Goal: Task Accomplishment & Management: Manage account settings

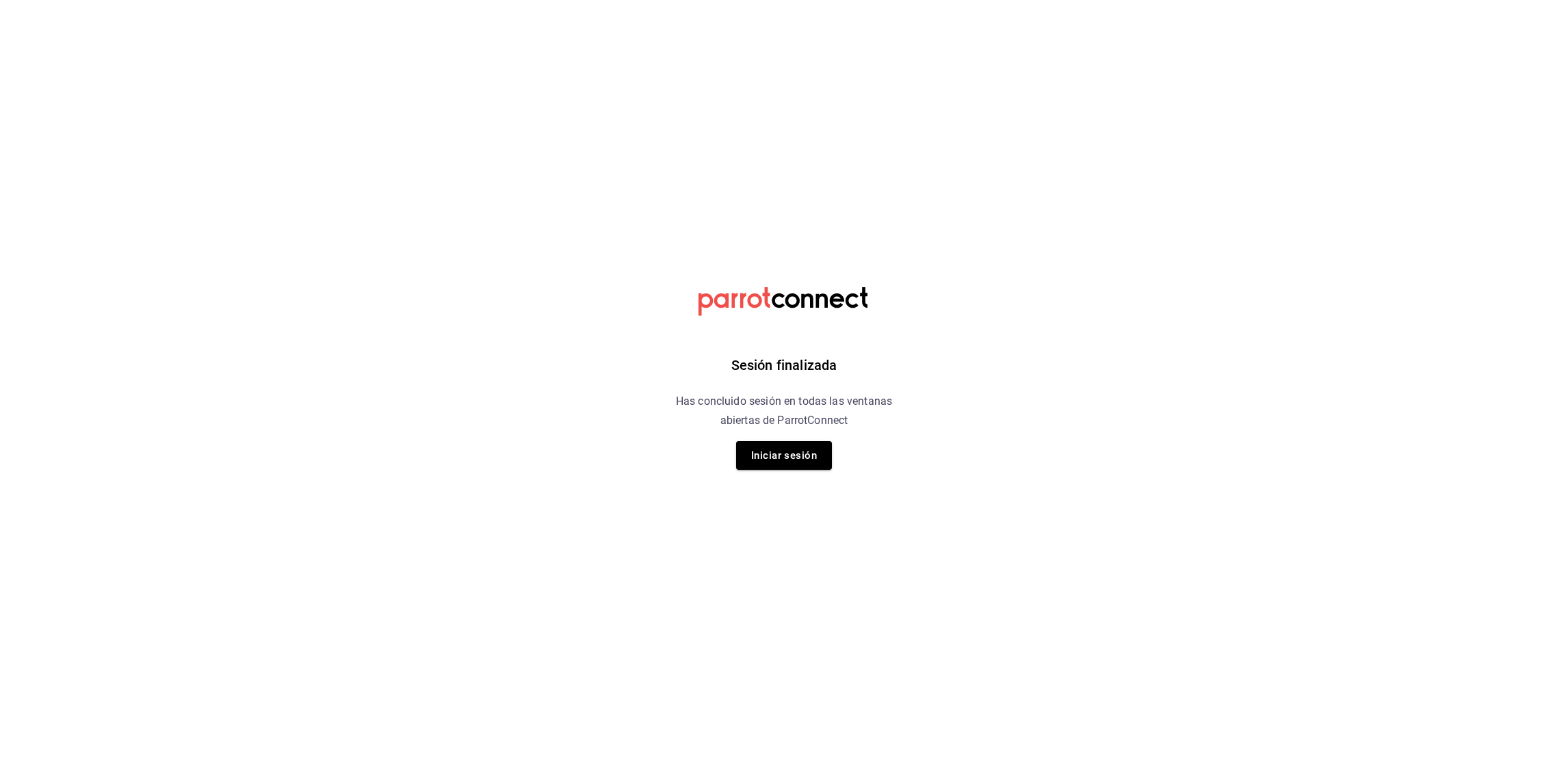
click at [777, 423] on h6 "Has concluido sesión en todas las ventanas abiertas de ParrotConnect" at bounding box center [784, 411] width 250 height 38
click at [774, 431] on div "Sesión finalizada Has concluido sesión en todas las ventanas abiertas de Parrot…" at bounding box center [784, 378] width 346 height 757
click at [774, 455] on button "Iniciar sesión" at bounding box center [784, 455] width 95 height 29
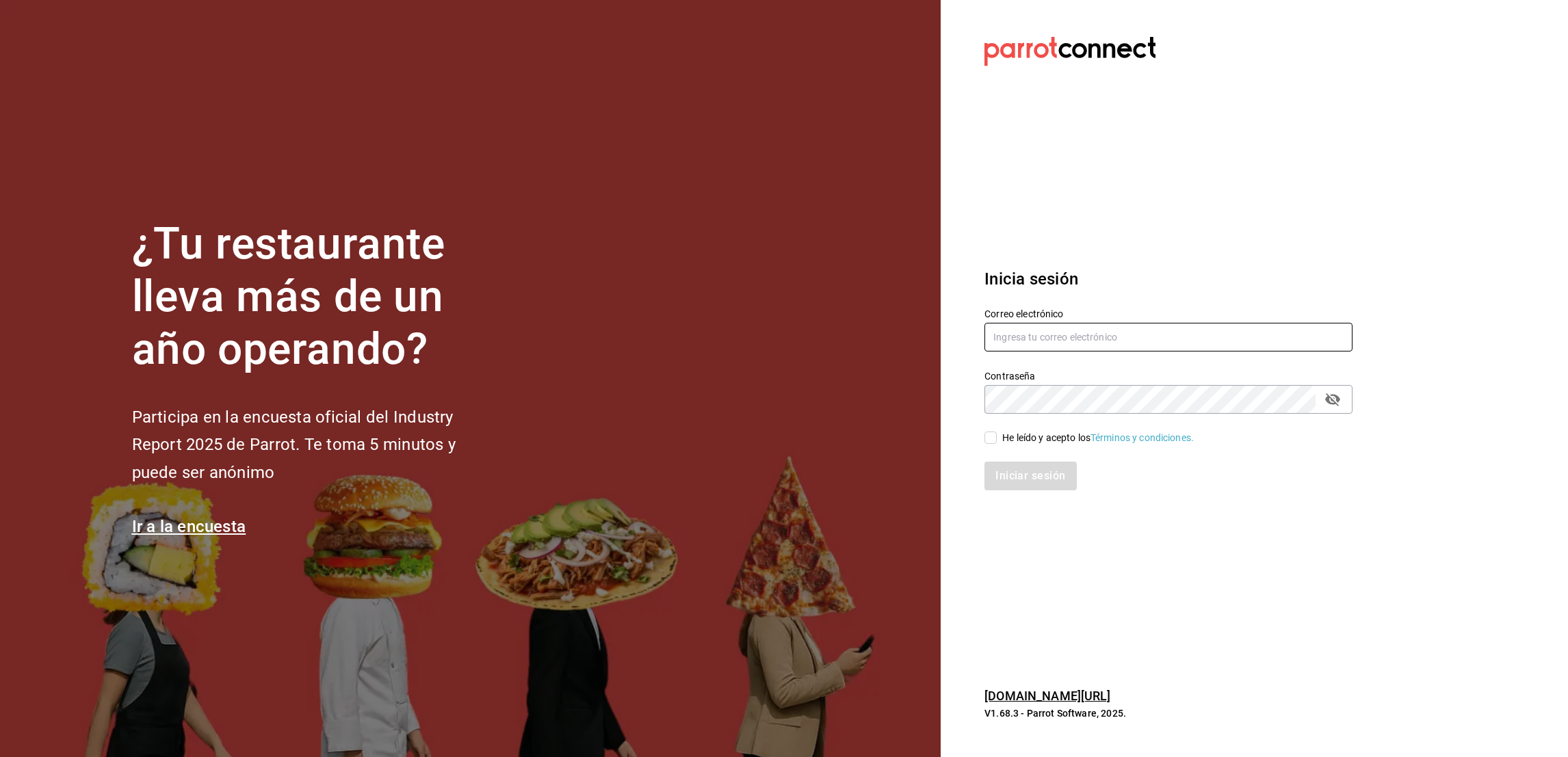
type input "oscar_ahuilar.93@hotmail.com"
click at [995, 431] on input "He leído y acepto los Términos y condiciones." at bounding box center [991, 437] width 12 height 12
checkbox input "true"
click at [1003, 465] on button "Iniciar sesión" at bounding box center [1031, 476] width 93 height 29
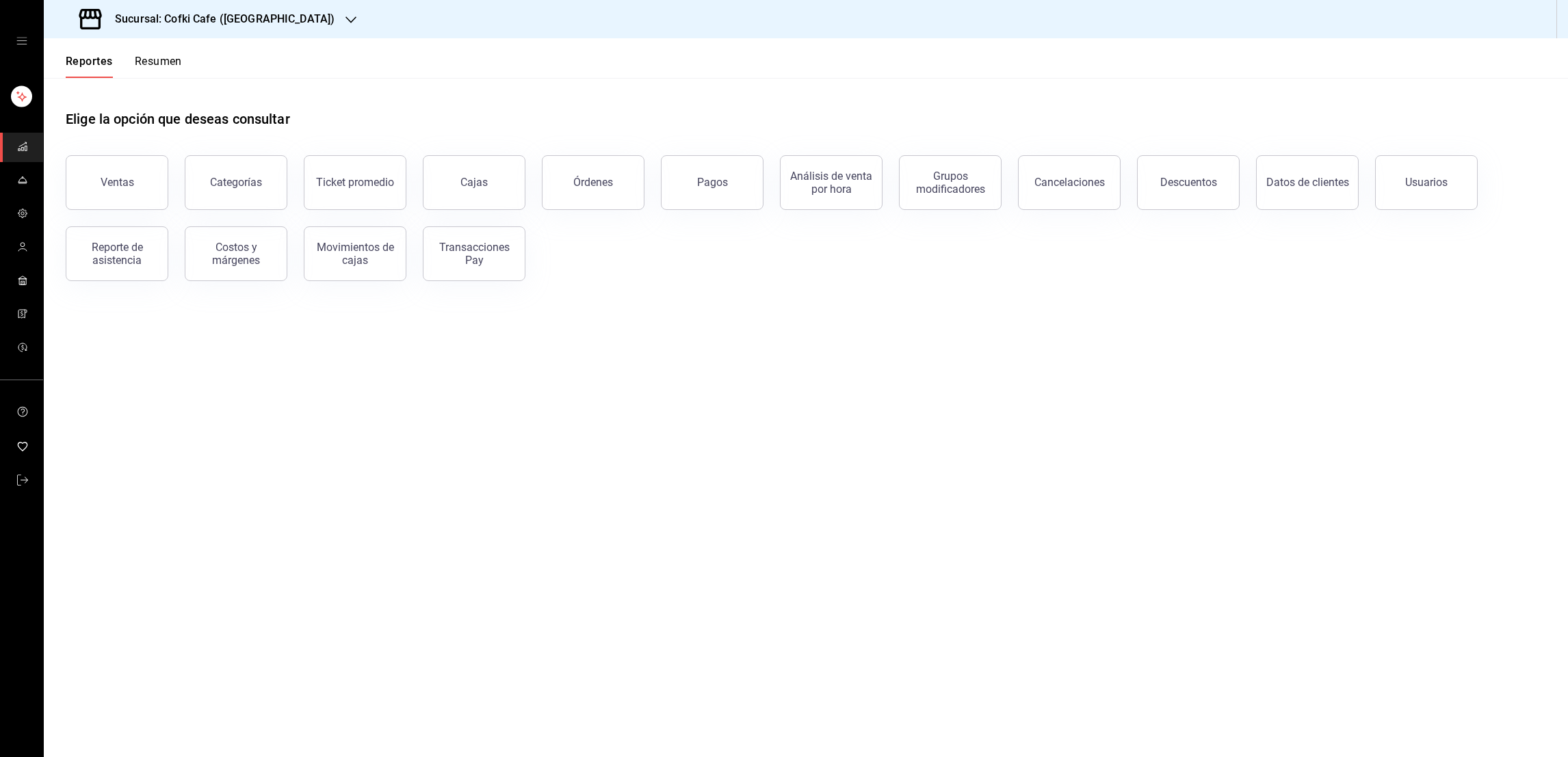
click at [346, 24] on icon "button" at bounding box center [351, 20] width 11 height 11
click at [220, 86] on div "Cofki Kid-Friendly Café (MTY)" at bounding box center [146, 90] width 184 height 14
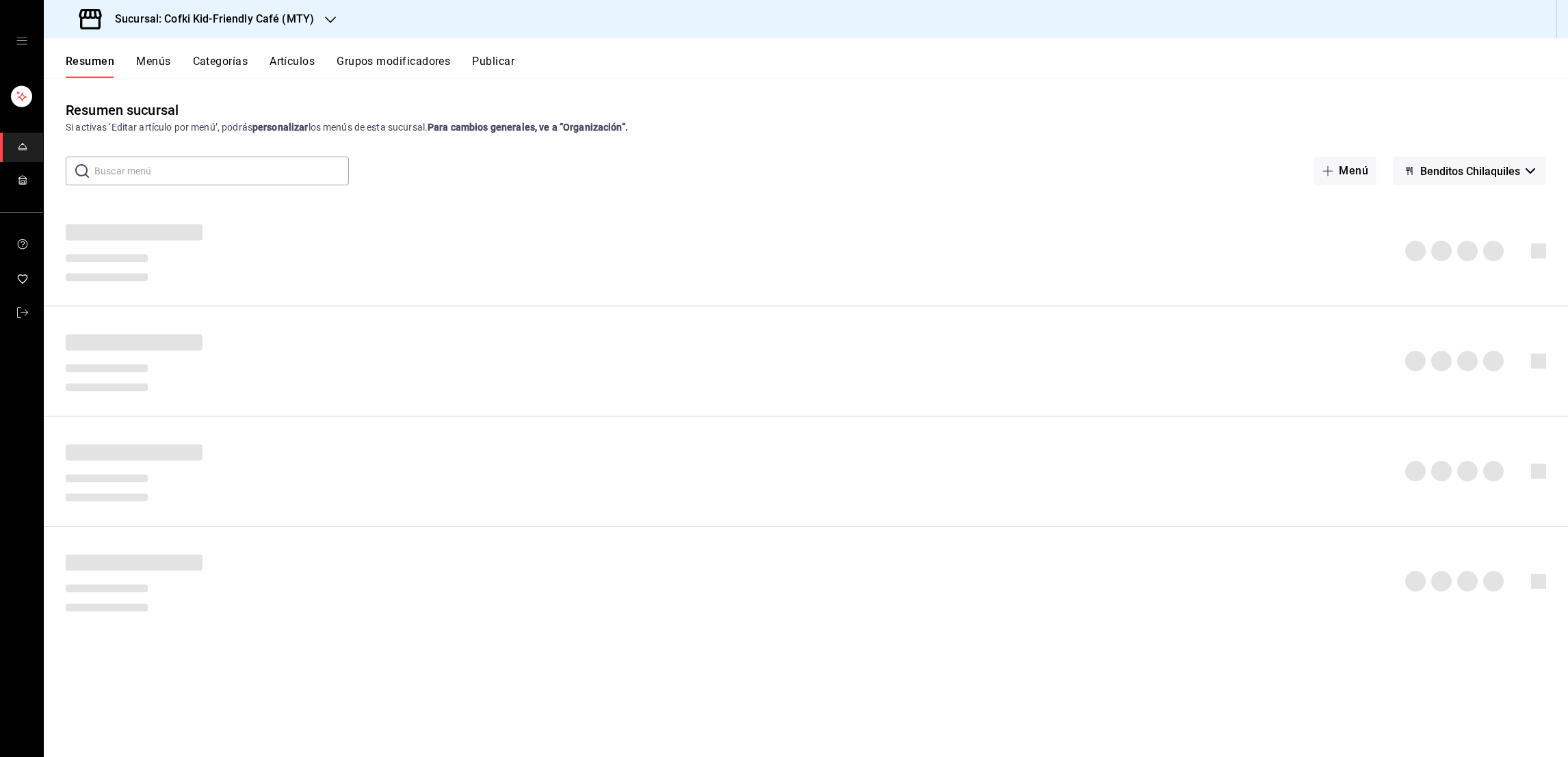
click at [30, 185] on link "mailbox folders" at bounding box center [22, 180] width 43 height 30
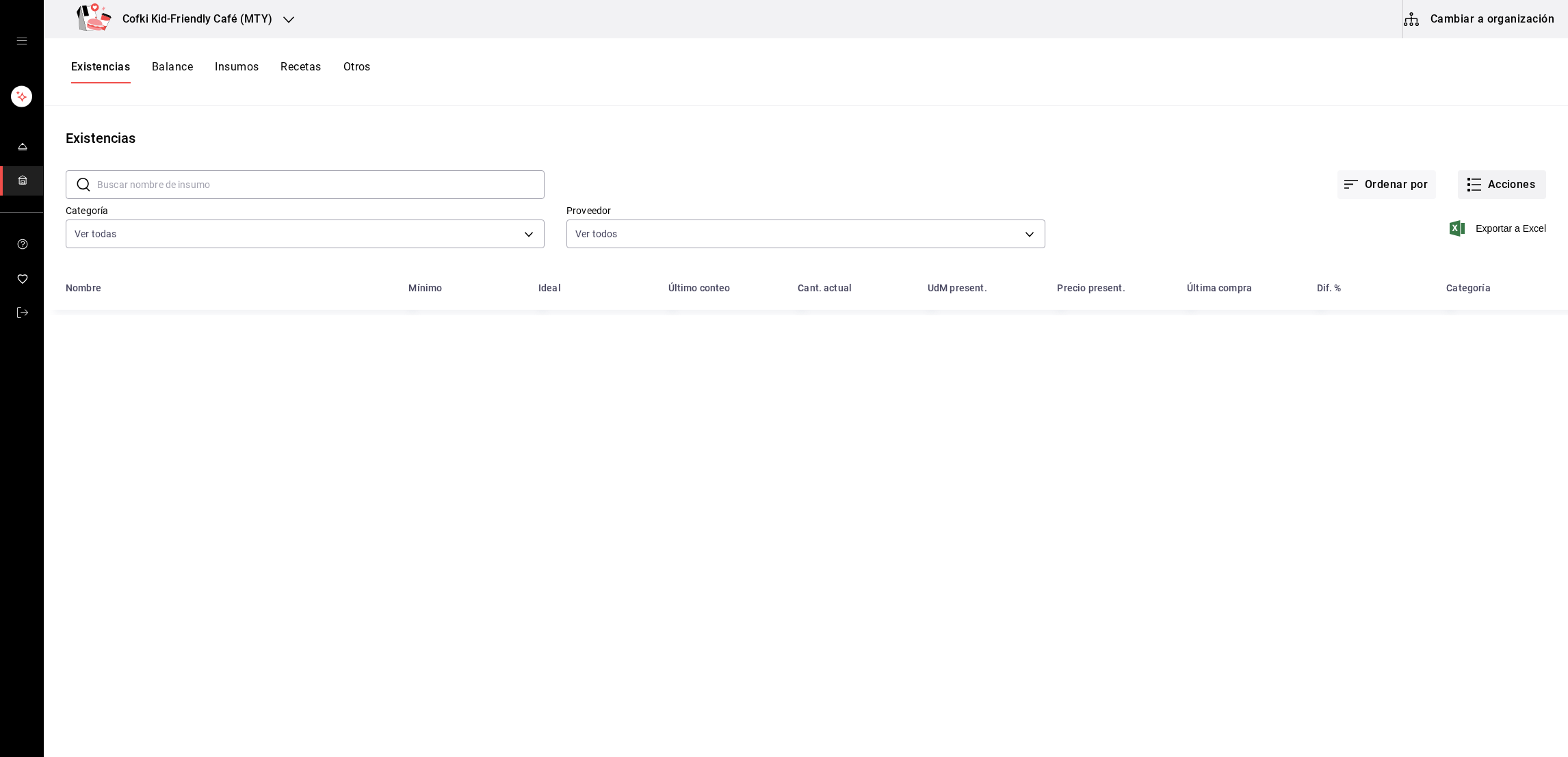
click at [1479, 182] on icon "button" at bounding box center [1474, 184] width 16 height 16
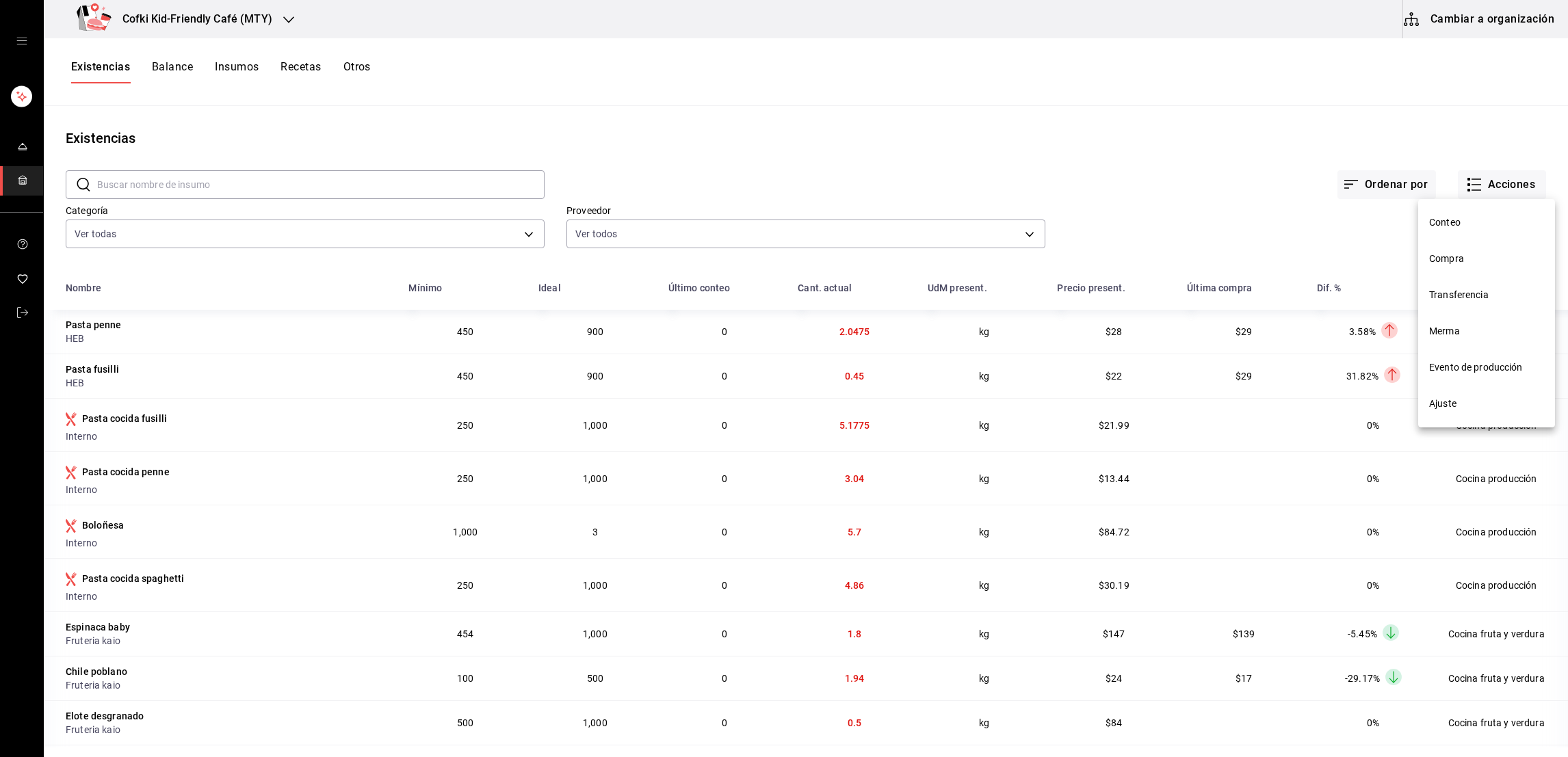
click at [1451, 258] on span "Compra" at bounding box center [1486, 259] width 115 height 14
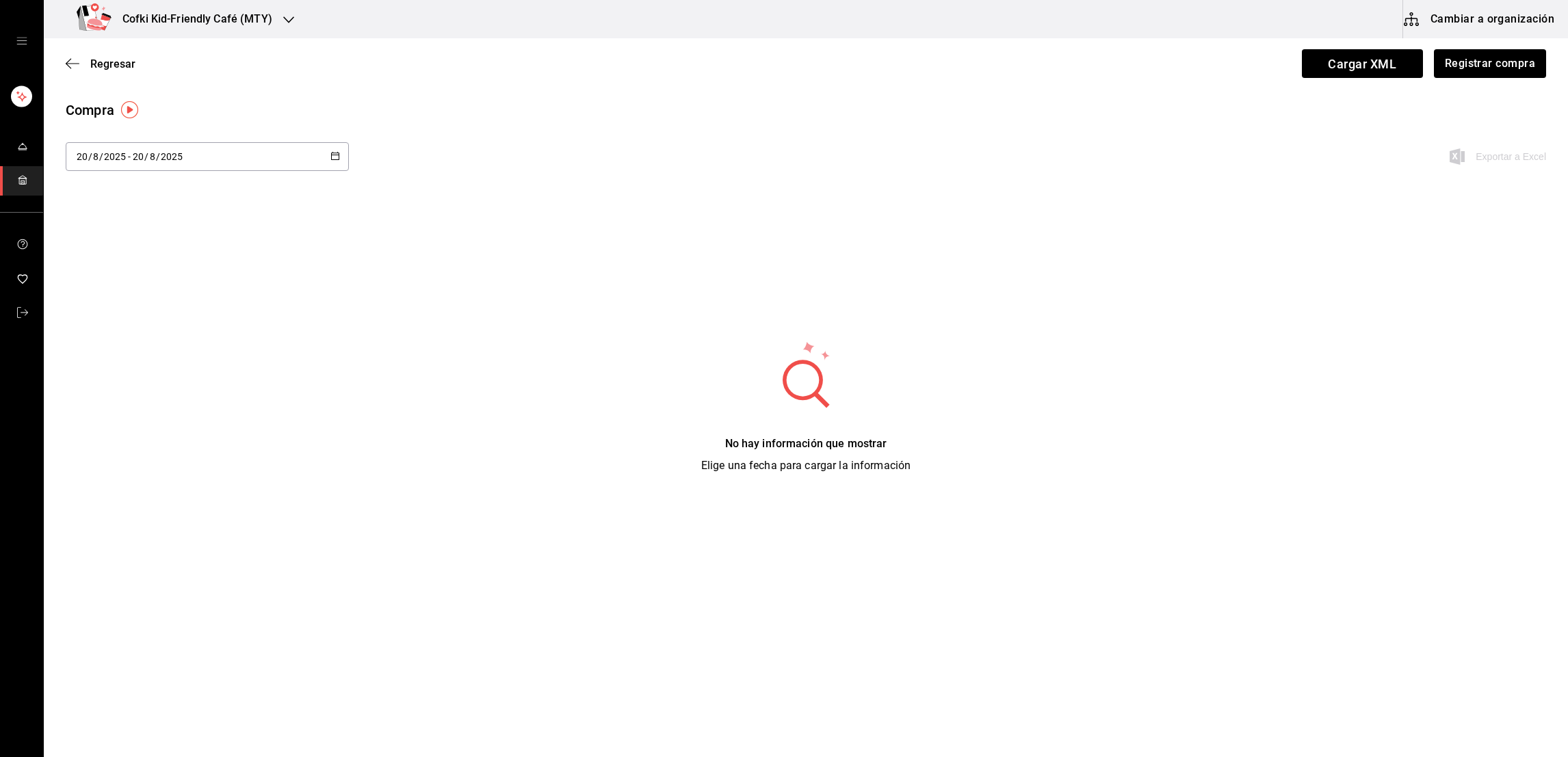
click at [265, 165] on div "2025-08-20 20 / 8 / 2025 - 2025-08-20 20 / 8 / 2025" at bounding box center [207, 156] width 283 height 29
click at [121, 235] on li "Ayer" at bounding box center [130, 231] width 129 height 30
type input "2025-08-19"
type input "19"
type input "2025-08-19"
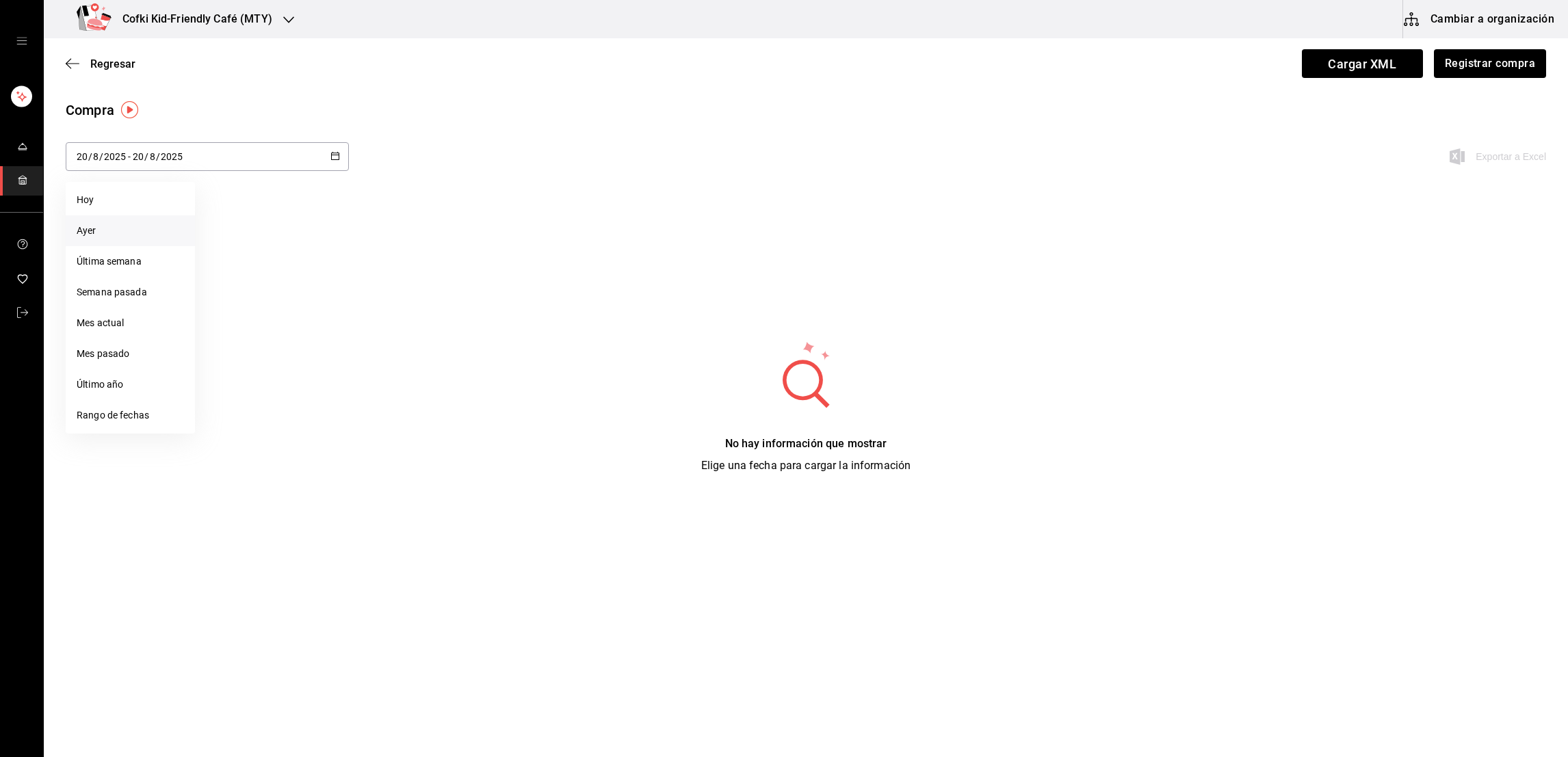
type input "19"
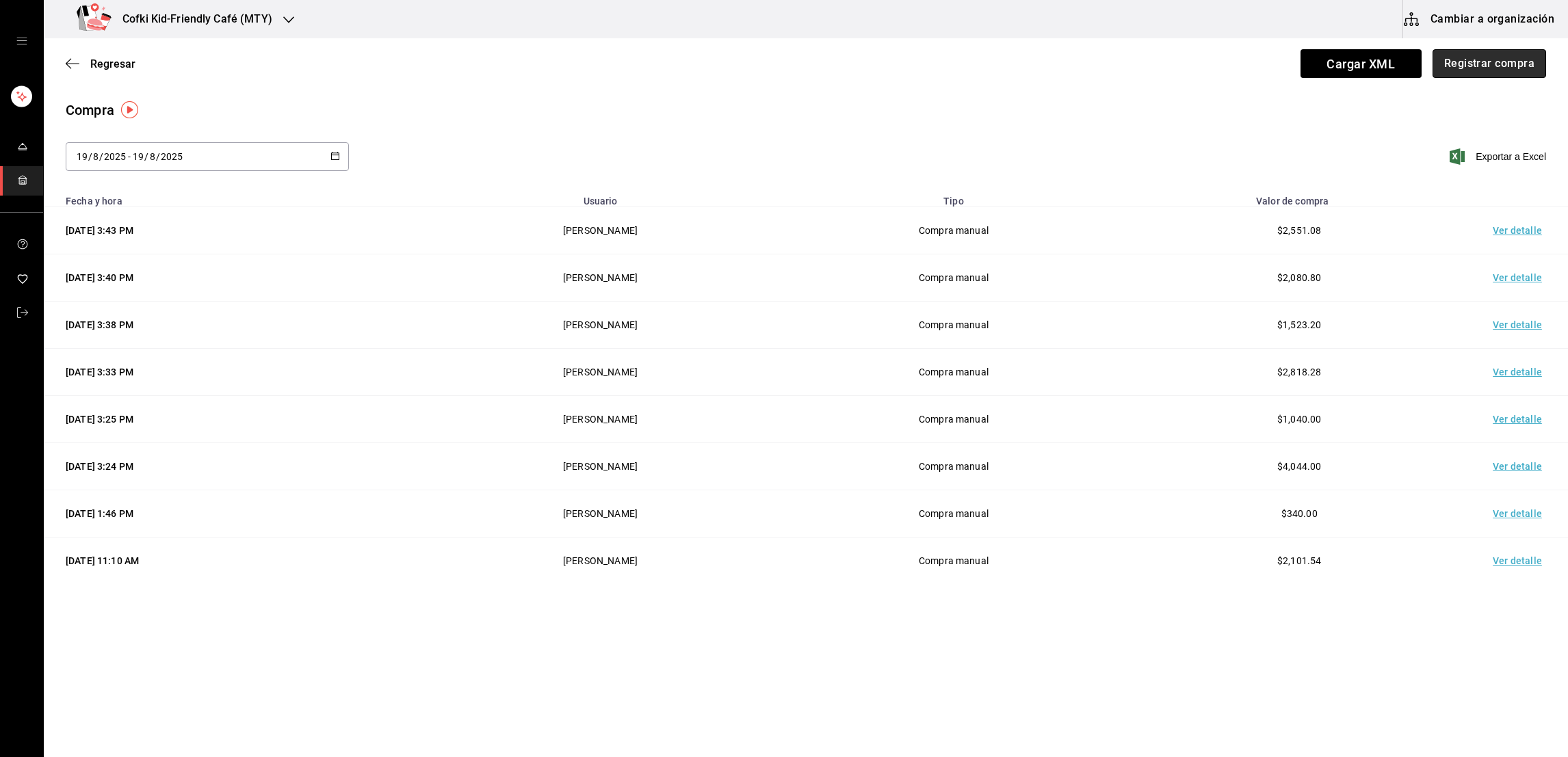
click at [1464, 66] on button "Registrar compra" at bounding box center [1489, 63] width 114 height 29
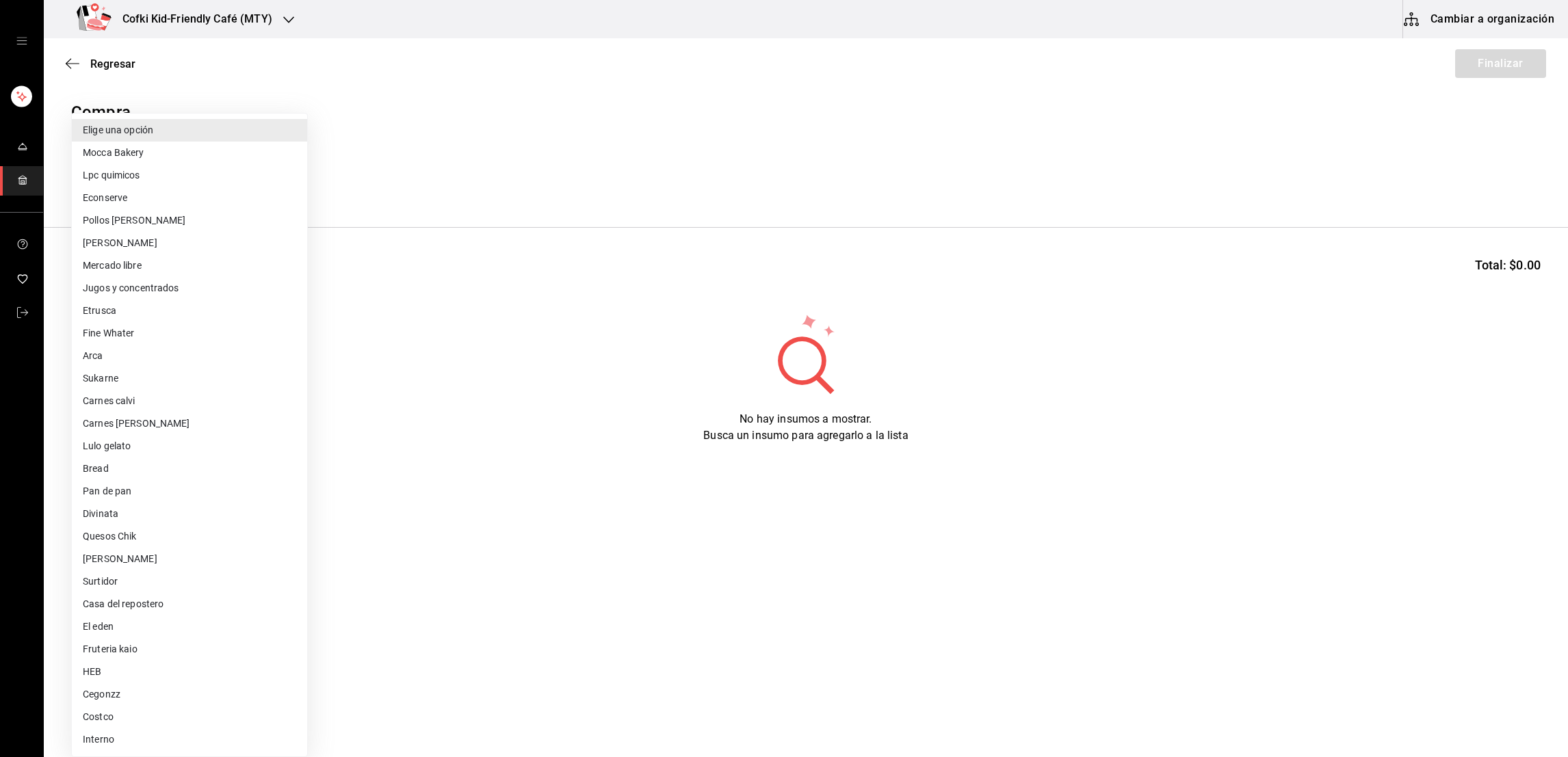
click at [142, 194] on body "Cofki Kid-Friendly Café (MTY) Cambiar a organización Regresar Finalizar Compra …" at bounding box center [784, 340] width 1568 height 680
click at [134, 714] on li "Costco" at bounding box center [189, 717] width 235 height 22
type input "fb6327f8-f8fb-47f7-9d8e-f867e88c74ac"
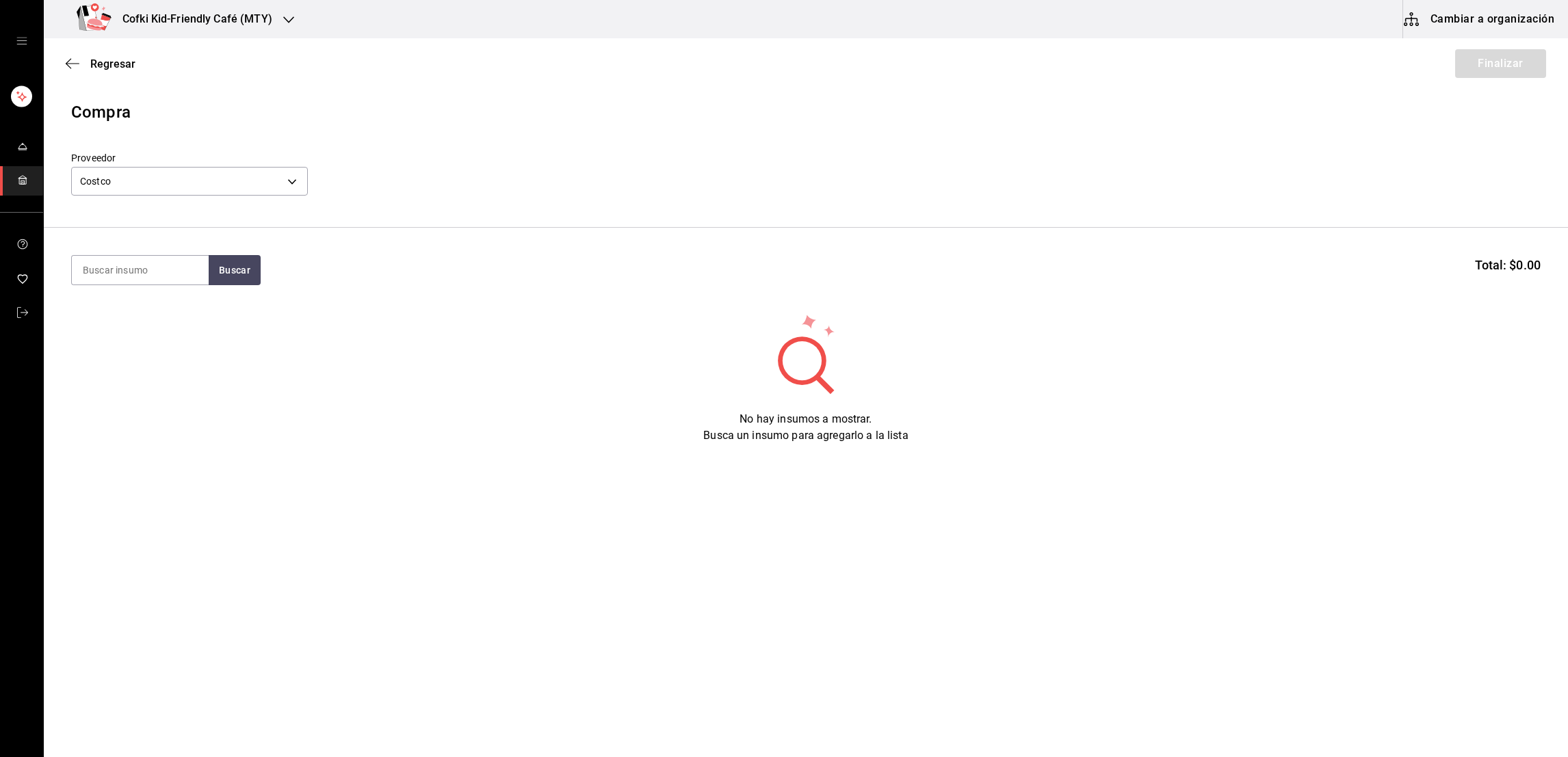
click at [1439, 13] on button "Cambiar a organización" at bounding box center [1481, 19] width 154 height 38
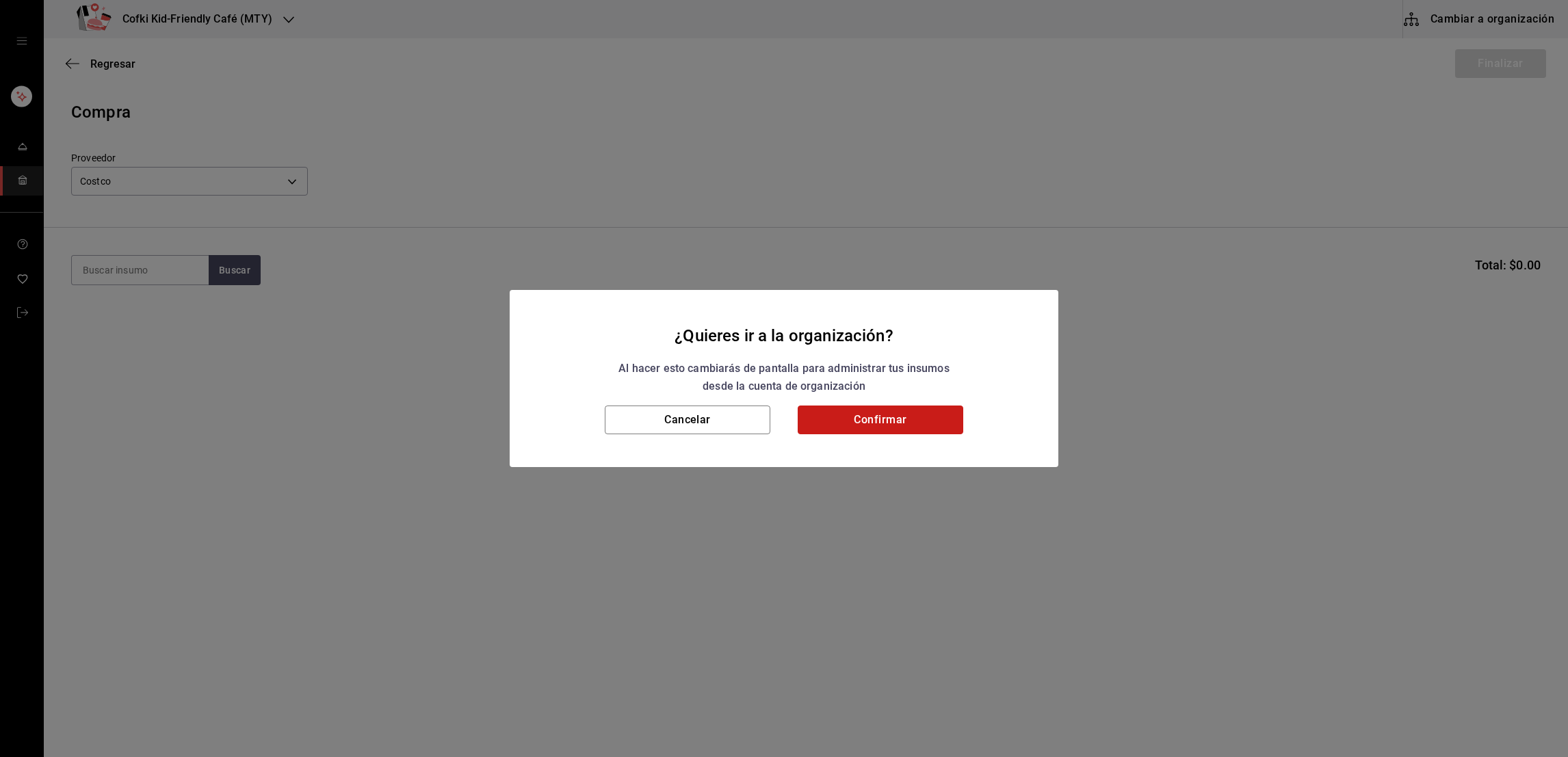
click at [892, 415] on button "Confirmar" at bounding box center [881, 420] width 165 height 29
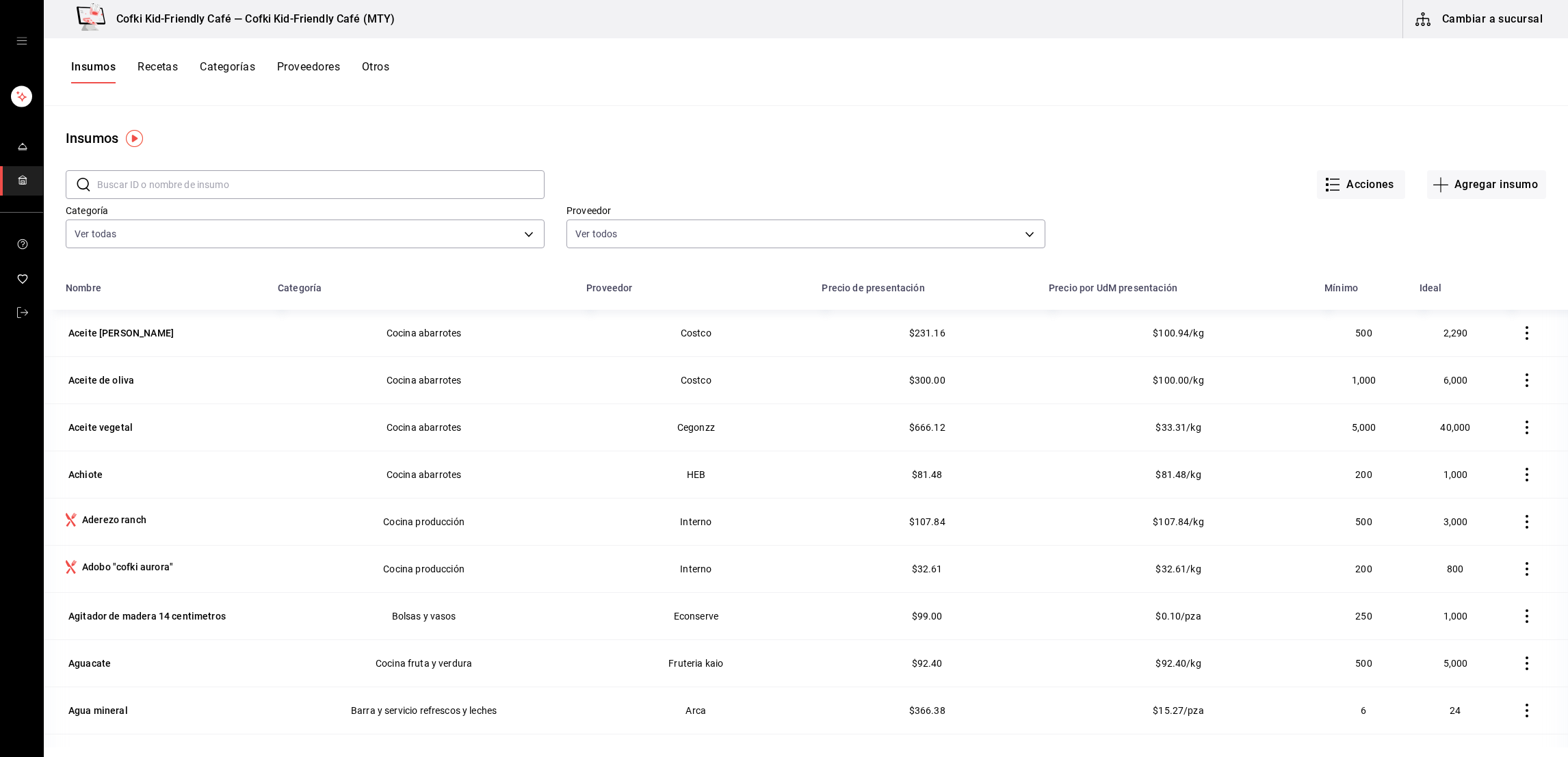
click at [190, 182] on input "text" at bounding box center [321, 184] width 448 height 27
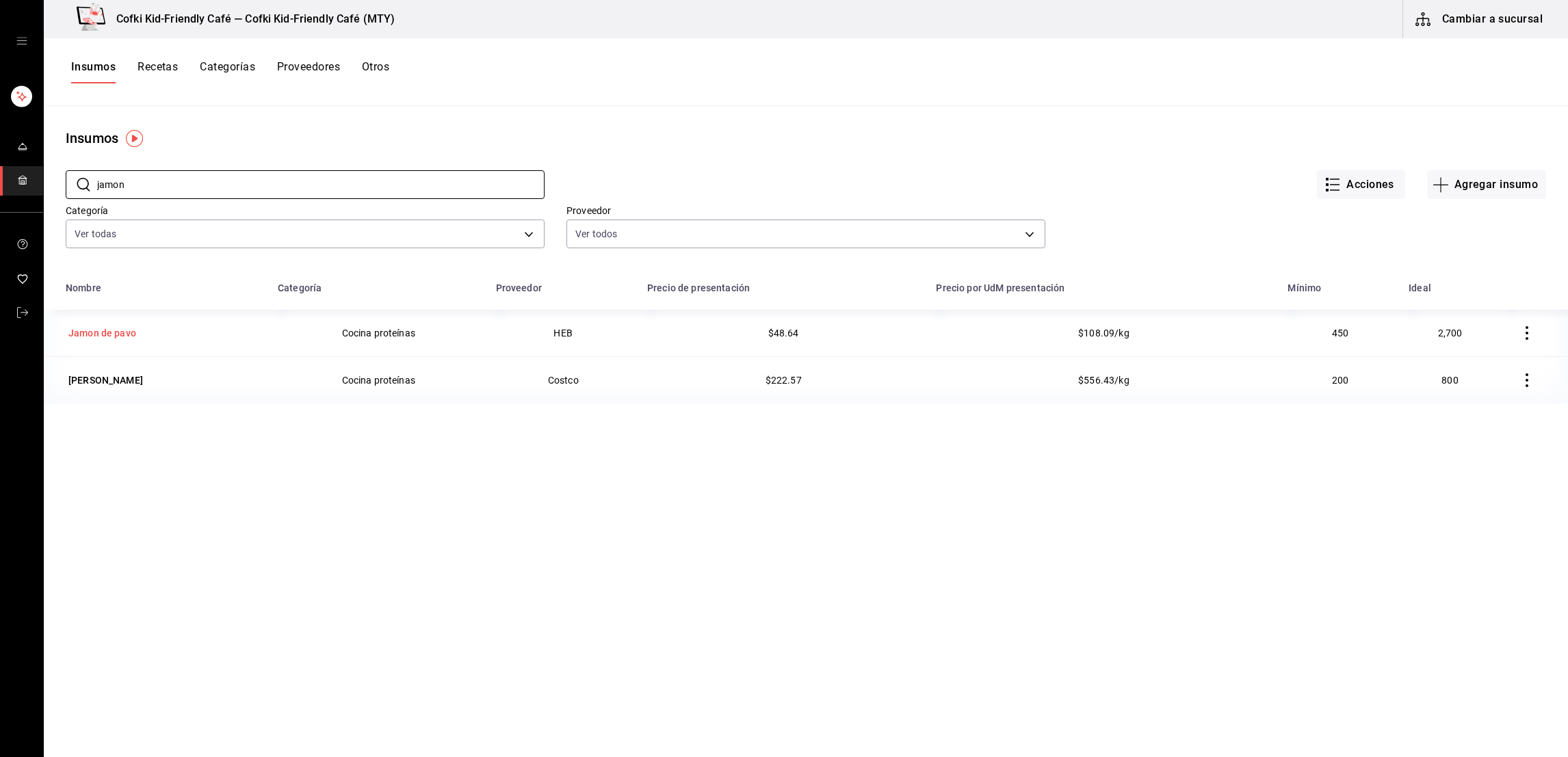
type input "jamon"
click at [132, 331] on div "Jamon de pavo" at bounding box center [102, 333] width 67 height 14
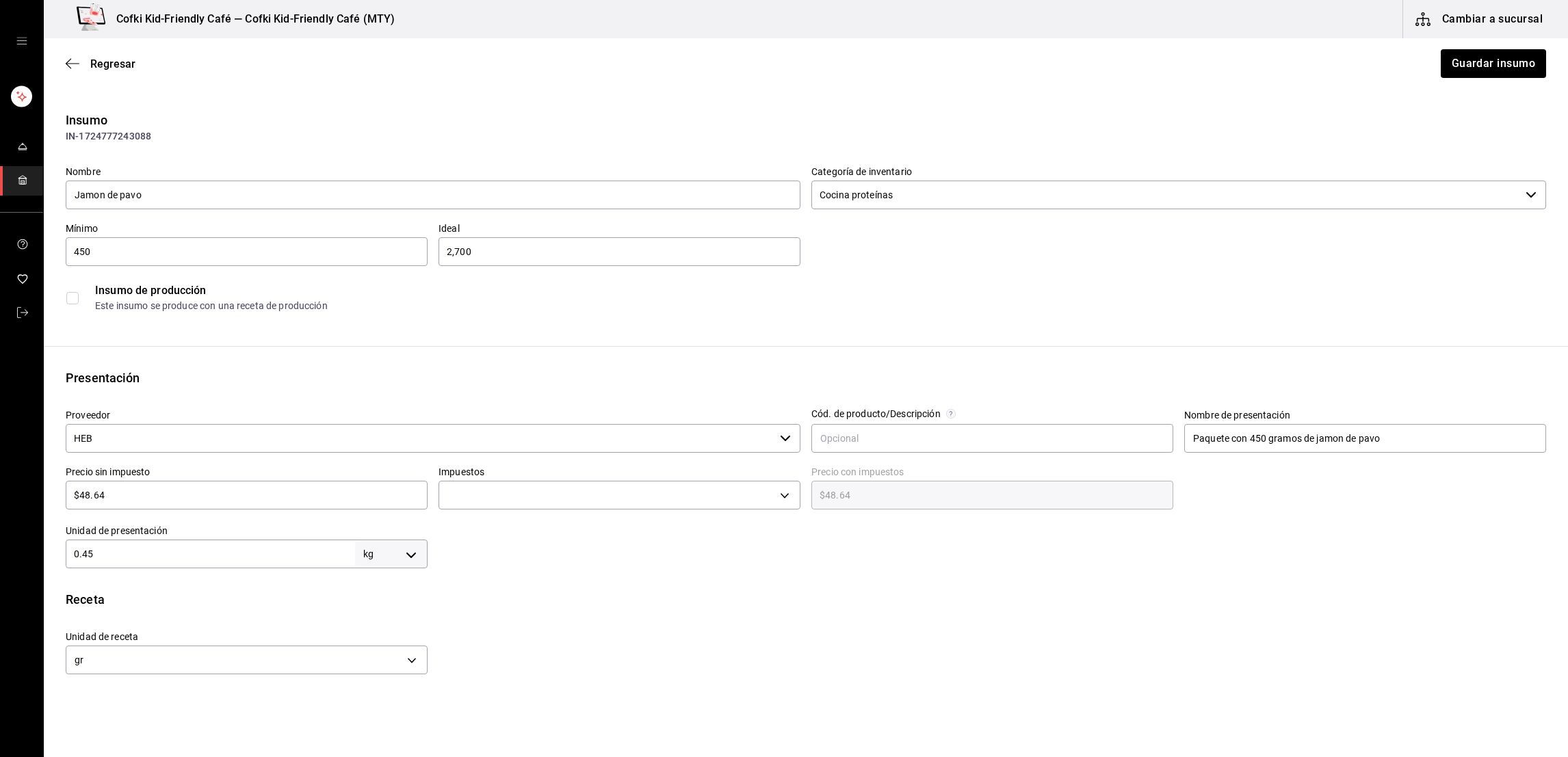
type input "$56.42"
click at [137, 438] on input "HEB" at bounding box center [420, 439] width 709 height 29
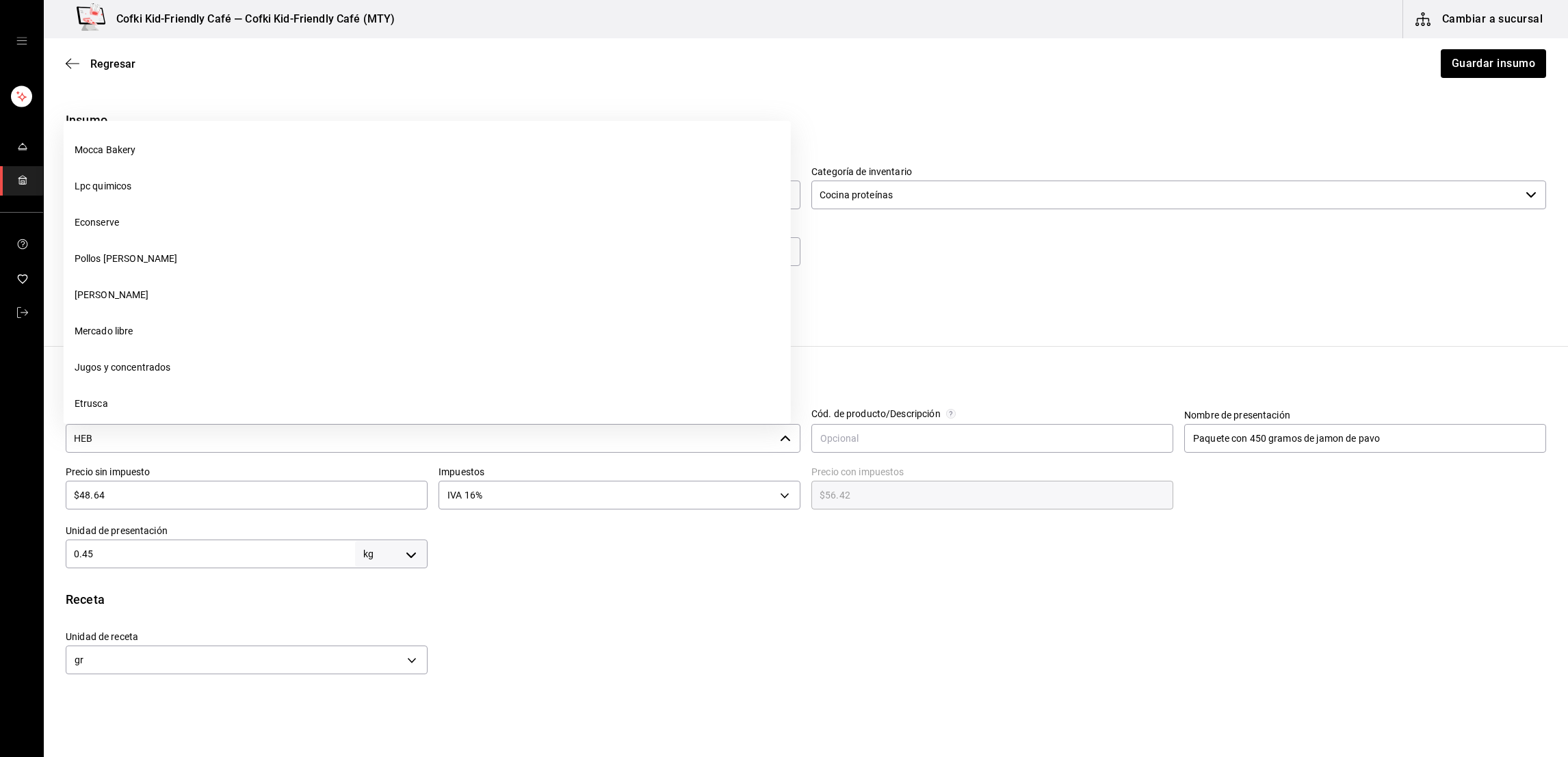
click at [137, 438] on input "HEB" at bounding box center [420, 439] width 709 height 29
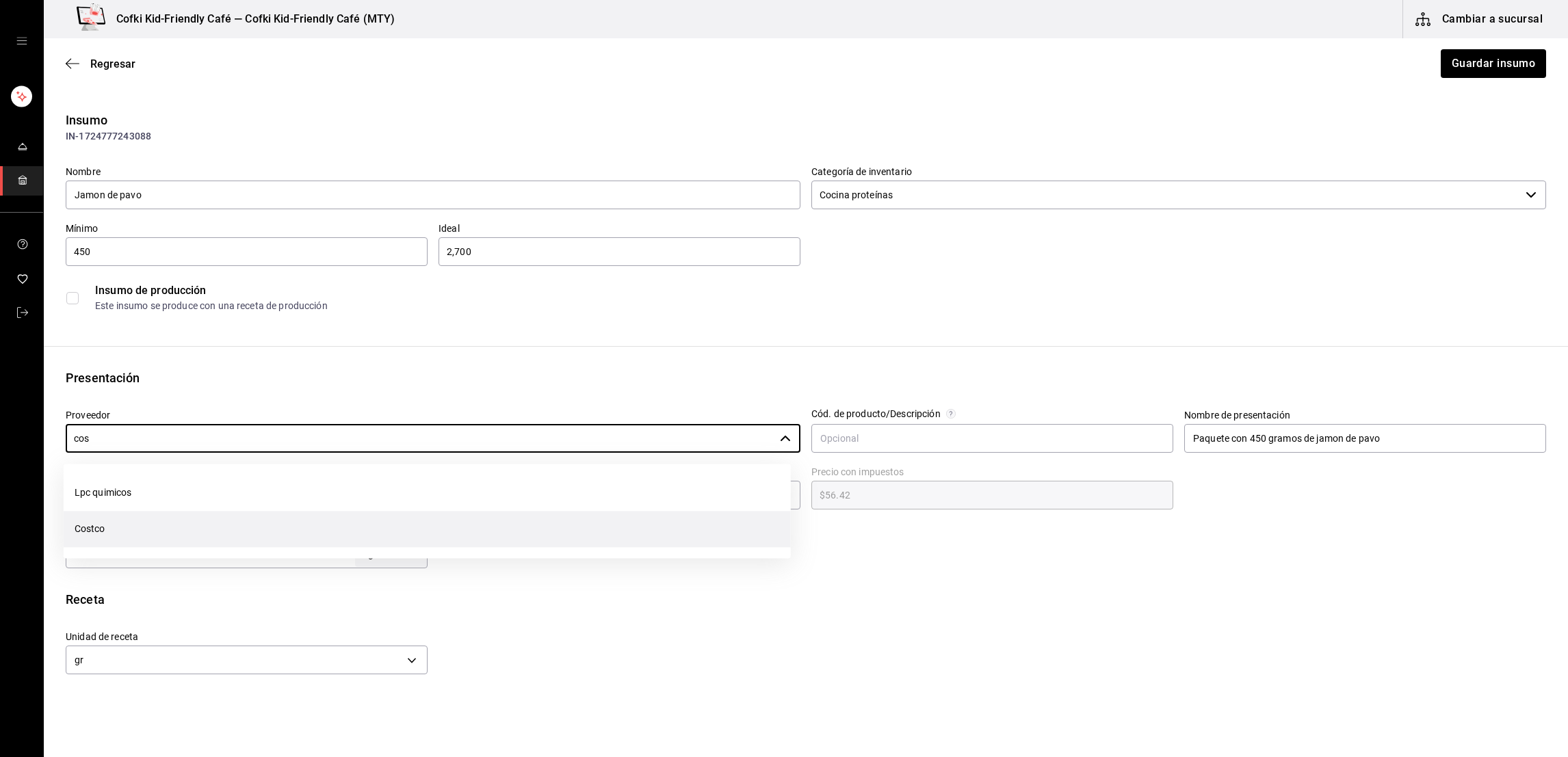
click at [186, 529] on li "Costco" at bounding box center [427, 528] width 727 height 36
type input "Costco"
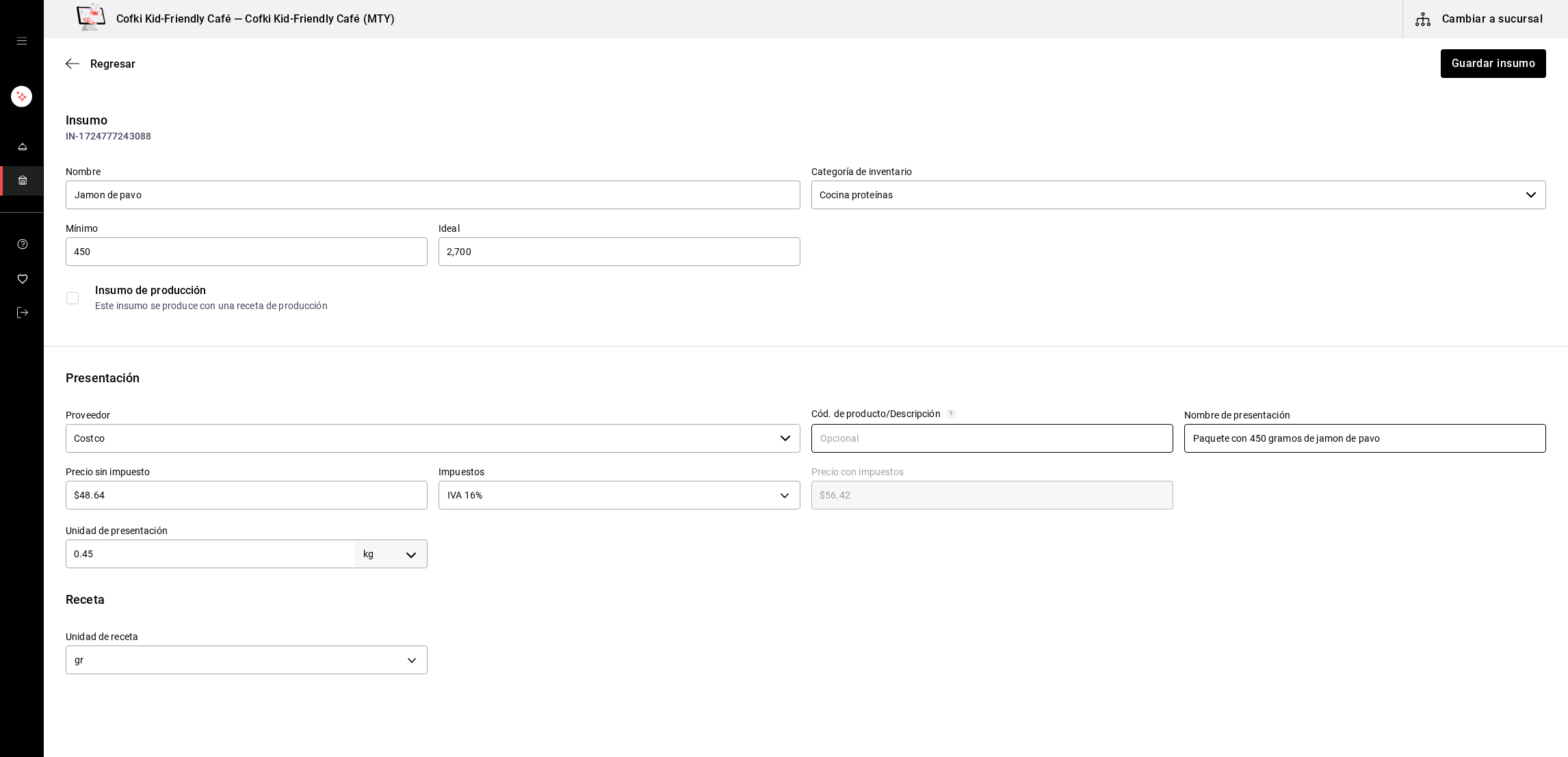
drag, startPoint x: 1292, startPoint y: 439, endPoint x: 1126, endPoint y: 449, distance: 166.3
click at [1126, 449] on div "Proveedor Costco ​ Cód. de producto/Descripción Nombre de presentación Paquete …" at bounding box center [800, 484] width 1492 height 170
click at [1238, 475] on div at bounding box center [1359, 484] width 373 height 59
click at [1290, 440] on input "Paquete con 450 gramos de jamon de pavo" at bounding box center [1365, 439] width 362 height 29
click at [1250, 440] on input "Paquete con 450 gramos de jamon de pavo" at bounding box center [1365, 439] width 362 height 29
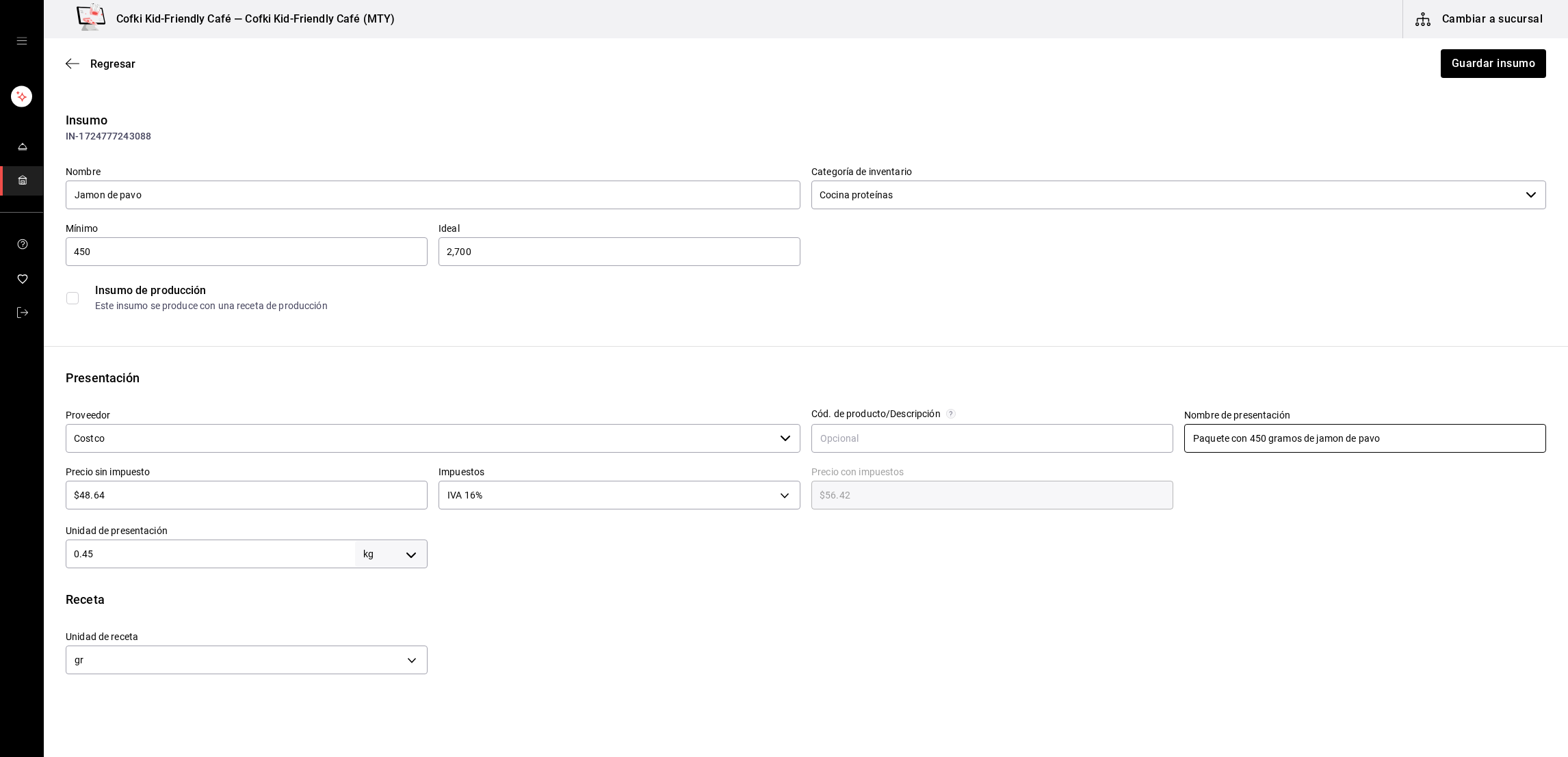
click at [1250, 440] on input "Paquete con 450 gramos de jamon de pavo" at bounding box center [1365, 439] width 362 height 29
type input "Paquete con 680 gramos de jamon de pavo"
drag, startPoint x: 149, startPoint y: 558, endPoint x: 1, endPoint y: 554, distance: 148.1
click at [1, 554] on div "Cofki Kid-Friendly Café — Cofki Kid-Friendly Café (MTY) Cambiar a sucursal Regr…" at bounding box center [784, 340] width 1568 height 680
type input "."
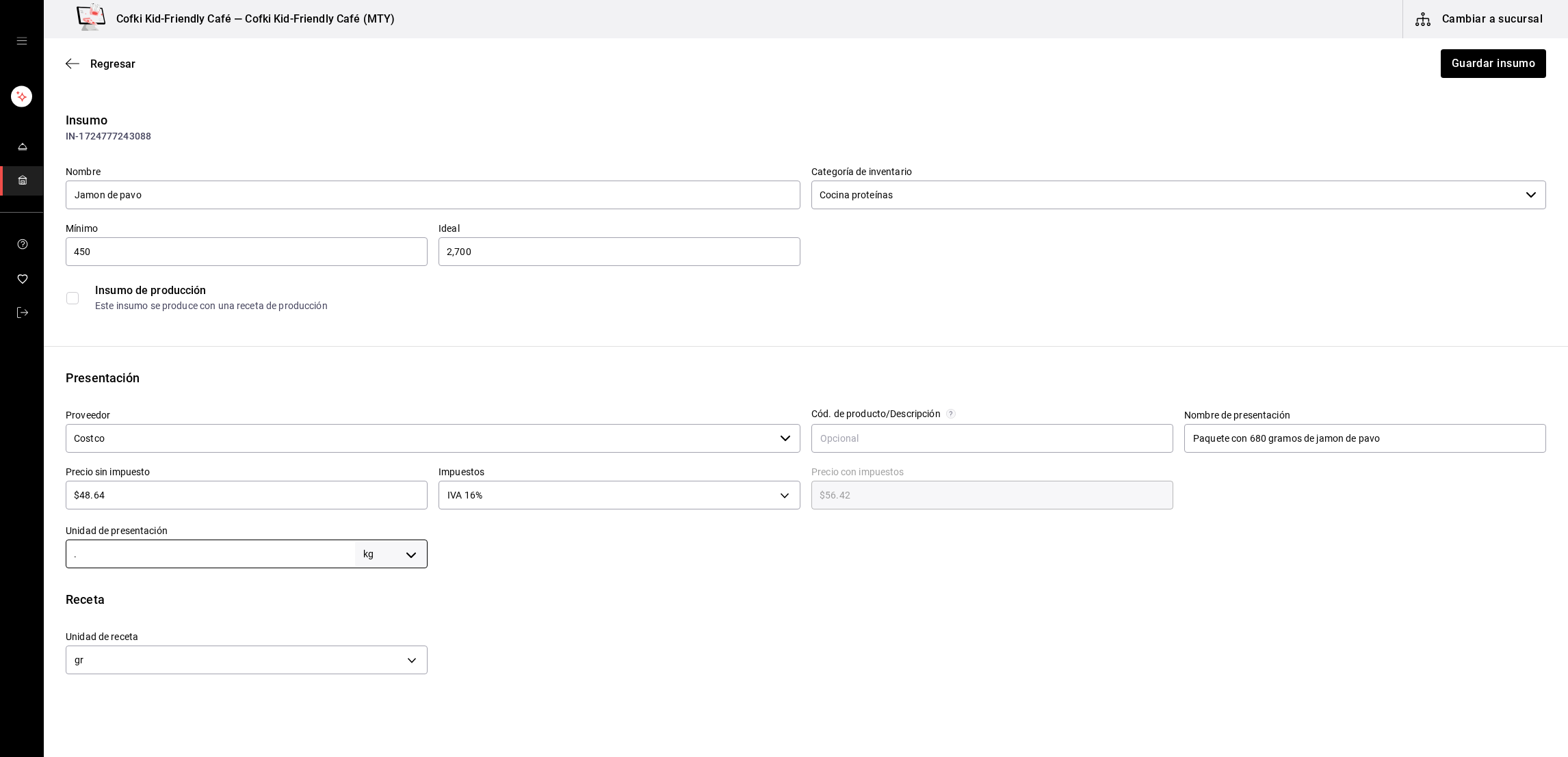
type input ".6"
type input "600"
type input ".68"
type input "680"
type input "0.68"
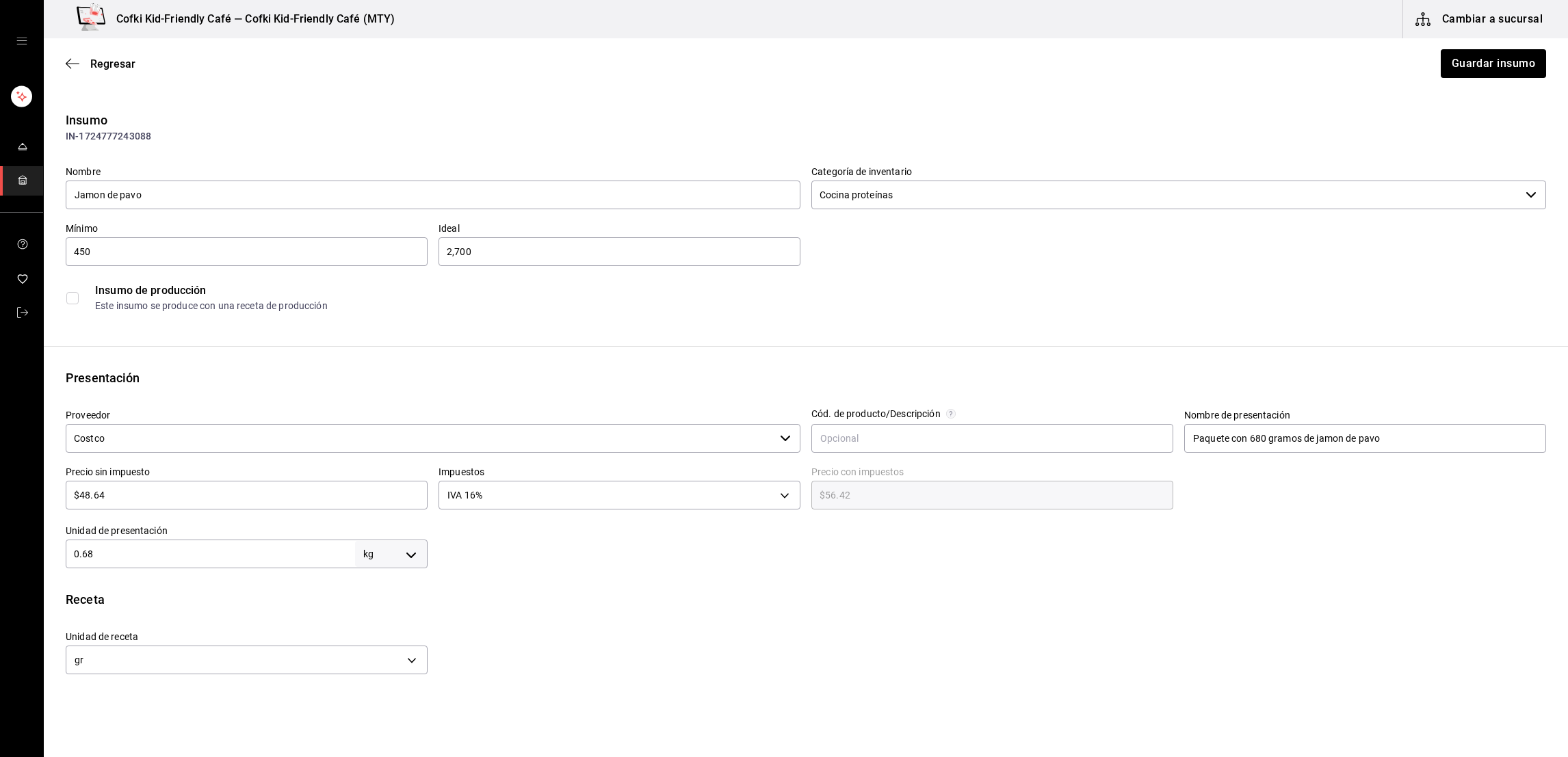
click at [147, 496] on input "$48.64" at bounding box center [246, 495] width 362 height 16
type input "$2"
type input "$2.32"
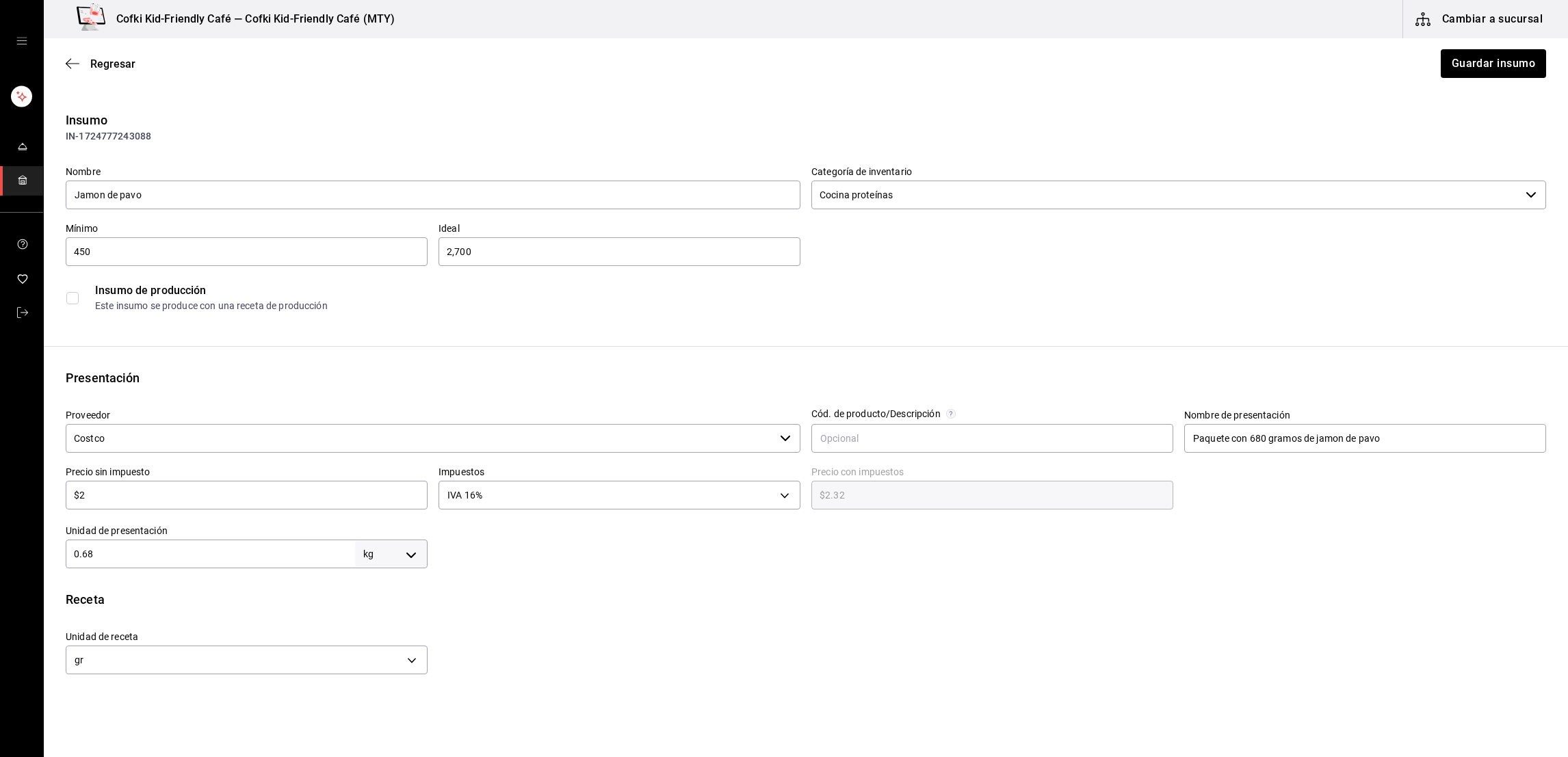
type input "$20"
type input "$23.20"
type input "$203"
type input "$235.48"
type input "$203.5"
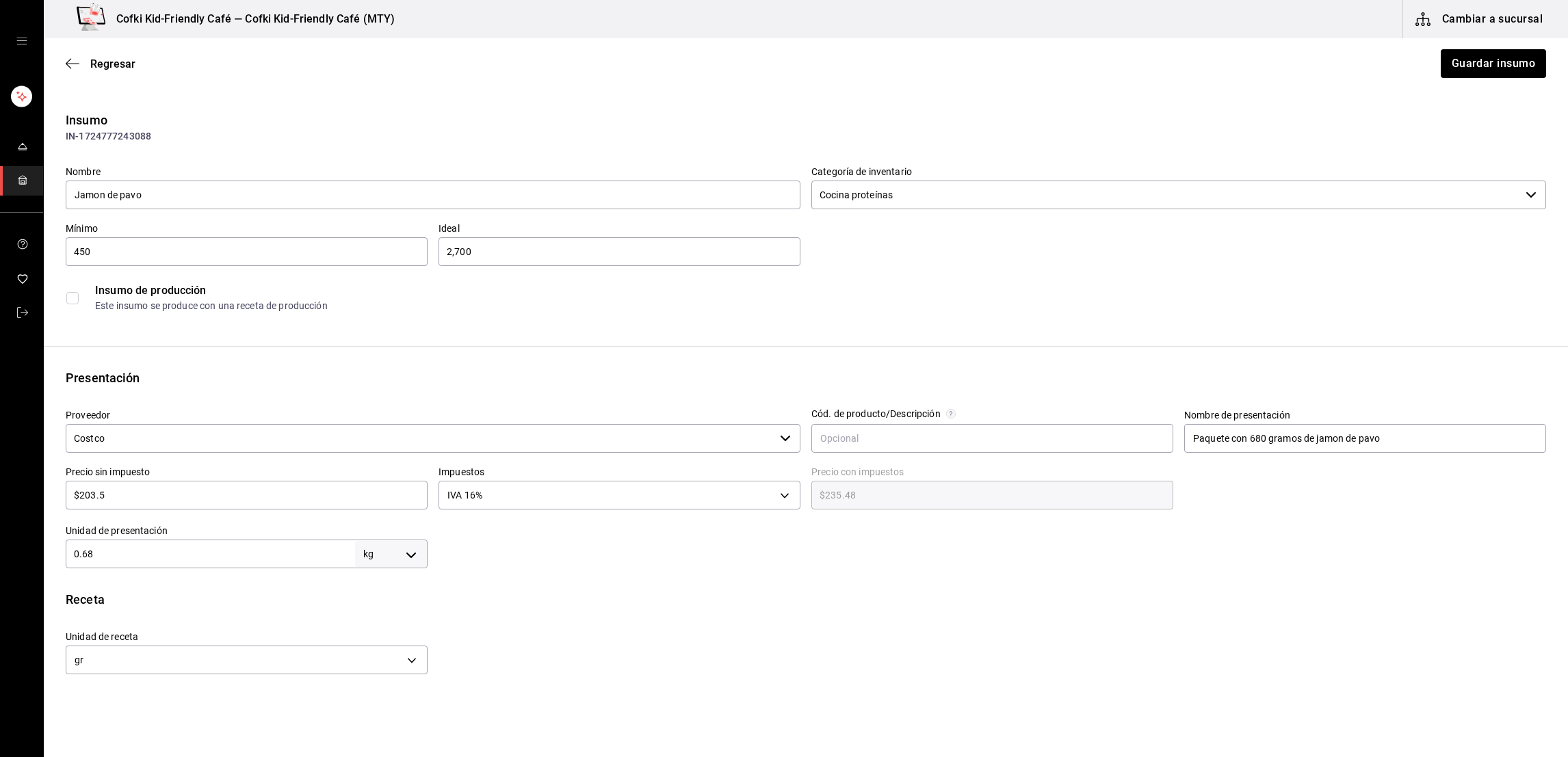
type input "$236.06"
type input "$203.58"
type input "$236.15"
type input "$203.58"
drag, startPoint x: 116, startPoint y: 553, endPoint x: 20, endPoint y: 566, distance: 96.9
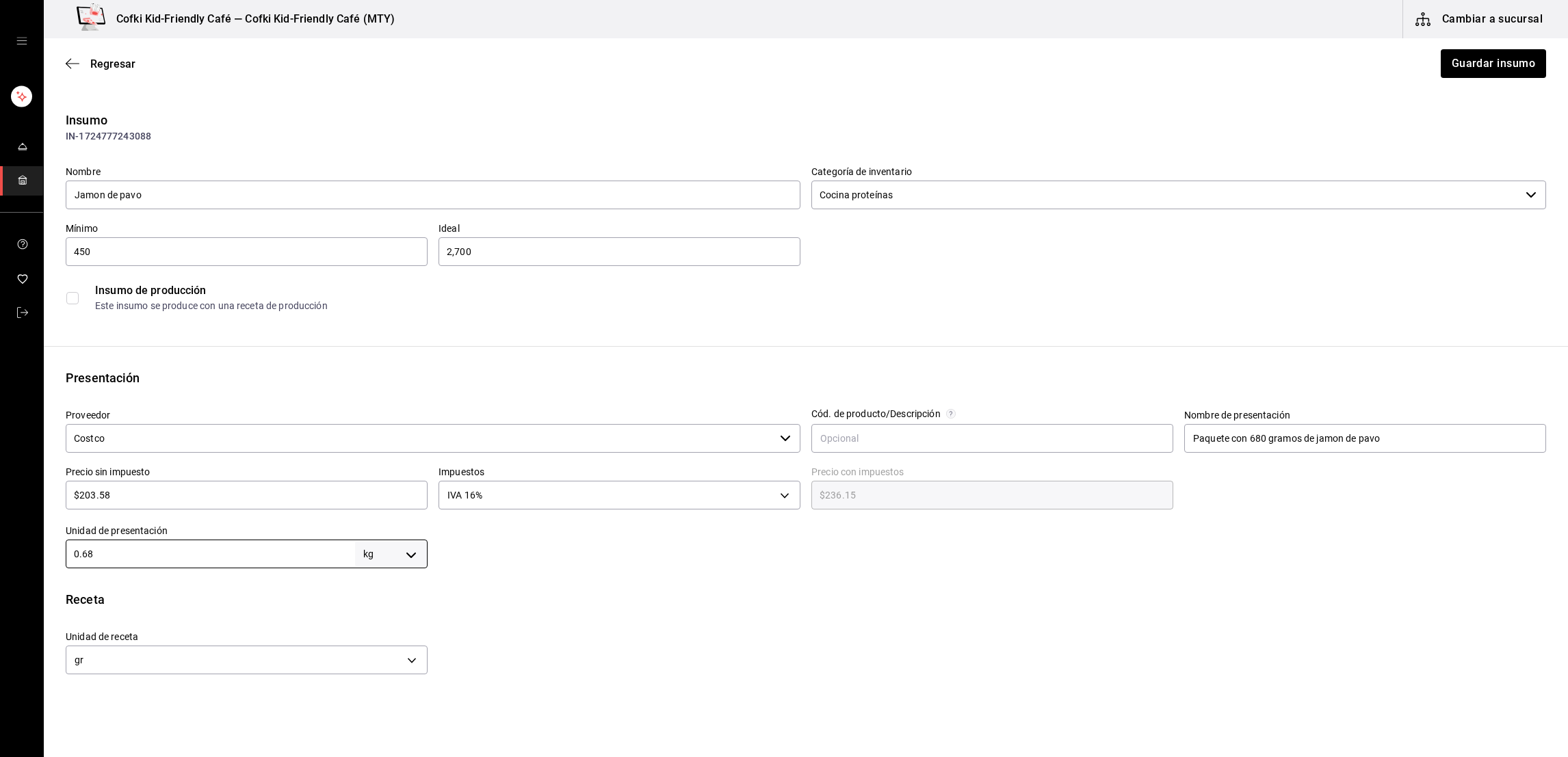
click at [20, 566] on div "Cofki Kid-Friendly Café — Cofki Kid-Friendly Café (MTY) Cambiar a sucursal Regr…" at bounding box center [784, 340] width 1568 height 680
type input "1"
type input "1,000"
type input "1.3"
type input "1,300"
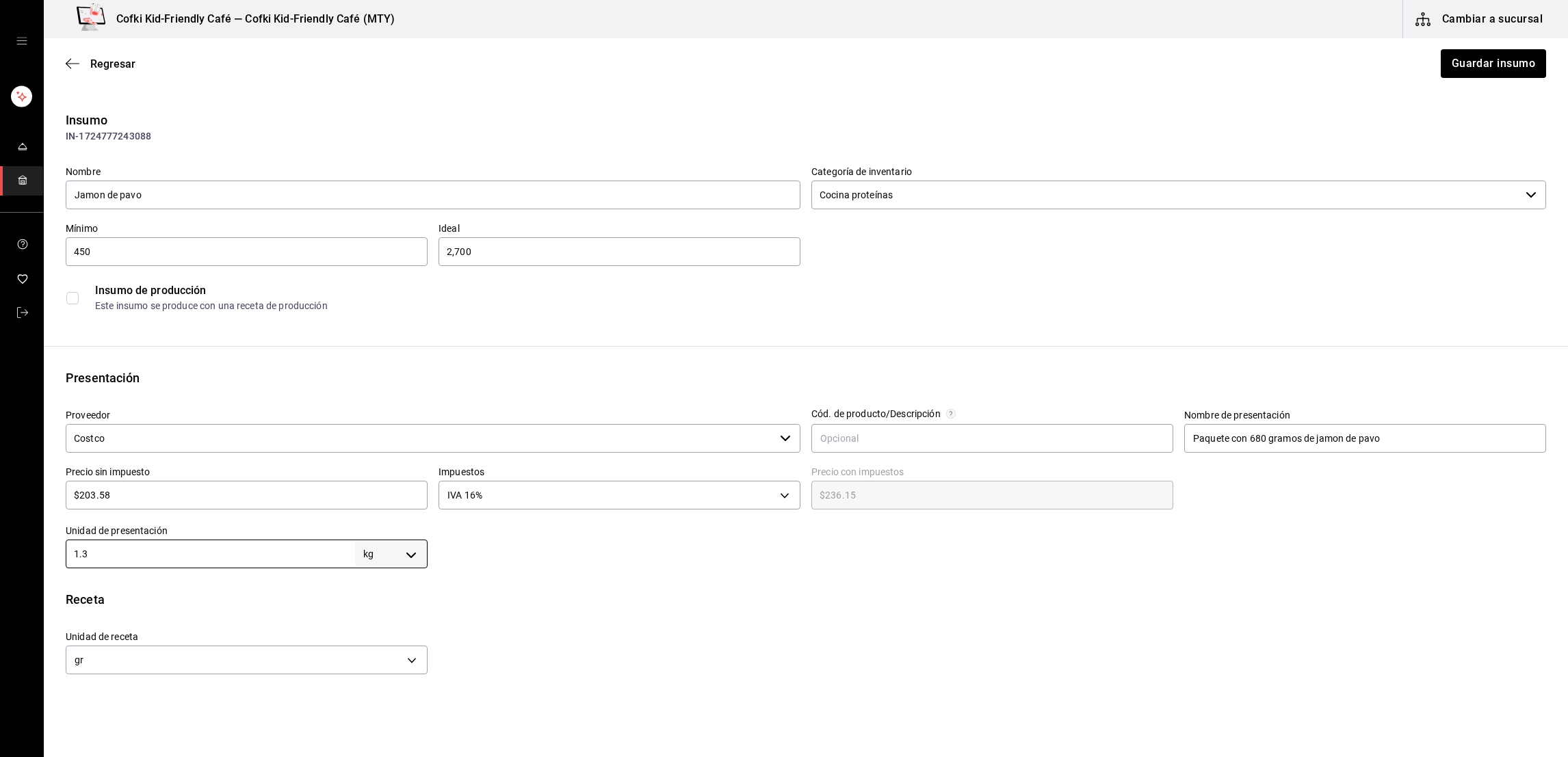
type input "1.36"
type input "1,360"
type input "1.36"
click at [489, 598] on div "Receta" at bounding box center [806, 599] width 1481 height 18
click at [1468, 60] on button "Guardar insumo" at bounding box center [1493, 63] width 107 height 29
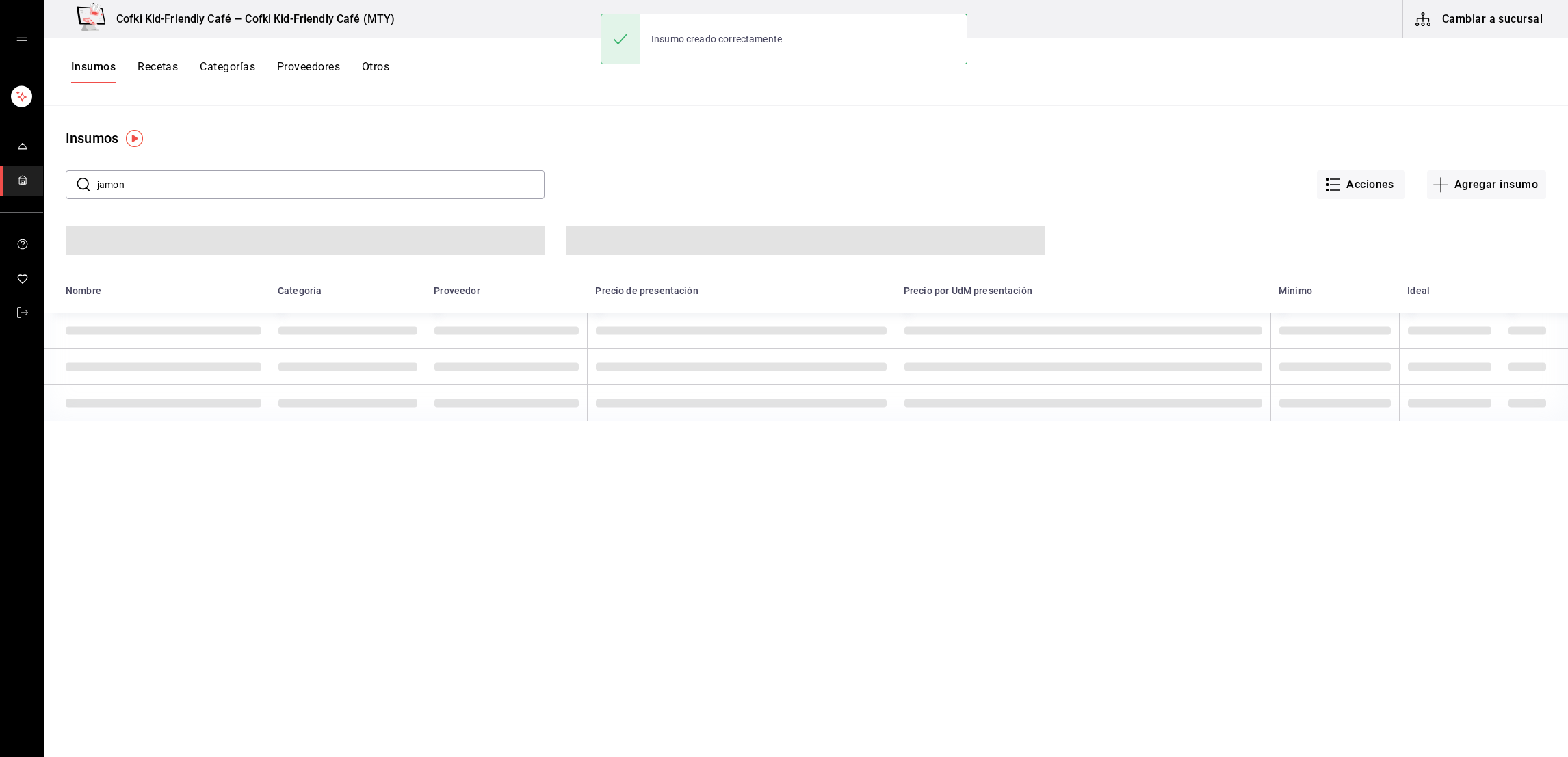
click at [26, 188] on span "mailbox folders" at bounding box center [22, 180] width 11 height 18
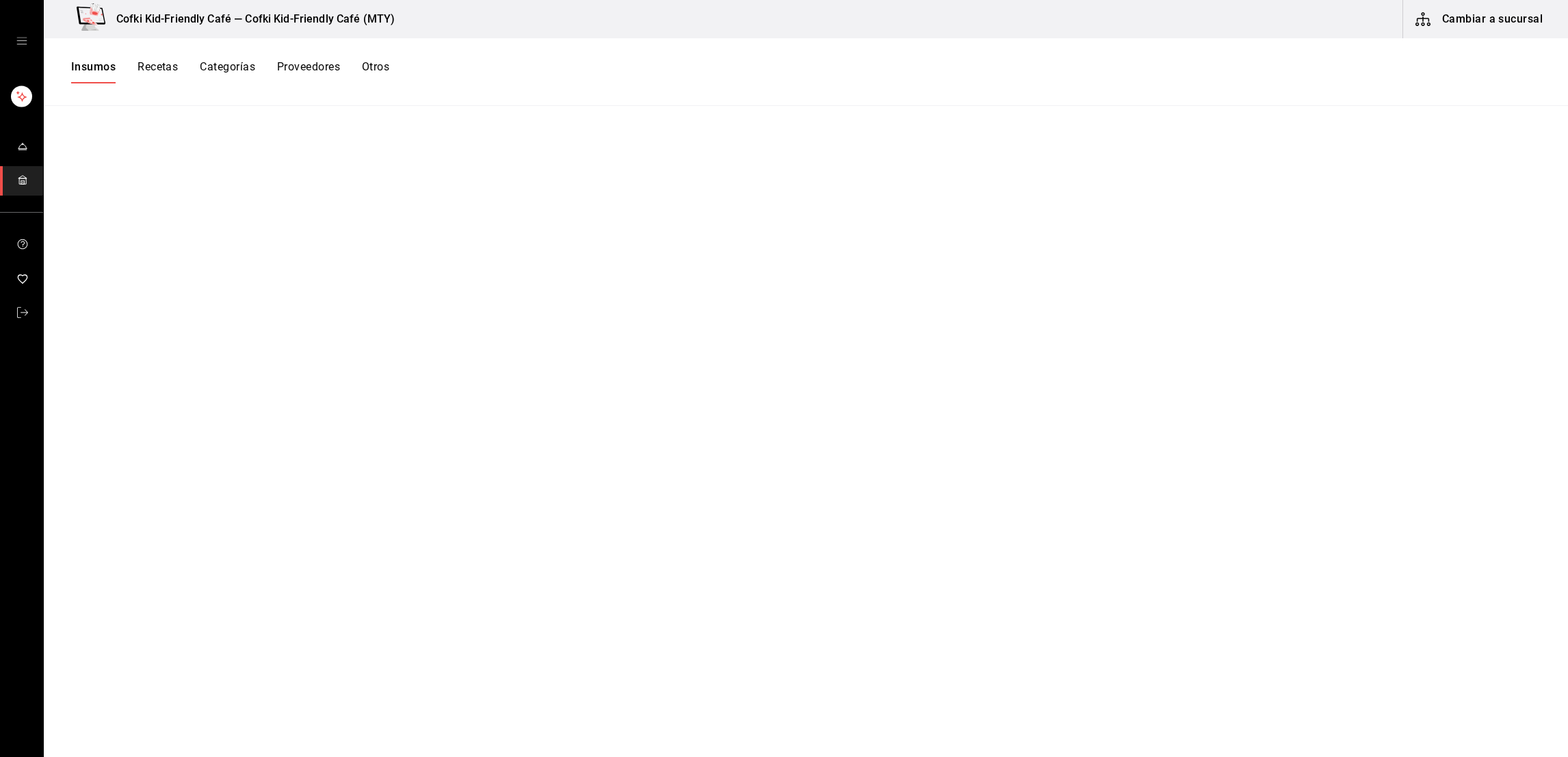
click at [1440, 30] on button "Cambiar a sucursal" at bounding box center [1481, 19] width 154 height 38
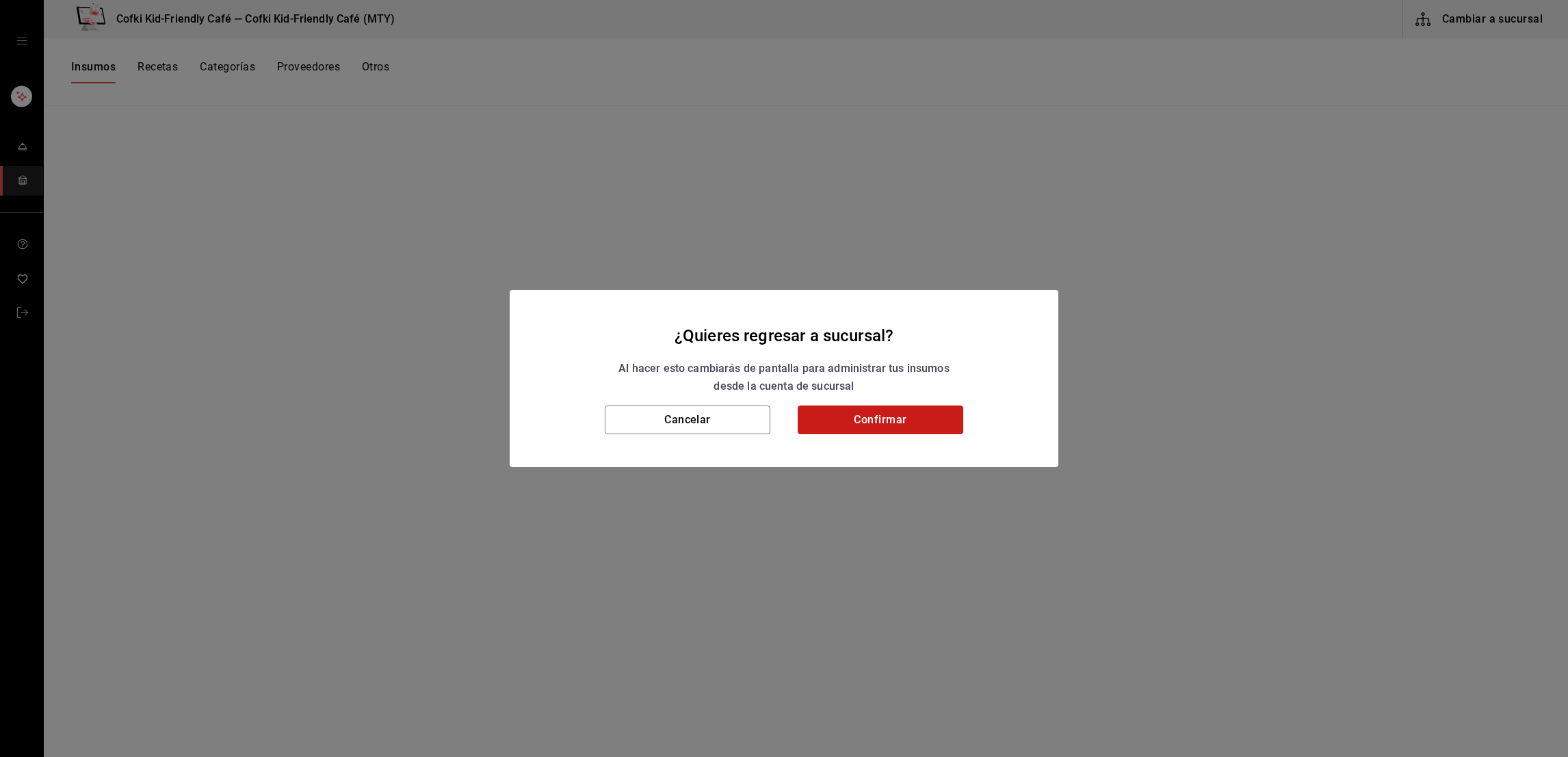
click at [914, 419] on button "Confirmar" at bounding box center [881, 420] width 165 height 29
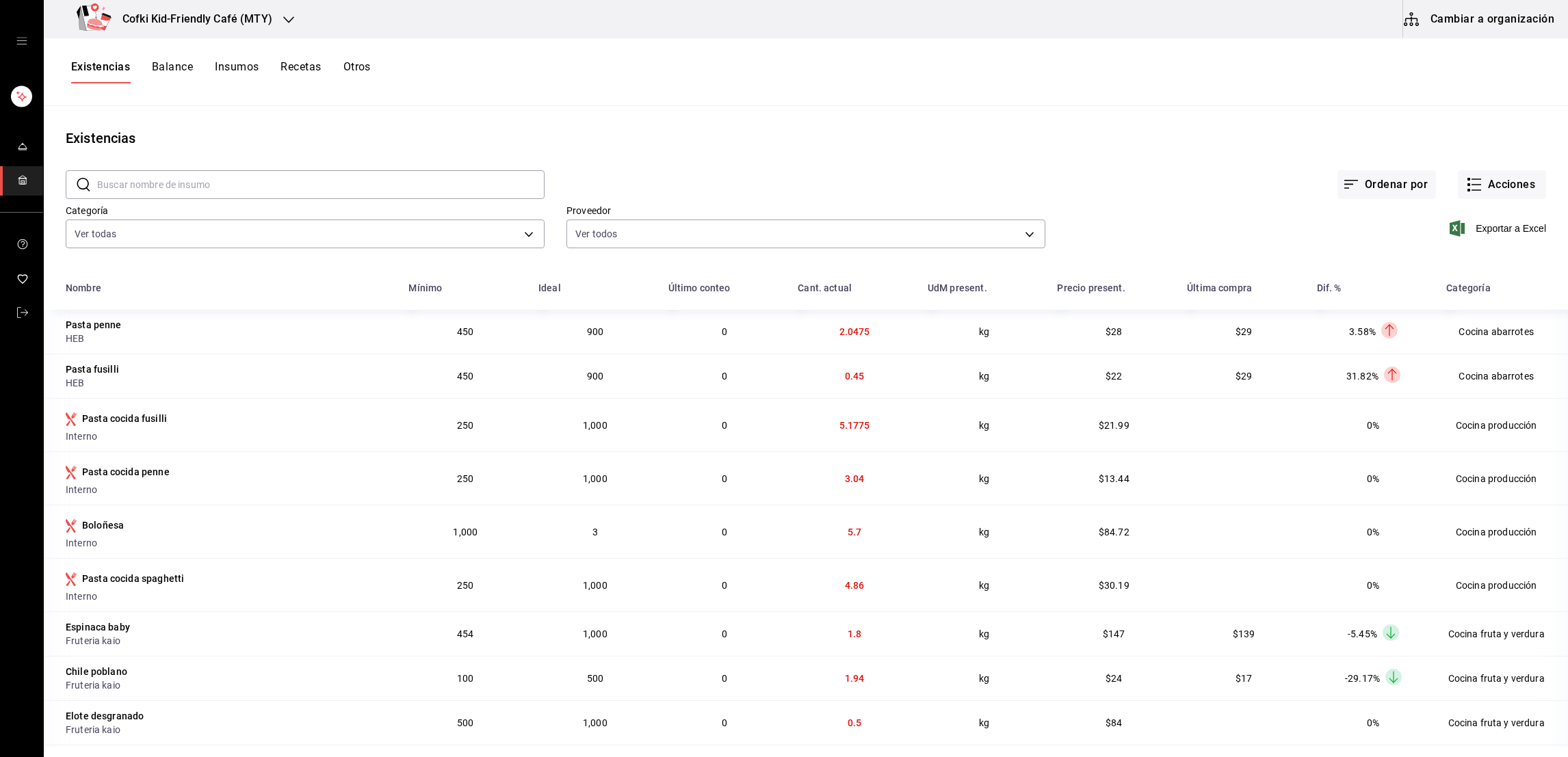
click at [24, 188] on span "mailbox folders" at bounding box center [22, 180] width 11 height 18
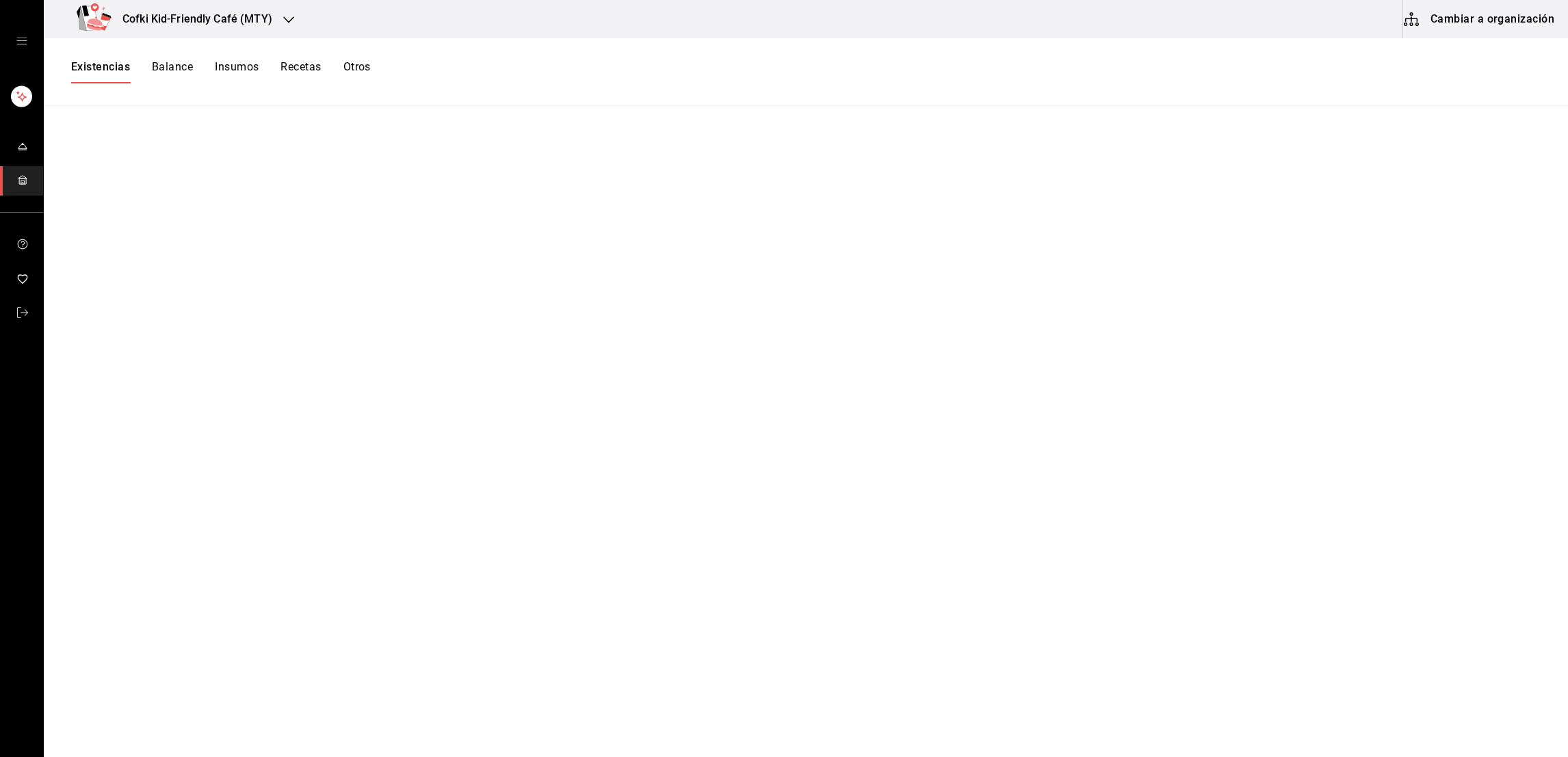
click at [162, 67] on button "Balance" at bounding box center [172, 71] width 41 height 23
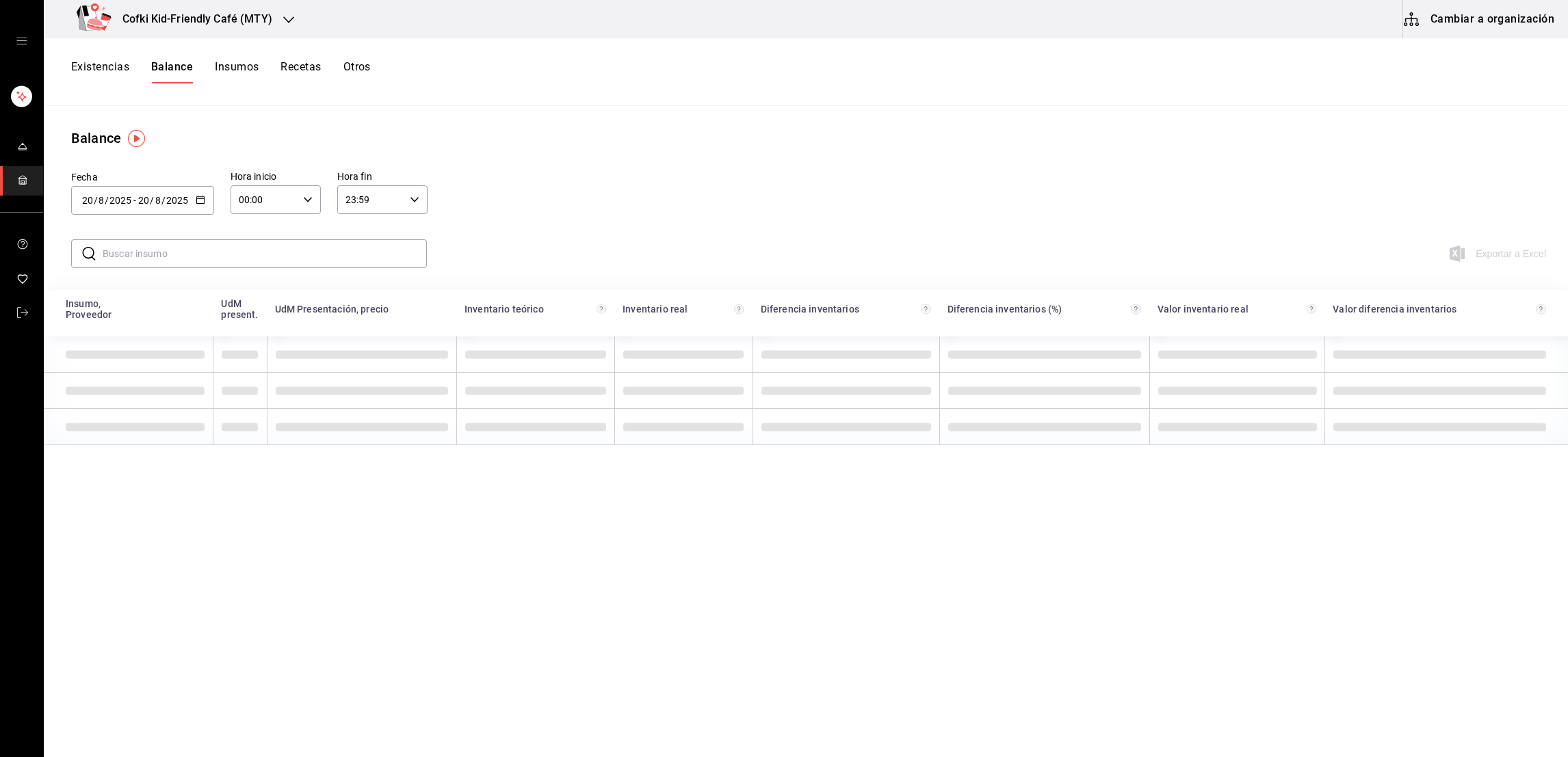
click at [87, 66] on button "Existencias" at bounding box center [100, 71] width 59 height 23
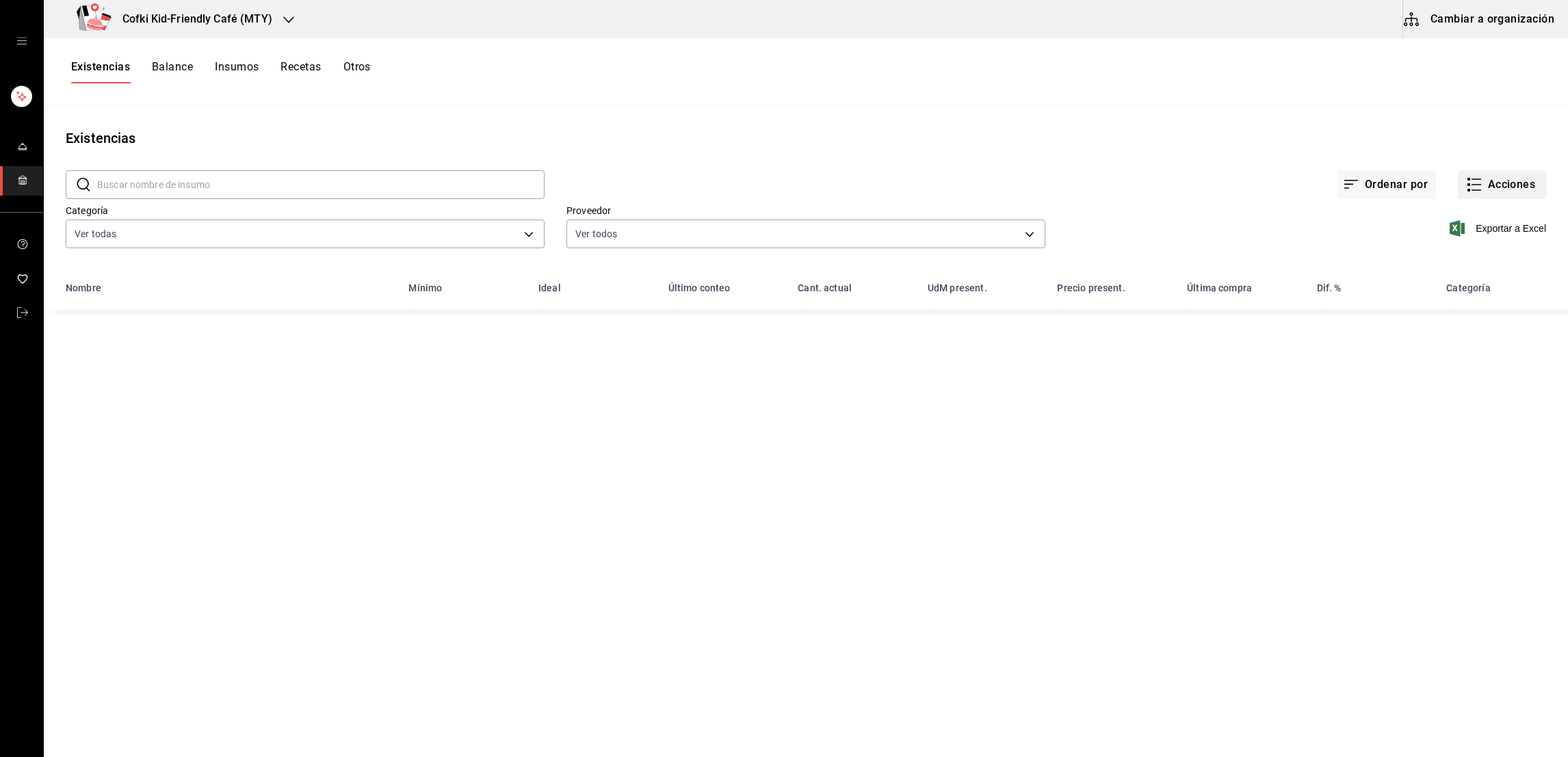
click at [1495, 180] on button "Acciones" at bounding box center [1502, 184] width 88 height 29
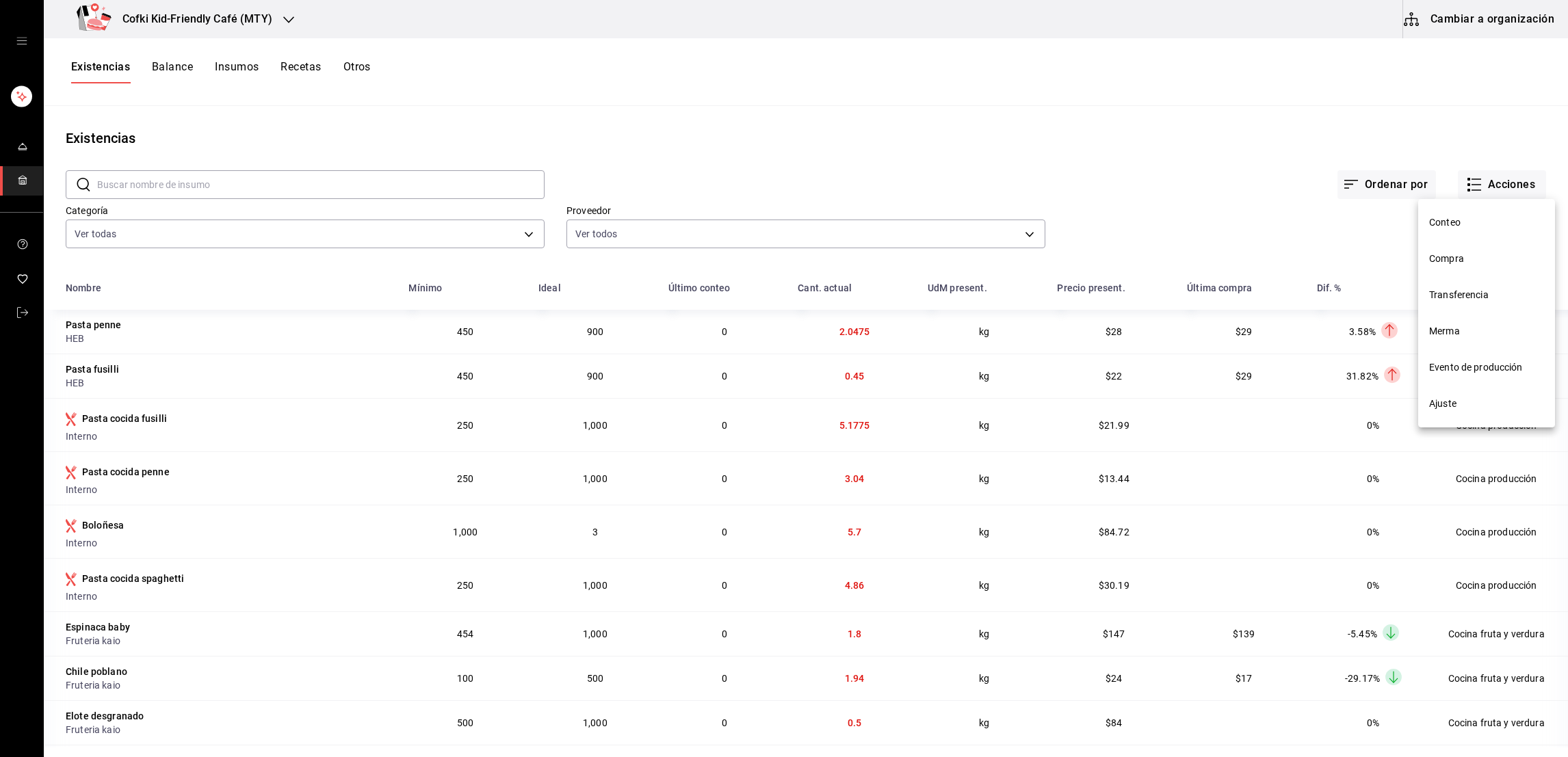
click at [1452, 264] on span "Compra" at bounding box center [1486, 259] width 115 height 14
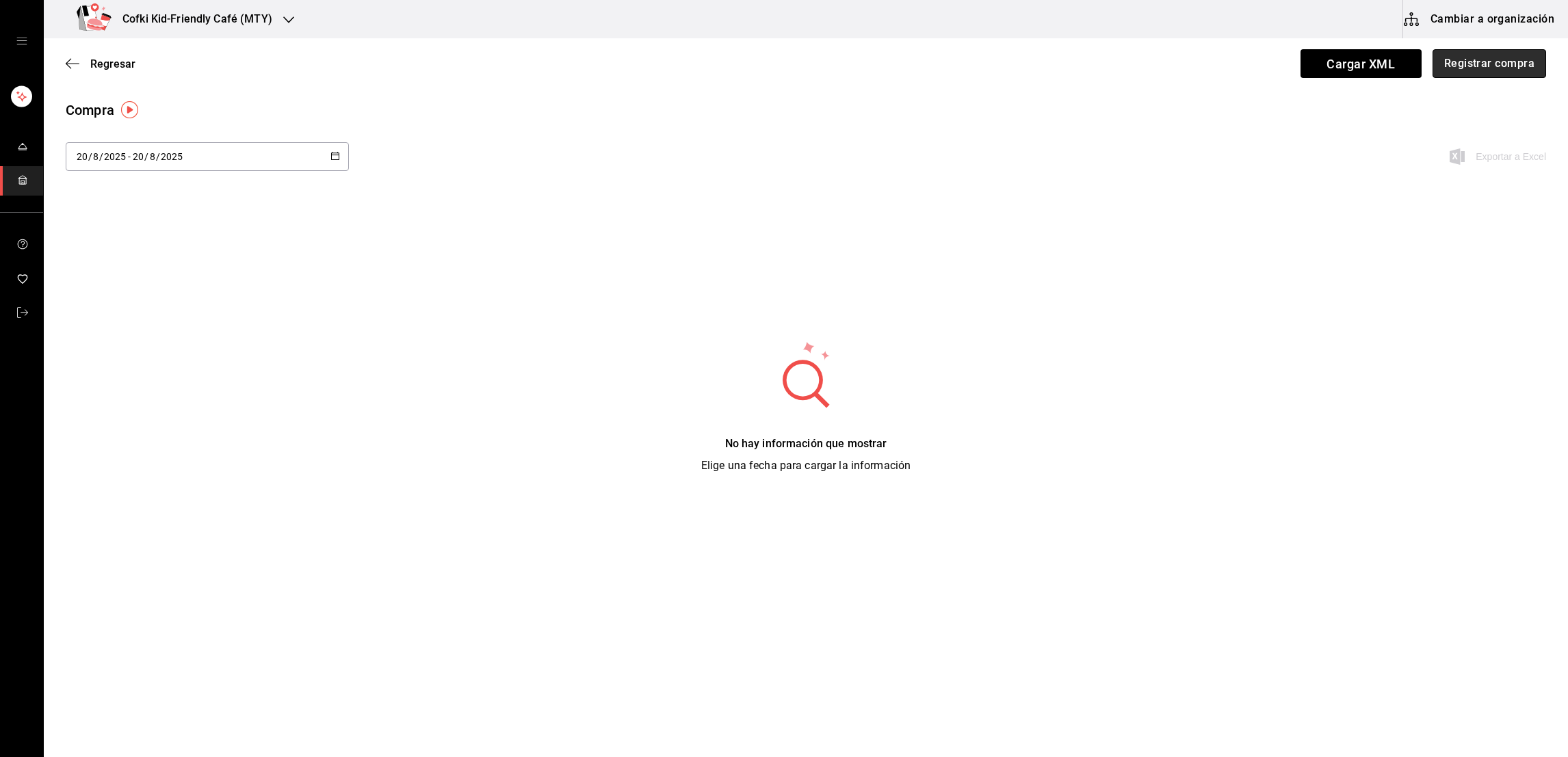
click at [1463, 62] on button "Registrar compra" at bounding box center [1489, 63] width 114 height 29
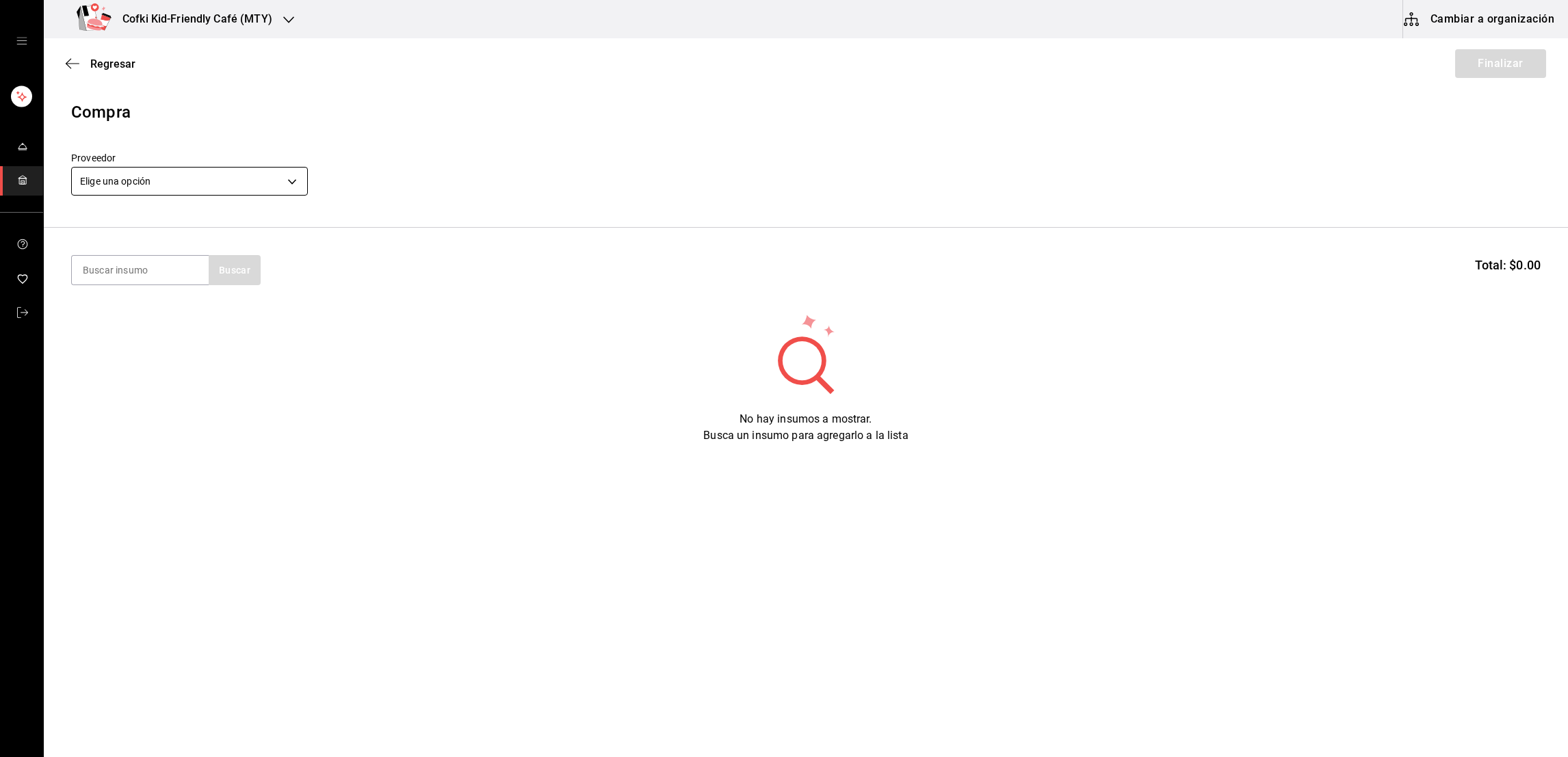
click at [263, 192] on body "Cofki Kid-Friendly Café (MTY) Cambiar a organización Regresar Finalizar Compra …" at bounding box center [784, 340] width 1568 height 680
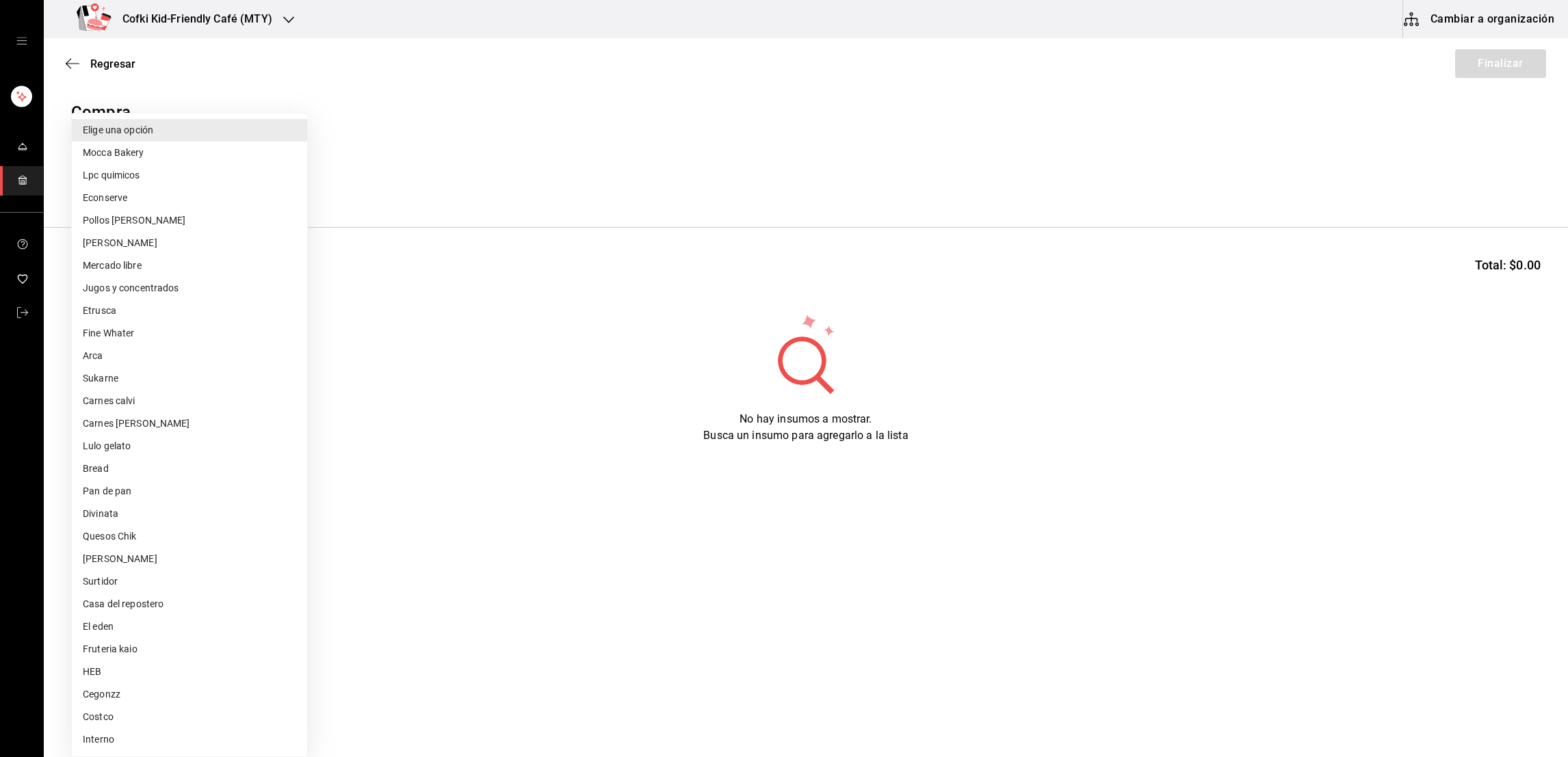
click at [120, 719] on li "Costco" at bounding box center [189, 717] width 235 height 22
type input "fb6327f8-f8fb-47f7-9d8e-f867e88c74ac"
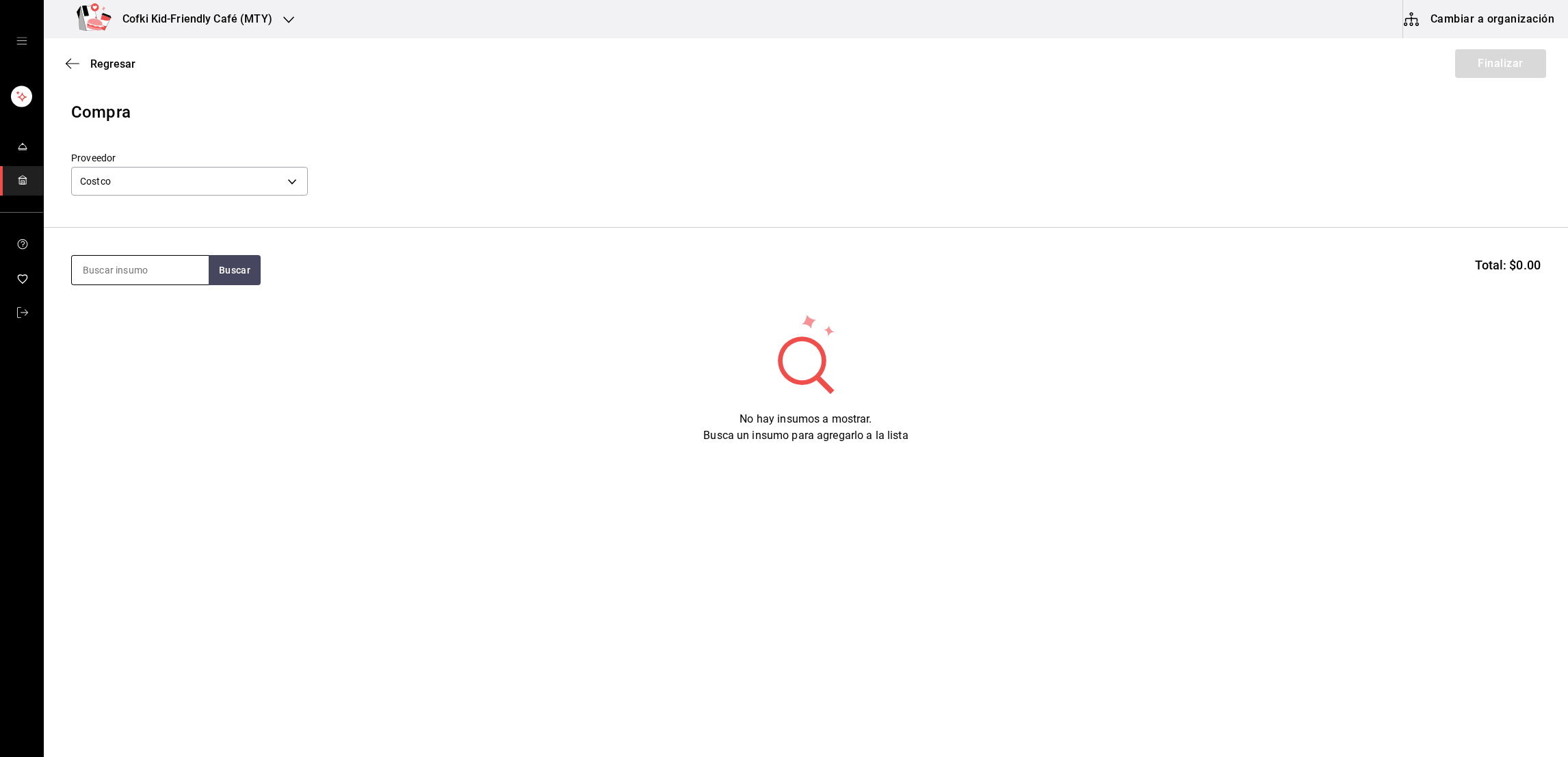
click at [151, 281] on input at bounding box center [140, 270] width 137 height 29
type input "harina"
click at [229, 277] on button "Buscar" at bounding box center [234, 270] width 52 height 30
click at [164, 335] on div "Bolsa con 4,5 kilos de harina de pancakes - Costco" at bounding box center [139, 357] width 115 height 43
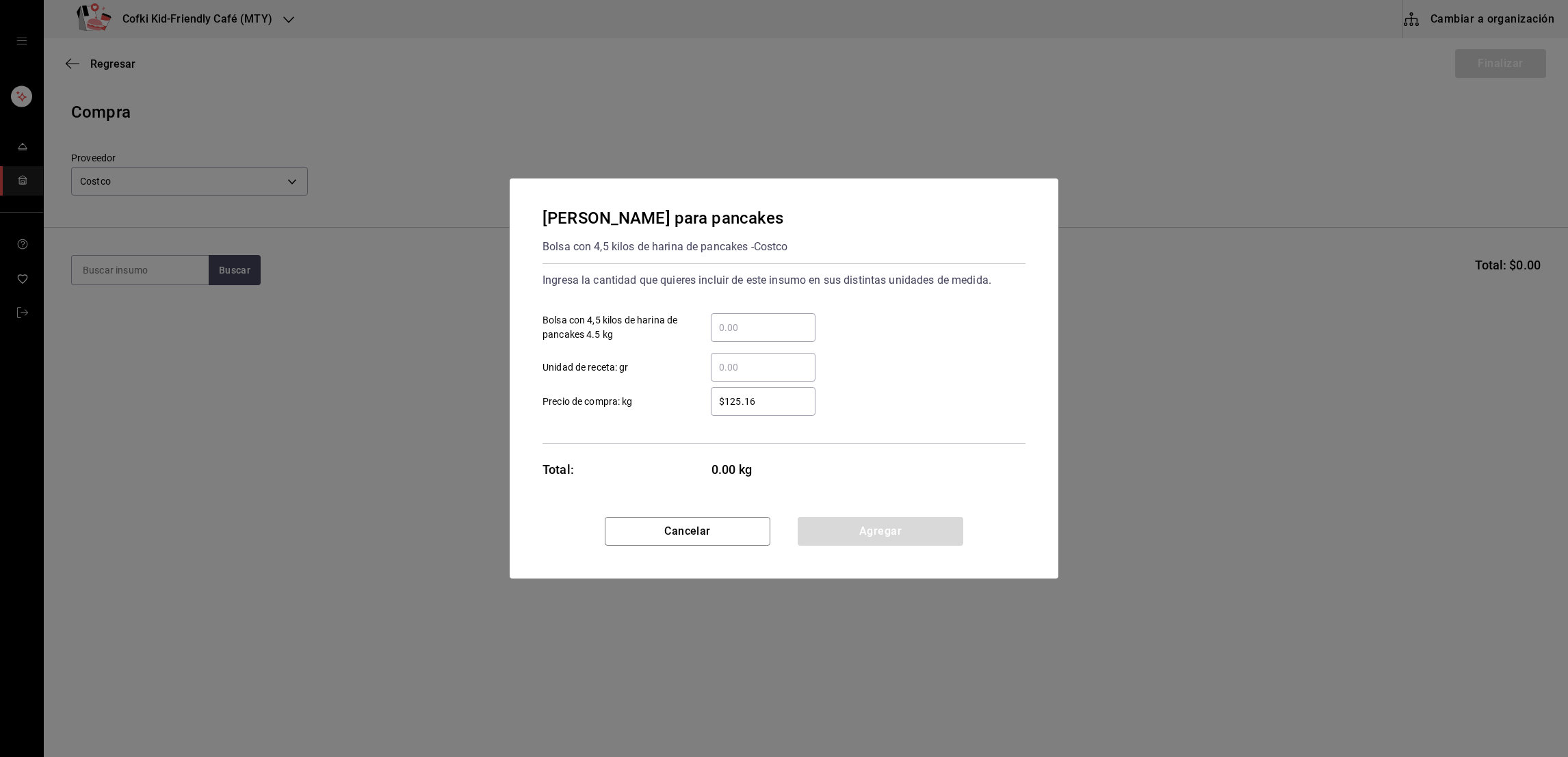
click at [754, 336] on div "​" at bounding box center [763, 328] width 105 height 29
click at [754, 336] on input "​ Bolsa con 4,5 kilos de harina de pancakes 4.5 kg" at bounding box center [763, 327] width 105 height 16
type input "1"
type input "$162.66"
click at [857, 532] on button "Agregar" at bounding box center [881, 532] width 165 height 29
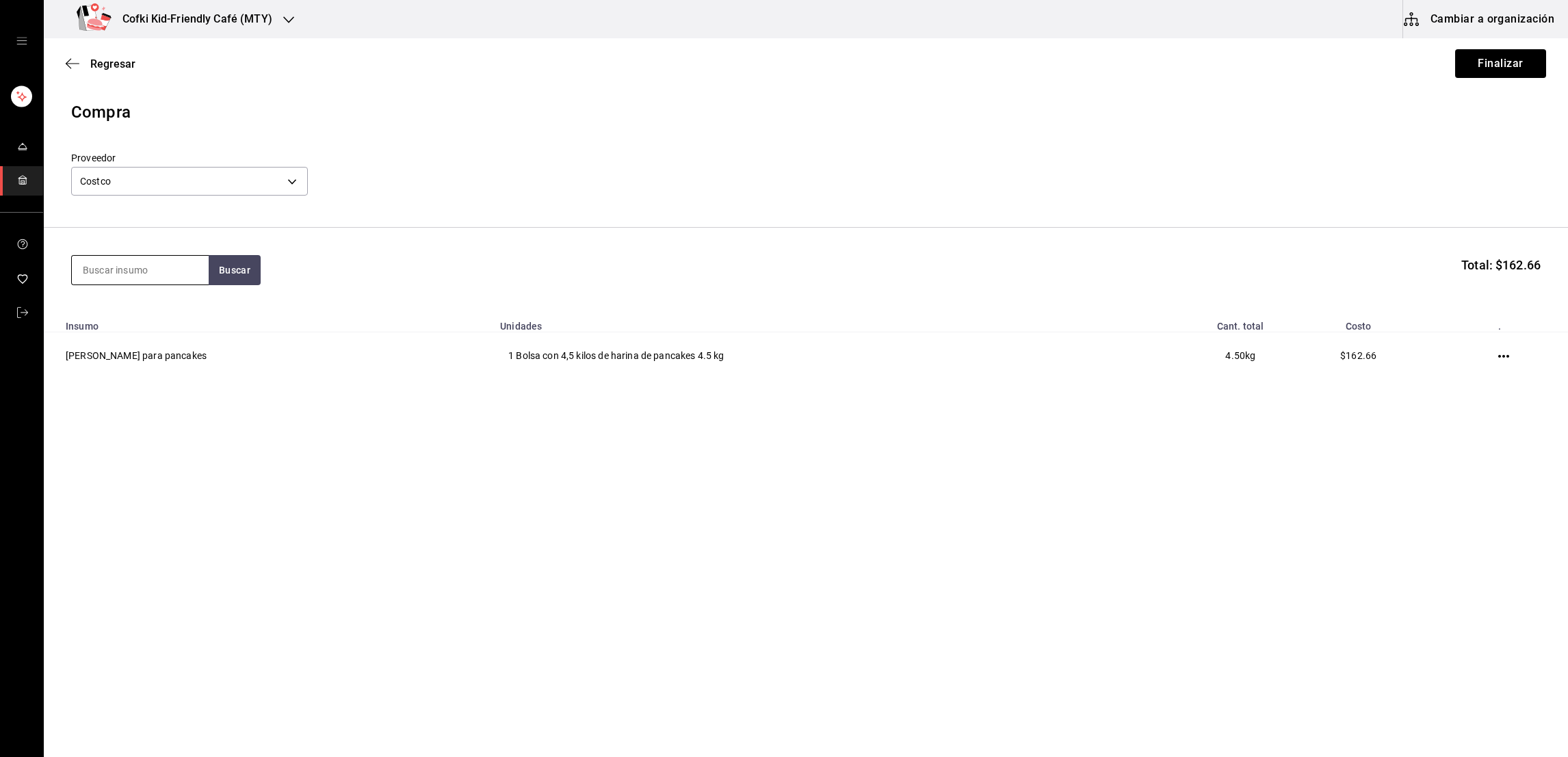
click at [184, 268] on input at bounding box center [140, 270] width 137 height 29
type input "mayonesa"
click at [245, 263] on button "Buscar" at bounding box center [234, 270] width 52 height 30
click at [156, 306] on div "Mayonesa" at bounding box center [139, 310] width 115 height 16
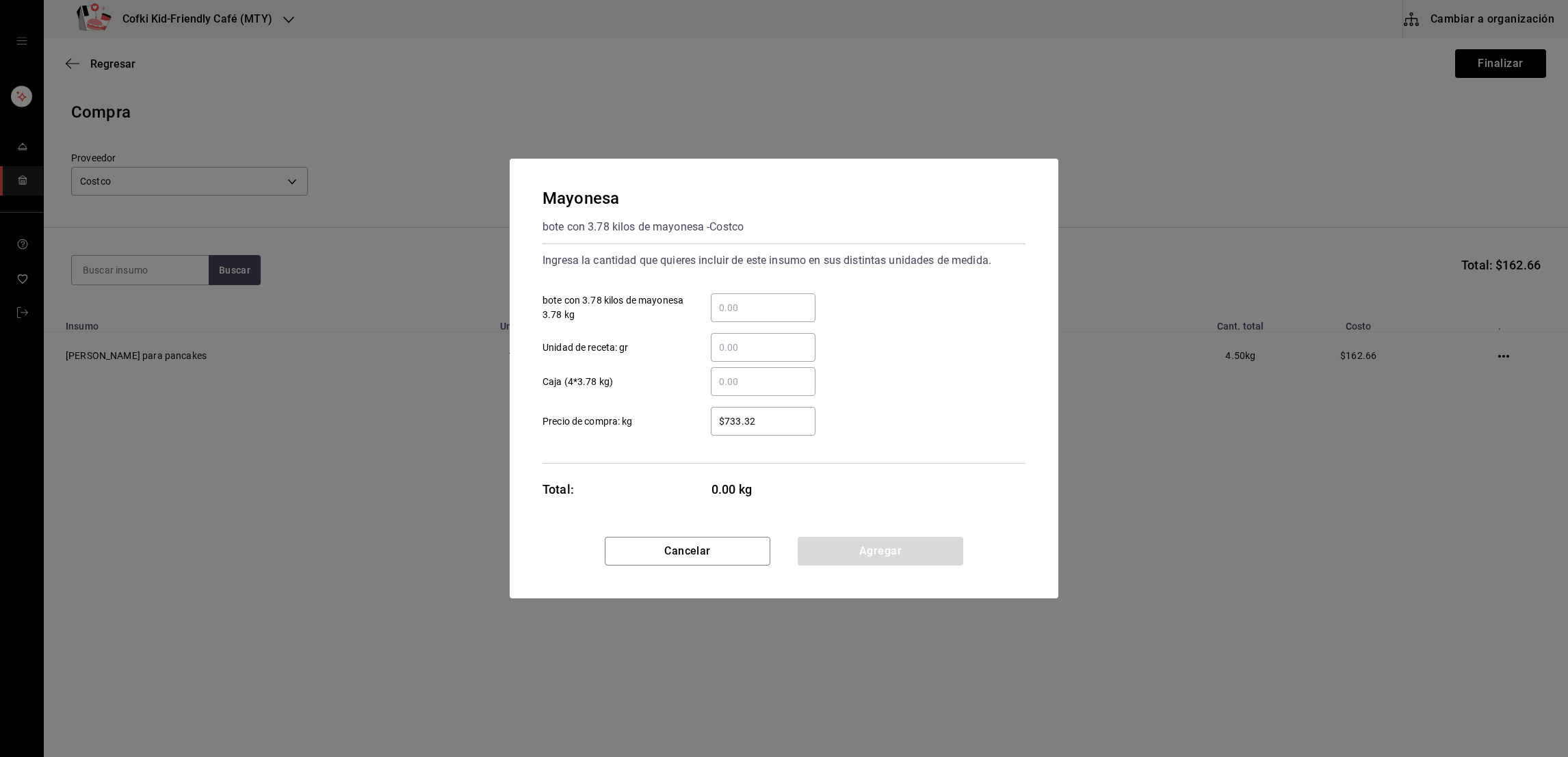
click at [734, 317] on div "​" at bounding box center [763, 308] width 105 height 29
click at [734, 316] on input "​ bote con 3.78 kilos de mayonesa 3.78 kg" at bounding box center [763, 308] width 105 height 16
type input "1"
type input "$234.27"
click at [868, 558] on button "Agregar" at bounding box center [881, 552] width 165 height 29
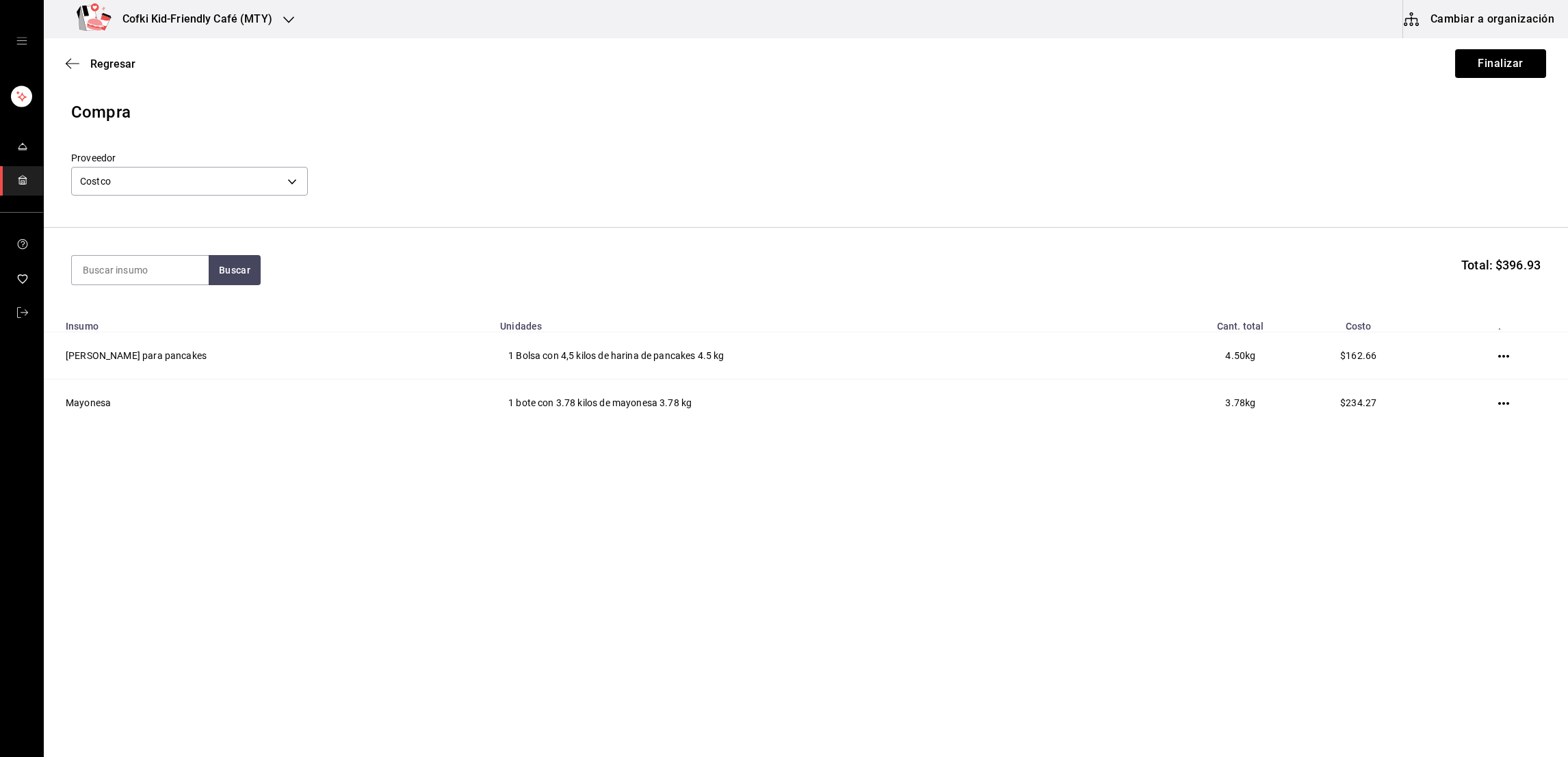
click at [909, 539] on main "Regresar Finalizar Compra Proveedor Costco fb6327f8-f8fb-47f7-9d8e-f867e88c74ac…" at bounding box center [806, 359] width 1525 height 642
click at [194, 255] on div at bounding box center [140, 270] width 137 height 30
click at [195, 269] on input at bounding box center [140, 270] width 137 height 29
click at [258, 268] on button "Buscar" at bounding box center [234, 270] width 52 height 30
click at [228, 283] on button "Buscar" at bounding box center [234, 270] width 52 height 30
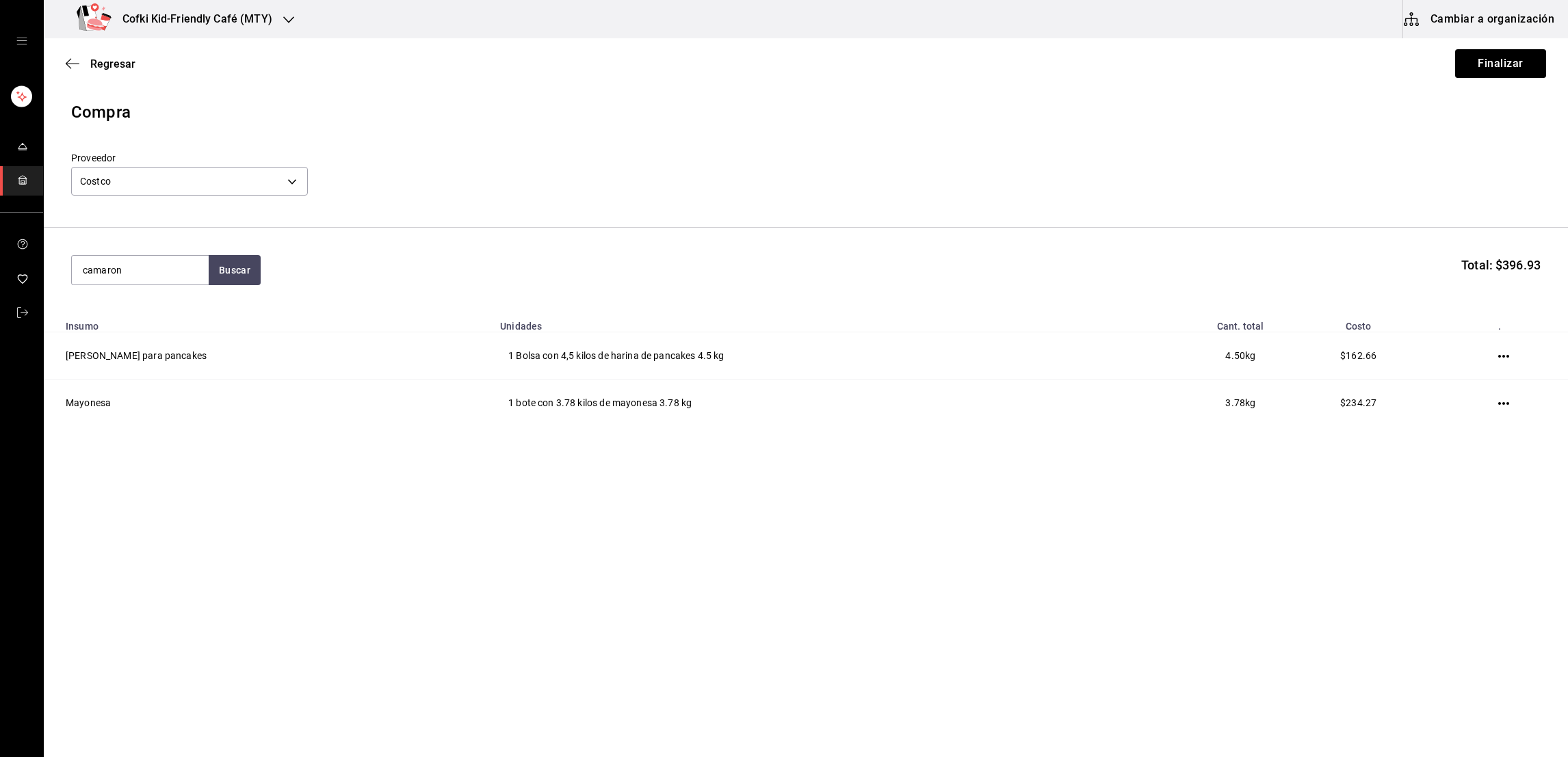
drag, startPoint x: 169, startPoint y: 281, endPoint x: 54, endPoint y: 283, distance: 115.0
click at [54, 283] on section "camaron Buscar Total: $396.93" at bounding box center [806, 270] width 1525 height 85
type input "fresa"
click at [209, 277] on button "Buscar" at bounding box center [234, 270] width 52 height 30
click at [144, 321] on div "Bolsa con 2,720 kilos de fresa congelada - Costco" at bounding box center [139, 334] width 115 height 29
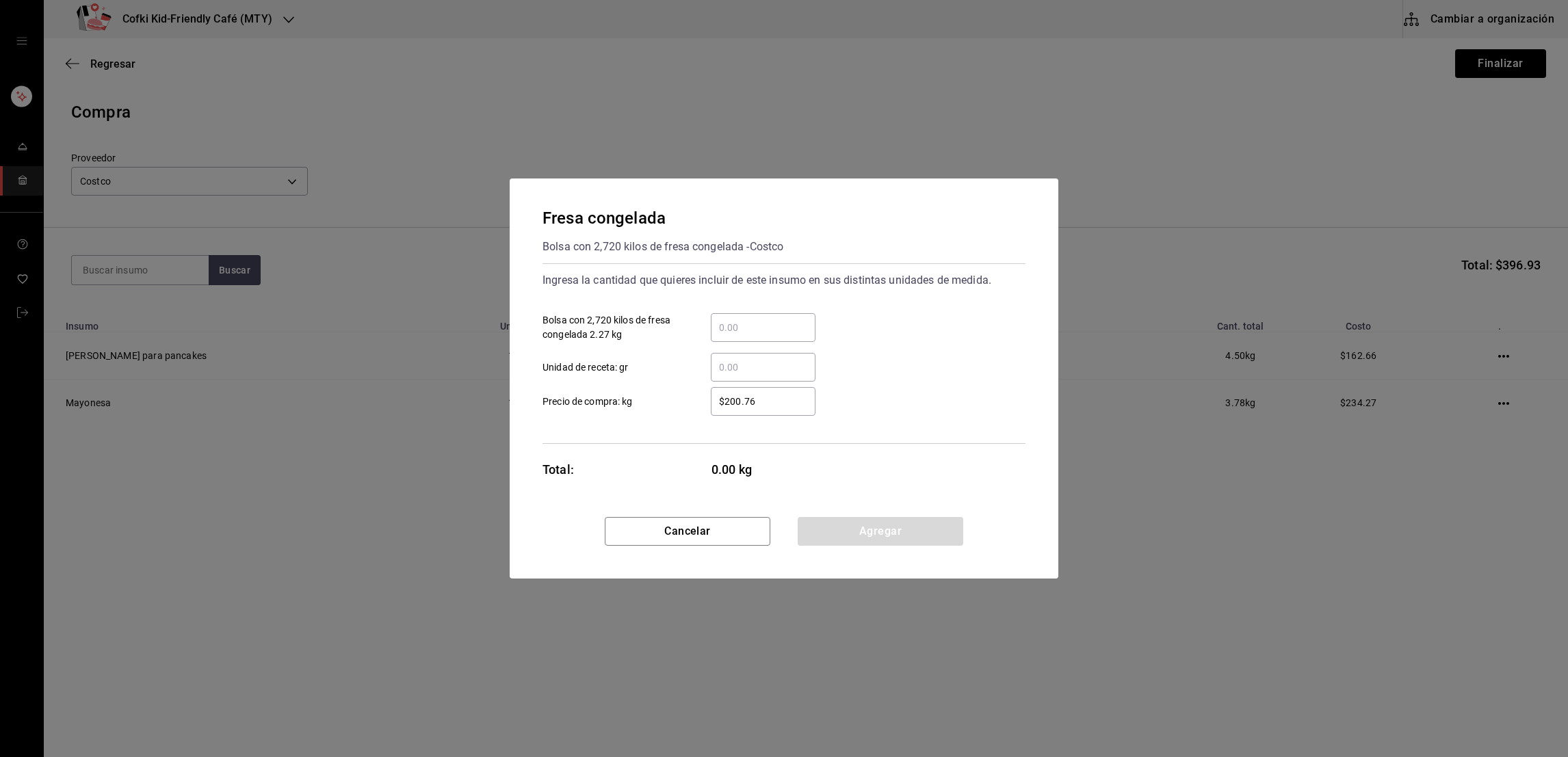
click at [729, 329] on input "​ Bolsa con 2,720 kilos de fresa congelada 2.27 kg" at bounding box center [763, 327] width 105 height 16
type input "1"
click at [757, 327] on input "1" at bounding box center [763, 327] width 105 height 16
click at [730, 401] on input "$200.76" at bounding box center [763, 402] width 105 height 16
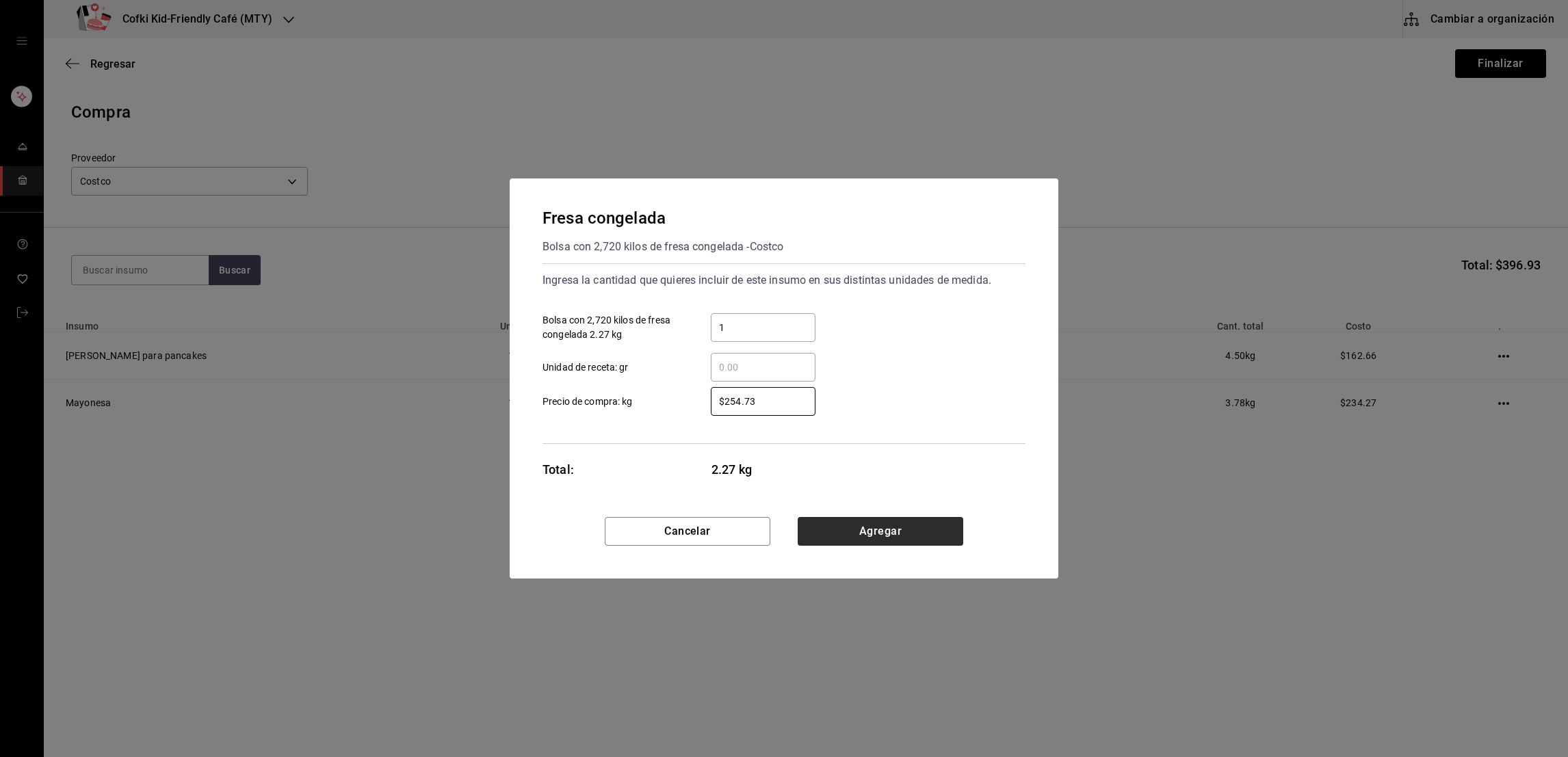
type input "$254.73"
click at [865, 526] on button "Agregar" at bounding box center [881, 532] width 165 height 29
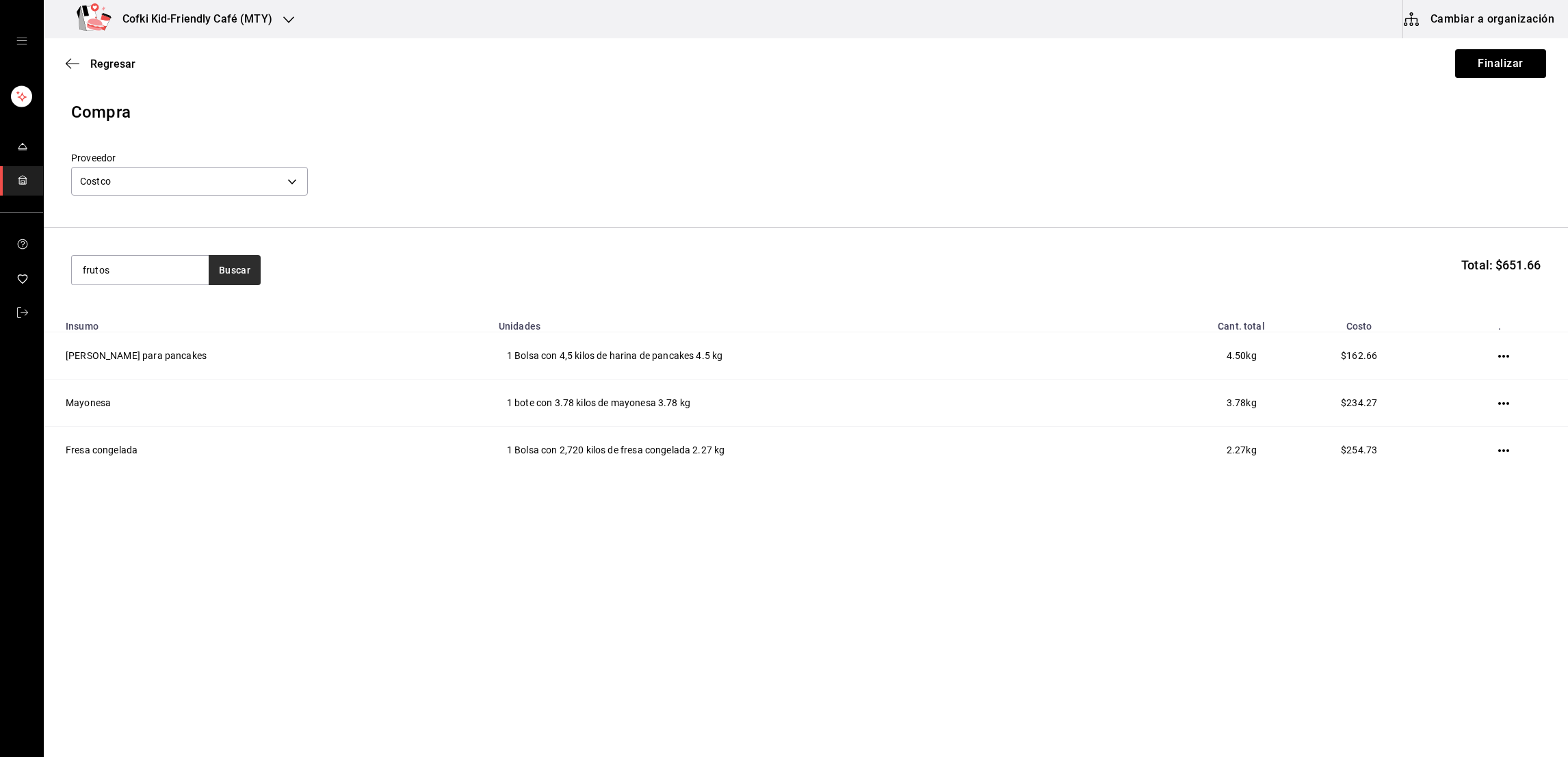
type input "frutos"
click at [225, 269] on button "Buscar" at bounding box center [234, 270] width 52 height 30
click at [177, 314] on div "Frutos rojos congelados" at bounding box center [139, 318] width 115 height 33
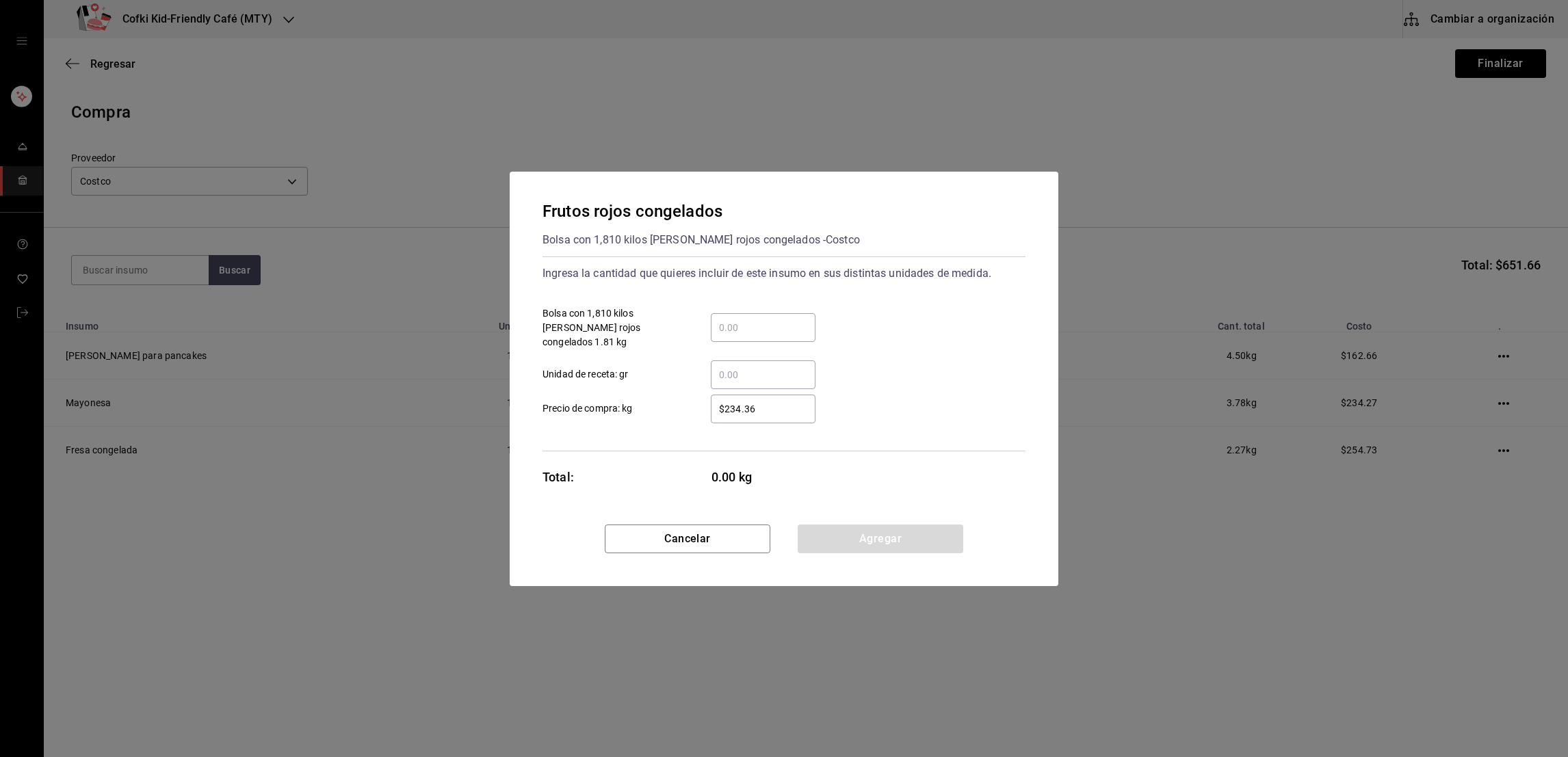
click at [731, 316] on div "​" at bounding box center [763, 328] width 105 height 29
click at [731, 319] on input "​ Bolsa con 1,810 kilos de frutos rojos congelados 1.81 kg" at bounding box center [763, 327] width 105 height 16
type input "1"
type input "$230.18"
click at [833, 524] on button "Agregar" at bounding box center [881, 539] width 165 height 29
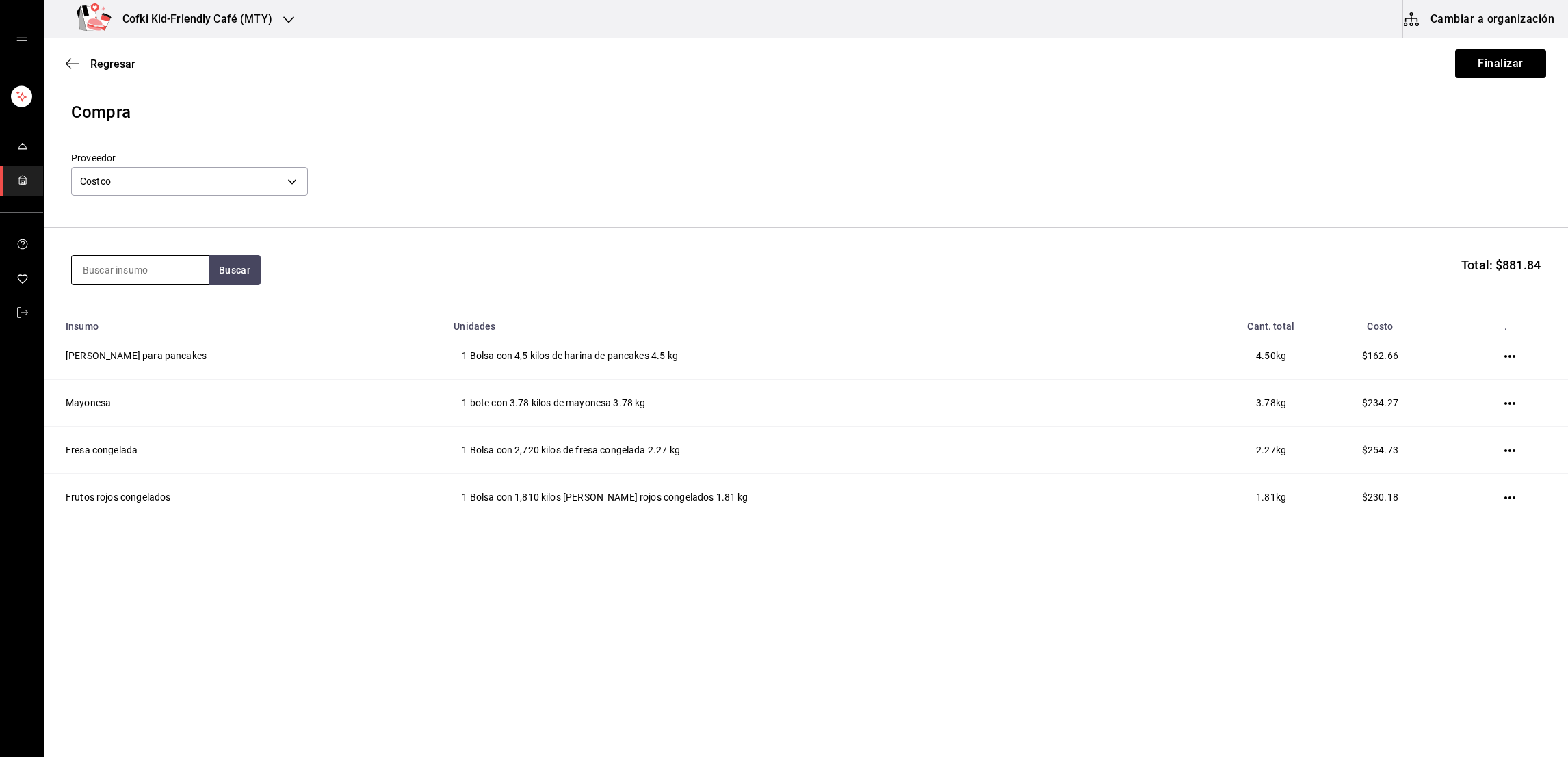
click at [106, 281] on input at bounding box center [140, 270] width 137 height 29
type input "s"
type input "crema"
click at [217, 282] on button "Buscar" at bounding box center [234, 270] width 52 height 30
click at [139, 311] on div "Crema batida" at bounding box center [139, 310] width 115 height 16
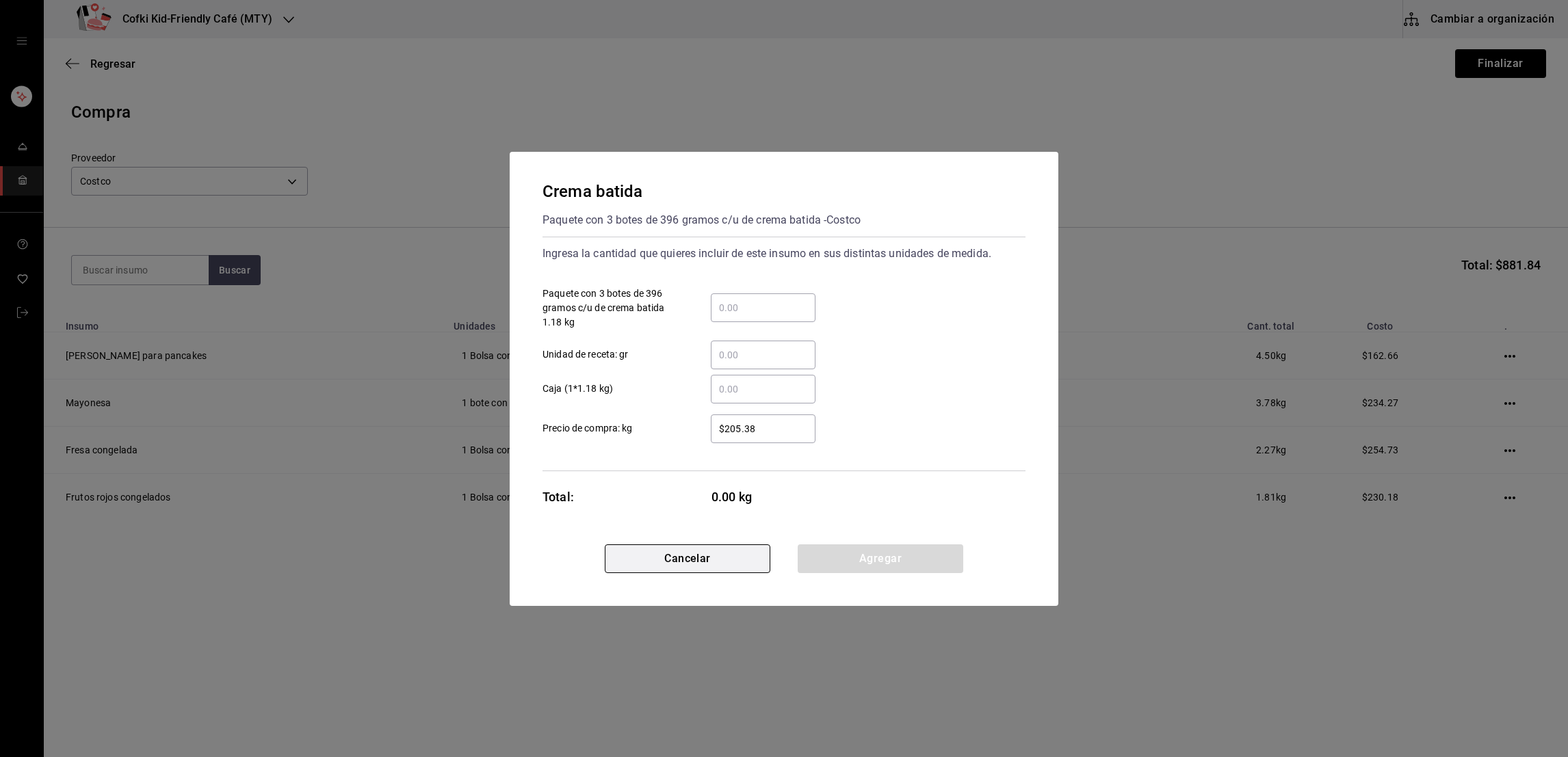
click at [729, 550] on button "Cancelar" at bounding box center [687, 559] width 165 height 29
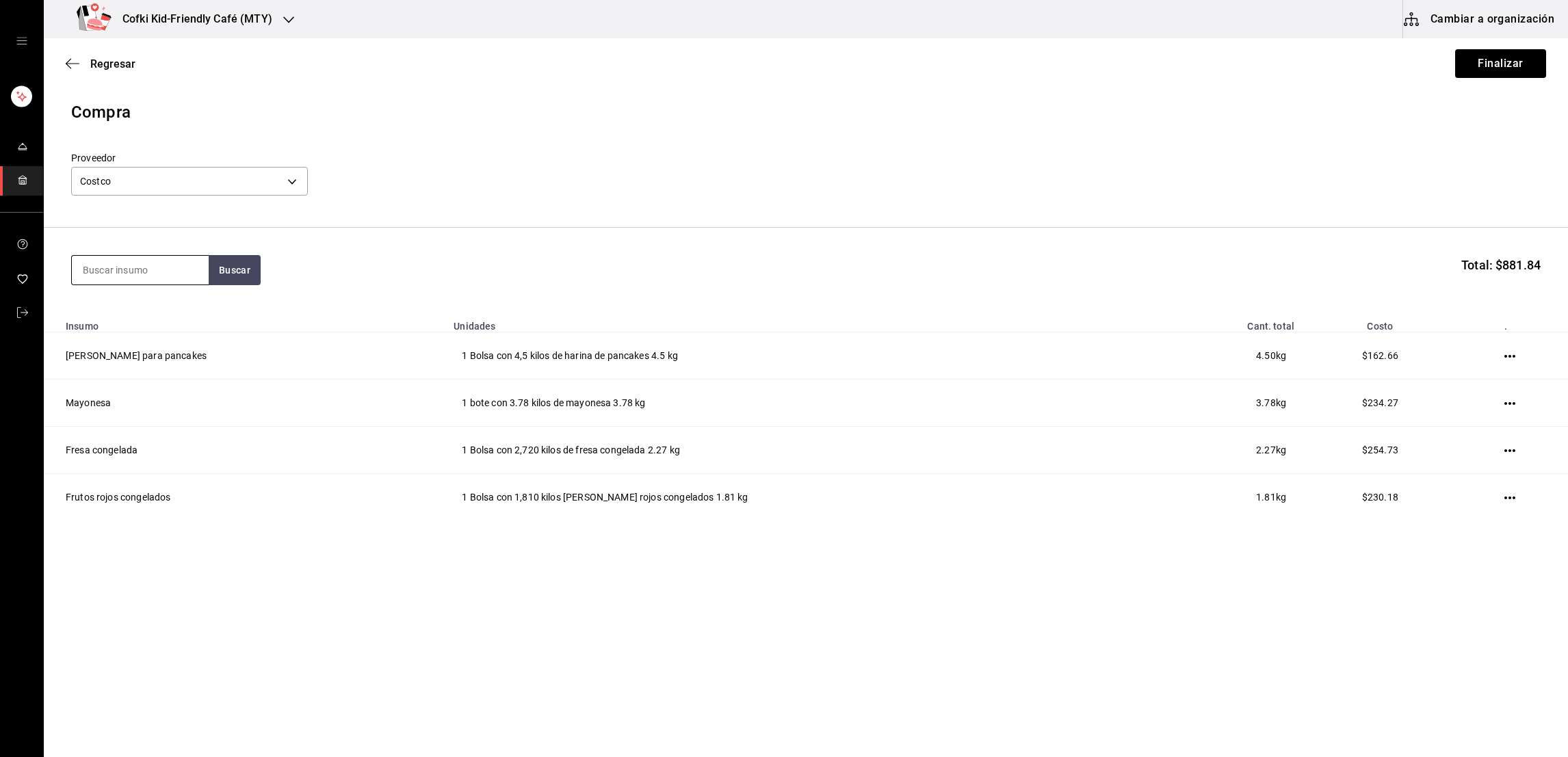
click at [148, 277] on input at bounding box center [140, 270] width 137 height 29
type input "crema"
click at [147, 381] on div "Crema espesa Bote con 4 litros de crema espesa - Costco" at bounding box center [140, 407] width 137 height 67
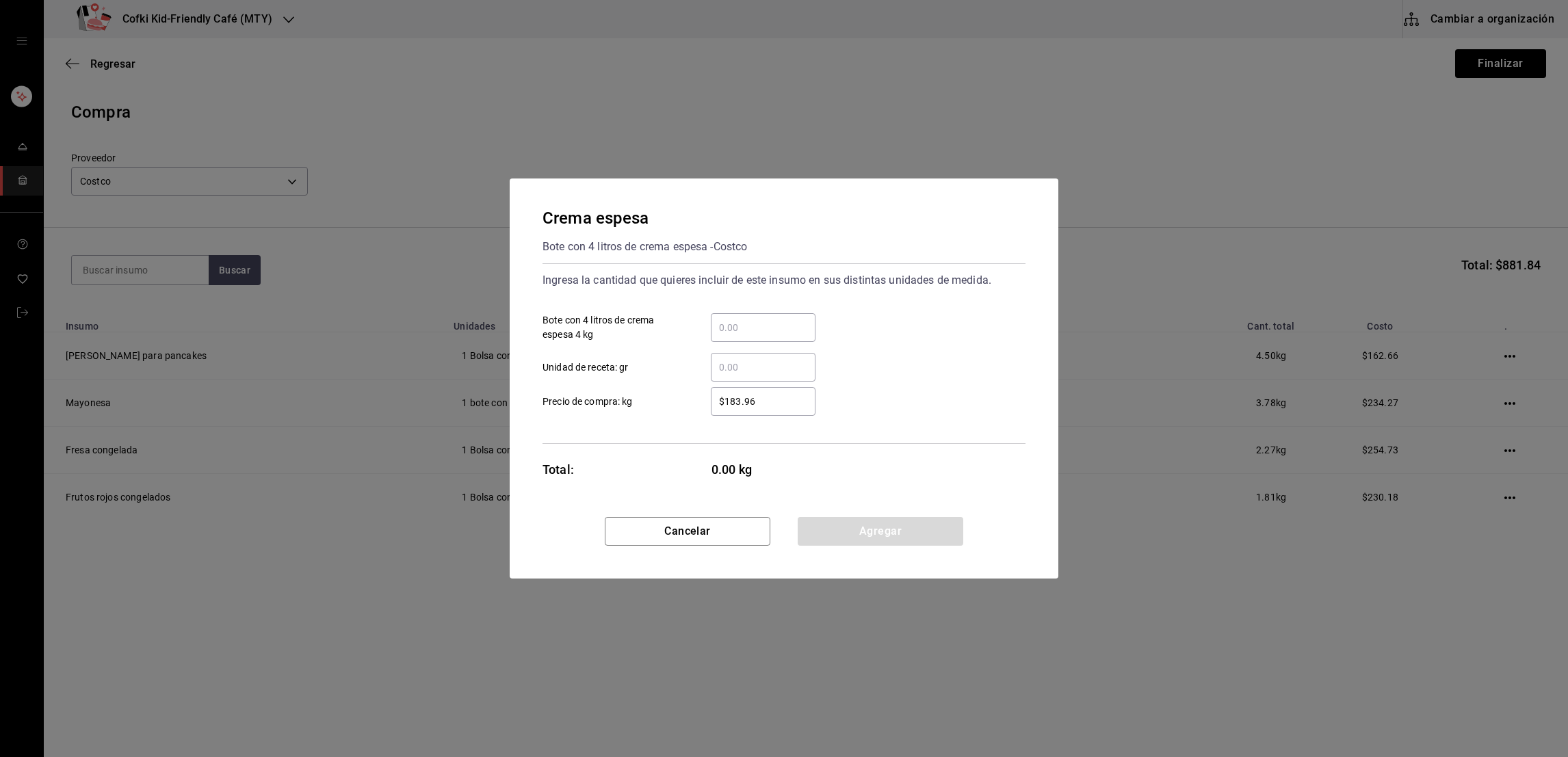
click at [781, 316] on div "​" at bounding box center [763, 328] width 105 height 29
click at [781, 319] on input "​ Bote con 4 litros de crema espesa 4 kg" at bounding box center [763, 327] width 105 height 16
type input "2"
type input "$234.27"
click at [864, 517] on button "Agregar" at bounding box center [881, 532] width 165 height 29
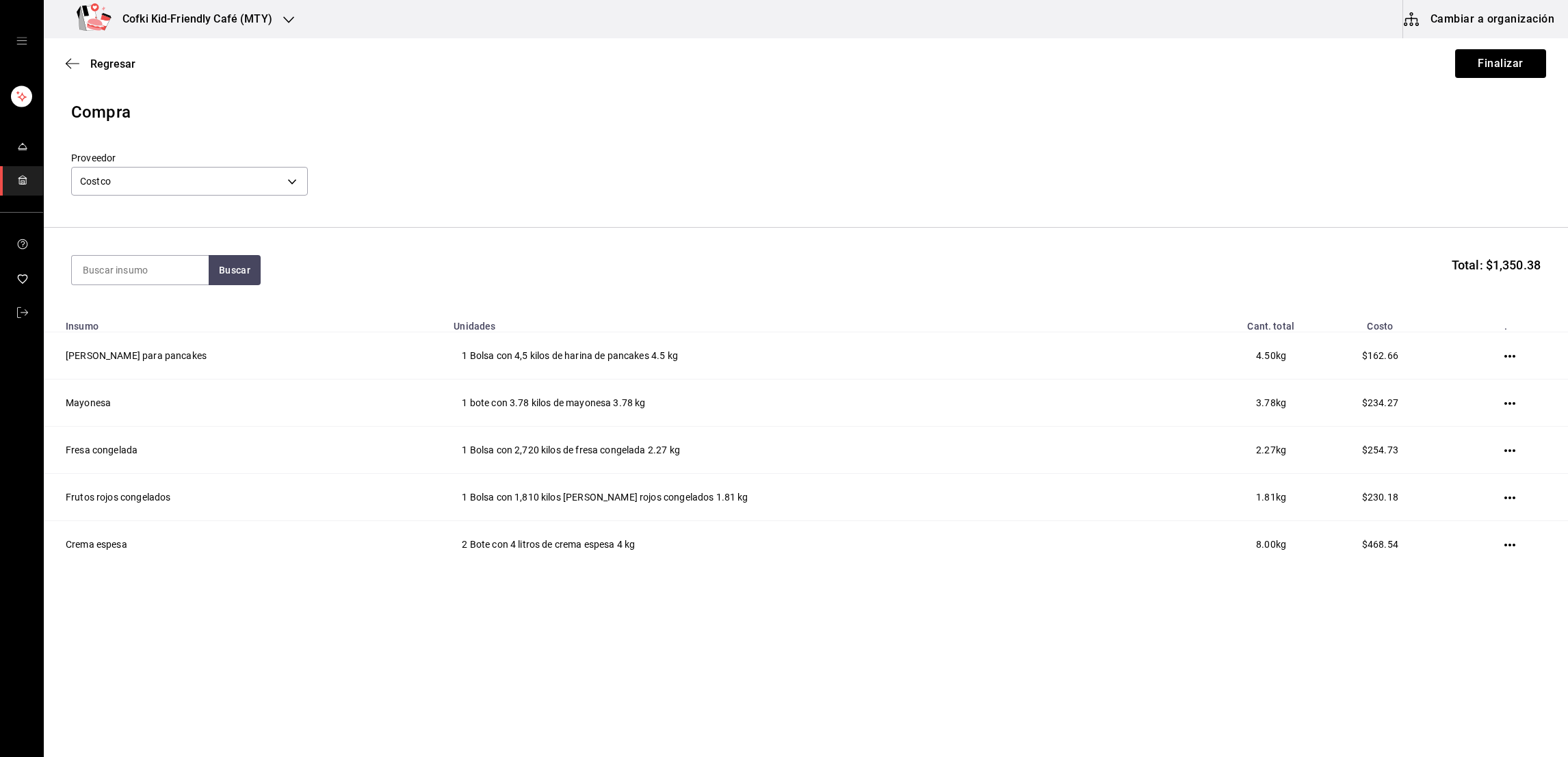
click at [864, 516] on td "1 Bolsa con 1,810 kilos de frutos rojos congelados 1.81 kg" at bounding box center [803, 497] width 715 height 47
click at [196, 276] on input at bounding box center [140, 270] width 137 height 29
type input "leche"
click at [214, 272] on button "Buscar" at bounding box center [234, 270] width 52 height 30
click at [138, 314] on div "Leche de almendra" at bounding box center [139, 310] width 115 height 16
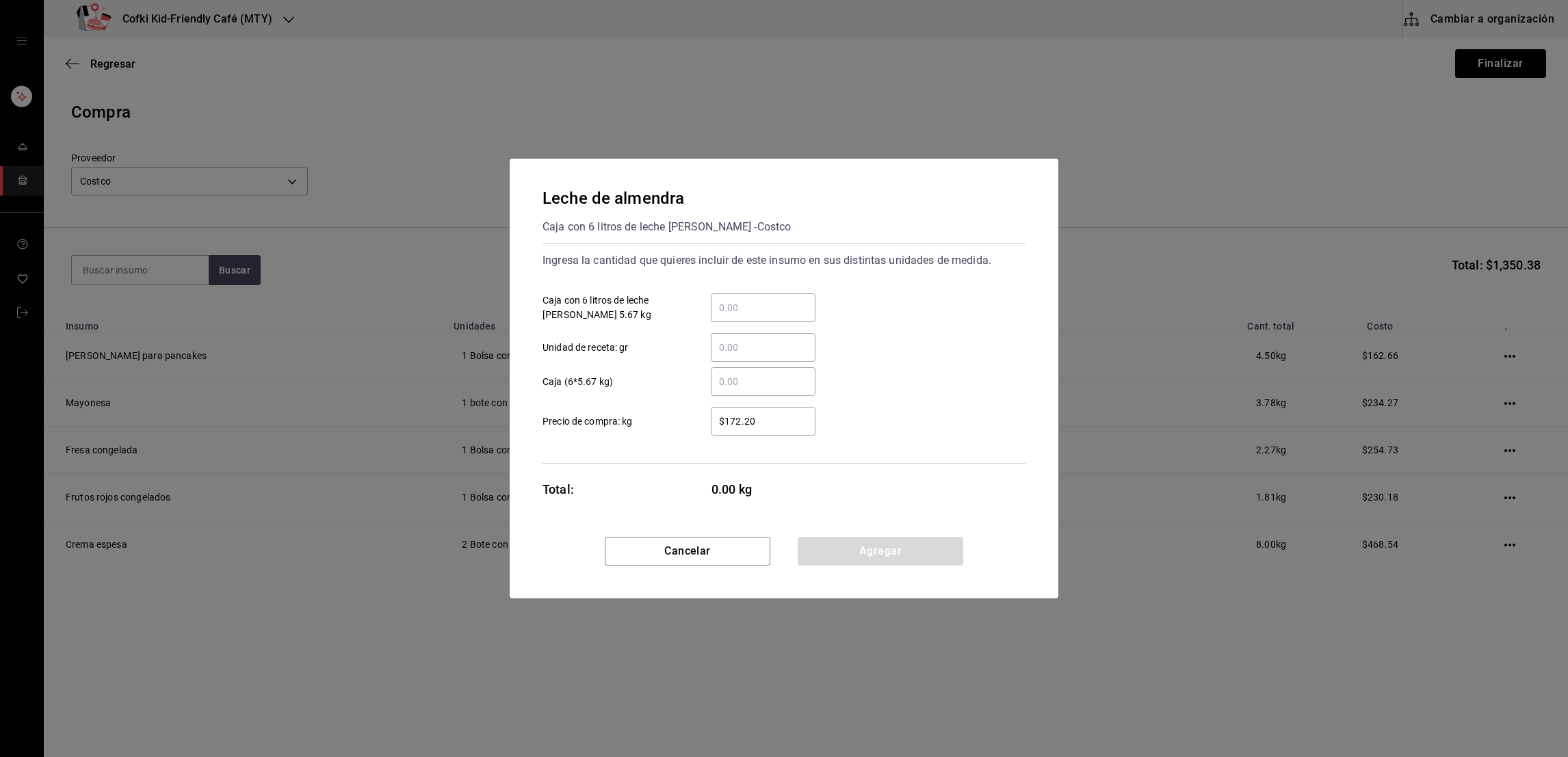
click at [754, 308] on input "​ Caja con 6 litros de leche de almendra 5.67 kg" at bounding box center [763, 308] width 105 height 16
type input "1"
type input "$234.27"
click at [832, 553] on button "Agregar" at bounding box center [881, 552] width 165 height 29
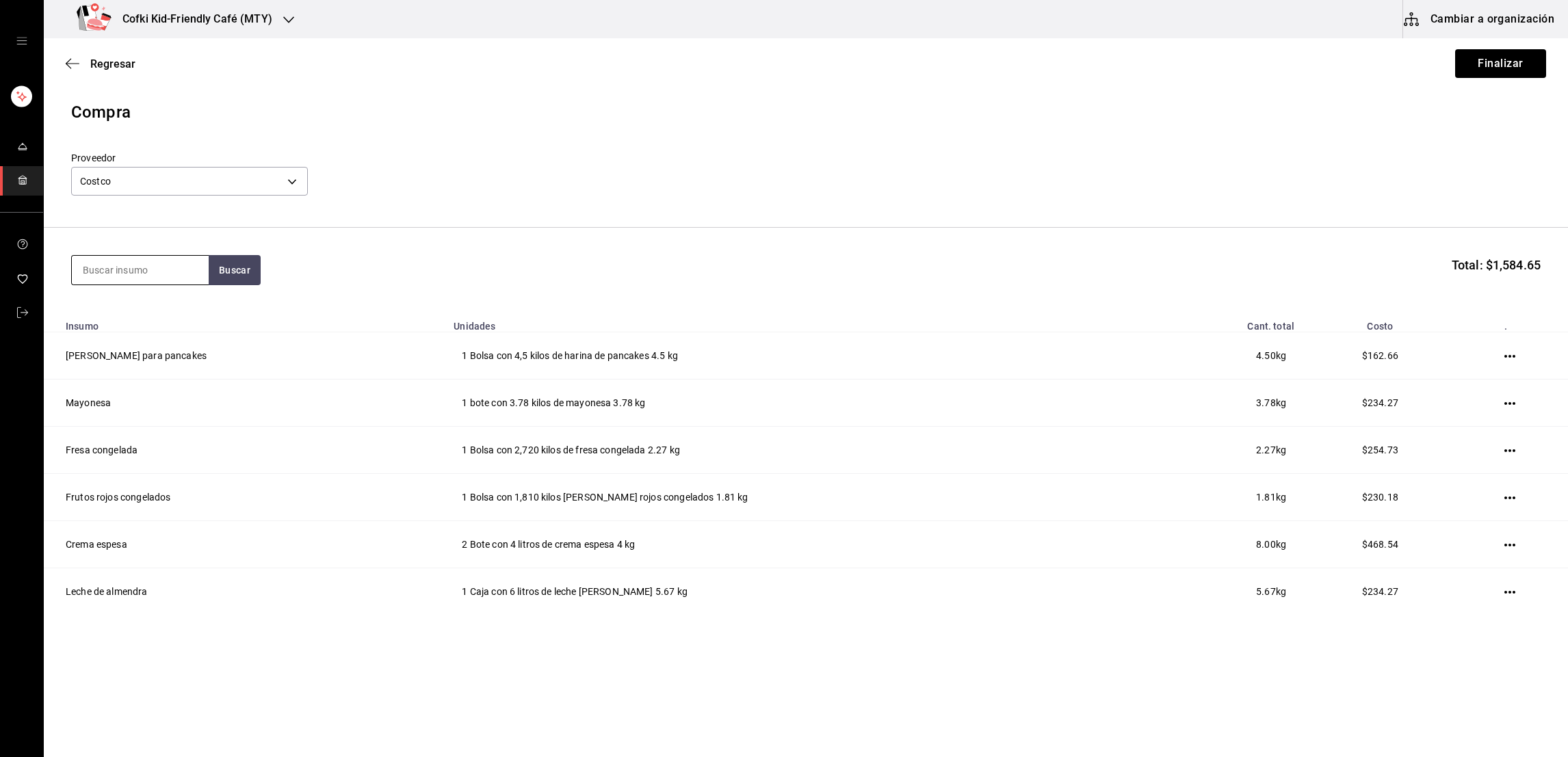
click at [167, 269] on input at bounding box center [140, 270] width 137 height 29
type input "peperon"
click at [248, 260] on button "Buscar" at bounding box center [234, 270] width 52 height 30
click at [179, 319] on div "Bolsa con 2,260 kilos de peperoni - Costco" at bounding box center [139, 334] width 115 height 29
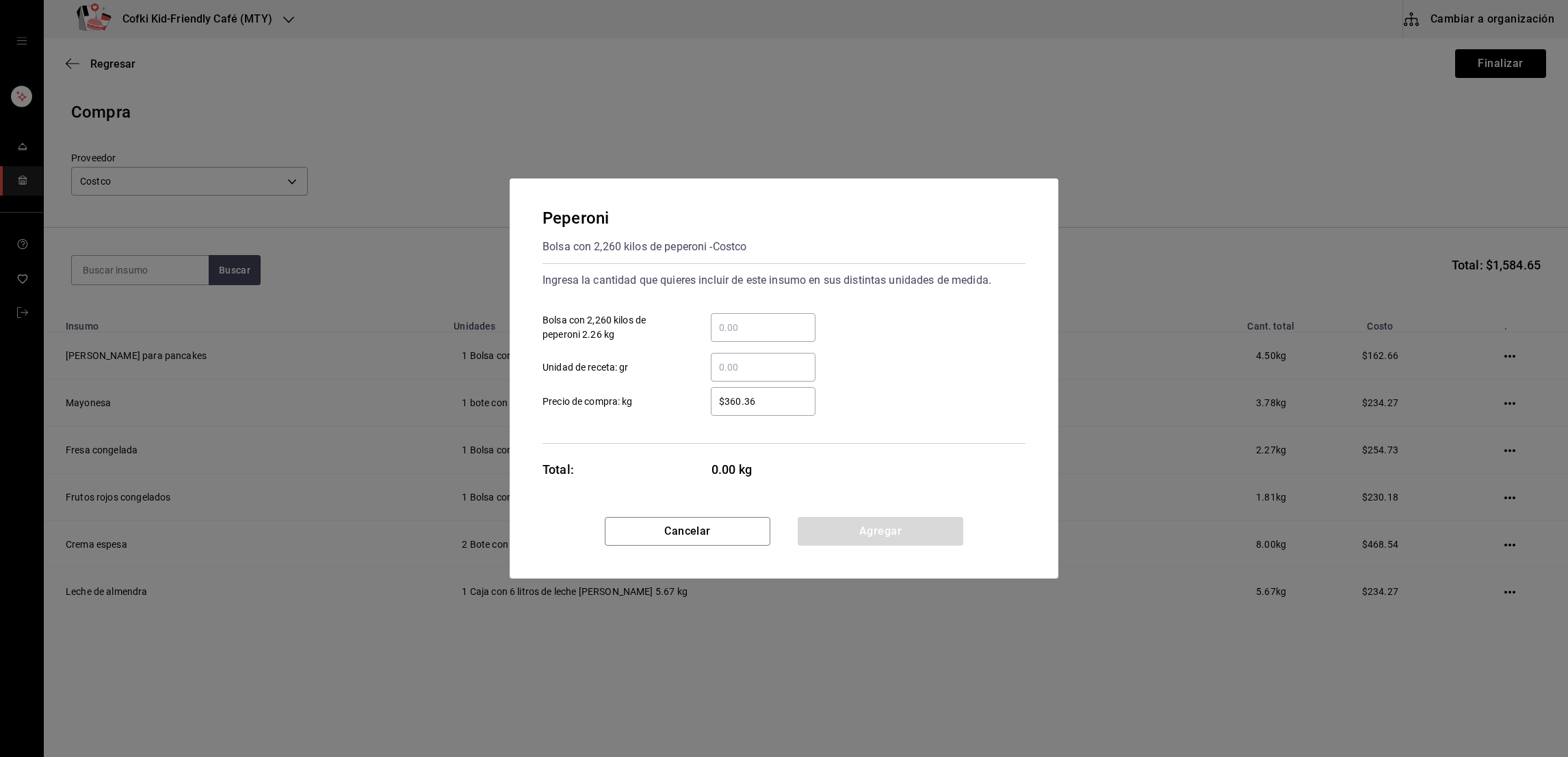
click at [747, 324] on input "​ Bolsa con 2,260 kilos de peperoni 2.26 kg" at bounding box center [763, 327] width 105 height 16
type input "1"
type input "$428.64"
click at [833, 524] on button "Agregar" at bounding box center [881, 532] width 165 height 29
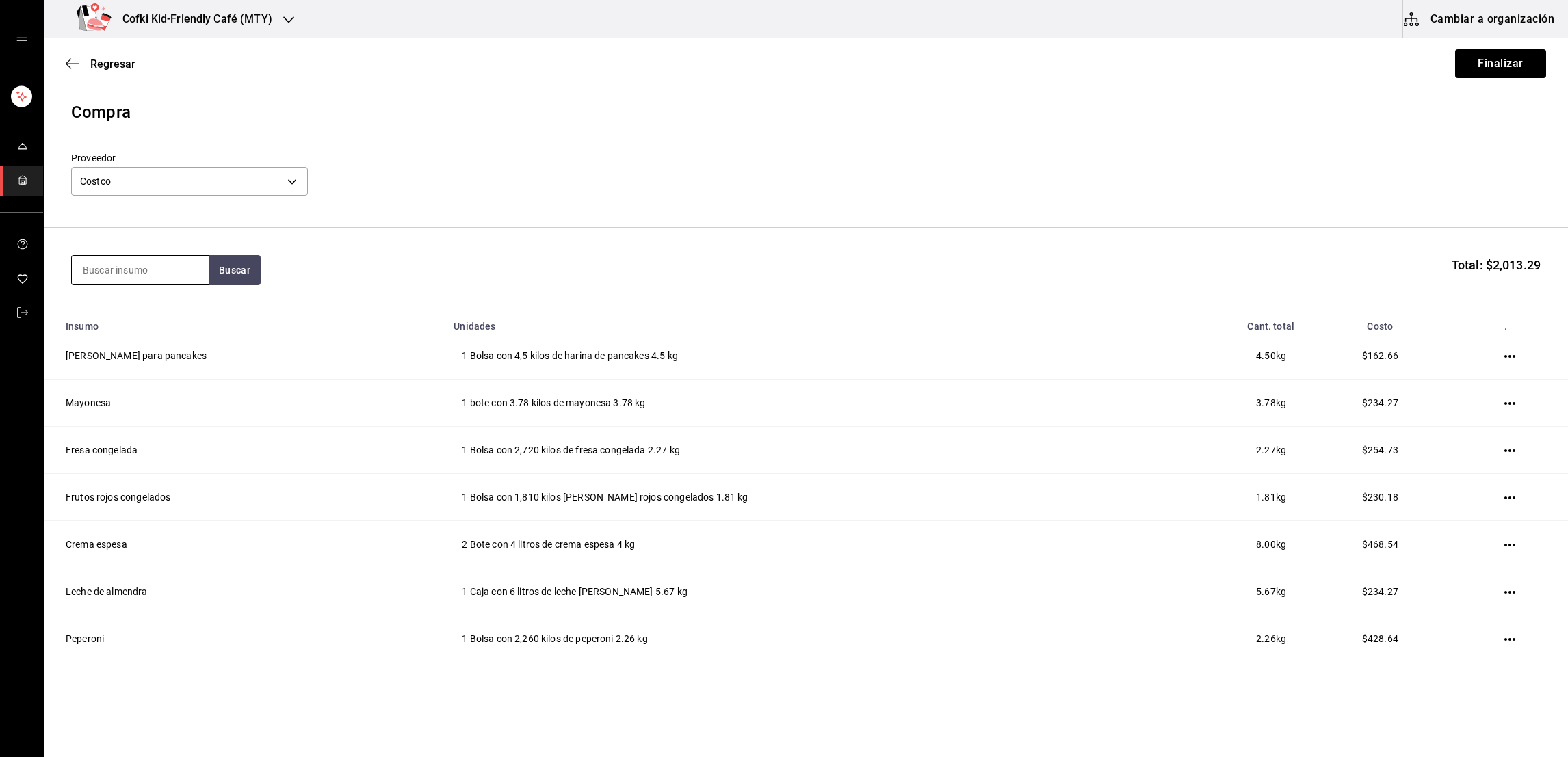
click at [146, 267] on input at bounding box center [140, 270] width 137 height 29
type input "jamon"
click at [212, 281] on button "Buscar" at bounding box center [234, 270] width 52 height 30
click at [141, 341] on div "Paquete con 680 gramos de jamon de pavo - Costco" at bounding box center [139, 334] width 115 height 29
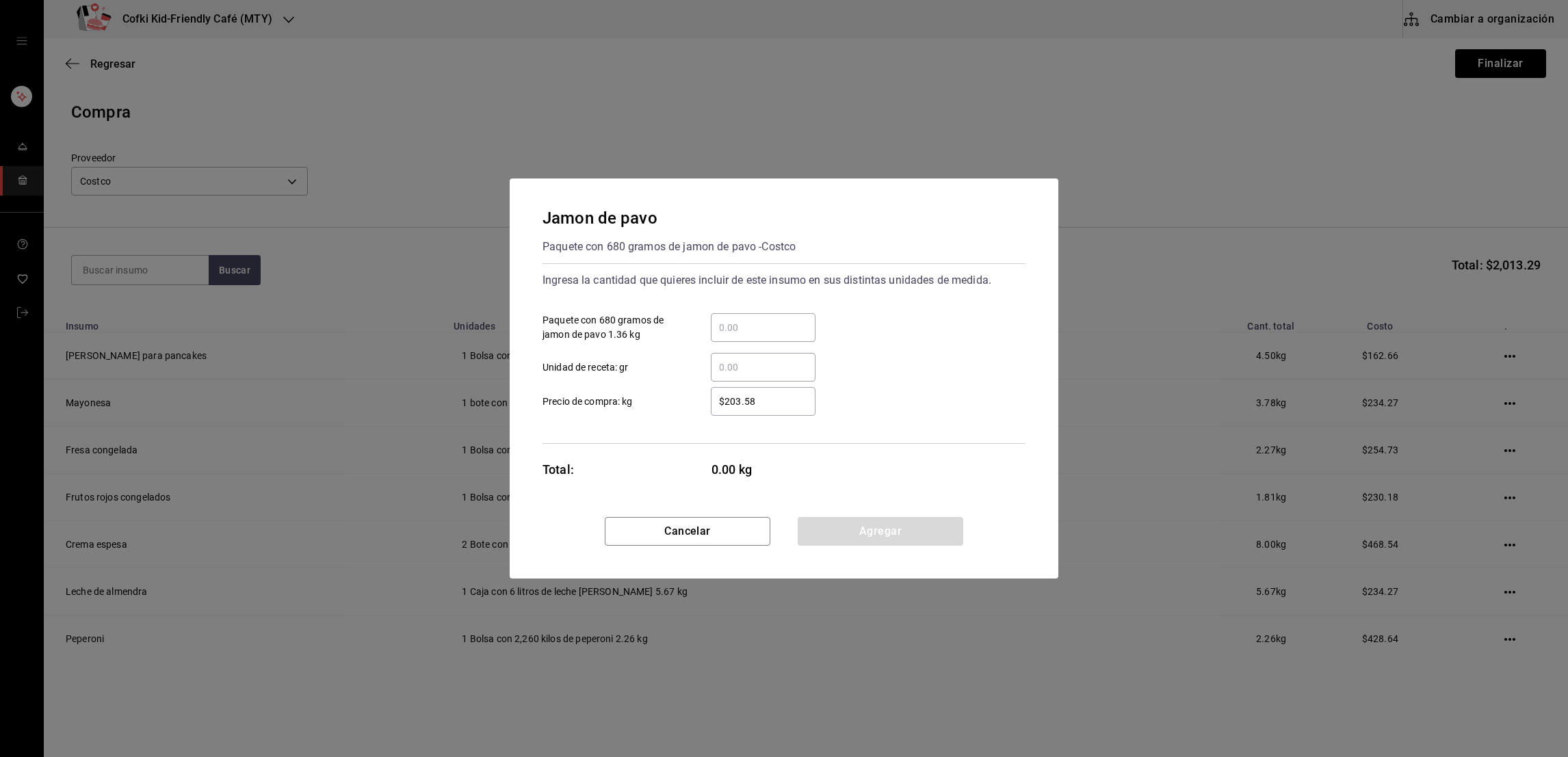
click at [728, 331] on input "​ Paquete con 680 gramos de jamon de pavo 1.36 kg" at bounding box center [763, 327] width 105 height 16
type input "2"
click at [723, 403] on input "$203.58" at bounding box center [763, 402] width 105 height 16
type input "$203.58"
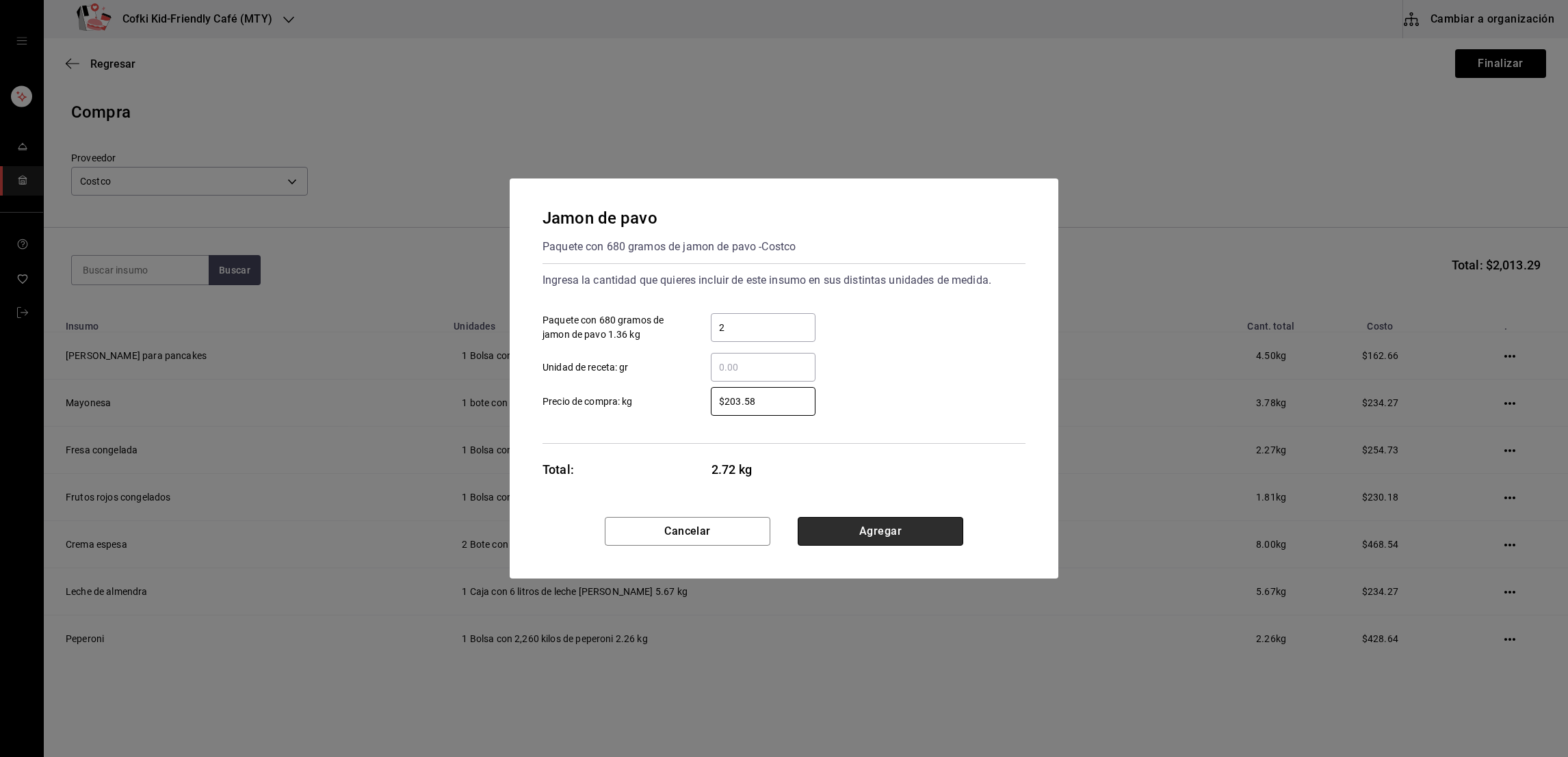
click at [853, 520] on button "Agregar" at bounding box center [881, 532] width 165 height 29
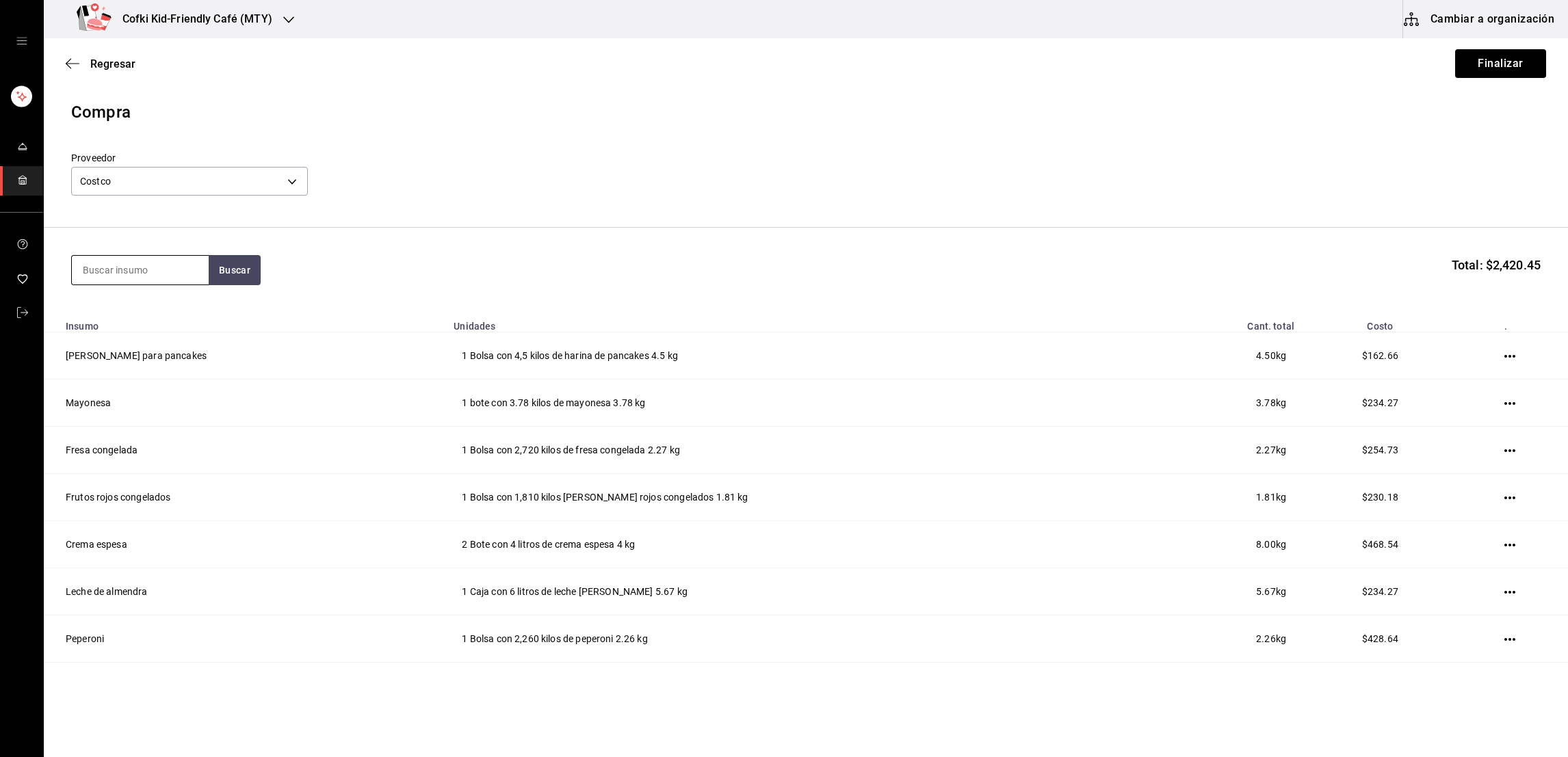
click at [109, 275] on input at bounding box center [140, 270] width 137 height 29
type input "tomate"
click at [222, 273] on button "Buscar" at bounding box center [234, 270] width 52 height 30
click at [152, 322] on div "Bote con 992 gramos de tomate deshidratado - Costco" at bounding box center [139, 341] width 115 height 43
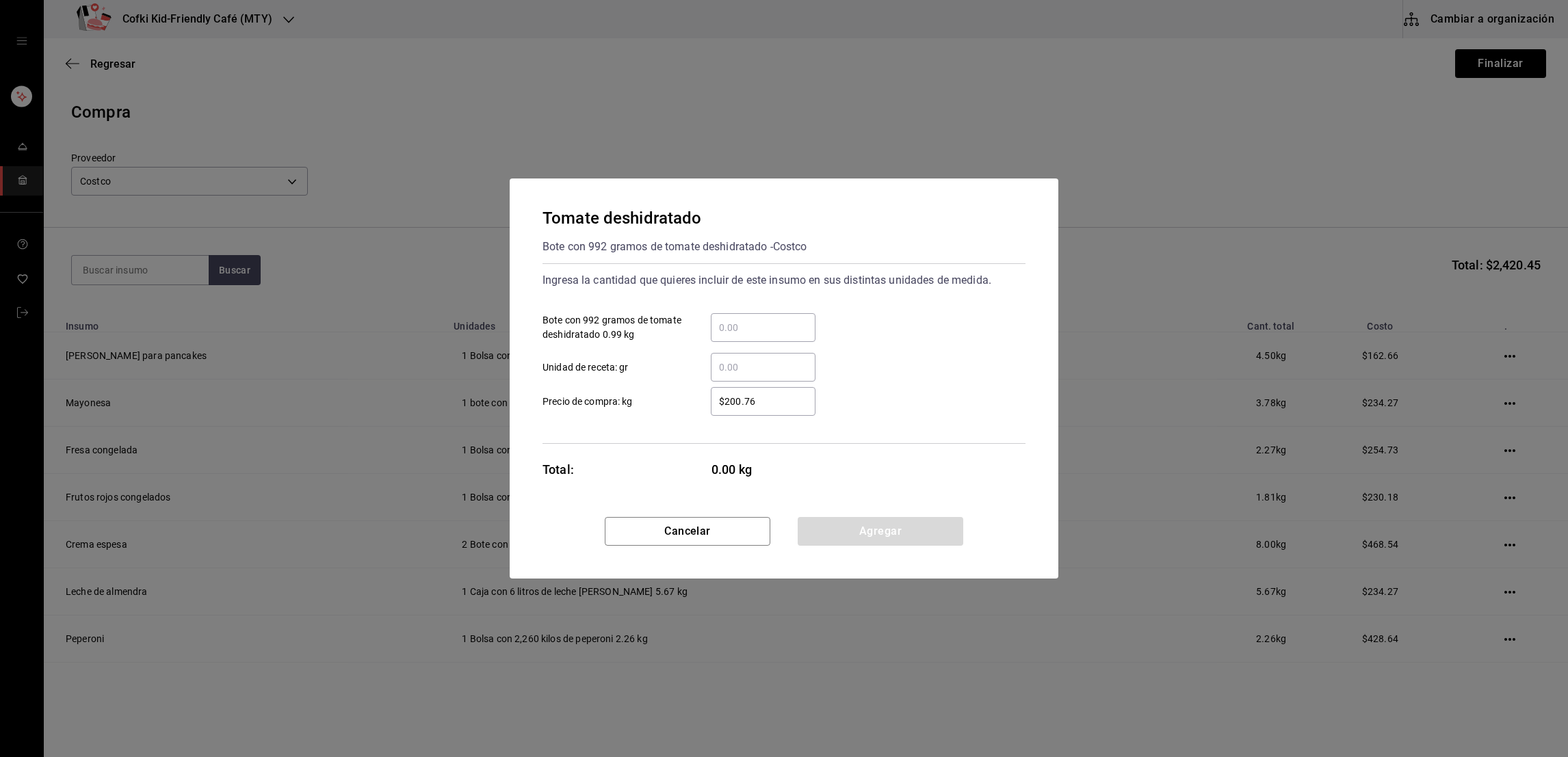
click at [728, 314] on div "​" at bounding box center [763, 328] width 105 height 29
click at [728, 319] on input "​ Bote con 992 gramos de tomate deshidratado 0.99 kg" at bounding box center [763, 327] width 105 height 16
type input "1"
type input "$275.19"
click at [837, 533] on button "Agregar" at bounding box center [881, 532] width 165 height 29
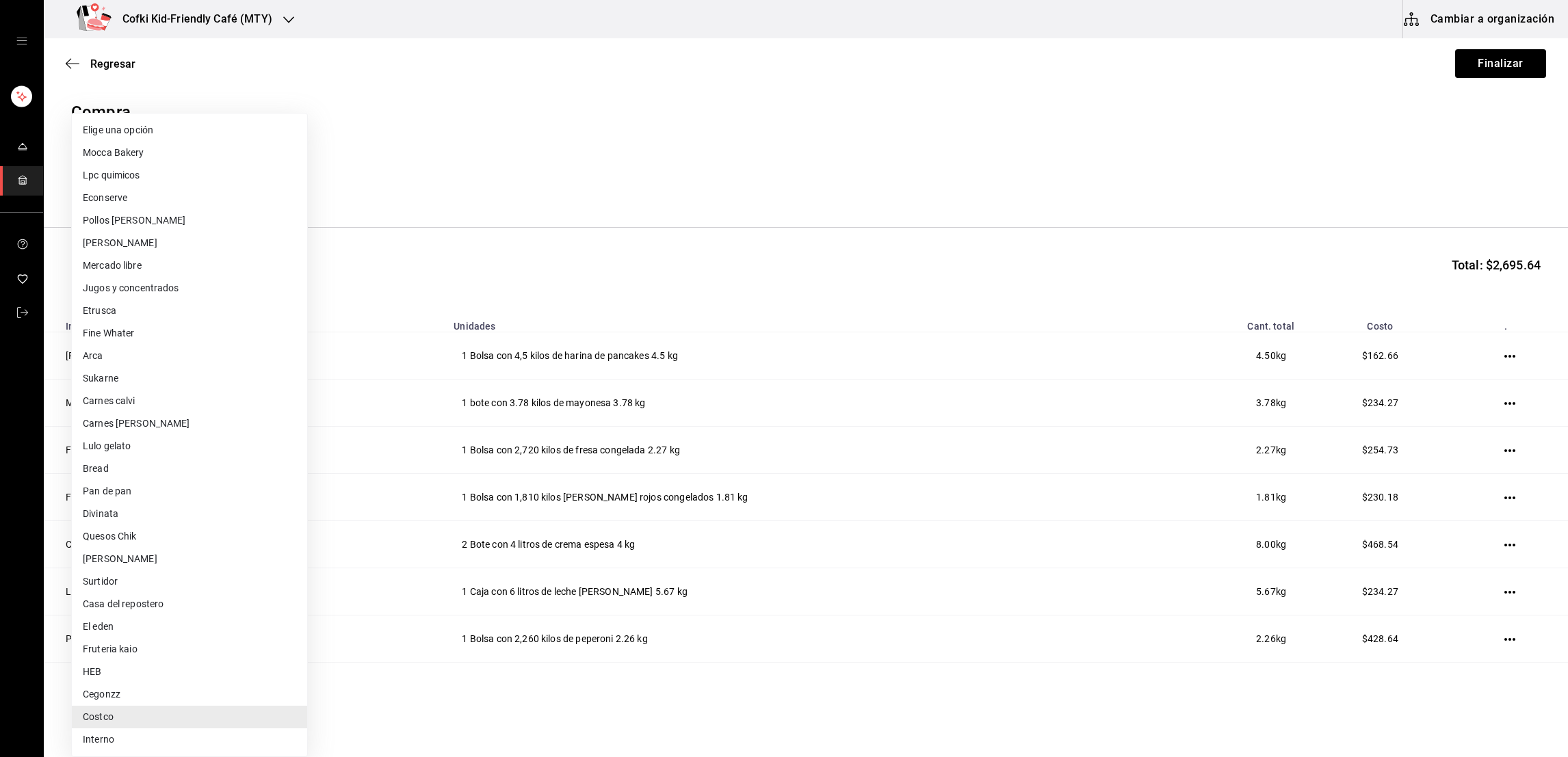
click at [182, 189] on body "Cofki Kid-Friendly Café (MTY) Cambiar a organización Regresar Finalizar Compra …" at bounding box center [784, 340] width 1568 height 680
click at [375, 165] on div at bounding box center [784, 378] width 1568 height 757
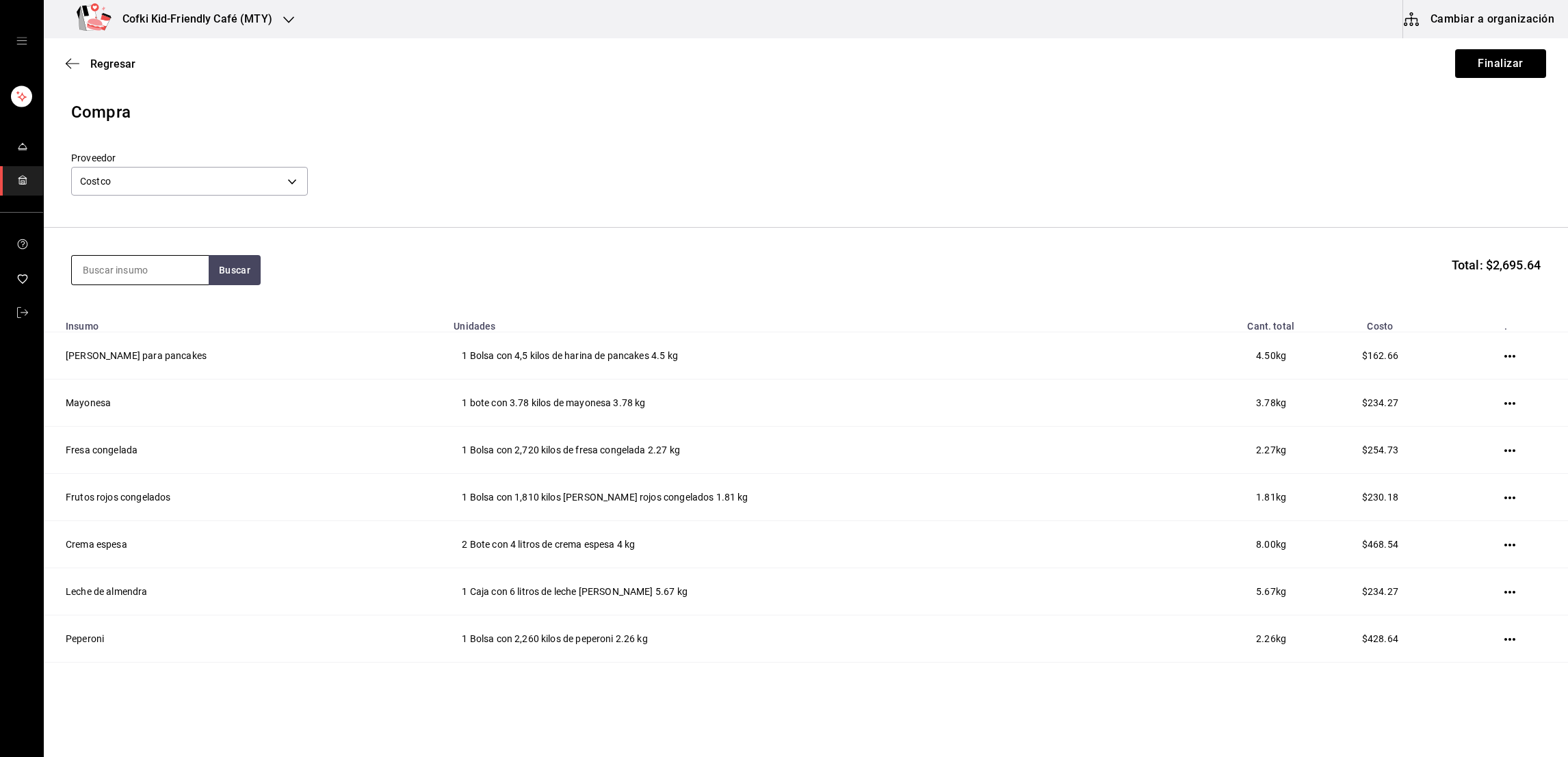
click at [167, 269] on input at bounding box center [140, 270] width 137 height 29
type input "queso"
click at [240, 264] on button "Buscar" at bounding box center [234, 270] width 52 height 30
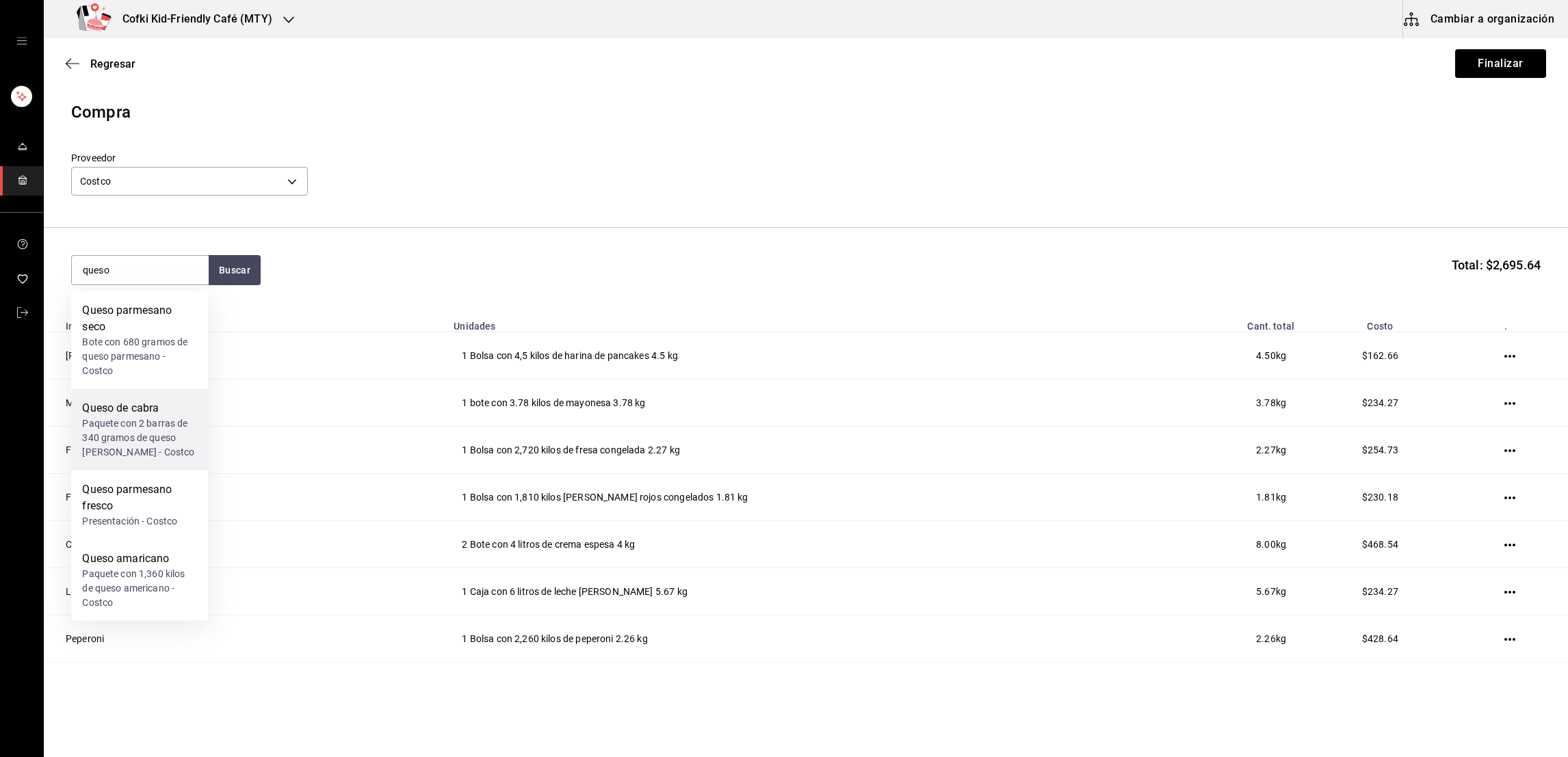
click at [143, 417] on div "Paquete con 2 barras de 340 gramos de queso de cabra - Costco" at bounding box center [139, 439] width 115 height 43
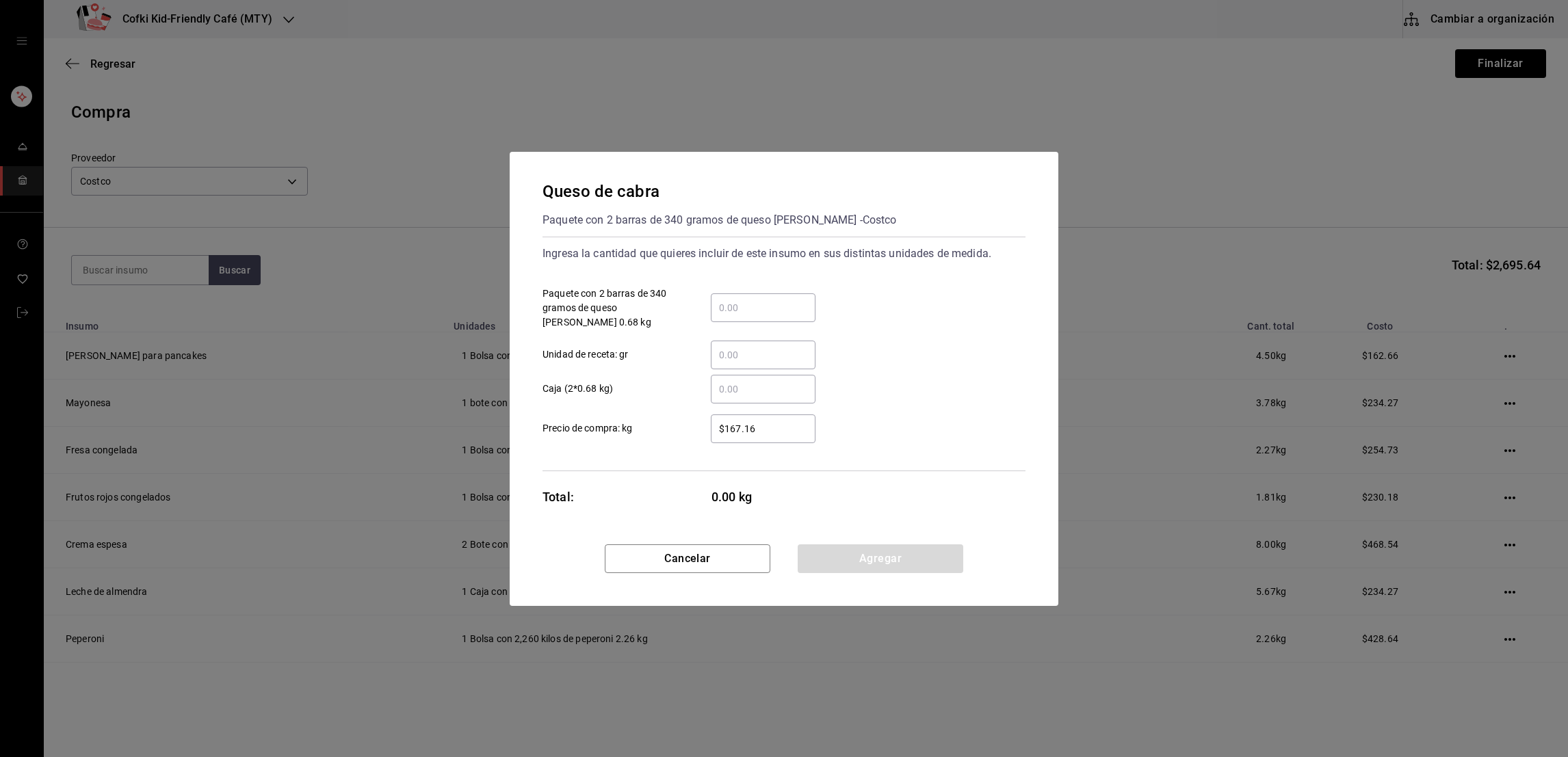
click at [757, 310] on input "​ Paquete con 2 barras de 340 gramos de queso de cabra 0.68 kg" at bounding box center [763, 308] width 105 height 16
type input "1"
type input "$162.66"
click at [861, 577] on div "Cancelar Agregar" at bounding box center [784, 575] width 549 height 62
click at [860, 570] on div "Cancelar Agregar" at bounding box center [784, 575] width 549 height 62
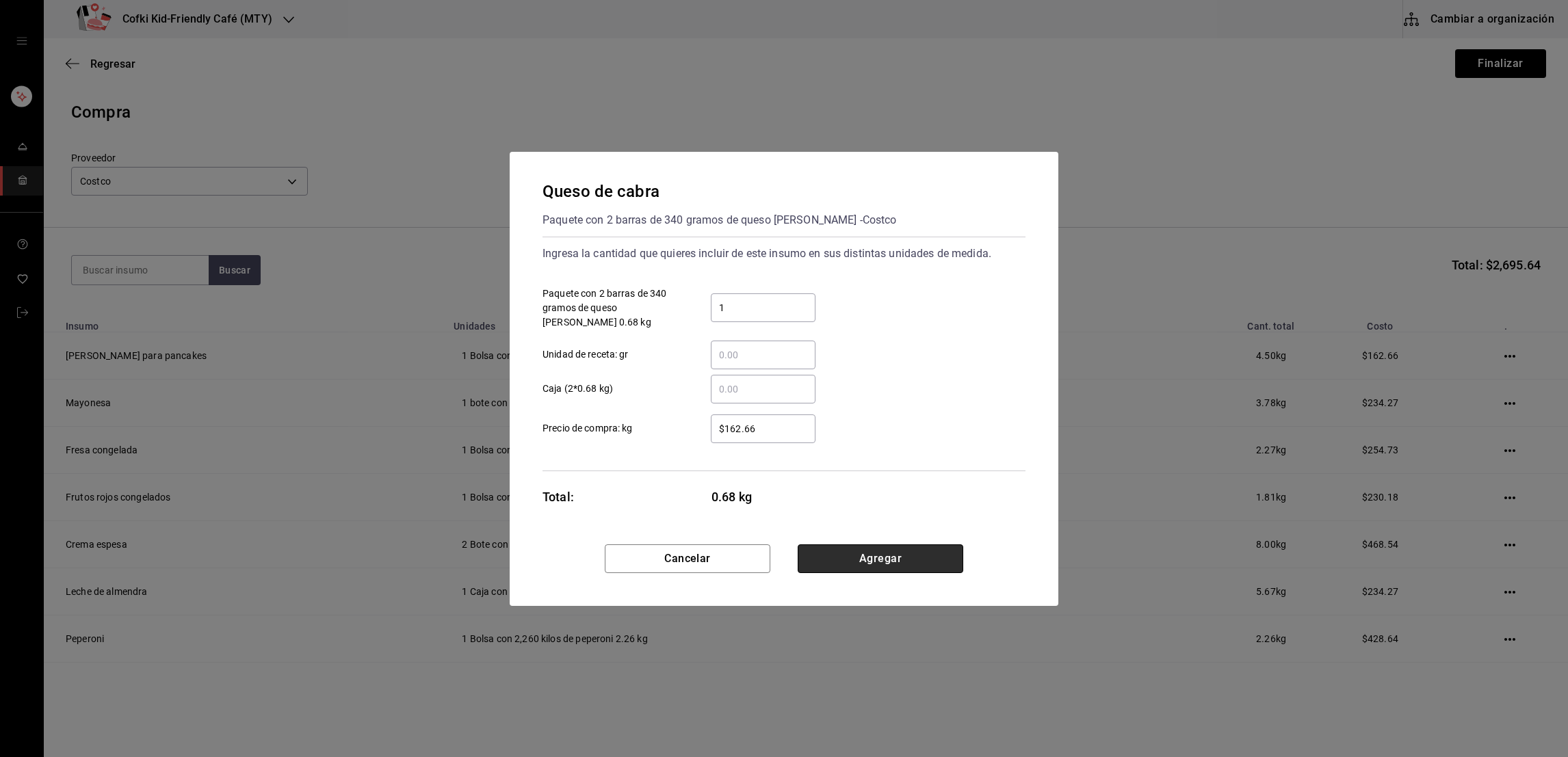
click at [860, 570] on button "Agregar" at bounding box center [881, 559] width 165 height 29
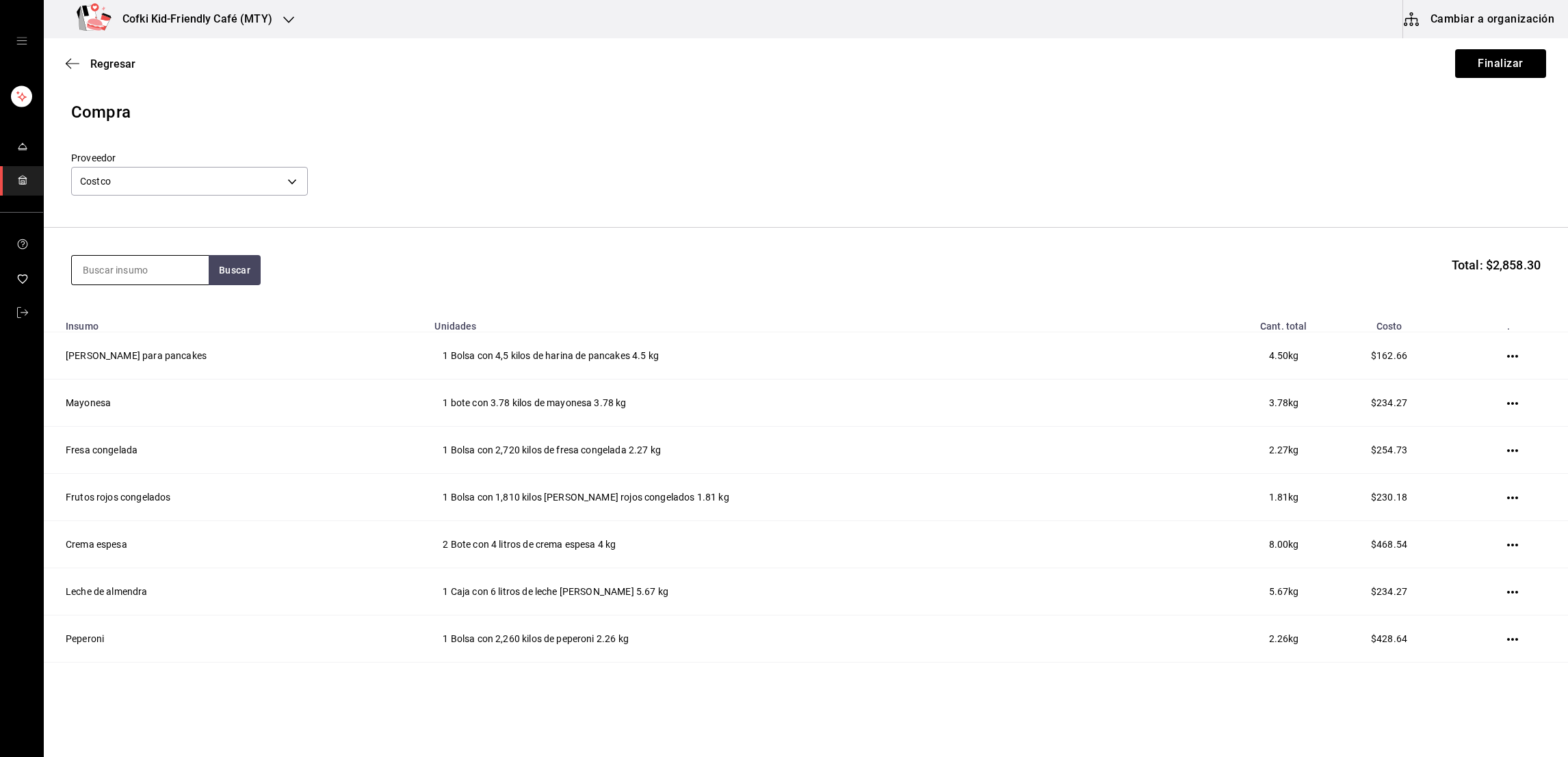
click at [139, 270] on input at bounding box center [140, 270] width 137 height 29
type input "ajo"
click at [245, 262] on button "Buscar" at bounding box center [234, 270] width 52 height 30
click at [151, 320] on div "Bote con 510 gramos de ajo en polvo - Costco" at bounding box center [139, 334] width 115 height 29
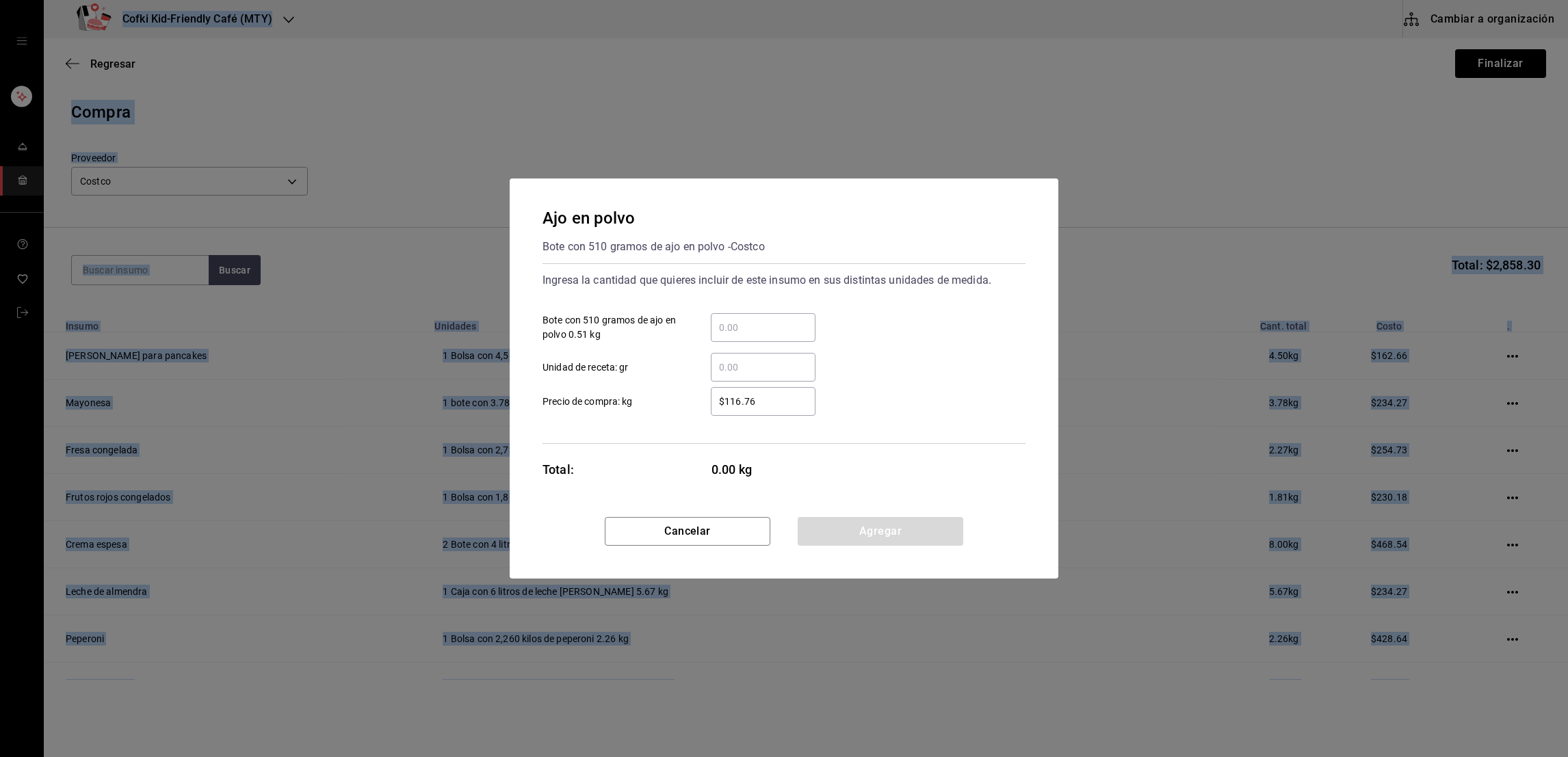
click at [278, 276] on div "Ajo en polvo Bote con 510 gramos de ajo en polvo - Costco Ingresa la cantidad q…" at bounding box center [784, 378] width 1568 height 757
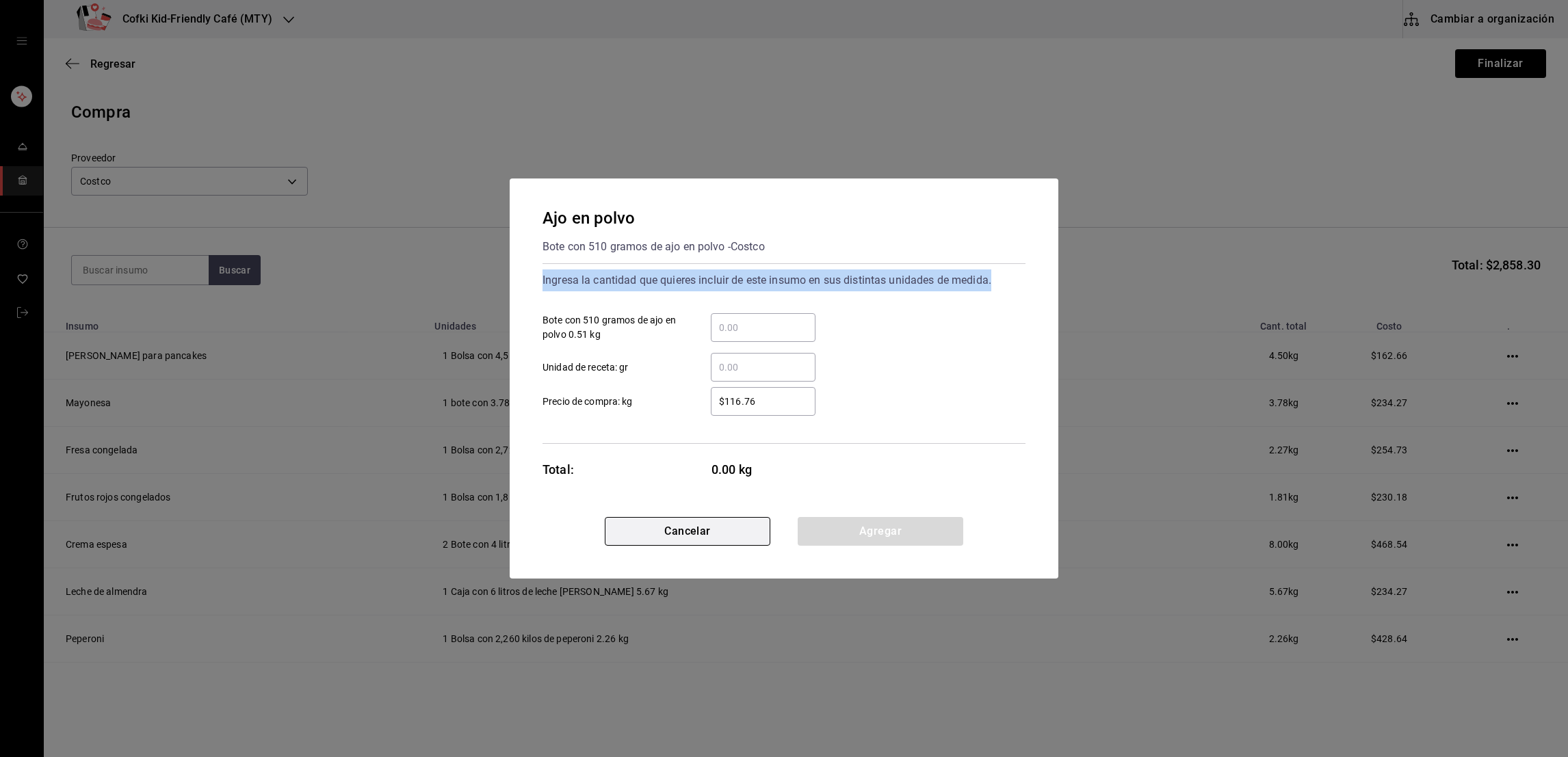
click at [648, 518] on button "Cancelar" at bounding box center [687, 532] width 165 height 29
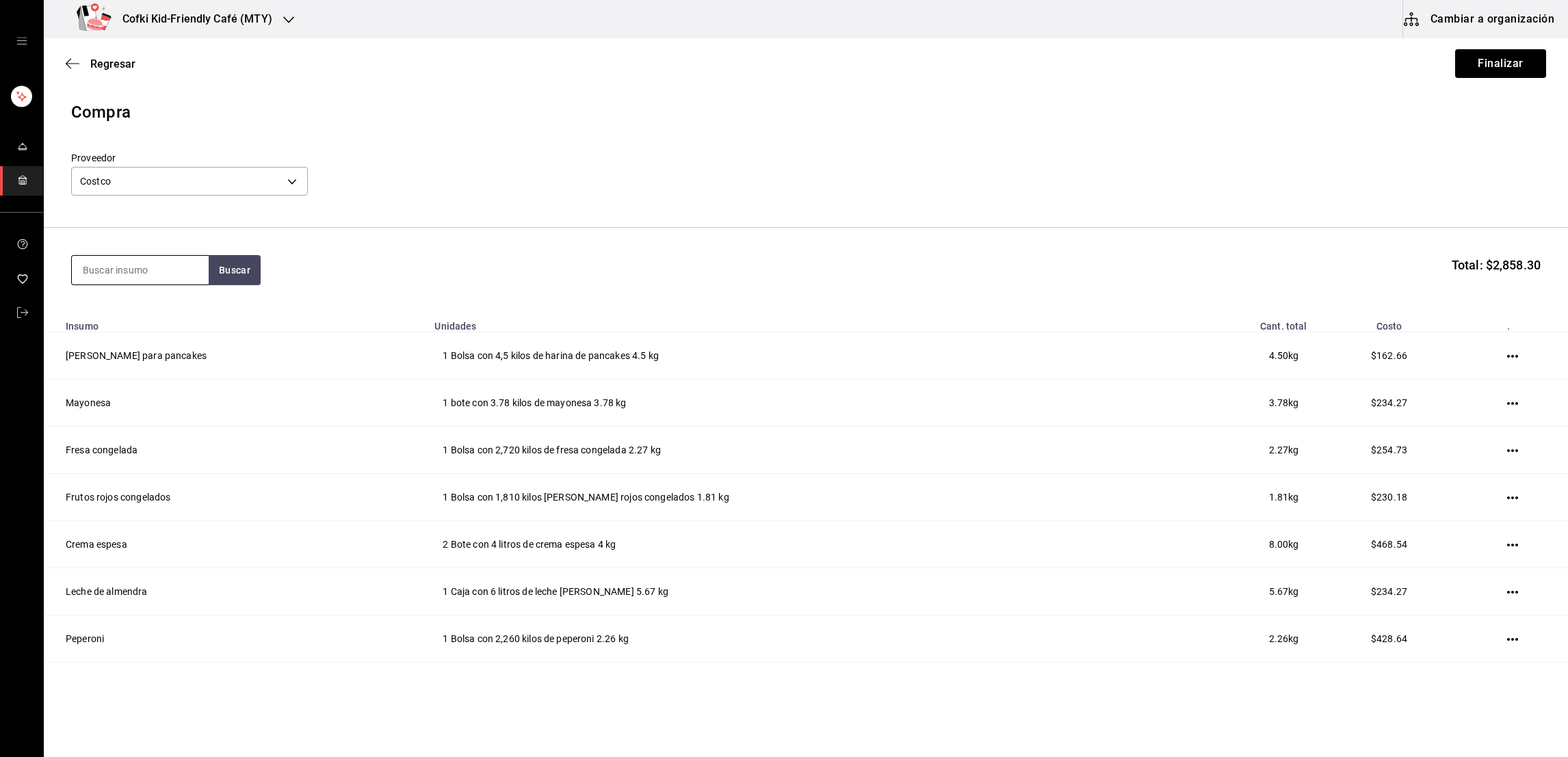
click at [195, 268] on input at bounding box center [140, 270] width 137 height 29
type input "ajo"
click at [170, 386] on div "Bote con 1,5 kilos de ajo pelado - Costco" at bounding box center [139, 400] width 115 height 29
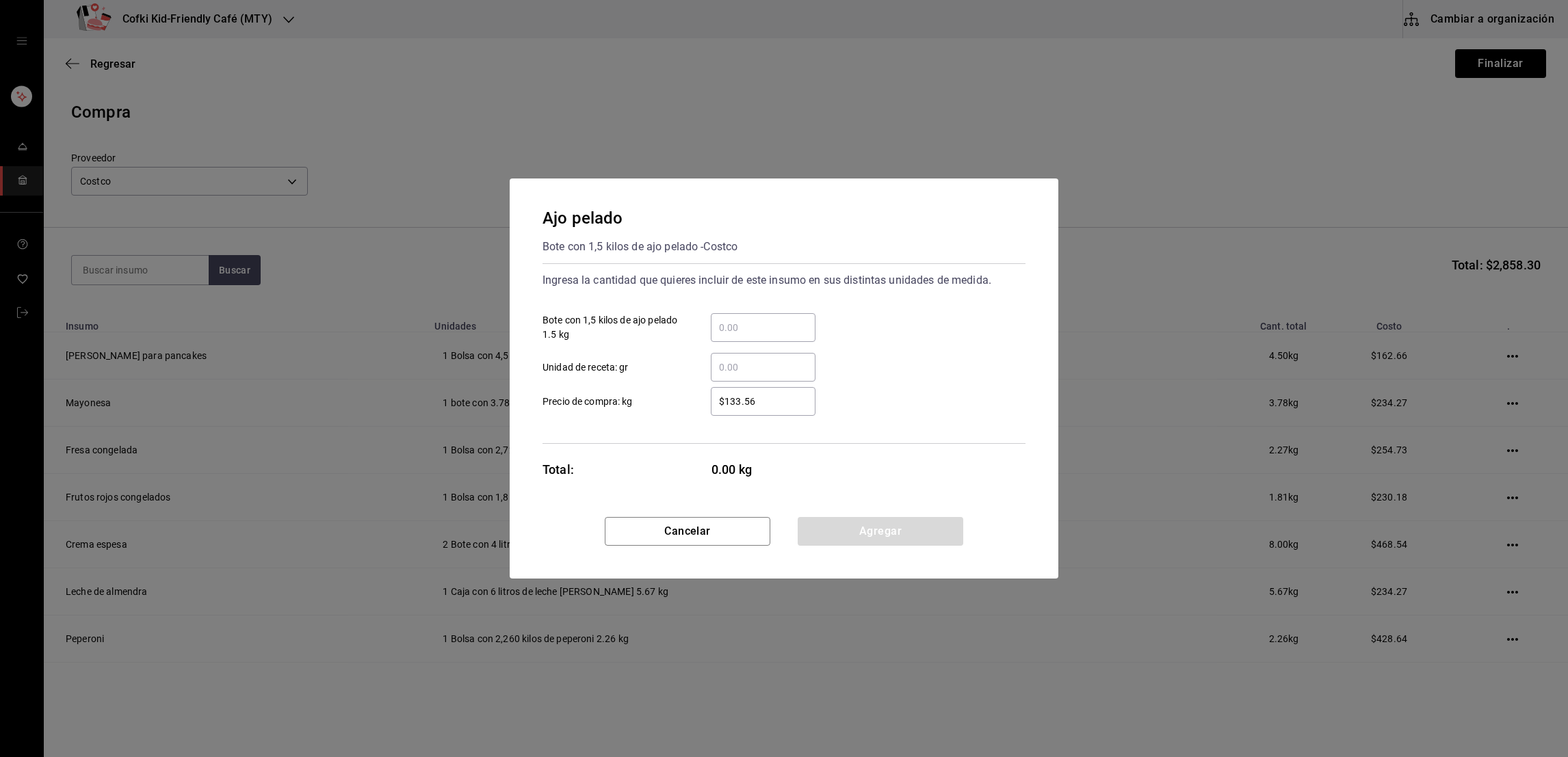
click at [742, 326] on input "​ Bote con 1,5 kilos de ajo pelado 1.5 kg" at bounding box center [763, 327] width 105 height 16
type input "1"
type input "$165.73"
click at [843, 542] on button "Agregar" at bounding box center [881, 532] width 165 height 29
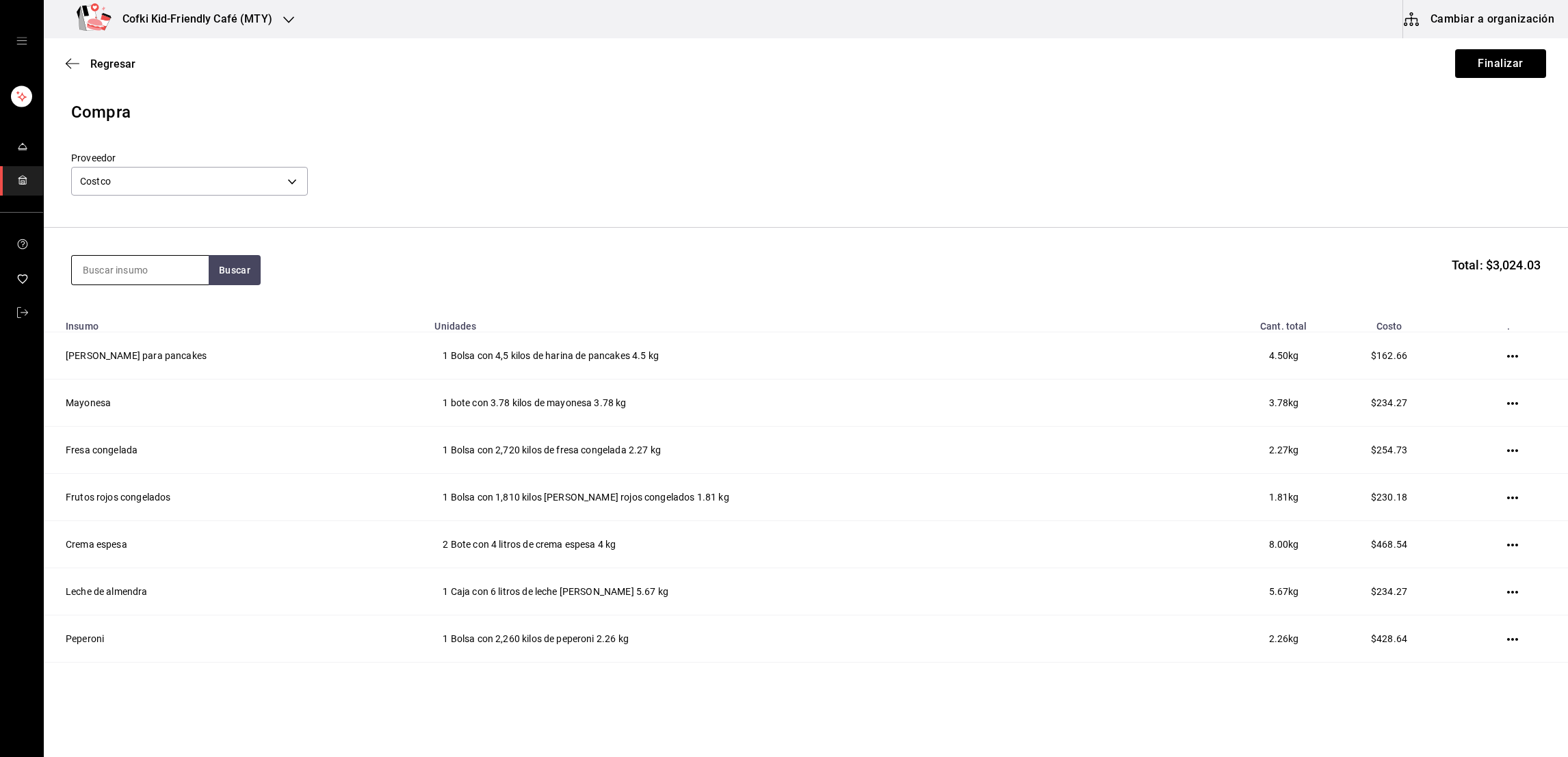
click at [156, 274] on input at bounding box center [140, 270] width 137 height 29
type input "salmon"
click at [240, 268] on button "Buscar" at bounding box center [234, 270] width 52 height 30
click at [174, 304] on div "Salmon ahumado" at bounding box center [139, 310] width 115 height 16
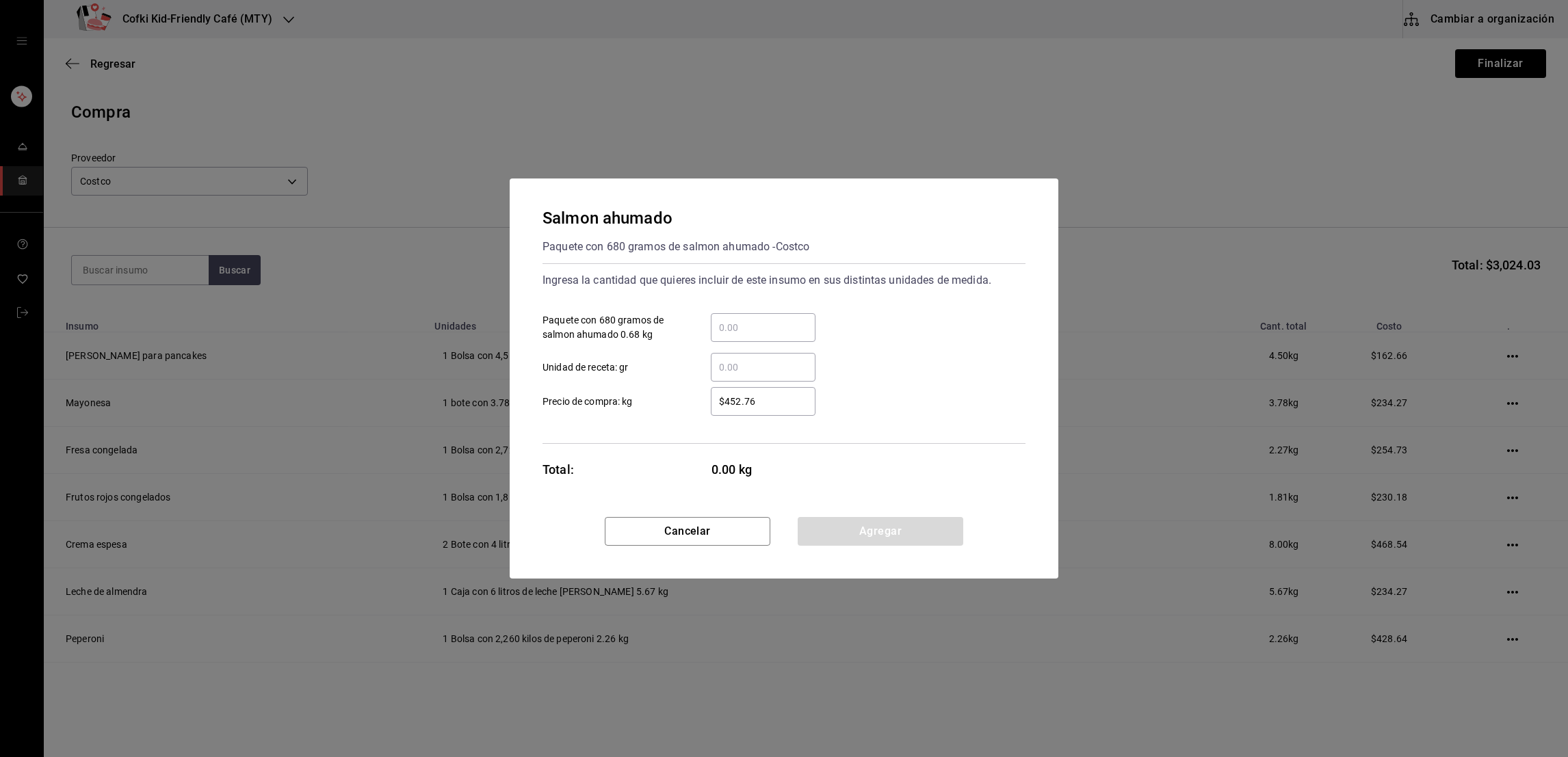
click at [729, 330] on input "​ Paquete con 680 gramos de salmon ahumado 0.68 kg" at bounding box center [763, 327] width 105 height 16
type input "2"
click at [733, 326] on input "2" at bounding box center [763, 327] width 105 height 16
type input "1"
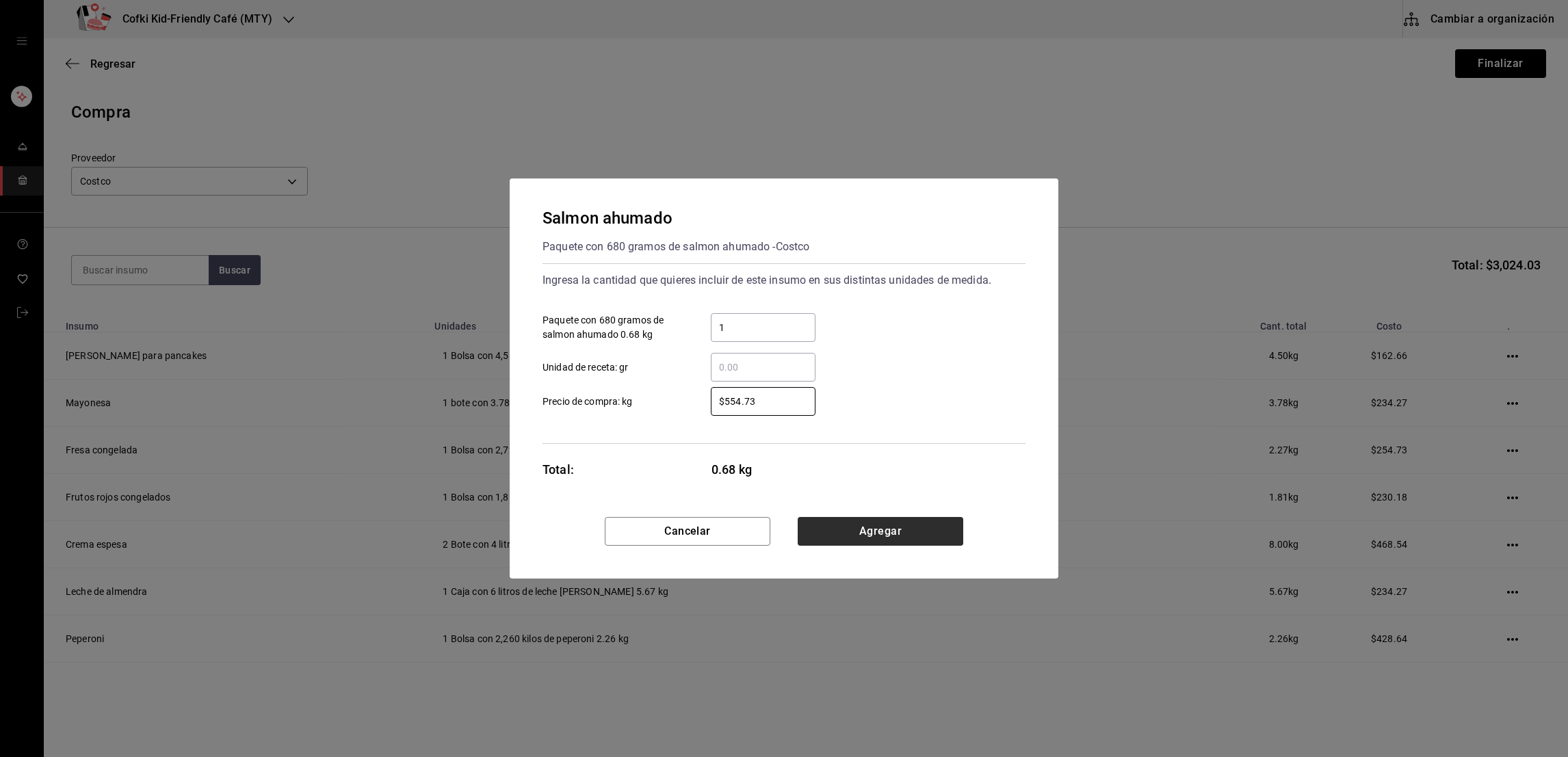
type input "$554.73"
click at [868, 528] on button "Agregar" at bounding box center [881, 532] width 165 height 29
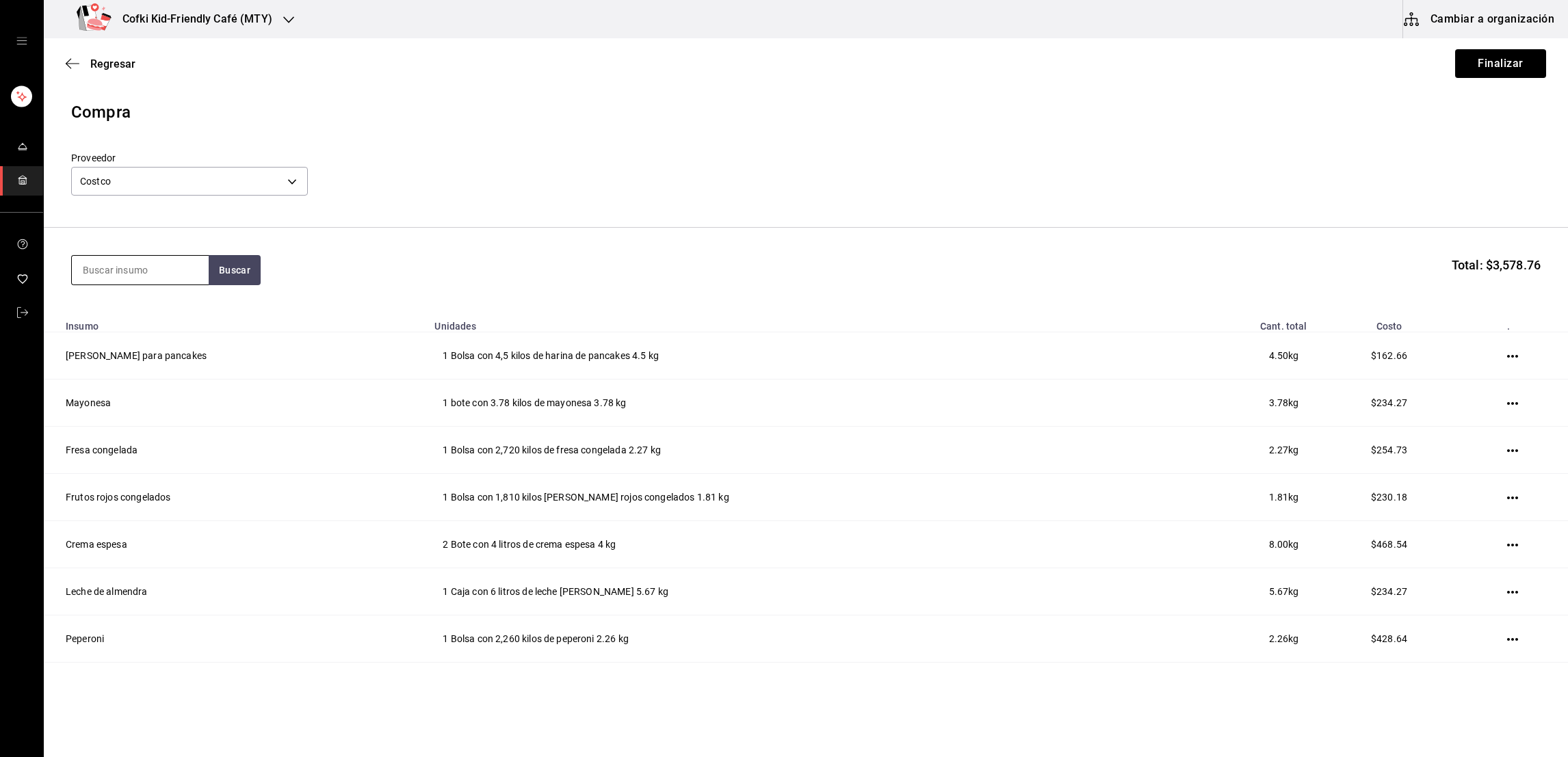
click at [153, 278] on input at bounding box center [140, 270] width 137 height 29
type input "jocoque"
click at [241, 280] on button "Buscar" at bounding box center [234, 270] width 52 height 30
click at [124, 315] on div "Jocoque seco" at bounding box center [139, 310] width 115 height 16
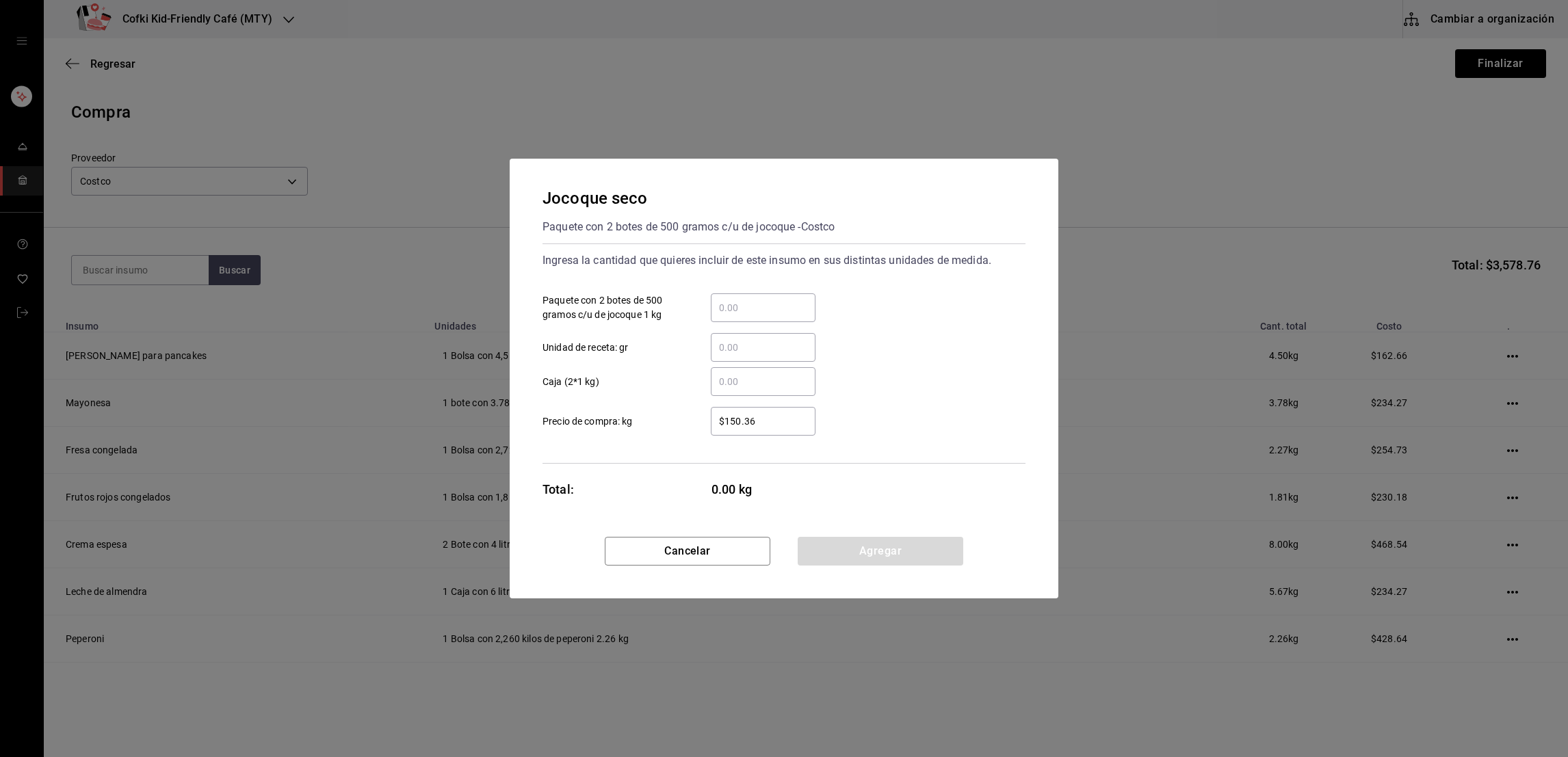
click at [744, 311] on input "​ Paquete con 2 botes de 500 gramos c/u de jocoque 1 kg" at bounding box center [763, 308] width 105 height 16
type input "1"
type input "$193.35"
click at [818, 557] on button "Agregar" at bounding box center [881, 552] width 165 height 29
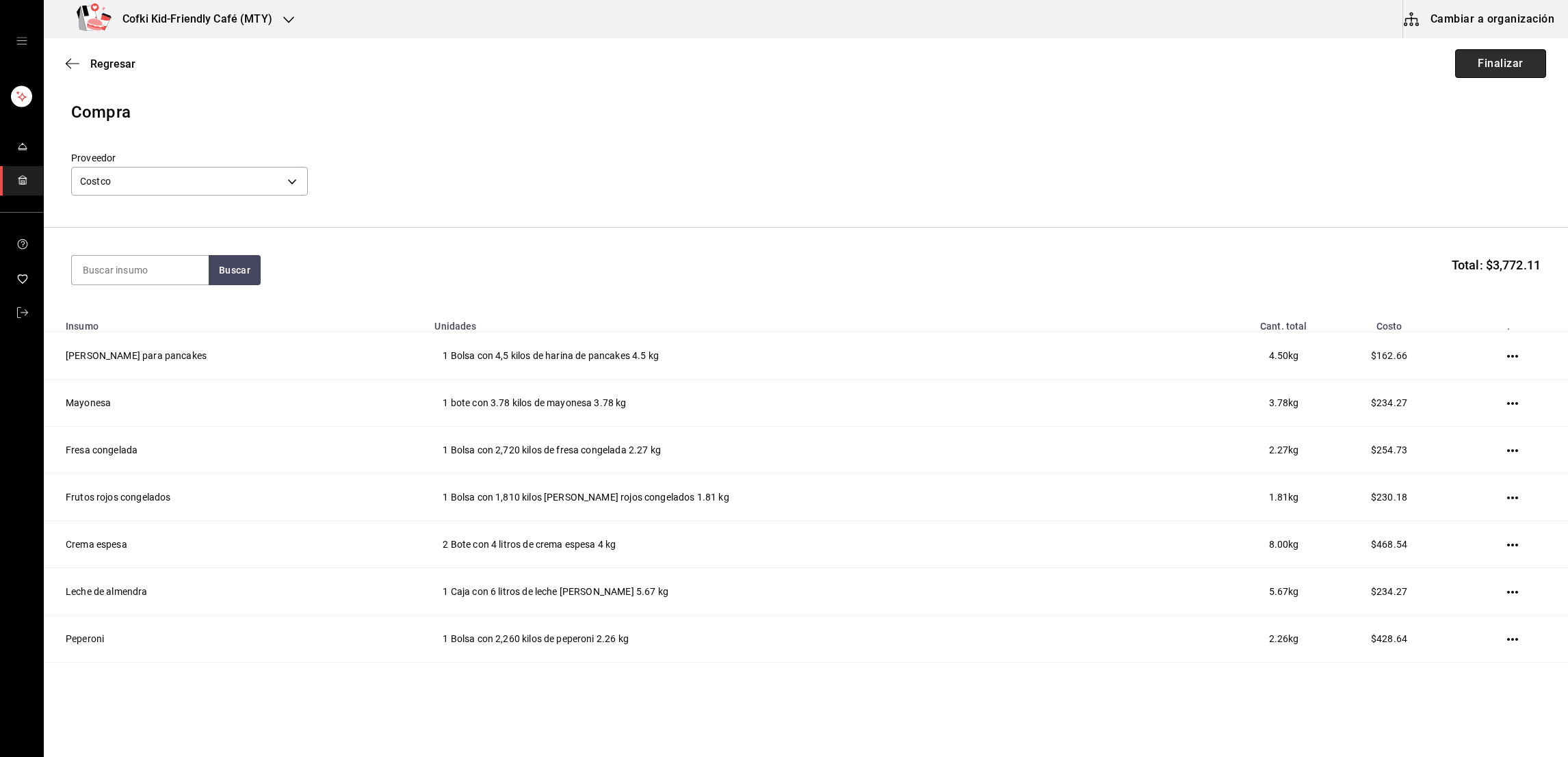
click at [1477, 61] on button "Finalizar" at bounding box center [1501, 63] width 91 height 29
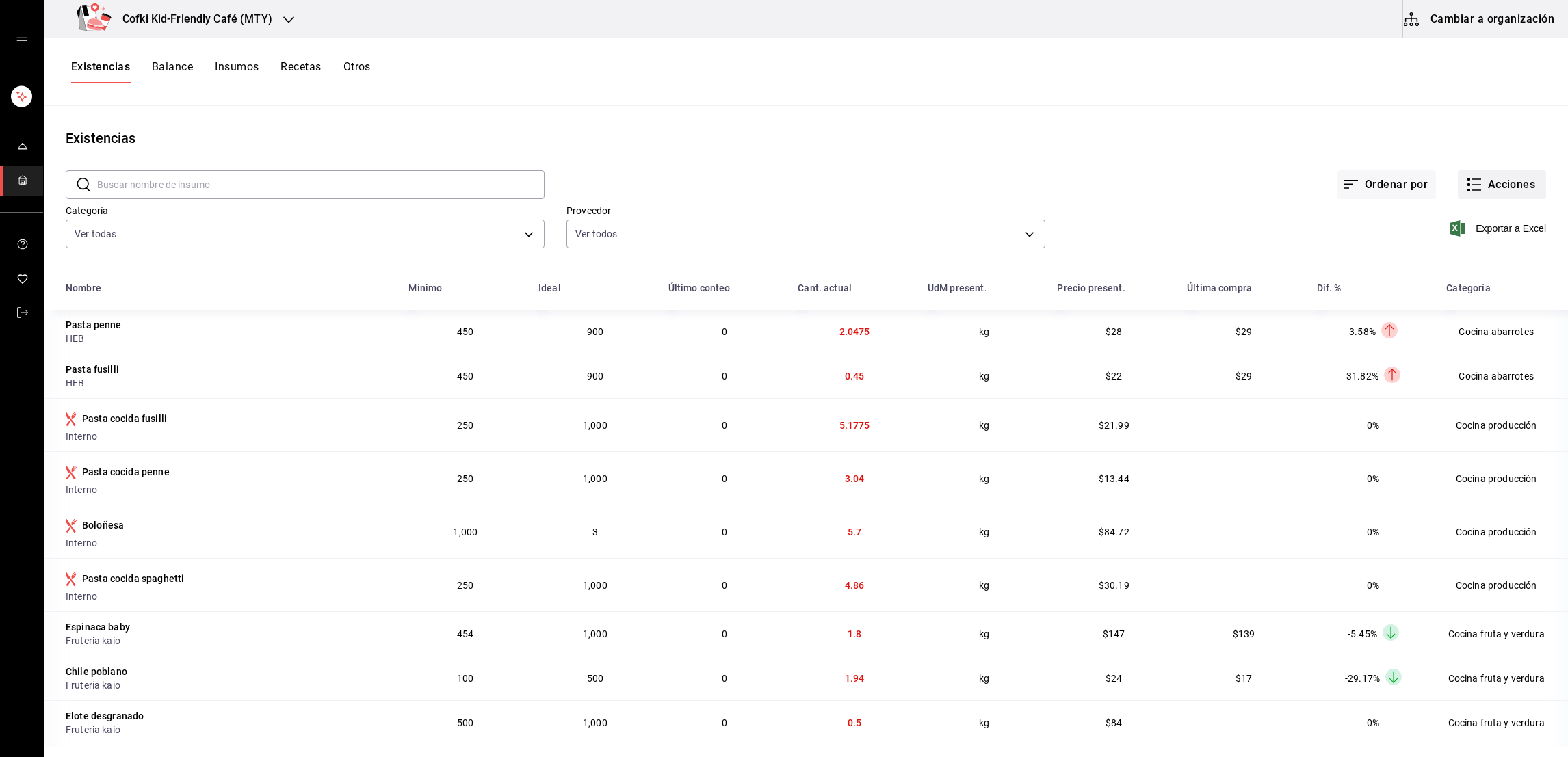
click at [1513, 190] on button "Acciones" at bounding box center [1502, 184] width 88 height 29
click at [1448, 263] on span "Compra" at bounding box center [1486, 259] width 115 height 14
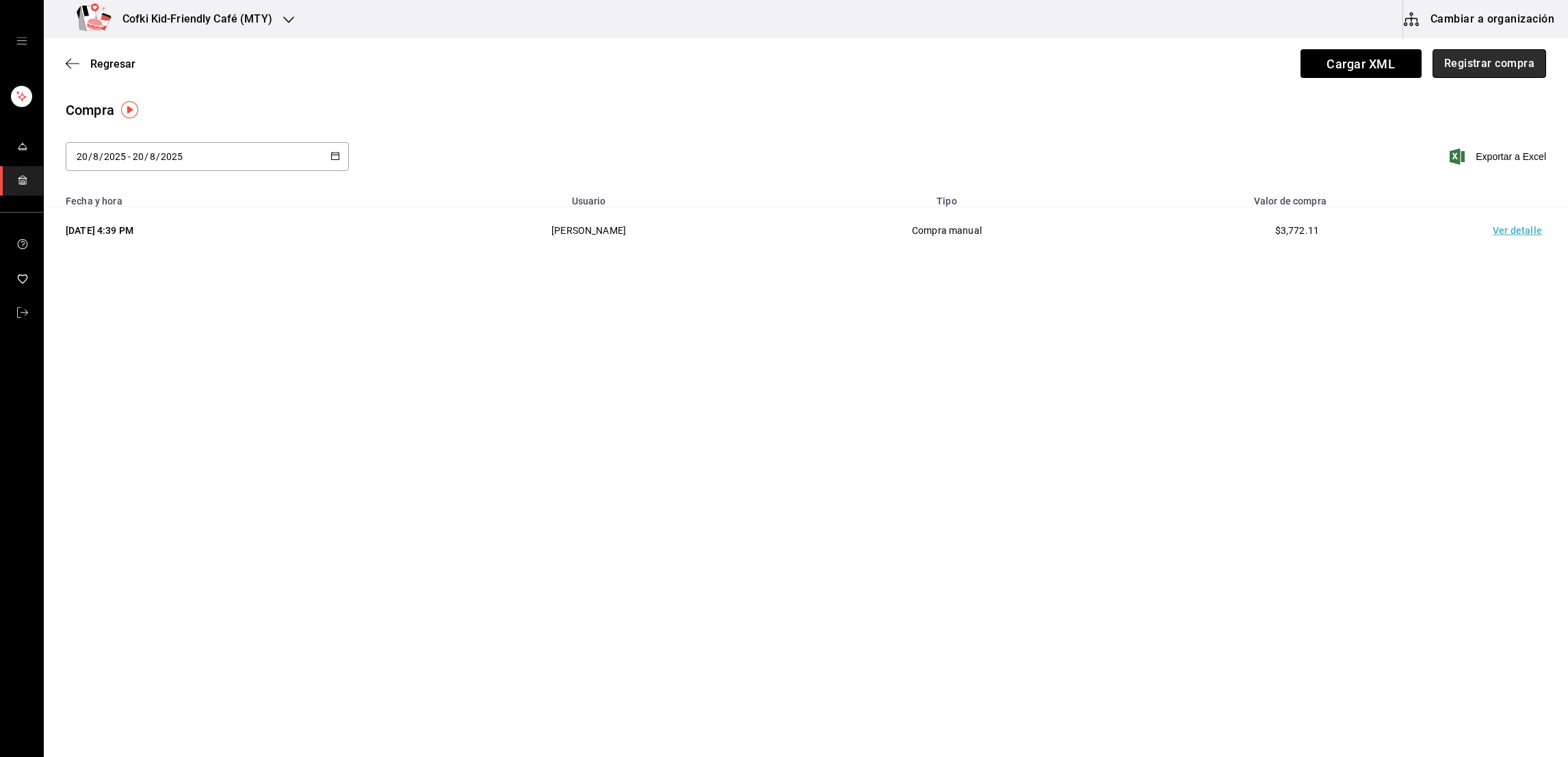
click at [1501, 67] on button "Registrar compra" at bounding box center [1489, 63] width 114 height 29
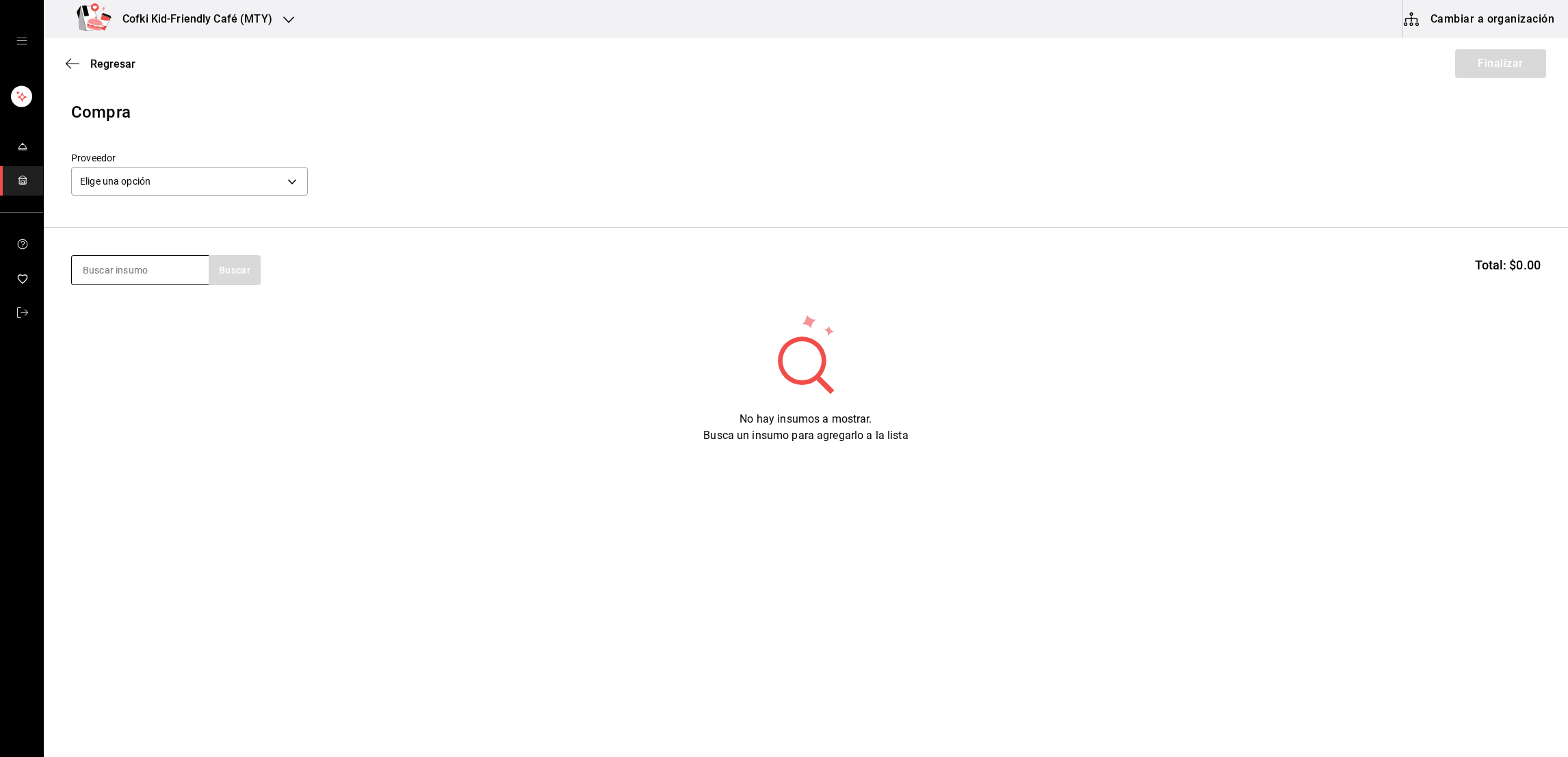
click at [154, 276] on input at bounding box center [140, 270] width 137 height 29
type input "pechuga"
click at [266, 172] on body "Cofki Kid-Friendly Café (MTY) Cambiar a organización Regresar Finalizar Compra …" at bounding box center [784, 340] width 1568 height 680
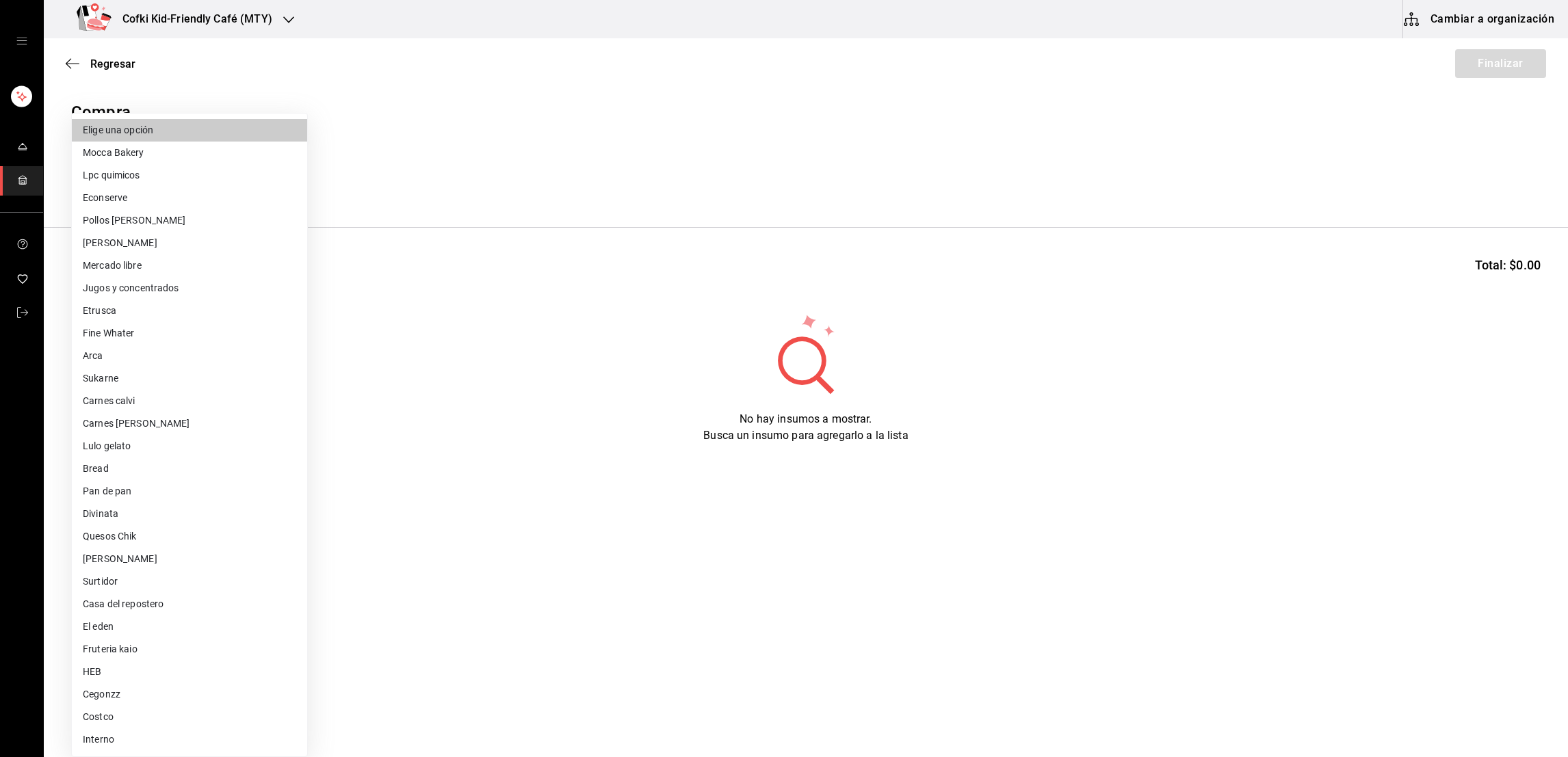
click at [114, 386] on li "Sukarne" at bounding box center [189, 378] width 235 height 22
type input "e03b7c54-d893-4901-8251-d7023a52f0fd"
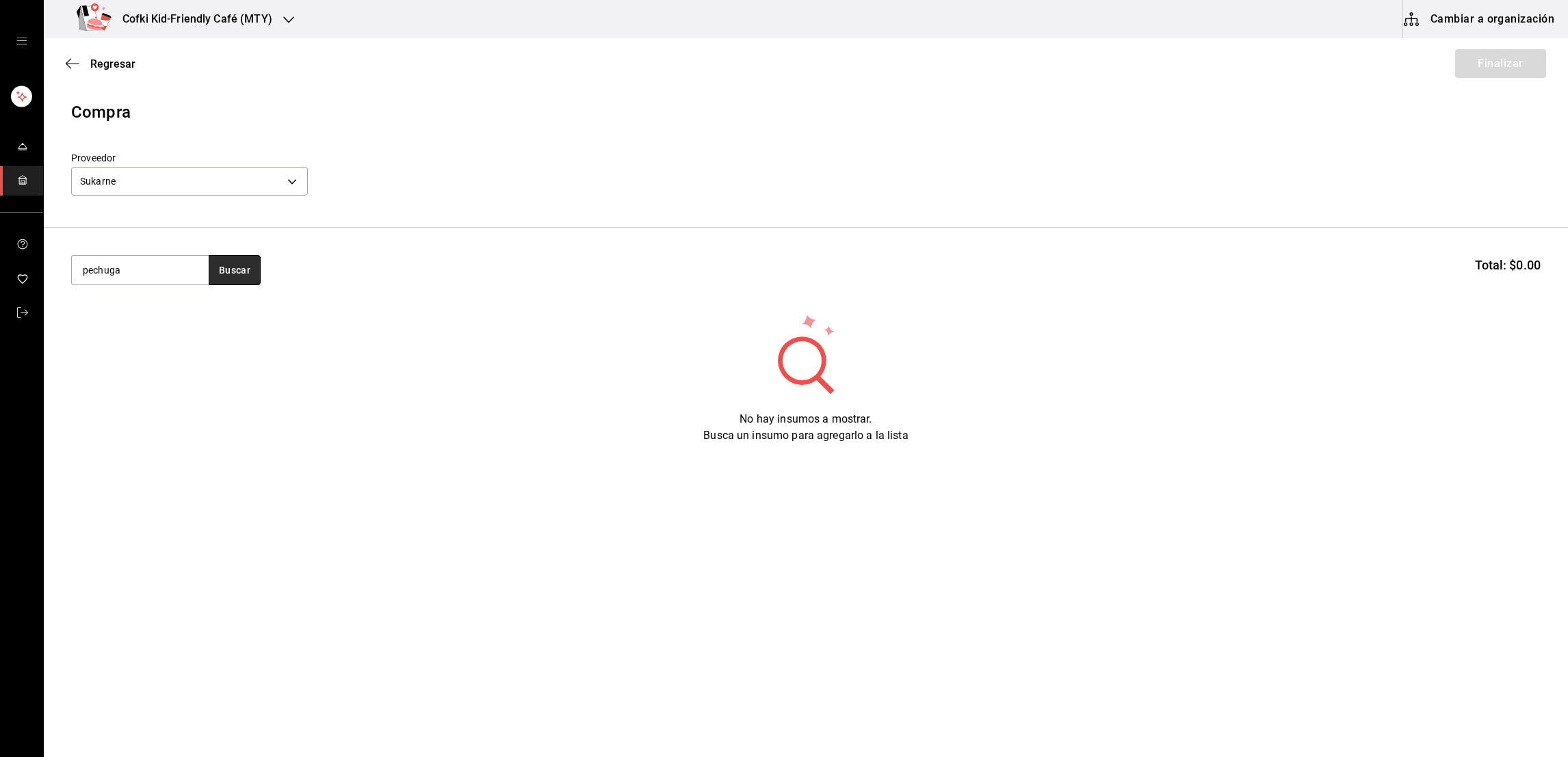
click at [241, 273] on button "Buscar" at bounding box center [234, 270] width 52 height 30
drag, startPoint x: 150, startPoint y: 275, endPoint x: 60, endPoint y: 268, distance: 90.3
click at [60, 268] on section "pechuga Buscar Total: $0.00" at bounding box center [806, 270] width 1525 height 85
type input "p"
click at [294, 182] on body "Cofki Kid-Friendly Café (MTY) Cambiar a organización Regresar Finalizar Compra …" at bounding box center [784, 340] width 1568 height 680
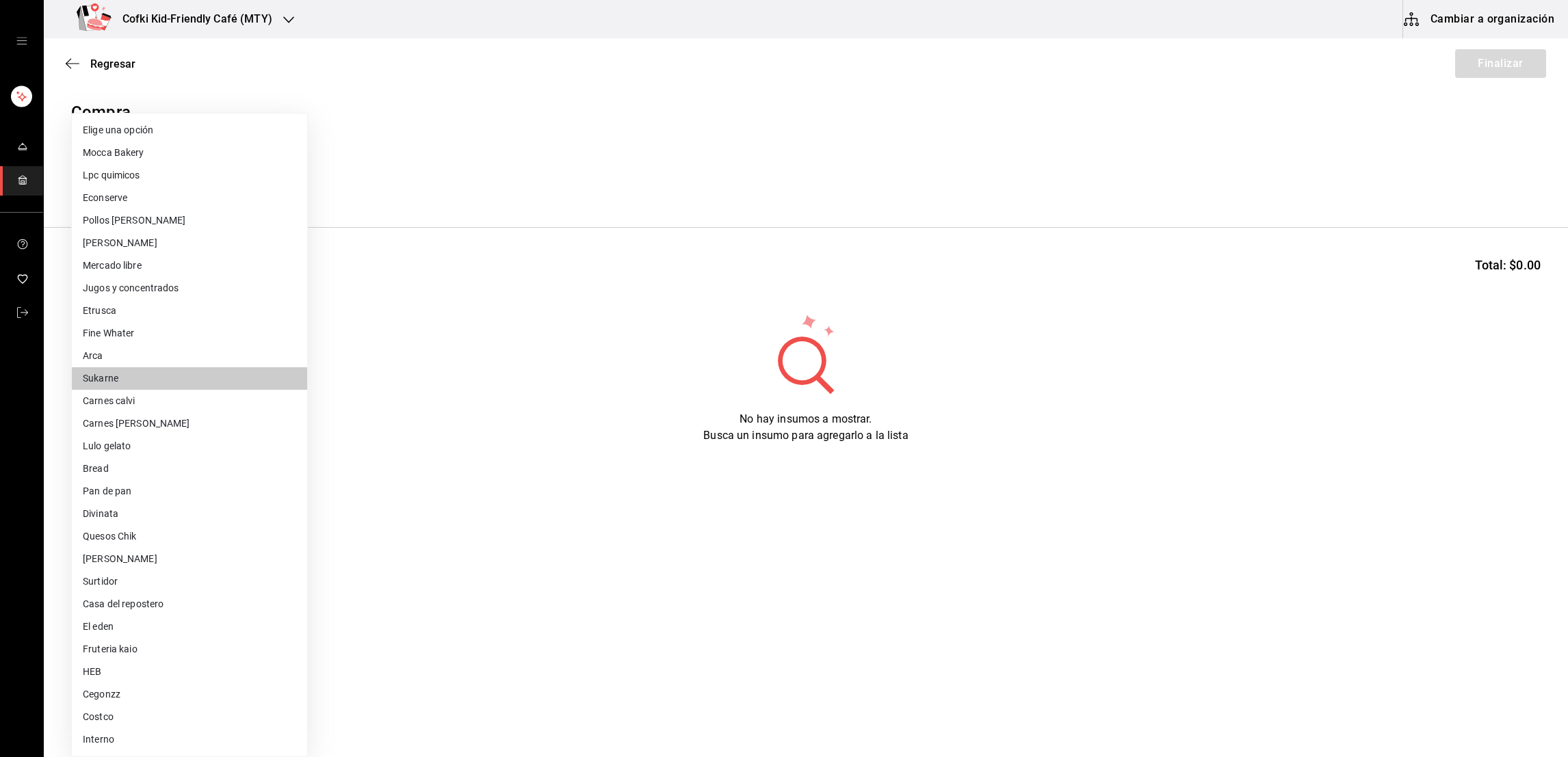
click at [143, 226] on li "Pollos Vidaurri" at bounding box center [189, 221] width 235 height 22
type input "df53088a-b379-431e-a1af-ebbdab31f301"
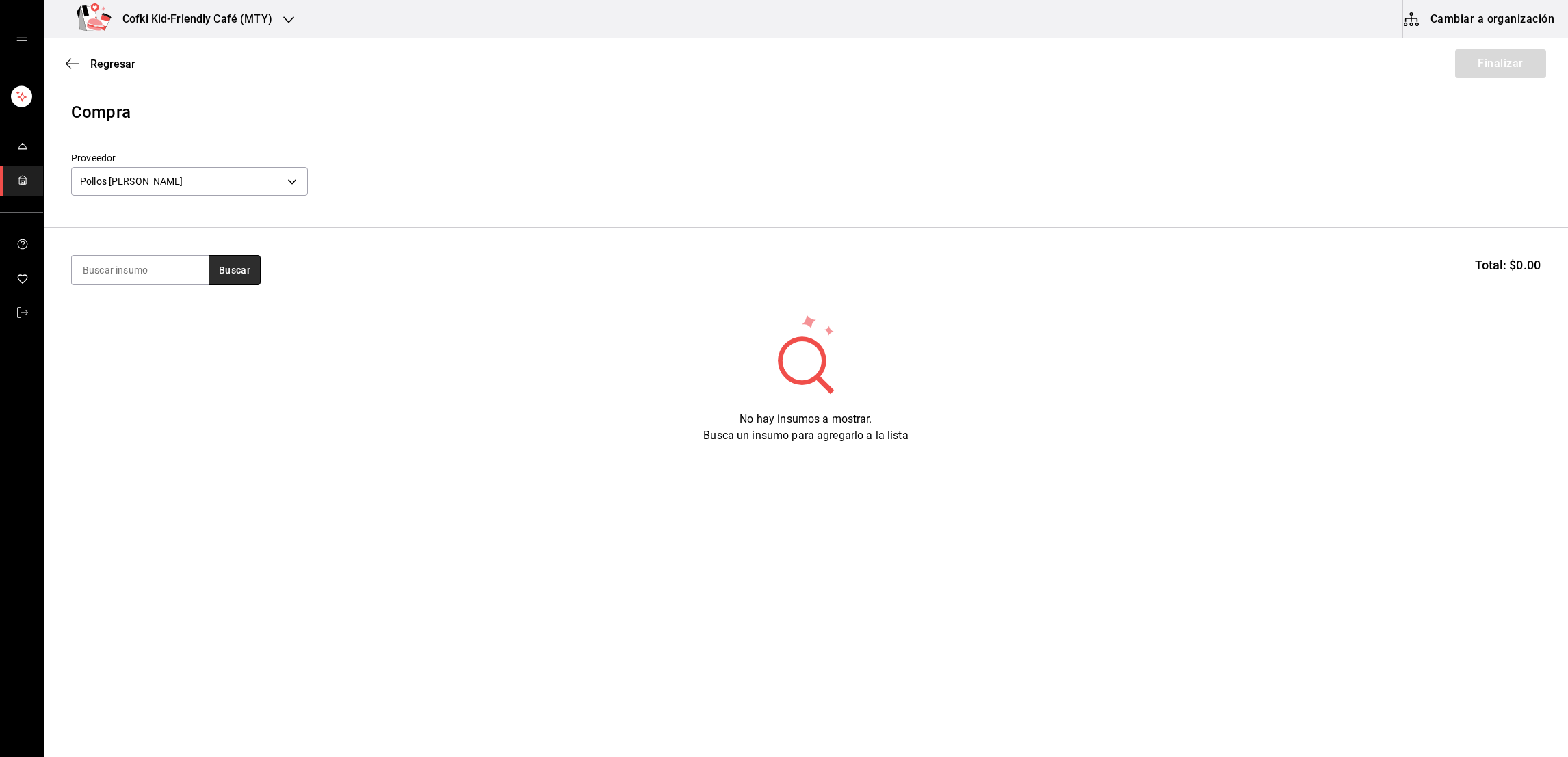
click at [232, 275] on button "Buscar" at bounding box center [234, 270] width 52 height 30
click at [140, 328] on div "Caja con 10 kilos de pechuga de pollo - Pollos Vidaurri" at bounding box center [139, 341] width 115 height 43
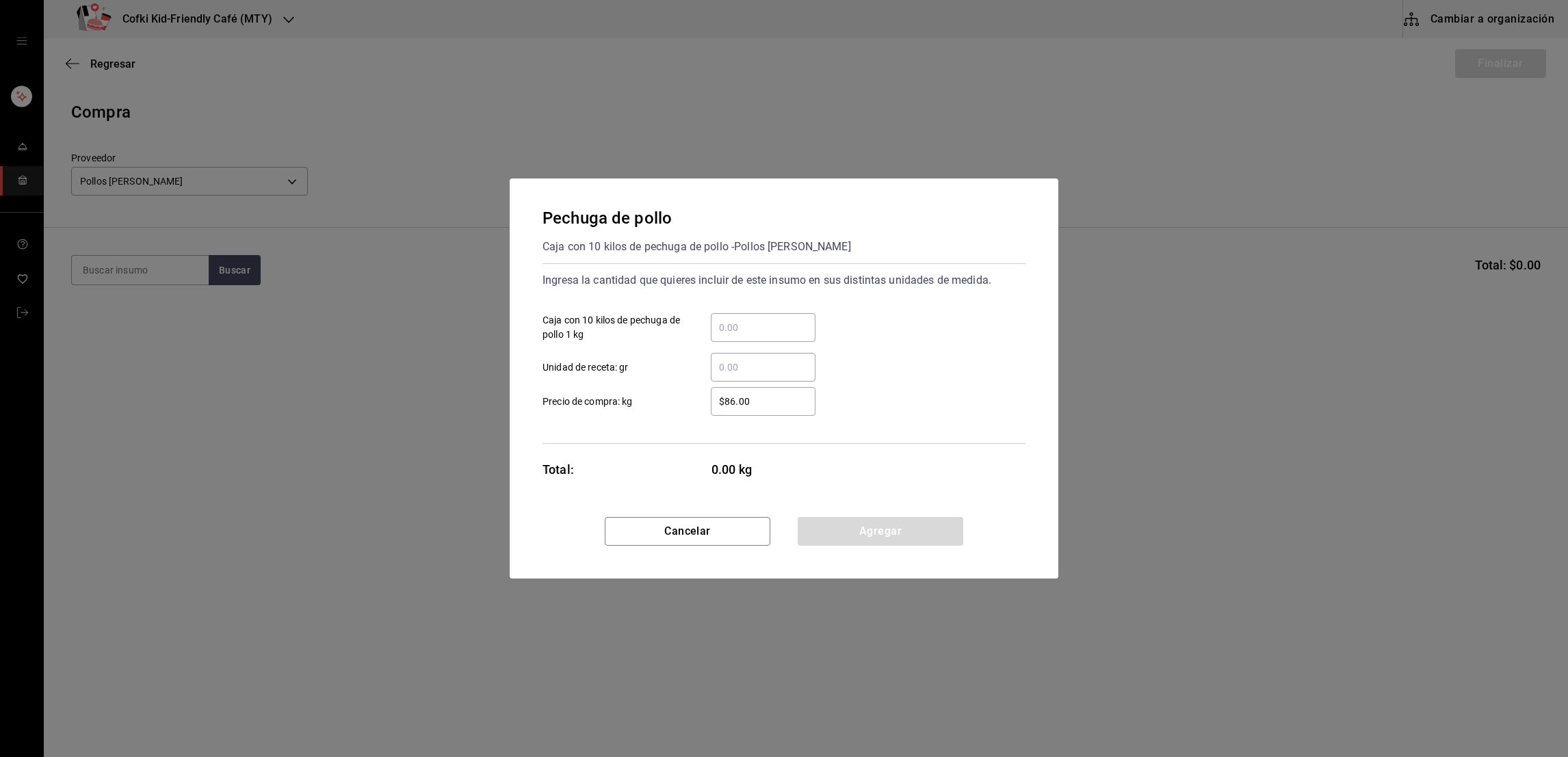
click at [729, 324] on input "​ Caja con 10 kilos de pechuga de pollo 1 kg" at bounding box center [763, 327] width 105 height 16
type input "30"
type input "$110"
click at [836, 529] on button "Agregar" at bounding box center [881, 532] width 165 height 29
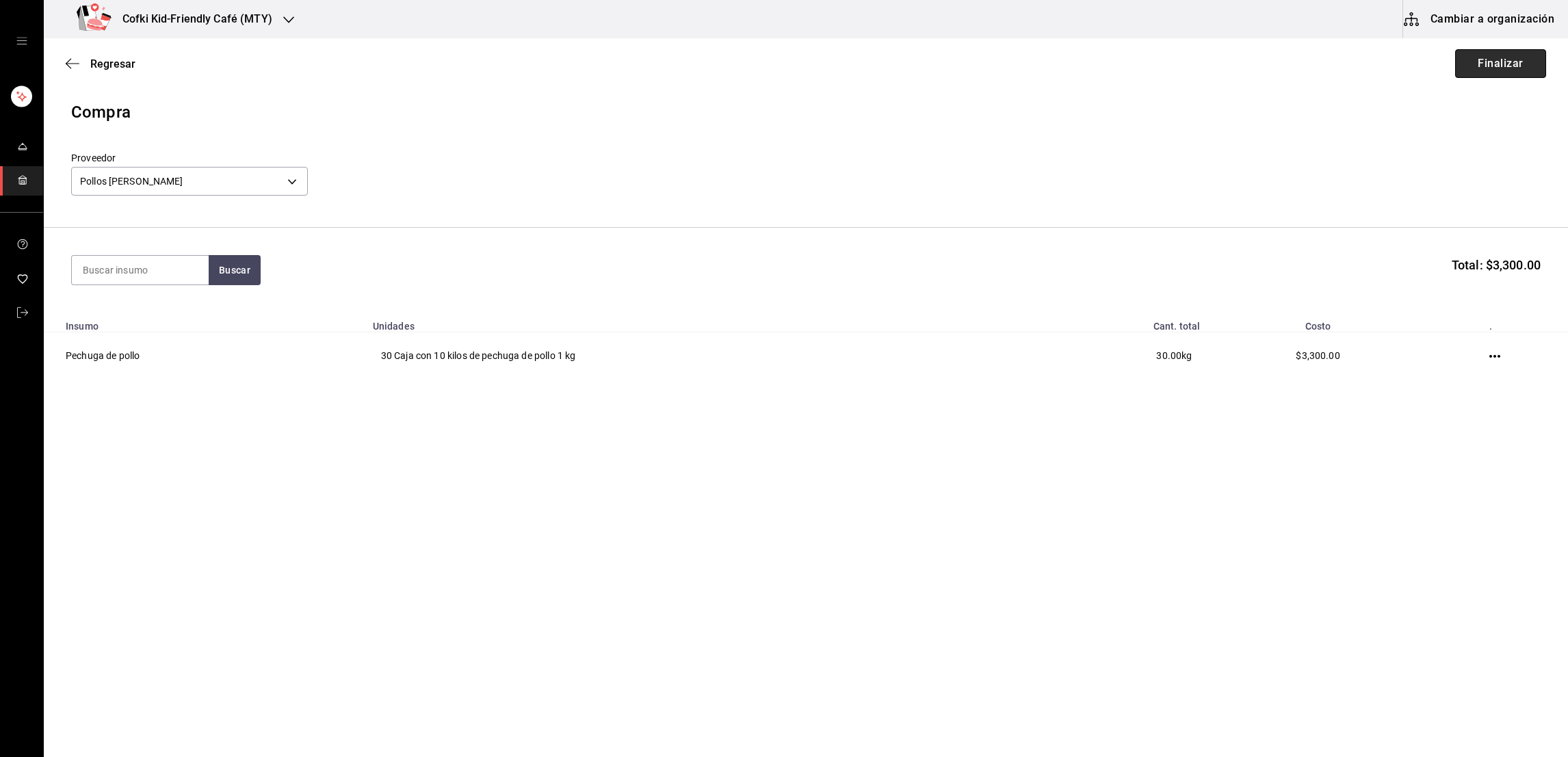
click at [1472, 74] on button "Finalizar" at bounding box center [1501, 63] width 91 height 29
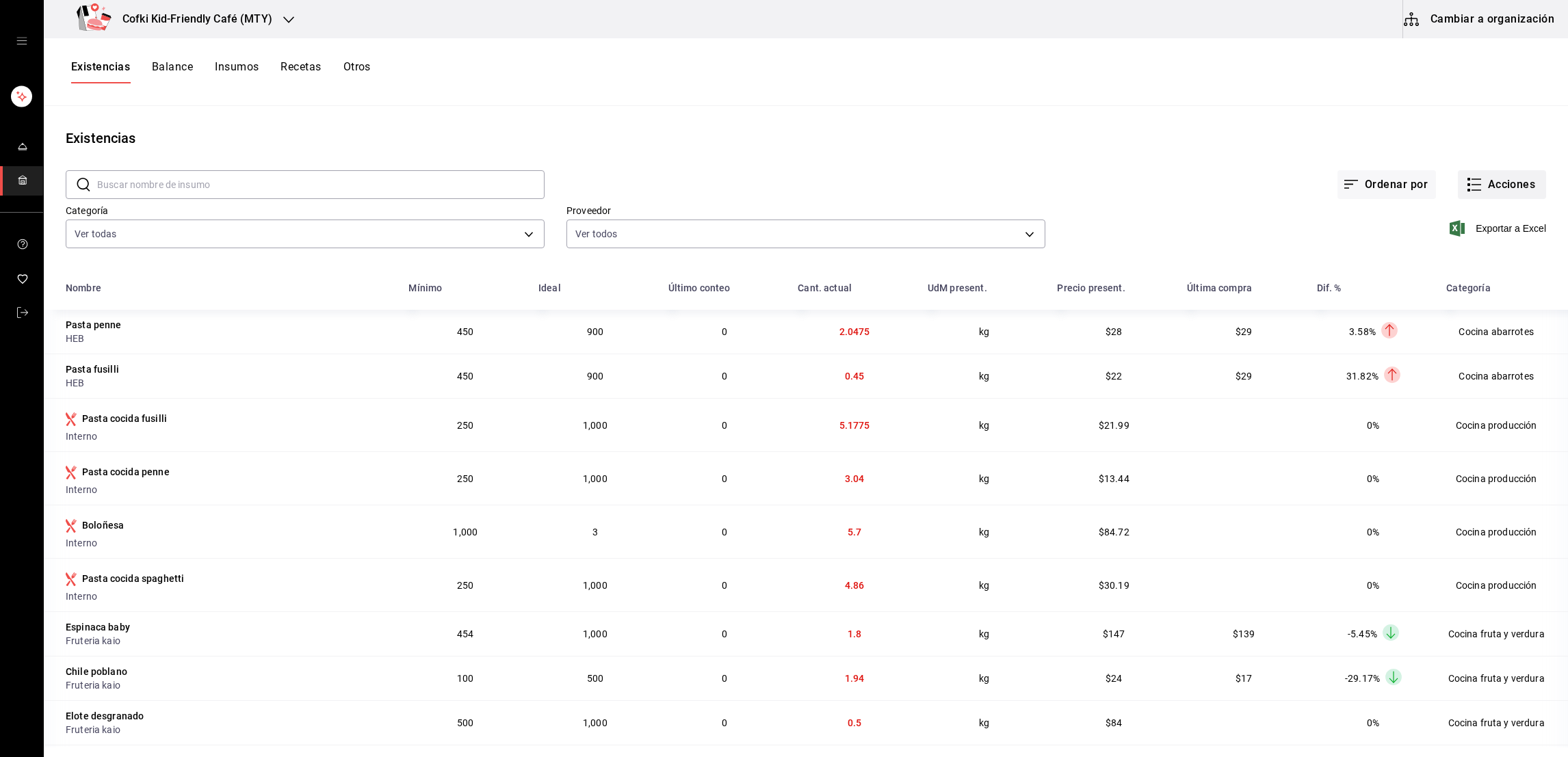
click at [1466, 182] on icon "button" at bounding box center [1474, 184] width 16 height 16
click at [1456, 257] on span "Compra" at bounding box center [1486, 259] width 115 height 14
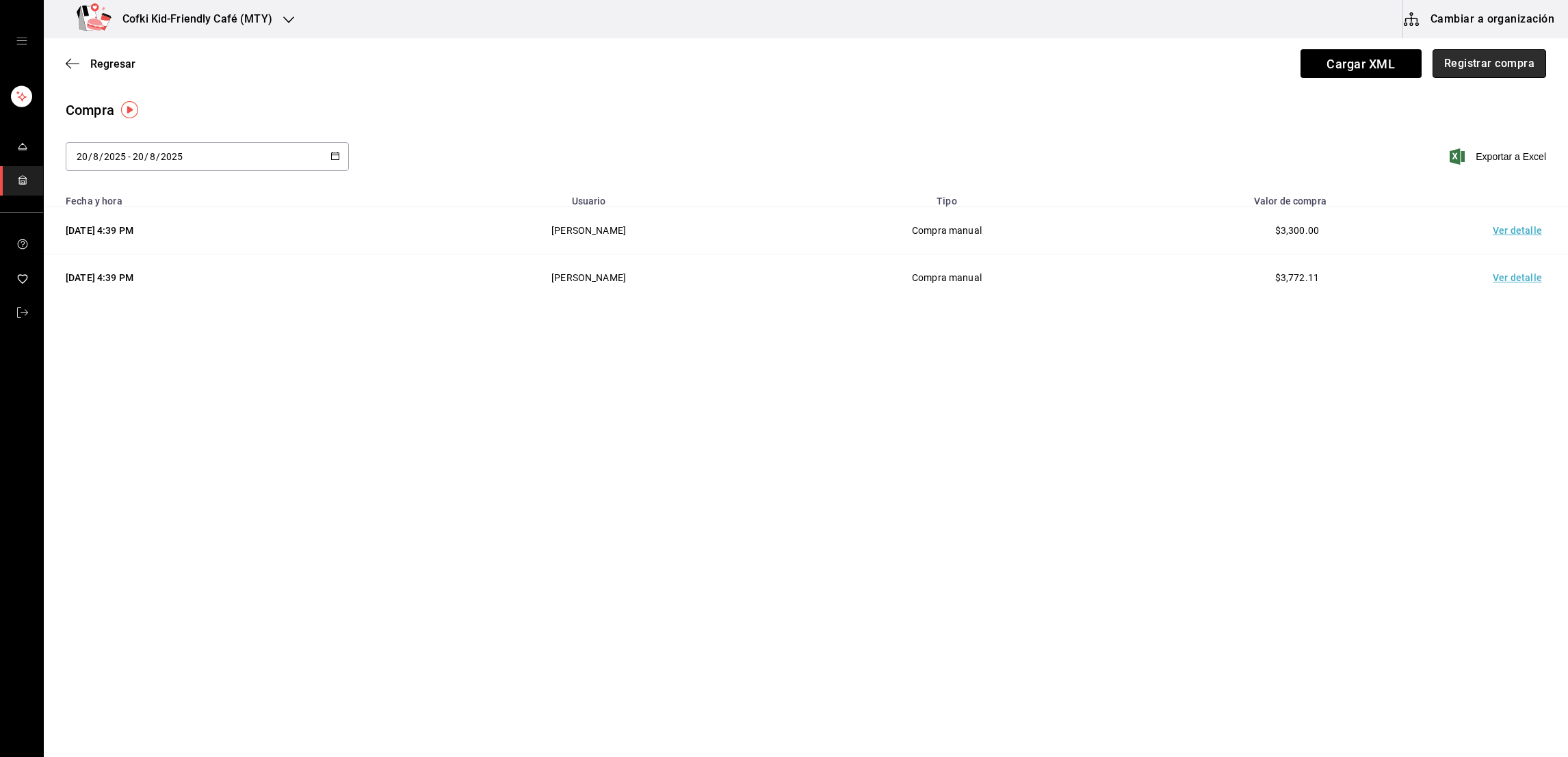
click at [1472, 77] on button "Registrar compra" at bounding box center [1489, 63] width 114 height 29
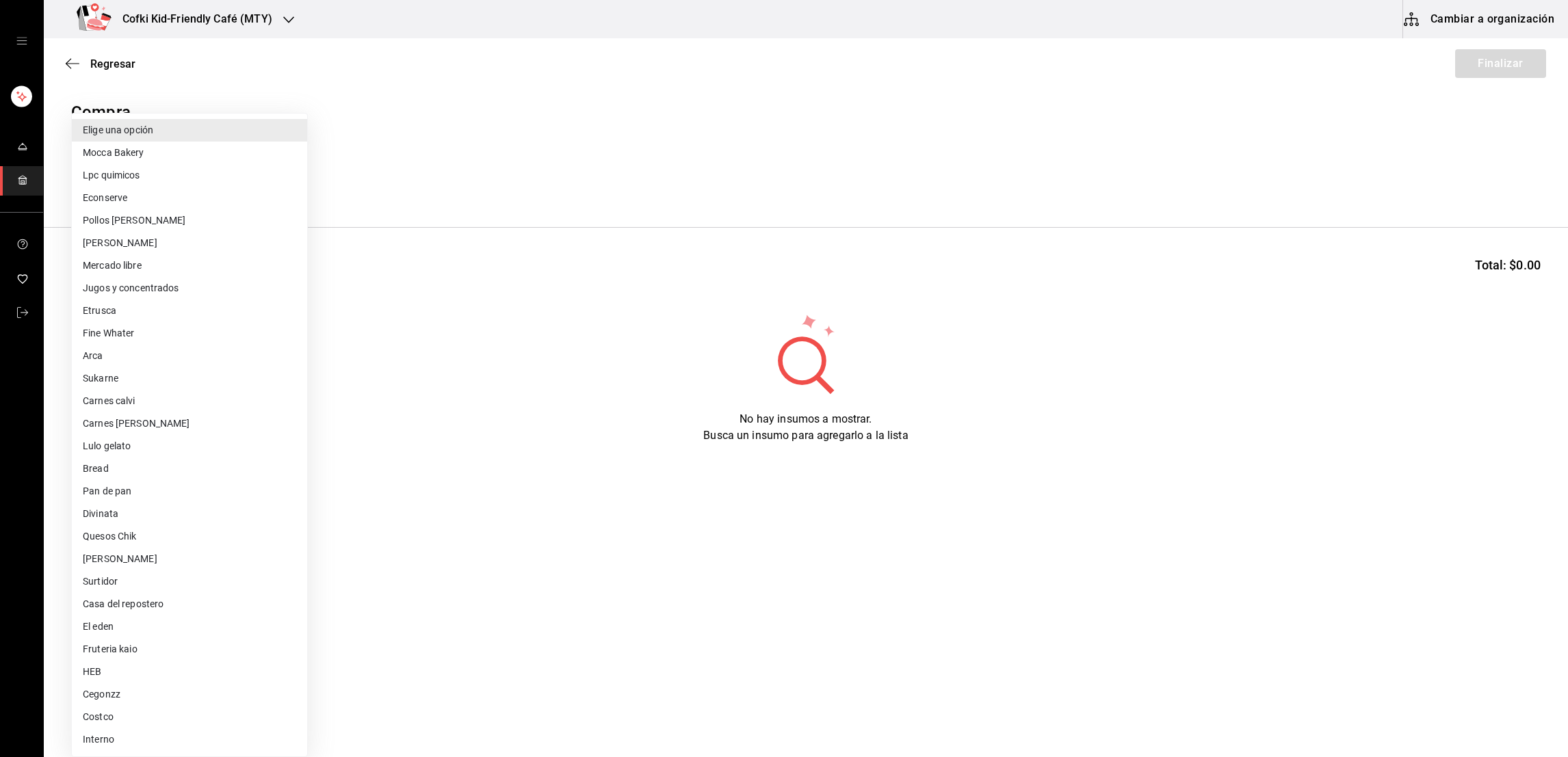
click at [273, 188] on body "Cofki Kid-Friendly Café (MTY) Cambiar a organización Regresar Finalizar Compra …" at bounding box center [784, 340] width 1568 height 680
click at [104, 690] on li "Cegonzz" at bounding box center [189, 694] width 235 height 22
type input "cdfd809f-3324-4284-9214-e5a4f0afeb2e"
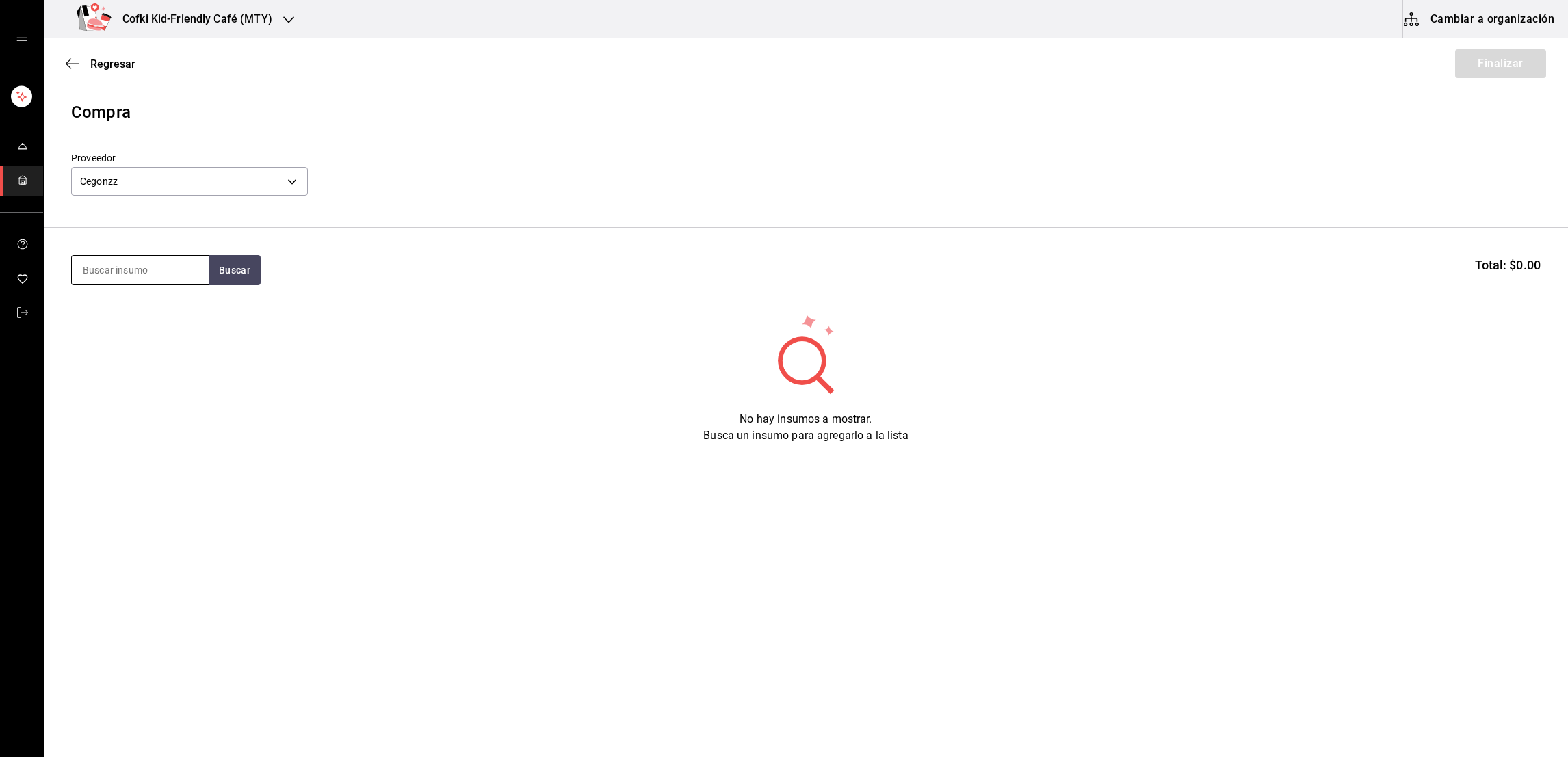
click at [155, 268] on input at bounding box center [140, 270] width 137 height 29
click at [211, 276] on button "Buscar" at bounding box center [234, 270] width 52 height 30
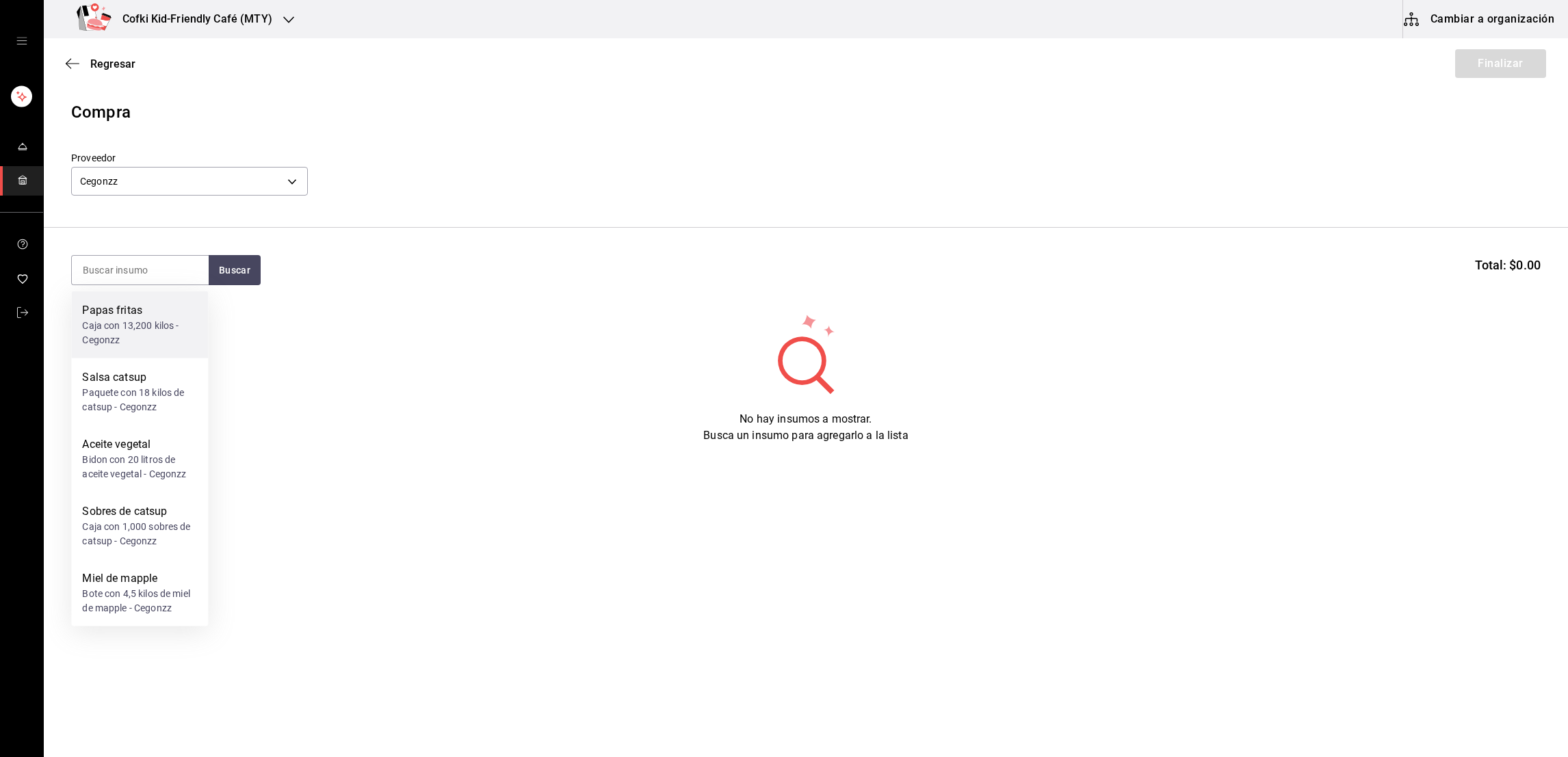
click at [129, 337] on div "Caja con 13,200 kilos - Cegonzz" at bounding box center [139, 334] width 115 height 29
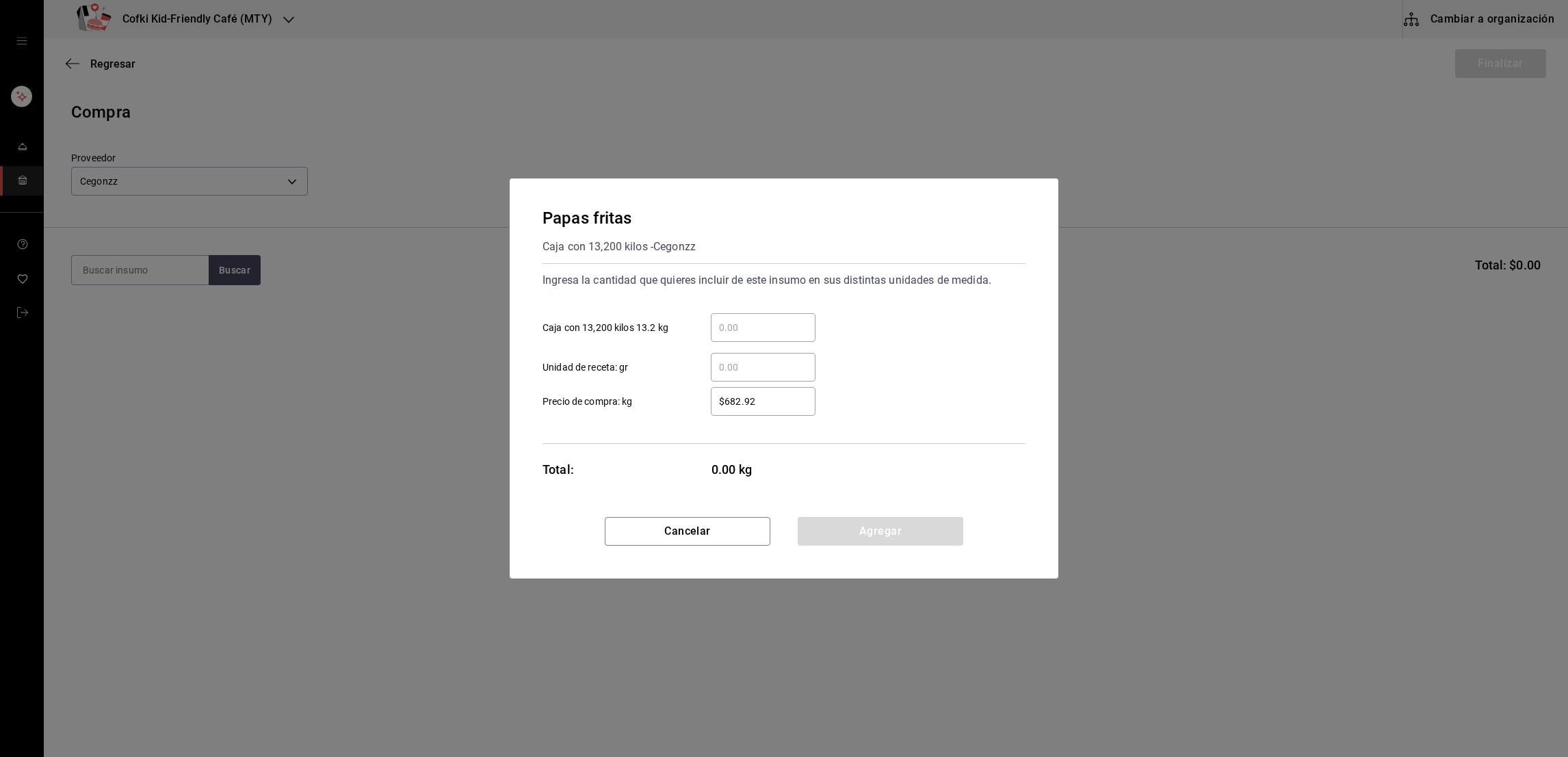
click at [738, 321] on input "​ Caja con 13,200 kilos 13.2 kg" at bounding box center [763, 327] width 105 height 16
type input "2"
type input "$908"
click at [855, 524] on button "Agregar" at bounding box center [881, 532] width 165 height 29
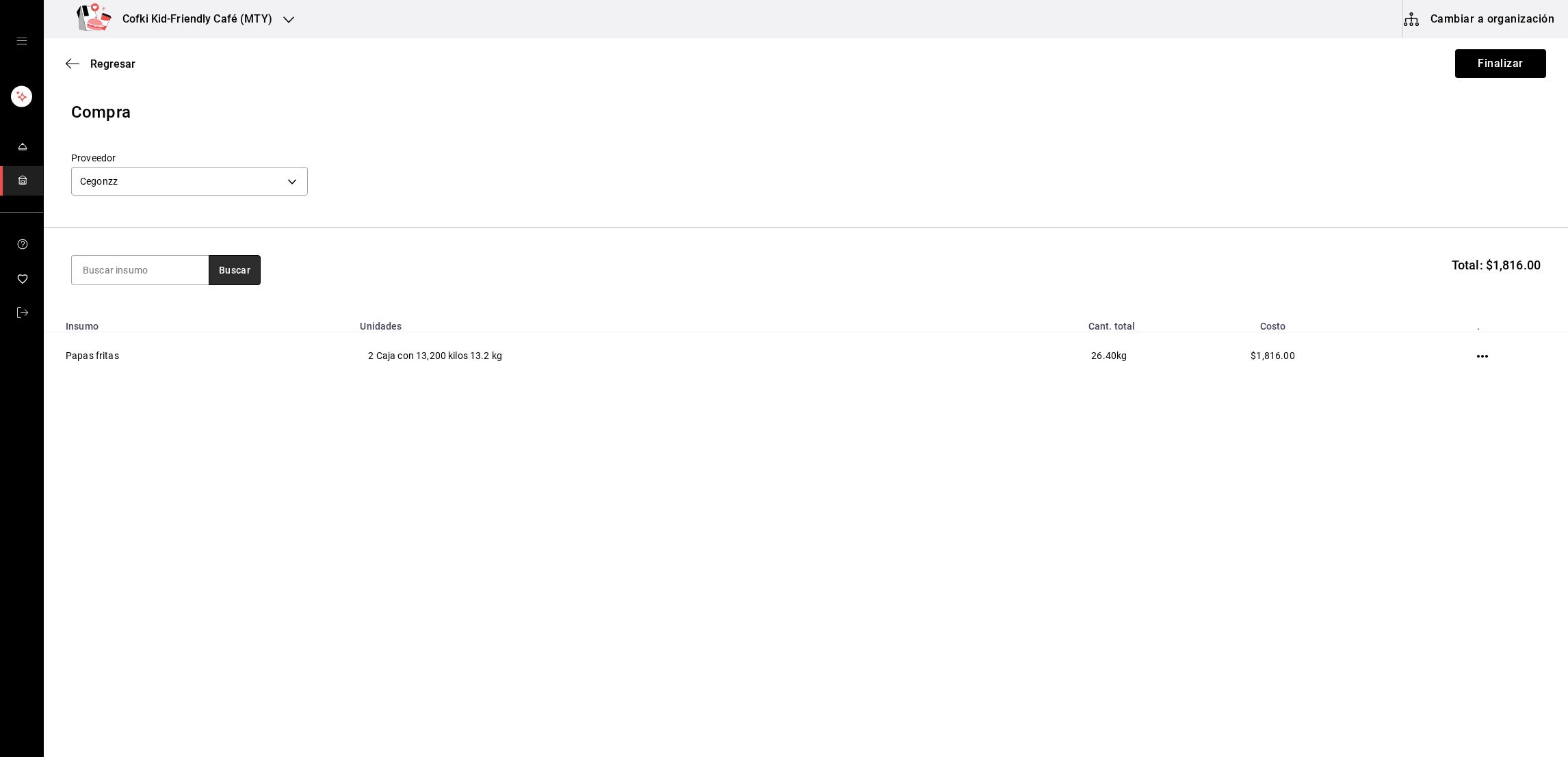
click at [226, 261] on button "Buscar" at bounding box center [234, 270] width 52 height 30
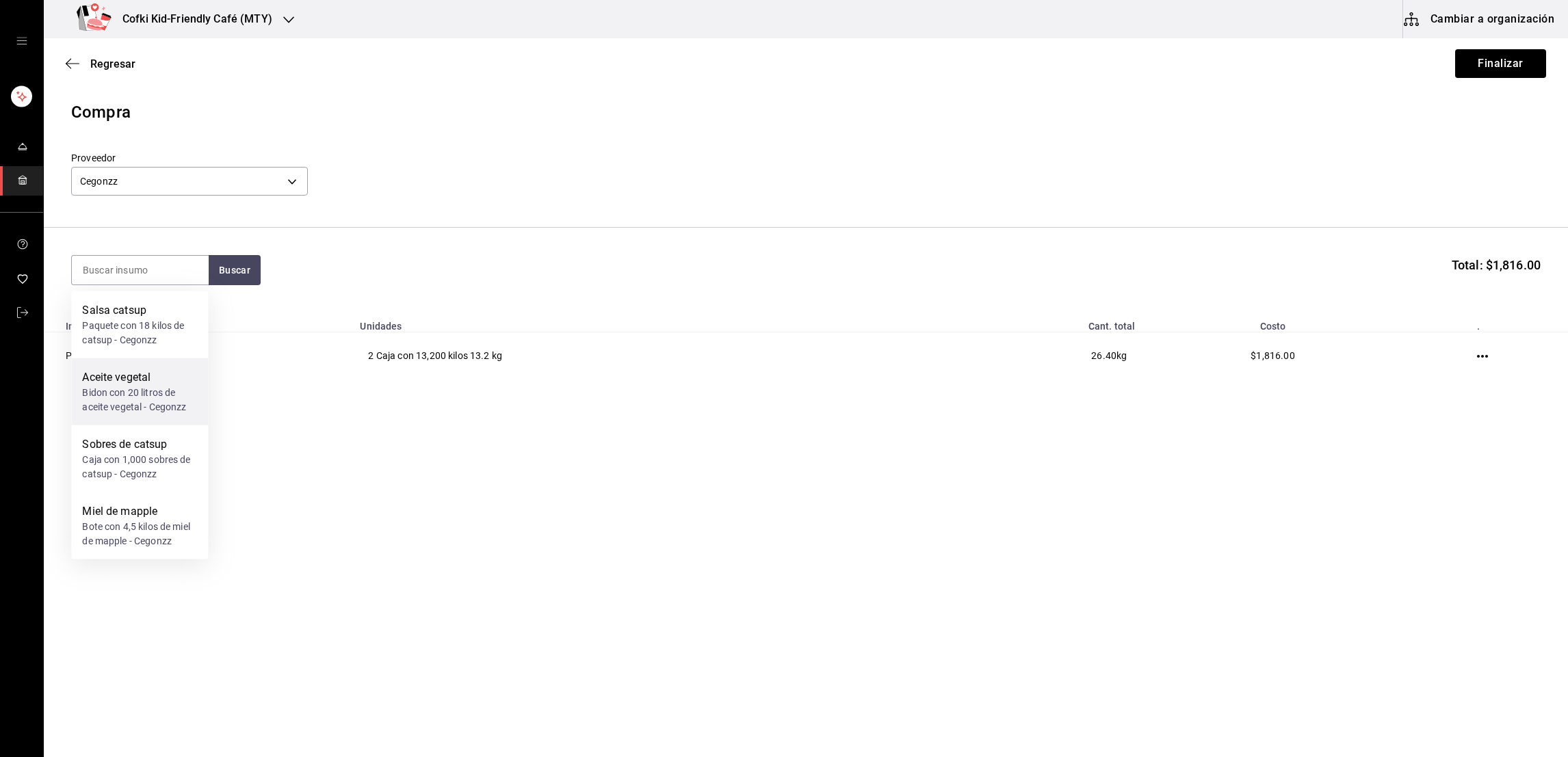
click at [131, 391] on div "Bidon con 20 litros de aceite vegetal - Cegonzz" at bounding box center [139, 400] width 115 height 29
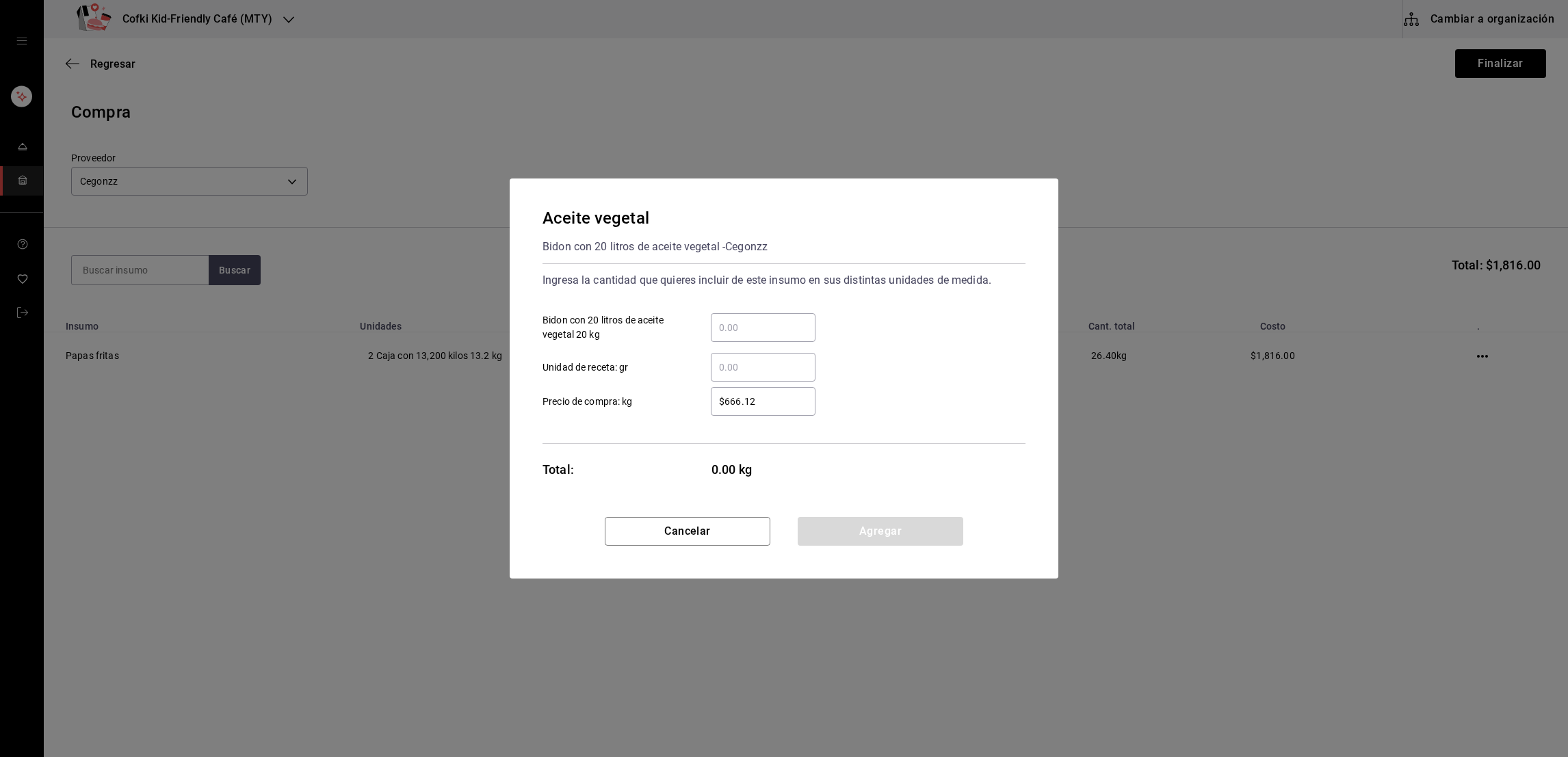
click at [801, 334] on input "​ Bidon con 20 litros de aceite vegetal 20 kg" at bounding box center [763, 327] width 105 height 16
type input "1"
type input "$793"
click at [886, 346] on div "​ Unidad de receta: gr" at bounding box center [779, 362] width 494 height 39
click at [845, 528] on button "Agregar" at bounding box center [881, 532] width 165 height 29
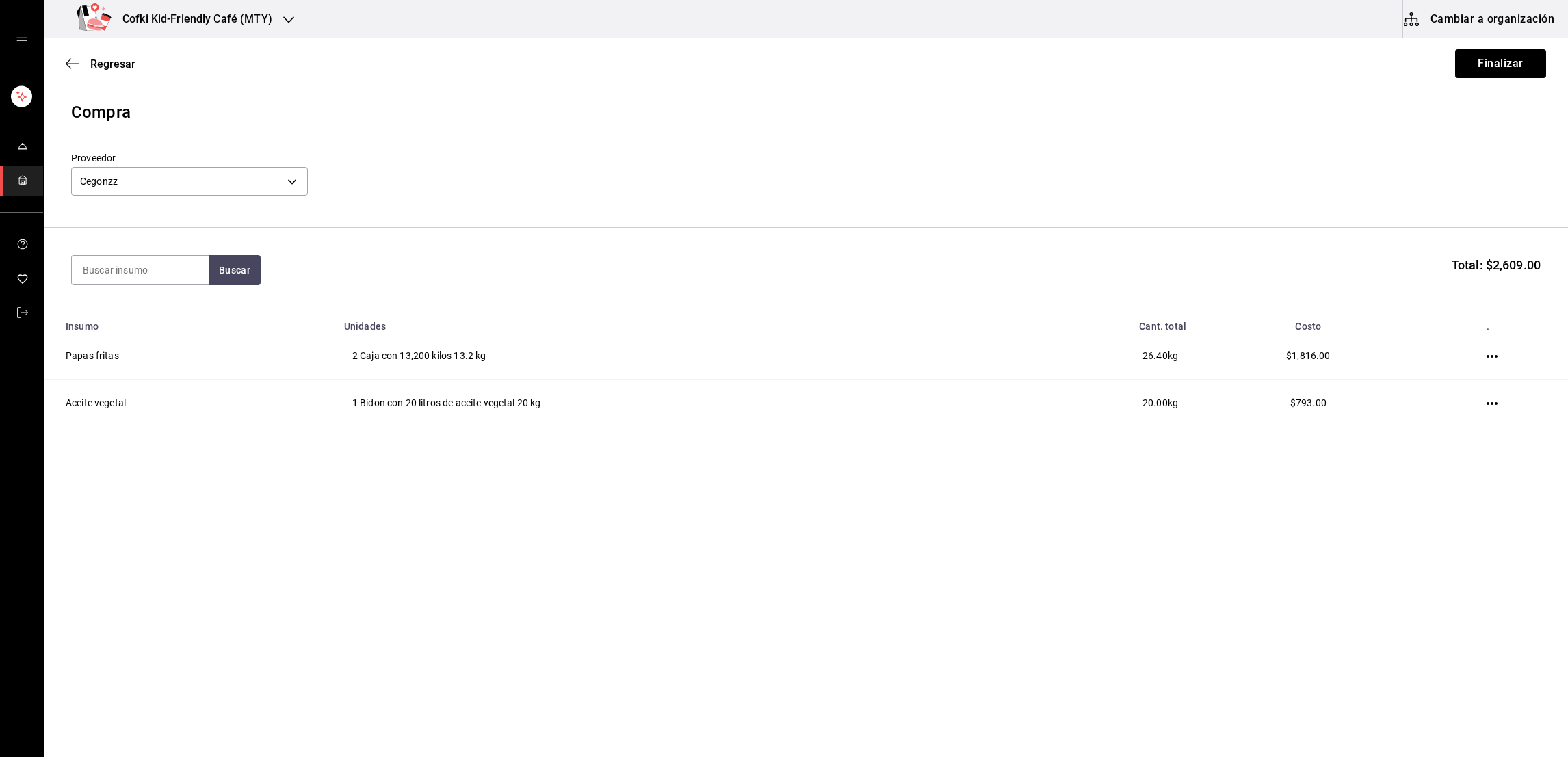
click at [244, 249] on section "Buscar Total: $2,609.00" at bounding box center [806, 270] width 1525 height 85
click at [241, 270] on button "Buscar" at bounding box center [234, 270] width 52 height 30
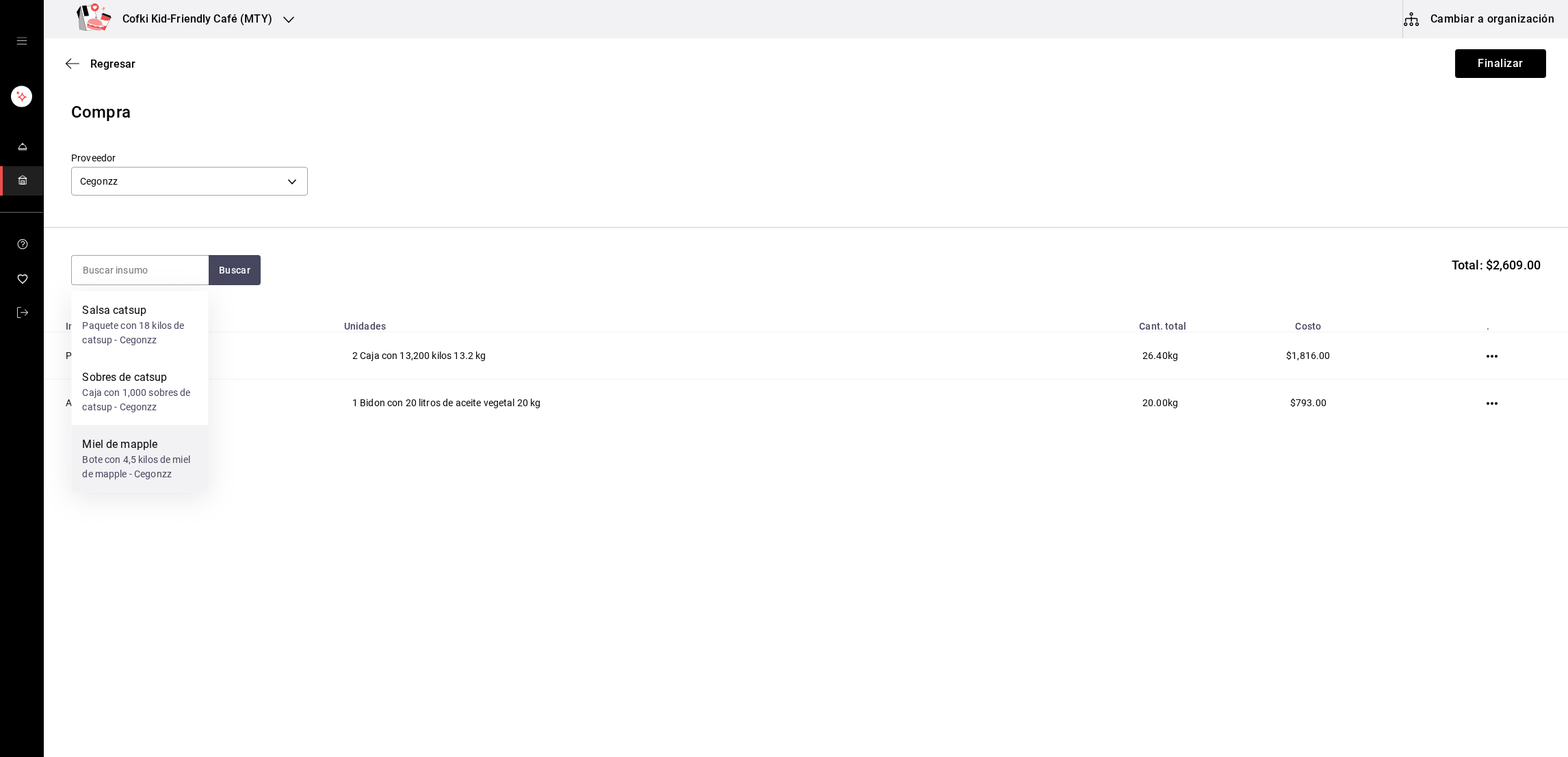
click at [160, 444] on div "Miel de mapple" at bounding box center [139, 444] width 115 height 16
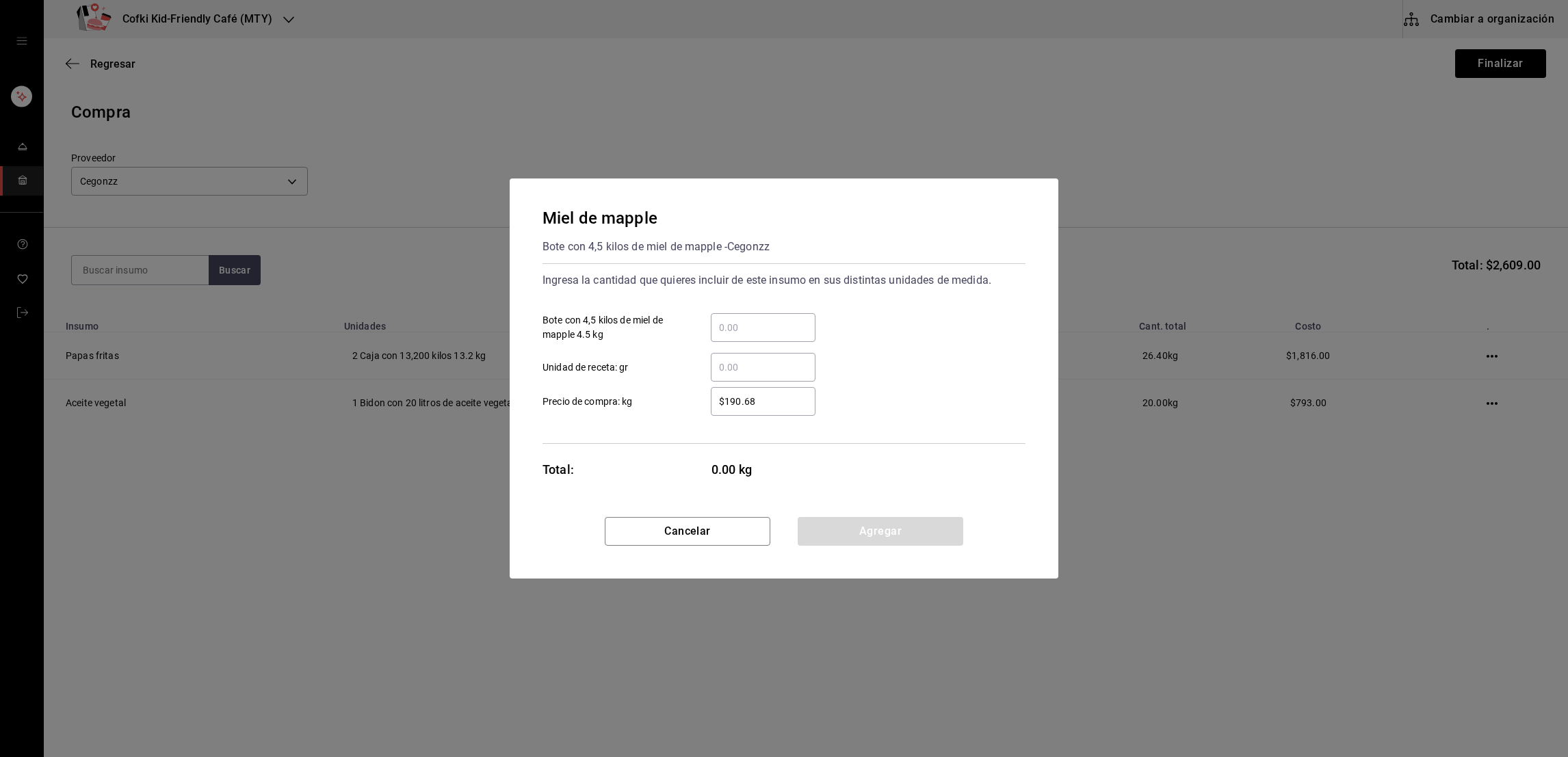
click at [747, 331] on input "​ Bote con 4,5 kilos de miel de mapple 4.5 kg" at bounding box center [763, 327] width 105 height 16
type input "2"
type input "$224"
click at [901, 373] on div "​ Unidad de receta: gr" at bounding box center [779, 362] width 494 height 39
click at [884, 534] on button "Agregar" at bounding box center [881, 532] width 165 height 29
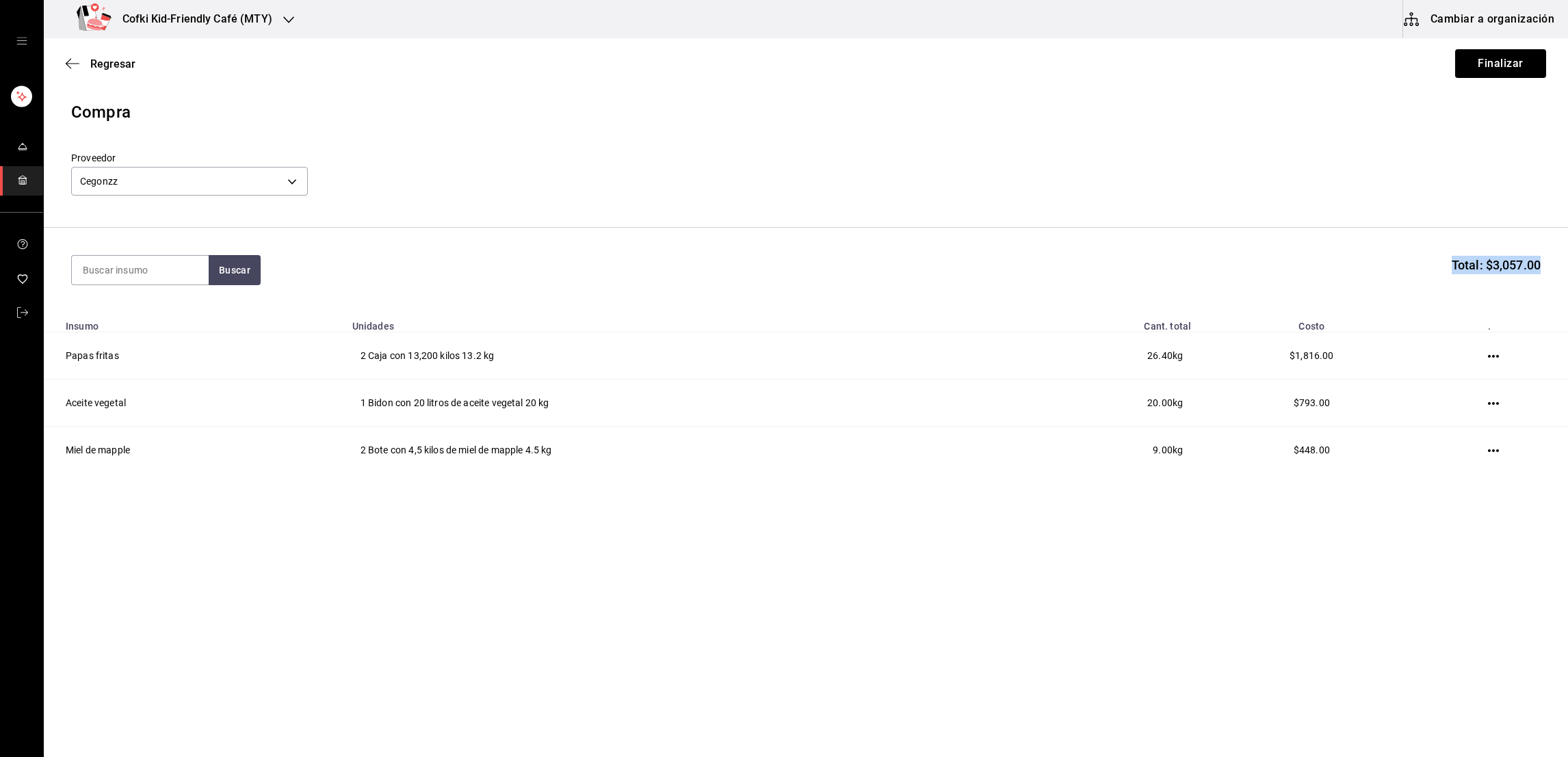
drag, startPoint x: 884, startPoint y: 534, endPoint x: 1044, endPoint y: 301, distance: 282.6
click at [1044, 301] on main "Regresar Finalizar Compra Proveedor Cegonzz cdfd809f-3324-4284-9214-e5a4f0afeb2…" at bounding box center [806, 359] width 1525 height 642
click at [1481, 52] on button "Finalizar" at bounding box center [1501, 63] width 91 height 29
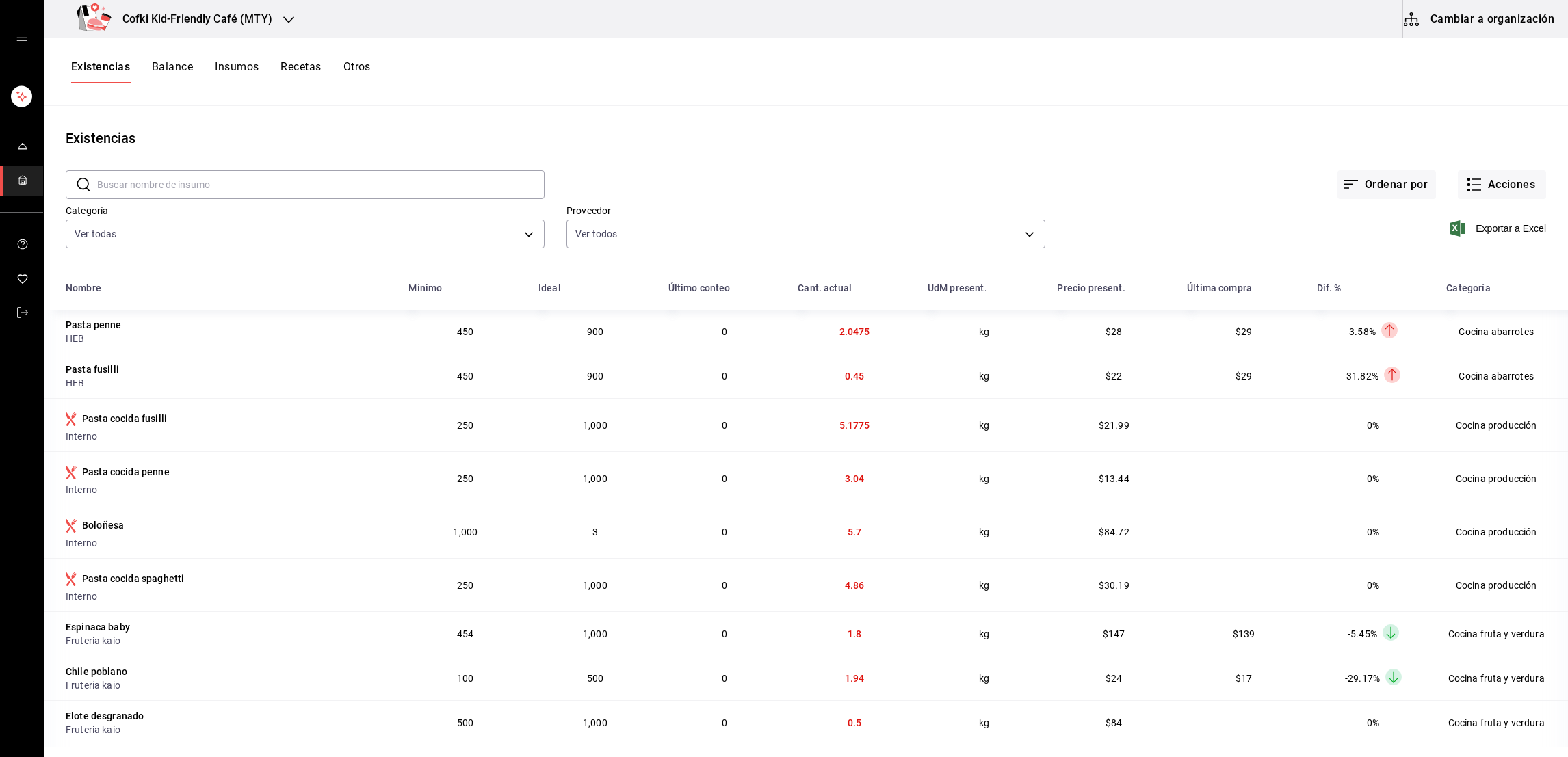
click at [1505, 201] on div "Exportar a Excel" at bounding box center [1296, 217] width 500 height 70
click at [1497, 182] on button "Acciones" at bounding box center [1502, 184] width 88 height 29
click at [1485, 262] on span "Compra" at bounding box center [1486, 259] width 115 height 14
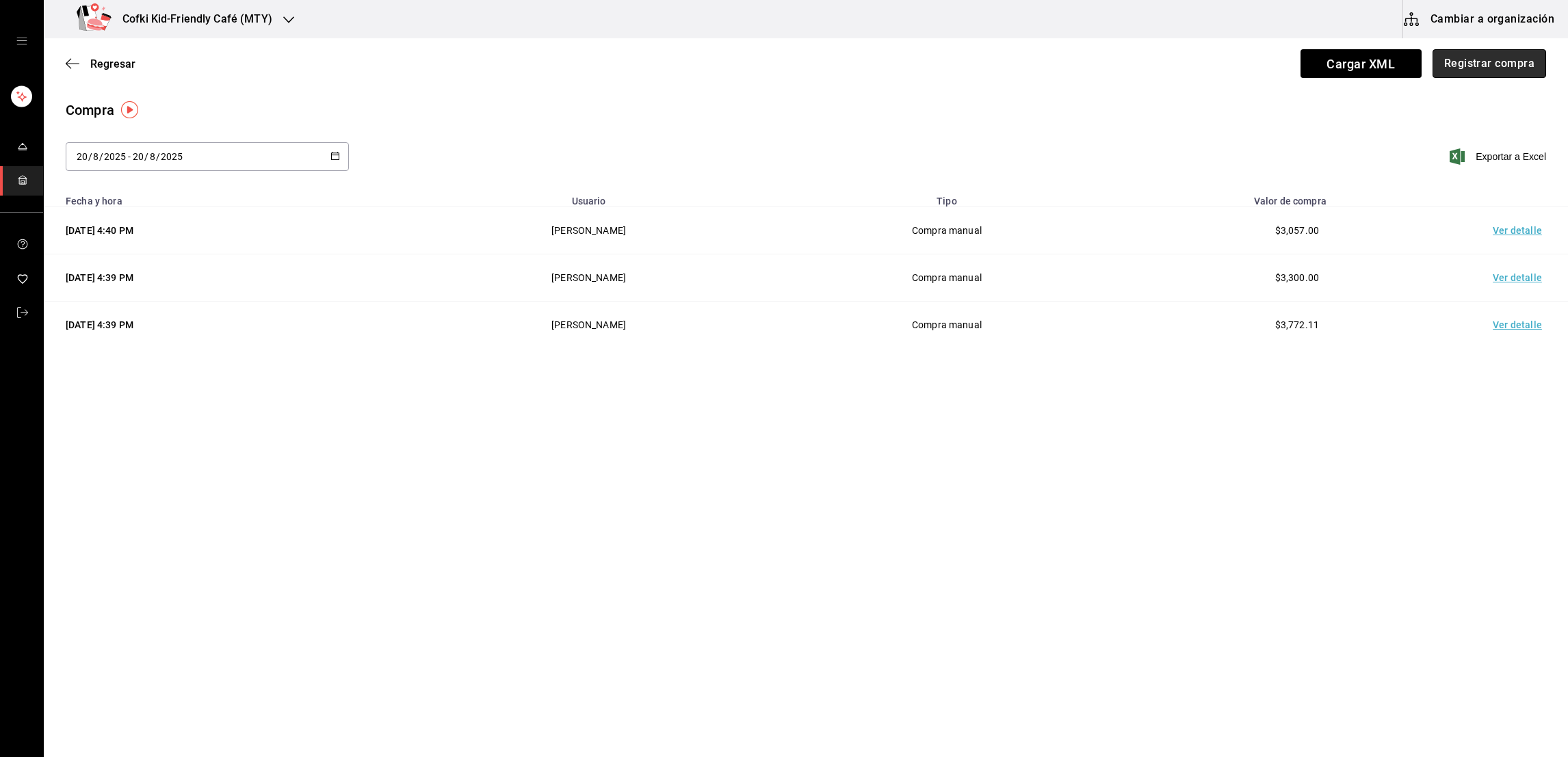
click at [1489, 56] on button "Registrar compra" at bounding box center [1489, 63] width 114 height 29
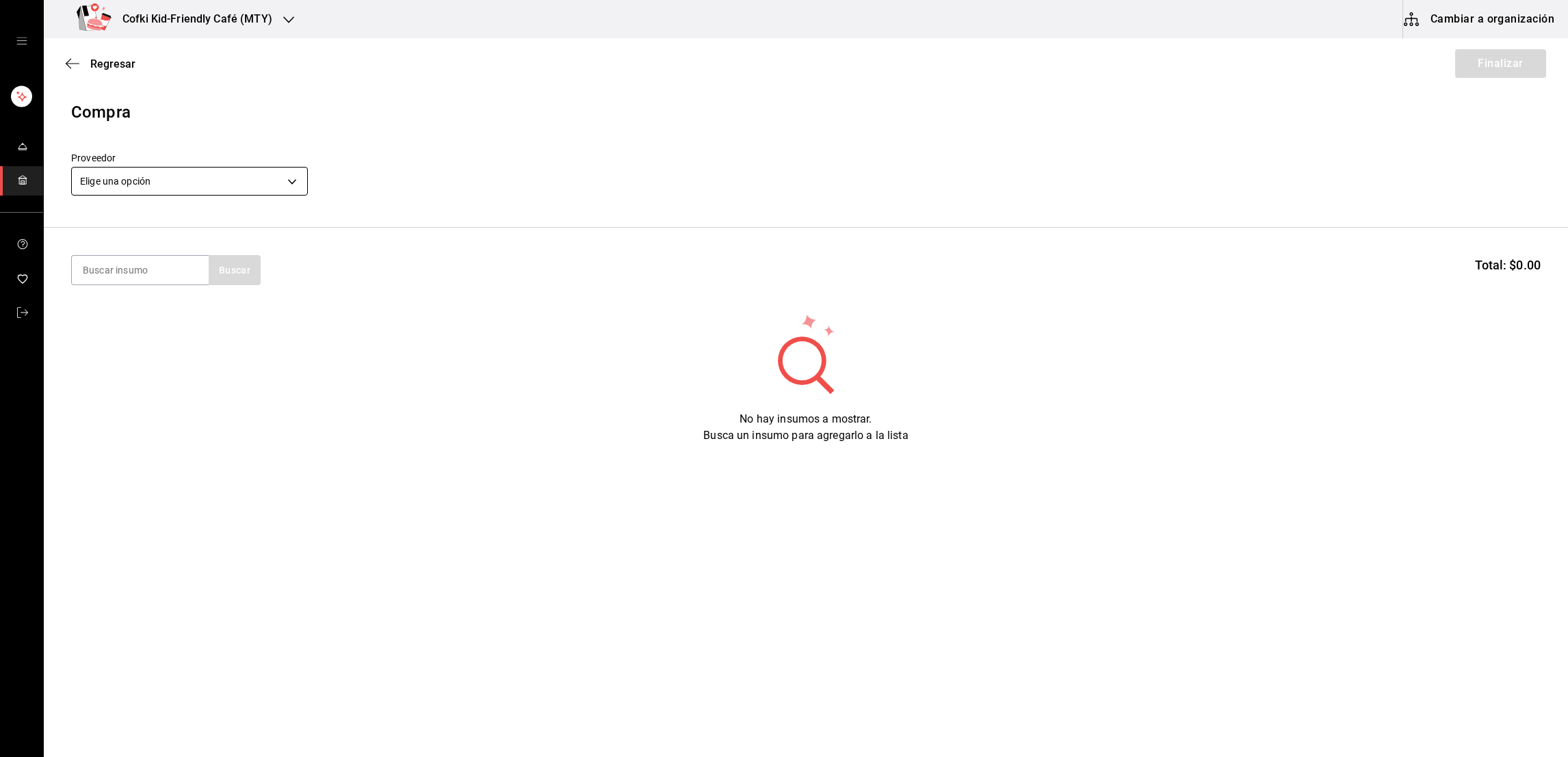
click at [265, 177] on body "Cofki Kid-Friendly Café (MTY) Cambiar a organización Regresar Finalizar Compra …" at bounding box center [784, 340] width 1568 height 680
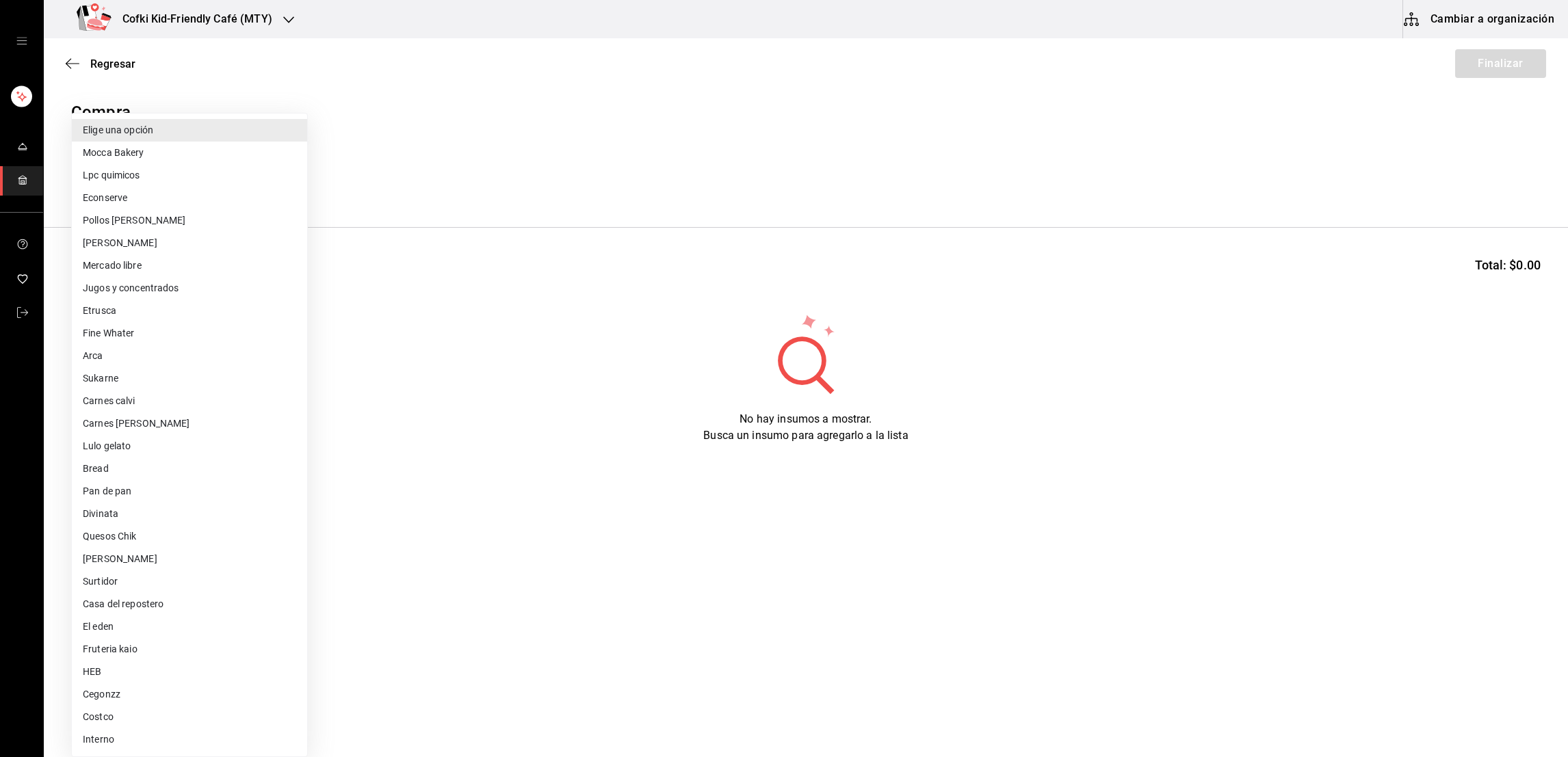
click at [111, 652] on li "Fruteria kaio" at bounding box center [189, 650] width 235 height 22
type input "9879f438-935c-4600-9fdc-ceea3fe8ffa7"
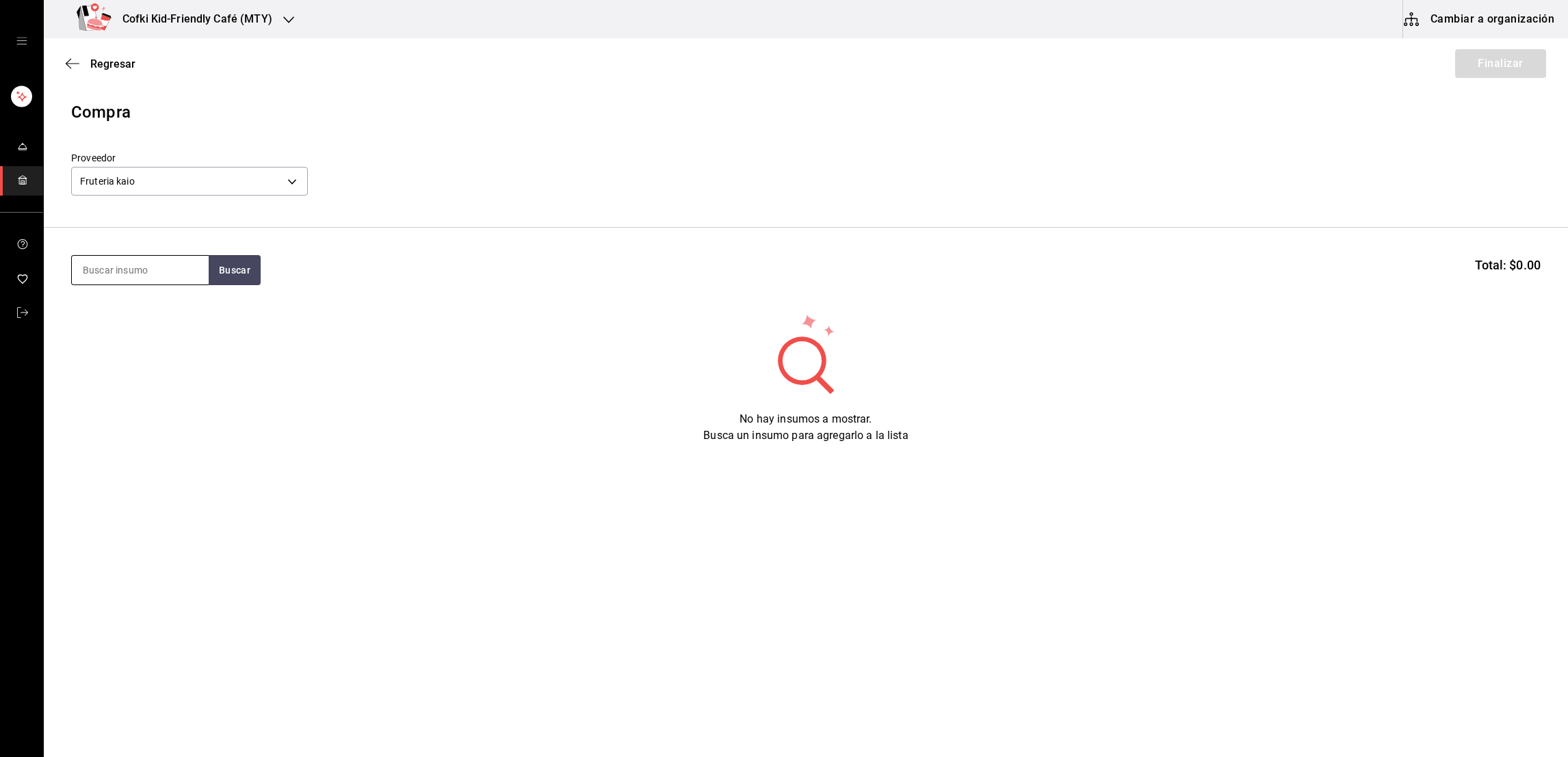
click at [160, 282] on input at bounding box center [140, 270] width 137 height 29
type input "huevo"
click at [229, 277] on button "Buscar" at bounding box center [234, 270] width 52 height 30
click at [168, 306] on div "Huevo" at bounding box center [139, 310] width 115 height 16
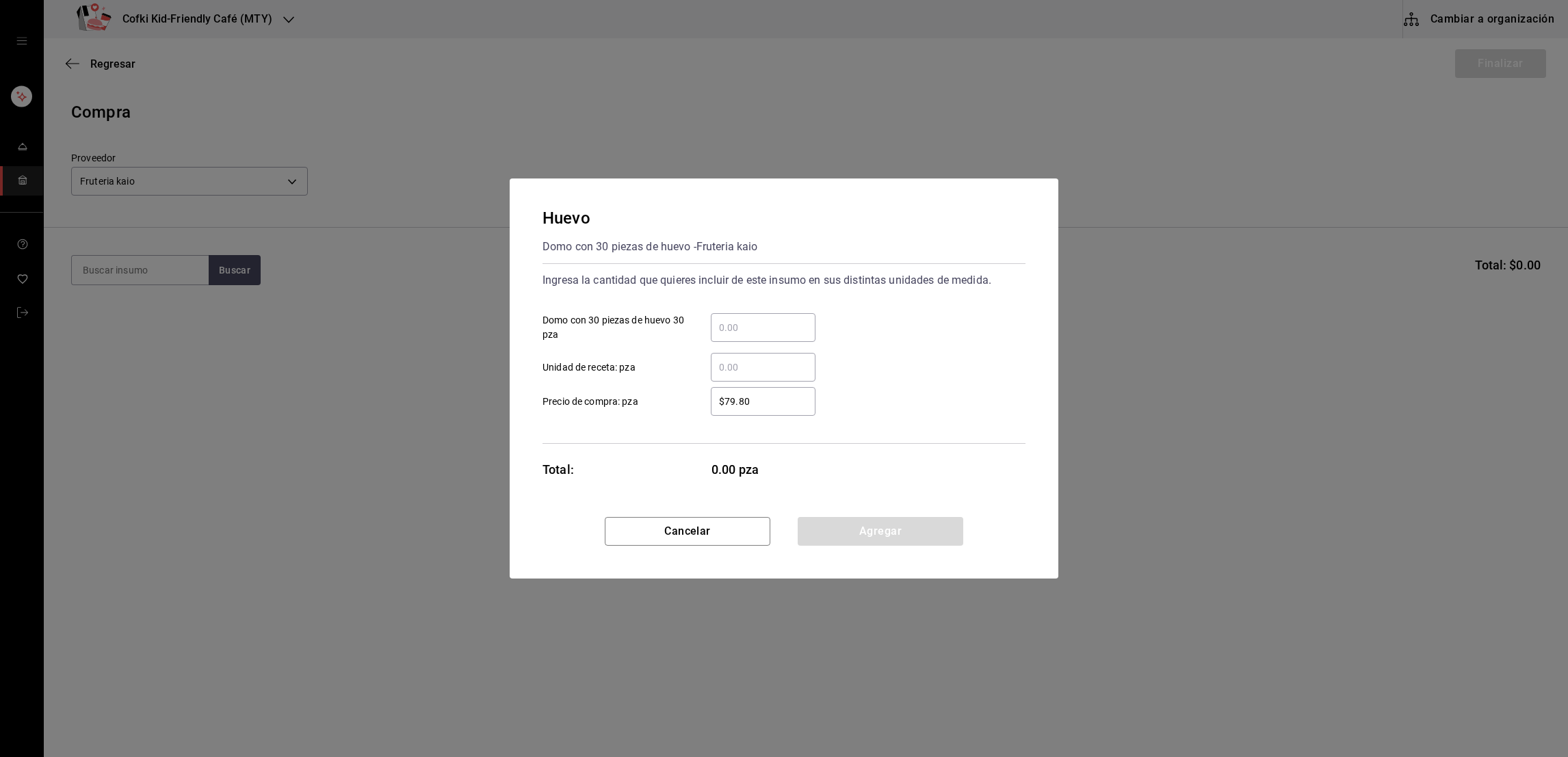
click at [803, 327] on input "​ Domo con 30 piezas de huevo 30 pza" at bounding box center [763, 327] width 105 height 16
type input "2"
type input "$107"
click at [841, 531] on button "Agregar" at bounding box center [881, 532] width 165 height 29
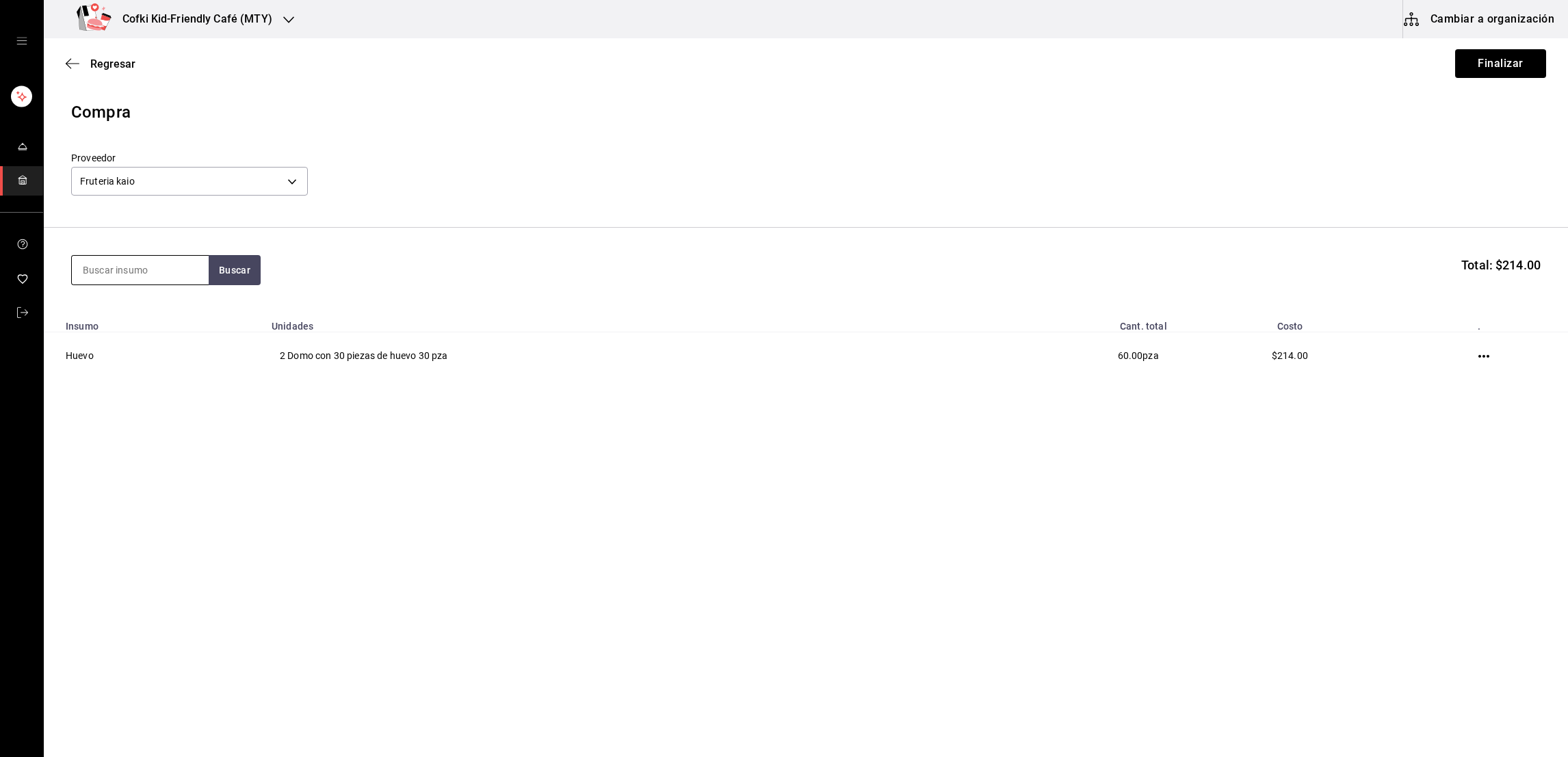
click at [164, 265] on input at bounding box center [140, 270] width 137 height 29
click at [206, 275] on input "arugula" at bounding box center [140, 270] width 137 height 29
type input "arugula"
click at [219, 276] on button "Buscar" at bounding box center [234, 270] width 52 height 30
click at [141, 308] on div "Arugula" at bounding box center [139, 310] width 115 height 16
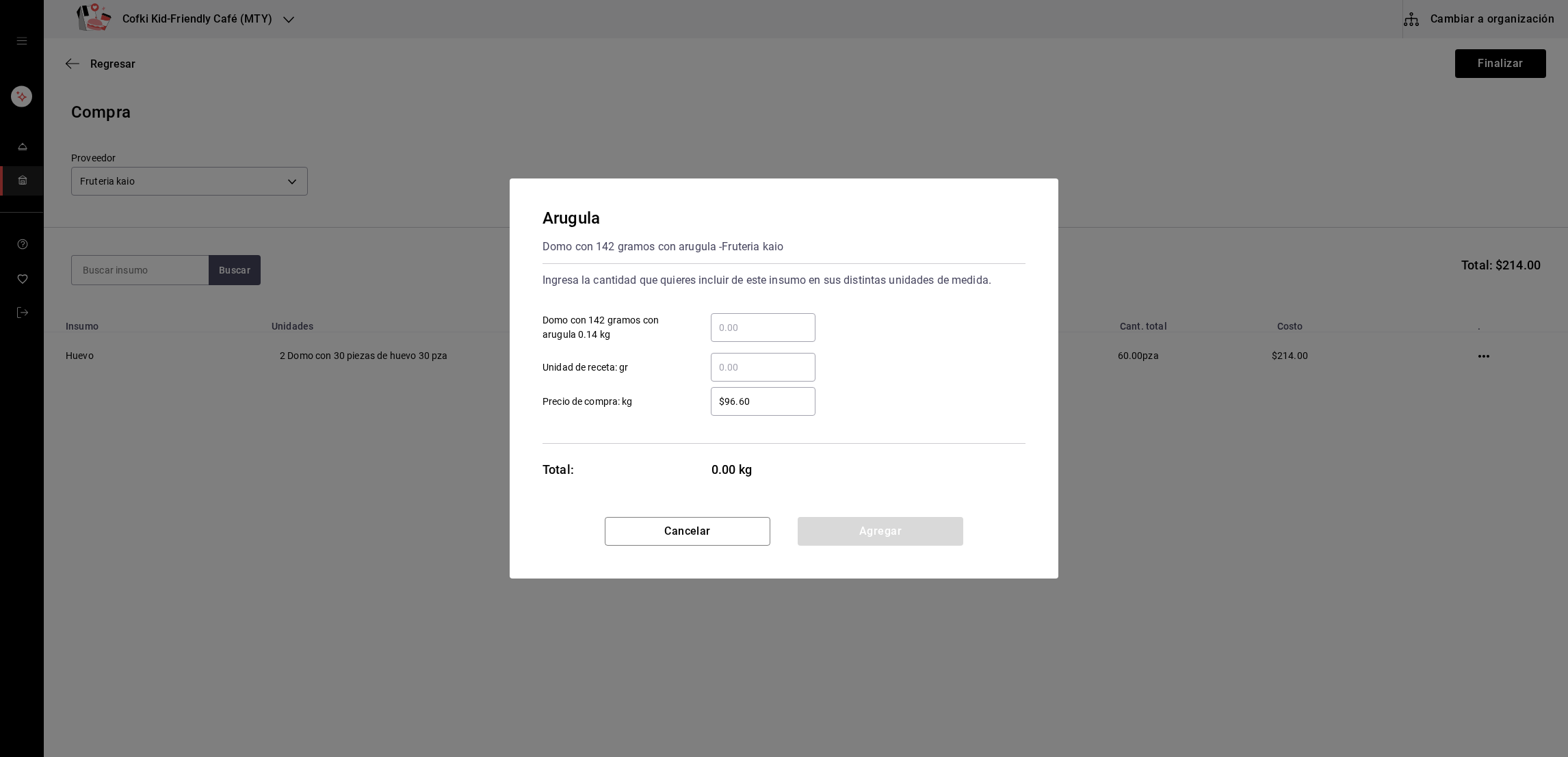
click at [751, 344] on div "​ Unidad de receta: gr" at bounding box center [779, 362] width 494 height 39
click at [751, 331] on input "​ Domo con 142 gramos con arugula 0.14 kg" at bounding box center [763, 327] width 105 height 16
type input "2"
type input "$98"
click at [850, 531] on button "Agregar" at bounding box center [881, 532] width 165 height 29
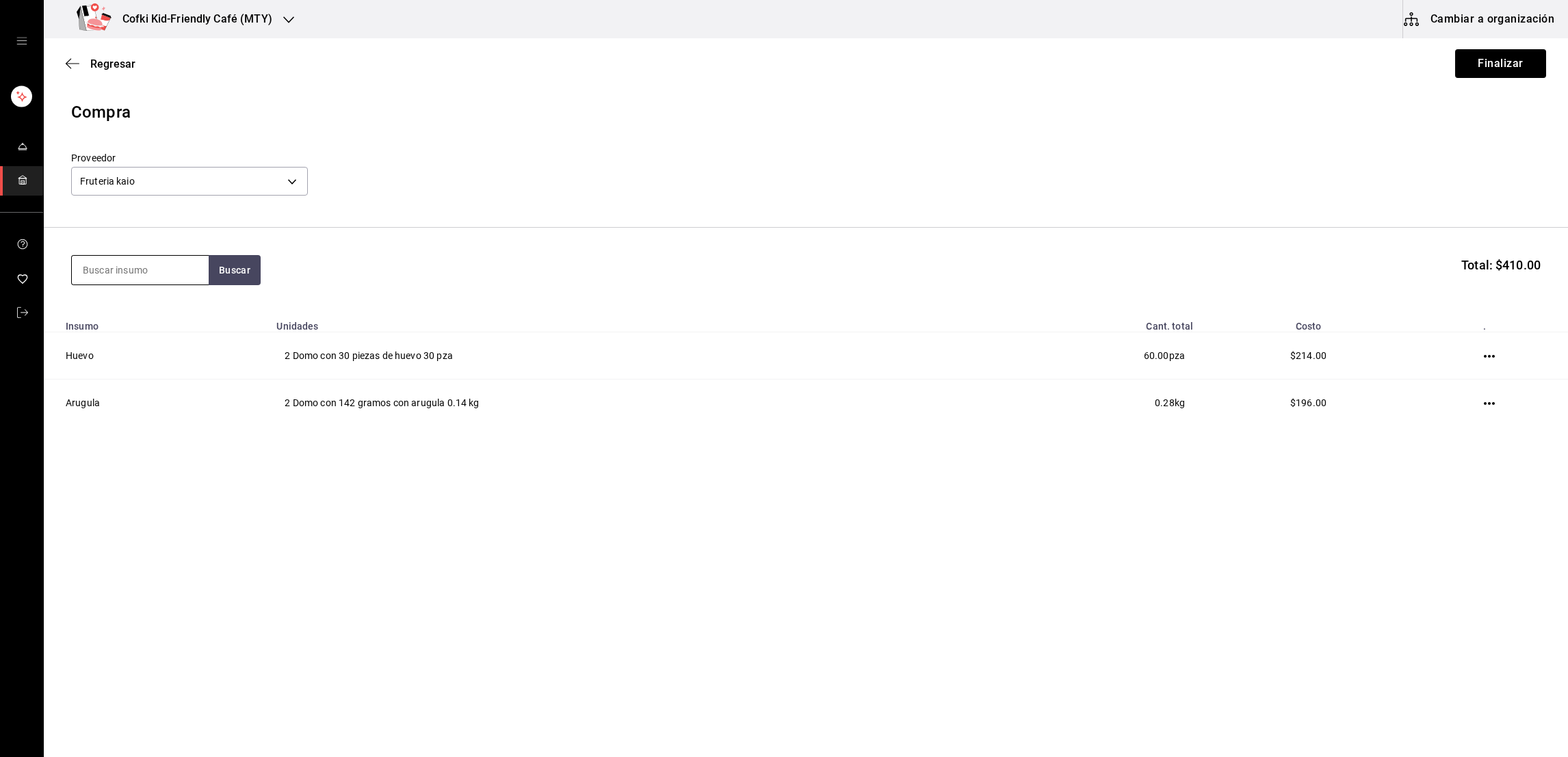
click at [136, 263] on input at bounding box center [140, 270] width 137 height 29
type input "cherry"
click at [235, 268] on button "Buscar" at bounding box center [234, 270] width 52 height 30
click at [165, 306] on div "Tomate cherry" at bounding box center [139, 310] width 115 height 16
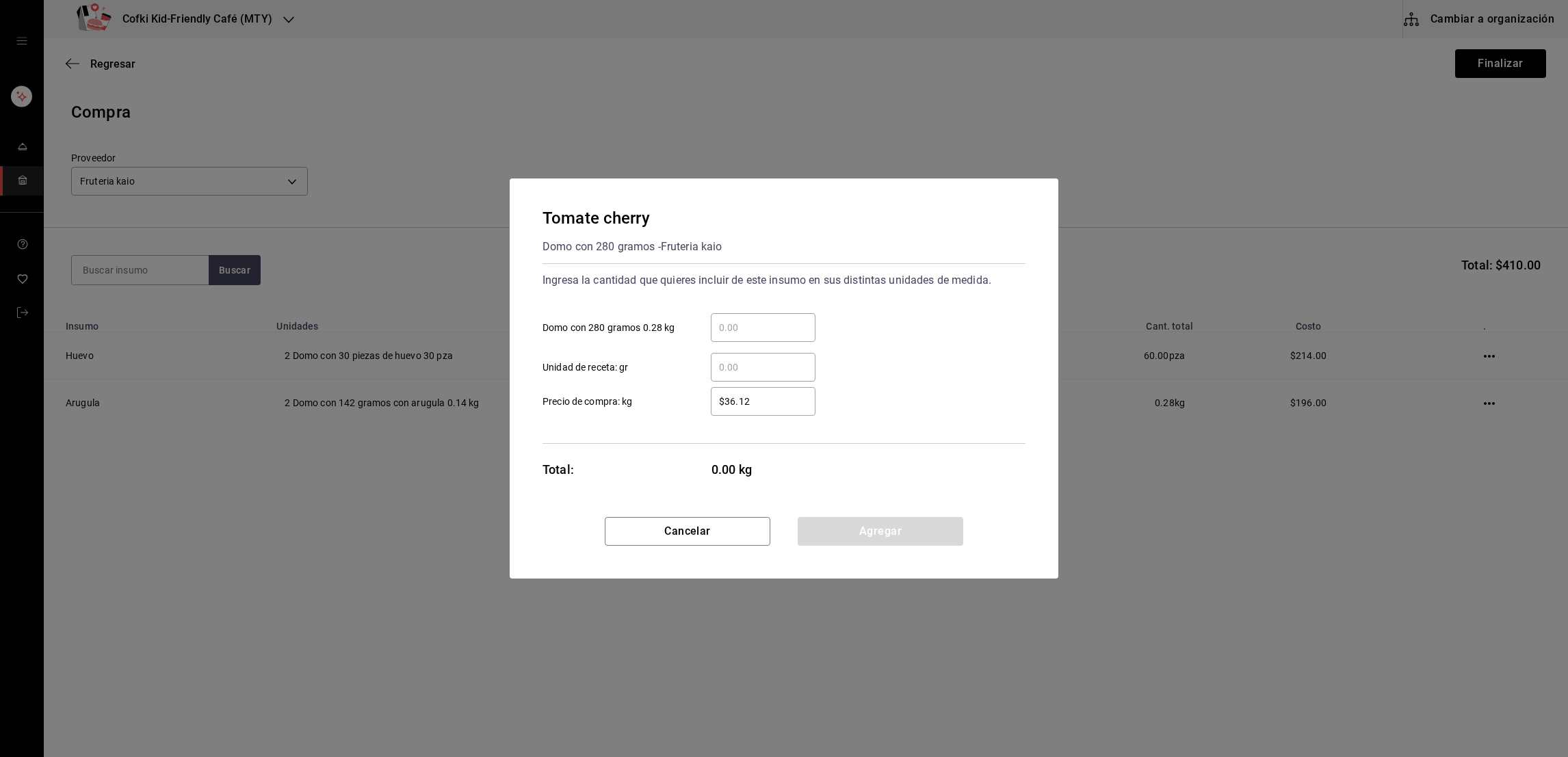
click at [770, 341] on div "​" at bounding box center [763, 328] width 105 height 29
click at [770, 336] on input "​ Domo con 280 gramos 0.28 kg" at bounding box center [763, 327] width 105 height 16
type input "2"
type input "$35"
click at [855, 358] on div "​ Unidad de receta: gr" at bounding box center [779, 362] width 494 height 39
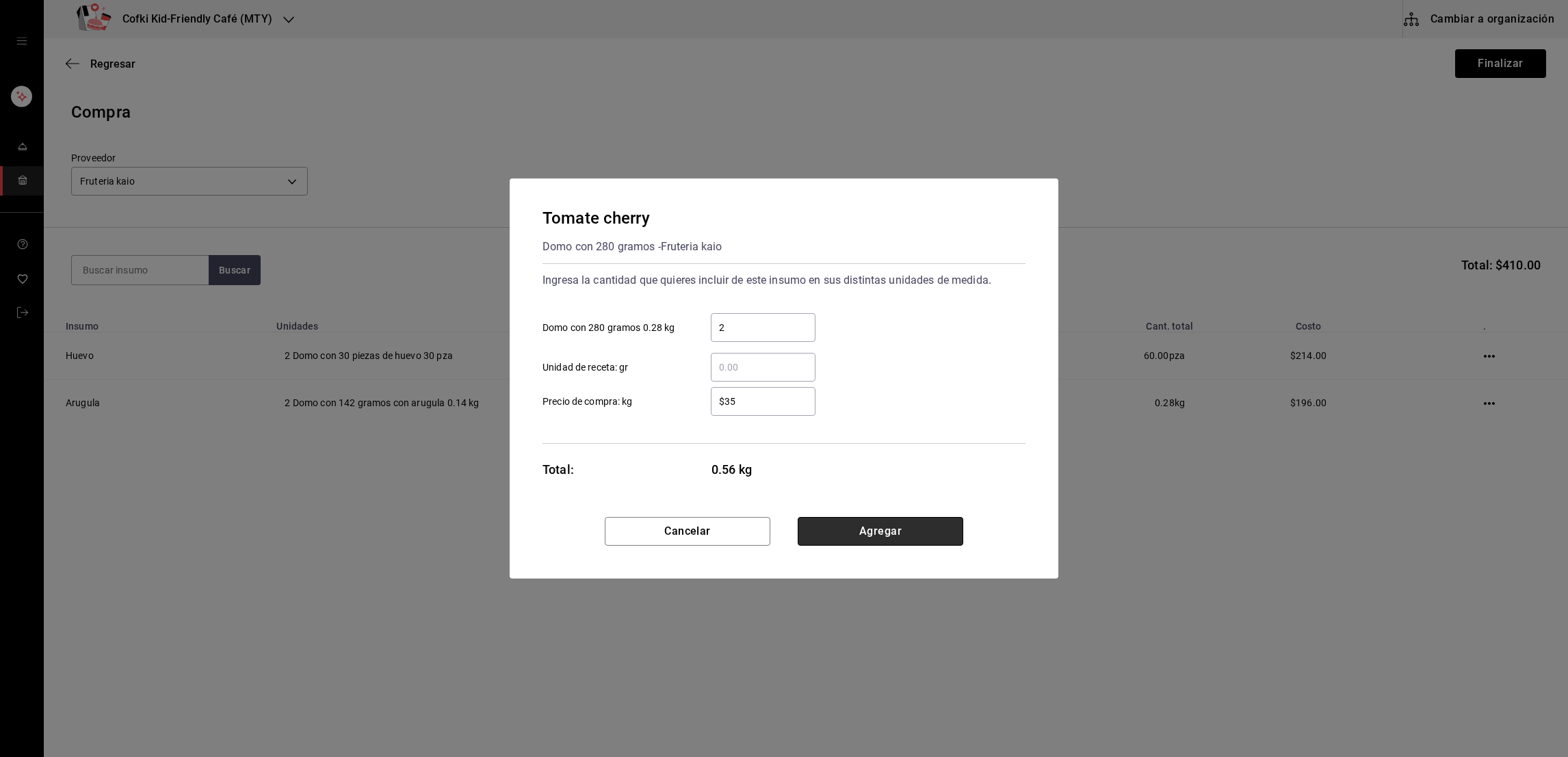
click at [847, 525] on button "Agregar" at bounding box center [881, 532] width 165 height 29
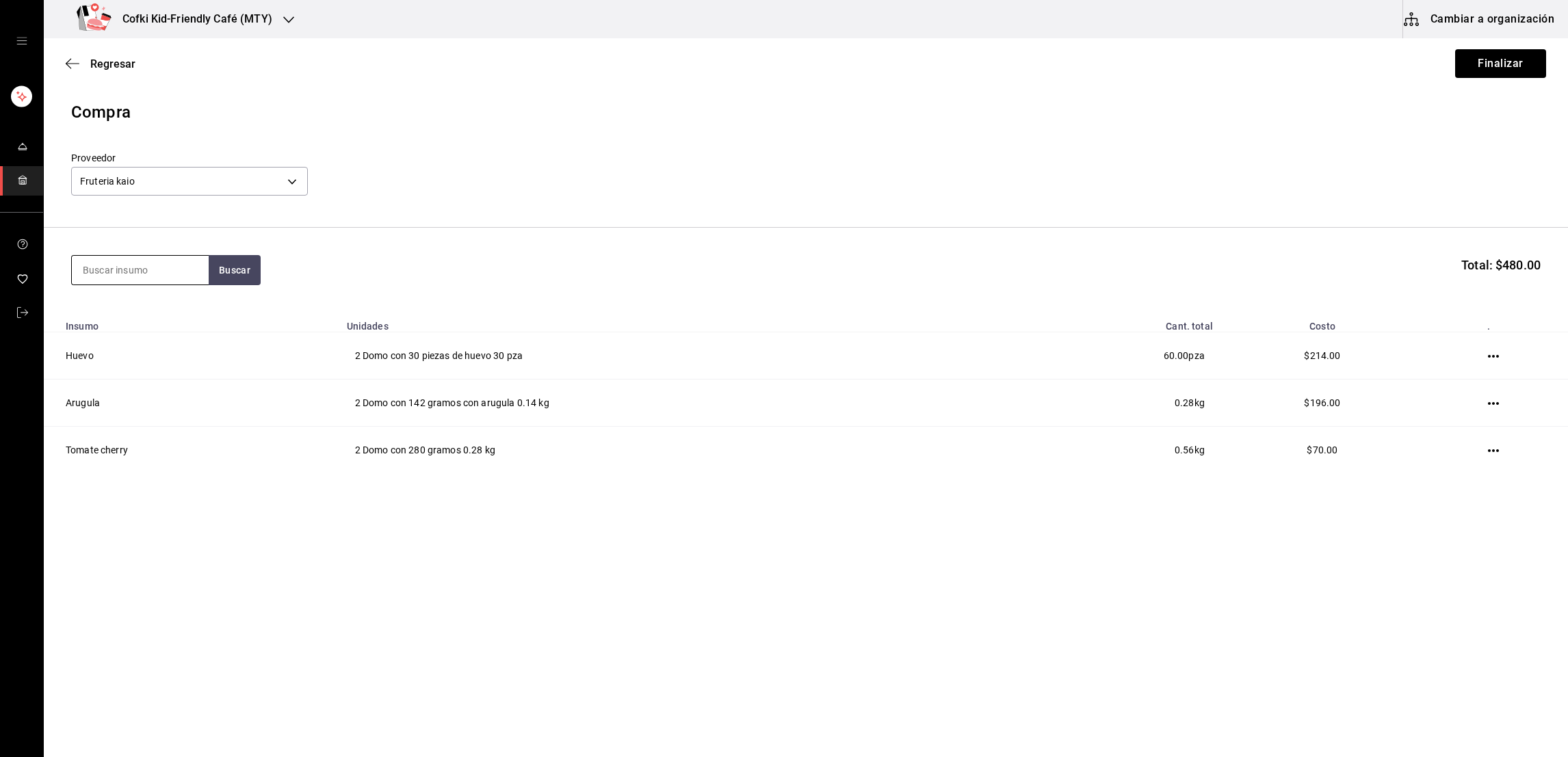
click at [169, 279] on input at bounding box center [140, 270] width 137 height 29
type input "tomate saladet"
click at [221, 278] on button "Buscar" at bounding box center [234, 270] width 52 height 30
click at [170, 315] on div "Tomate saladet" at bounding box center [139, 310] width 115 height 16
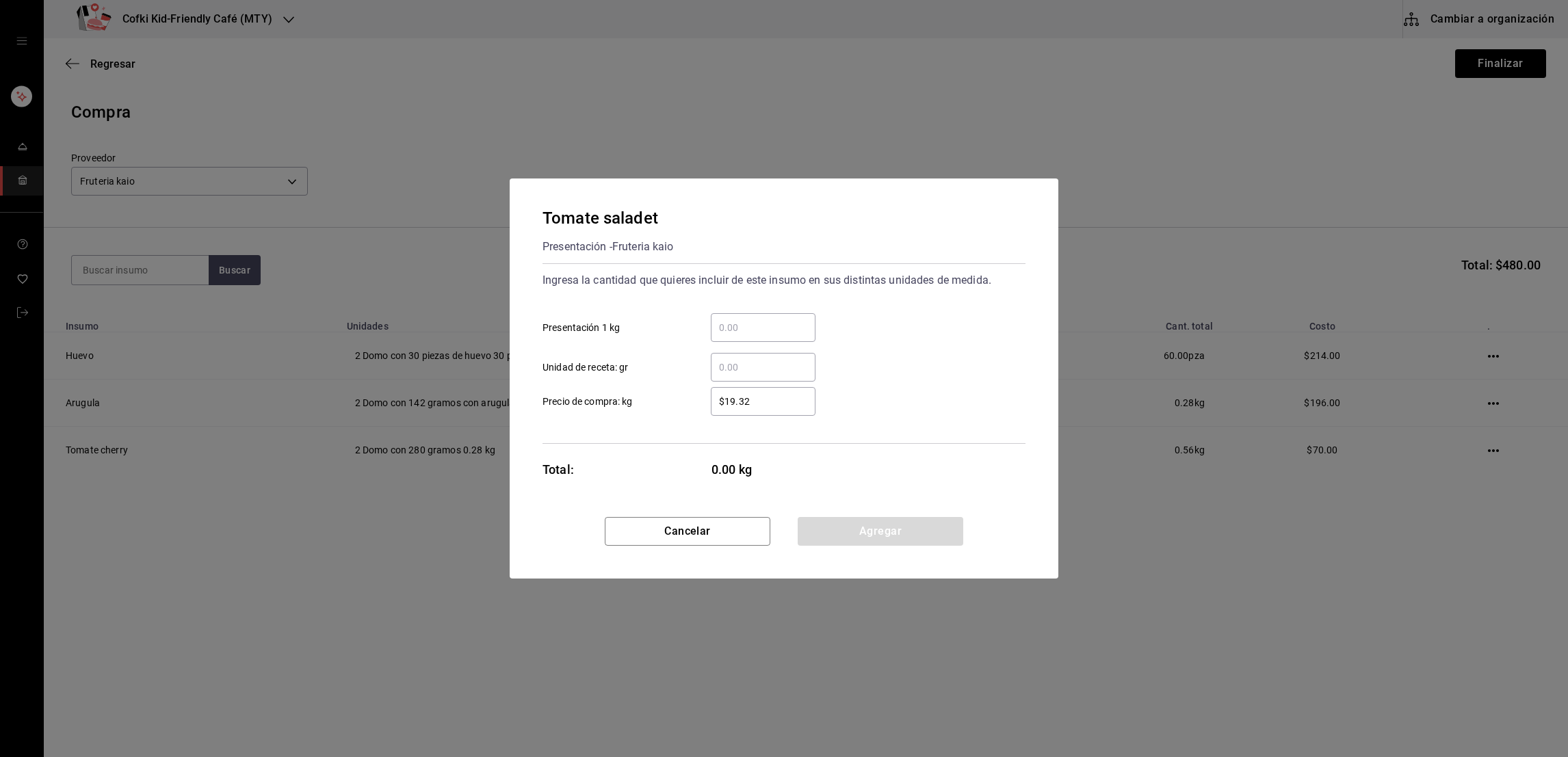
click at [734, 328] on input "​ Presentación 1 kg" at bounding box center [763, 327] width 105 height 16
type input "8"
type input "$13"
click at [881, 391] on div "$13 ​ Precio de compra: kg" at bounding box center [779, 395] width 494 height 39
click at [885, 527] on button "Agregar" at bounding box center [881, 532] width 165 height 29
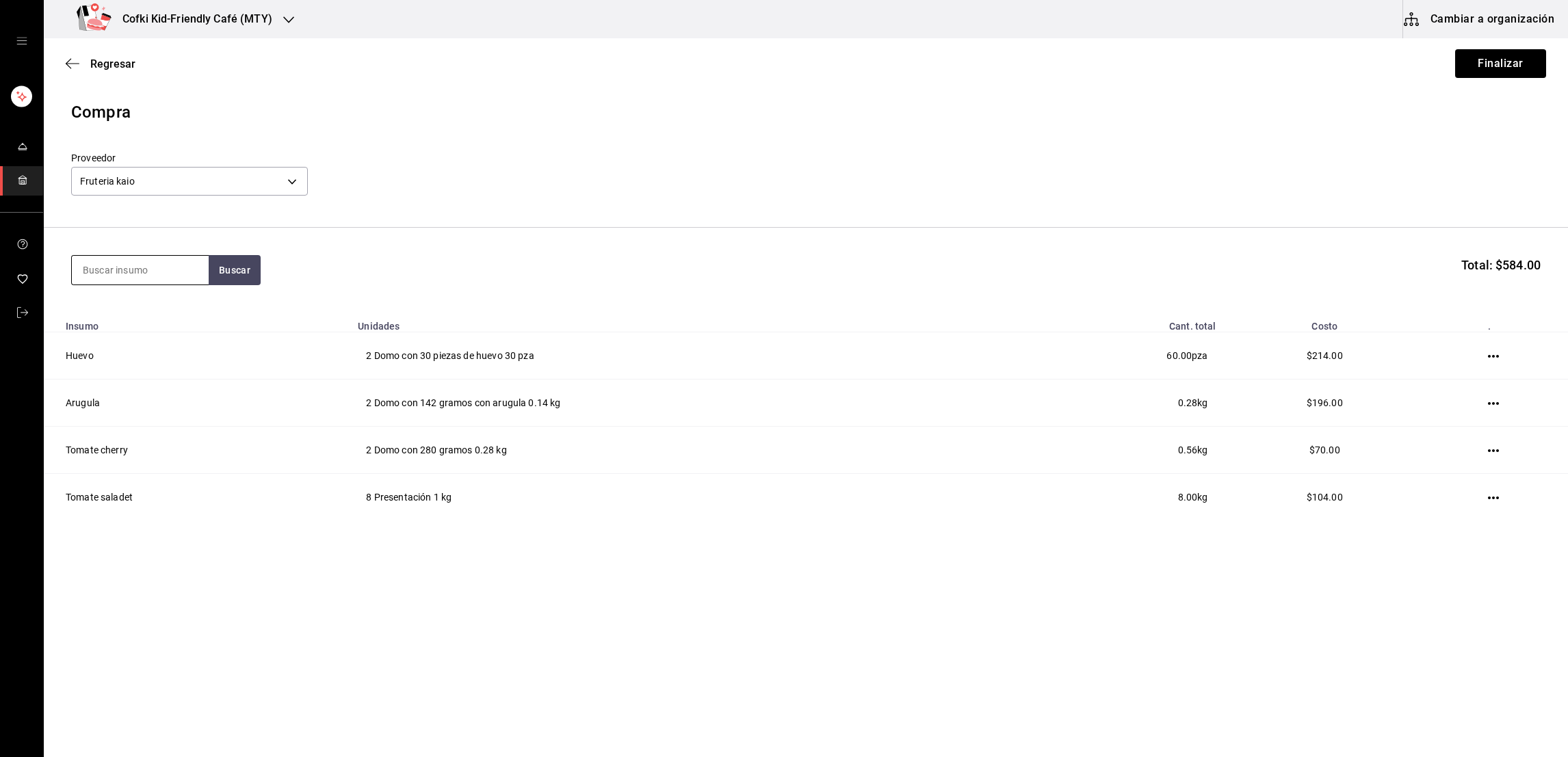
click at [110, 266] on input at bounding box center [140, 270] width 137 height 29
type input "aguacate"
click at [237, 263] on button "Buscar" at bounding box center [234, 270] width 52 height 30
click at [179, 297] on div "Aguacate Presentación - Fruteria kaio" at bounding box center [140, 325] width 137 height 67
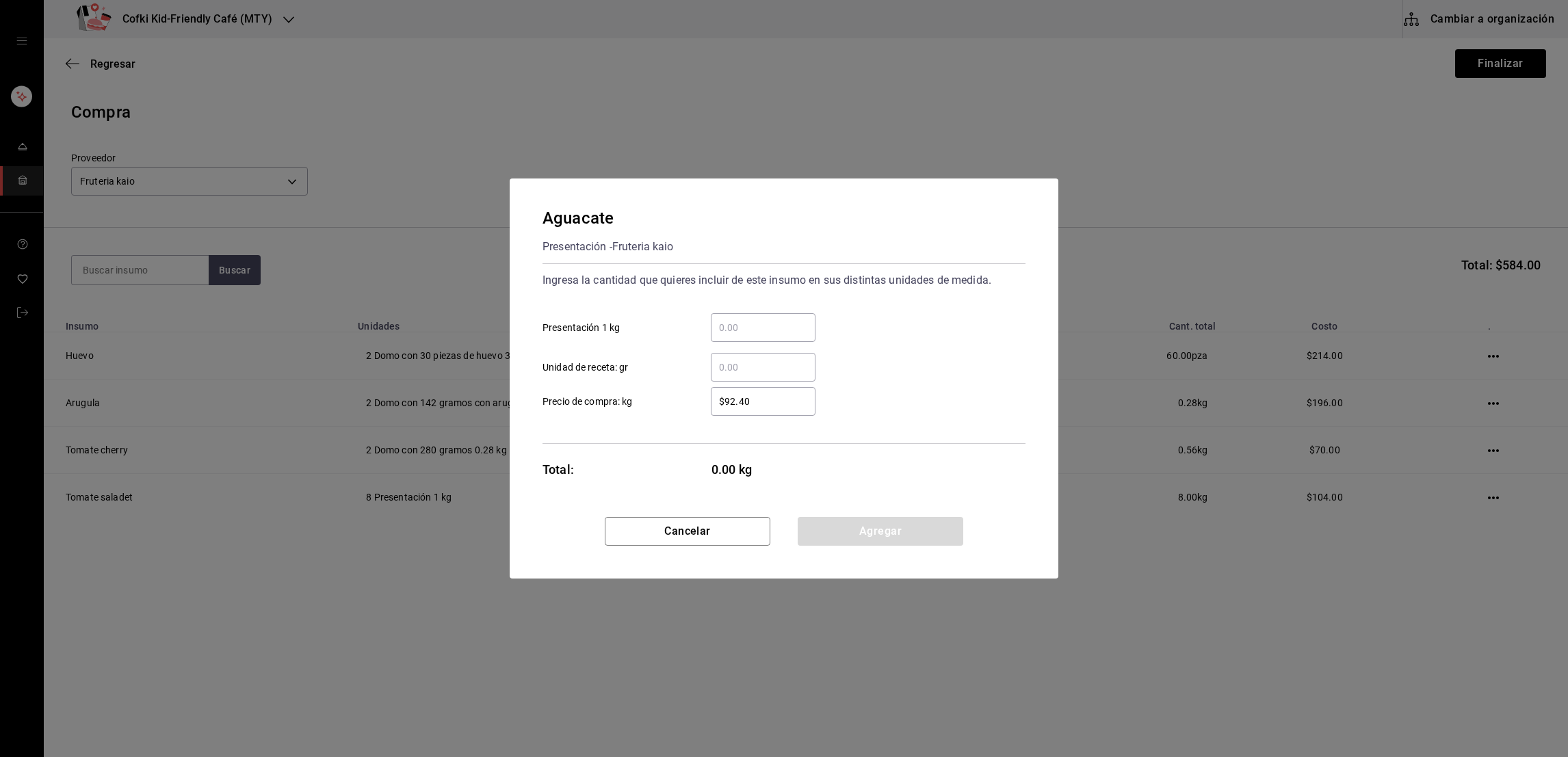
click at [743, 323] on input "​ Presentación 1 kg" at bounding box center [763, 327] width 105 height 16
type input "3.29"
type input "$87"
click at [914, 318] on div "3.29 ​ Presentación 1 kg" at bounding box center [779, 322] width 494 height 39
click at [863, 526] on button "Agregar" at bounding box center [881, 532] width 165 height 29
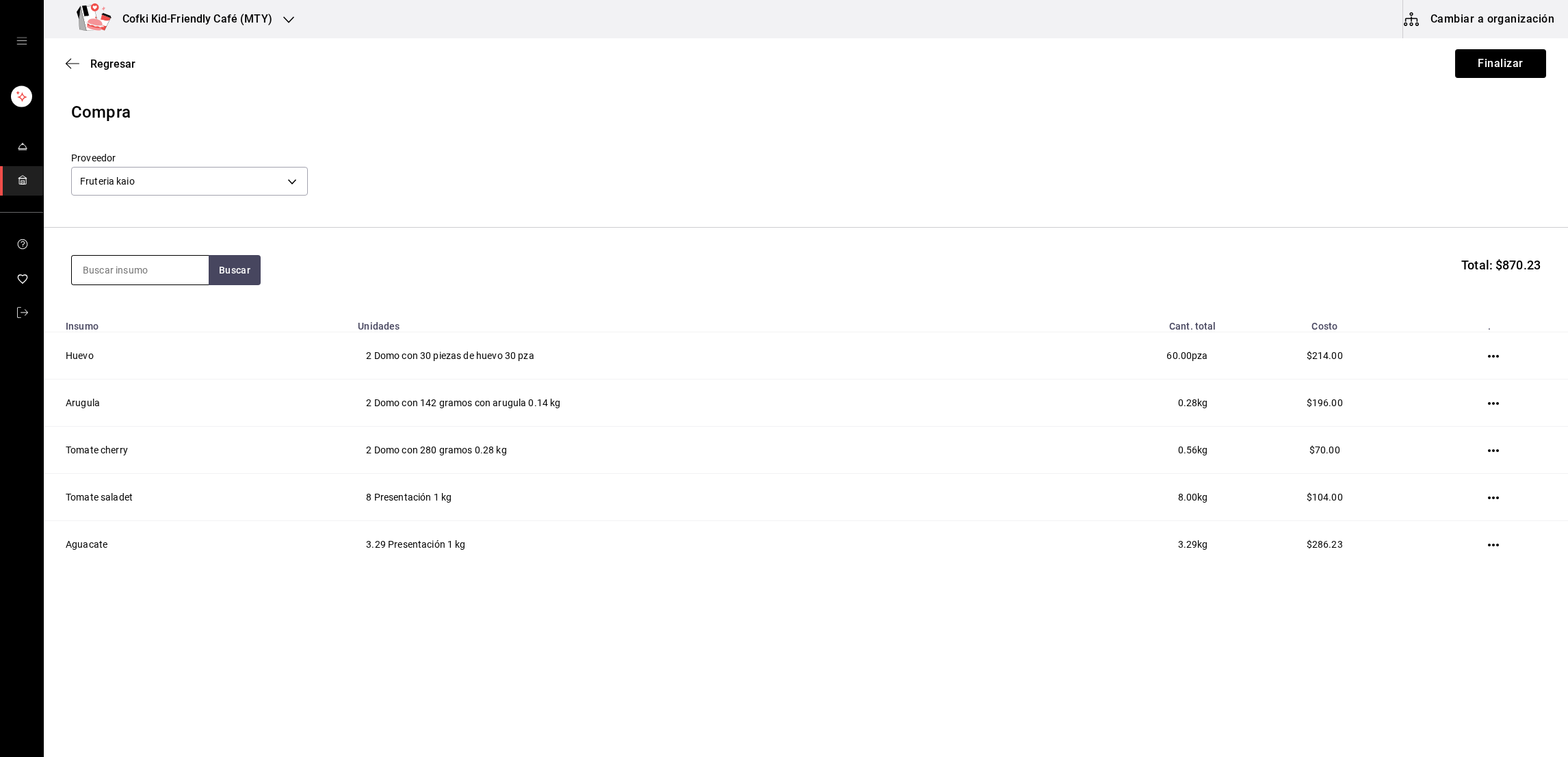
click at [139, 257] on input at bounding box center [140, 270] width 137 height 29
type input "zanahoria"
click at [236, 291] on section "zanahoria Buscar Total: $870.23" at bounding box center [806, 270] width 1525 height 85
click at [237, 268] on button "Buscar" at bounding box center [234, 270] width 52 height 30
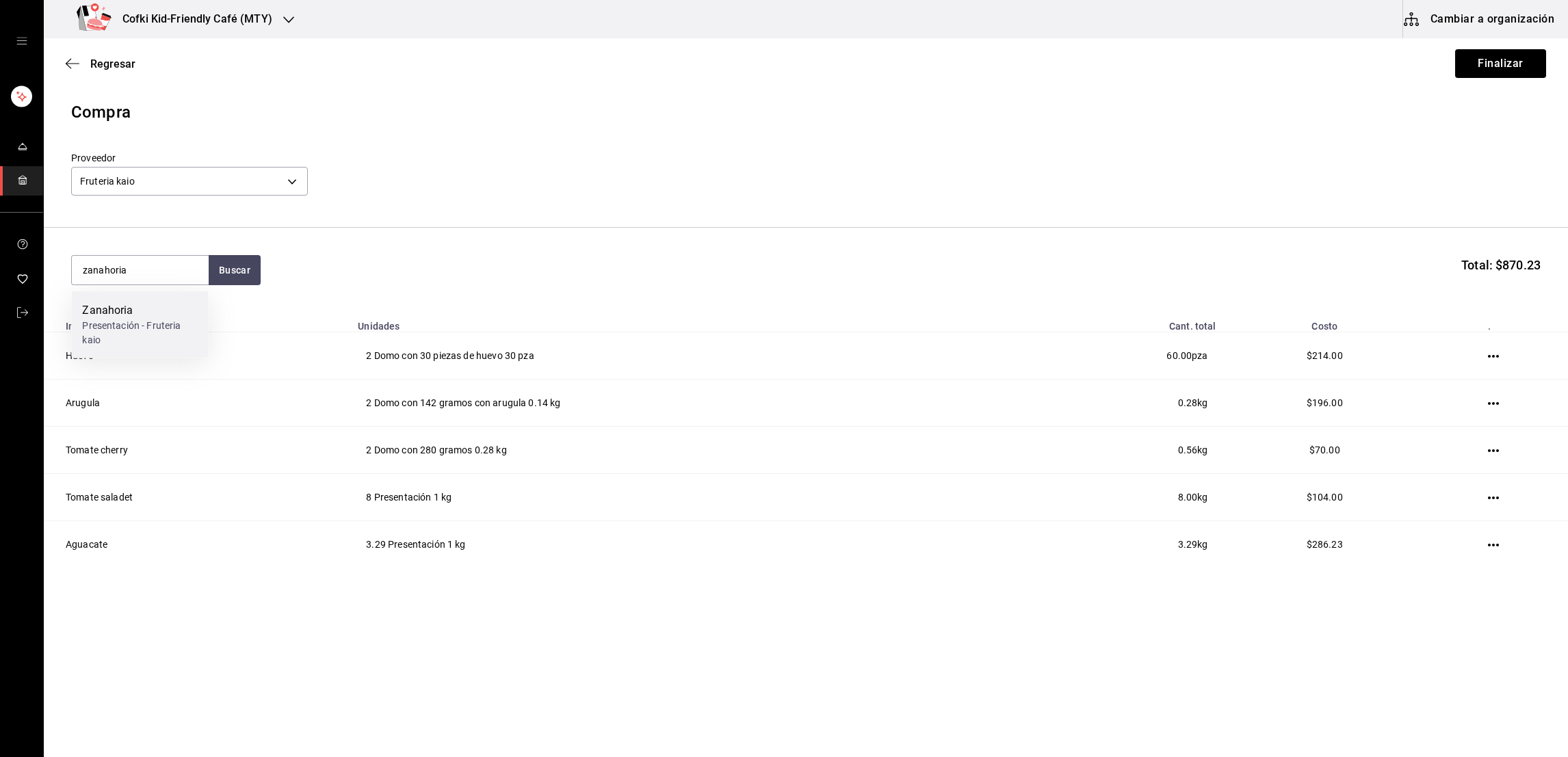
click at [115, 317] on div "Zanahoria" at bounding box center [139, 310] width 115 height 16
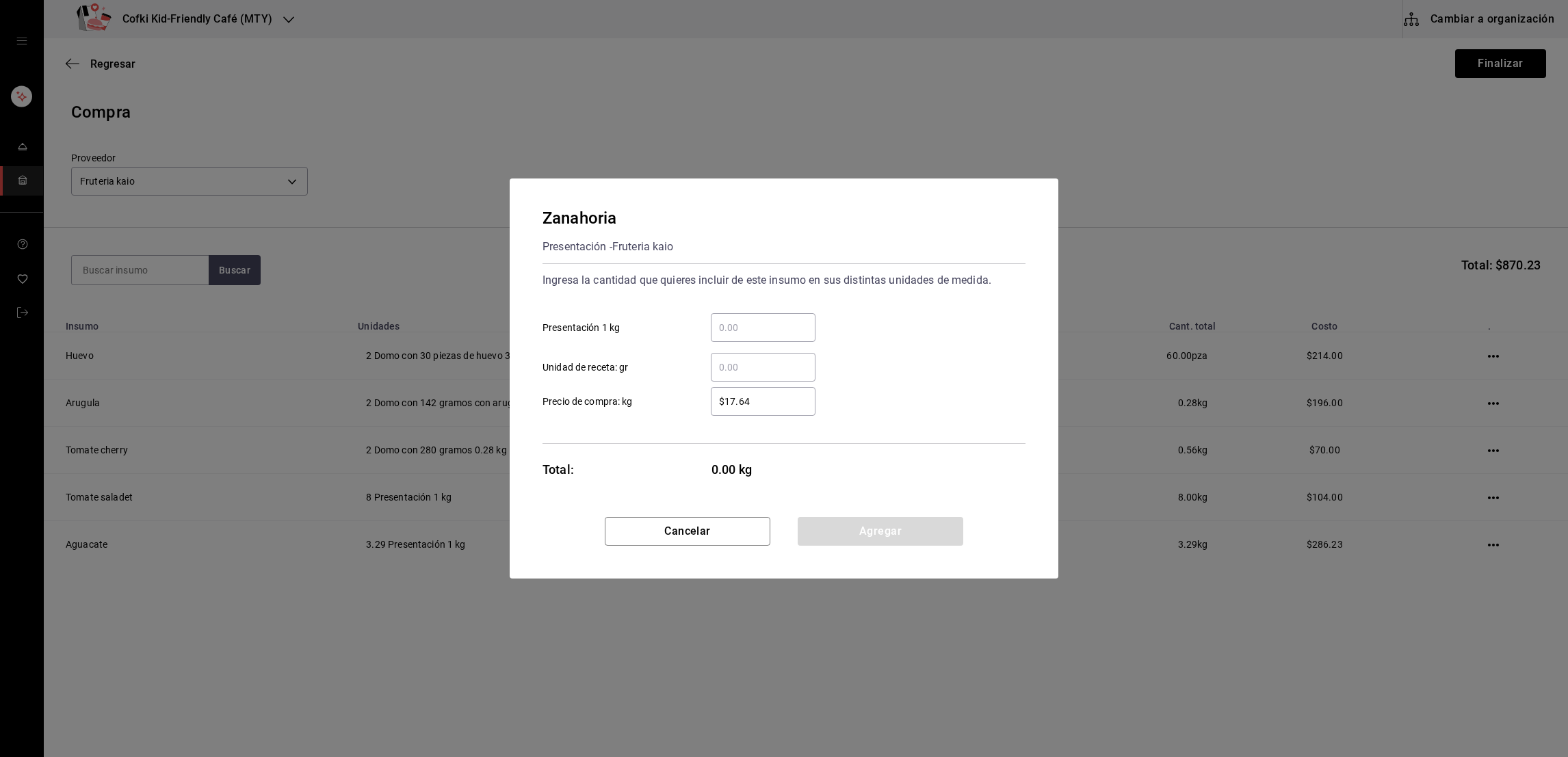
click at [762, 338] on div "​" at bounding box center [763, 328] width 105 height 29
click at [762, 336] on input "​ Presentación 1 kg" at bounding box center [763, 327] width 105 height 16
type input "2.25"
type input "$18"
click at [897, 346] on div "​ Unidad de receta: gr" at bounding box center [779, 362] width 494 height 39
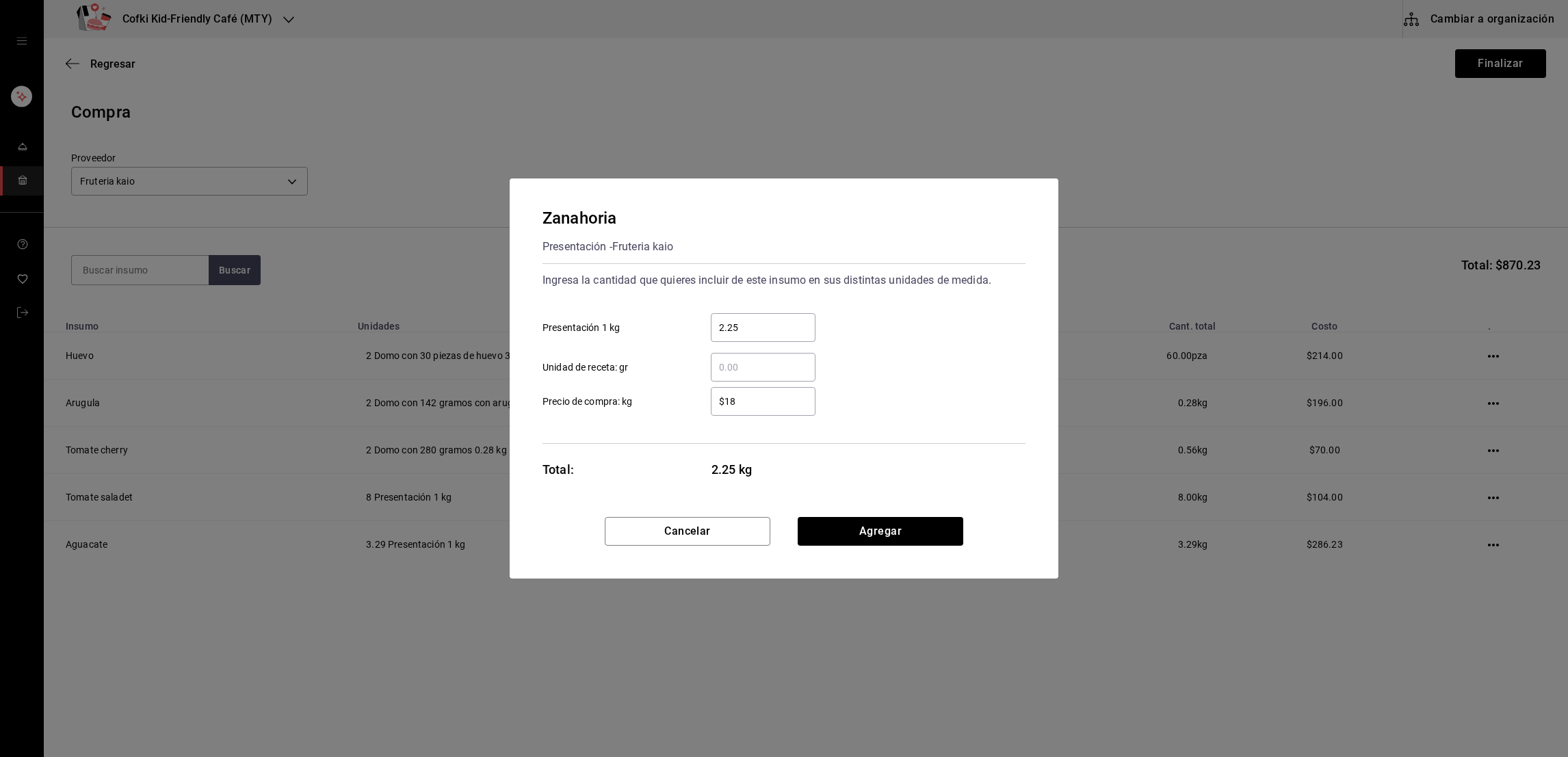
click at [869, 546] on div "Cancelar Agregar" at bounding box center [784, 548] width 549 height 62
click at [867, 536] on button "Agregar" at bounding box center [881, 532] width 165 height 29
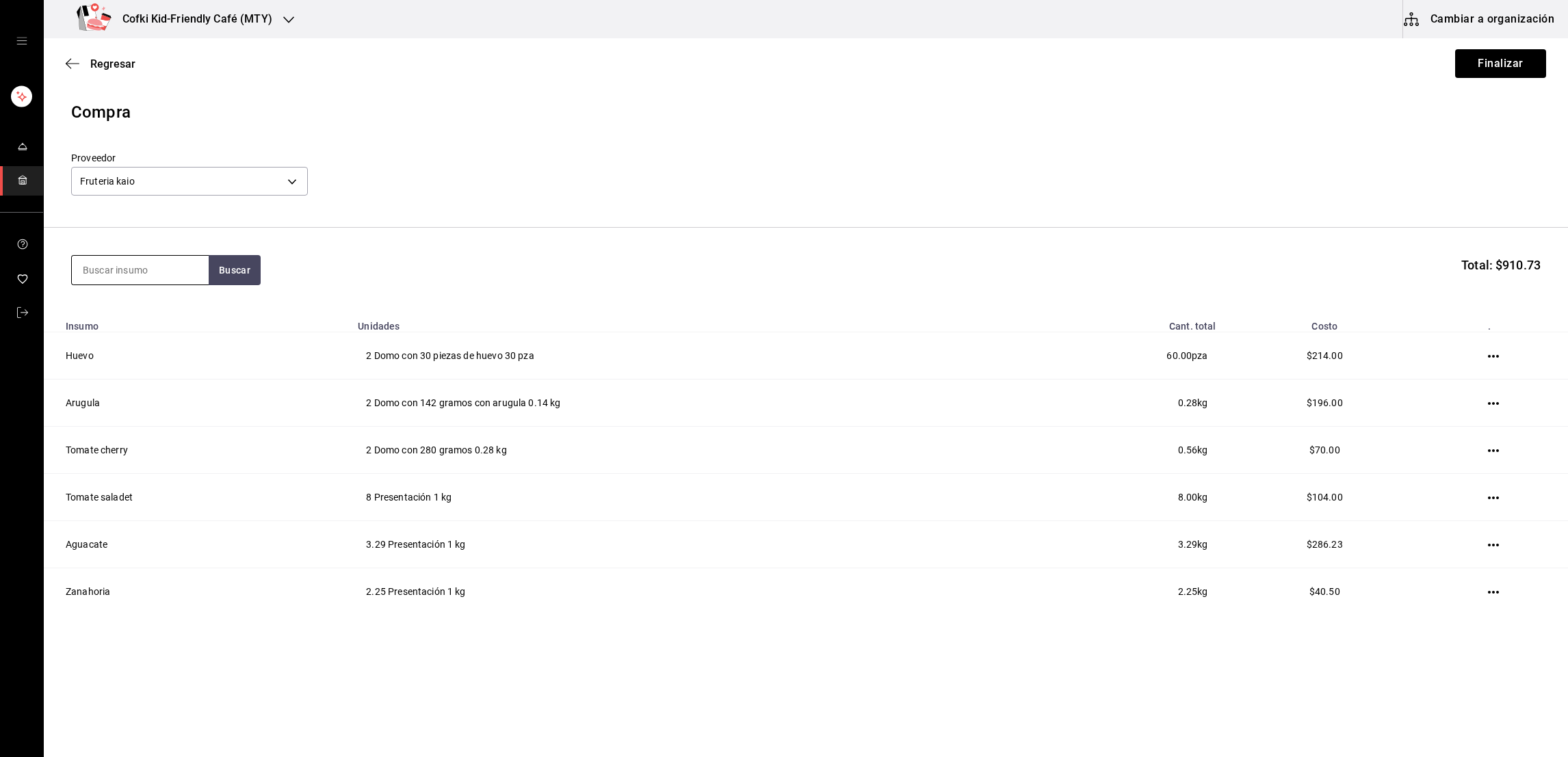
click at [124, 257] on input at bounding box center [140, 270] width 137 height 29
click at [125, 268] on input at bounding box center [140, 270] width 137 height 29
type input "pepino"
click at [225, 277] on button "Buscar" at bounding box center [234, 270] width 52 height 30
click at [151, 302] on div "Pepino" at bounding box center [139, 310] width 115 height 16
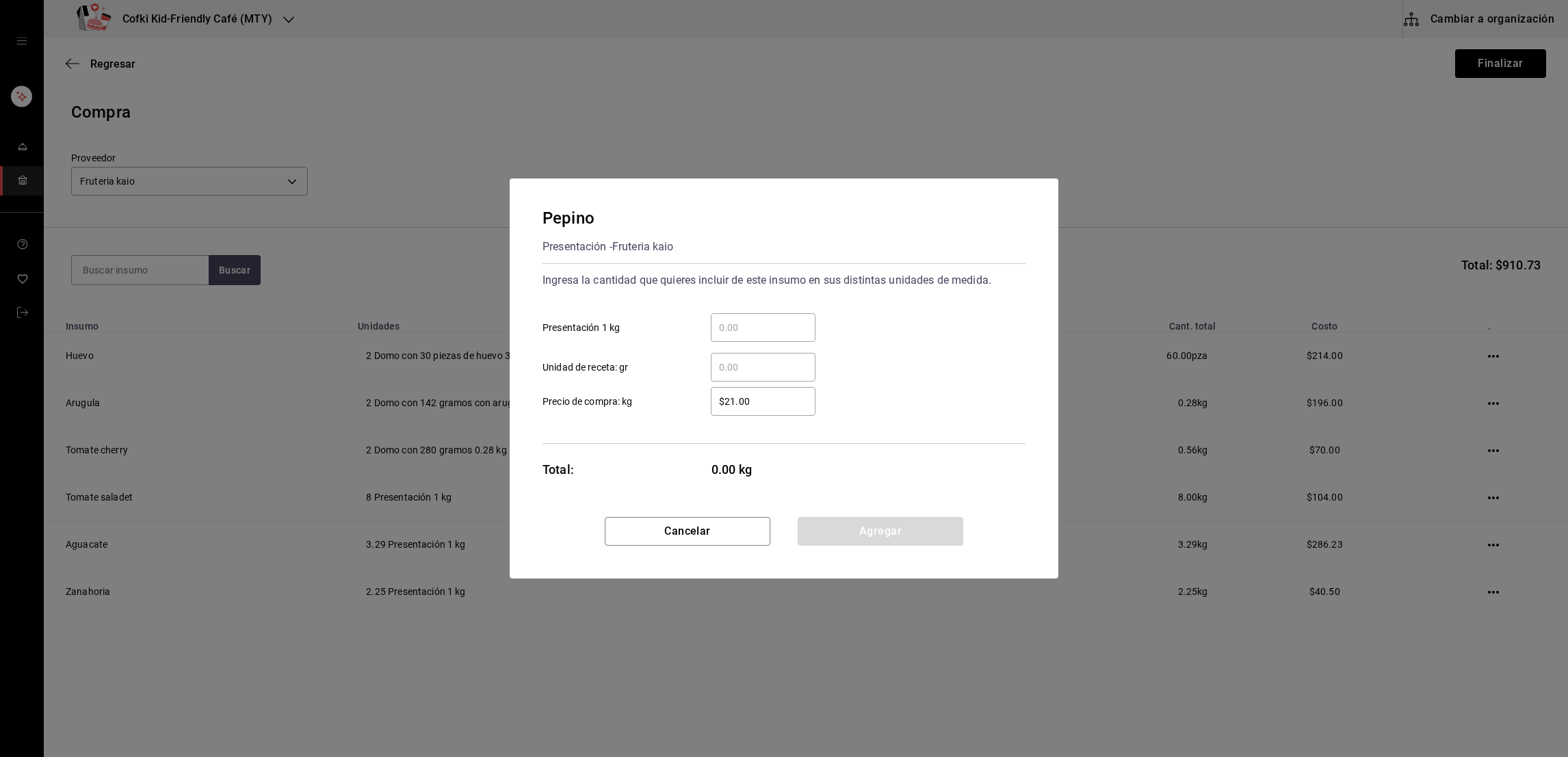
click at [726, 328] on input "​ Presentación 1 kg" at bounding box center [763, 327] width 105 height 16
type input "3.39"
type input "$27"
click at [832, 332] on div "3.39 ​ Presentación 1 kg" at bounding box center [779, 322] width 494 height 39
click at [846, 520] on button "Agregar" at bounding box center [881, 532] width 165 height 29
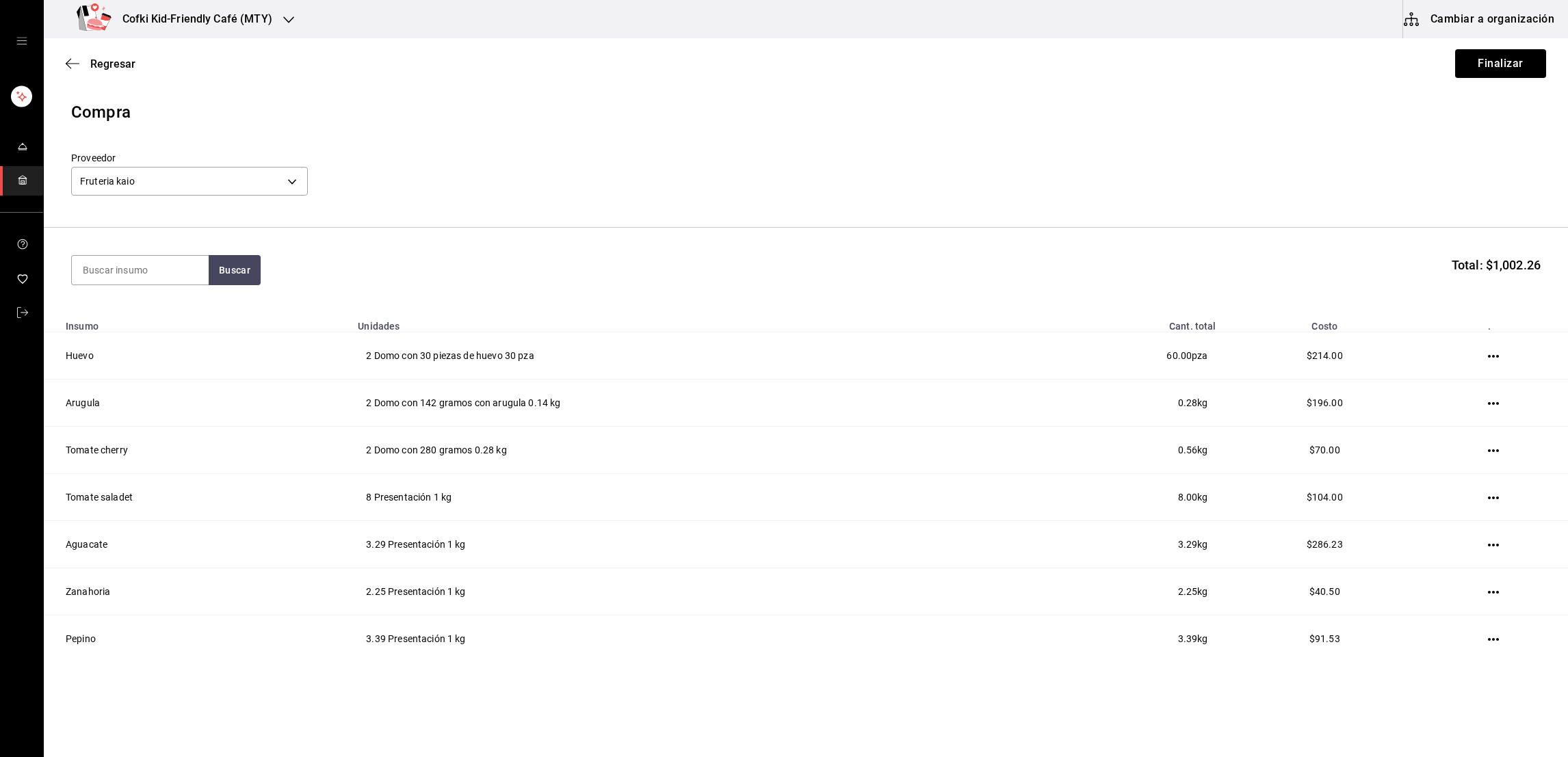
drag, startPoint x: 881, startPoint y: 541, endPoint x: 563, endPoint y: 188, distance: 475.1
click at [563, 188] on div "Proveedor Fruteria kaio 9879f438-935c-4600-9fdc-ceea3fe8ffa7" at bounding box center [806, 176] width 1470 height 48
drag, startPoint x: 339, startPoint y: 193, endPoint x: 731, endPoint y: 323, distance: 413.0
click at [731, 323] on div "Compra Proveedor Fruteria kaio 9879f438-935c-4600-9fdc-ceea3fe8ffa7 Buscar Tota…" at bounding box center [806, 392] width 1525 height 585
click at [136, 273] on input at bounding box center [140, 270] width 137 height 29
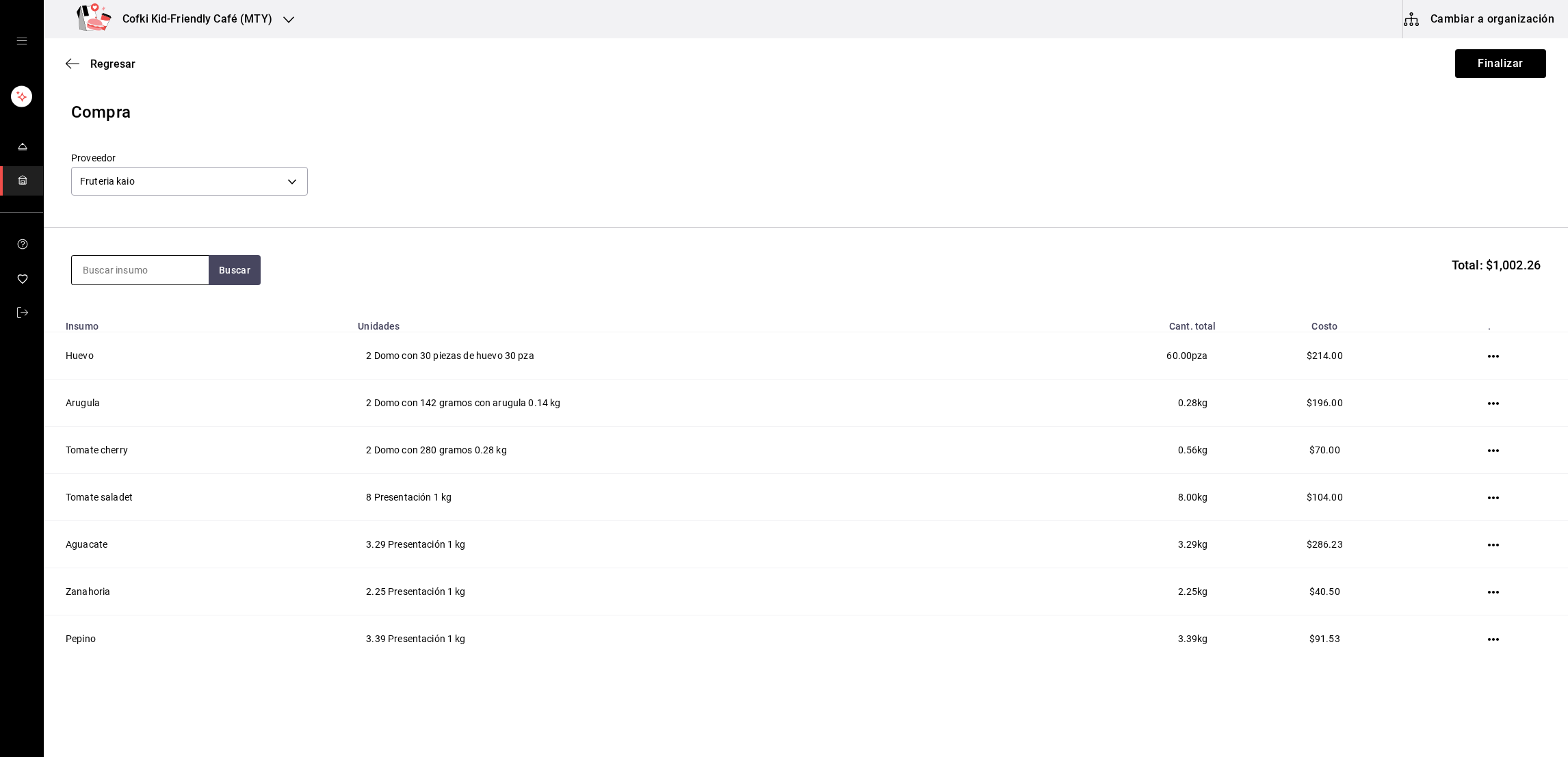
click at [136, 273] on input at bounding box center [140, 270] width 137 height 29
type input "champiñon"
click at [245, 268] on button "Buscar" at bounding box center [234, 270] width 52 height 30
click at [136, 310] on div "Champiñones" at bounding box center [139, 310] width 115 height 16
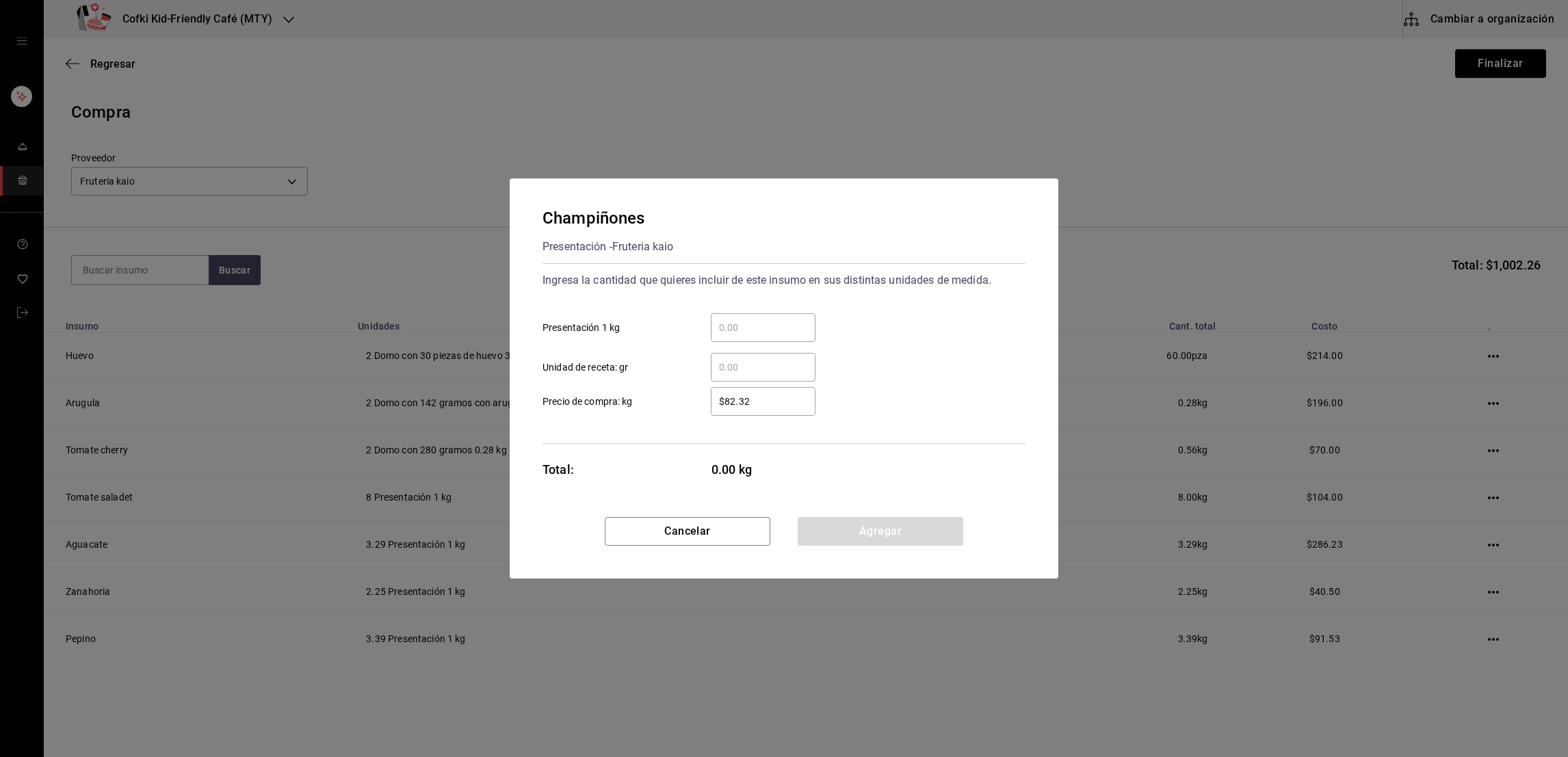
click at [711, 328] on input "​ Presentación 1 kg" at bounding box center [763, 327] width 105 height 16
type input "1.1"
type input "$106"
click at [857, 524] on button "Agregar" at bounding box center [881, 532] width 165 height 29
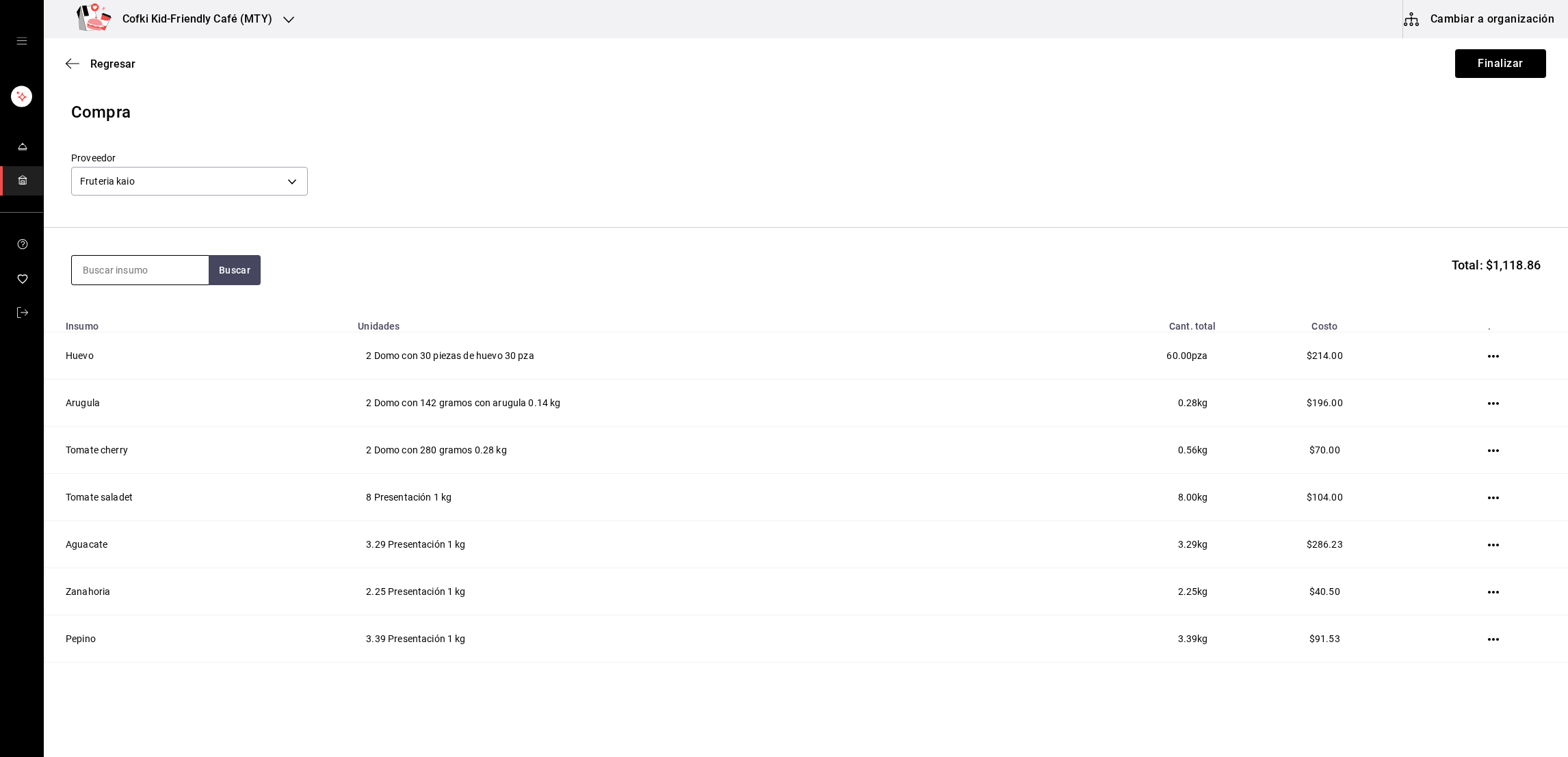
click at [178, 268] on input at bounding box center [140, 270] width 137 height 29
type input "lechuga"
click at [222, 272] on button "Buscar" at bounding box center [234, 270] width 52 height 30
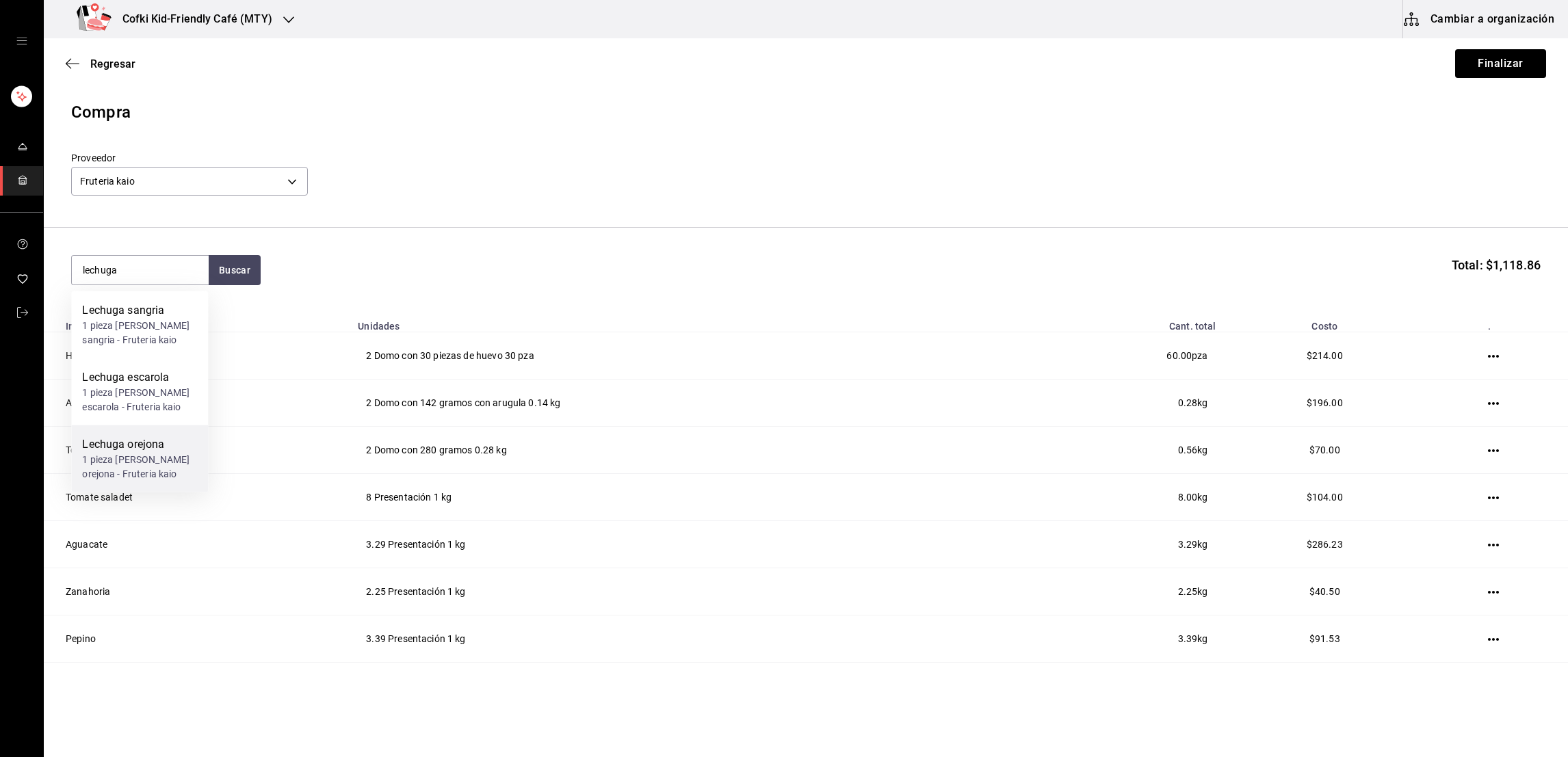
click at [144, 445] on div "Lechuga orejona" at bounding box center [139, 444] width 115 height 16
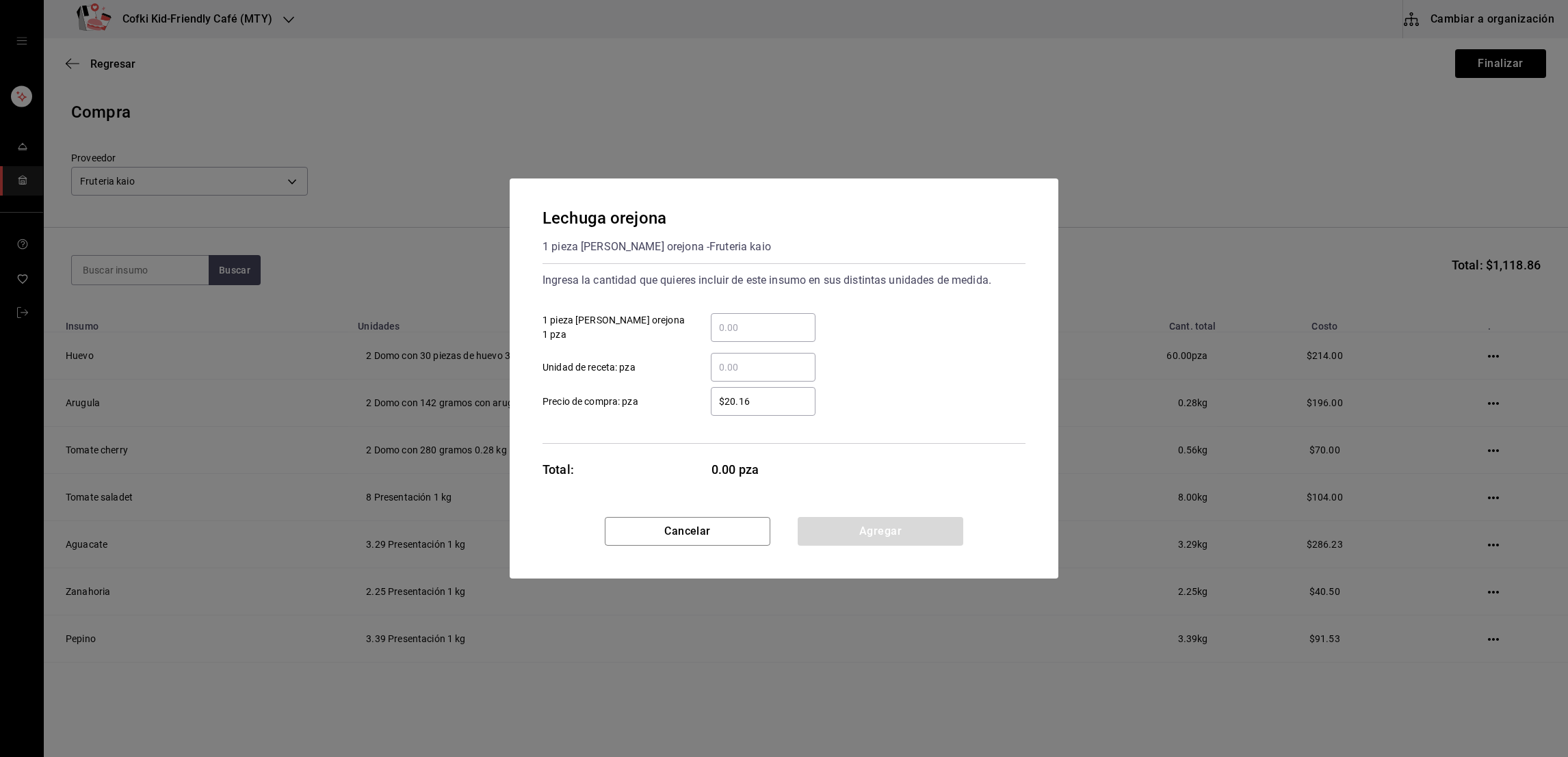
click at [748, 326] on input "​ 1 pieza de lechuga orejona 1 pza" at bounding box center [763, 327] width 105 height 16
type input "3"
type input "$29"
click at [867, 354] on div "​ Unidad de receta: pza" at bounding box center [779, 362] width 494 height 39
click at [845, 524] on button "Agregar" at bounding box center [881, 532] width 165 height 29
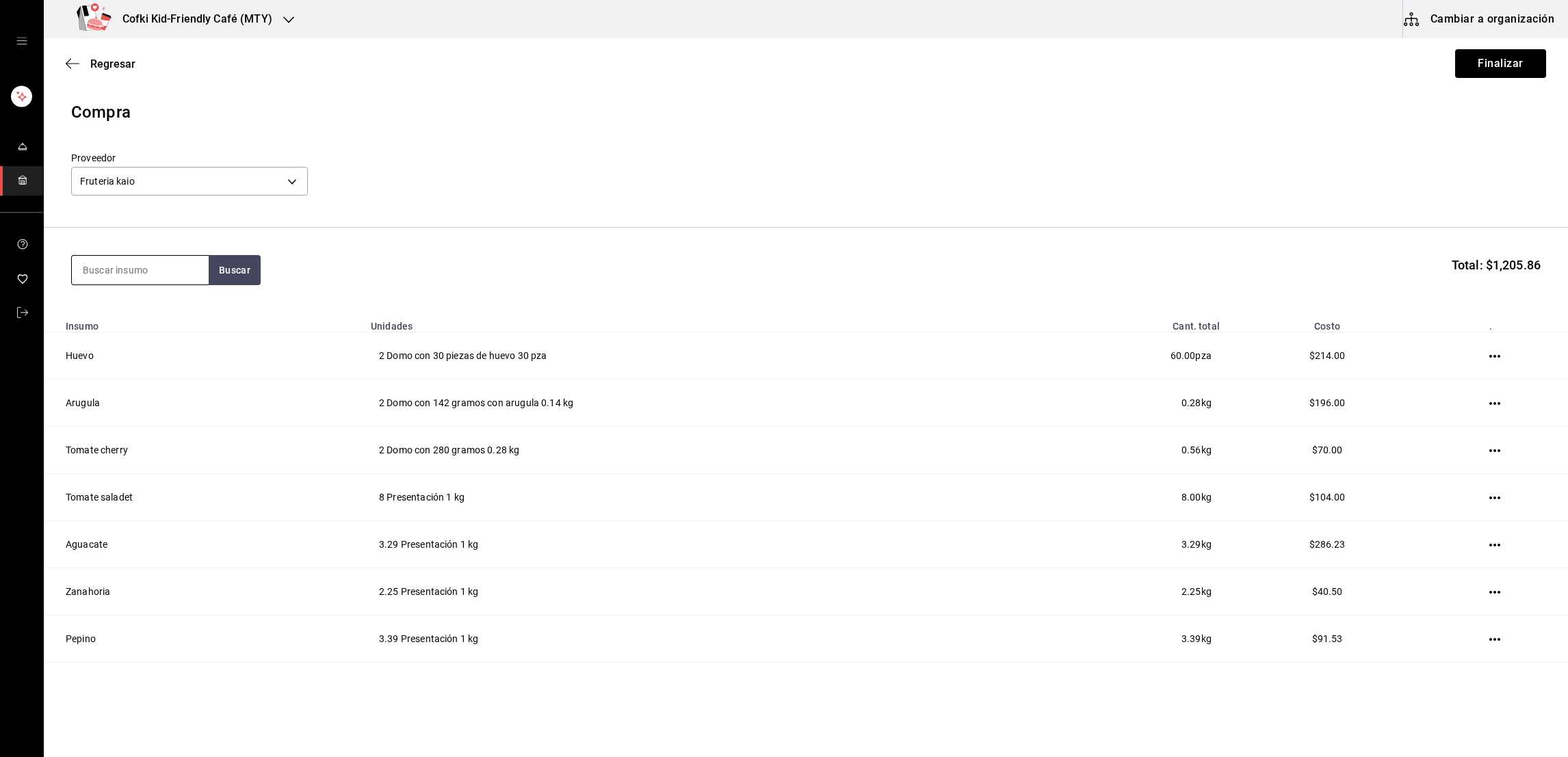
click at [169, 281] on input at bounding box center [140, 270] width 137 height 29
type input "lechuga"
click at [164, 310] on div "Lechuga sangria" at bounding box center [139, 310] width 115 height 16
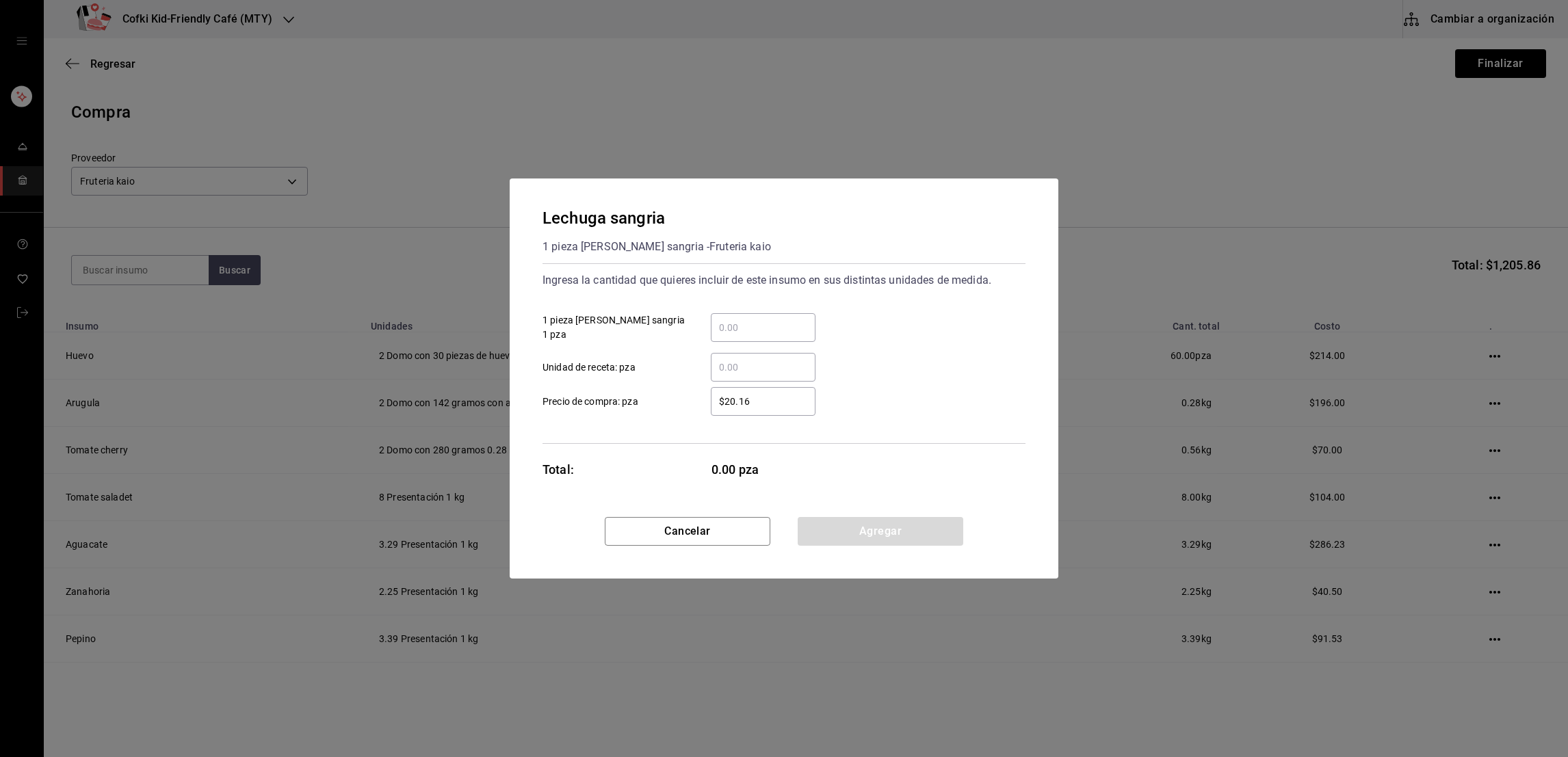
click at [769, 334] on input "​ 1 pieza de lechuga sangria 1 pza" at bounding box center [763, 327] width 105 height 16
type input "3"
type input "$27"
click at [857, 352] on div "​ Unidad de receta: pza" at bounding box center [779, 362] width 494 height 39
click at [861, 538] on button "Agregar" at bounding box center [881, 532] width 165 height 29
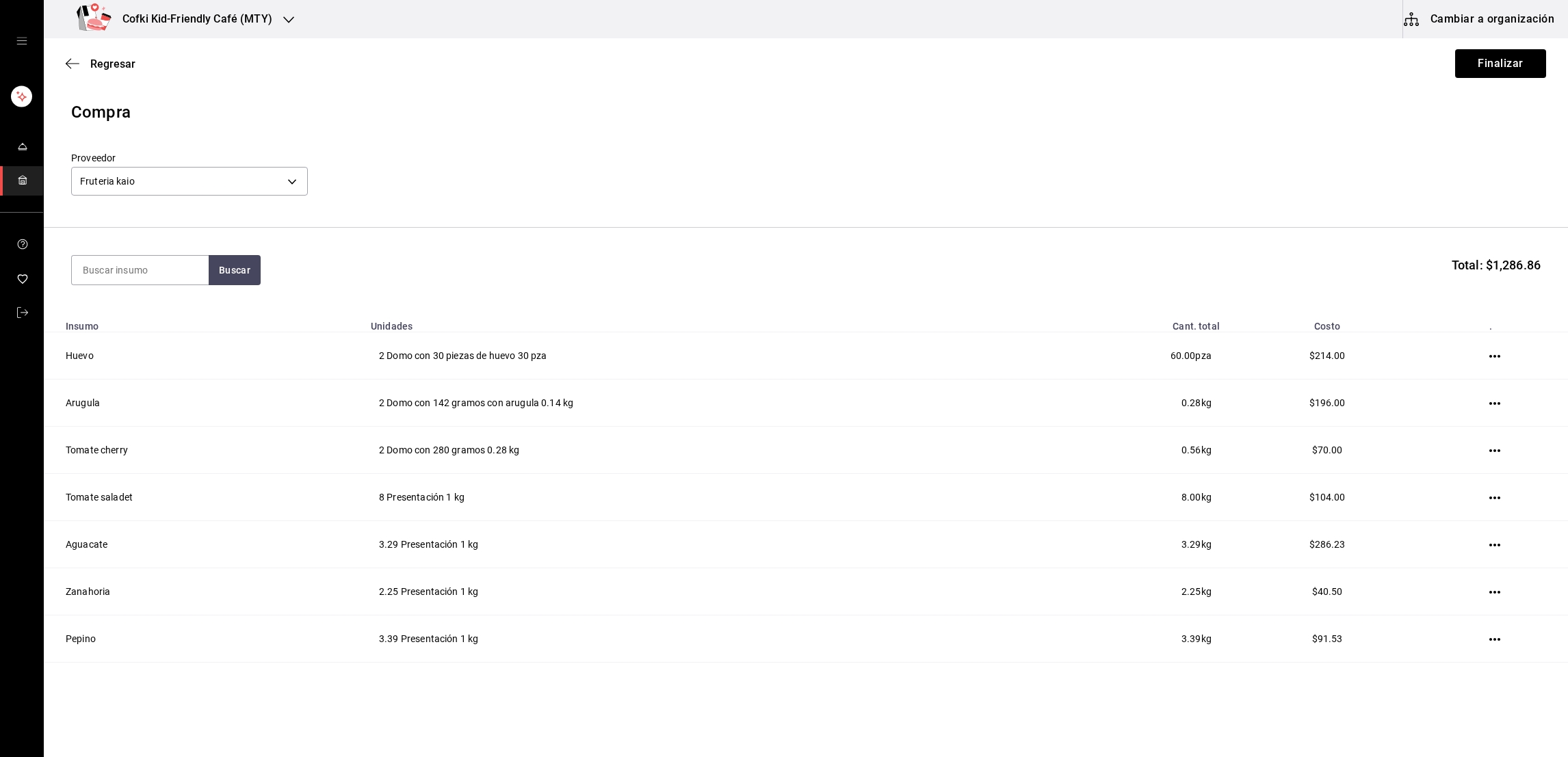
scroll to position [169, 0]
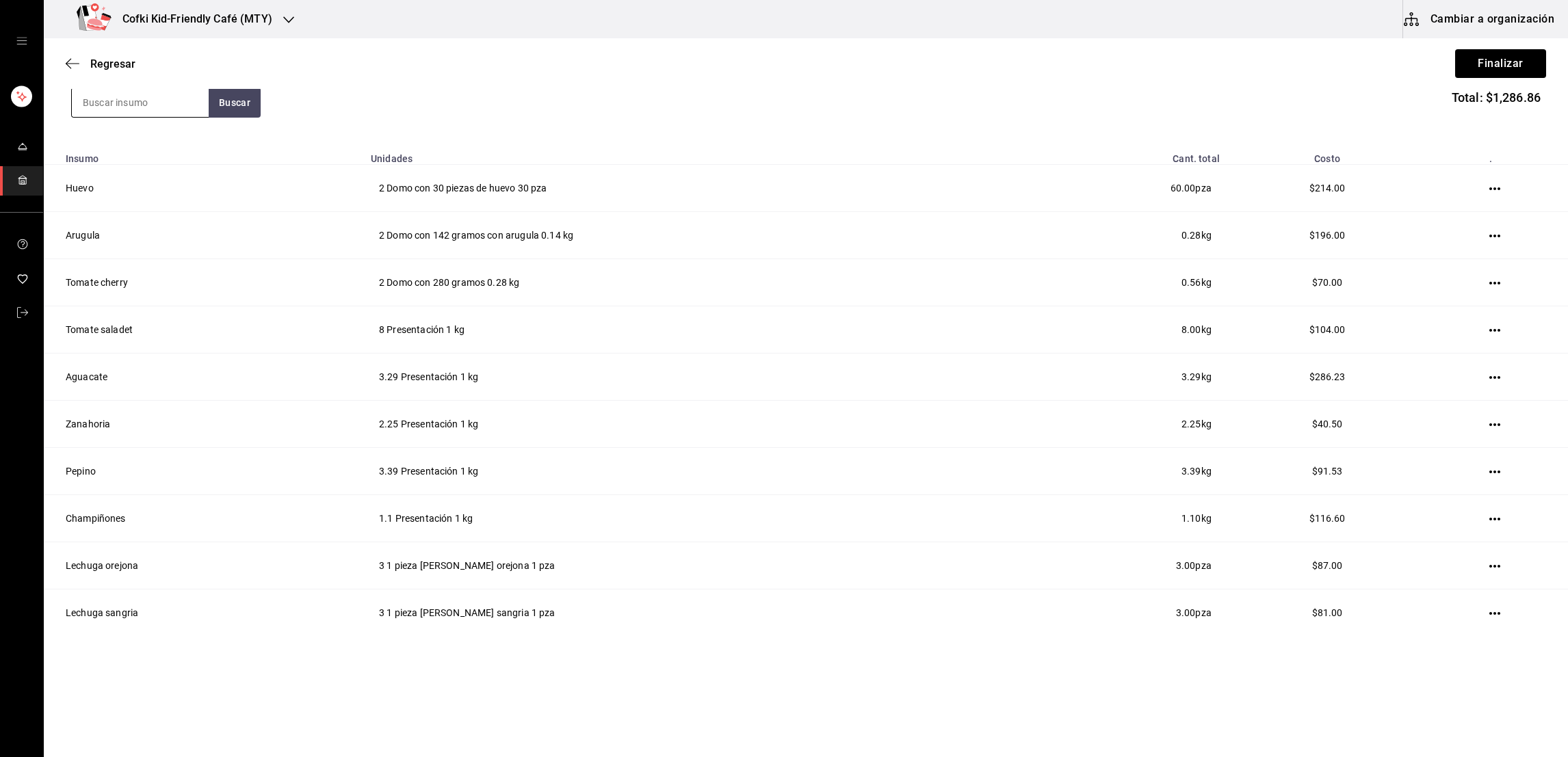
click at [160, 95] on input at bounding box center [140, 103] width 137 height 29
type input "lechuga"
click at [148, 147] on div "Lechuga escarola" at bounding box center [139, 141] width 115 height 16
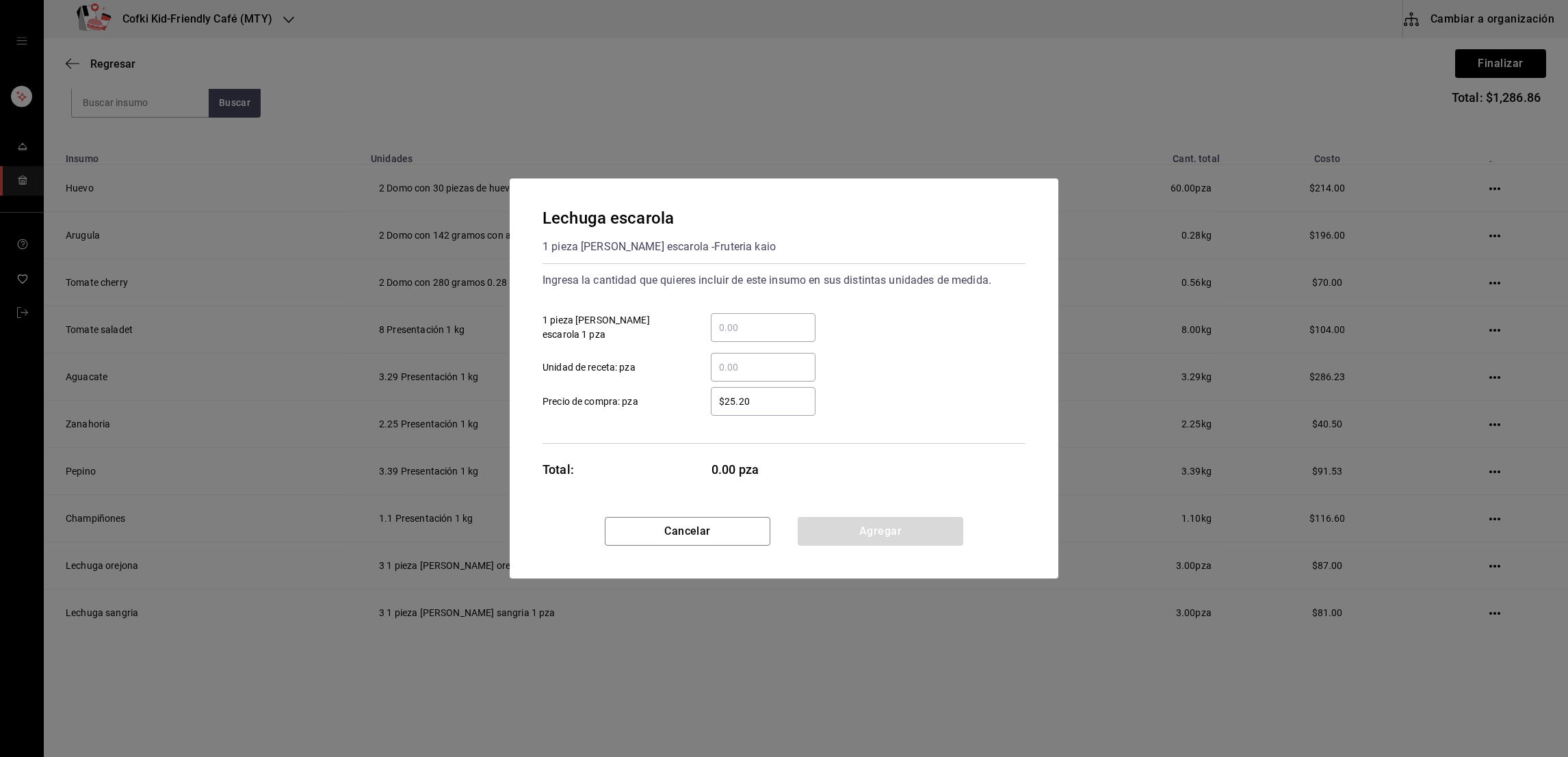
click at [760, 323] on input "​ 1 pieza de lechuga escarola 1 pza" at bounding box center [763, 327] width 105 height 16
type input "3"
type input "$42"
click at [905, 333] on div "3 ​ 1 pieza de lechuga escarola 1 pza" at bounding box center [779, 322] width 494 height 39
click at [890, 533] on button "Agregar" at bounding box center [881, 532] width 165 height 29
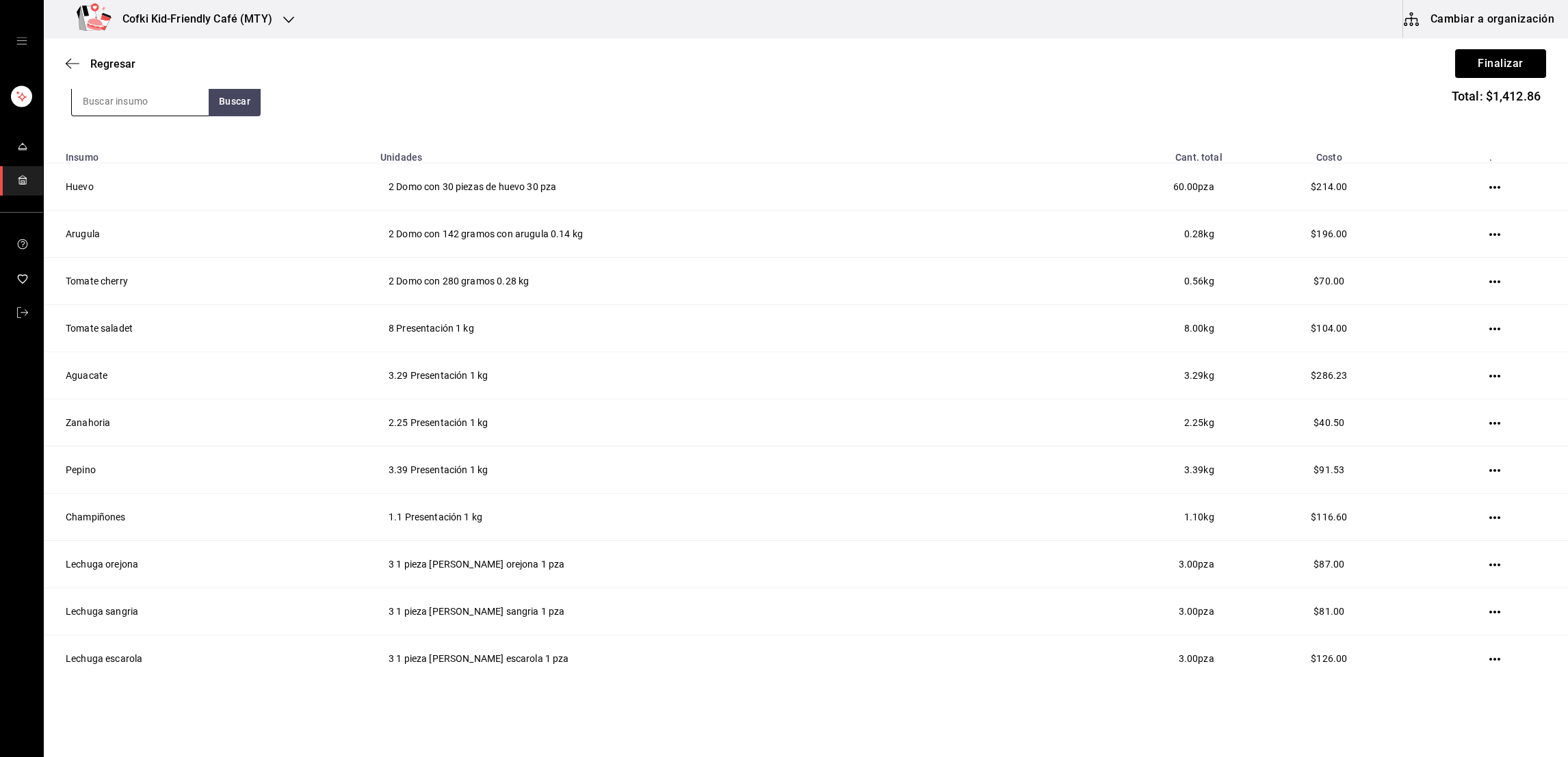
click at [143, 103] on input at bounding box center [140, 101] width 137 height 29
type input "cilantro"
click at [233, 108] on button "Buscar" at bounding box center [234, 101] width 52 height 30
click at [181, 144] on div "Manojo de cilantro" at bounding box center [139, 141] width 115 height 16
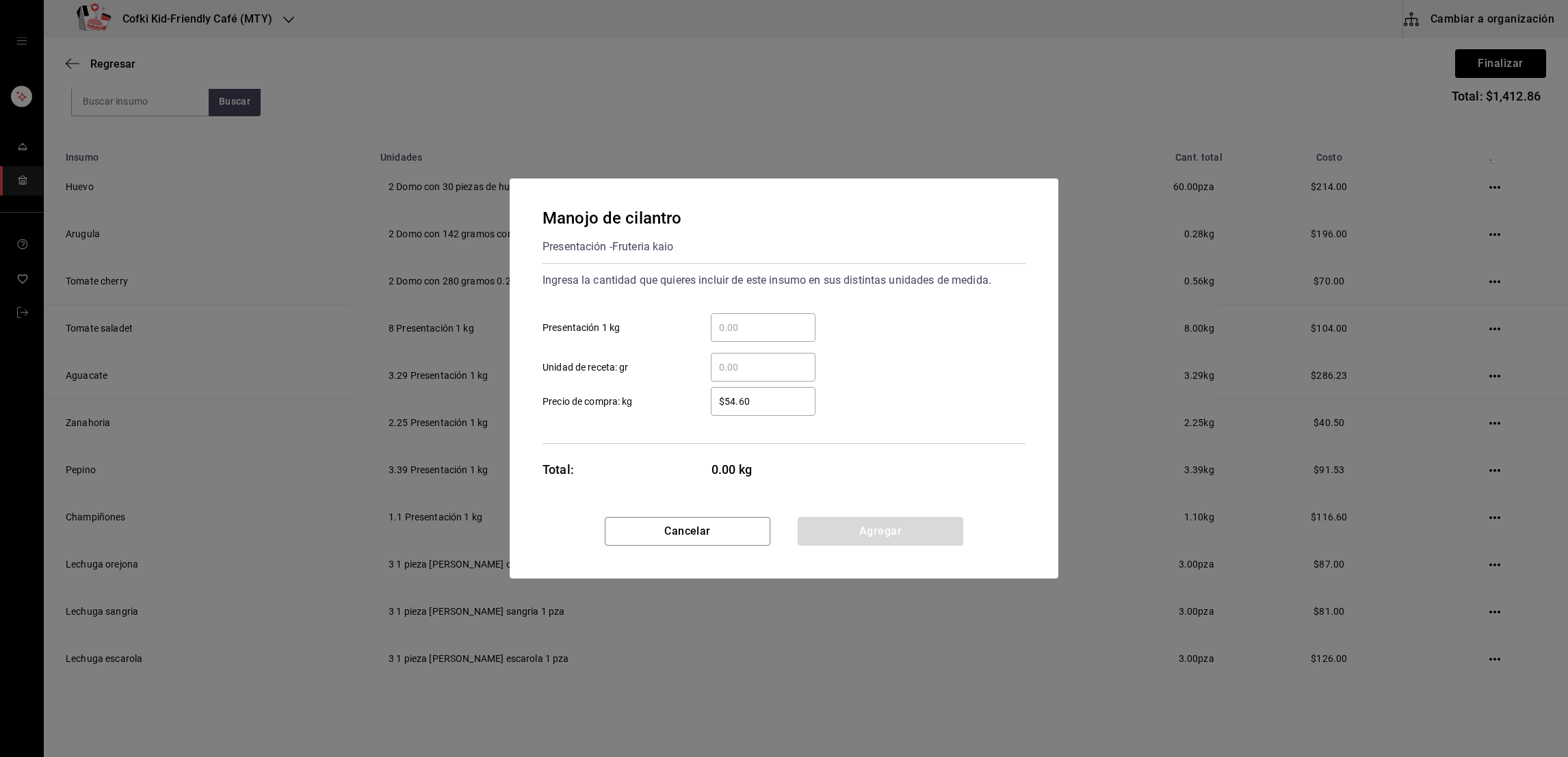
click at [739, 323] on input "​ Presentación 1 kg" at bounding box center [763, 327] width 105 height 16
type input "0.59"
type input "$46"
click at [902, 362] on div "​ Unidad de receta: gr" at bounding box center [779, 362] width 494 height 39
click at [871, 543] on button "Agregar" at bounding box center [881, 532] width 165 height 29
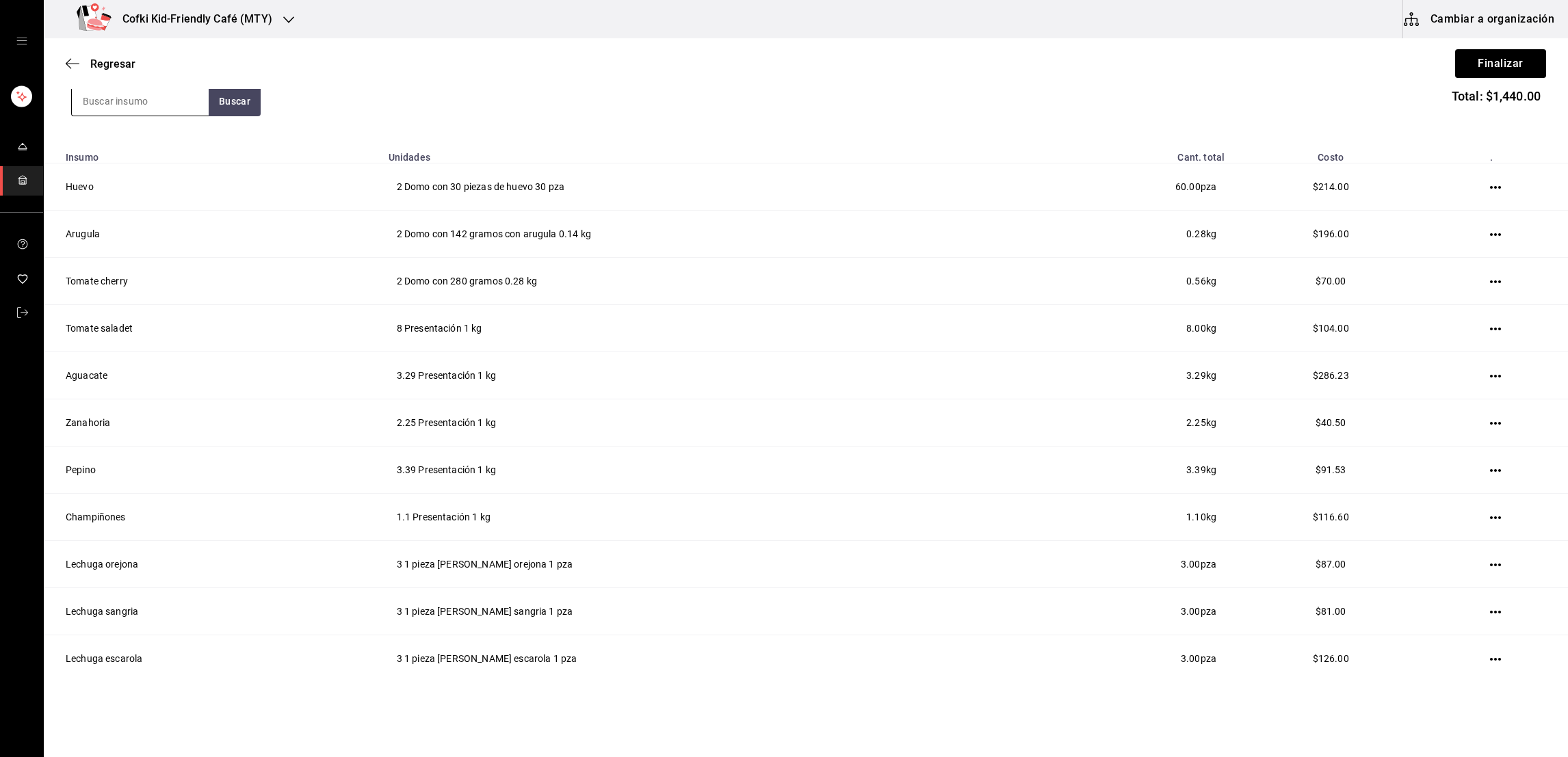
click at [123, 103] on input at bounding box center [140, 101] width 137 height 29
type input "papa"
click at [229, 103] on button "Buscar" at bounding box center [234, 101] width 52 height 30
click at [162, 161] on div "Presentación - Fruteria kaio" at bounding box center [139, 164] width 115 height 29
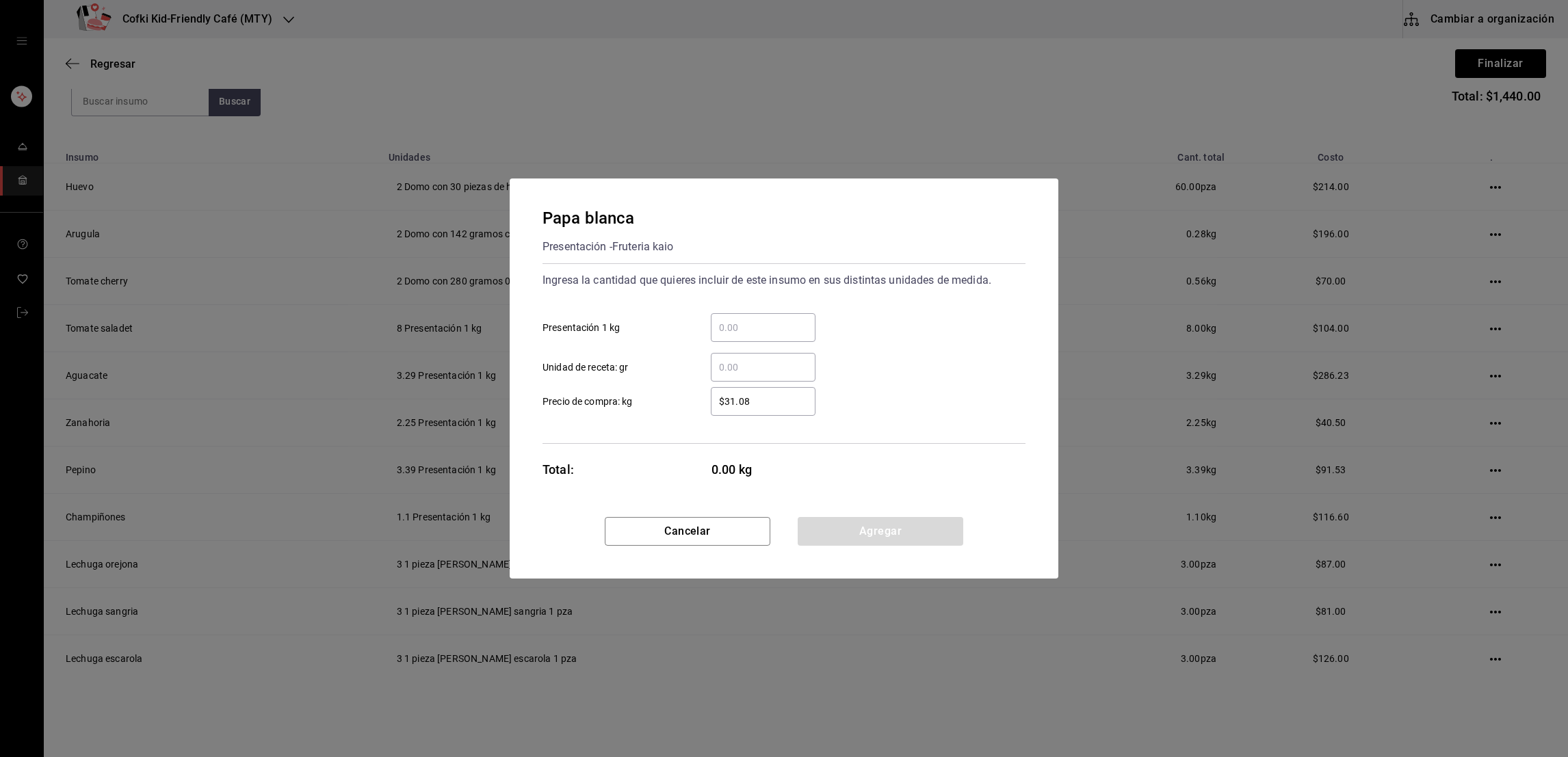
click at [767, 331] on input "​ Presentación 1 kg" at bounding box center [763, 327] width 105 height 16
type input "1.56"
type input "$1"
type input "$25"
click at [916, 354] on div "​ Unidad de receta: gr" at bounding box center [779, 362] width 494 height 39
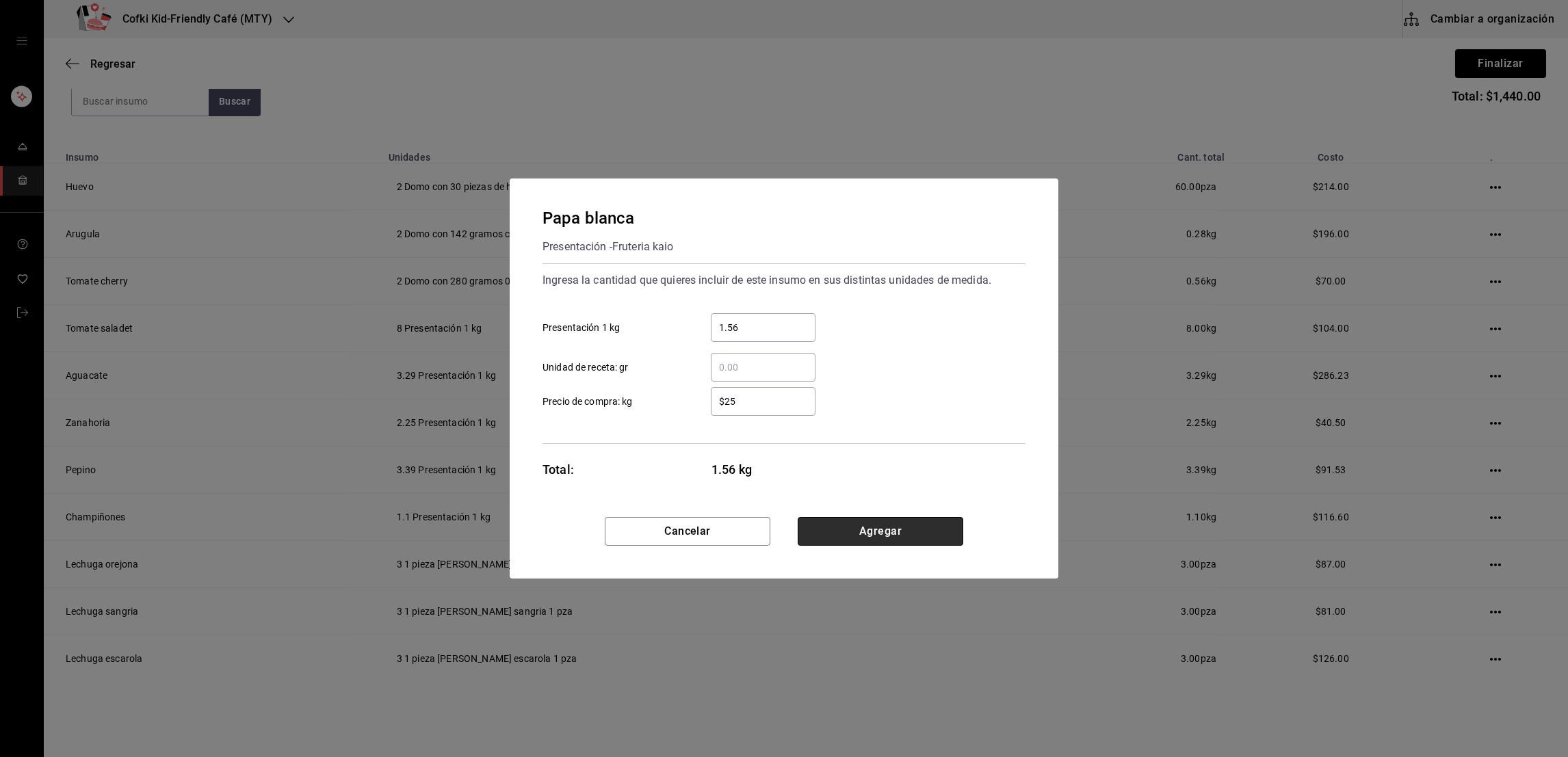
click at [888, 525] on button "Agregar" at bounding box center [881, 532] width 165 height 29
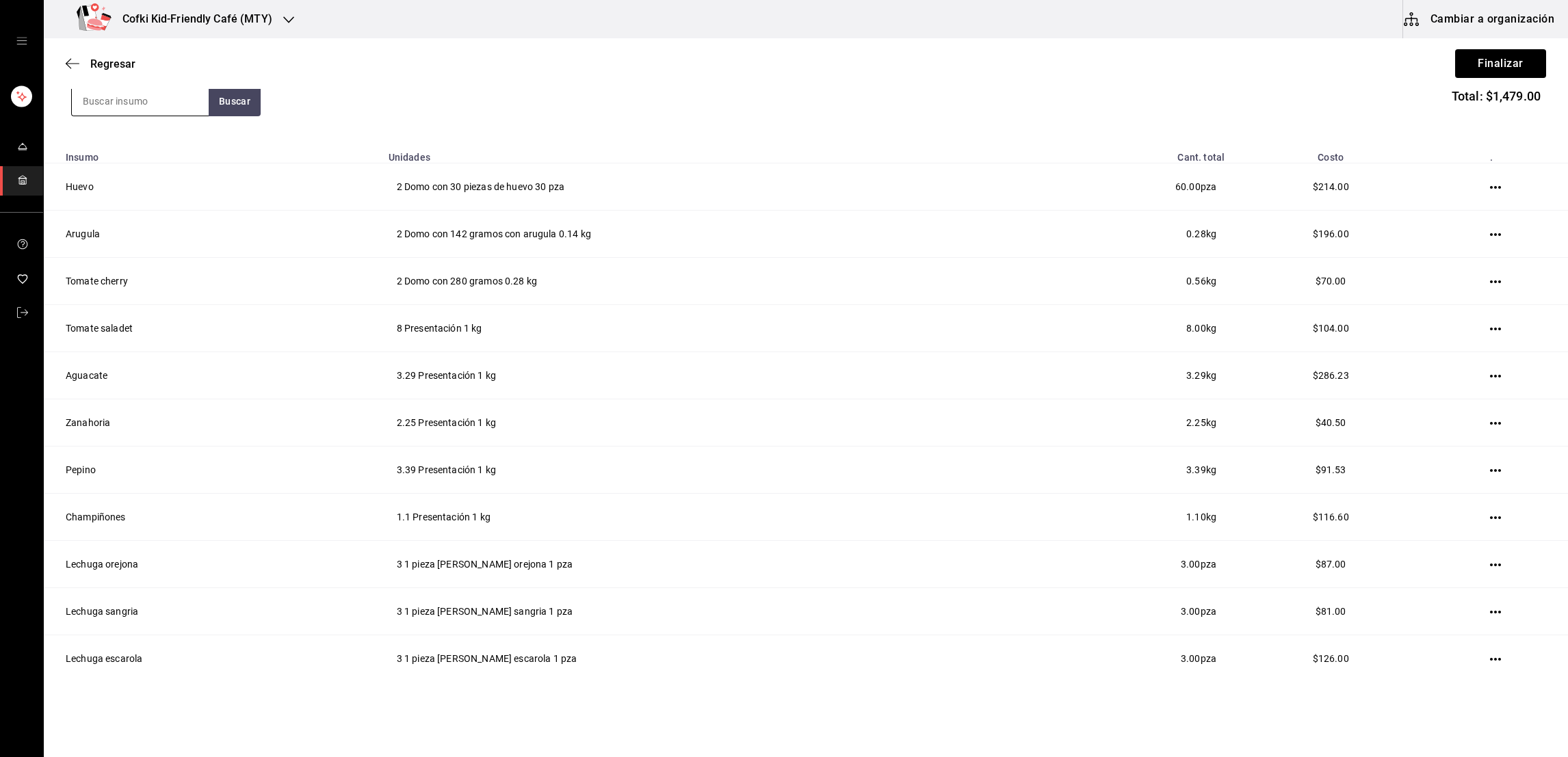
click at [112, 111] on input at bounding box center [140, 101] width 137 height 29
type input "limon"
click at [240, 100] on button "Buscar" at bounding box center [234, 101] width 52 height 30
click at [153, 152] on div "Presentación - Fruteria kaio" at bounding box center [139, 164] width 115 height 29
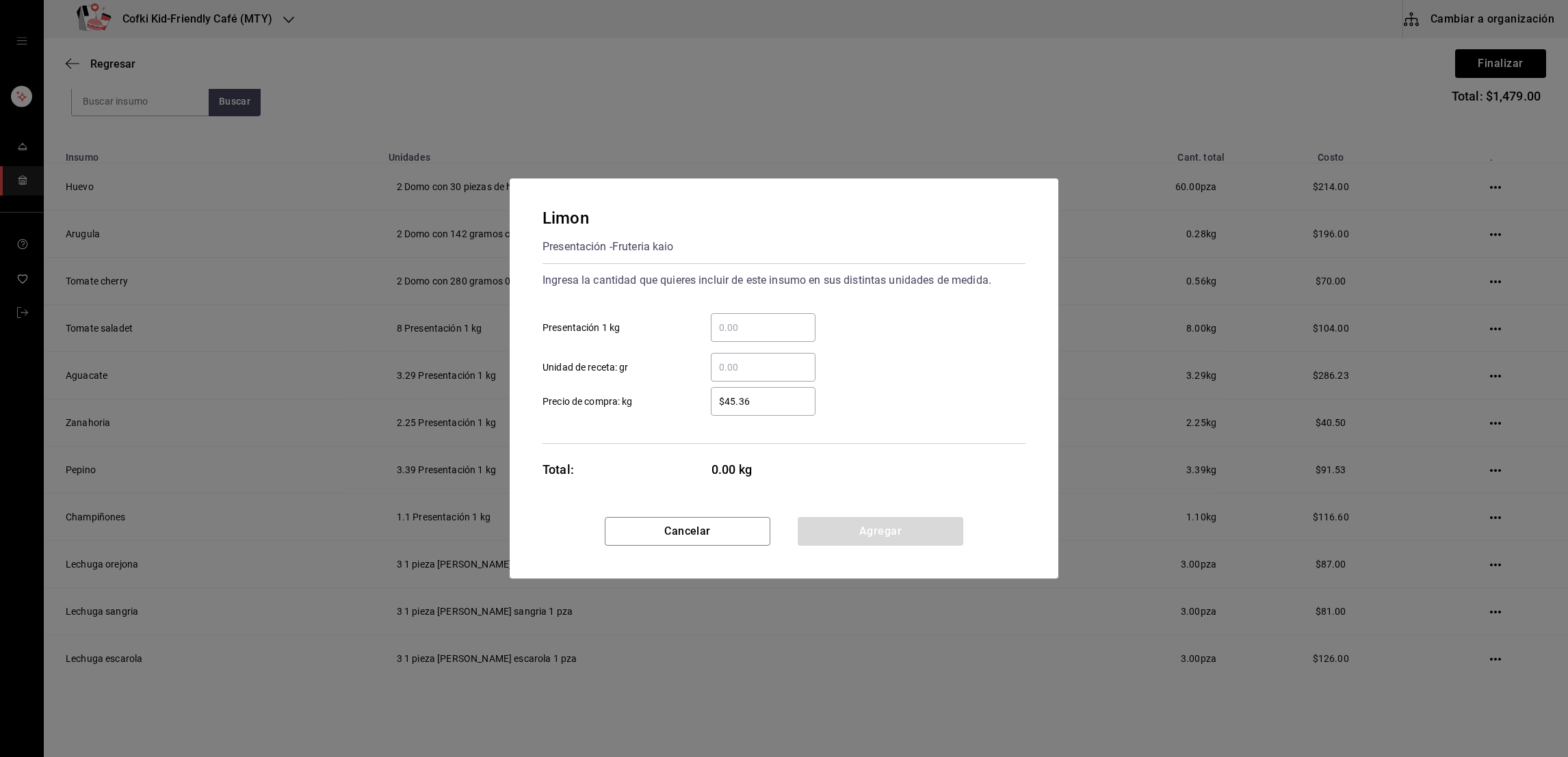
click at [740, 315] on div "​" at bounding box center [763, 328] width 105 height 29
click at [740, 319] on input "​ Presentación 1 kg" at bounding box center [763, 327] width 105 height 16
type input "0.58"
click at [757, 395] on input "$45.36" at bounding box center [763, 402] width 105 height 16
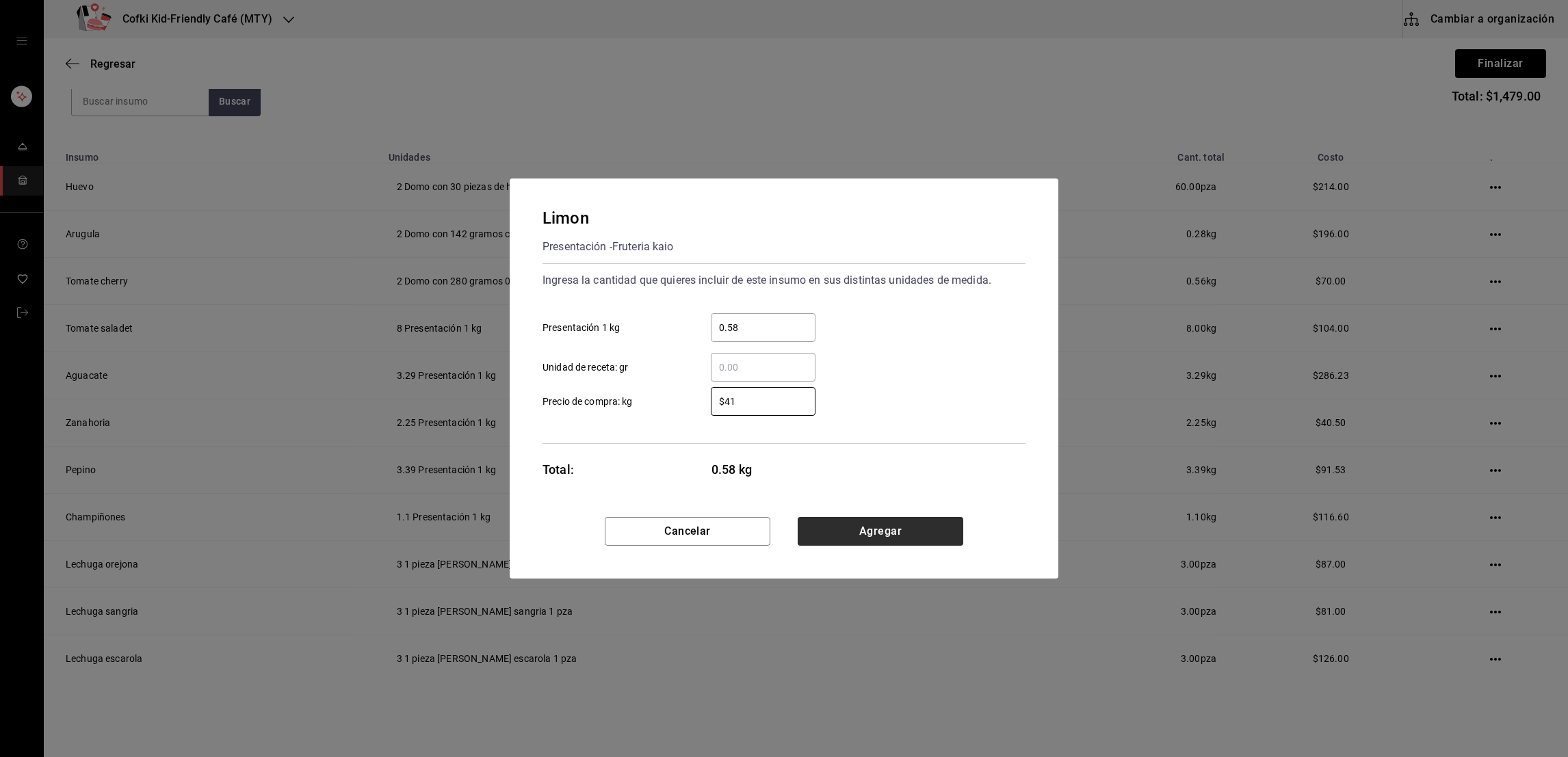
type input "$41"
click at [847, 529] on button "Agregar" at bounding box center [881, 532] width 165 height 29
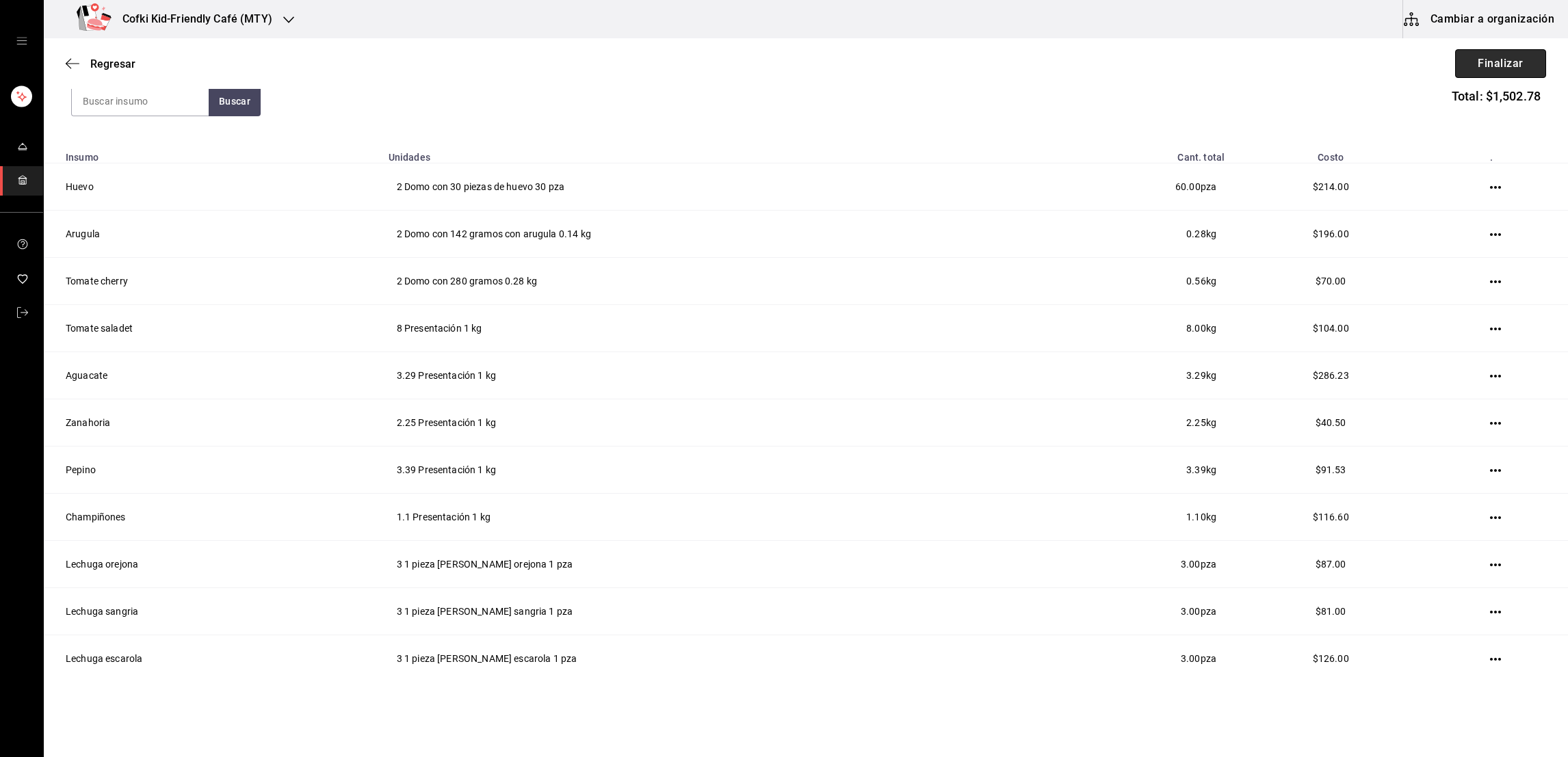
click at [1480, 54] on button "Finalizar" at bounding box center [1501, 63] width 91 height 29
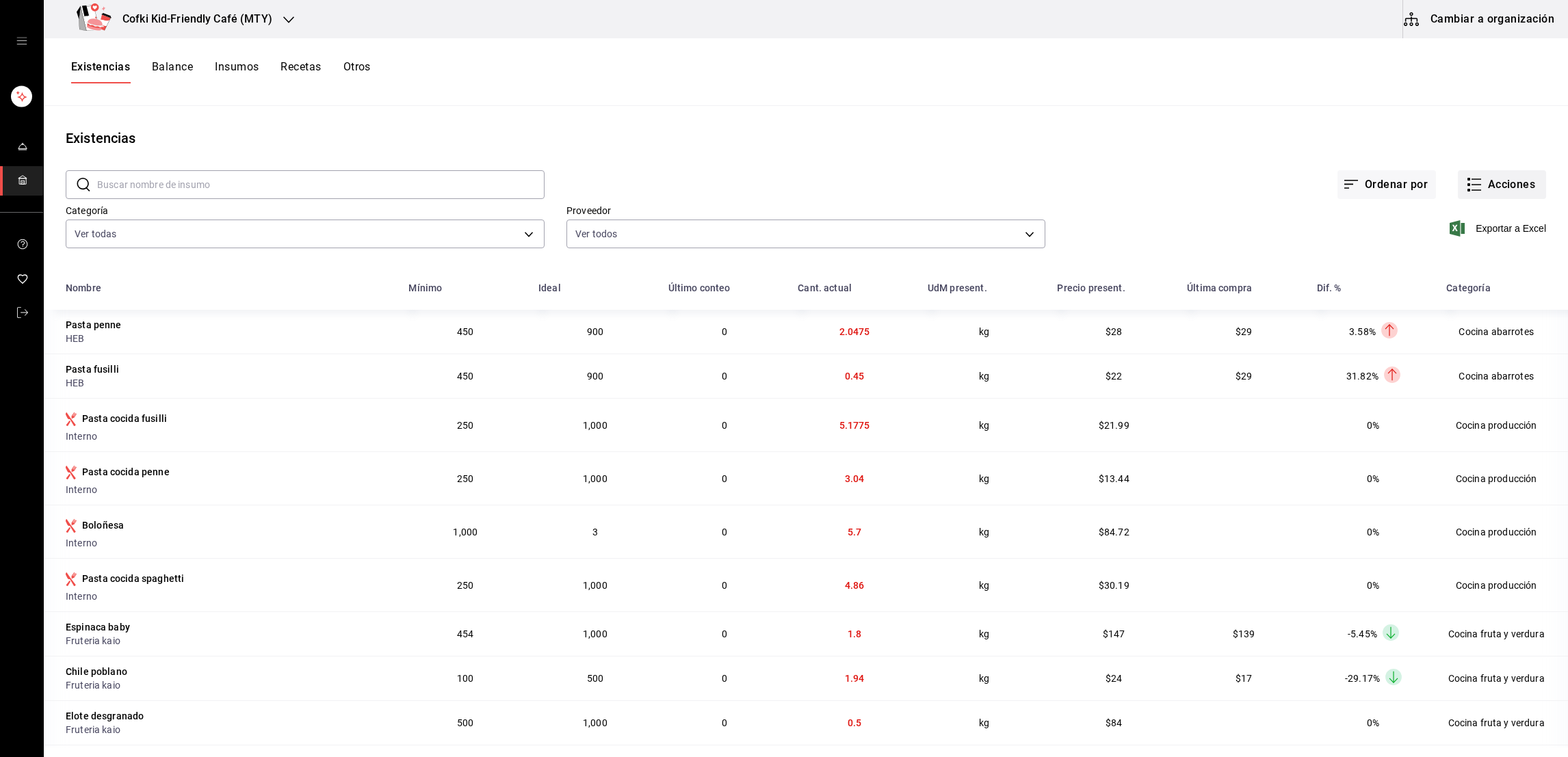
click at [1472, 184] on button "Acciones" at bounding box center [1502, 184] width 88 height 29
click at [1469, 252] on span "Compra" at bounding box center [1486, 259] width 115 height 14
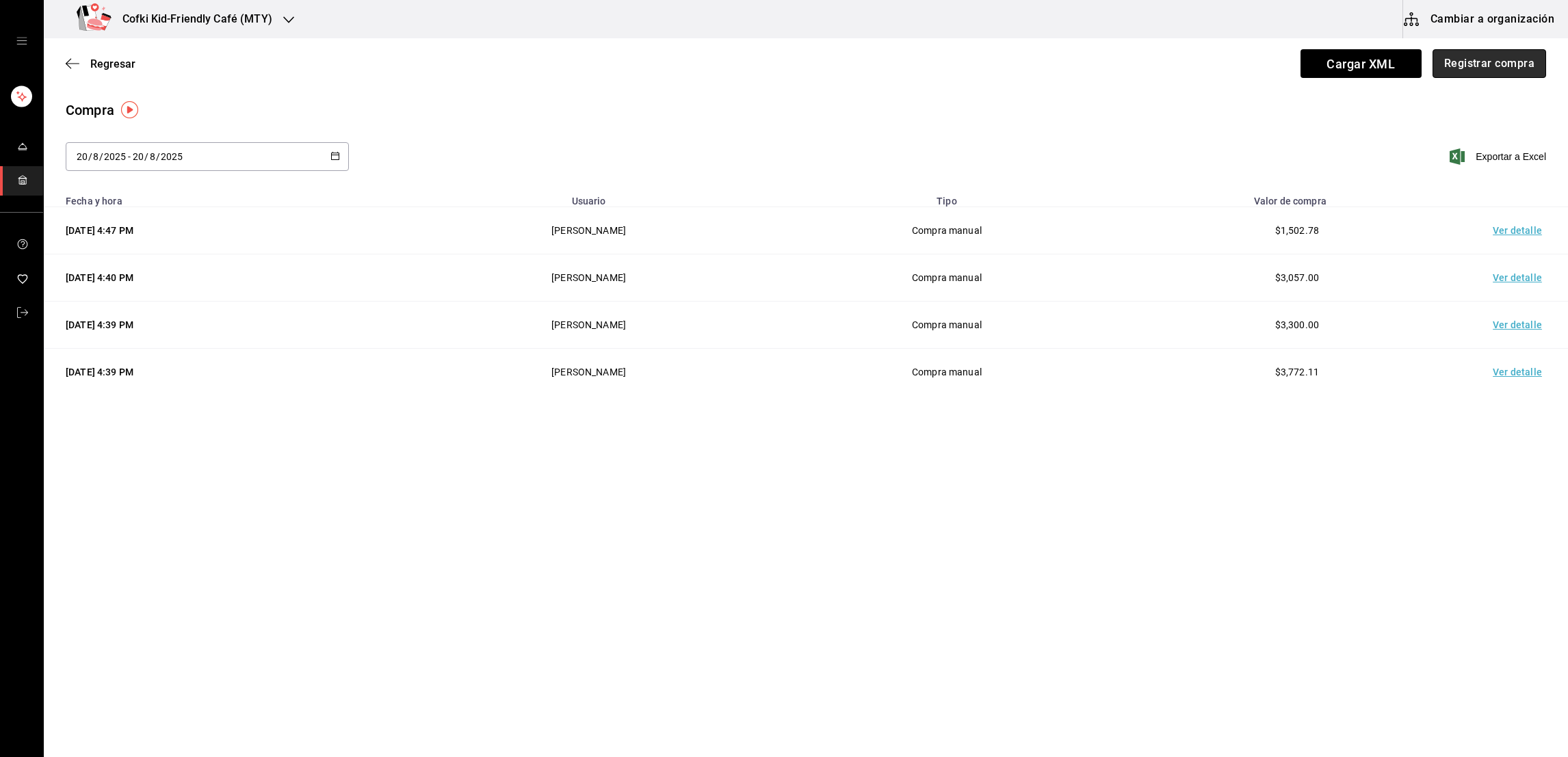
click at [1465, 60] on button "Registrar compra" at bounding box center [1489, 63] width 114 height 29
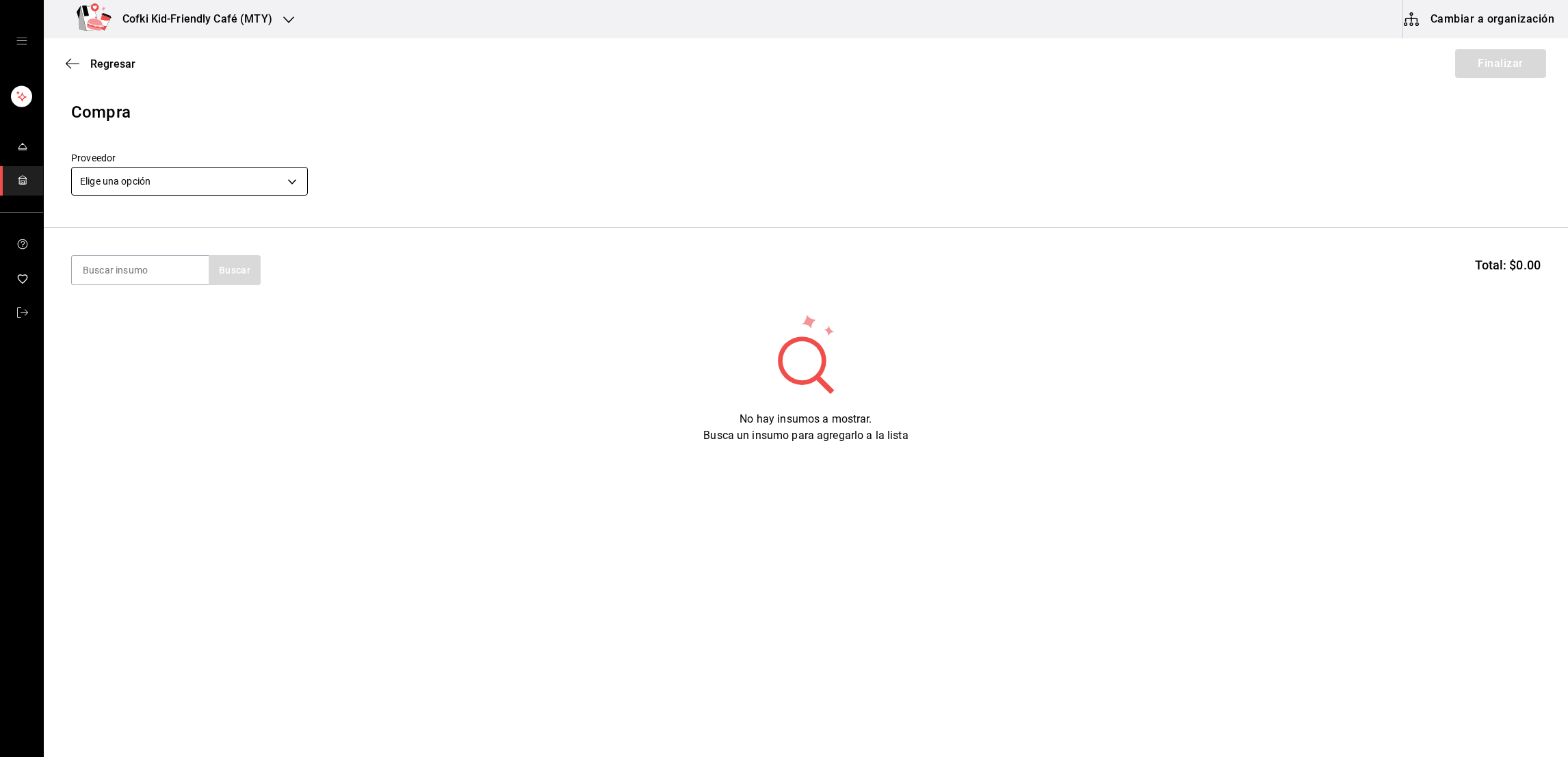
click at [245, 182] on body "Cofki Kid-Friendly Café (MTY) Cambiar a organización Regresar Finalizar Compra …" at bounding box center [784, 340] width 1568 height 680
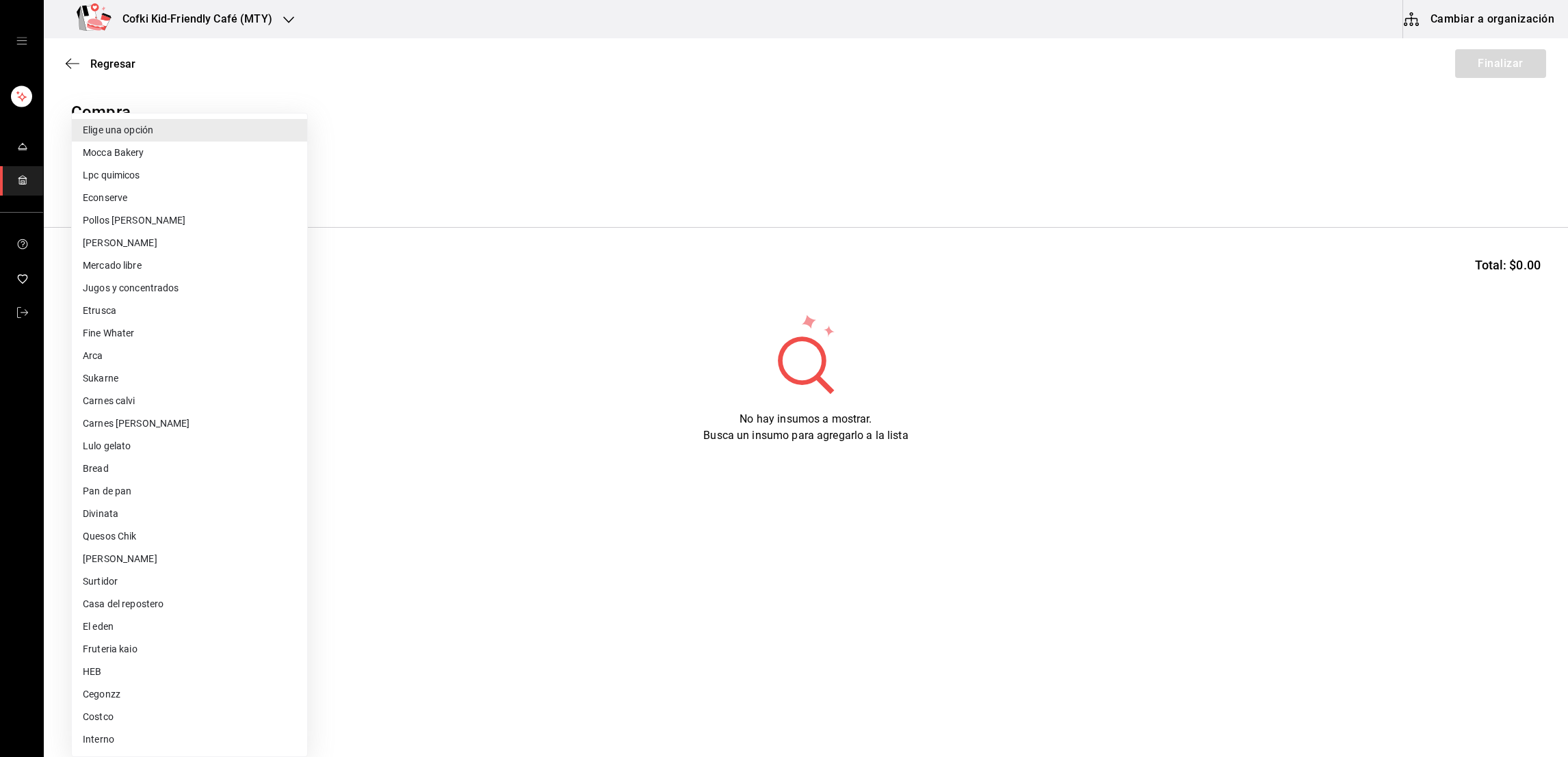
click at [133, 427] on li "Carnes sepulveda" at bounding box center [189, 423] width 235 height 22
type input "10bfe4b7-fa25-4d94-a504-0833765acfae"
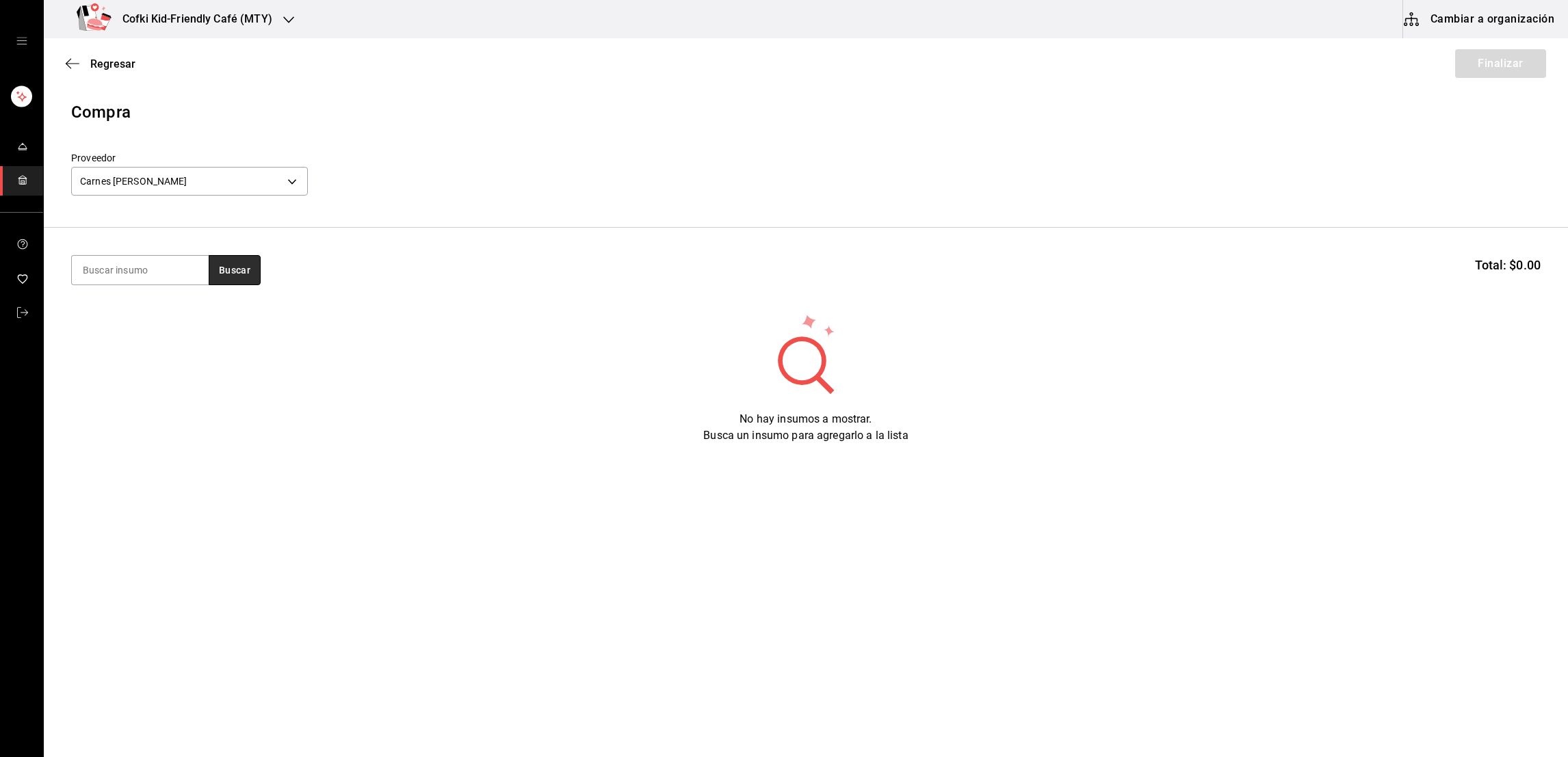
click at [237, 264] on button "Buscar" at bounding box center [234, 270] width 52 height 30
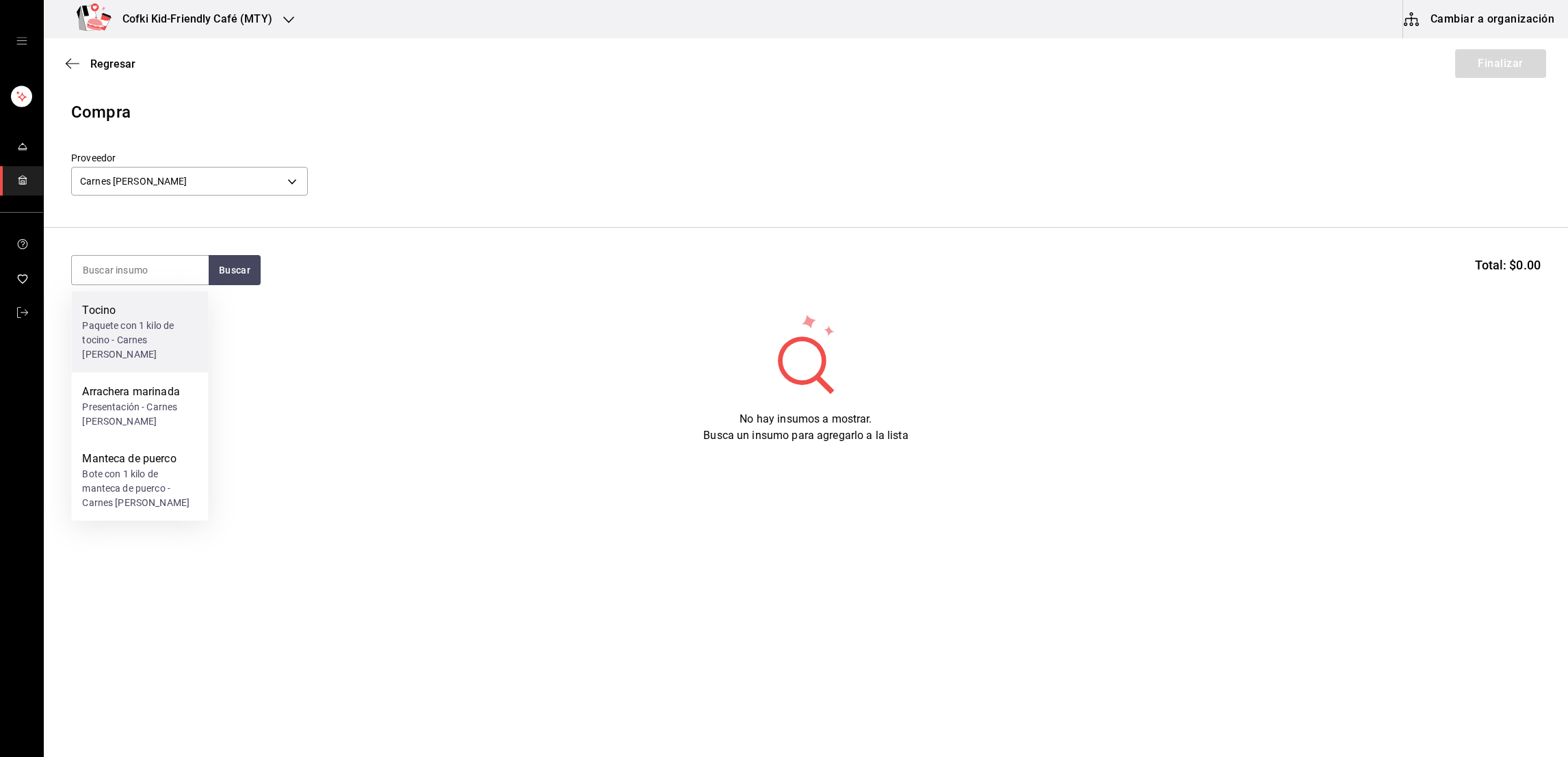
click at [149, 319] on div "Paquete con 1 kilo de tocino - Carnes sepulveda" at bounding box center [139, 341] width 115 height 43
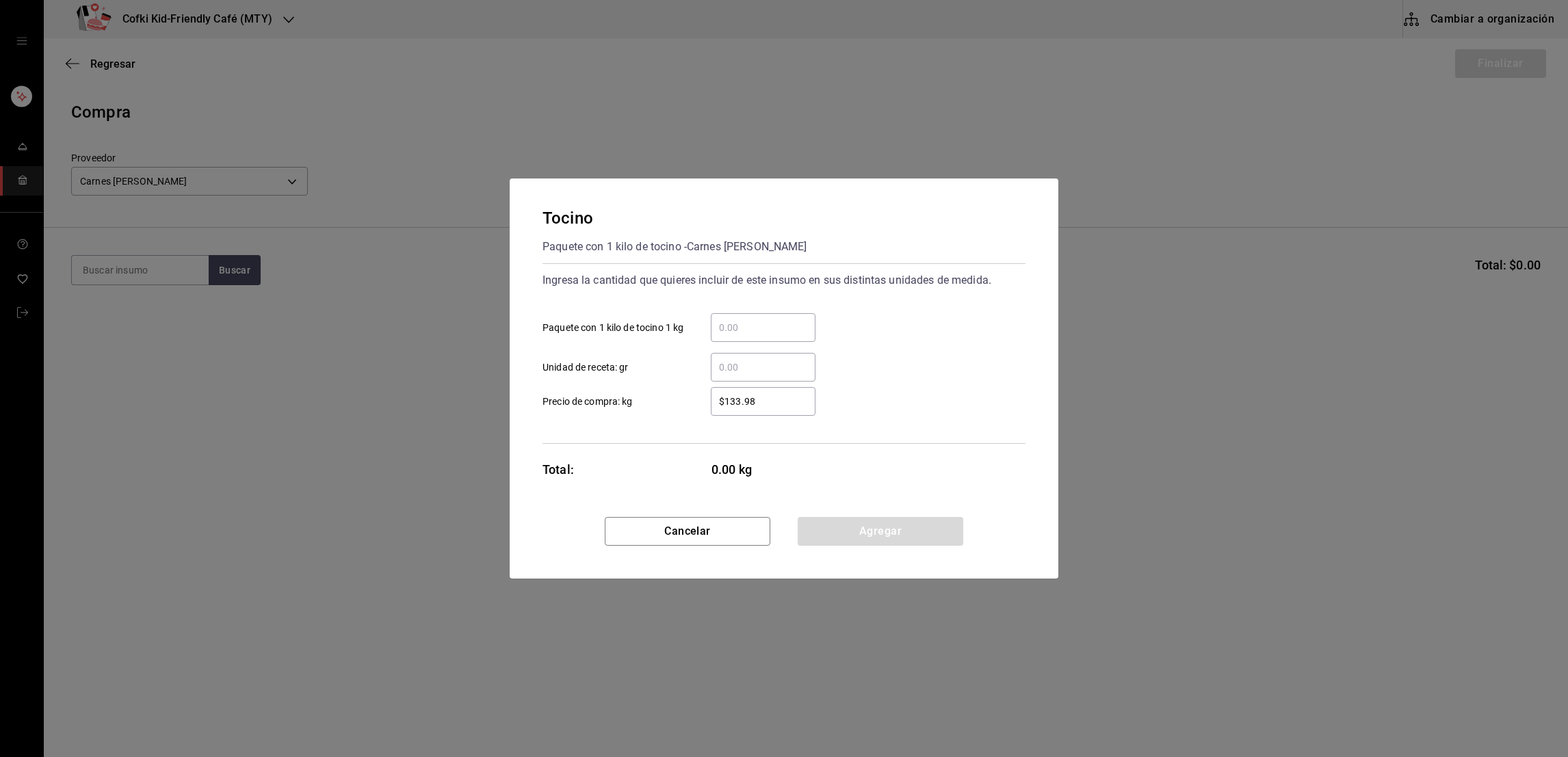
click at [731, 338] on div "​" at bounding box center [763, 328] width 105 height 29
click at [731, 336] on input "​ Paquete con 1 kilo de tocino 1 kg" at bounding box center [763, 327] width 105 height 16
click at [731, 338] on div "​" at bounding box center [763, 328] width 105 height 29
click at [731, 336] on input "​ Paquete con 1 kilo de tocino 1 kg" at bounding box center [763, 327] width 105 height 16
drag, startPoint x: 731, startPoint y: 338, endPoint x: 725, endPoint y: 331, distance: 9.2
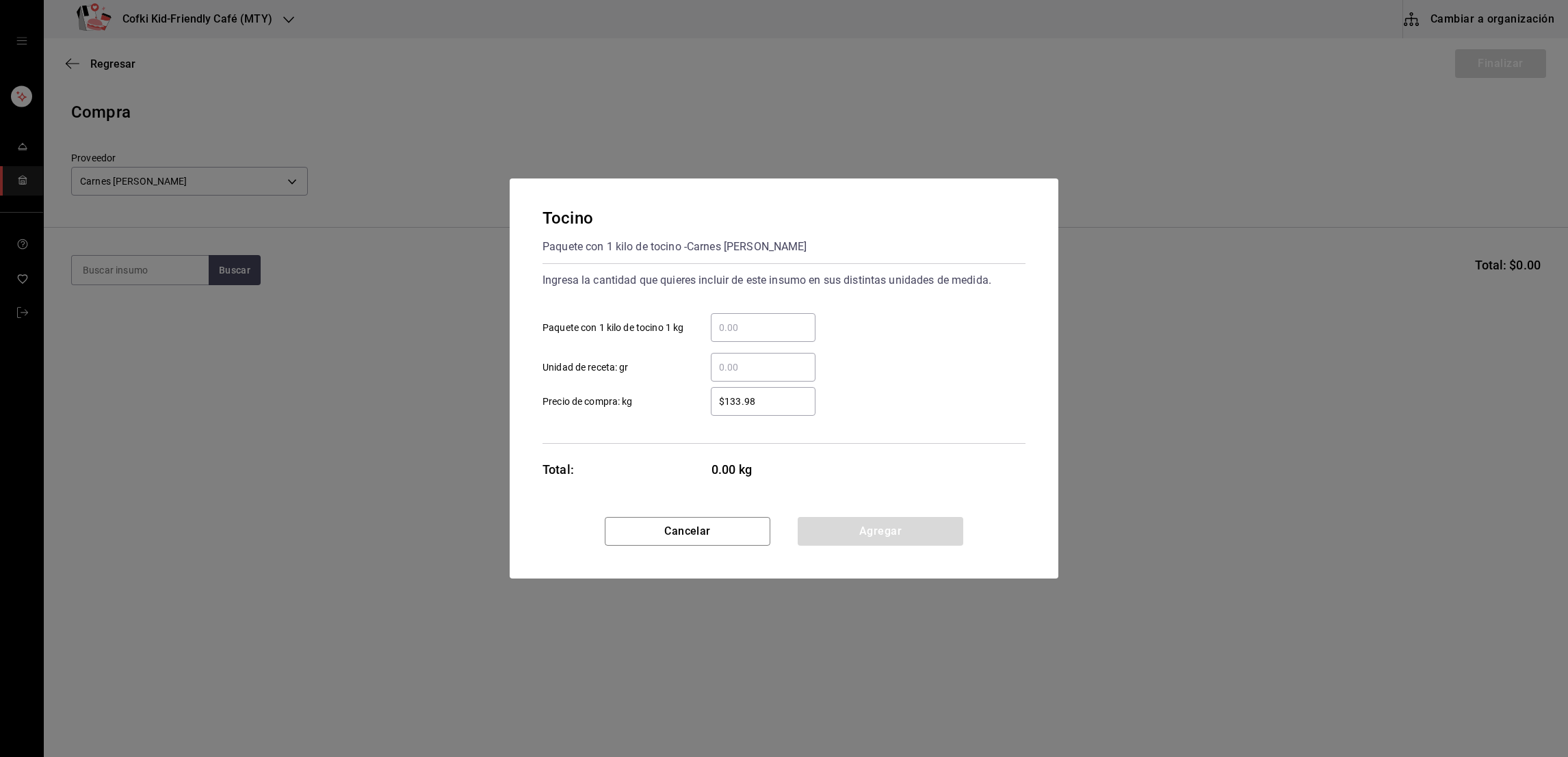
click at [725, 331] on input "​ Paquete con 1 kilo de tocino 1 kg" at bounding box center [763, 327] width 105 height 16
type input "6"
type input "$177.5"
click at [873, 362] on div "​ Unidad de receta: gr" at bounding box center [779, 362] width 494 height 39
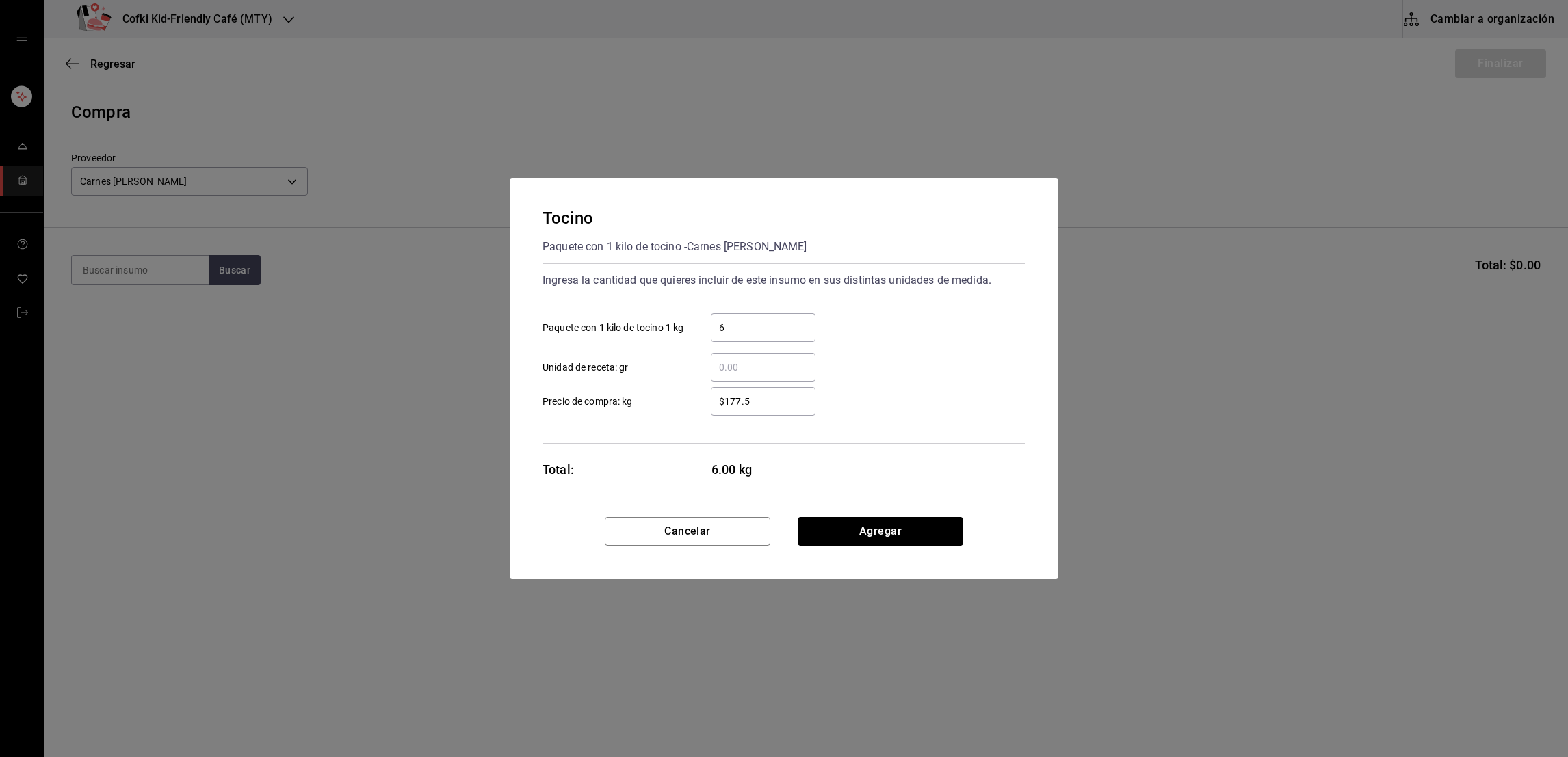
drag, startPoint x: 873, startPoint y: 537, endPoint x: 622, endPoint y: 403, distance: 284.5
click at [622, 403] on div "Tocino Paquete con 1 kilo de tocino - Carnes sepulveda Ingresa la cantidad que …" at bounding box center [784, 378] width 549 height 400
click at [855, 533] on button "Agregar" at bounding box center [881, 532] width 165 height 29
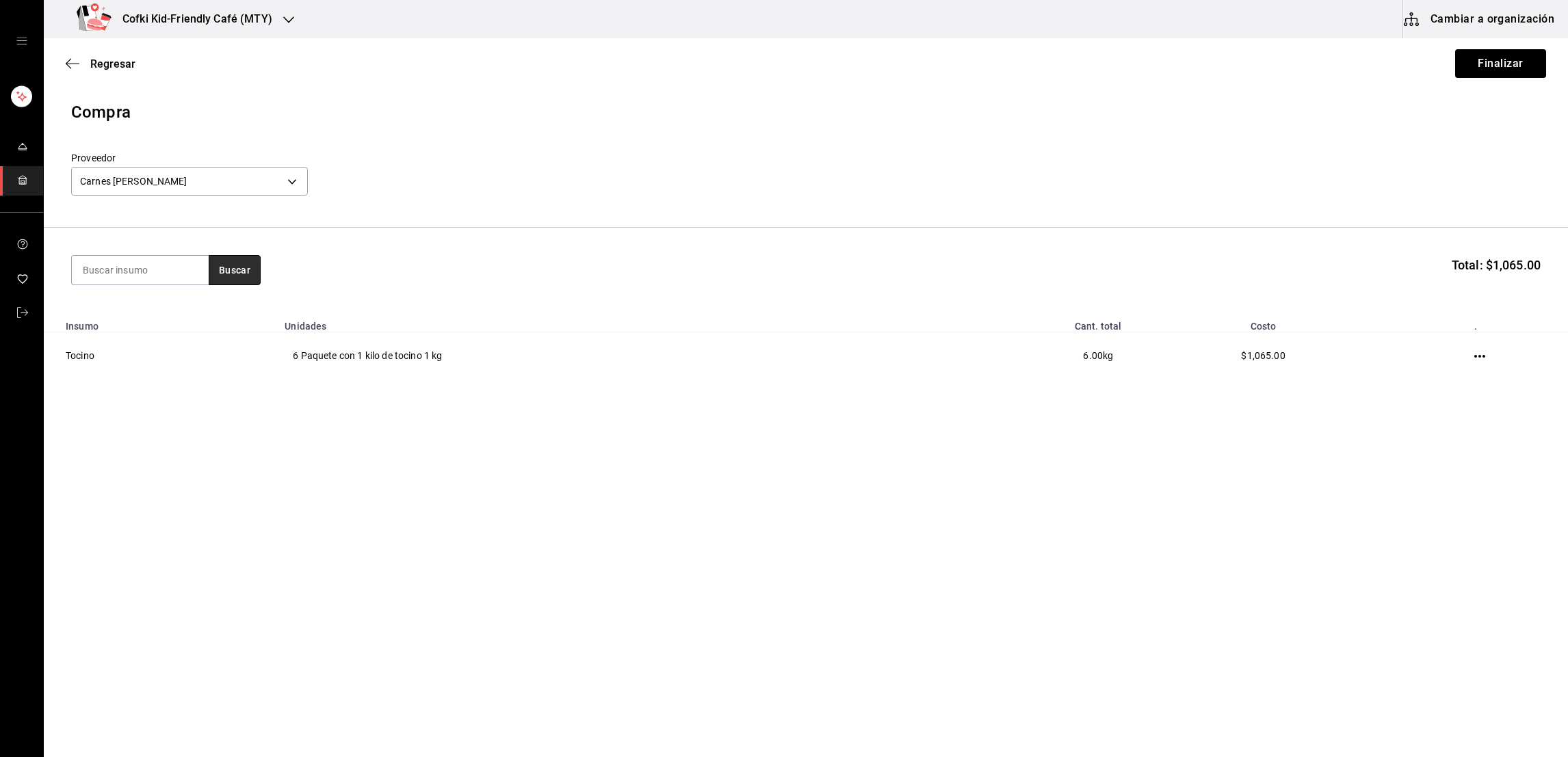
click at [239, 277] on button "Buscar" at bounding box center [234, 270] width 52 height 30
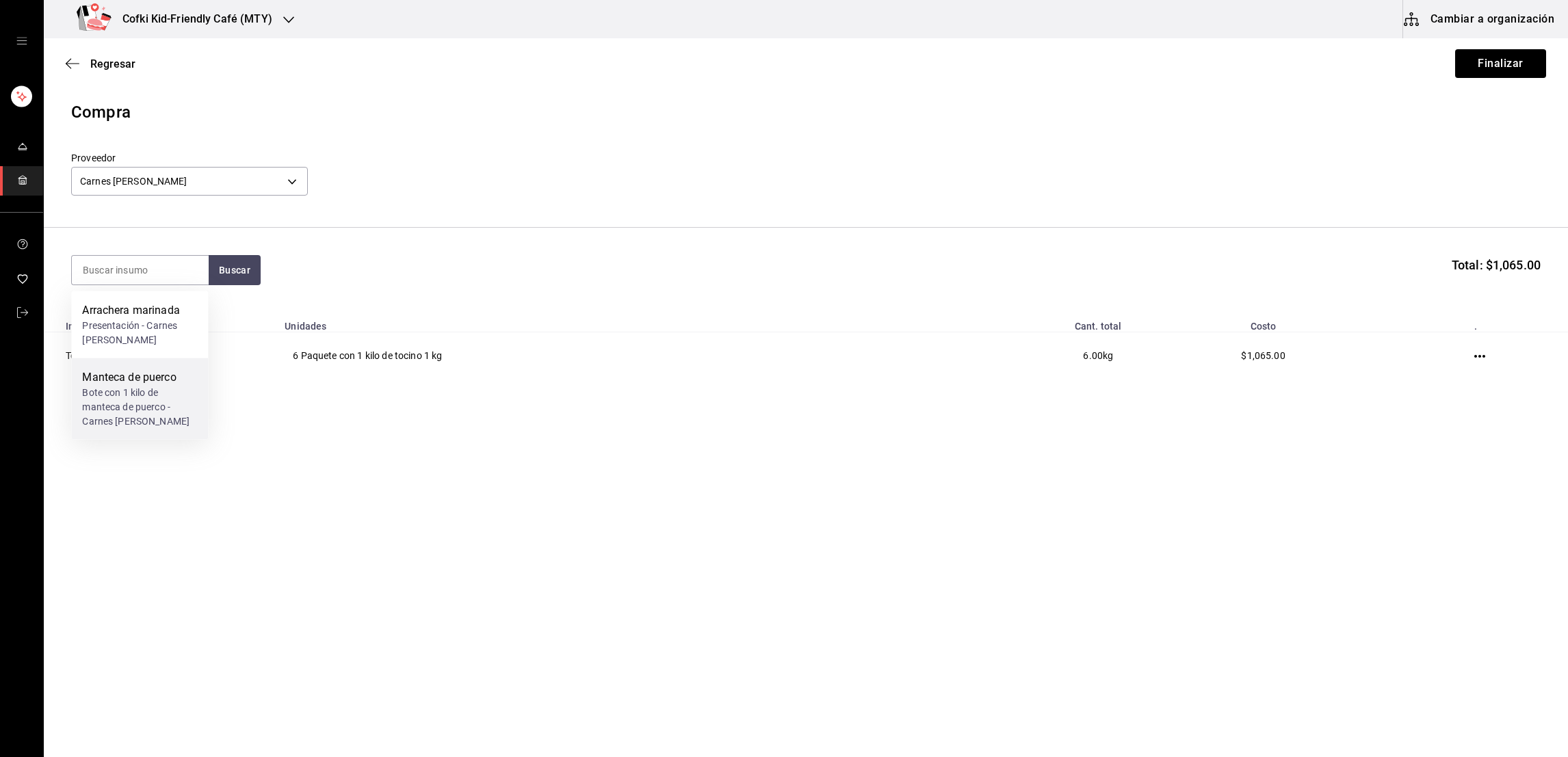
click at [175, 366] on div "Manteca de puerco Bote con 1 kilo de manteca de puerco - Carnes sepulveda" at bounding box center [140, 399] width 137 height 82
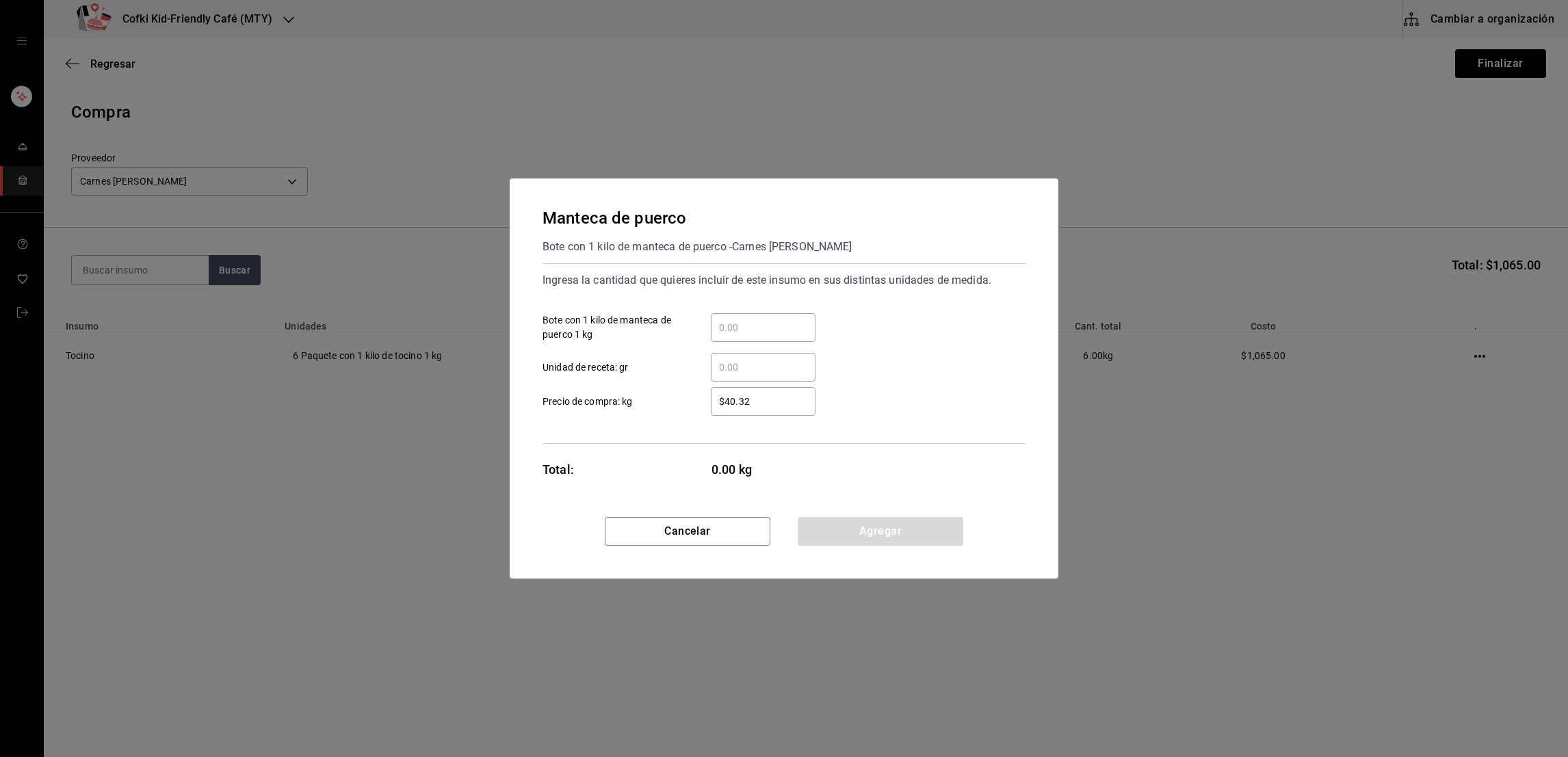
click at [728, 342] on div "​" at bounding box center [763, 328] width 105 height 29
click at [728, 336] on input "​ Bote con 1 kilo de manteca de puerco 1 kg" at bounding box center [763, 327] width 105 height 16
type input "2"
type input "$48"
click at [910, 352] on div "​ Unidad de receta: gr" at bounding box center [779, 362] width 494 height 39
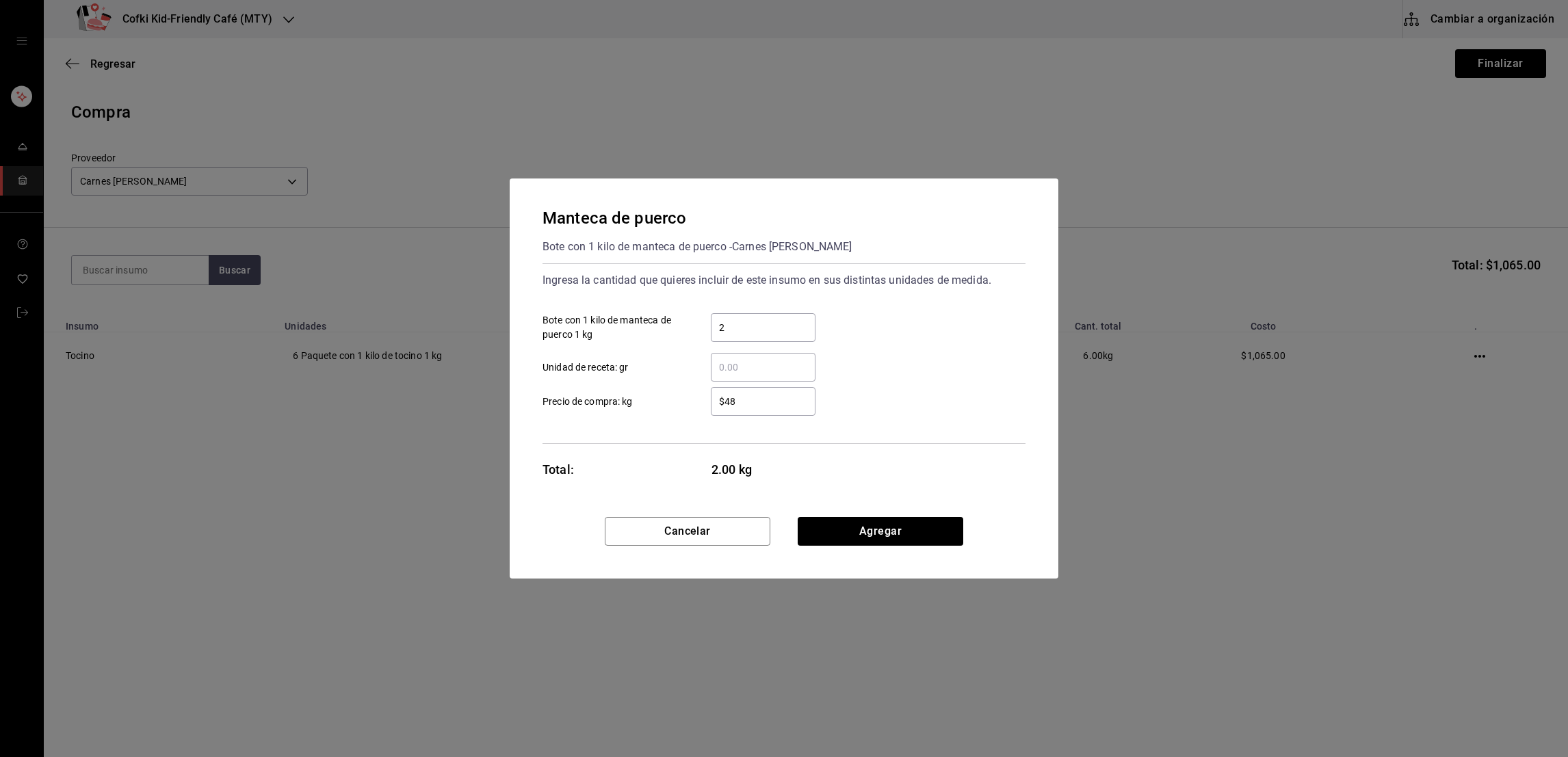
click at [875, 549] on div "Cancelar Agregar" at bounding box center [784, 548] width 549 height 62
click at [873, 541] on button "Agregar" at bounding box center [881, 532] width 165 height 29
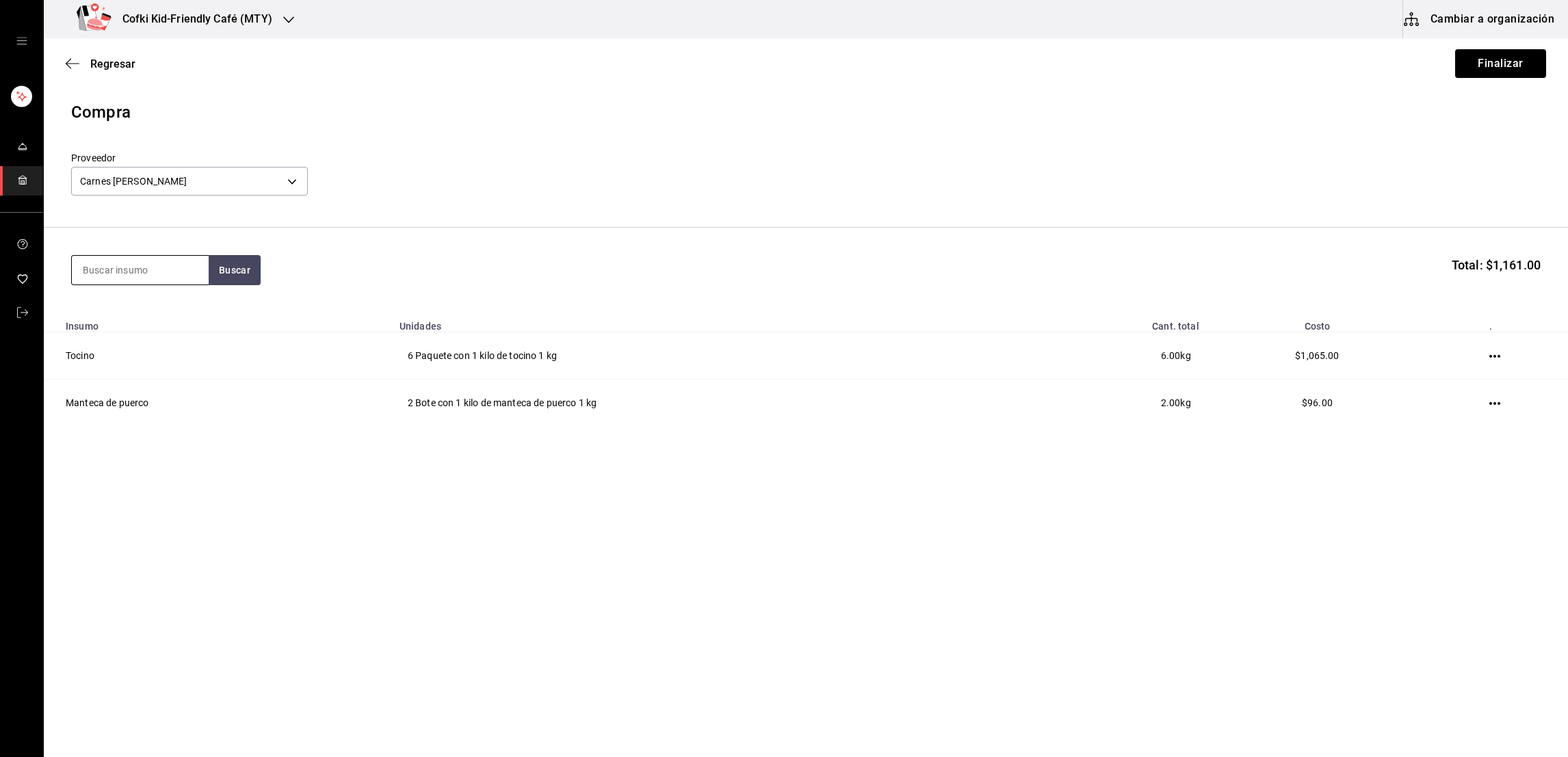
click at [189, 273] on input at bounding box center [140, 270] width 137 height 29
click at [203, 274] on input at bounding box center [140, 270] width 137 height 29
click at [240, 277] on button "Buscar" at bounding box center [234, 270] width 52 height 30
click at [162, 325] on div "Presentación - Carnes sepulveda" at bounding box center [139, 334] width 115 height 29
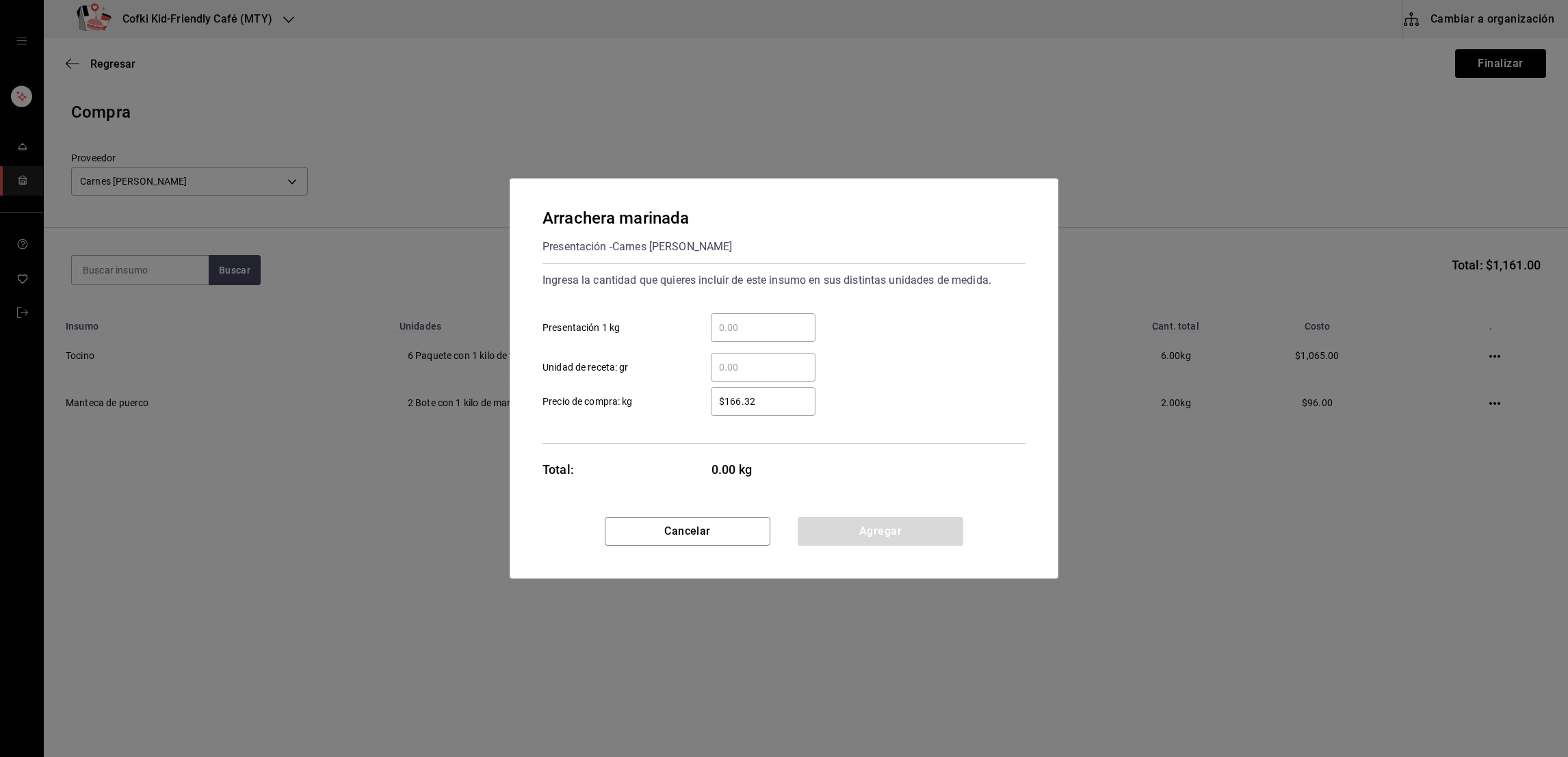
click at [792, 329] on input "​ Presentación 1 kg" at bounding box center [763, 327] width 105 height 16
type input "16"
type input "$229.5"
click at [888, 530] on button "Agregar" at bounding box center [881, 532] width 165 height 29
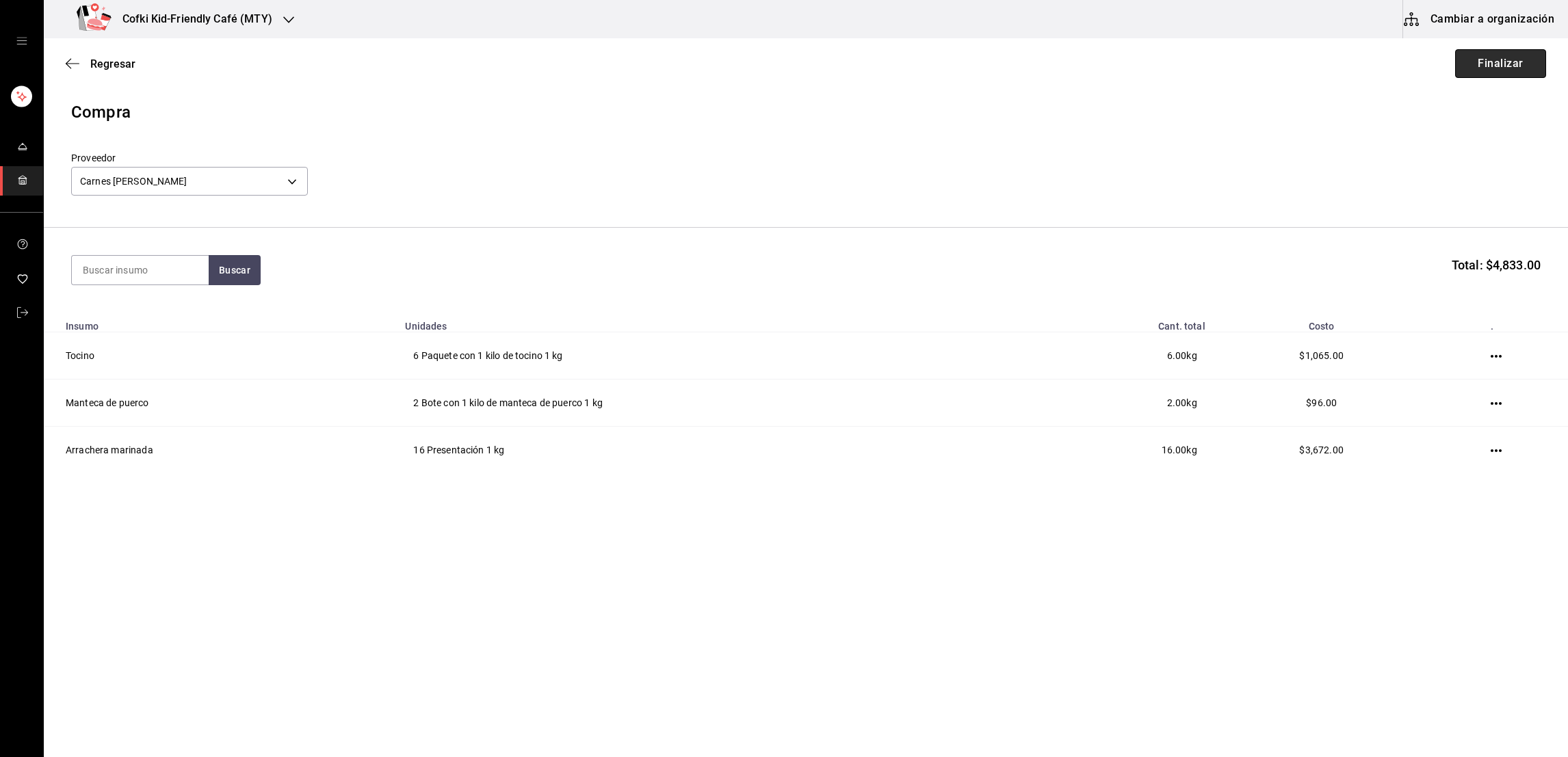
click at [1510, 70] on button "Finalizar" at bounding box center [1501, 63] width 91 height 29
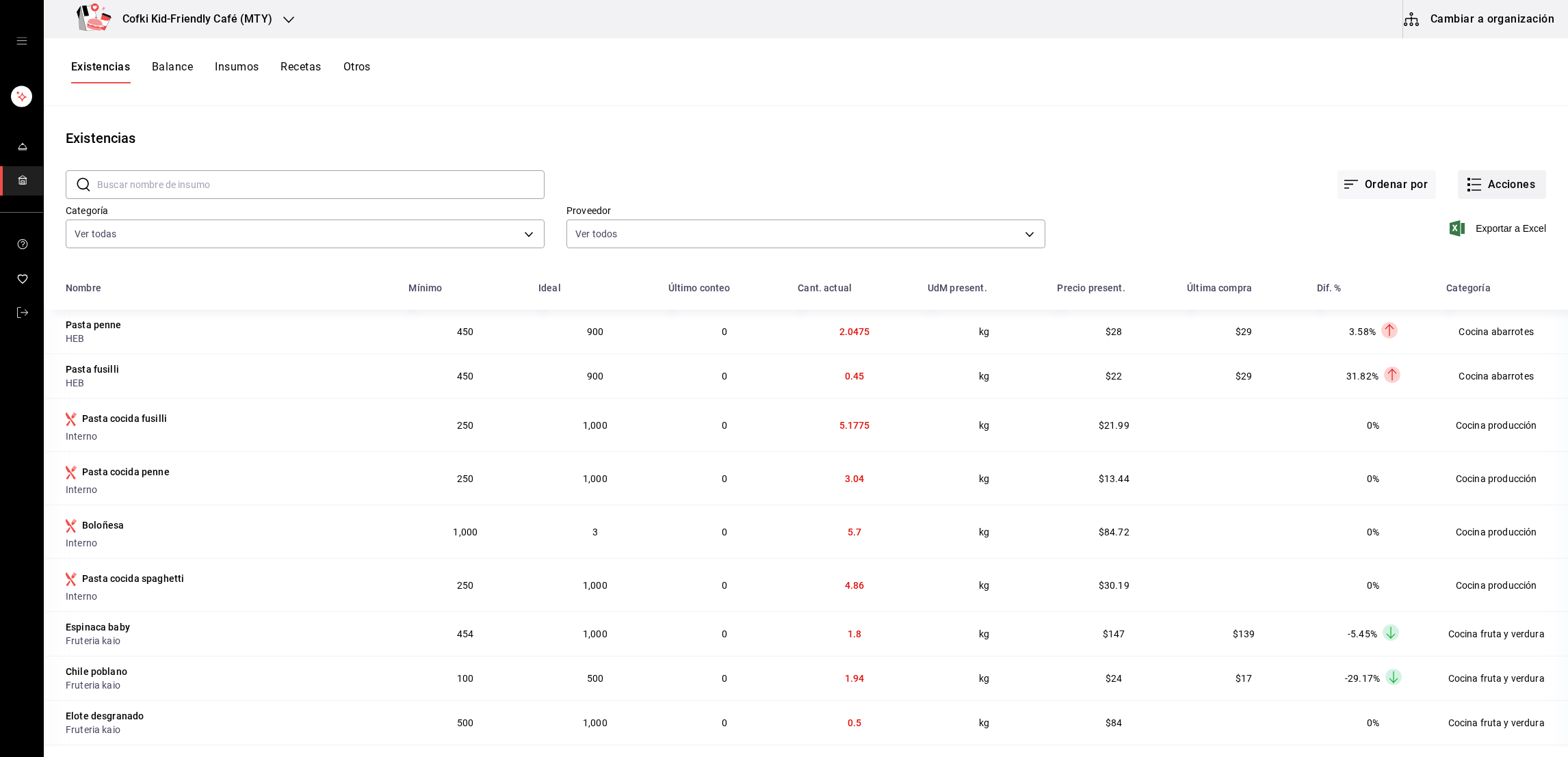
click at [1479, 180] on button "Acciones" at bounding box center [1502, 184] width 88 height 29
click at [1447, 254] on span "Compra" at bounding box center [1486, 259] width 115 height 14
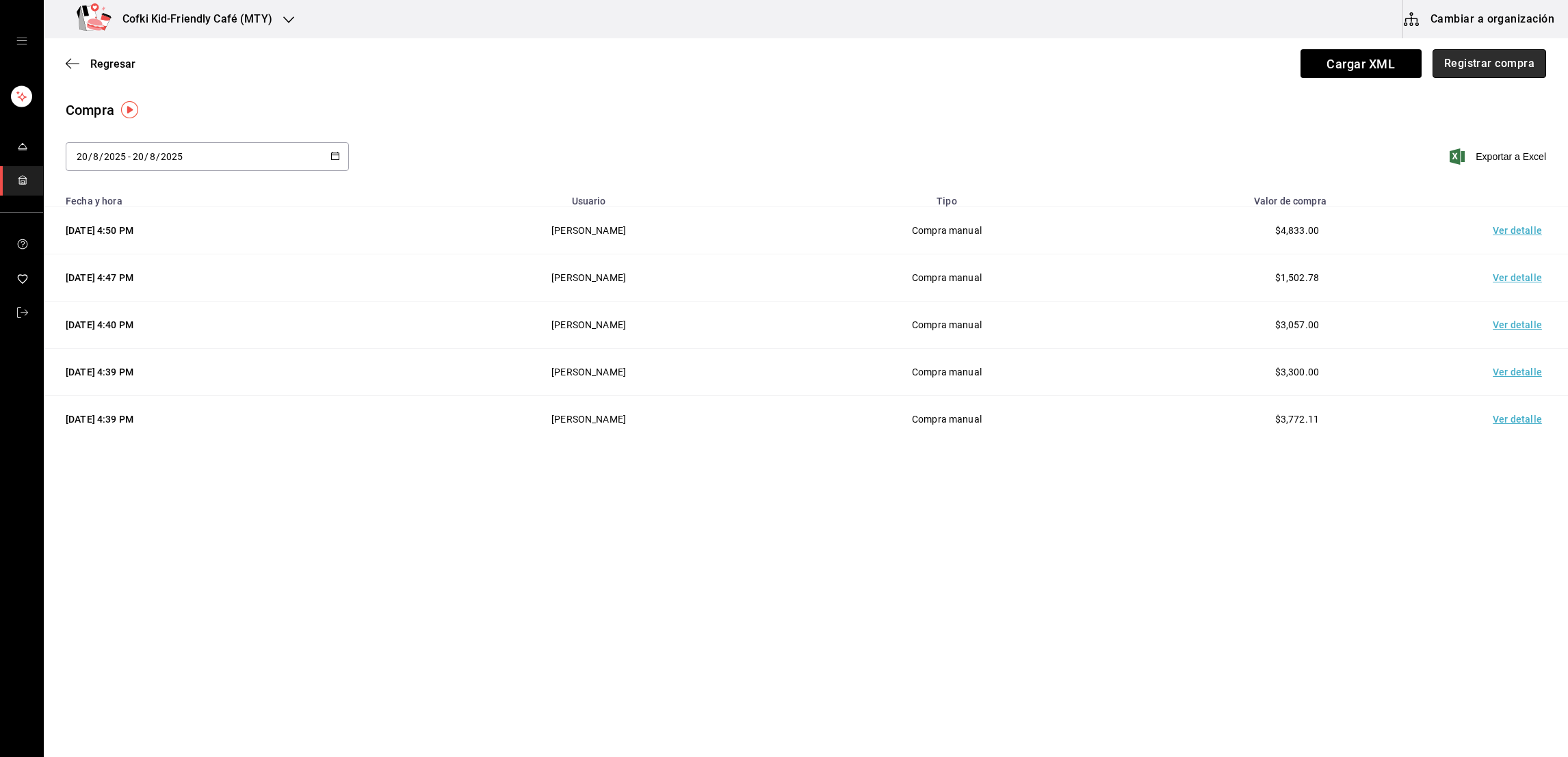
click at [1467, 75] on button "Registrar compra" at bounding box center [1489, 63] width 114 height 29
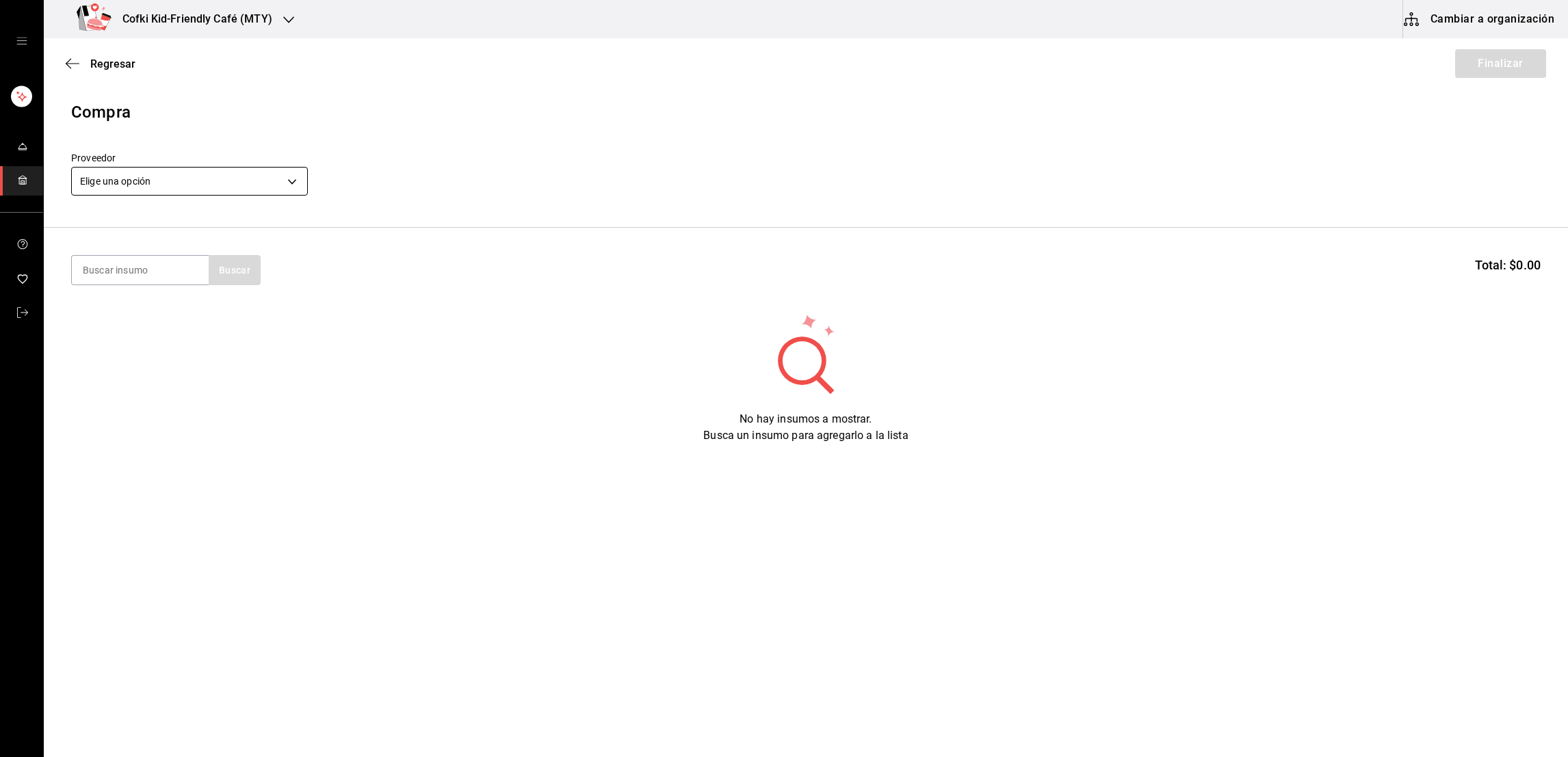
click at [276, 180] on body "Cofki Kid-Friendly Café (MTY) Cambiar a organización Regresar Finalizar Compra …" at bounding box center [784, 340] width 1568 height 680
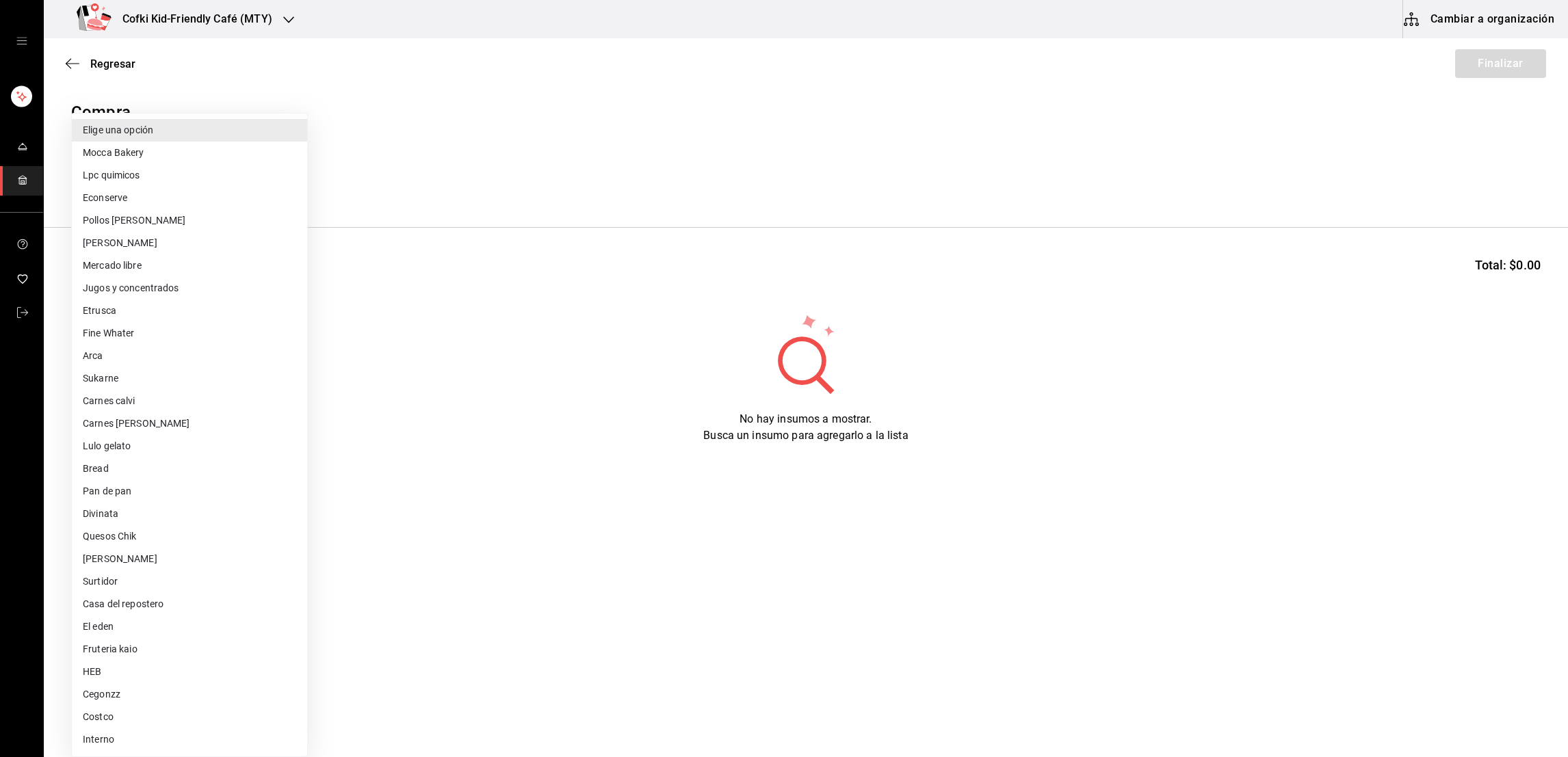
click at [118, 366] on li "Arca" at bounding box center [189, 356] width 235 height 22
type input "22fa42fb-fdc8-48ba-8e81-68699bfcbc70"
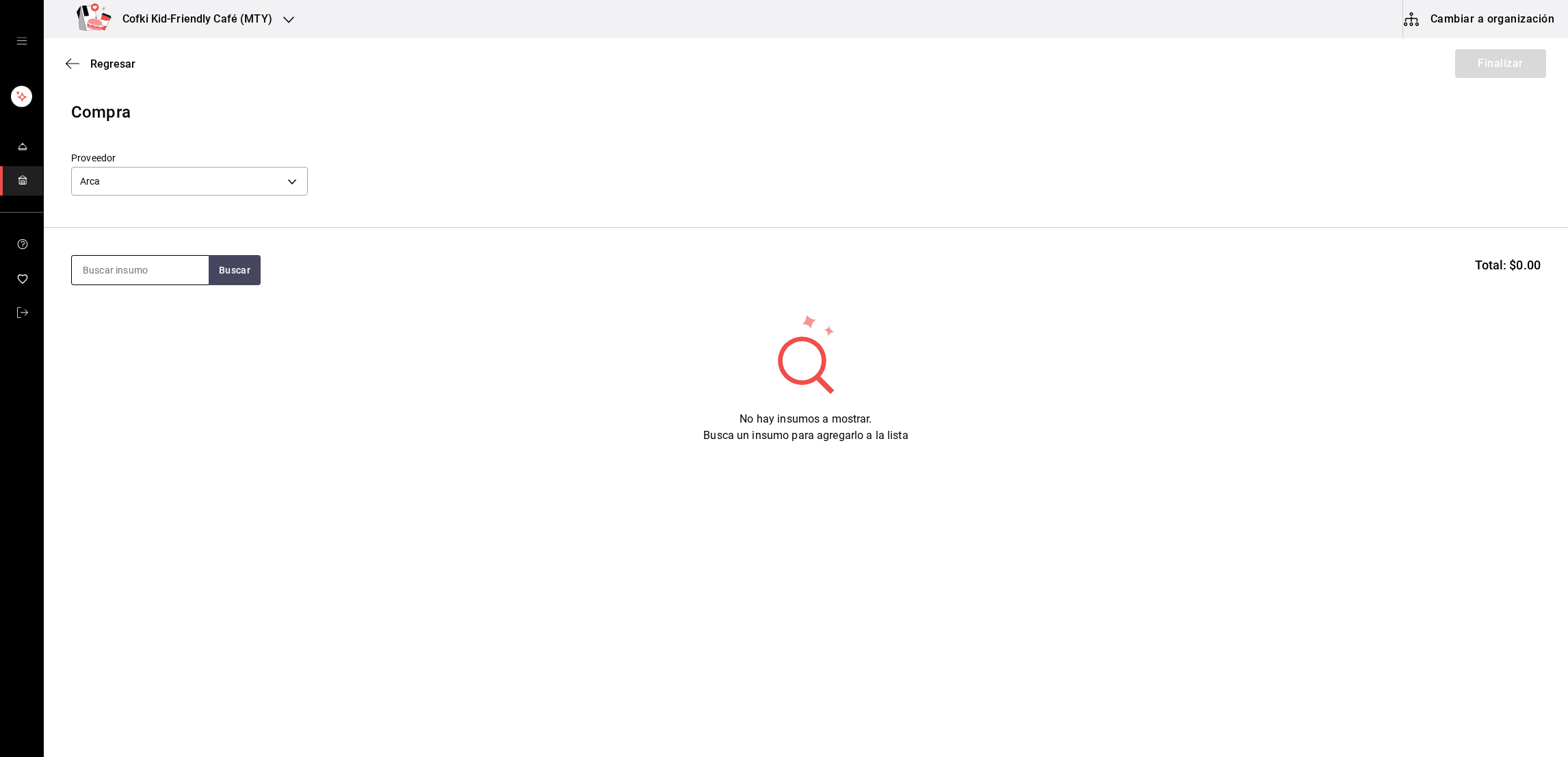
click at [163, 275] on input at bounding box center [140, 270] width 137 height 29
type input "agua"
click at [261, 268] on div "agua Buscar Total: $0.00" at bounding box center [806, 270] width 1470 height 30
click at [237, 272] on button "Buscar" at bounding box center [234, 270] width 52 height 30
click at [167, 322] on div "Paquete con 12 piezas de agua mineral - Arca" at bounding box center [139, 334] width 115 height 29
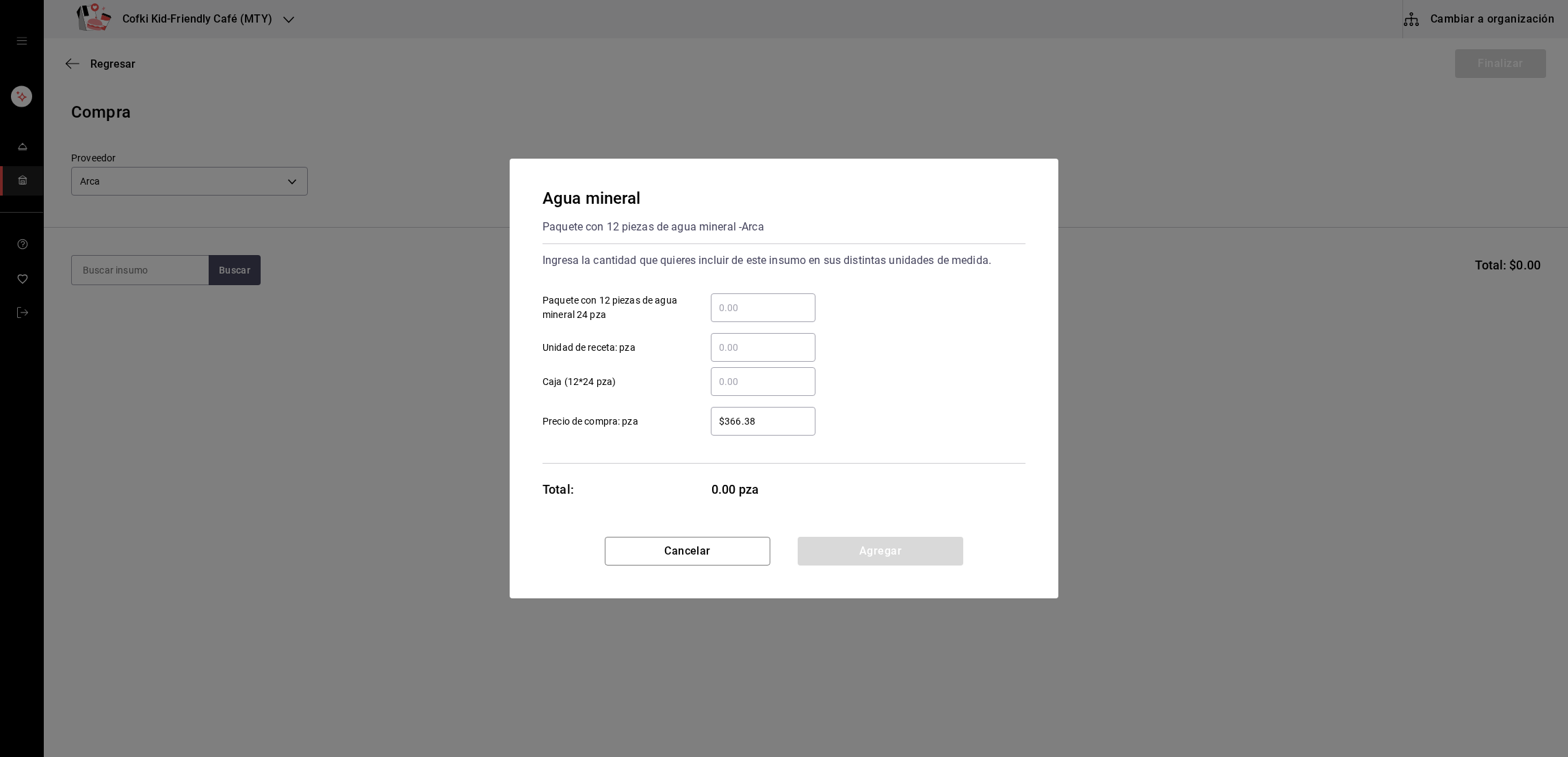
click at [738, 313] on input "​ Paquete con 12 piezas de agua mineral 24 pza" at bounding box center [763, 308] width 105 height 16
type input "2"
type input "$192.24"
click at [840, 557] on button "Agregar" at bounding box center [881, 552] width 165 height 29
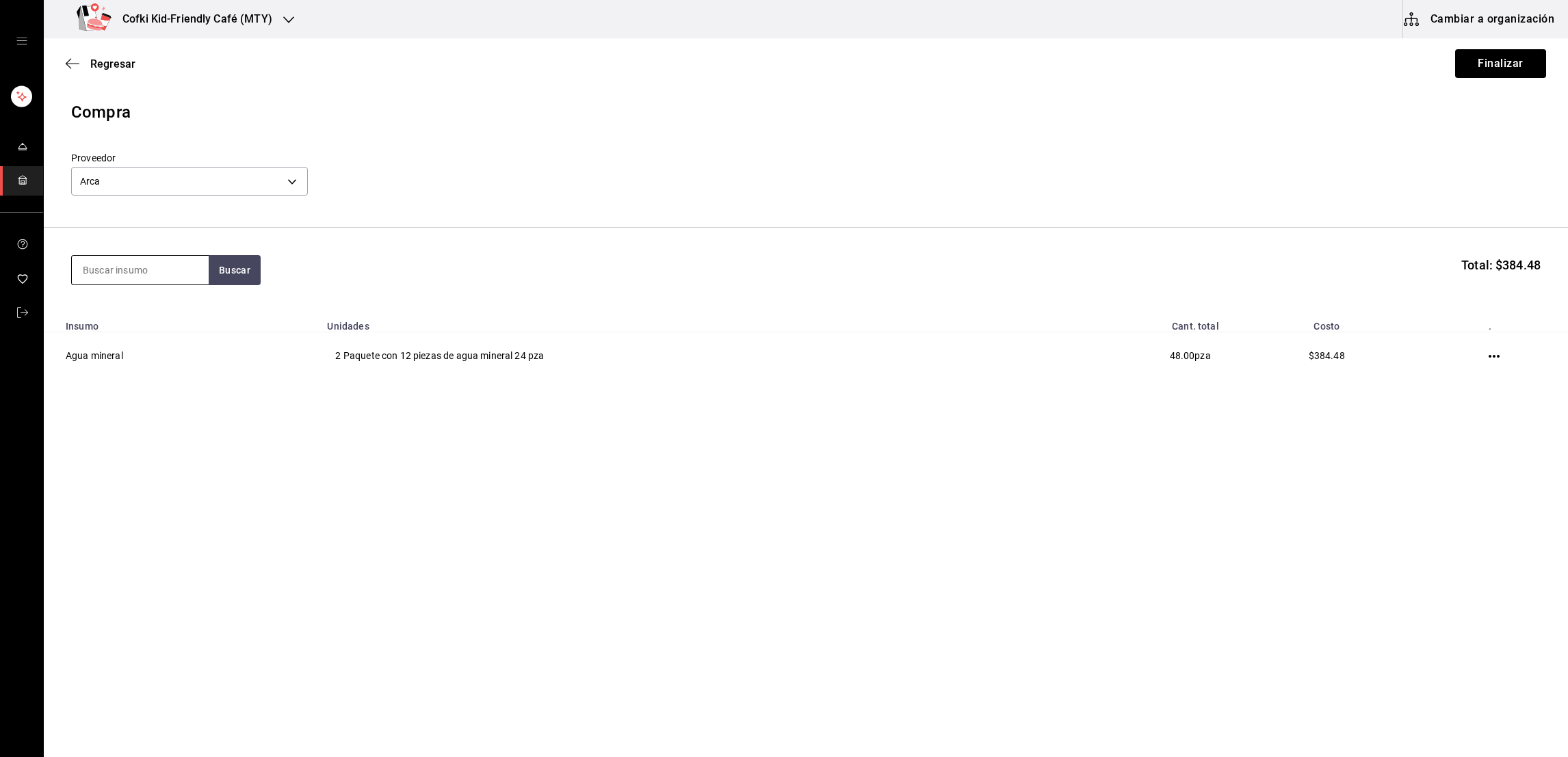
click at [139, 260] on input at bounding box center [140, 270] width 137 height 29
click at [225, 274] on button "Buscar" at bounding box center [234, 270] width 52 height 30
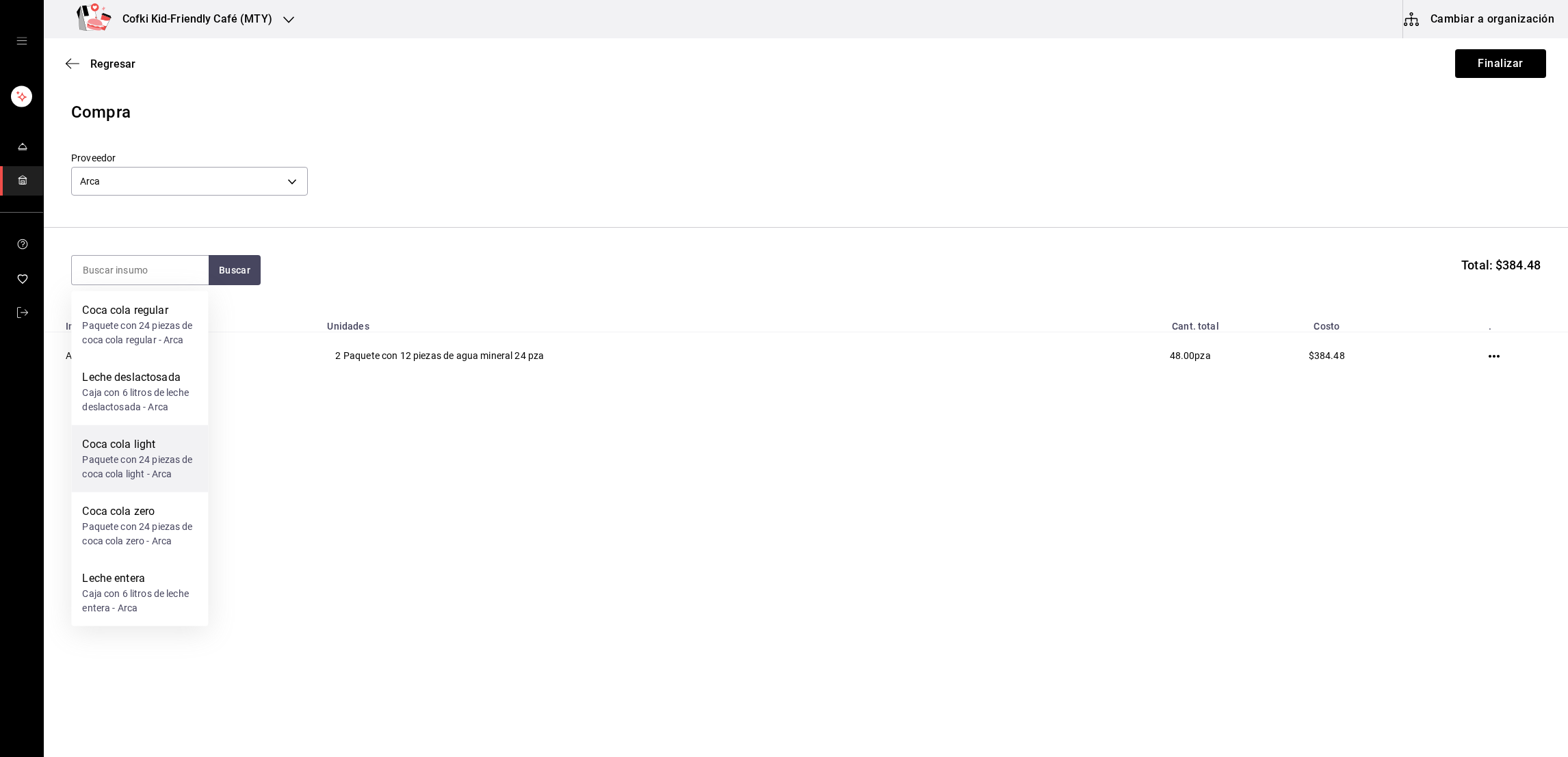
click at [128, 459] on div "Paquete con 24 piezas de coca cola light - Arca" at bounding box center [139, 468] width 115 height 29
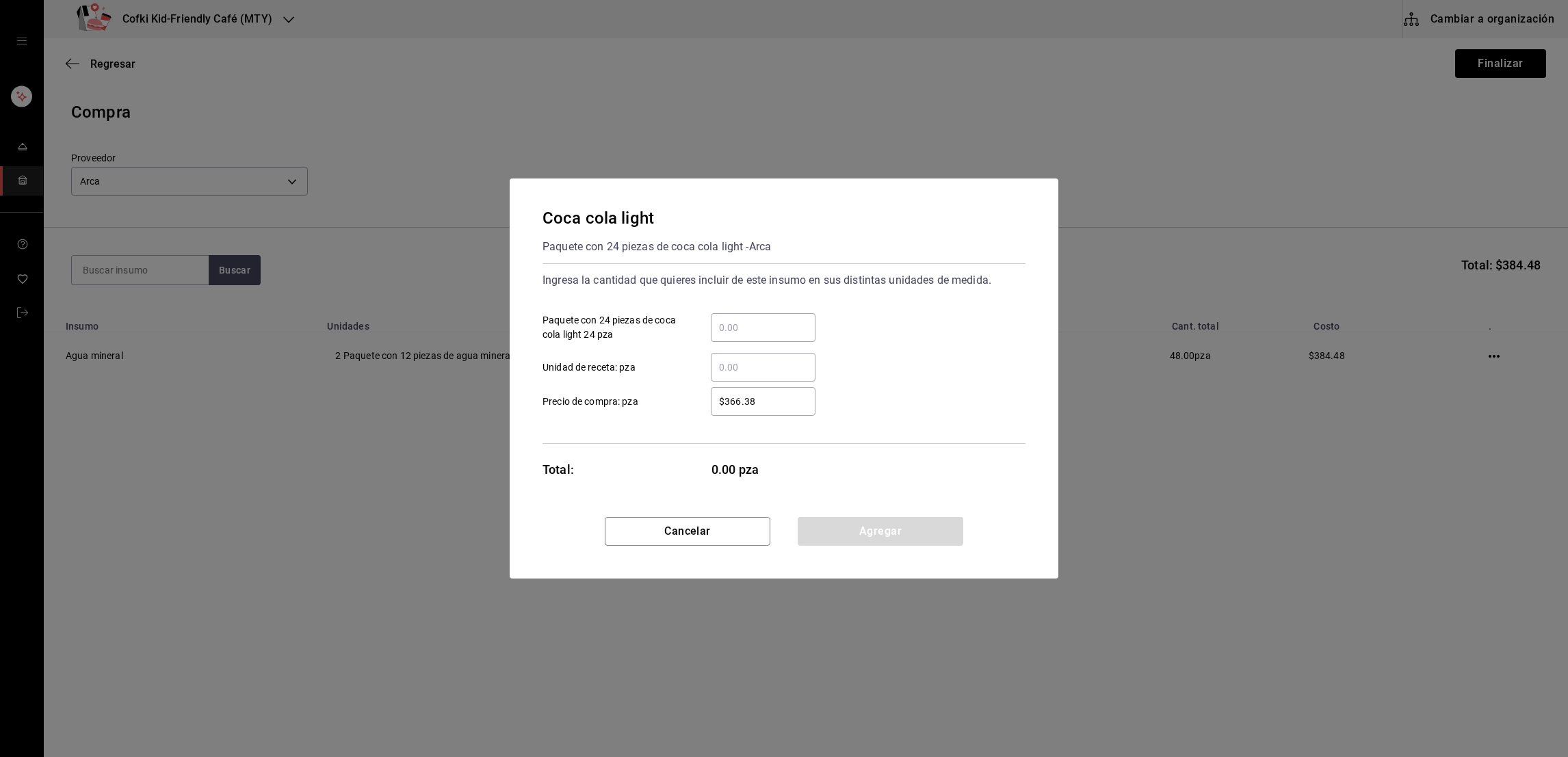
click at [744, 325] on input "​ Paquete con 24 piezas de coca cola light 24 pza" at bounding box center [763, 327] width 105 height 16
type input "1"
type input "$384.48"
click at [836, 368] on div "​ Unidad de receta: pza" at bounding box center [779, 362] width 494 height 39
click at [869, 521] on button "Agregar" at bounding box center [881, 532] width 165 height 29
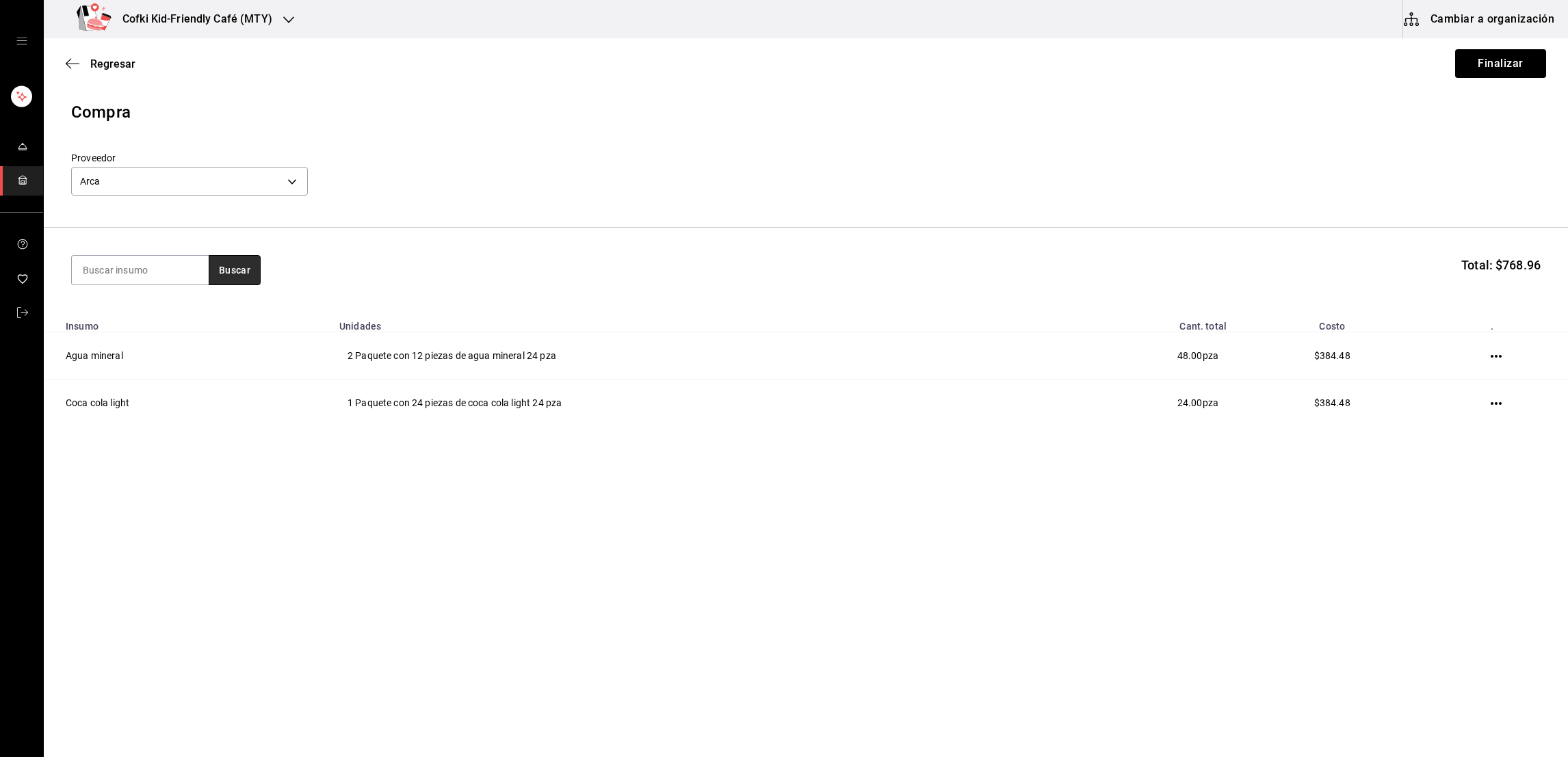
click at [252, 267] on button "Buscar" at bounding box center [234, 270] width 52 height 30
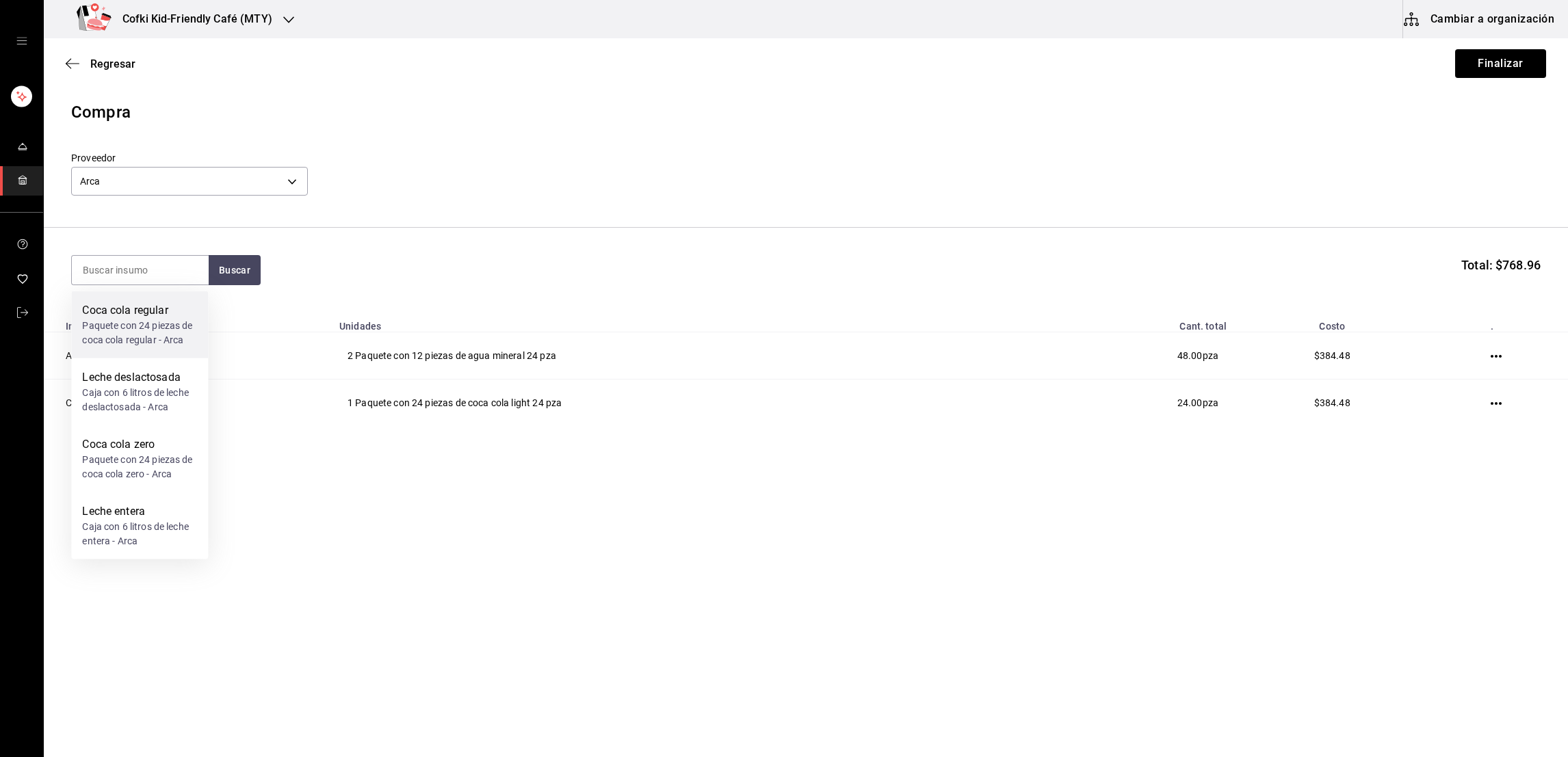
click at [170, 312] on div "Coca cola regular" at bounding box center [139, 310] width 115 height 16
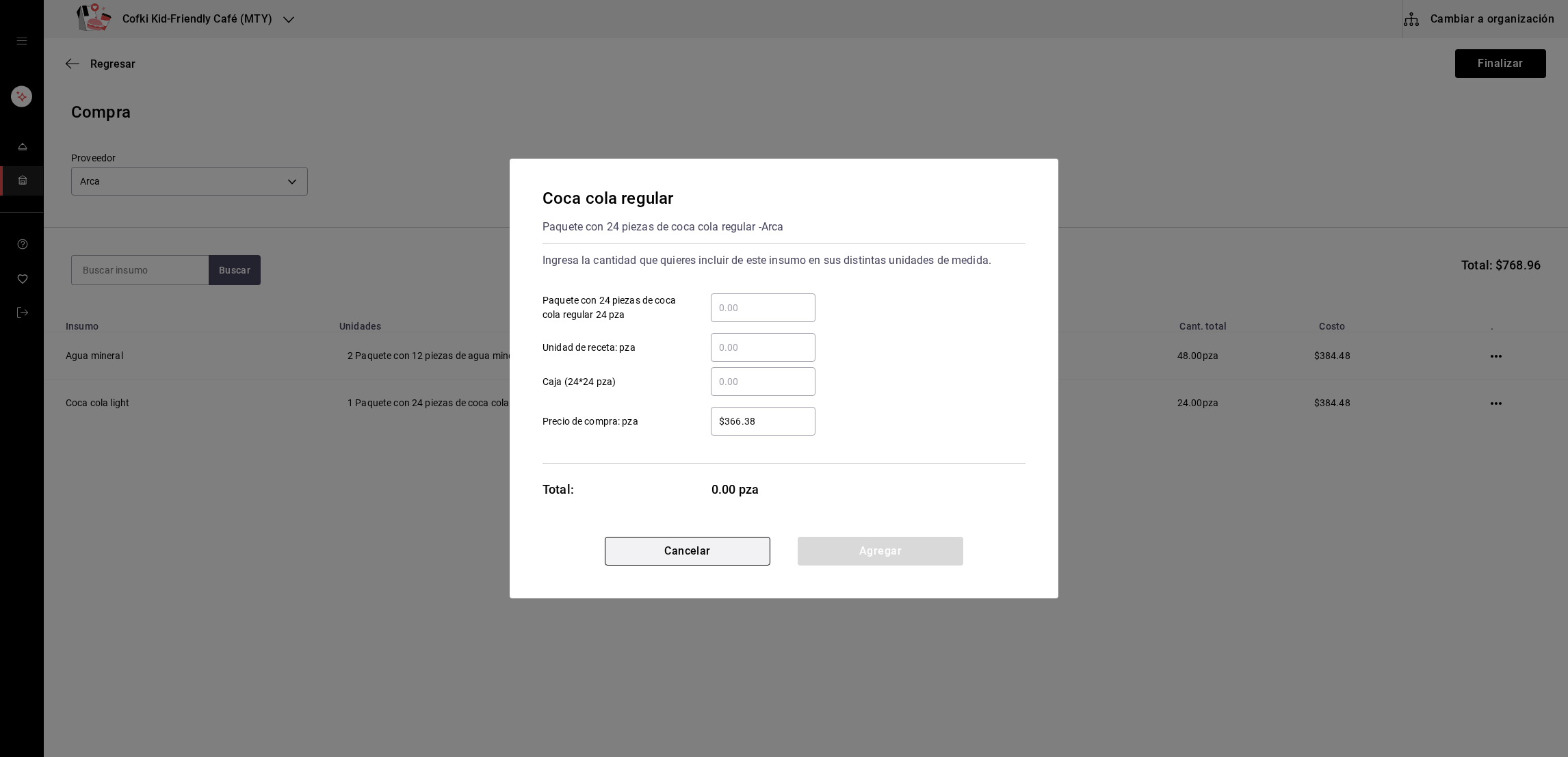
click at [743, 561] on button "Cancelar" at bounding box center [687, 552] width 165 height 29
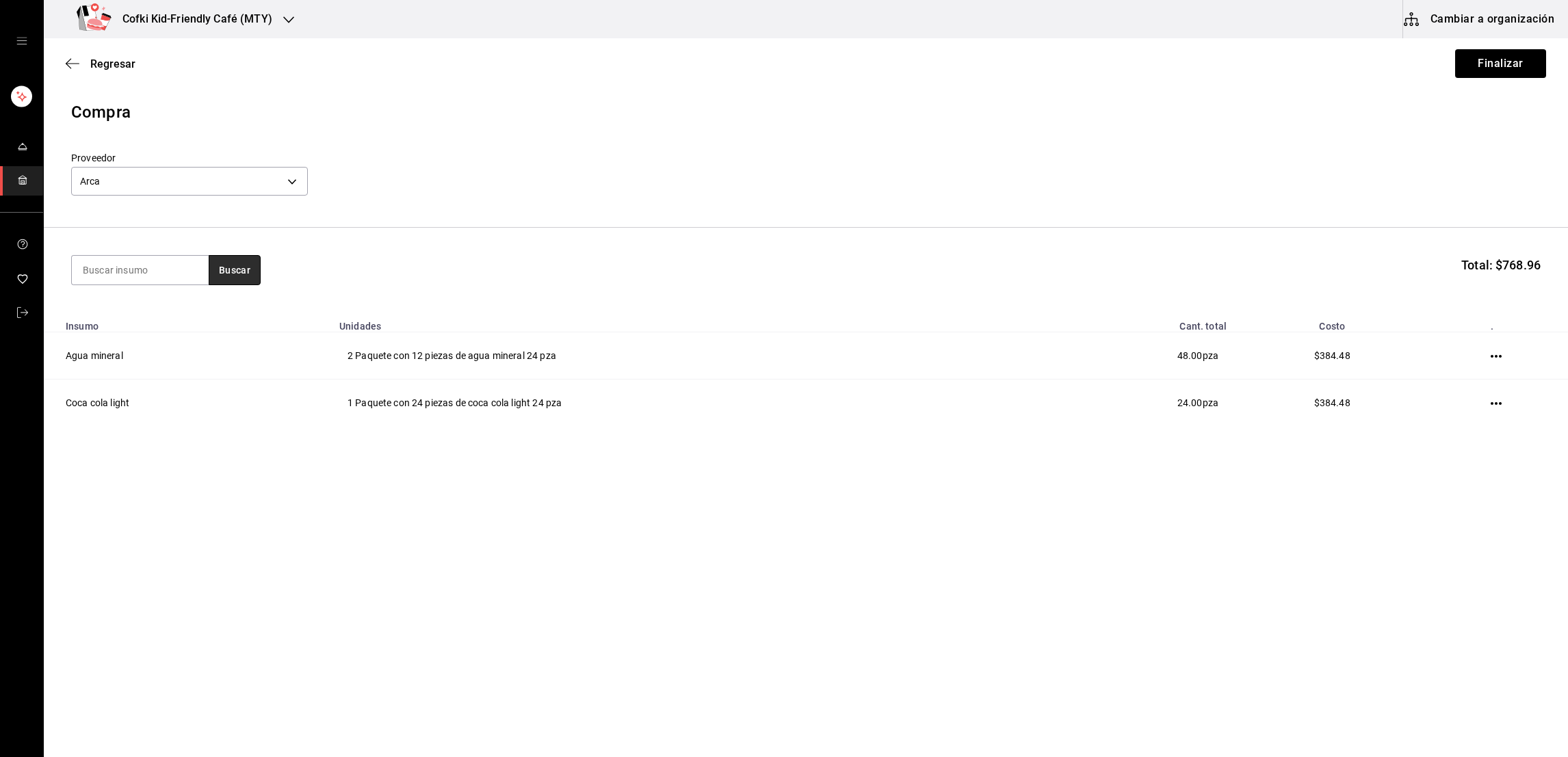
click at [239, 271] on button "Buscar" at bounding box center [234, 270] width 52 height 30
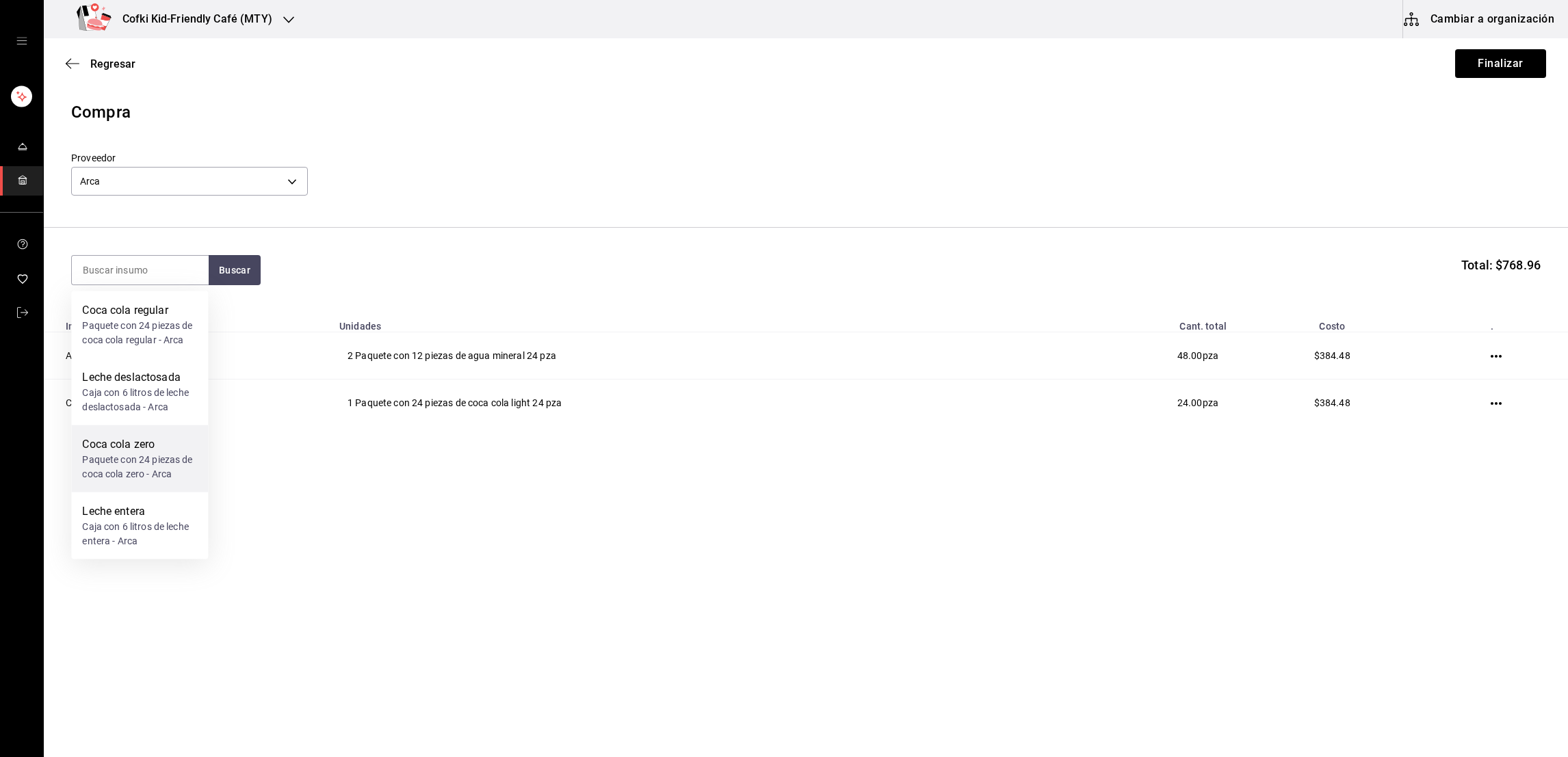
click at [125, 467] on div "Paquete con 24 piezas de coca cola zero - Arca" at bounding box center [139, 468] width 115 height 29
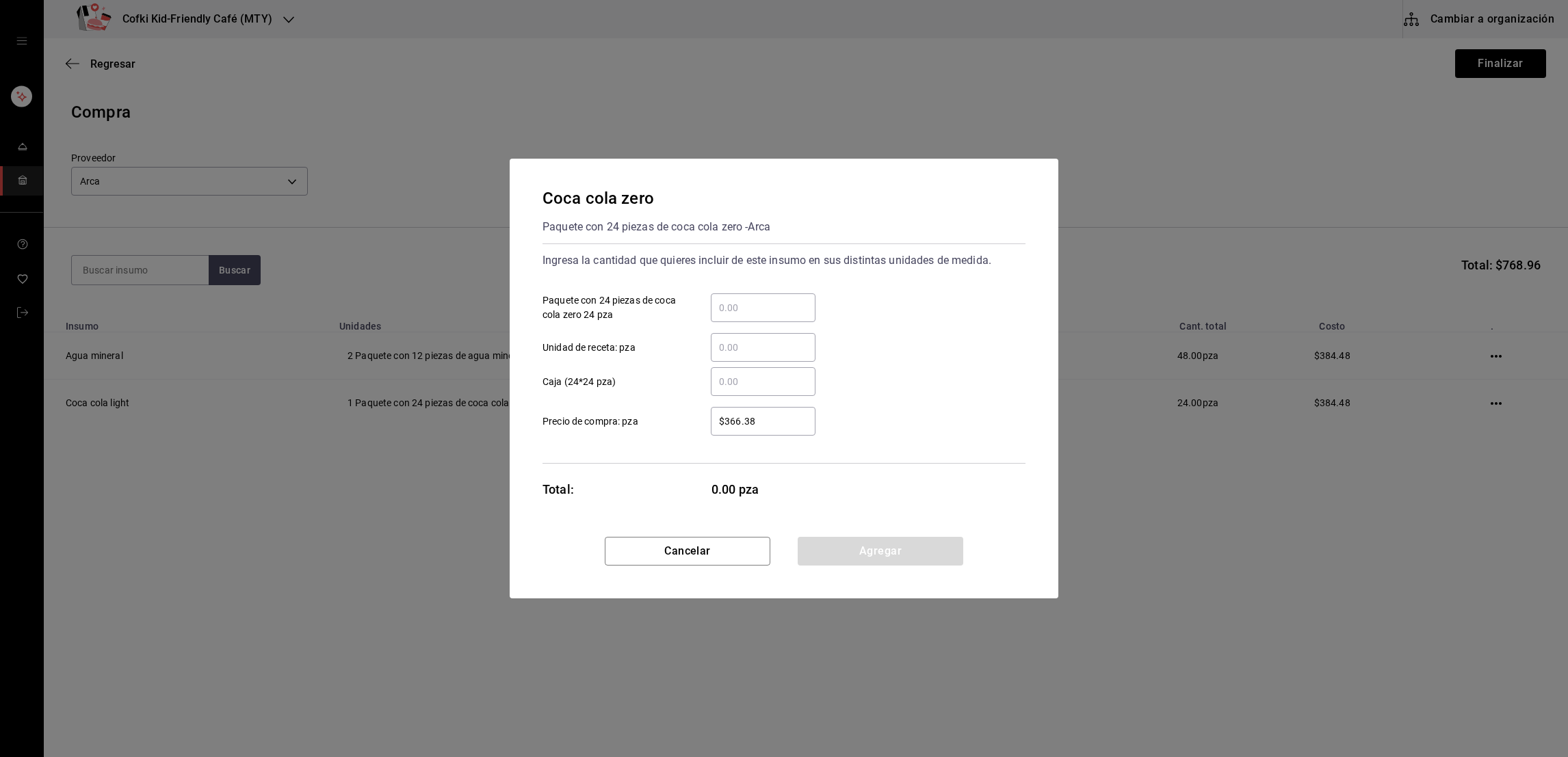
click at [762, 291] on div "​ Paquete con 24 piezas de coca cola zero 24 pza" at bounding box center [779, 302] width 494 height 39
click at [762, 306] on input "​ Paquete con 24 piezas de coca cola zero 24 pza" at bounding box center [763, 308] width 105 height 16
type input "1"
type input "$384.48"
click at [853, 548] on button "Agregar" at bounding box center [881, 552] width 165 height 29
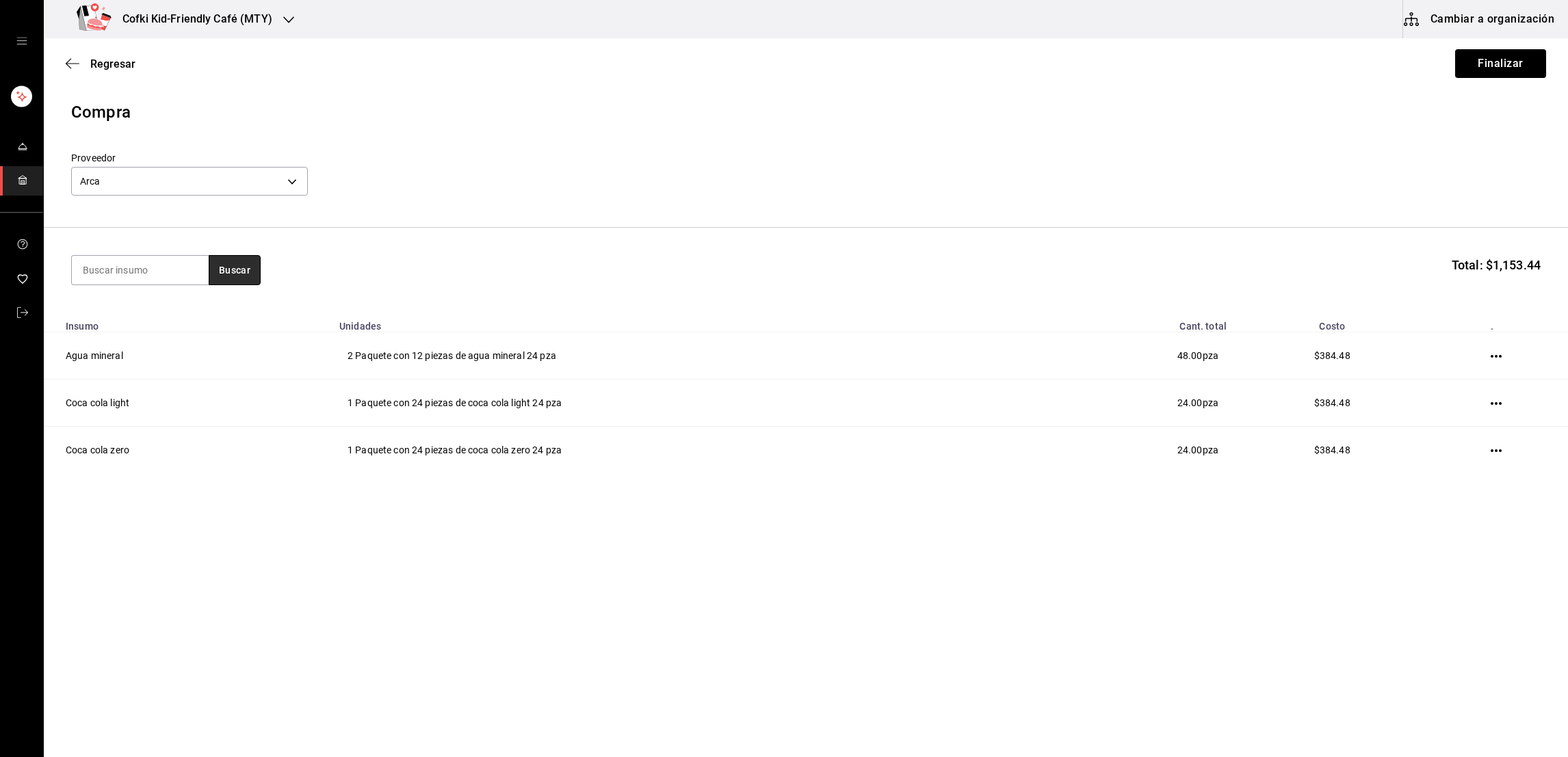
click at [221, 275] on button "Buscar" at bounding box center [234, 270] width 52 height 30
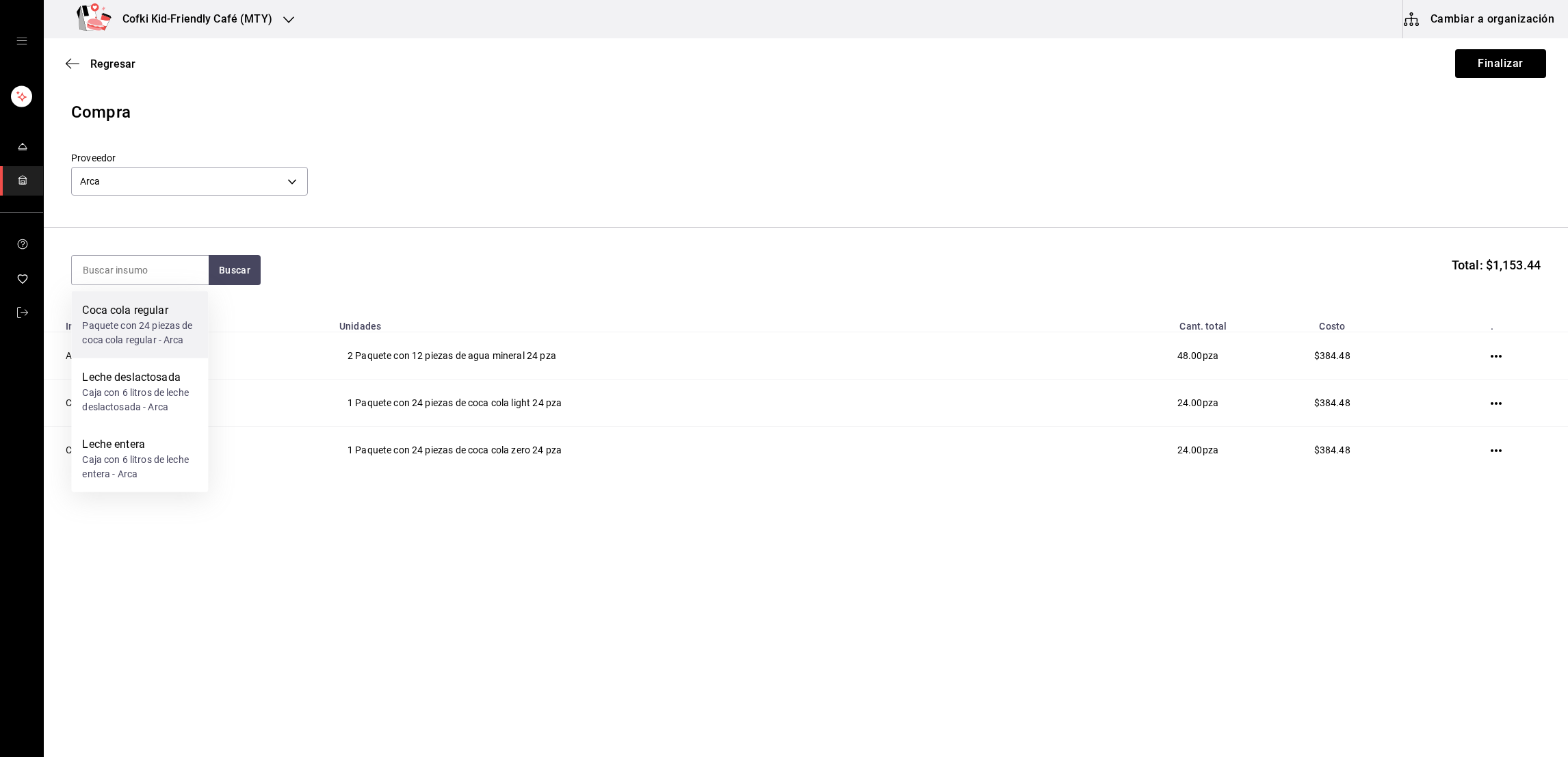
click at [133, 314] on div "Coca cola regular" at bounding box center [139, 310] width 115 height 16
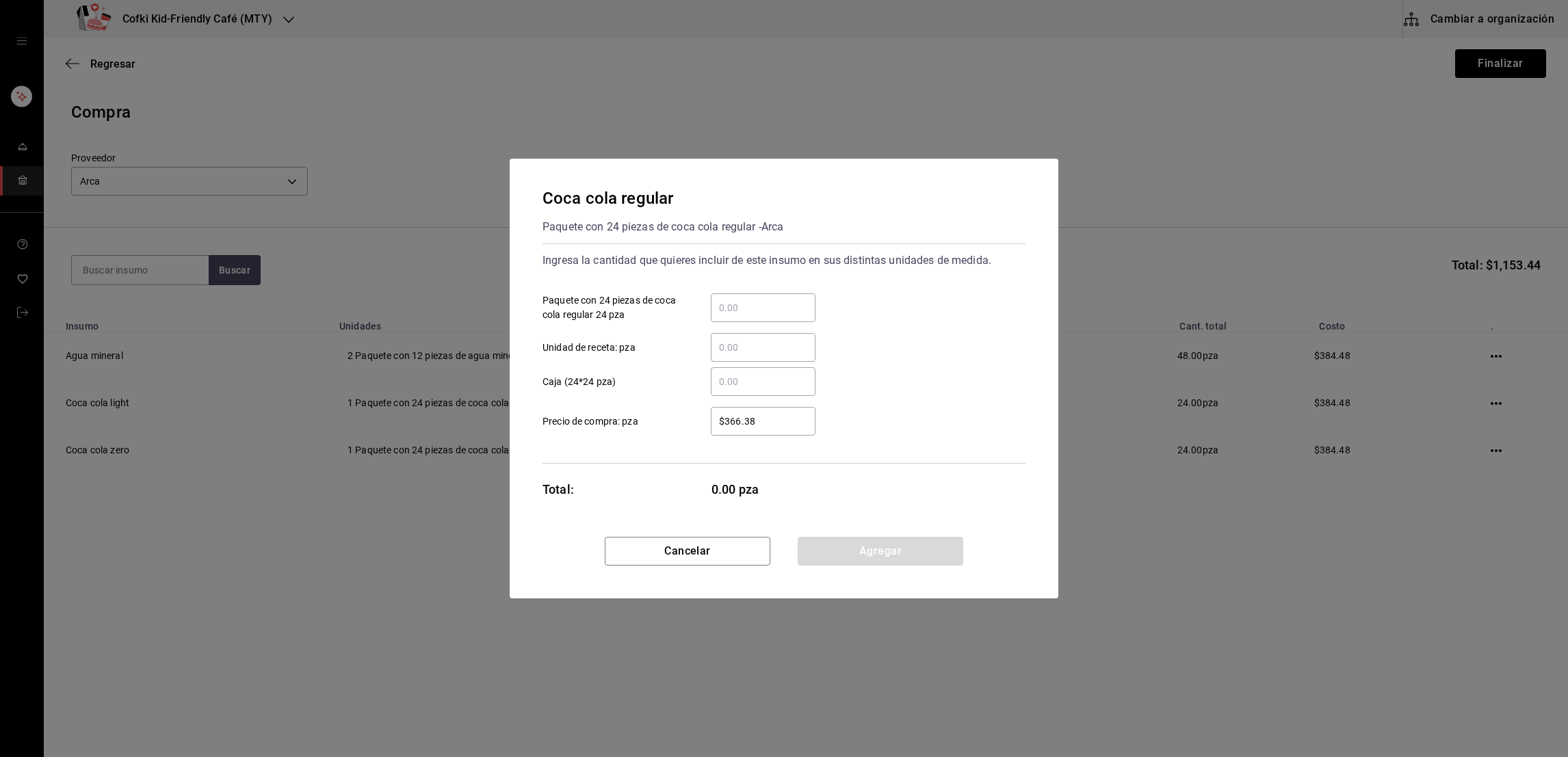
click at [763, 303] on input "​ Paquete con 24 piezas de coca cola regular 24 pza" at bounding box center [763, 308] width 105 height 16
type input "1"
type input "$348.49"
click at [816, 542] on button "Agregar" at bounding box center [881, 552] width 165 height 29
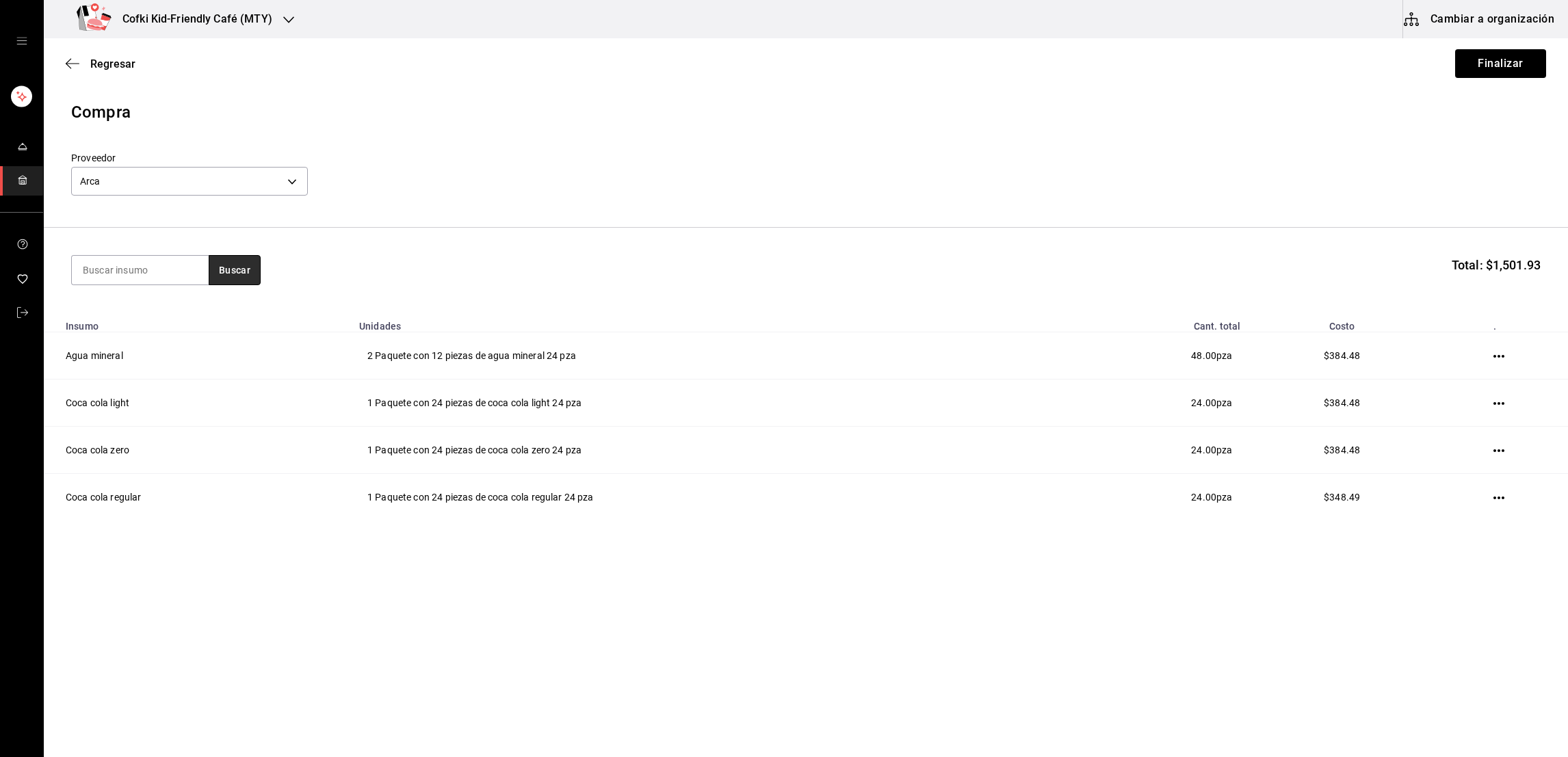
click at [255, 265] on button "Buscar" at bounding box center [234, 270] width 52 height 30
click at [156, 395] on div "Caja con 6 litros de leche entera - Arca" at bounding box center [139, 400] width 115 height 29
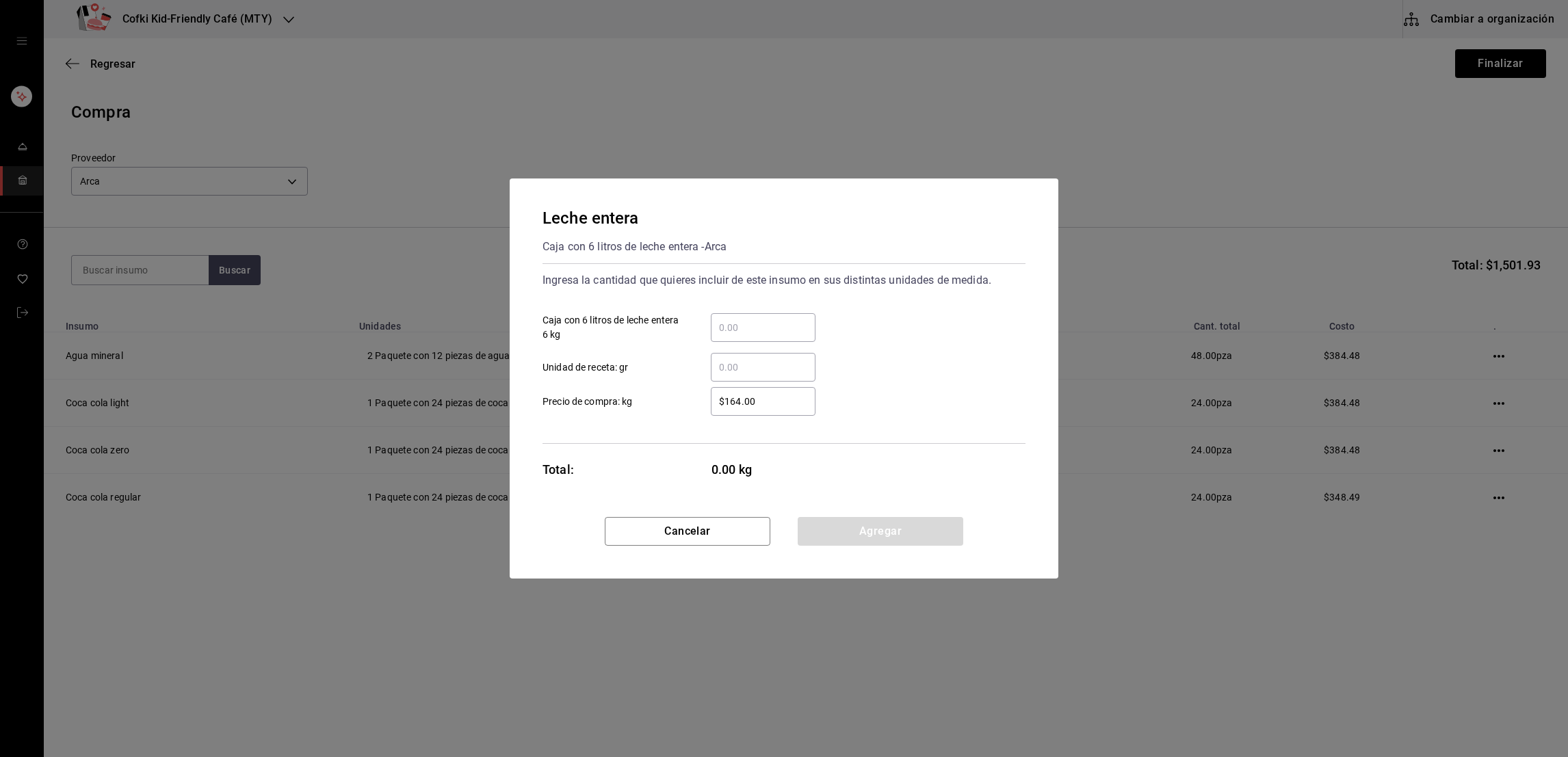
click at [722, 340] on div "​" at bounding box center [763, 328] width 105 height 29
click at [722, 336] on input "​ Caja con 6 litros de leche entera 6 kg" at bounding box center [763, 327] width 105 height 16
type input "1"
type input "$164"
click at [883, 352] on div "​ Unidad de receta: gr" at bounding box center [779, 362] width 494 height 39
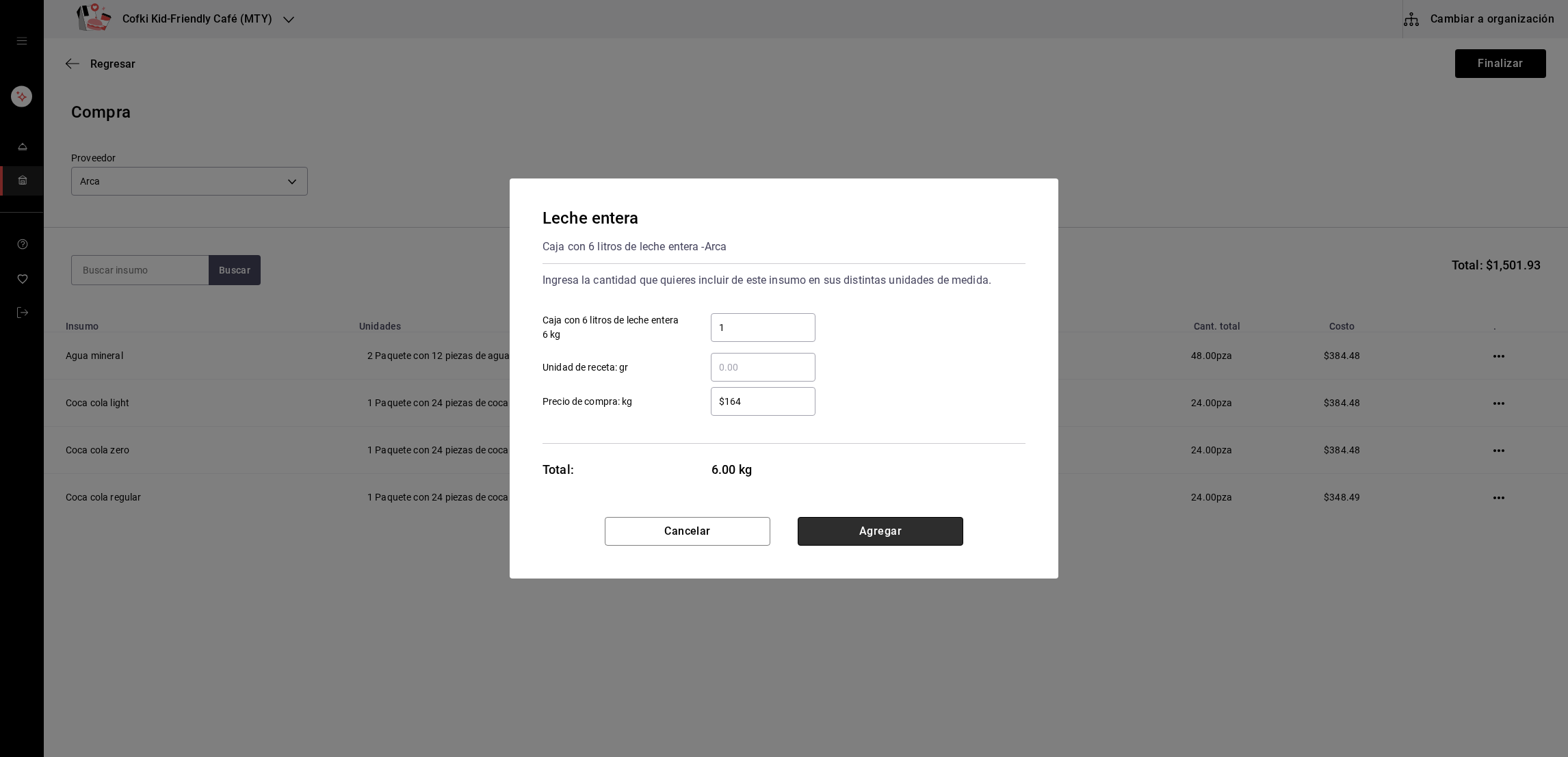
click at [863, 520] on button "Agregar" at bounding box center [881, 532] width 165 height 29
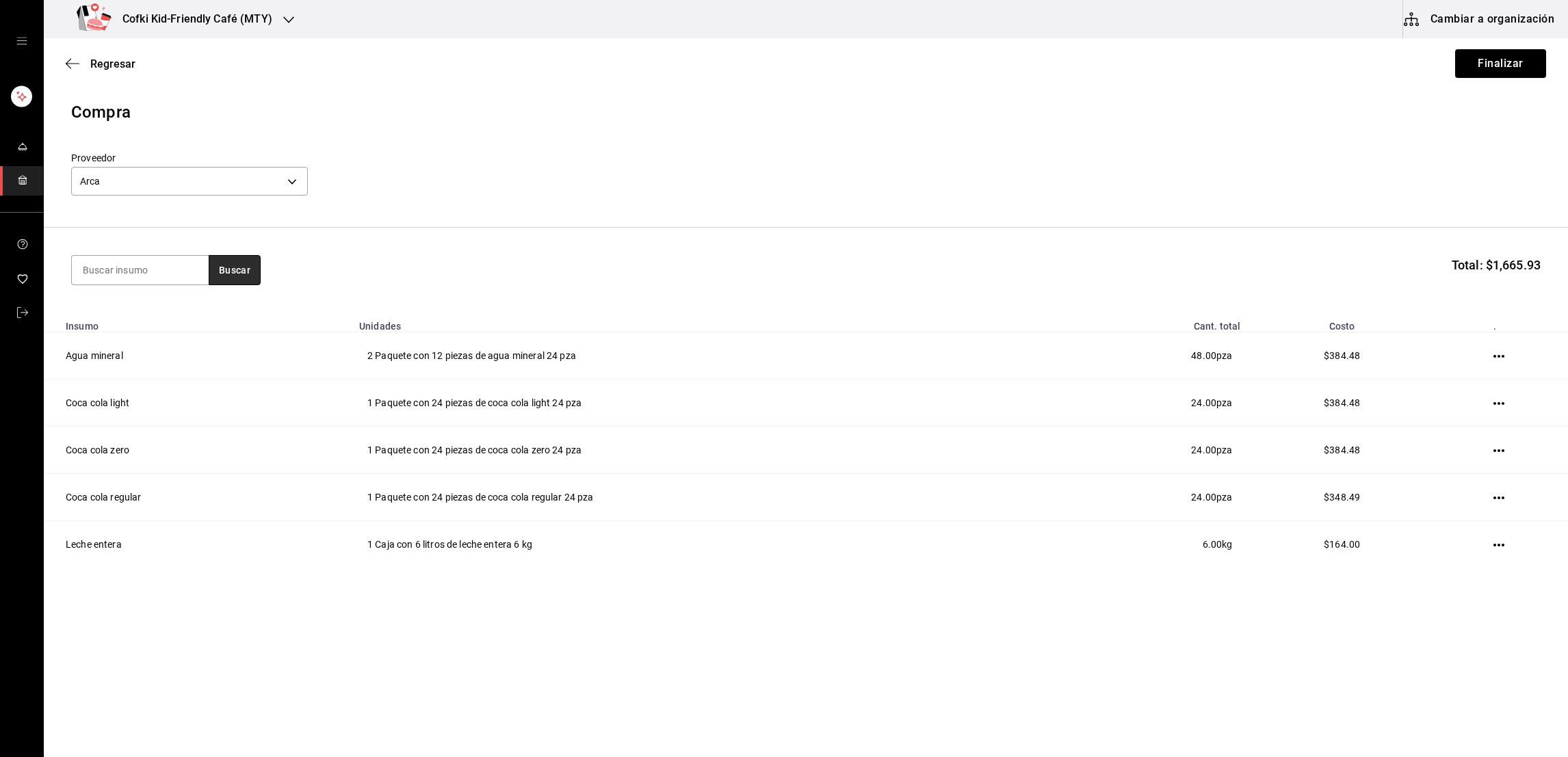
click at [213, 279] on button "Buscar" at bounding box center [234, 270] width 52 height 30
click at [160, 321] on div "Caja con 6 litros de leche deslactosada - Arca" at bounding box center [139, 334] width 115 height 29
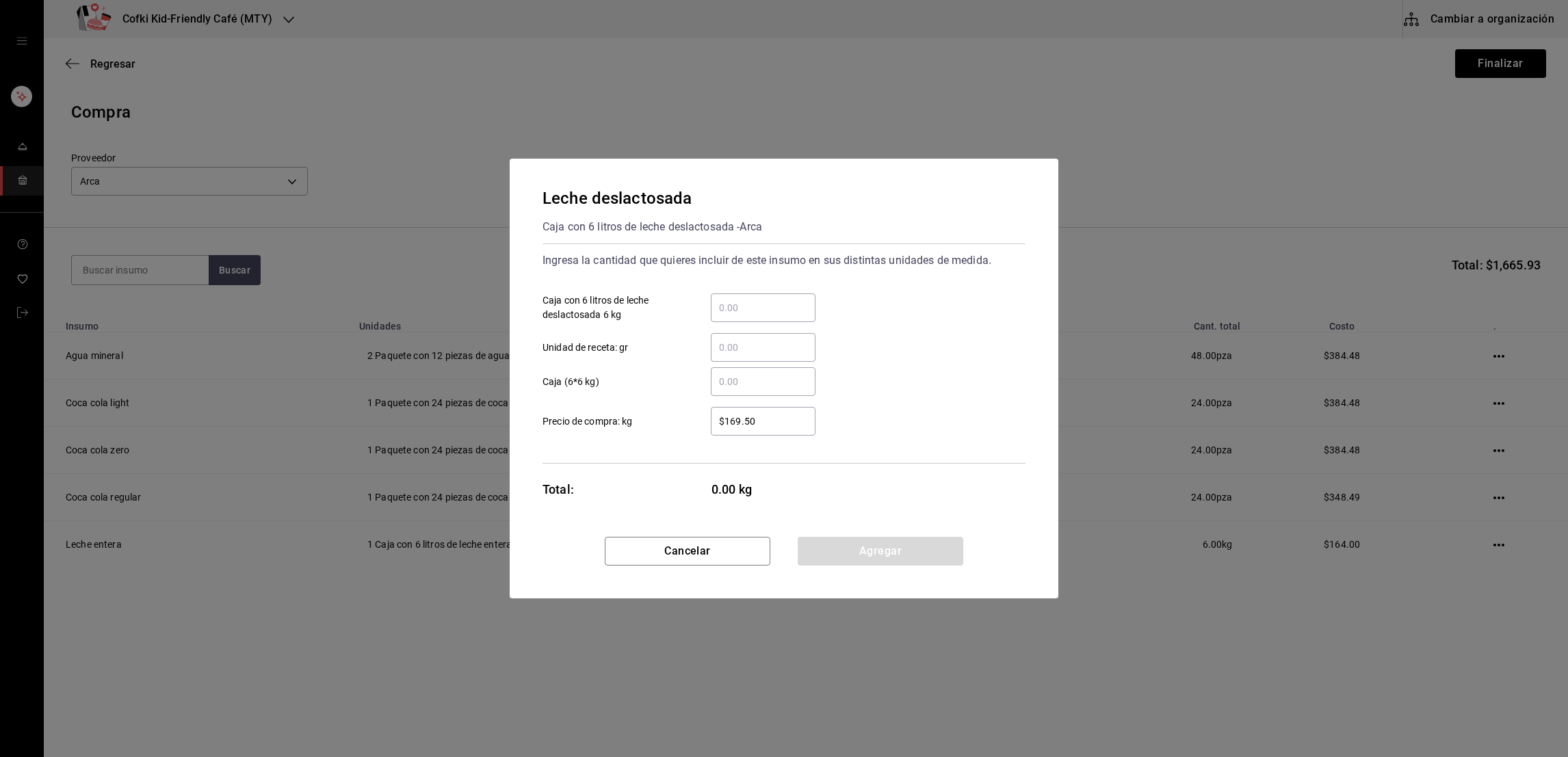
click at [757, 316] on div "​" at bounding box center [763, 308] width 105 height 29
click at [757, 316] on input "​ Caja con 6 litros de leche deslactosada 6 kg" at bounding box center [763, 308] width 105 height 16
type input "5"
type input "$169.5"
click at [885, 357] on div "​ Caja (6*6 kg)" at bounding box center [779, 375] width 494 height 39
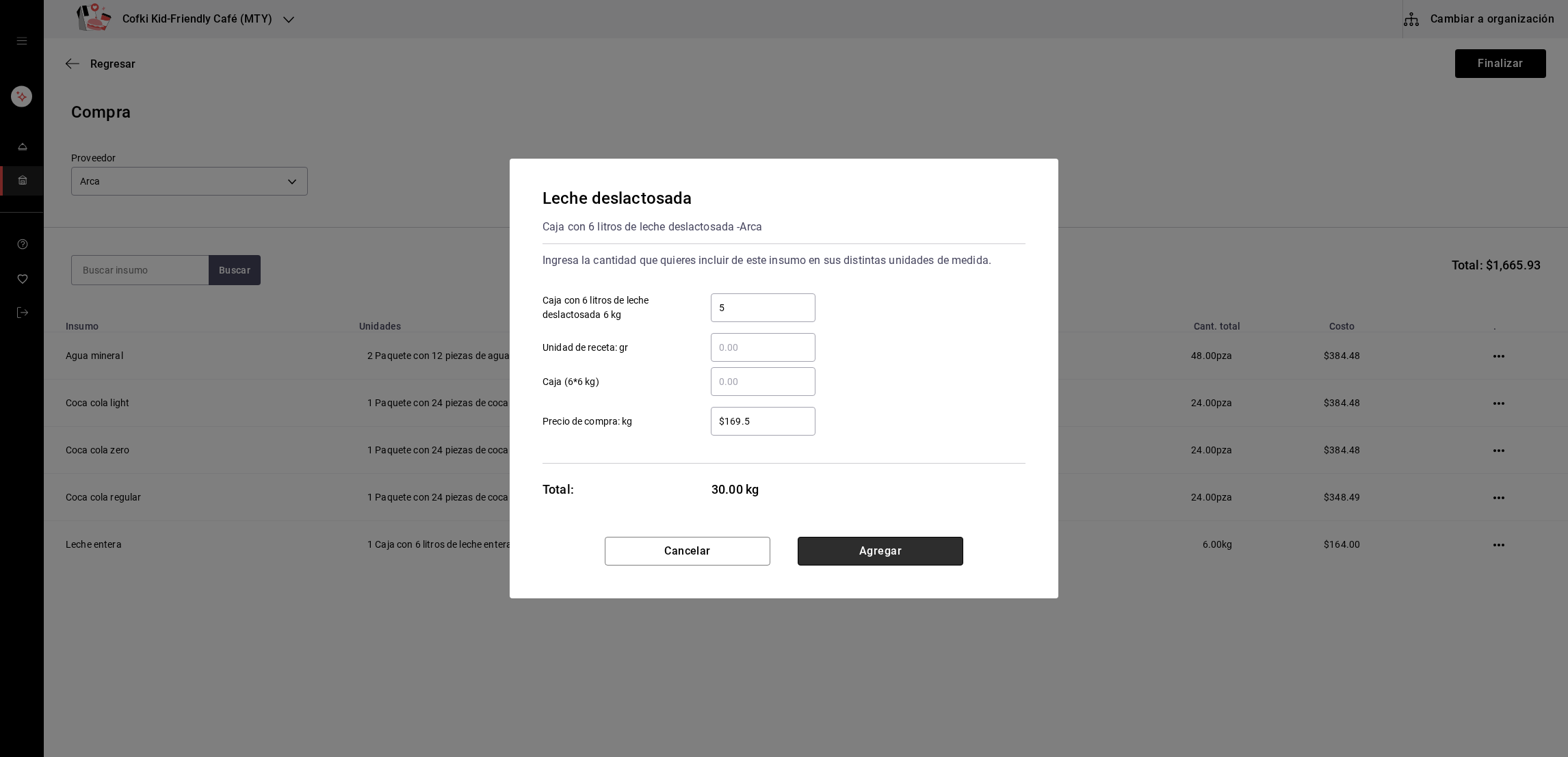
click at [879, 549] on button "Agregar" at bounding box center [881, 552] width 165 height 29
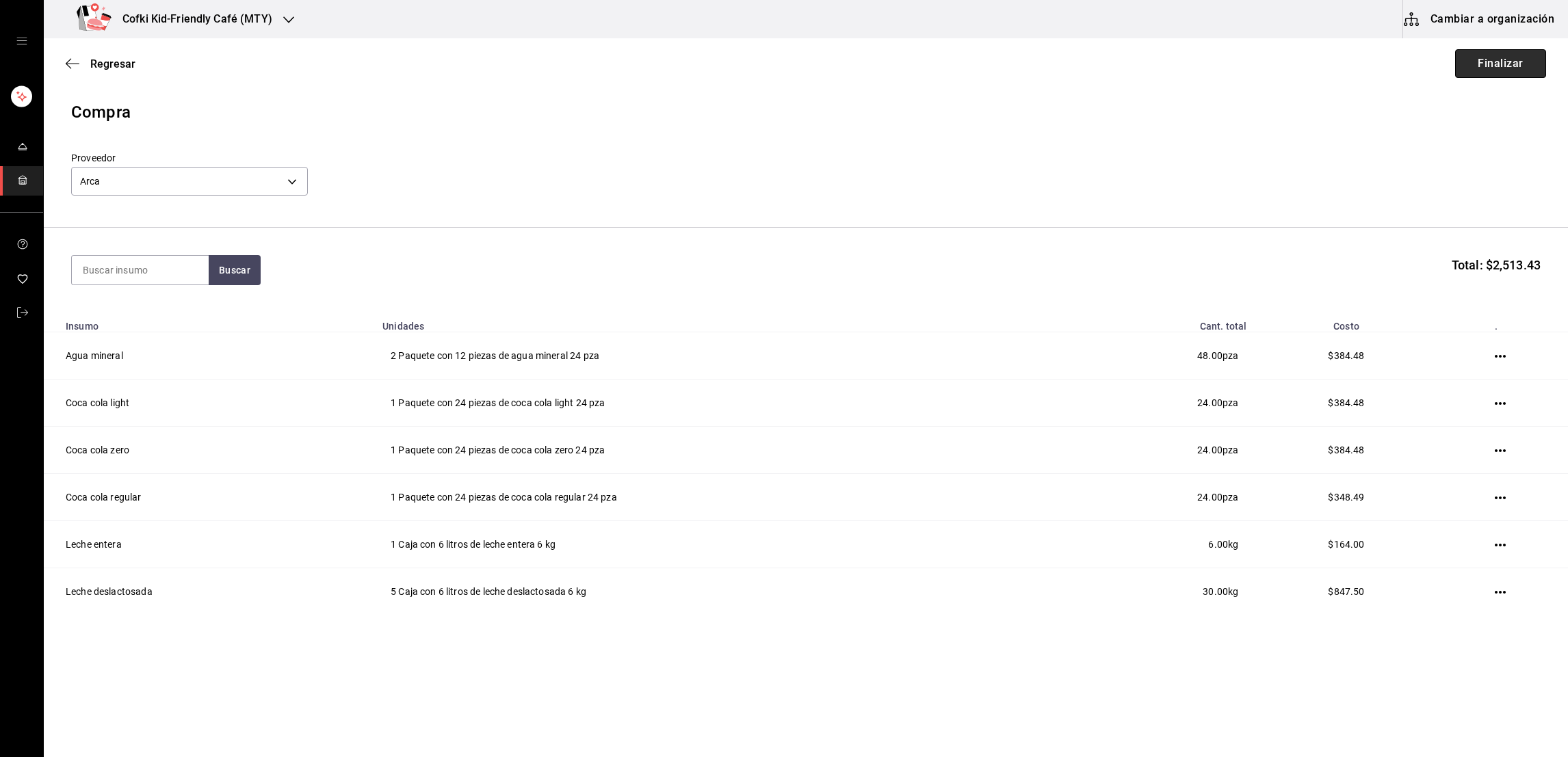
click at [1484, 62] on button "Finalizar" at bounding box center [1501, 63] width 91 height 29
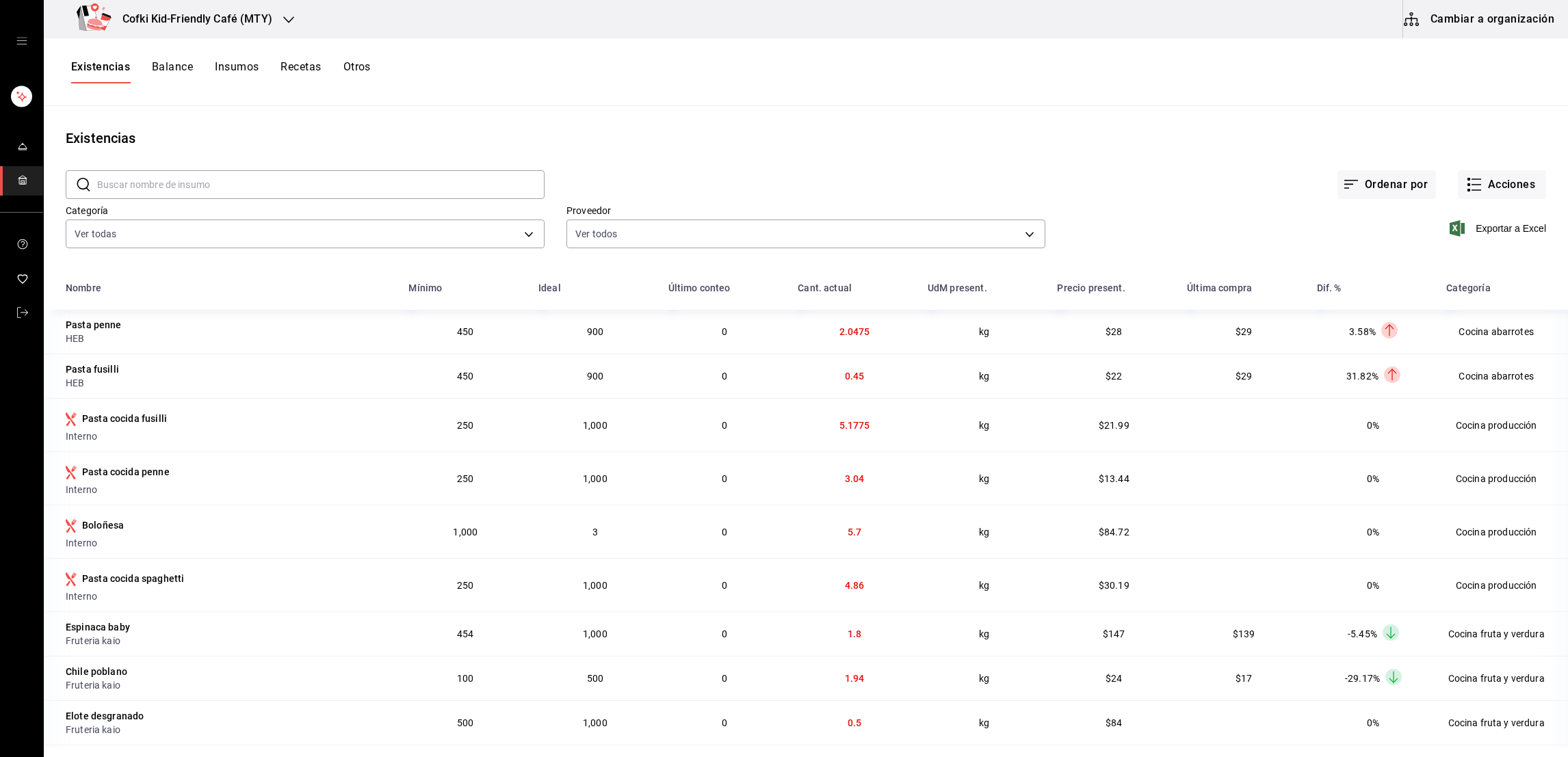
click at [1484, 62] on div "Existencias Balance Insumos Recetas Otros" at bounding box center [806, 71] width 1525 height 23
click at [1491, 188] on button "Acciones" at bounding box center [1502, 184] width 88 height 29
click at [1481, 264] on span "Compra" at bounding box center [1486, 259] width 115 height 14
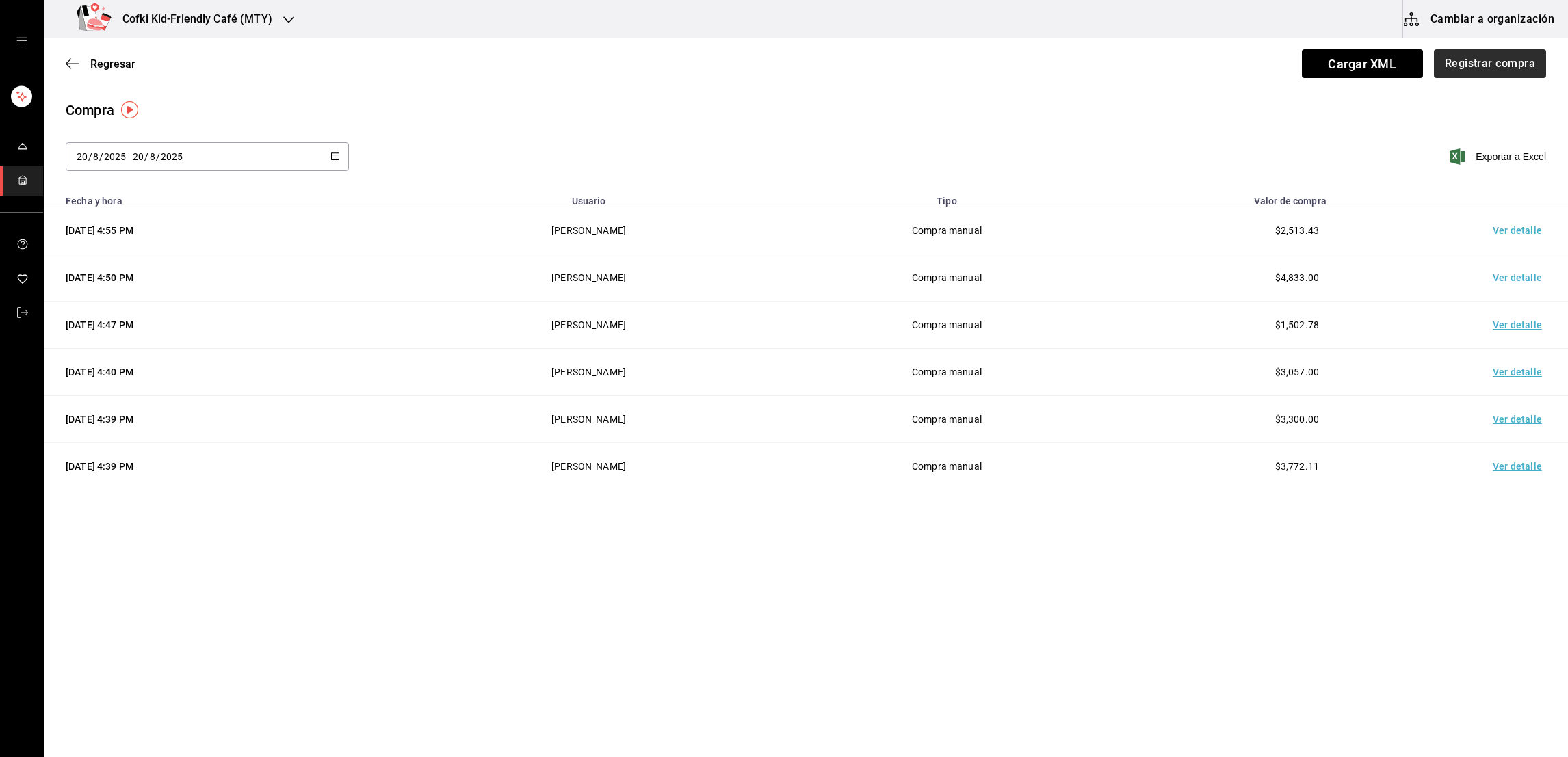
drag, startPoint x: 1474, startPoint y: 83, endPoint x: 1477, endPoint y: 73, distance: 10.4
click at [1477, 73] on div "Regresar Cargar XML Registrar compra" at bounding box center [806, 63] width 1525 height 51
click at [1477, 73] on button "Registrar compra" at bounding box center [1489, 63] width 114 height 29
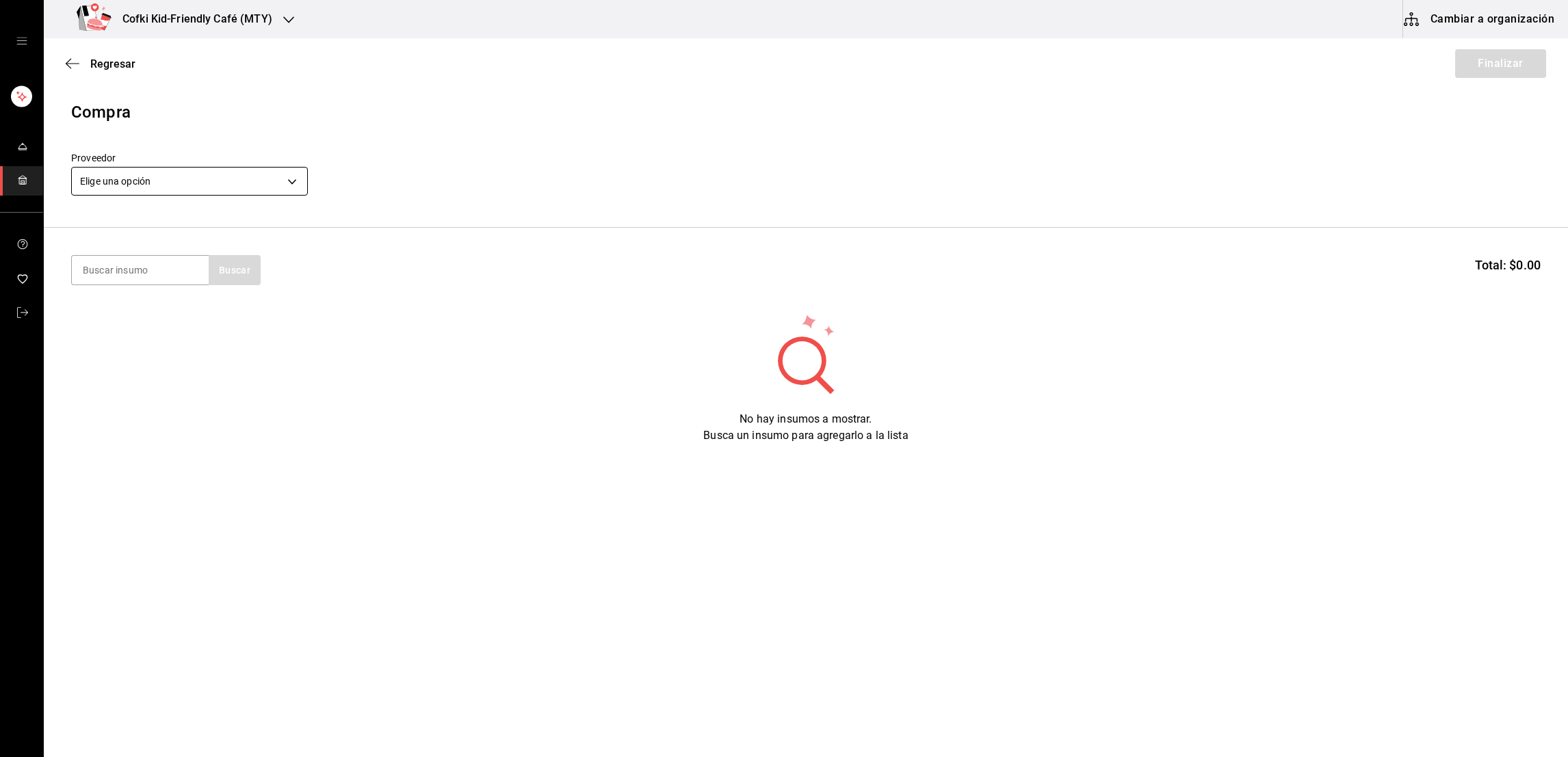
click at [261, 182] on body "Cofki Kid-Friendly Café (MTY) Cambiar a organización Regresar Finalizar Compra …" at bounding box center [784, 340] width 1568 height 680
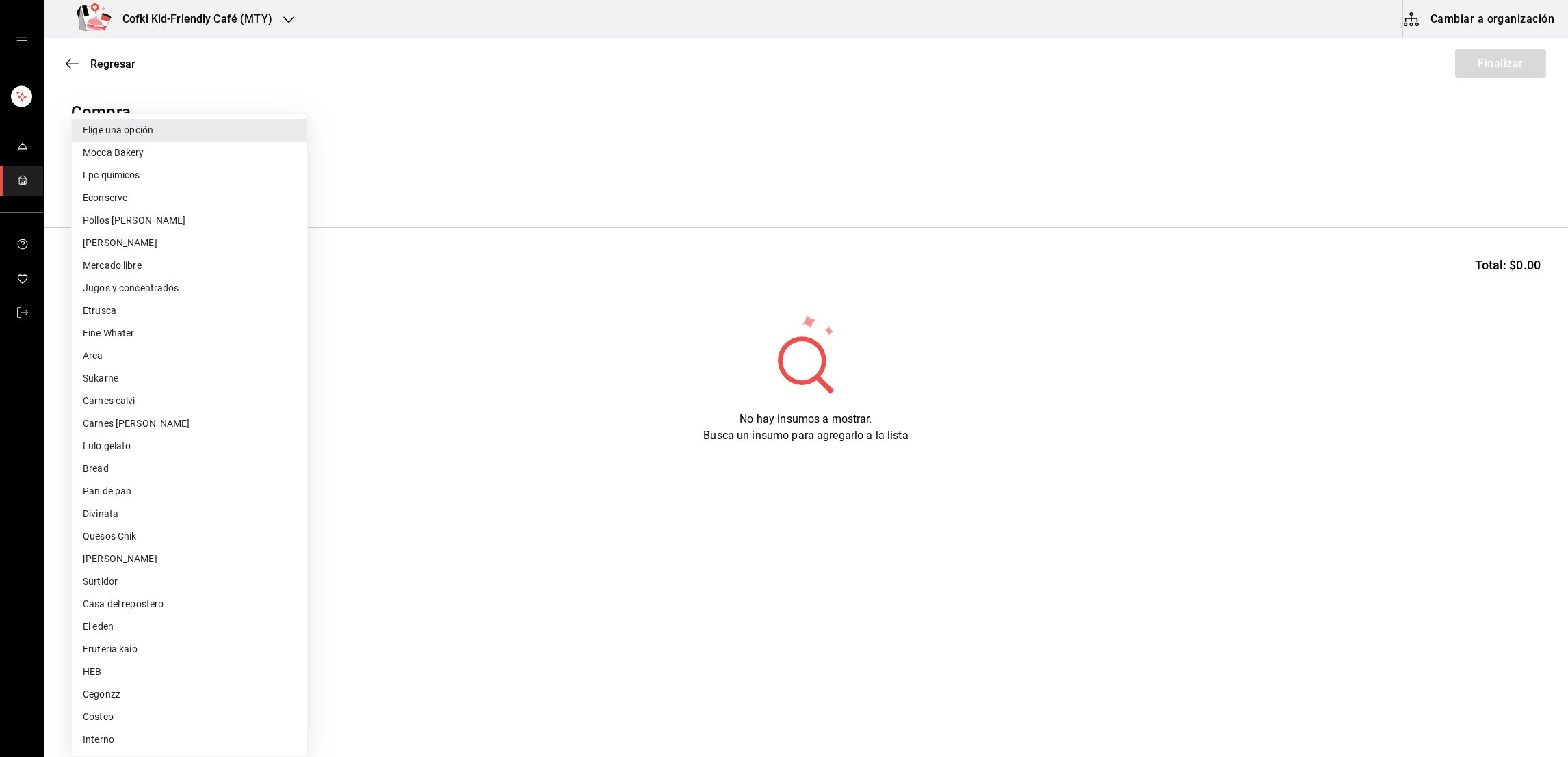
click at [155, 176] on li "Lpc quimicos" at bounding box center [189, 176] width 235 height 22
type input "db131eb2-4597-4502-b034-79ba9d7157cf"
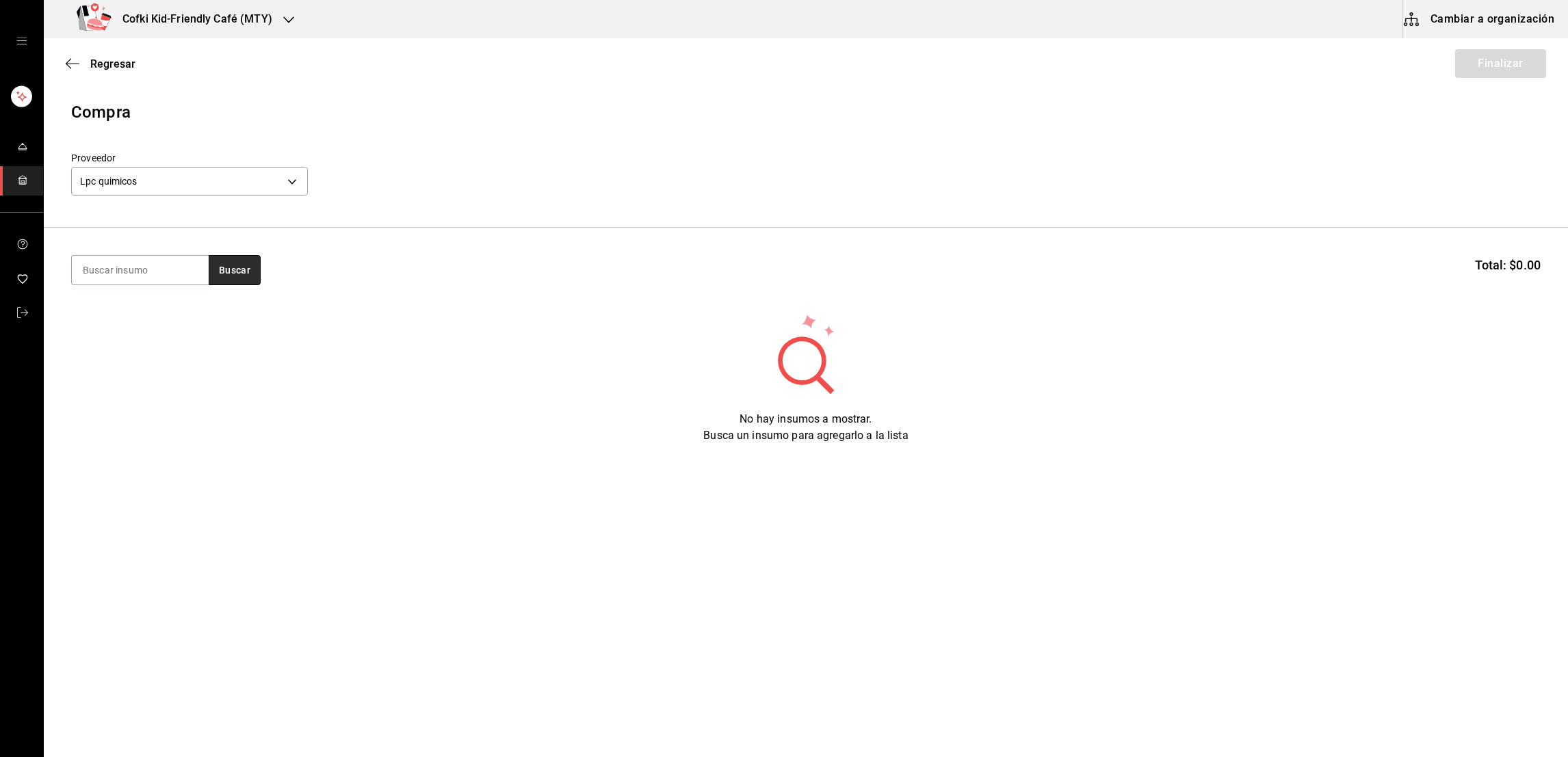
click at [225, 277] on button "Buscar" at bounding box center [234, 270] width 52 height 30
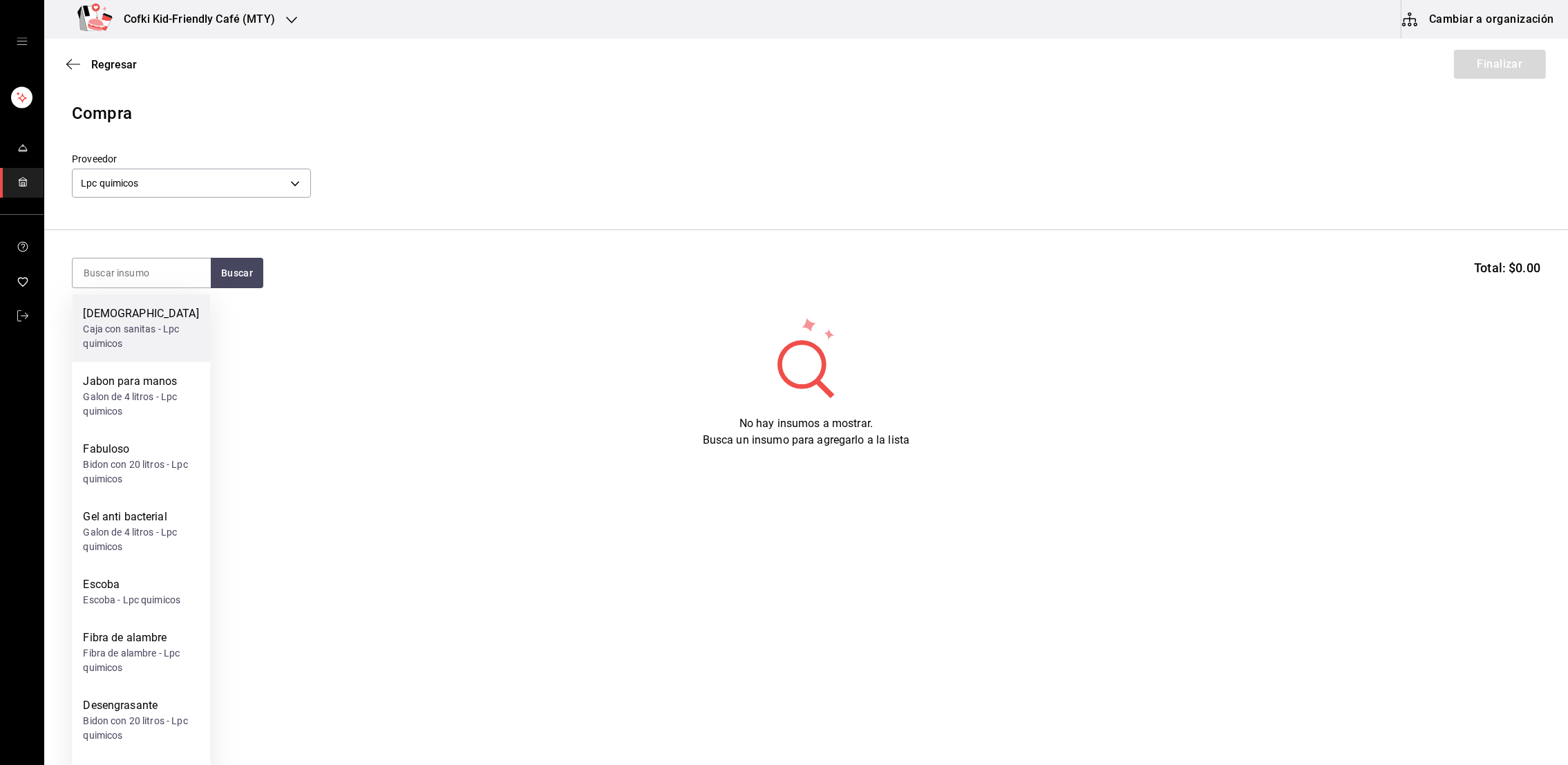
click at [185, 313] on div "Sanitas" at bounding box center [140, 314] width 116 height 16
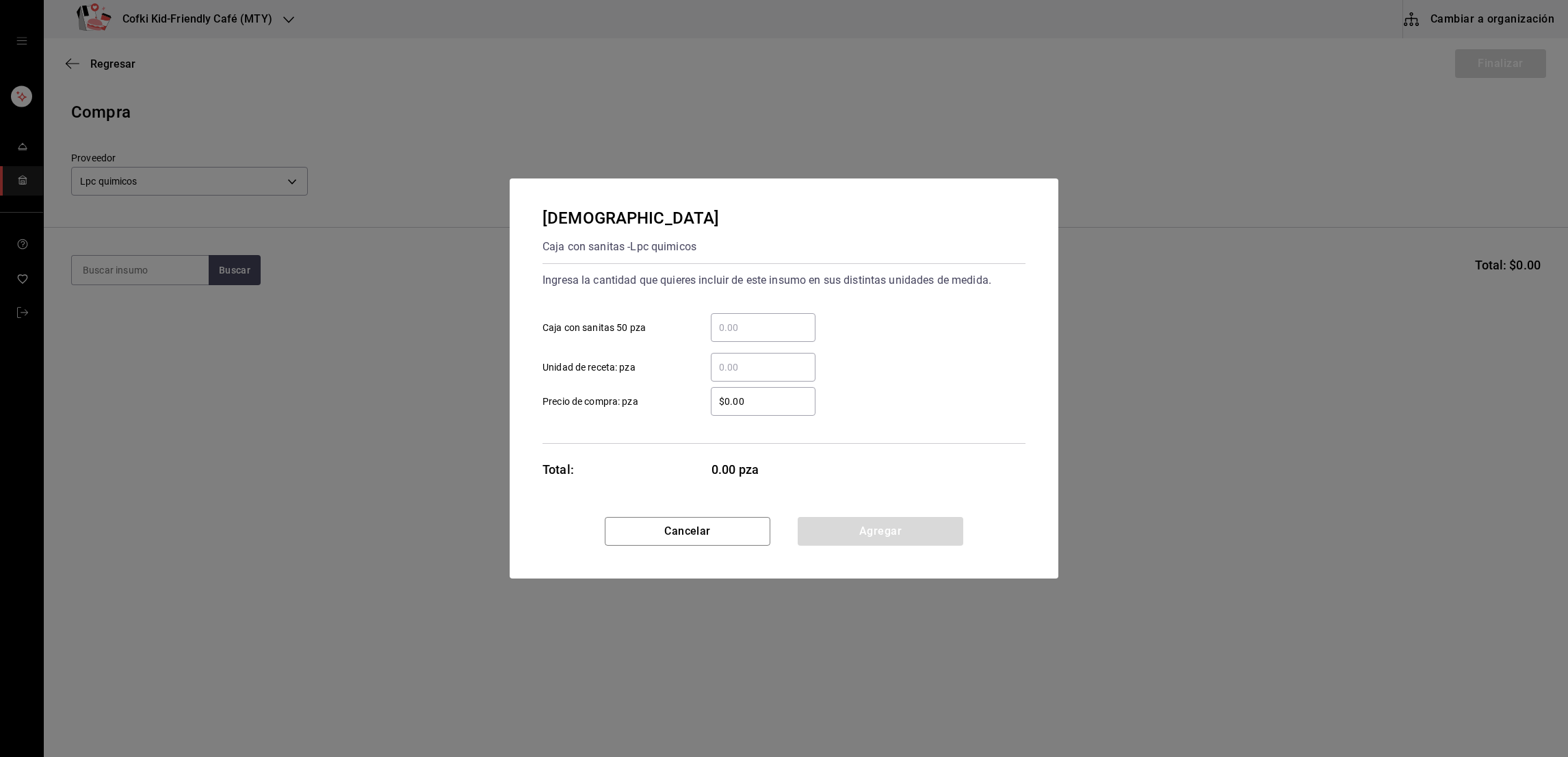
click at [732, 320] on input "​ Caja con sanitas 50 pza" at bounding box center [763, 327] width 105 height 16
type input "1"
type input "$290"
click at [812, 523] on button "Agregar" at bounding box center [881, 532] width 165 height 29
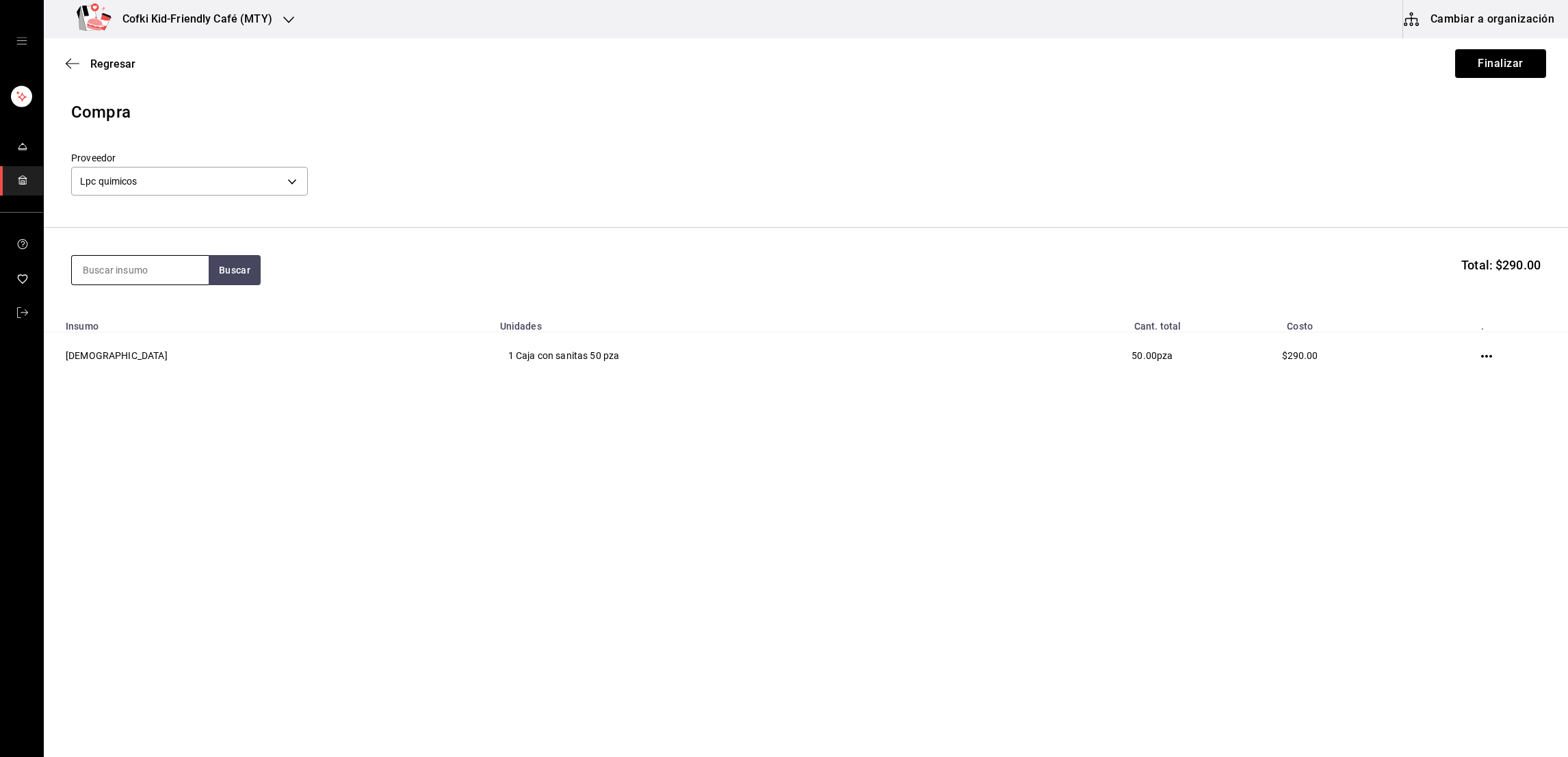
click at [152, 273] on input at bounding box center [140, 270] width 137 height 29
type input "rollo"
click at [237, 268] on button "Buscar" at bounding box center [234, 270] width 52 height 30
click at [169, 395] on div "Rollo de papel higienico institucional" at bounding box center [139, 402] width 115 height 33
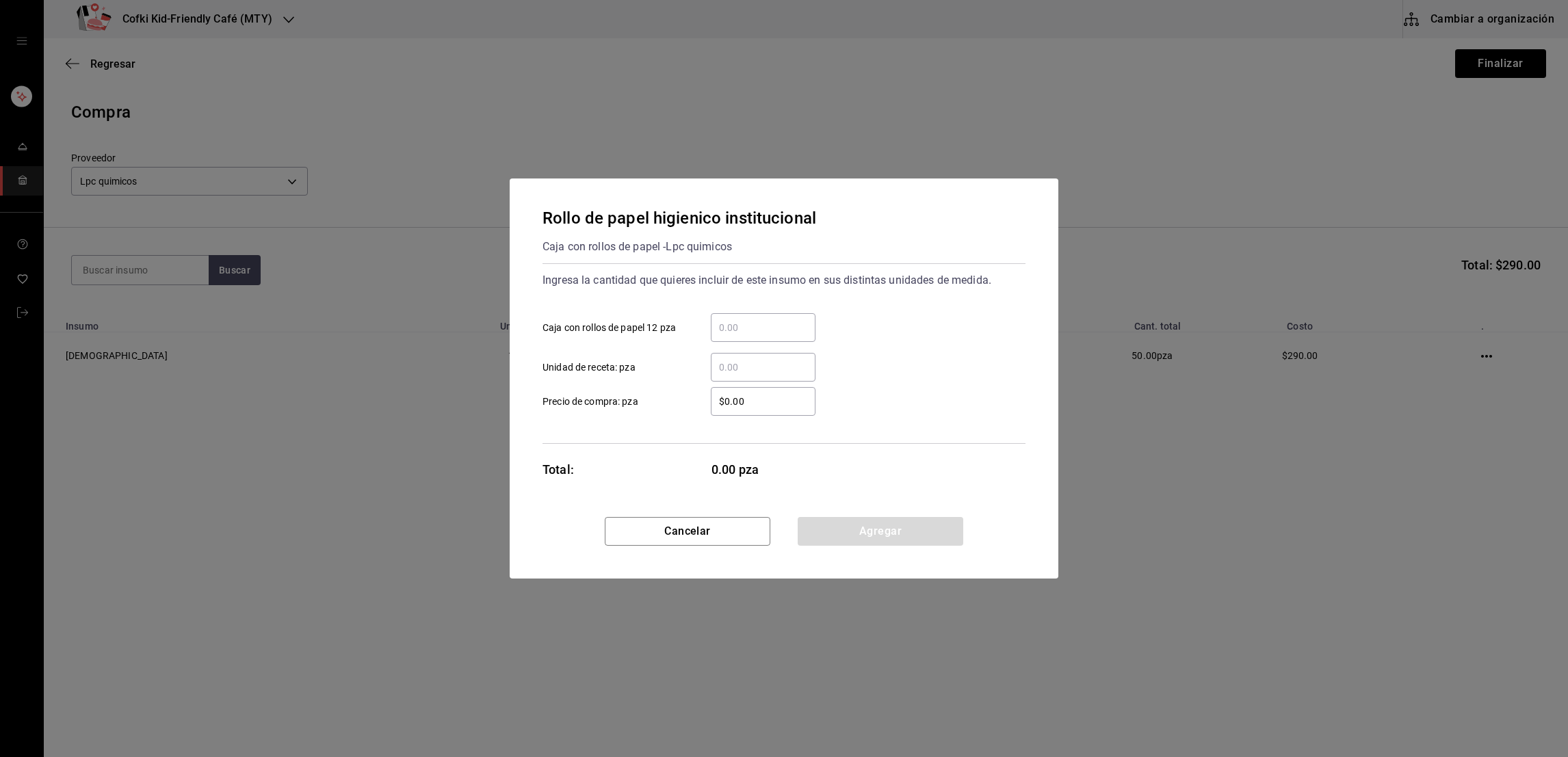
click at [731, 325] on input "​ Caja con rollos de papel 12 pza" at bounding box center [763, 327] width 105 height 16
type input "1"
type input "$345"
click at [835, 535] on button "Agregar" at bounding box center [881, 532] width 165 height 29
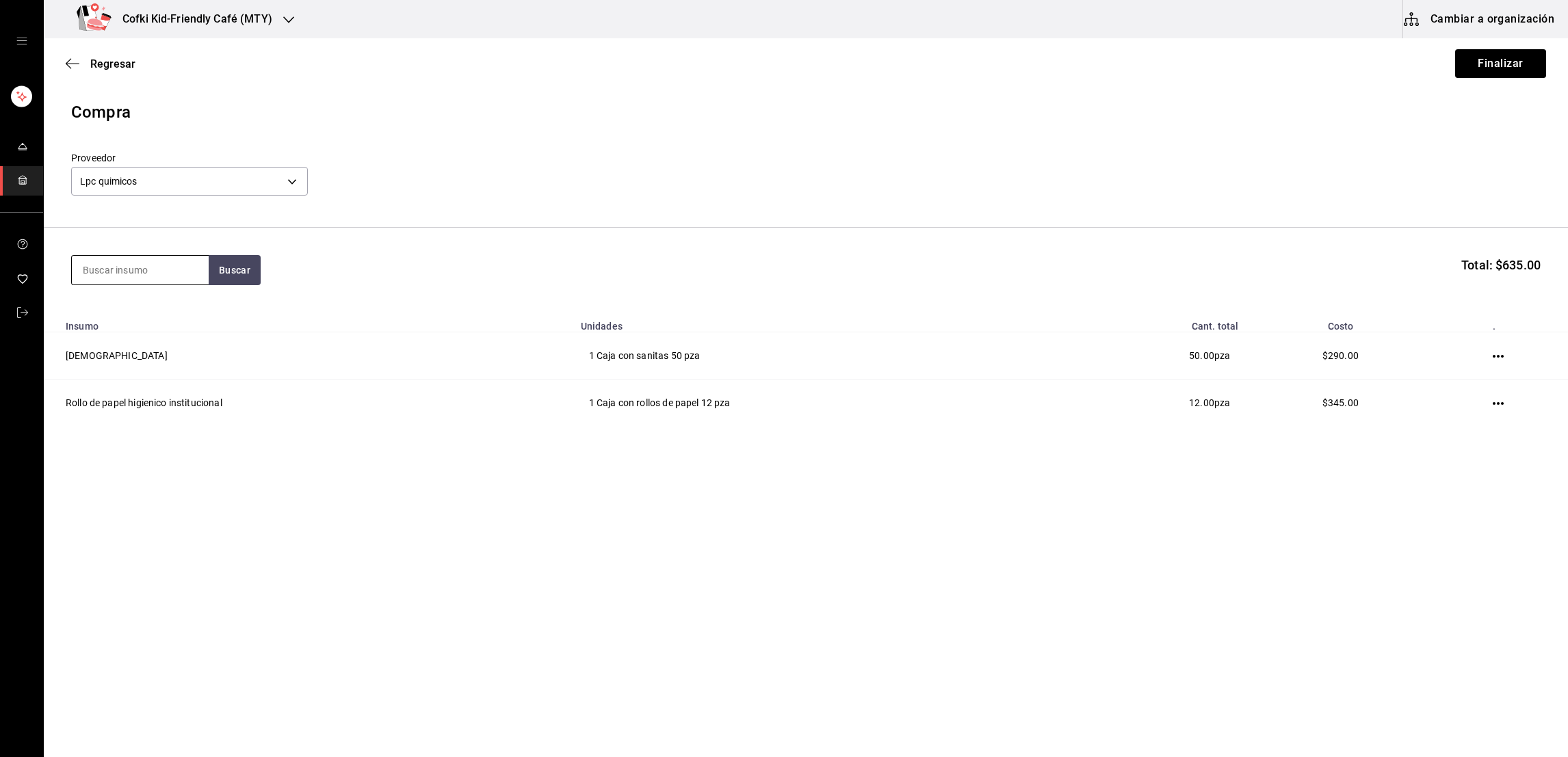
click at [163, 271] on input at bounding box center [140, 270] width 137 height 29
type input "papel"
click at [236, 268] on button "Buscar" at bounding box center [234, 270] width 52 height 30
click at [166, 321] on div "Caja con rollos de papel - Lpc quimicos" at bounding box center [139, 334] width 115 height 29
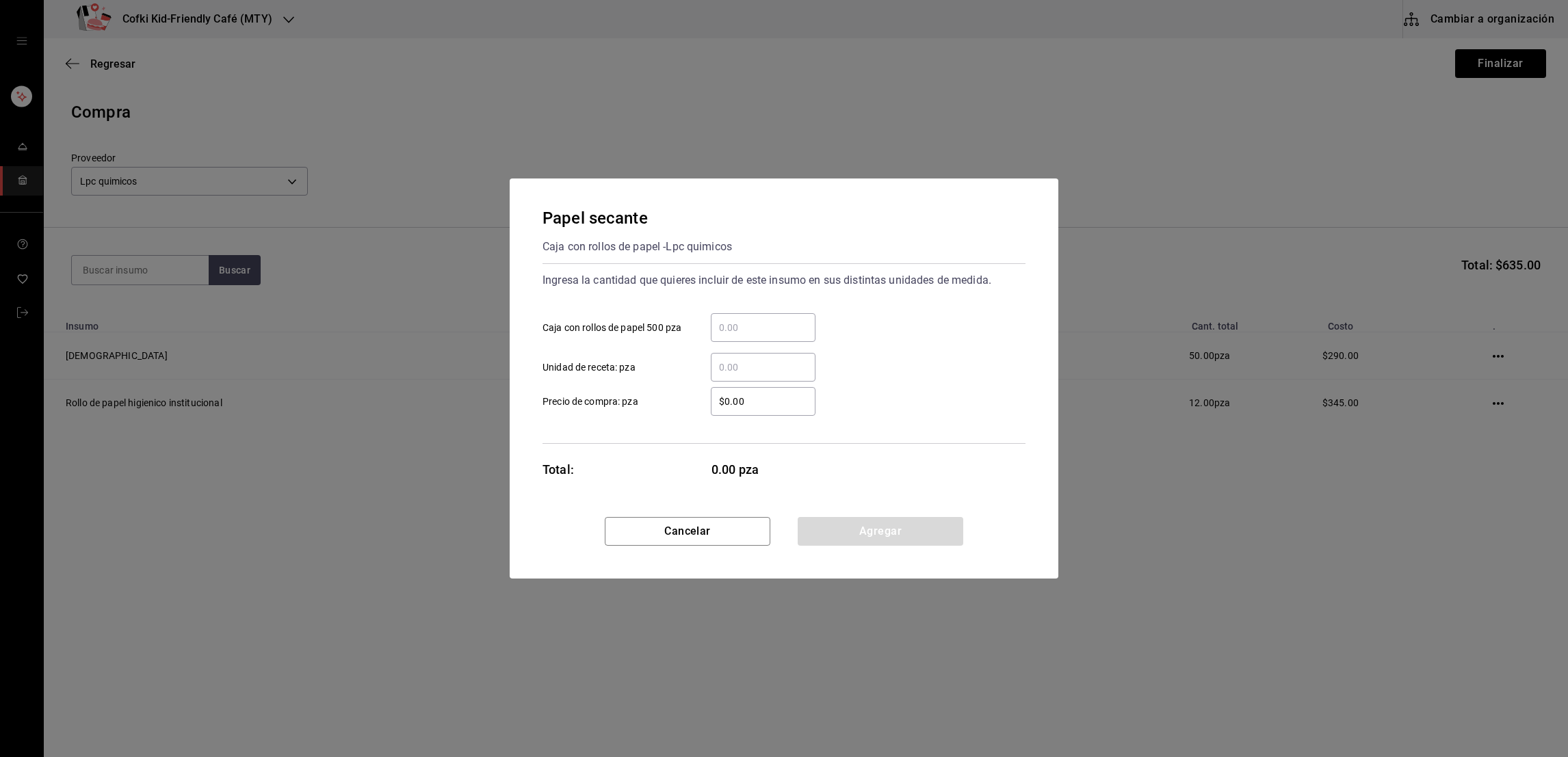
click at [758, 333] on input "​ Caja con rollos de papel 500 pza" at bounding box center [763, 327] width 105 height 16
type input "1"
type input "$325"
click at [867, 516] on div "Papel secante Caja con rollos de papel - Lpc quimicos Ingresa la cantidad que q…" at bounding box center [784, 348] width 549 height 338
click at [865, 526] on button "Agregar" at bounding box center [881, 532] width 165 height 29
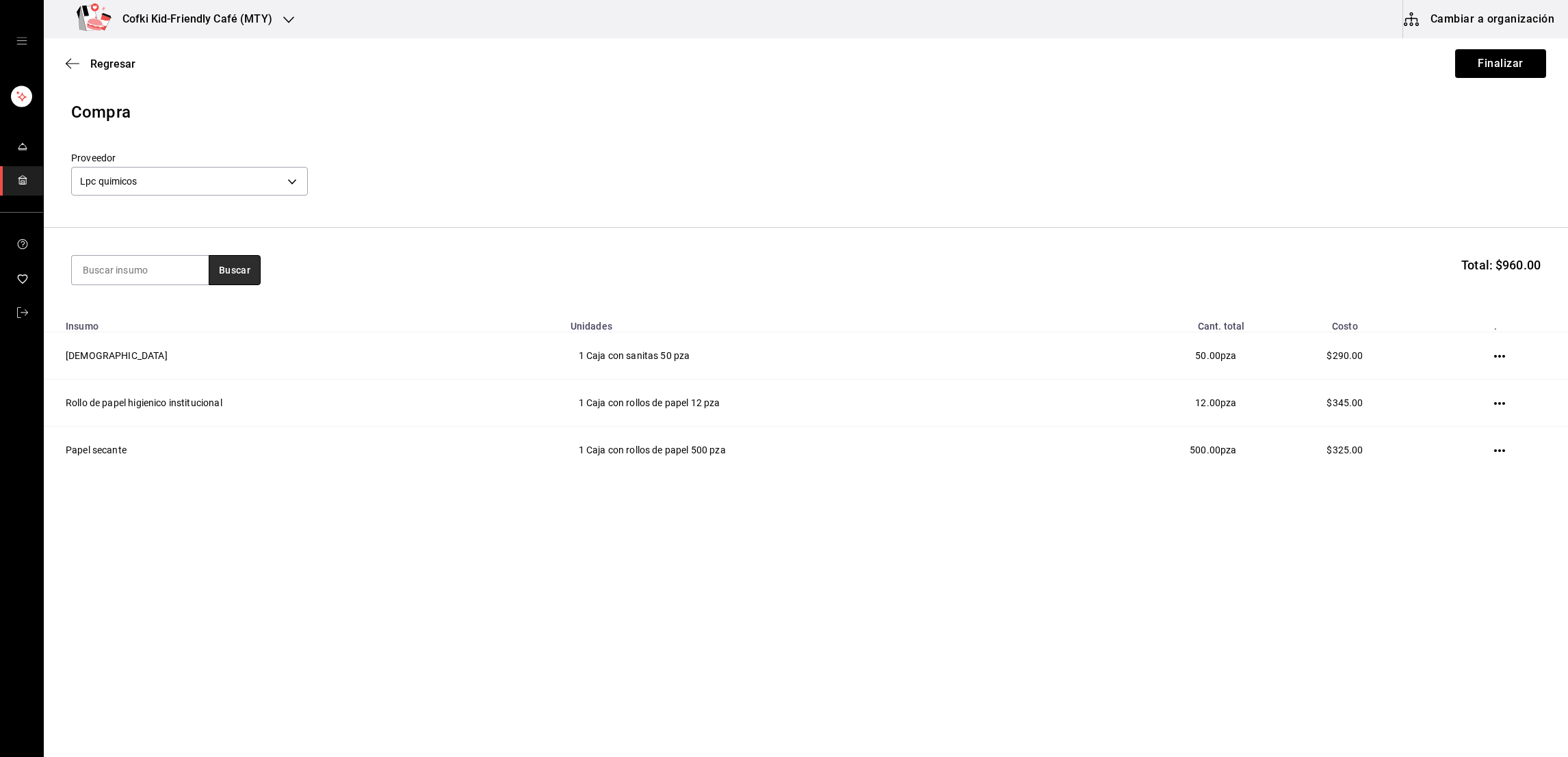
click at [227, 273] on button "Buscar" at bounding box center [234, 270] width 52 height 30
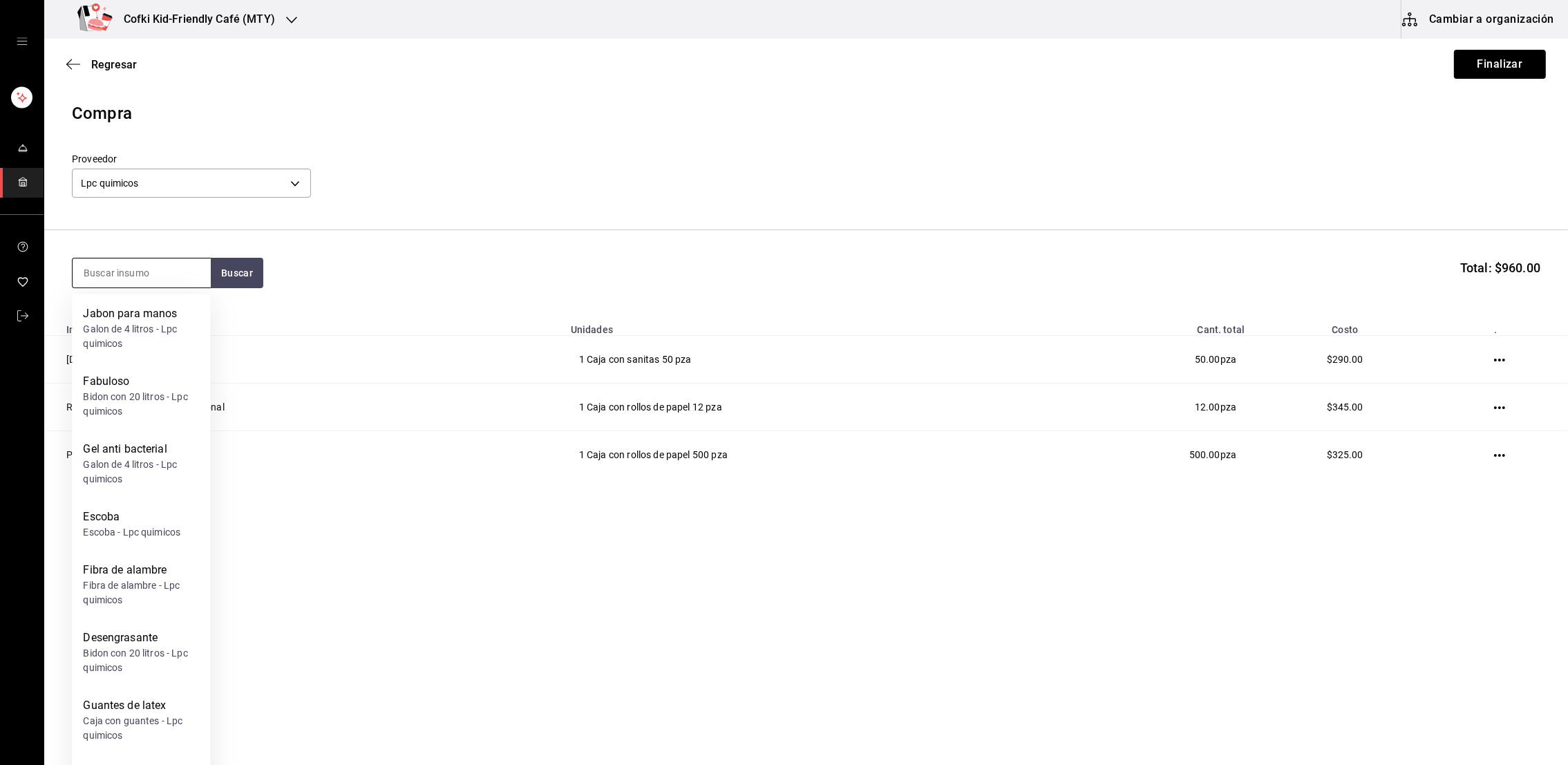
click at [146, 285] on input at bounding box center [142, 273] width 138 height 29
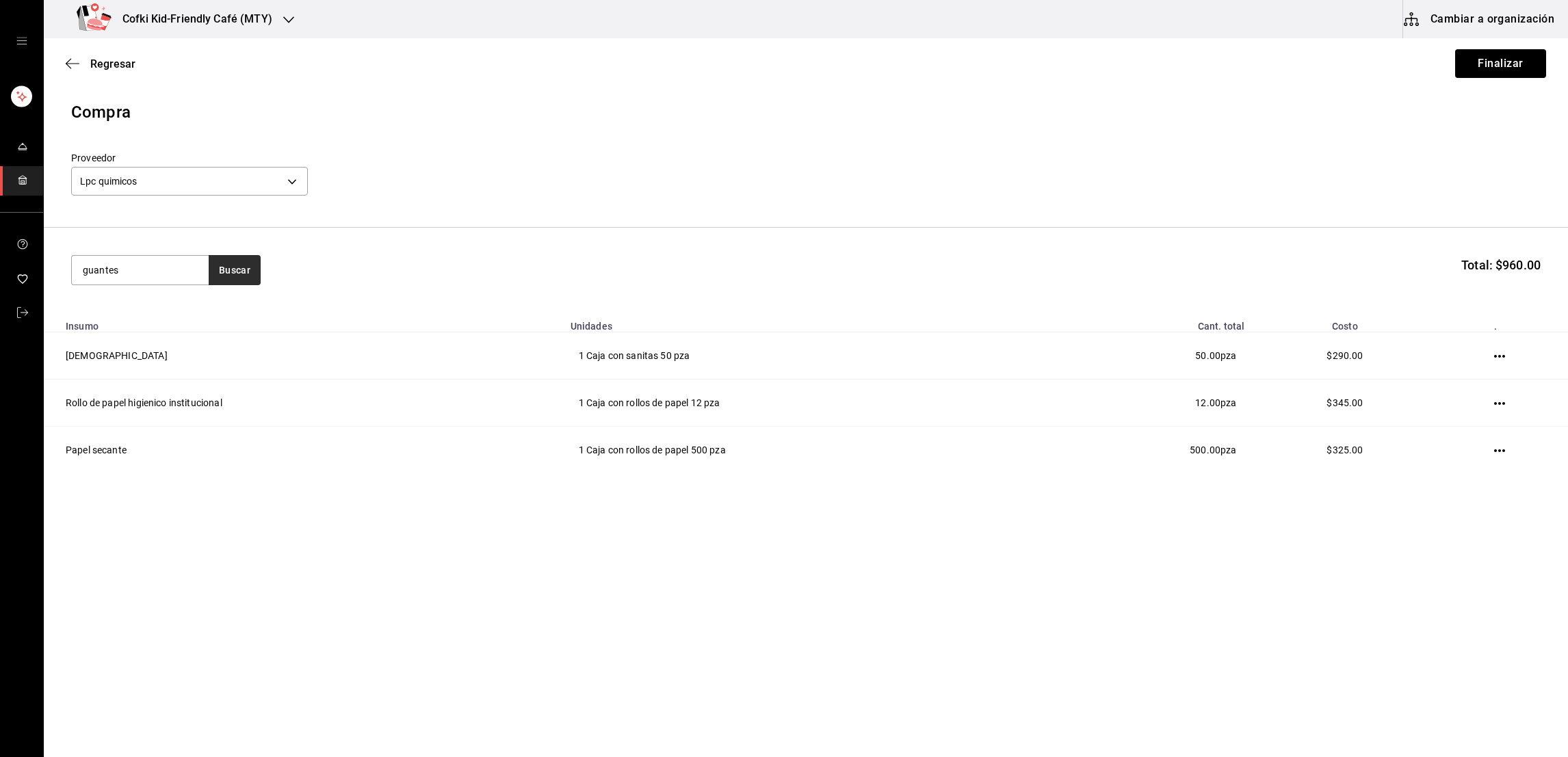
type input "guantes"
click at [229, 263] on button "Buscar" at bounding box center [234, 270] width 52 height 30
click at [159, 370] on div "Guantes de nitrilo" at bounding box center [139, 378] width 115 height 16
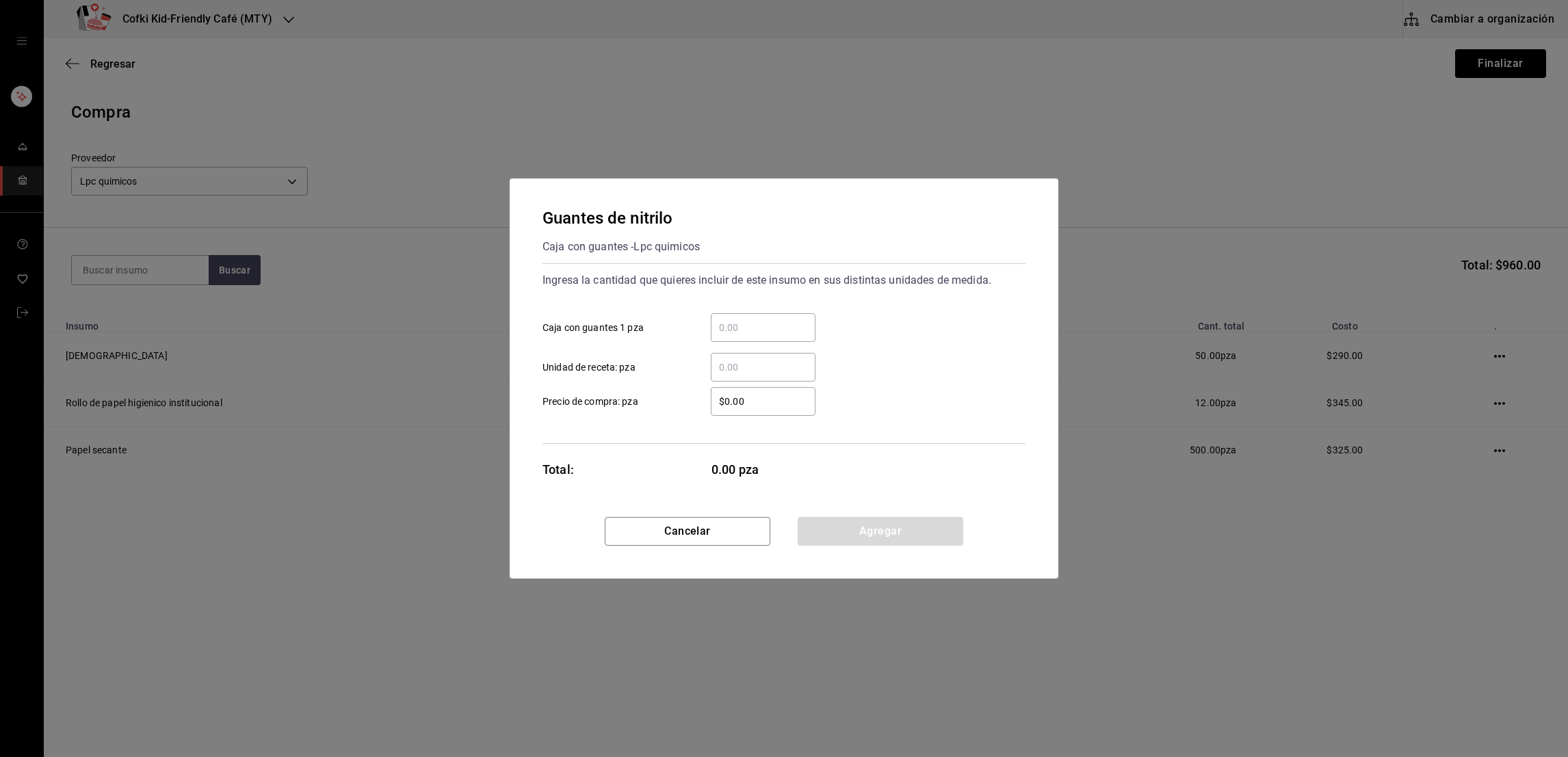
click at [773, 333] on input "​ Caja con guantes 1 pza" at bounding box center [763, 327] width 105 height 16
type input "1"
type input "$280"
click at [863, 538] on button "Agregar" at bounding box center [881, 532] width 165 height 29
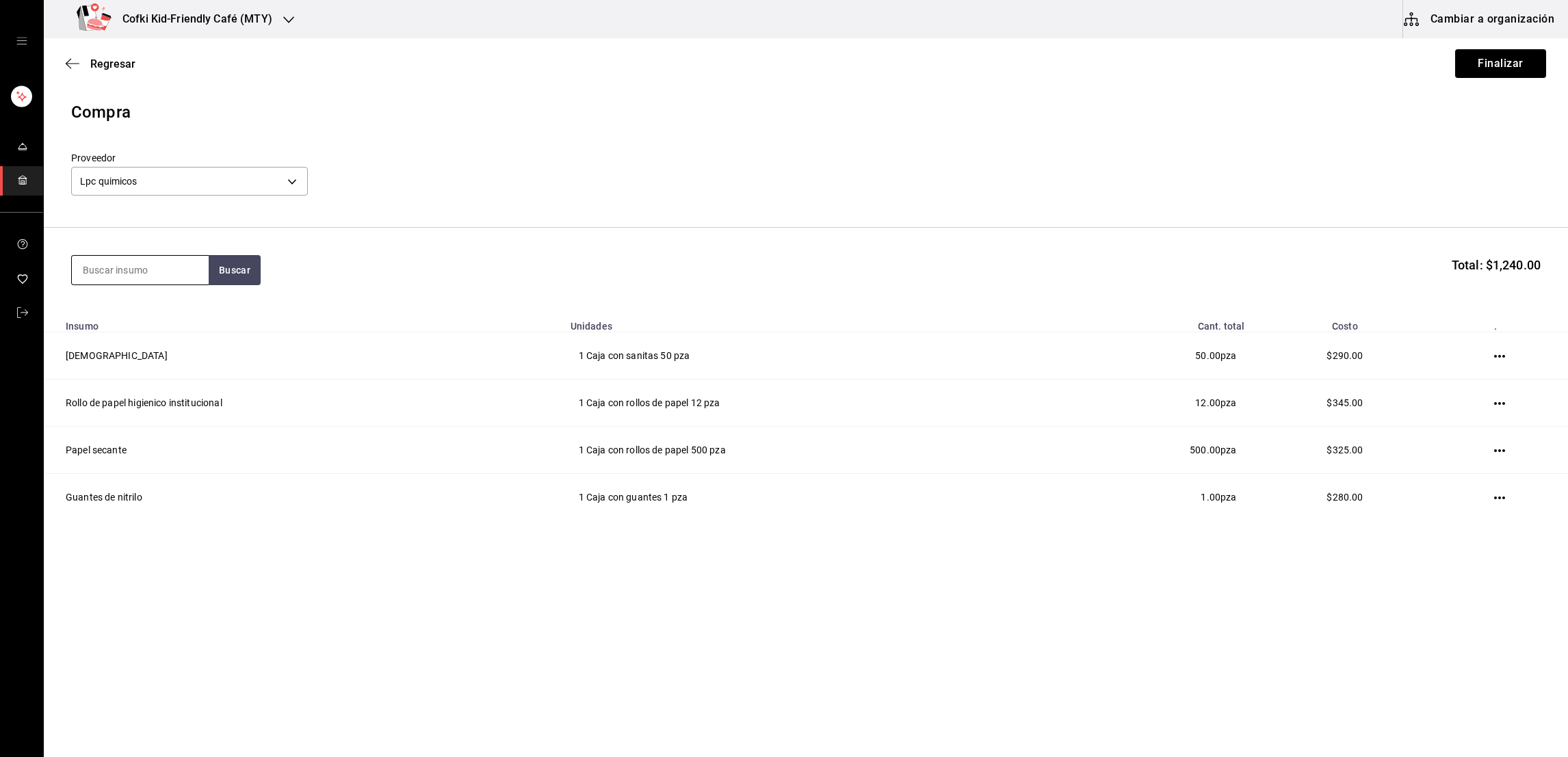
click at [124, 273] on input at bounding box center [140, 270] width 137 height 29
click at [233, 272] on button "Buscar" at bounding box center [234, 270] width 52 height 30
click at [170, 327] on div "Bidon con 20 litros - Lpc quimicos" at bounding box center [139, 334] width 115 height 29
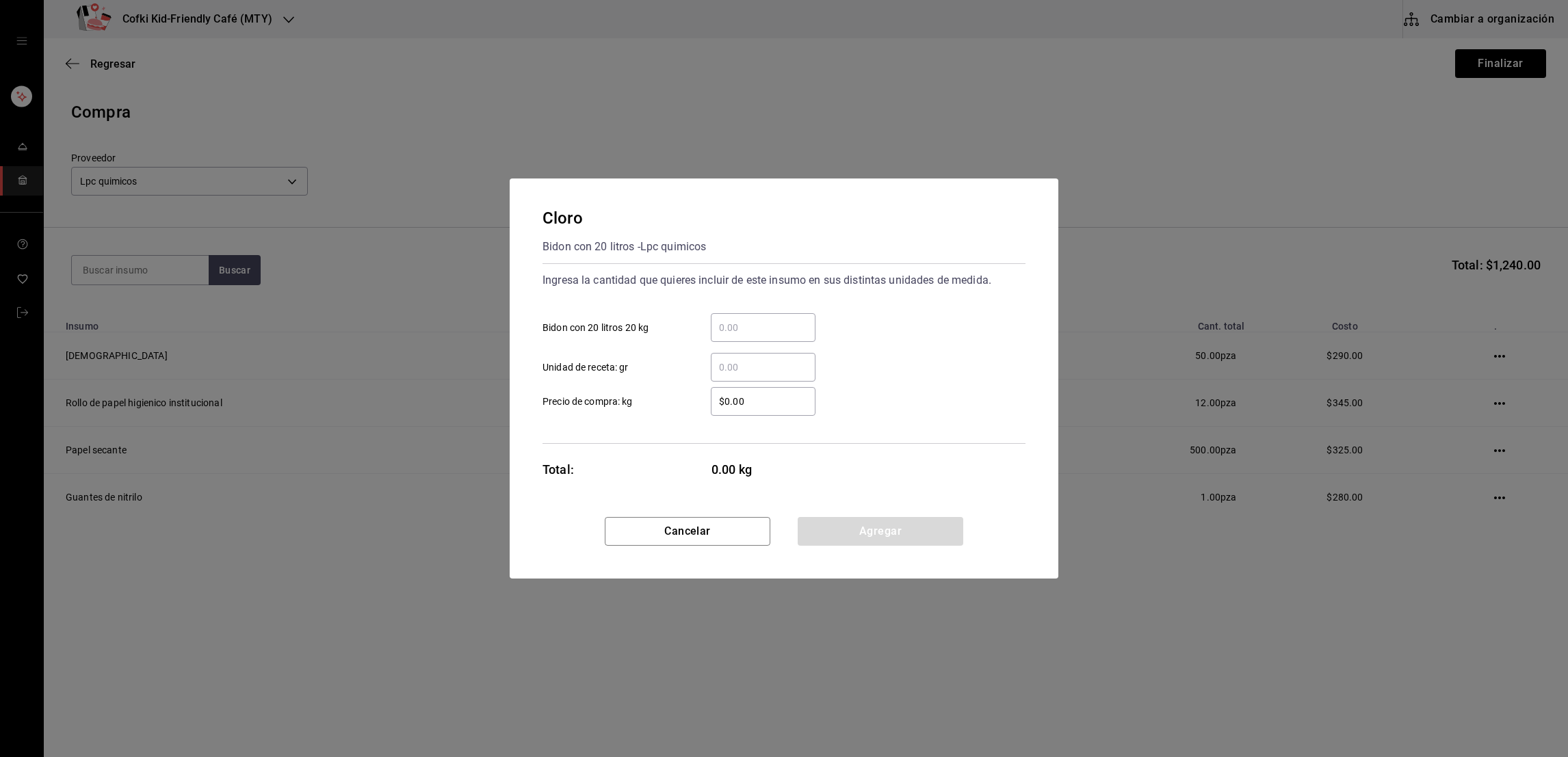
click at [734, 336] on div "​" at bounding box center [763, 328] width 105 height 29
click at [734, 336] on input "​ Bidon con 20 litros 20 kg" at bounding box center [763, 327] width 105 height 16
click at [865, 389] on div "$140 ​ Precio de compra: kg" at bounding box center [779, 395] width 494 height 39
click at [888, 525] on button "Agregar" at bounding box center [881, 532] width 165 height 29
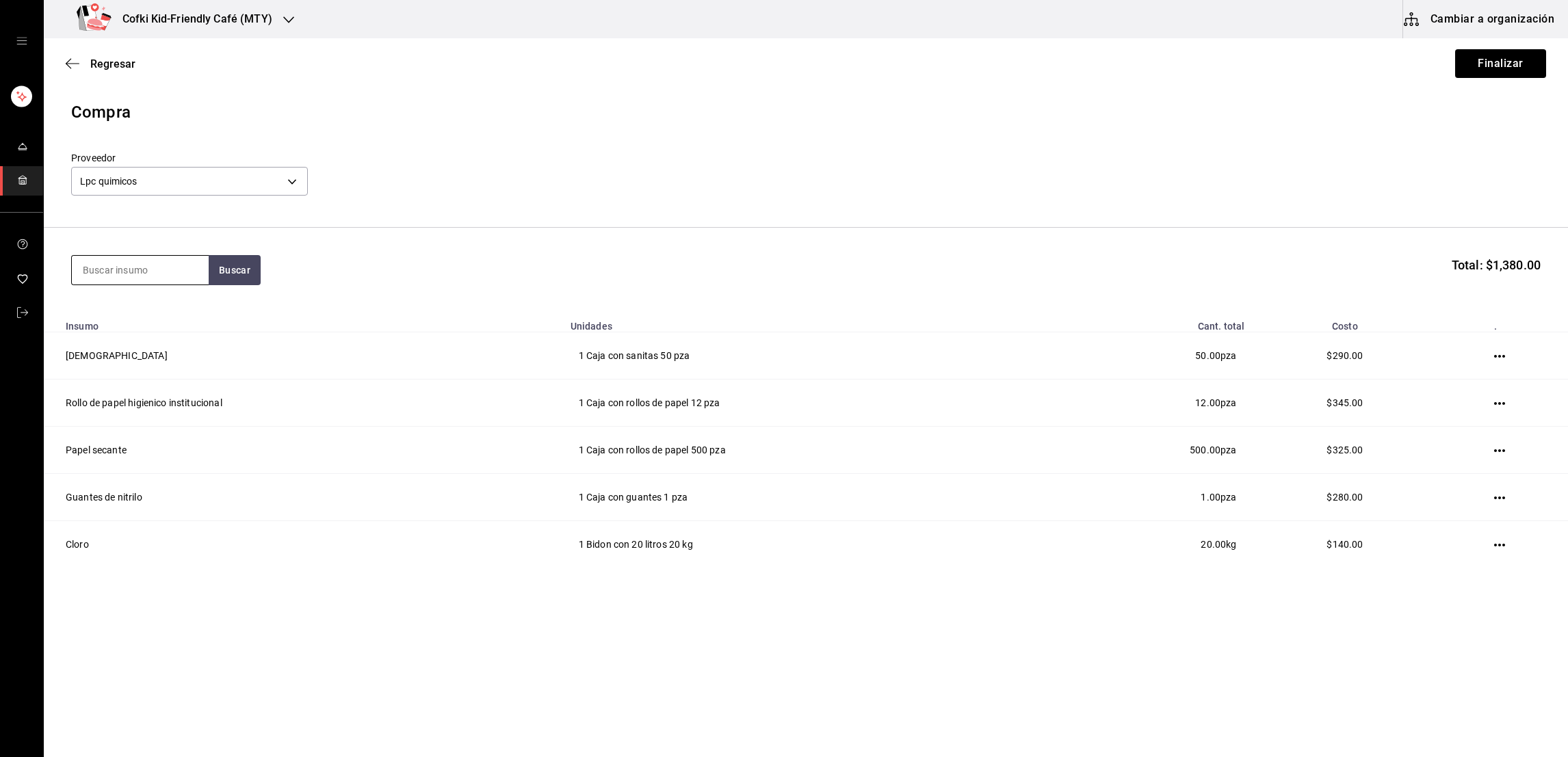
click at [151, 263] on input at bounding box center [140, 270] width 137 height 29
click at [221, 265] on button "Buscar" at bounding box center [234, 270] width 52 height 30
click at [123, 319] on div "Fibra de esponja - Lpc quimicos" at bounding box center [139, 334] width 115 height 29
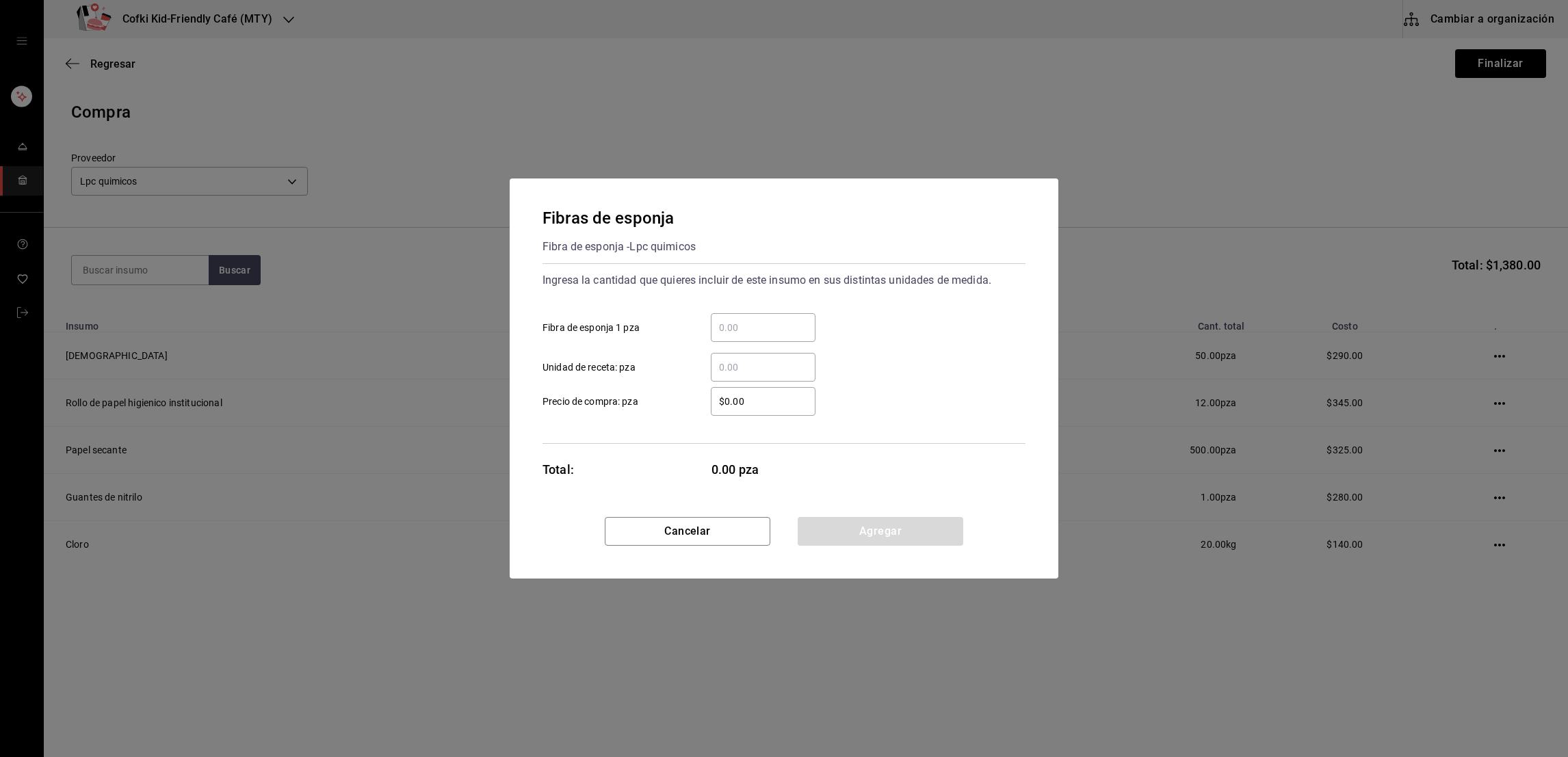
click at [750, 312] on div "​ Fibra de esponja 1 pza" at bounding box center [779, 322] width 494 height 39
click at [749, 315] on div "​" at bounding box center [763, 328] width 105 height 29
click at [749, 319] on input "​ Fibra de esponja 1 pza" at bounding box center [763, 327] width 105 height 16
click at [871, 345] on div "​ Unidad de receta: pza" at bounding box center [779, 362] width 494 height 39
click at [881, 525] on button "Agregar" at bounding box center [881, 532] width 165 height 29
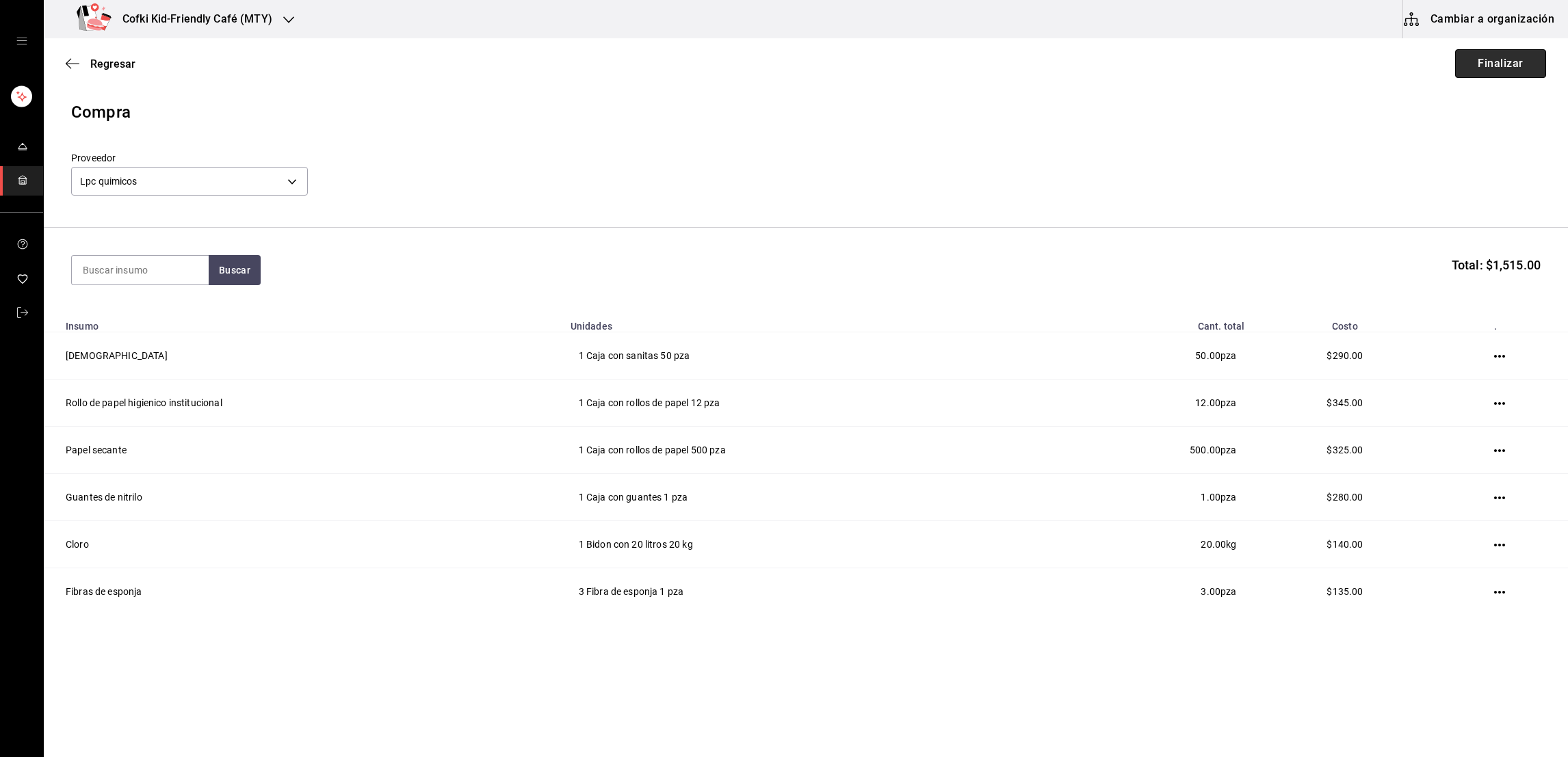
click at [1481, 75] on button "Finalizar" at bounding box center [1501, 63] width 91 height 29
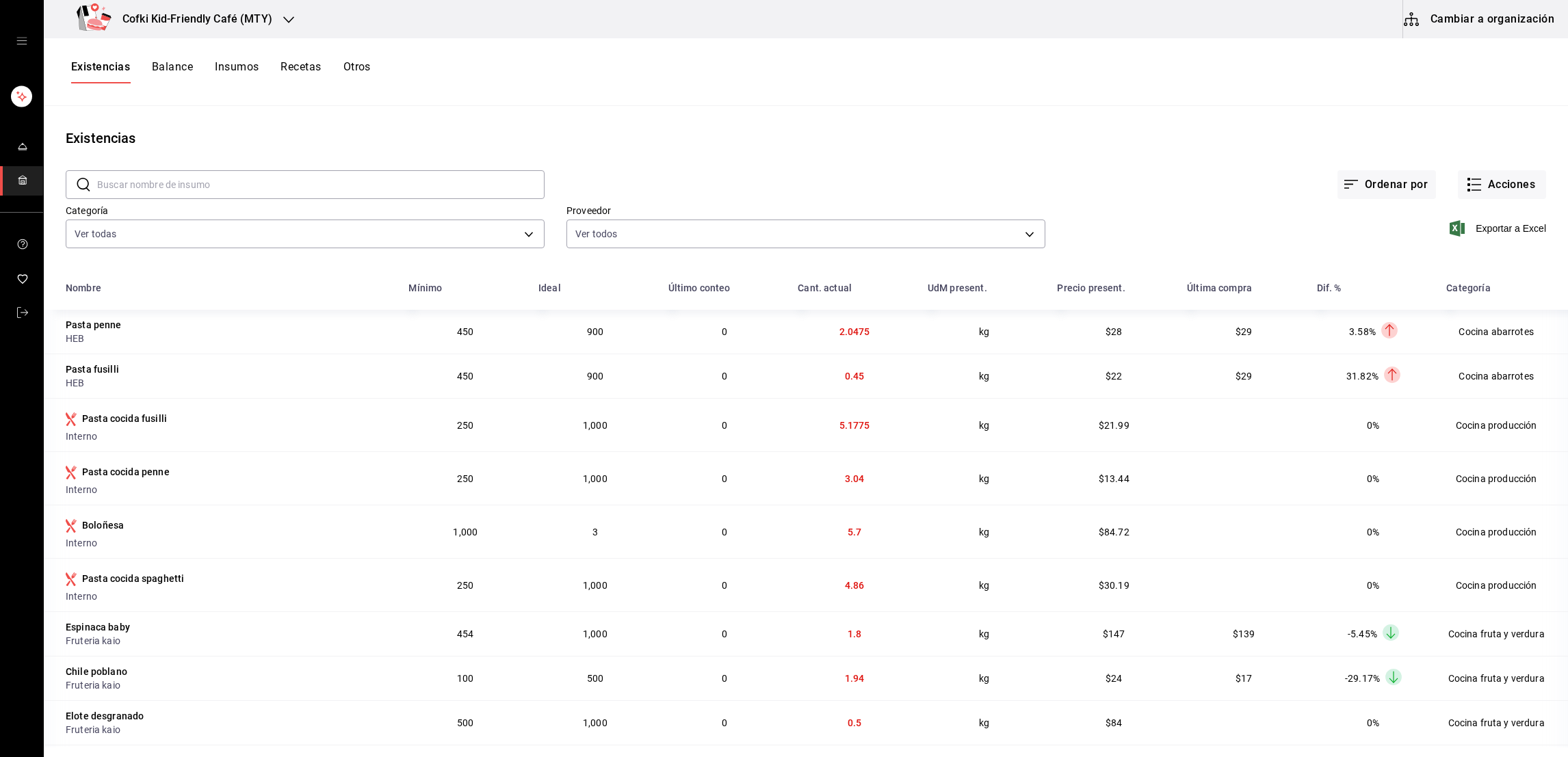
click at [1493, 64] on div "Existencias Balance Insumos Recetas Otros" at bounding box center [806, 71] width 1525 height 23
click at [1477, 192] on button "Acciones" at bounding box center [1502, 184] width 88 height 29
click at [1447, 356] on li "Evento de producción" at bounding box center [1487, 367] width 137 height 36
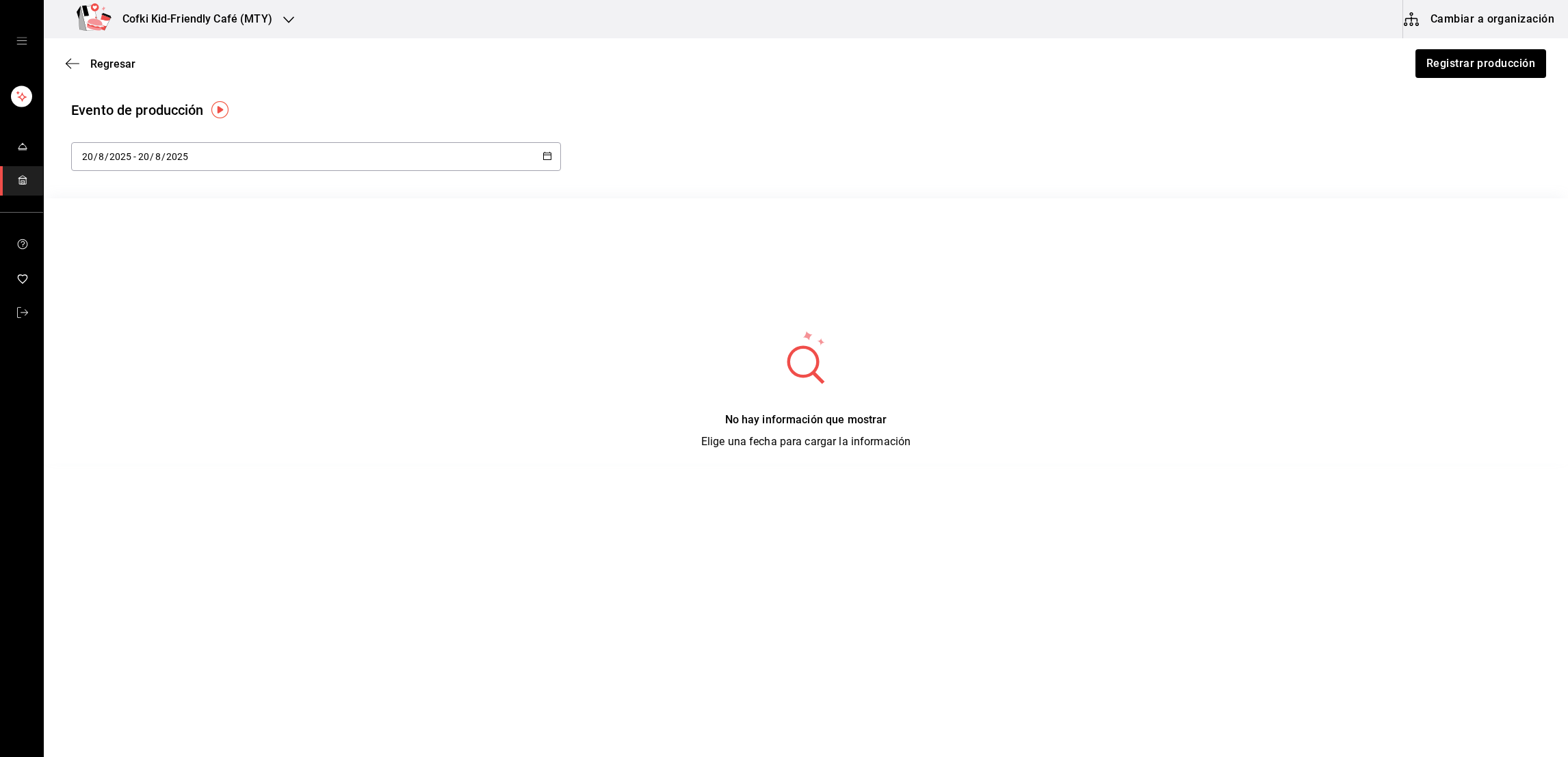
click at [1393, 66] on div "Regresar Registrar producción" at bounding box center [806, 63] width 1525 height 51
click at [1442, 69] on button "Registrar producción" at bounding box center [1480, 63] width 132 height 29
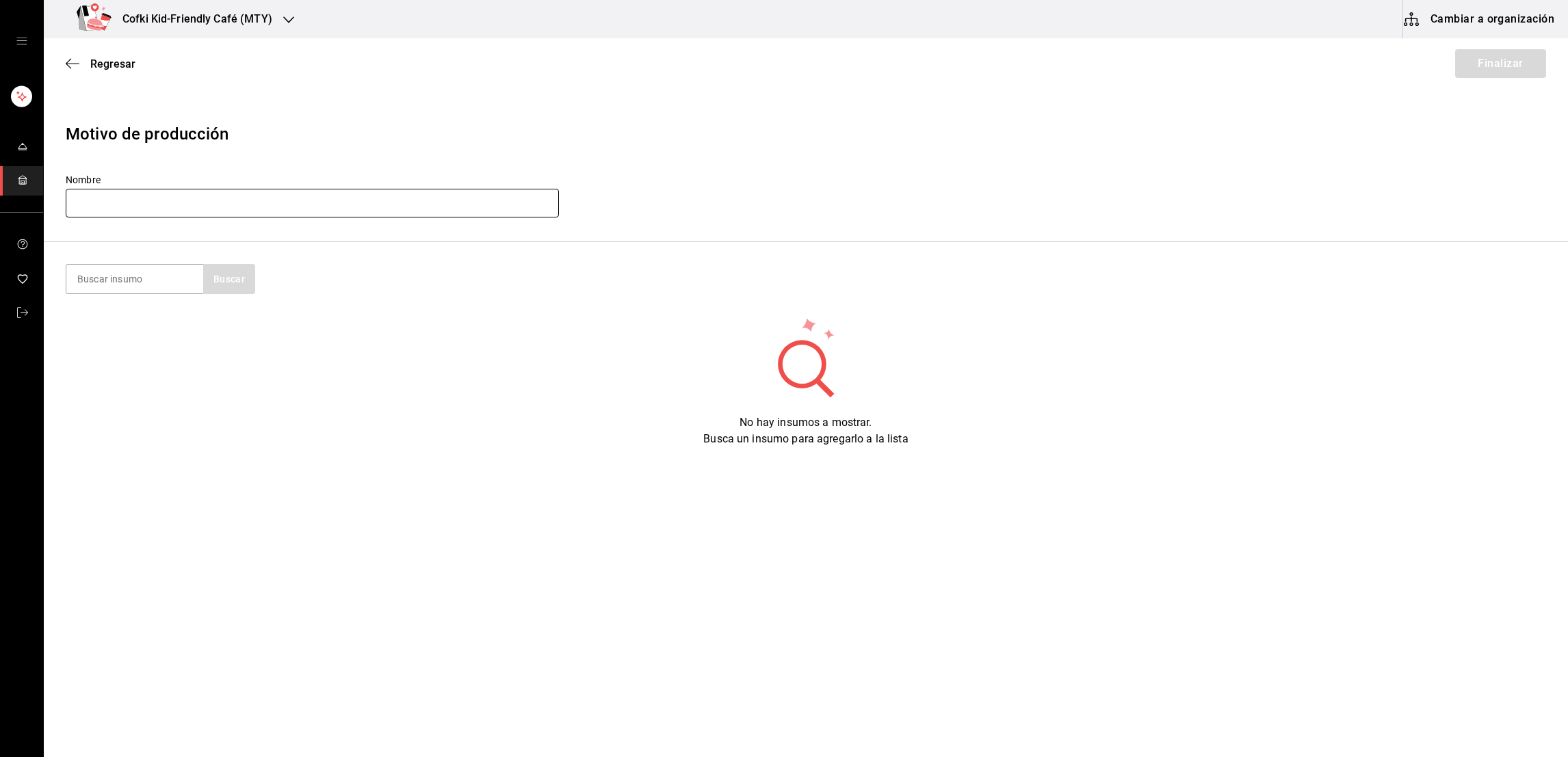
click at [306, 203] on input "text" at bounding box center [312, 203] width 493 height 29
click at [175, 276] on input at bounding box center [135, 279] width 137 height 29
click at [249, 284] on button "Buscar" at bounding box center [229, 279] width 52 height 30
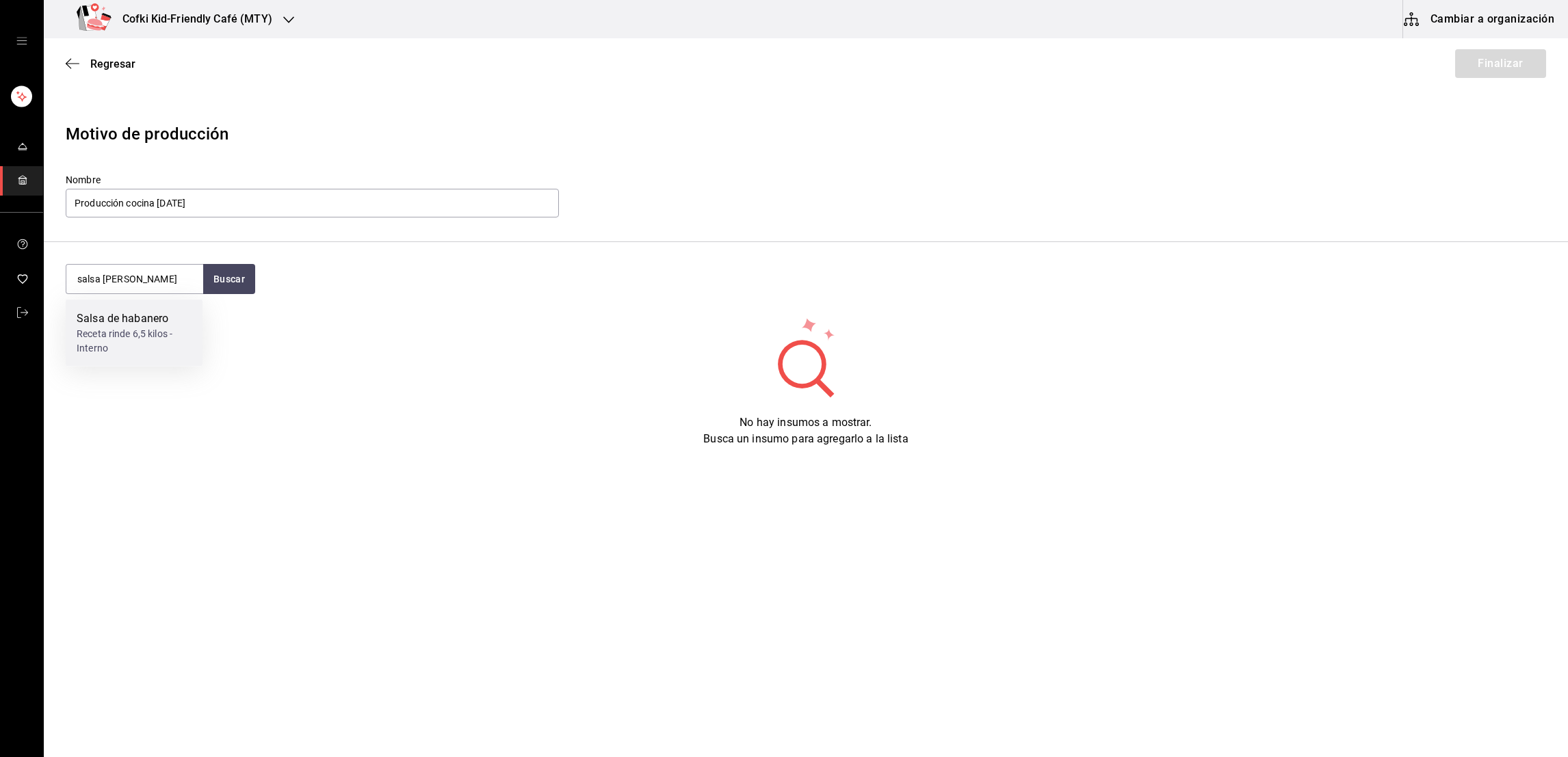
click at [158, 329] on div "Receta rinde 6,5 kilos - Interno" at bounding box center [134, 342] width 115 height 29
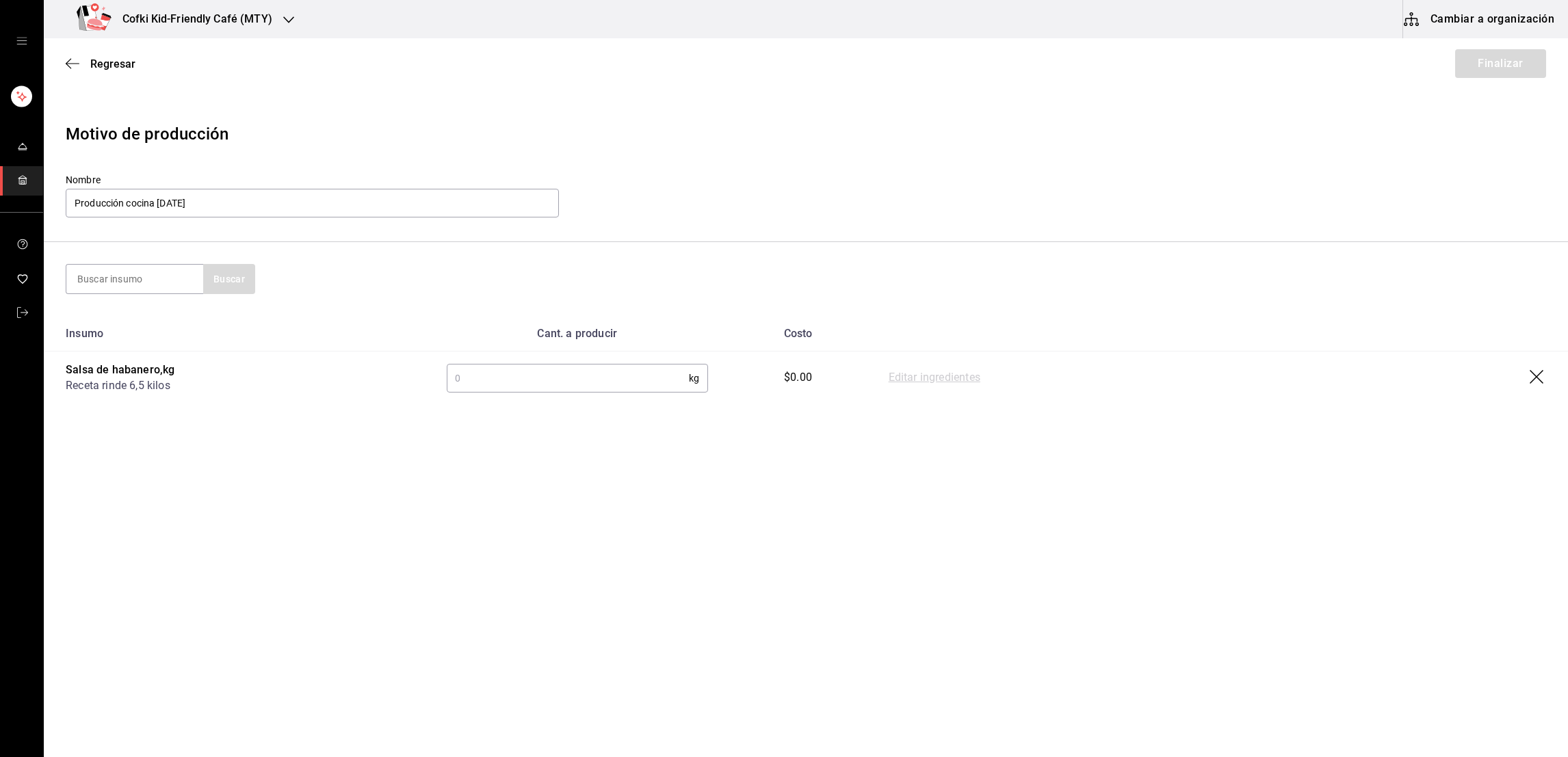
click at [638, 370] on input "text" at bounding box center [568, 378] width 242 height 27
click at [165, 277] on input at bounding box center [135, 279] width 137 height 29
click at [229, 291] on button "Buscar" at bounding box center [229, 279] width 52 height 30
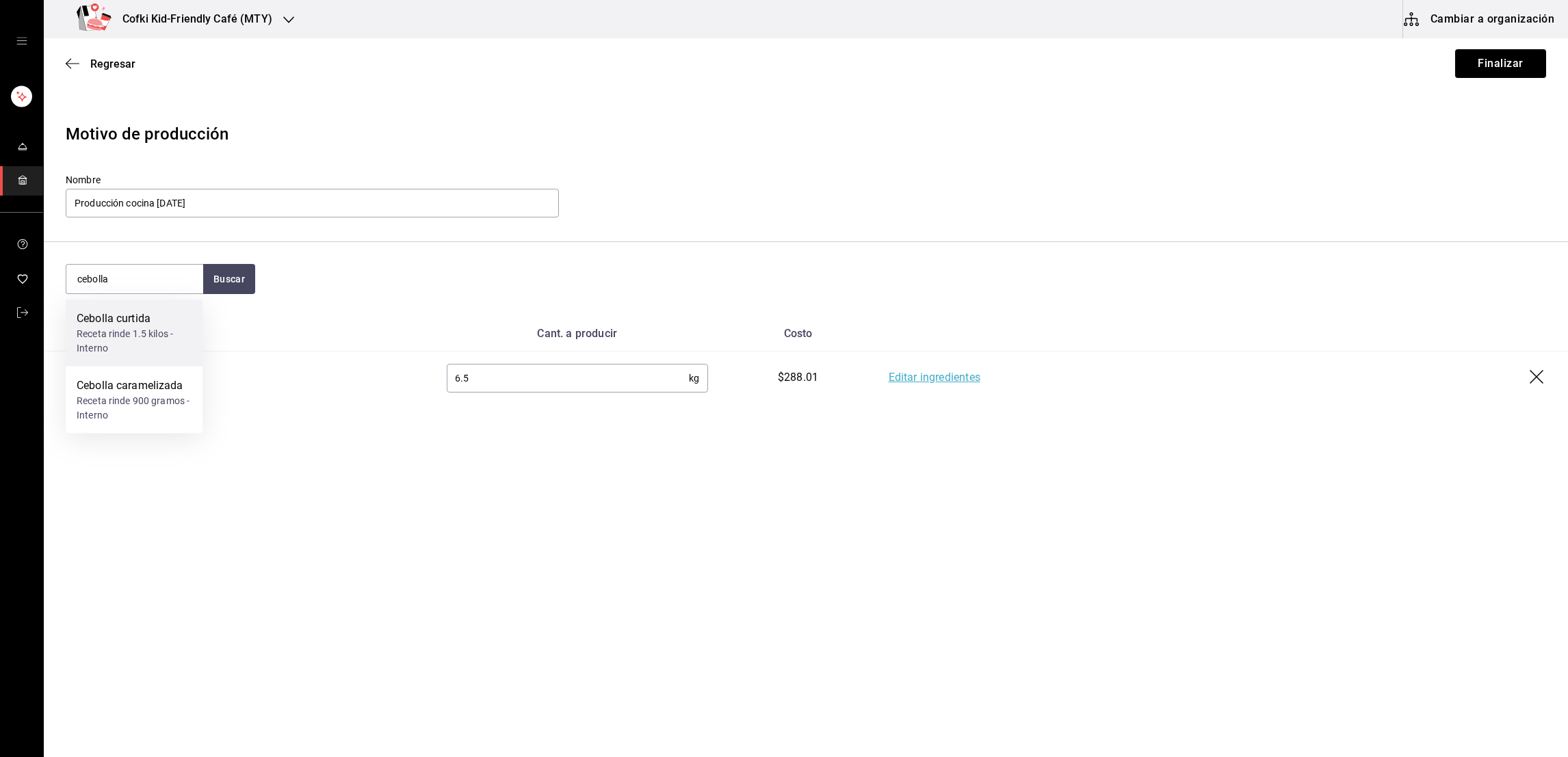
click at [156, 340] on div "Receta rinde 1.5 kilos - Interno" at bounding box center [134, 342] width 115 height 29
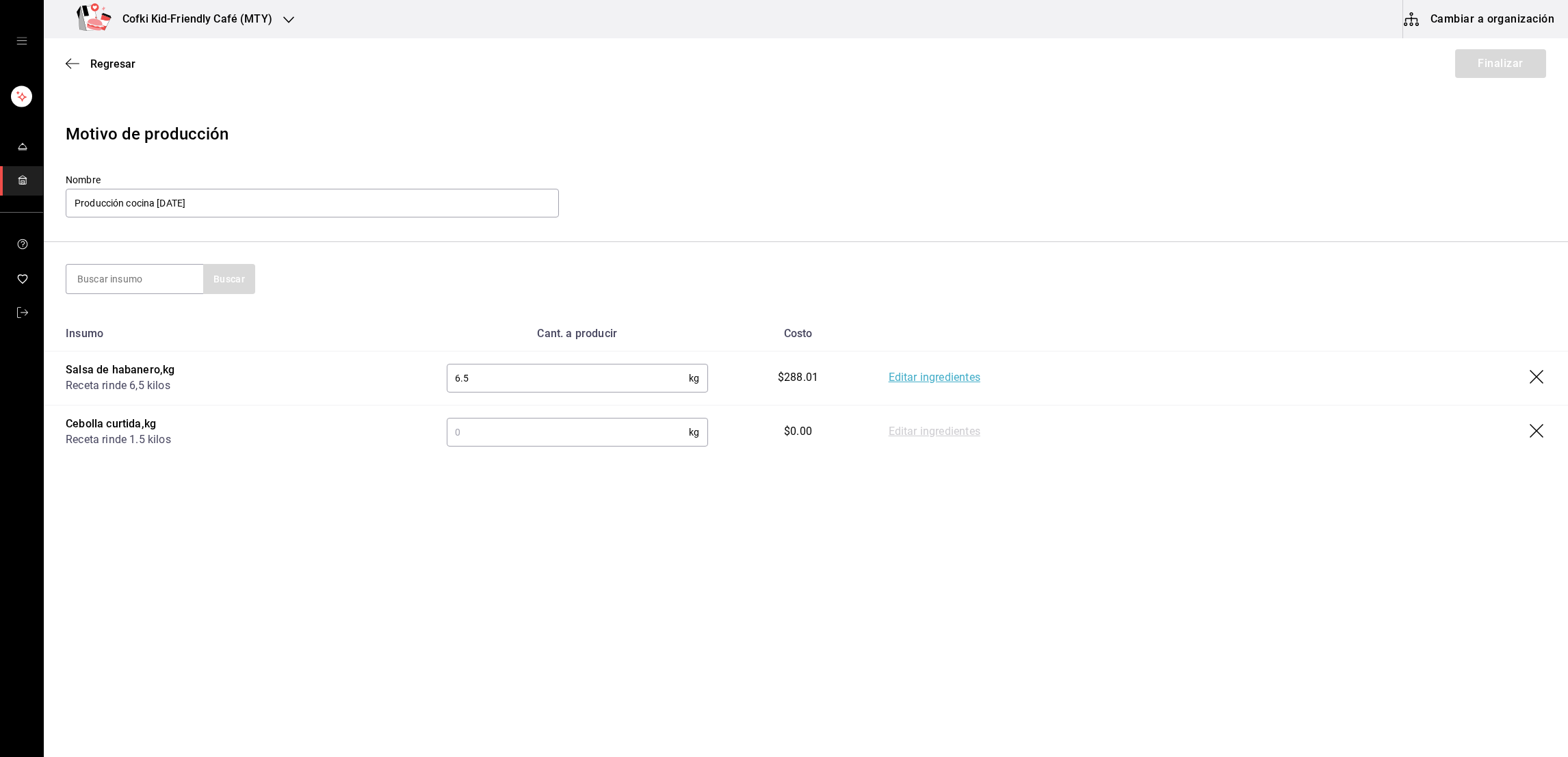
click at [491, 426] on input "text" at bounding box center [568, 432] width 242 height 27
click at [938, 434] on link "Editar ingredientes" at bounding box center [934, 432] width 91 height 16
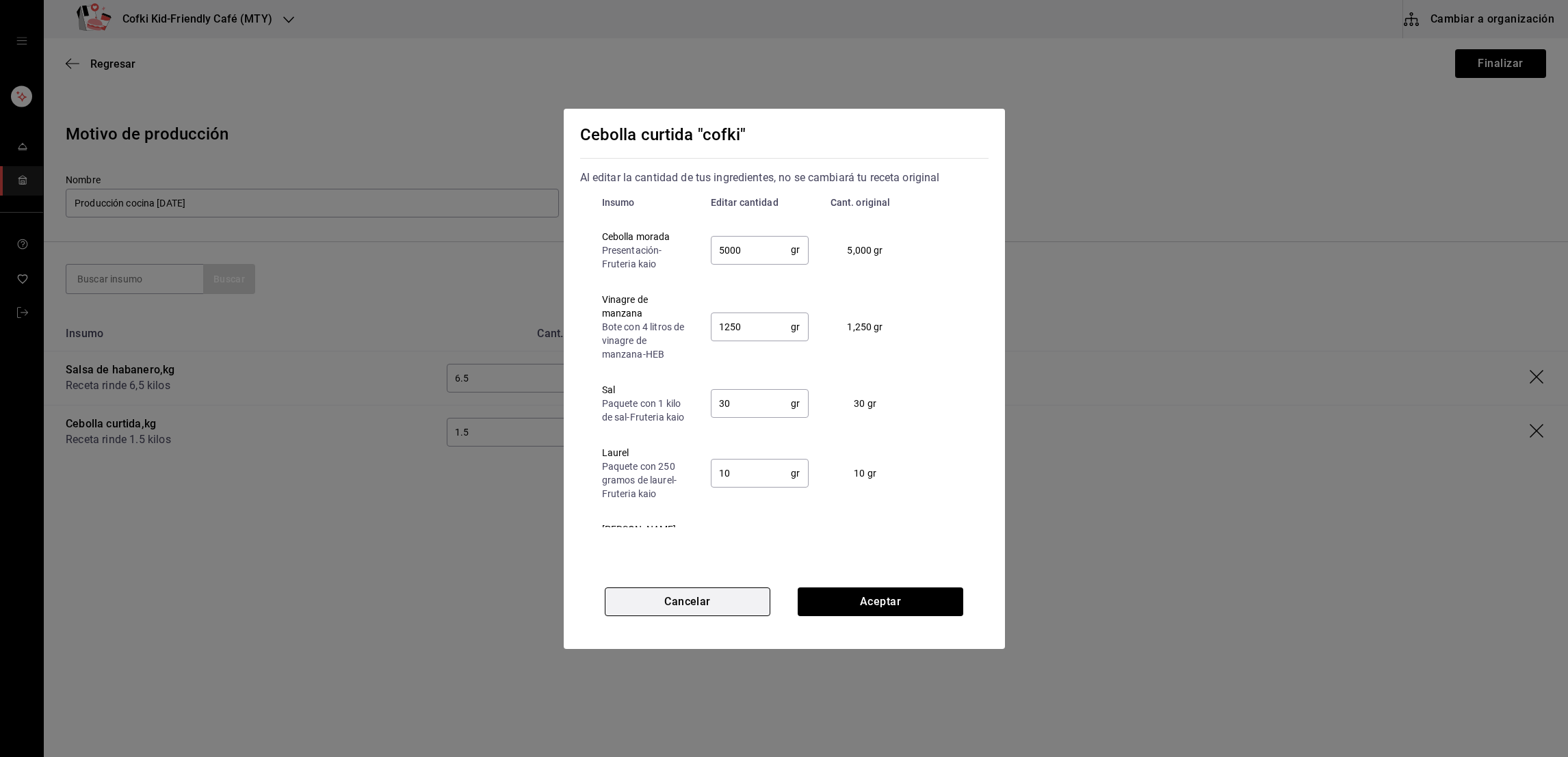
click at [701, 605] on button "Cancelar" at bounding box center [687, 602] width 165 height 29
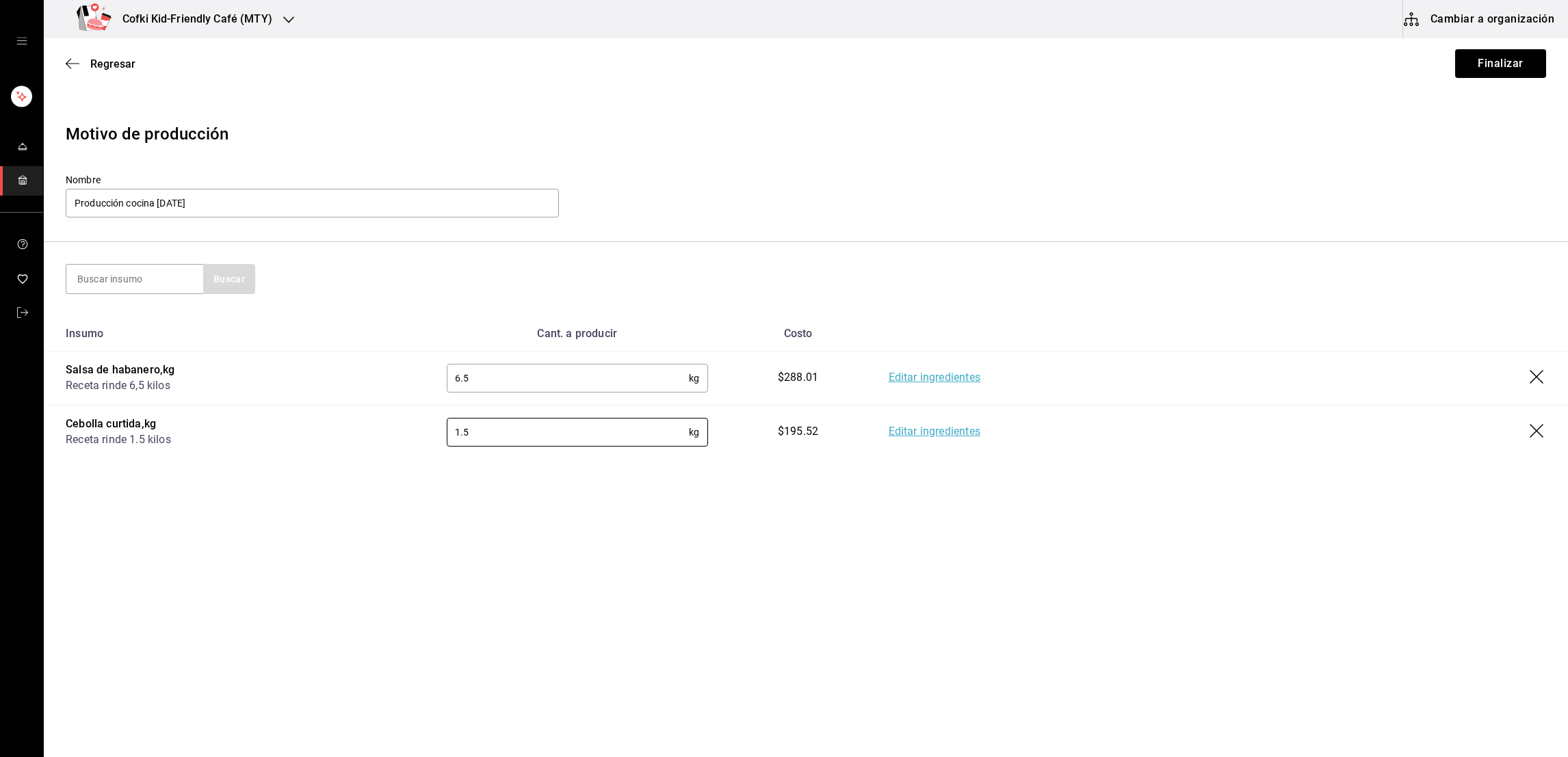
drag, startPoint x: 482, startPoint y: 431, endPoint x: 425, endPoint y: 424, distance: 57.4
click at [425, 424] on td "1.5 kg ​" at bounding box center [577, 431] width 305 height 54
click at [393, 524] on main "Regresar Finalizar Motivo de producción Nombre Producción cocina 20-08-25 Busca…" at bounding box center [806, 359] width 1525 height 642
click at [176, 286] on input at bounding box center [135, 279] width 137 height 29
click at [248, 280] on button "Buscar" at bounding box center [229, 279] width 52 height 30
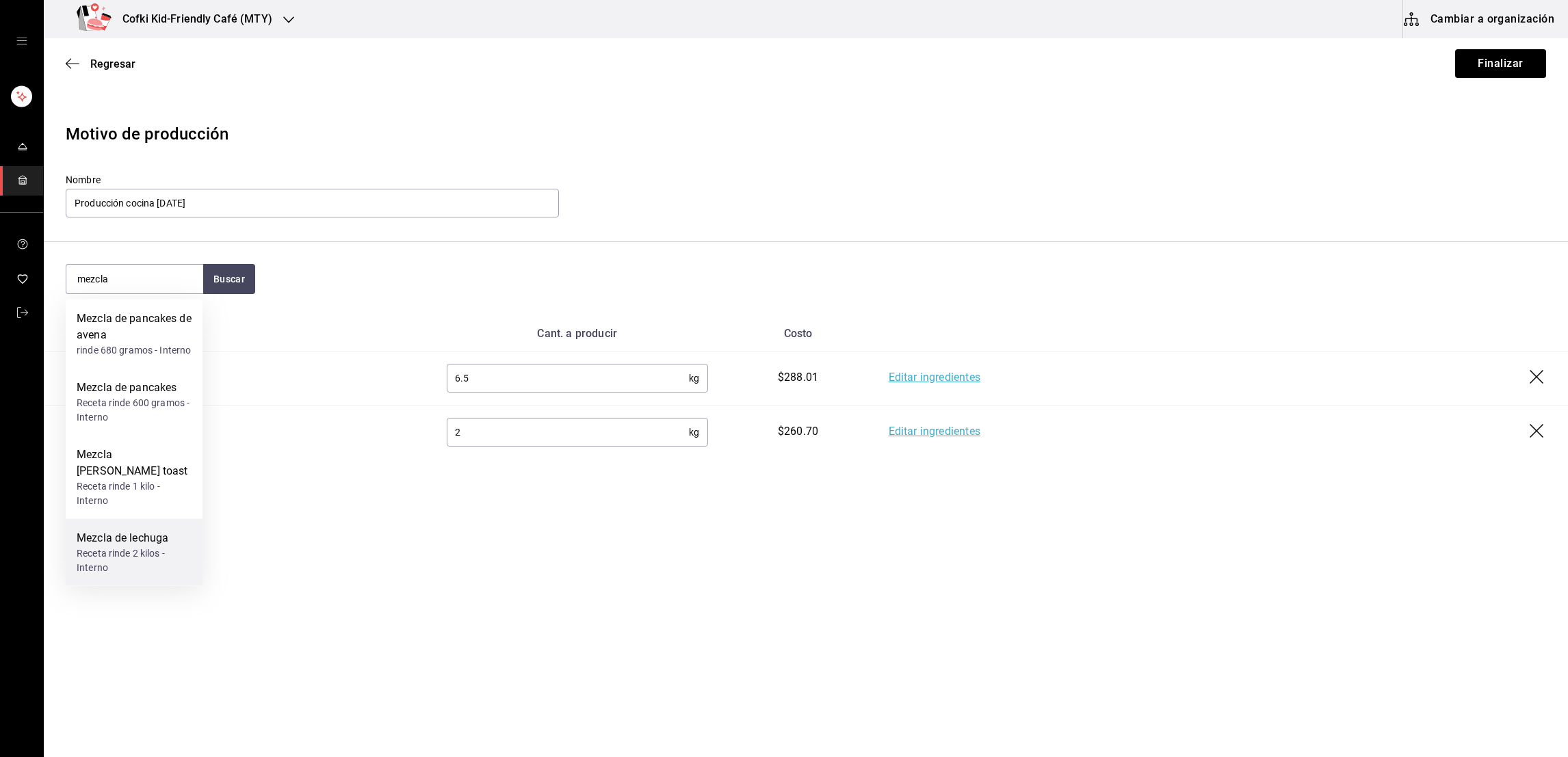
click at [114, 530] on div "Mezcla de lechuga" at bounding box center [134, 538] width 115 height 16
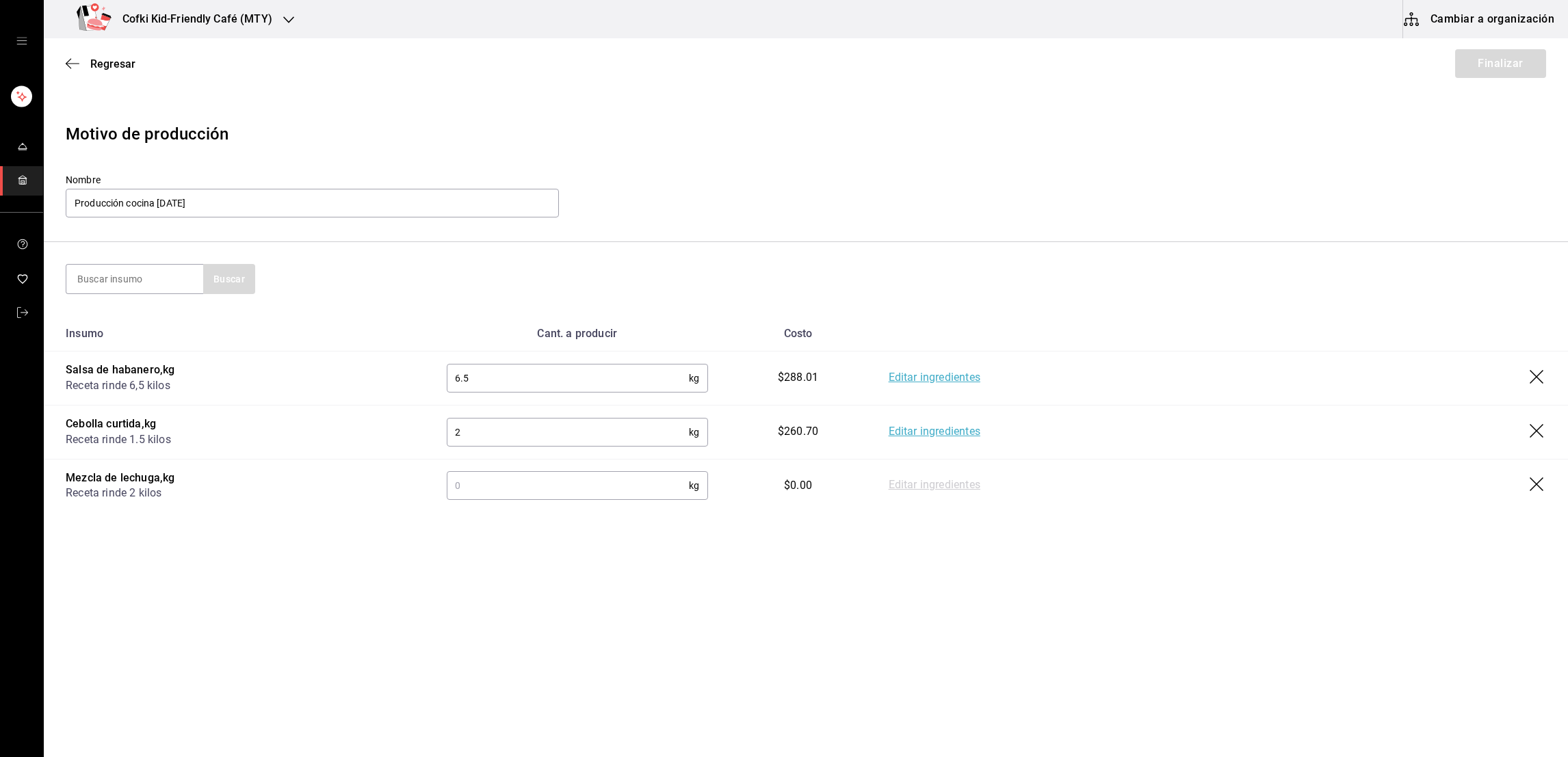
click at [610, 488] on input "text" at bounding box center [568, 486] width 242 height 27
click at [920, 484] on link "Editar ingredientes" at bounding box center [934, 485] width 91 height 16
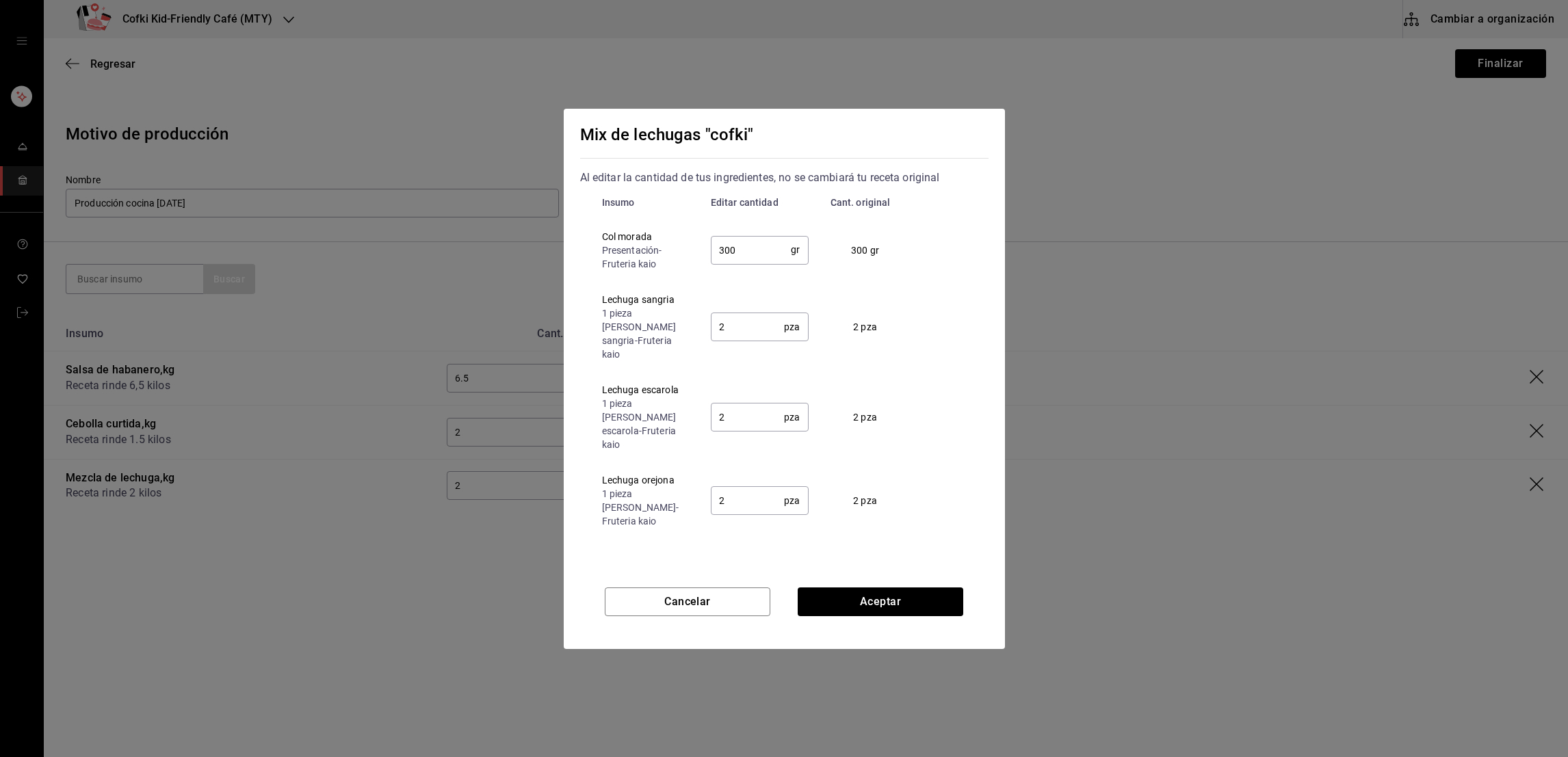
click at [725, 326] on input "2" at bounding box center [748, 327] width 74 height 27
click at [736, 403] on input "2" at bounding box center [748, 417] width 74 height 27
click at [826, 593] on button "Aceptar" at bounding box center [881, 602] width 165 height 29
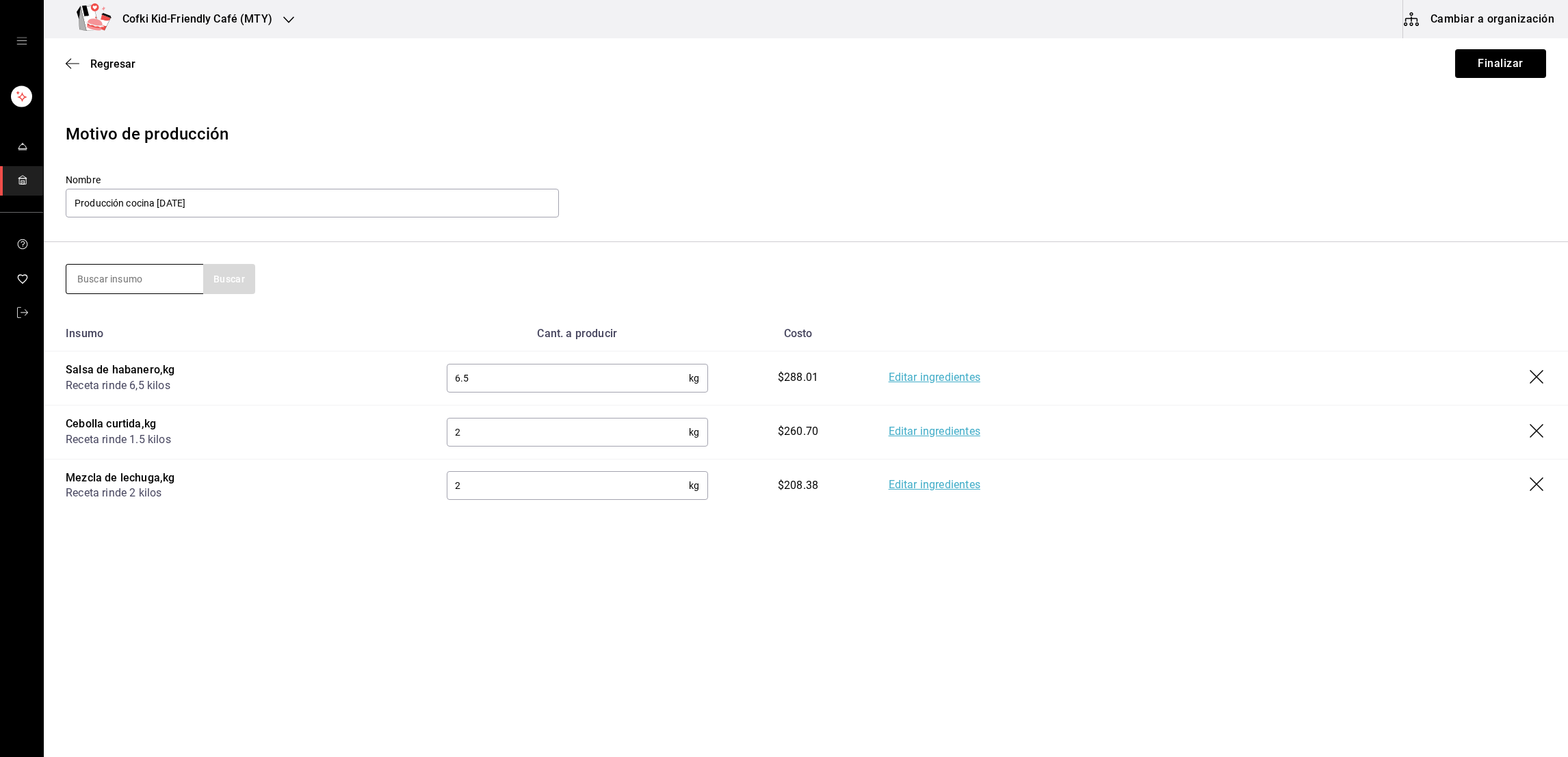
click at [114, 279] on input at bounding box center [135, 279] width 137 height 29
click at [469, 500] on div "2 kg ​" at bounding box center [577, 486] width 261 height 29
click at [148, 277] on input at bounding box center [135, 279] width 137 height 29
click at [207, 283] on button "Buscar" at bounding box center [229, 279] width 52 height 30
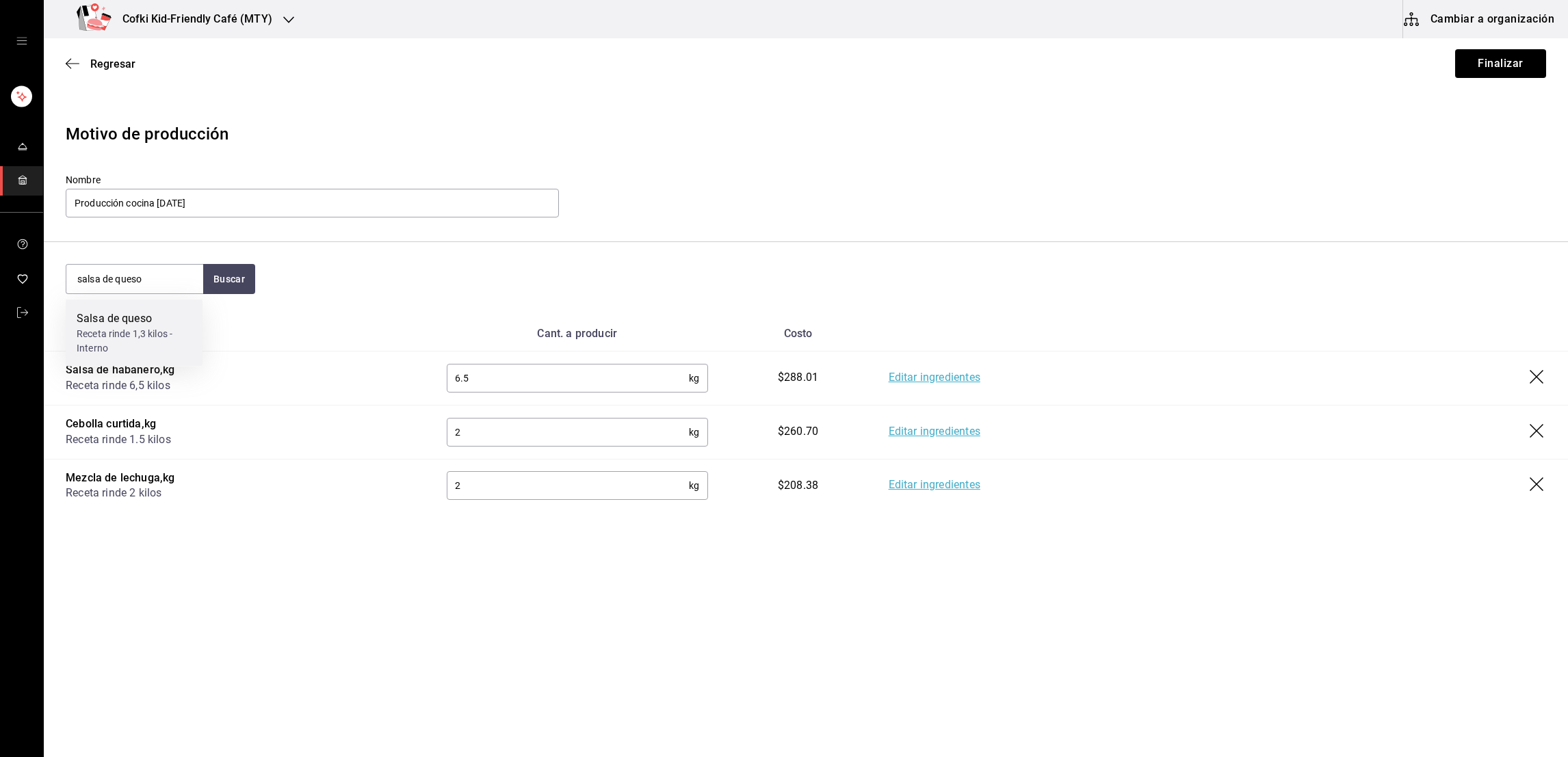
click at [176, 336] on div "Receta rinde 1,3 kilos - Interno" at bounding box center [134, 342] width 115 height 29
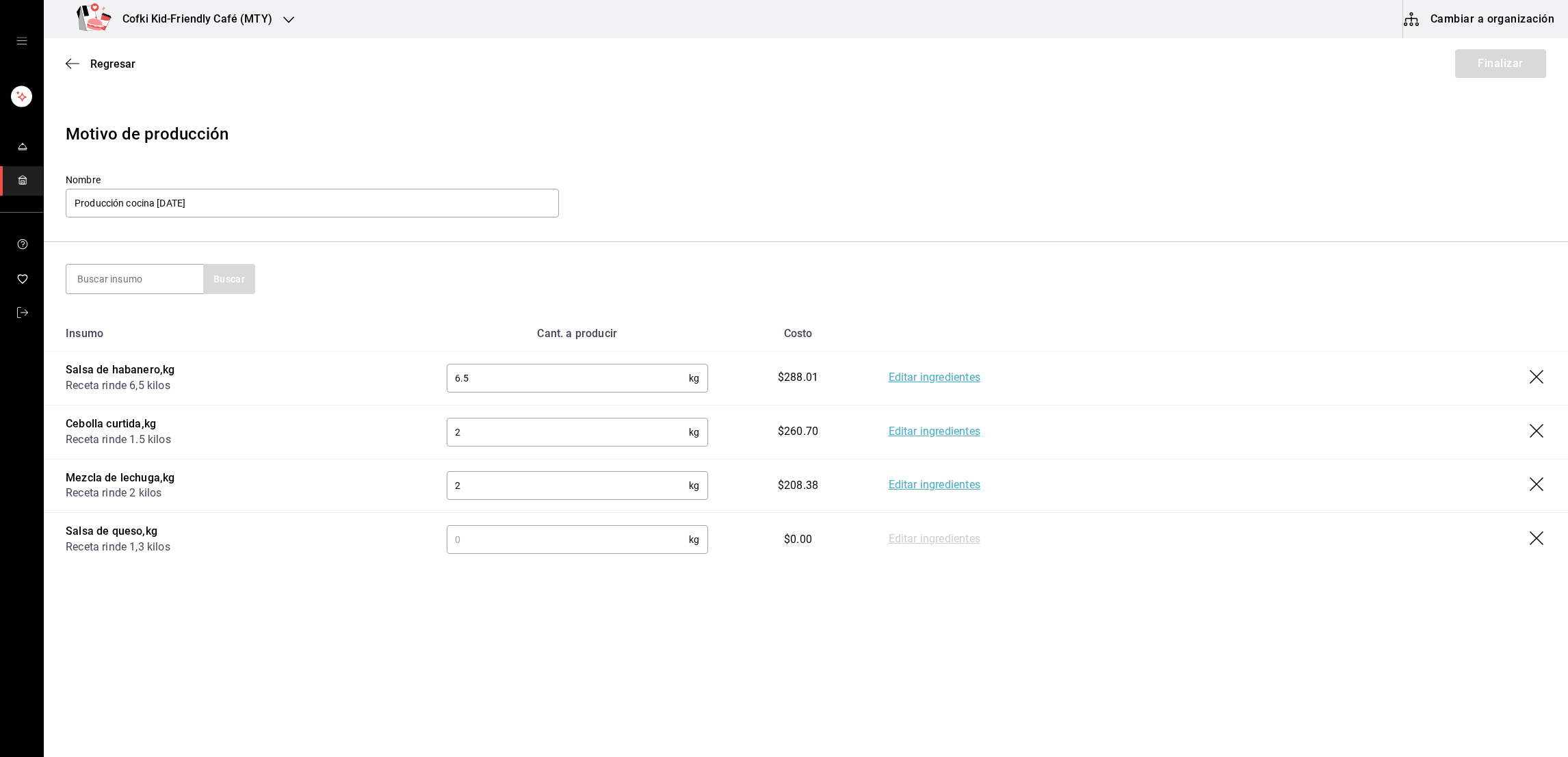
click at [480, 549] on input "text" at bounding box center [568, 540] width 242 height 27
click at [912, 542] on link "Editar ingredientes" at bounding box center [934, 540] width 91 height 16
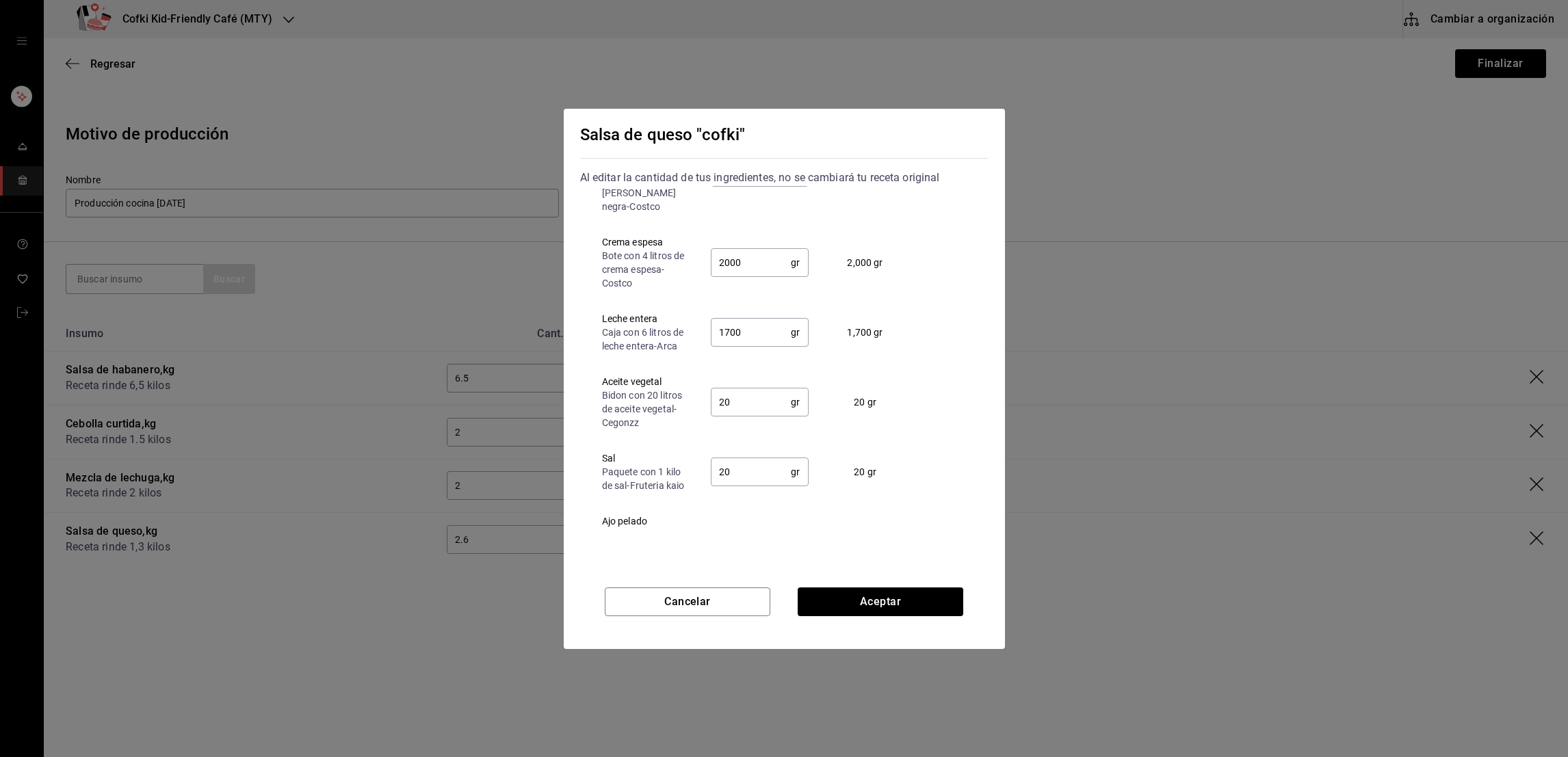
scroll to position [273, 0]
click at [889, 594] on button "Aceptar" at bounding box center [881, 602] width 165 height 29
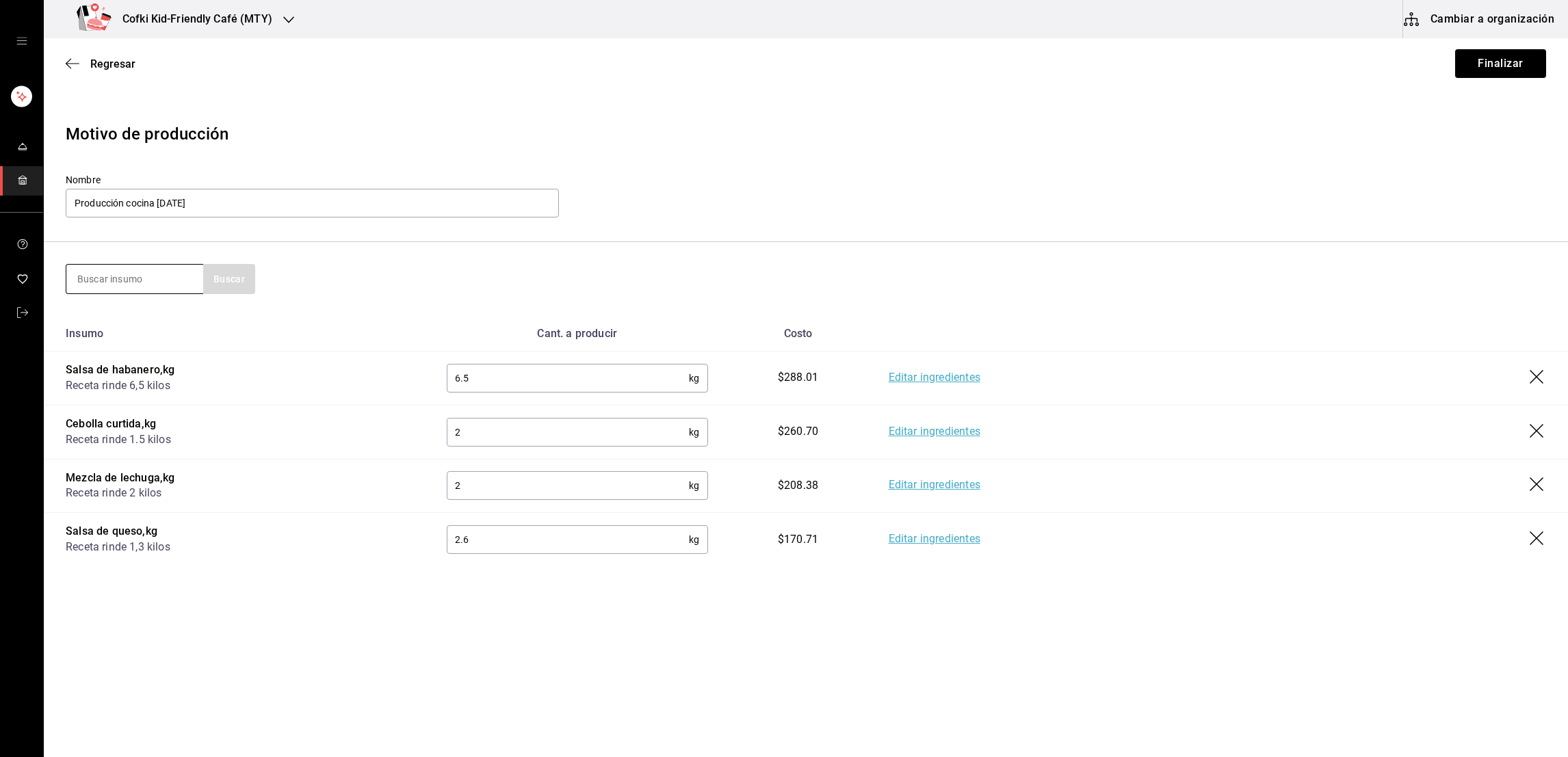
click at [114, 291] on input at bounding box center [135, 279] width 137 height 29
click at [224, 280] on button "Buscar" at bounding box center [229, 279] width 52 height 30
click at [161, 328] on div "Receta rinde 14 kilos - Interno" at bounding box center [134, 342] width 115 height 29
click at [529, 586] on input "text" at bounding box center [568, 593] width 242 height 27
click at [146, 275] on input at bounding box center [135, 279] width 137 height 29
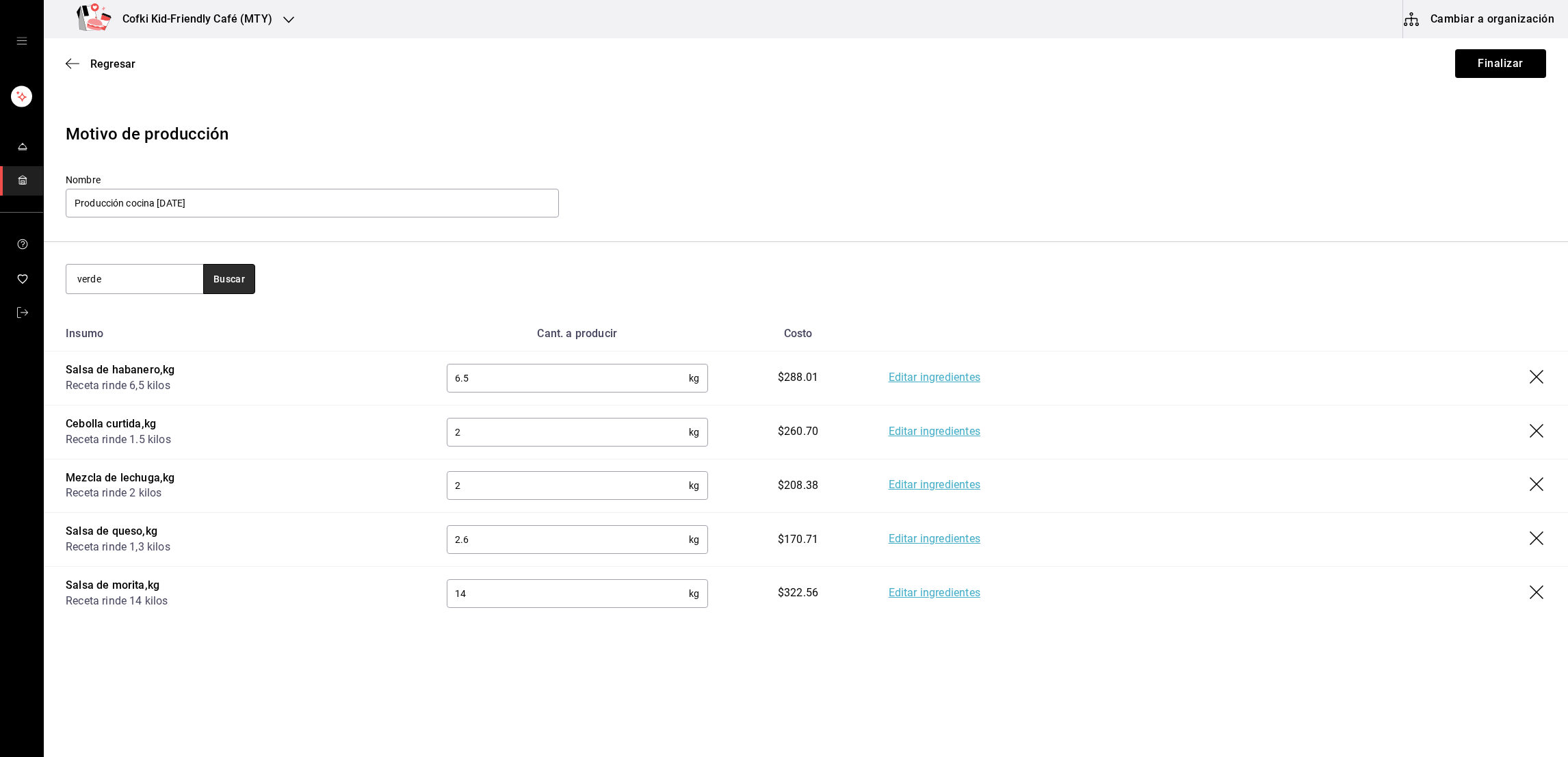
click at [252, 291] on button "Buscar" at bounding box center [229, 279] width 52 height 30
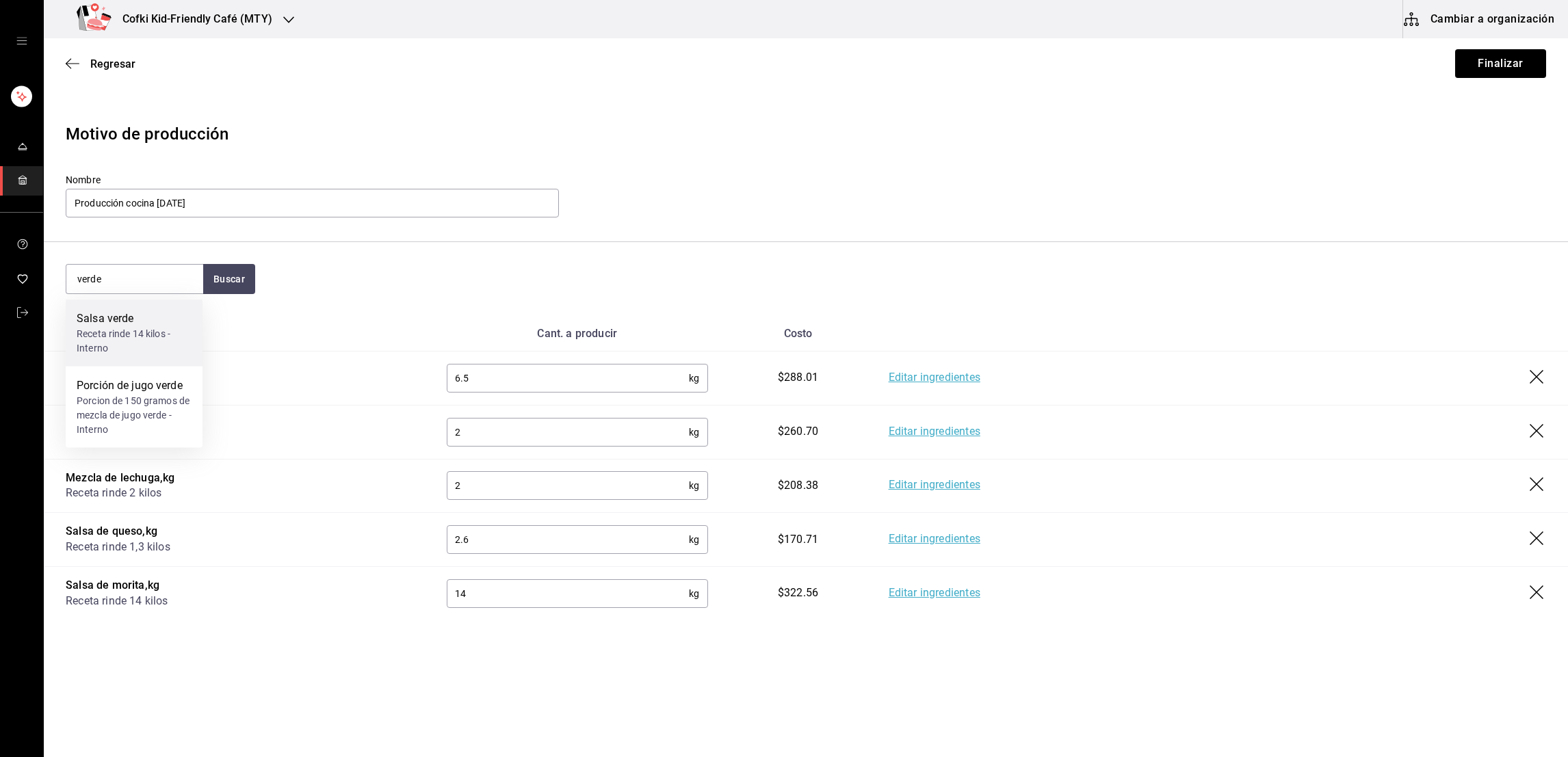
click at [134, 332] on div "Receta rinde 14 kilos - Interno" at bounding box center [134, 342] width 115 height 29
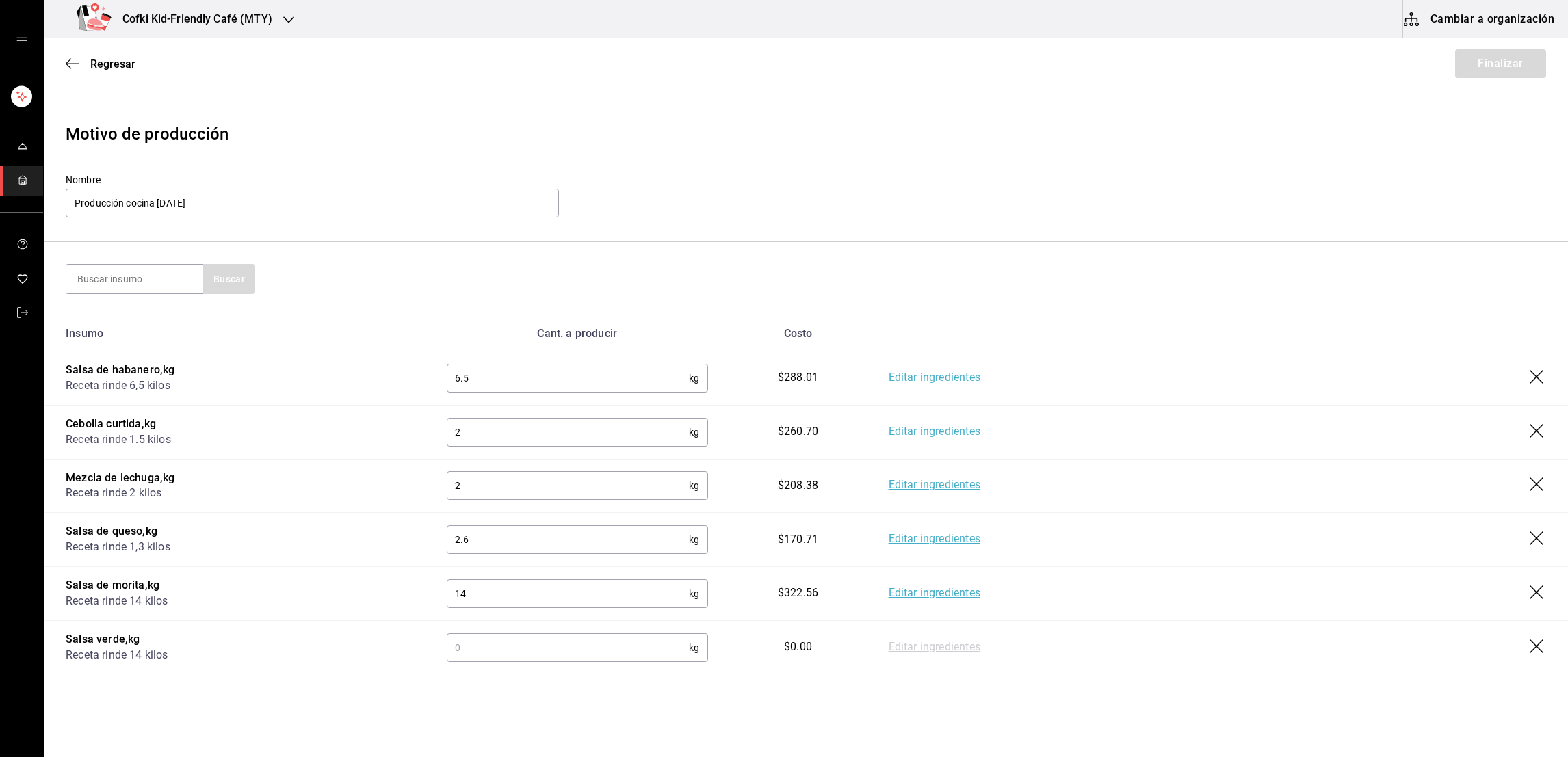
click at [452, 657] on input "text" at bounding box center [568, 648] width 242 height 27
click at [116, 268] on input at bounding box center [135, 279] width 137 height 29
click at [229, 278] on button "Buscar" at bounding box center [229, 279] width 52 height 30
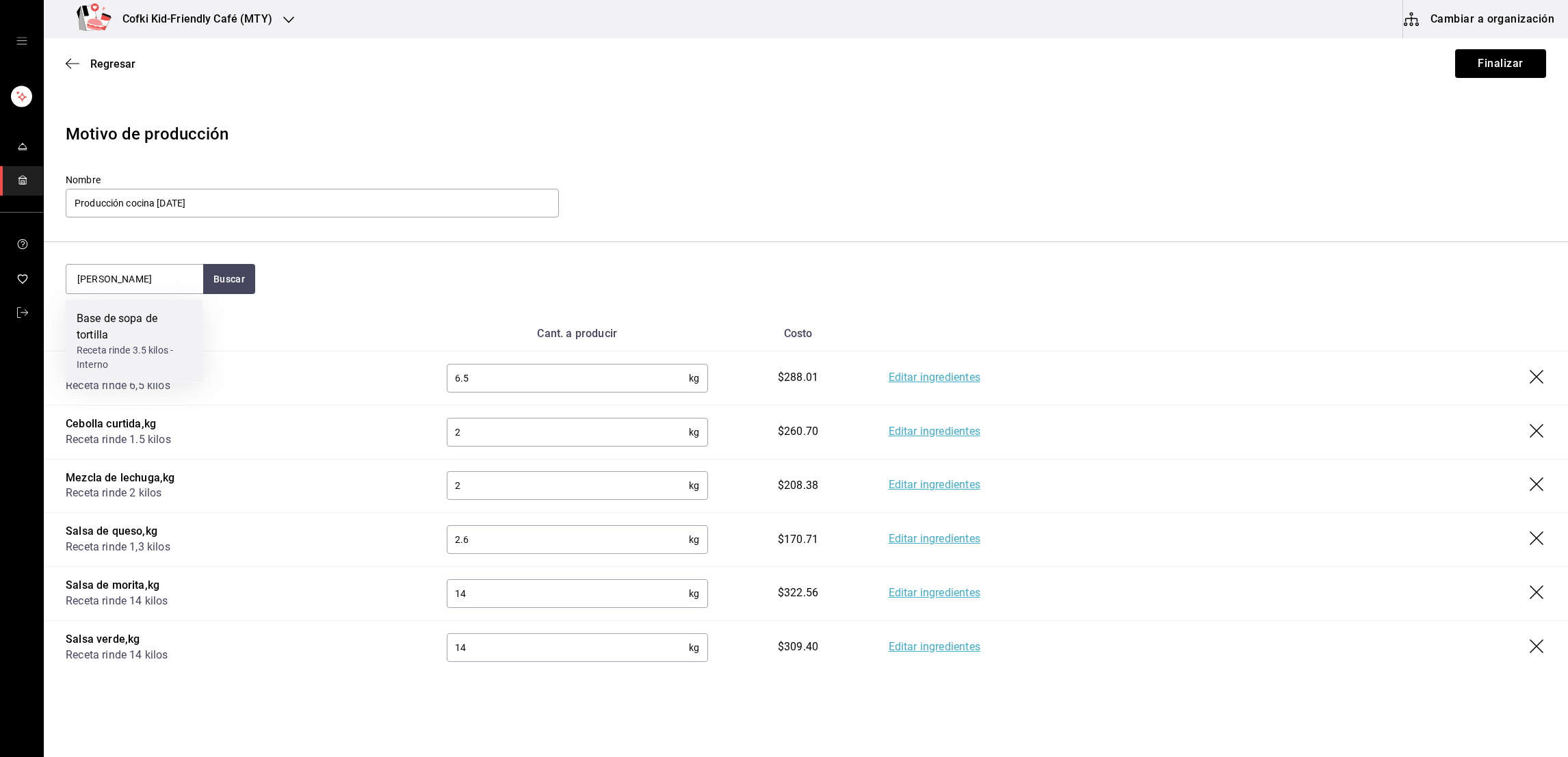
click at [160, 323] on div "Base de sopa de tortilla" at bounding box center [134, 326] width 115 height 33
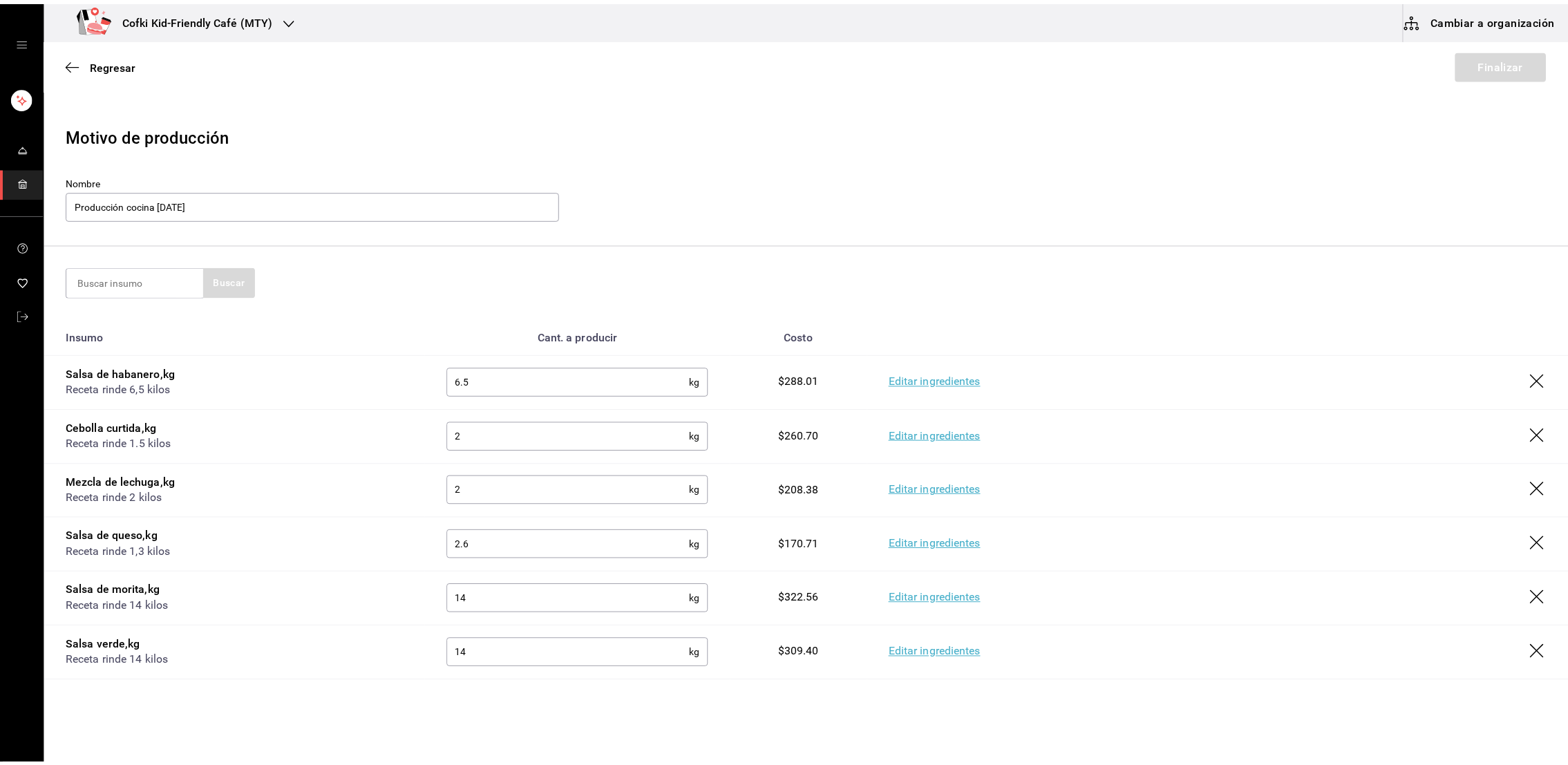
scroll to position [82, 0]
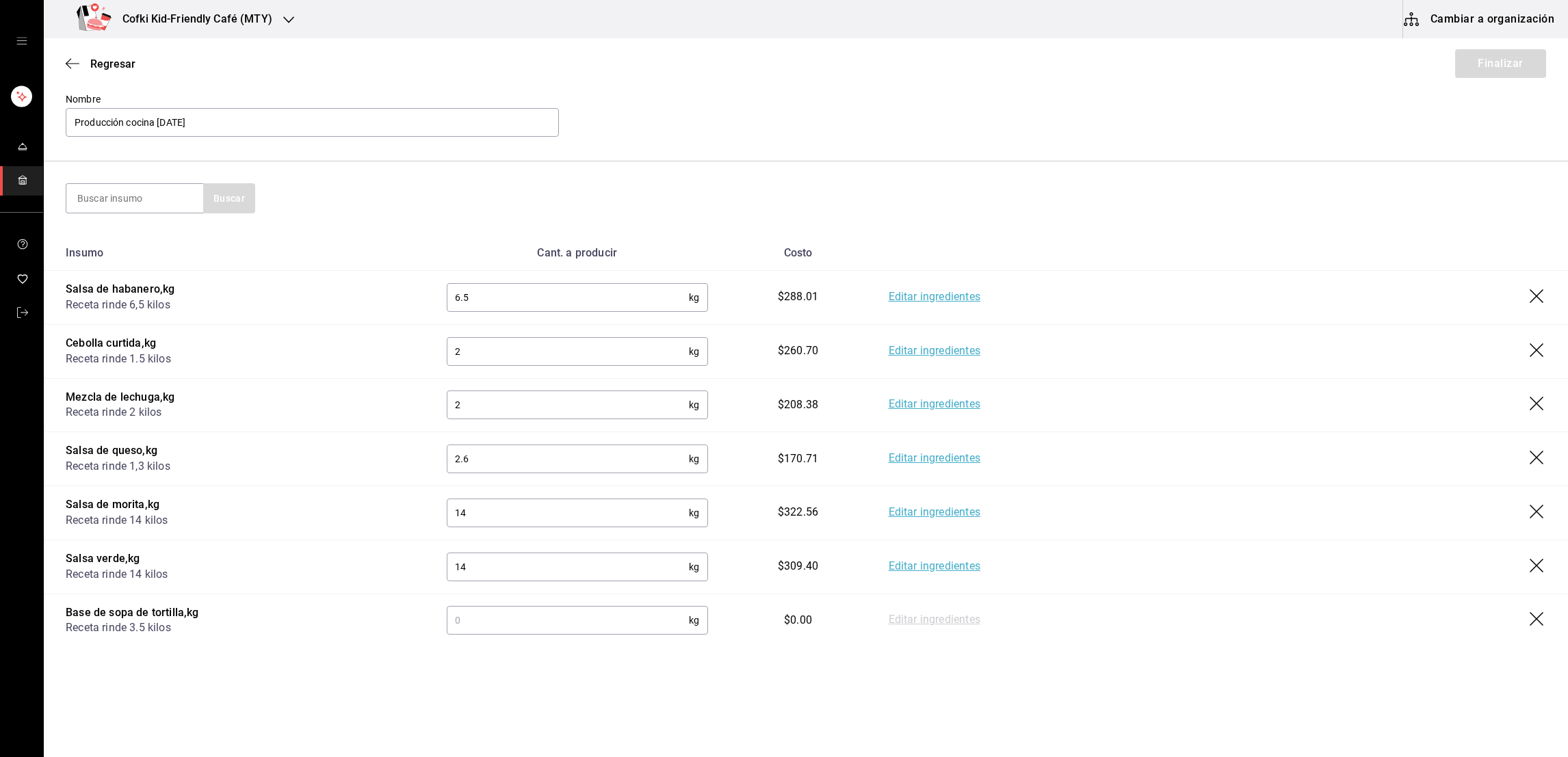
click at [505, 622] on input "text" at bounding box center [568, 621] width 242 height 27
click at [1147, 508] on div "Editar ingredientes" at bounding box center [1218, 513] width 658 height 16
click at [1468, 66] on button "Finalizar" at bounding box center [1501, 63] width 91 height 29
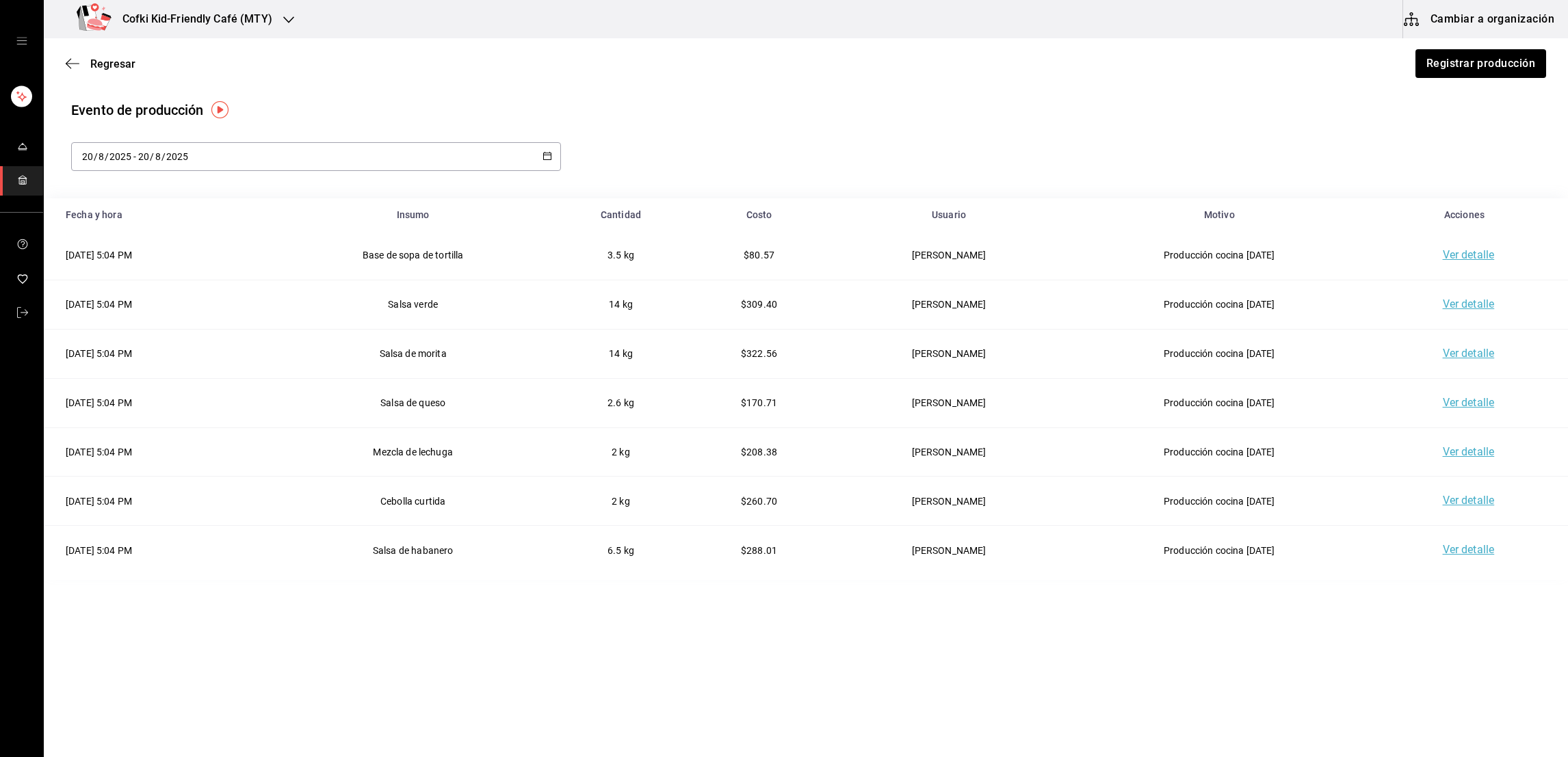
click at [1447, 82] on div "Regresar Registrar producción" at bounding box center [806, 63] width 1525 height 51
click at [1446, 82] on div "Regresar Registrar producción" at bounding box center [806, 63] width 1525 height 51
click at [1444, 77] on button "Registrar producción" at bounding box center [1480, 63] width 132 height 29
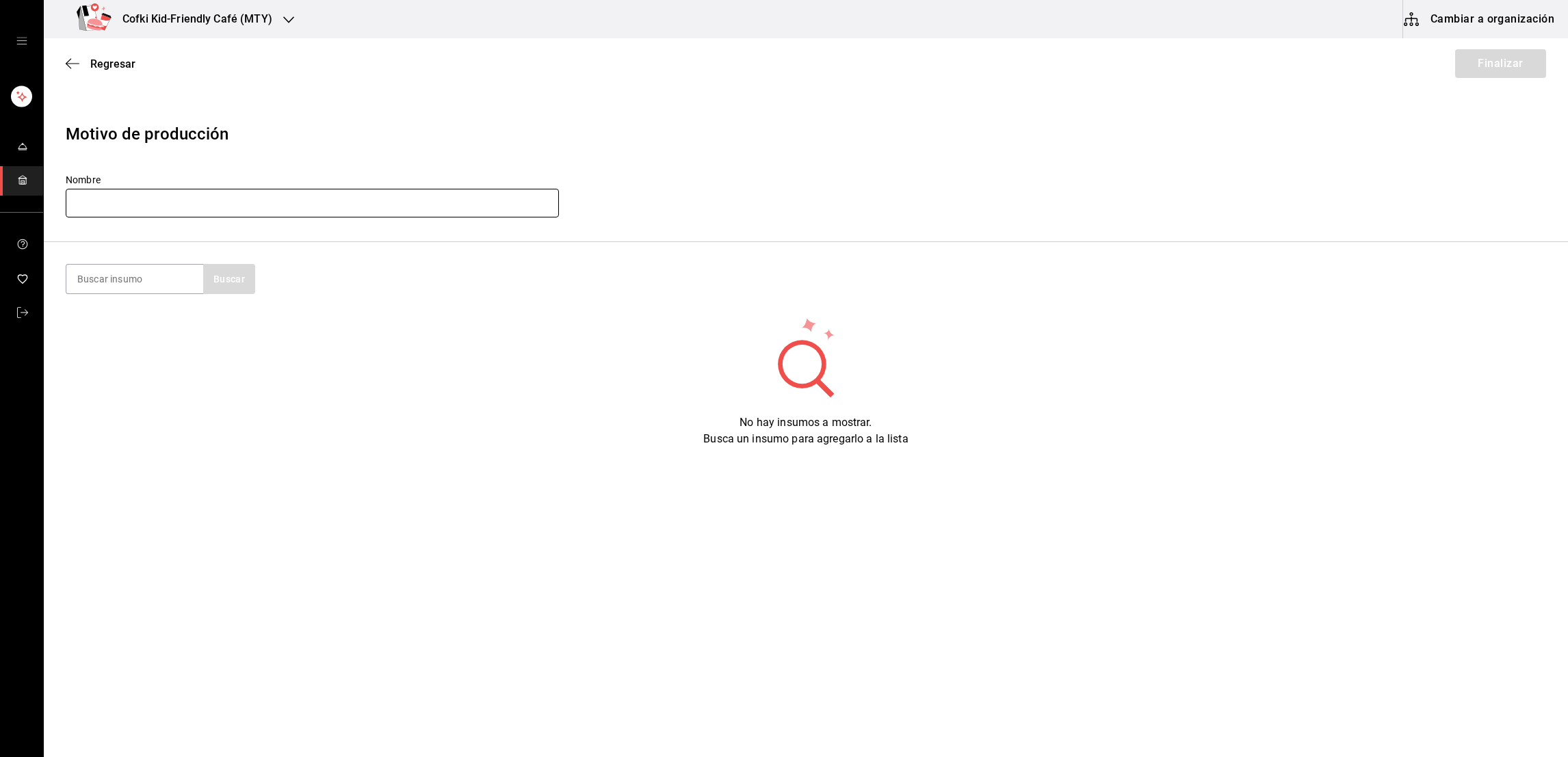
click at [398, 203] on input "text" at bounding box center [312, 203] width 493 height 29
click at [137, 286] on input at bounding box center [135, 279] width 137 height 29
click at [245, 273] on button "Buscar" at bounding box center [229, 279] width 52 height 30
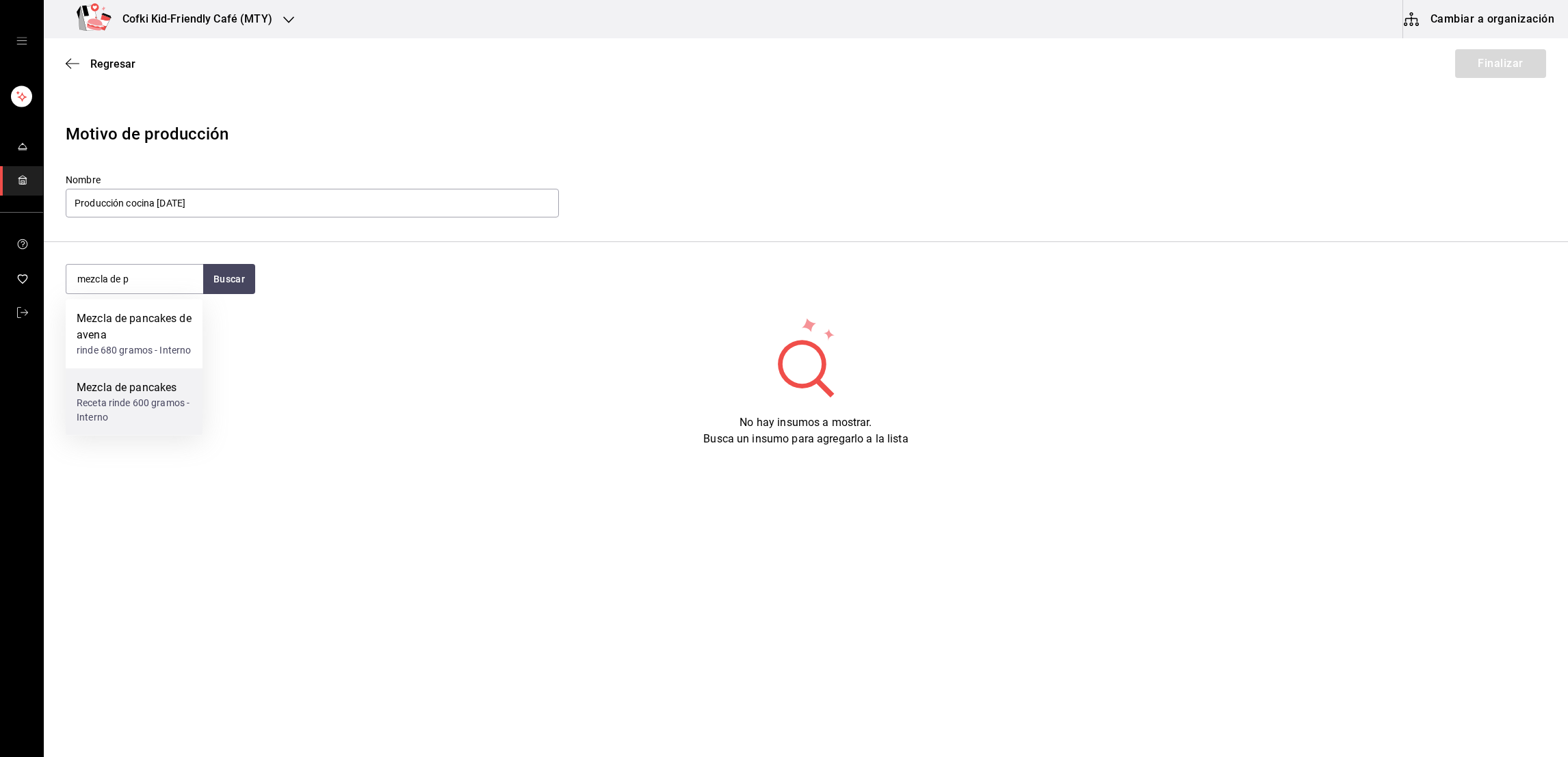
click at [152, 391] on div "Mezcla de pancakes" at bounding box center [134, 387] width 115 height 16
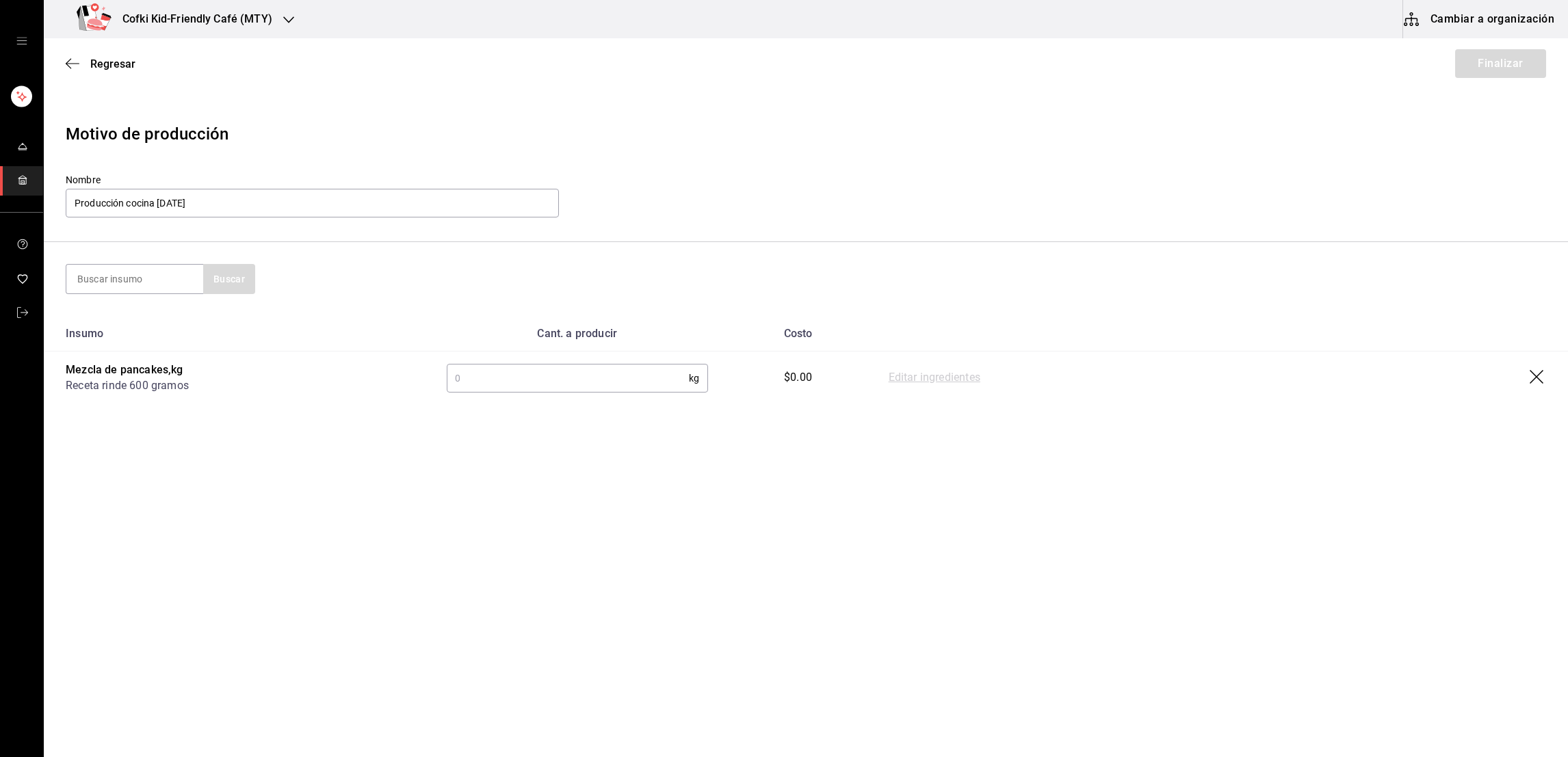
click at [541, 383] on input "text" at bounding box center [568, 378] width 242 height 27
click at [897, 387] on td "Editar ingredientes" at bounding box center [1218, 378] width 701 height 54
click at [912, 374] on link "Editar ingredientes" at bounding box center [934, 378] width 91 height 16
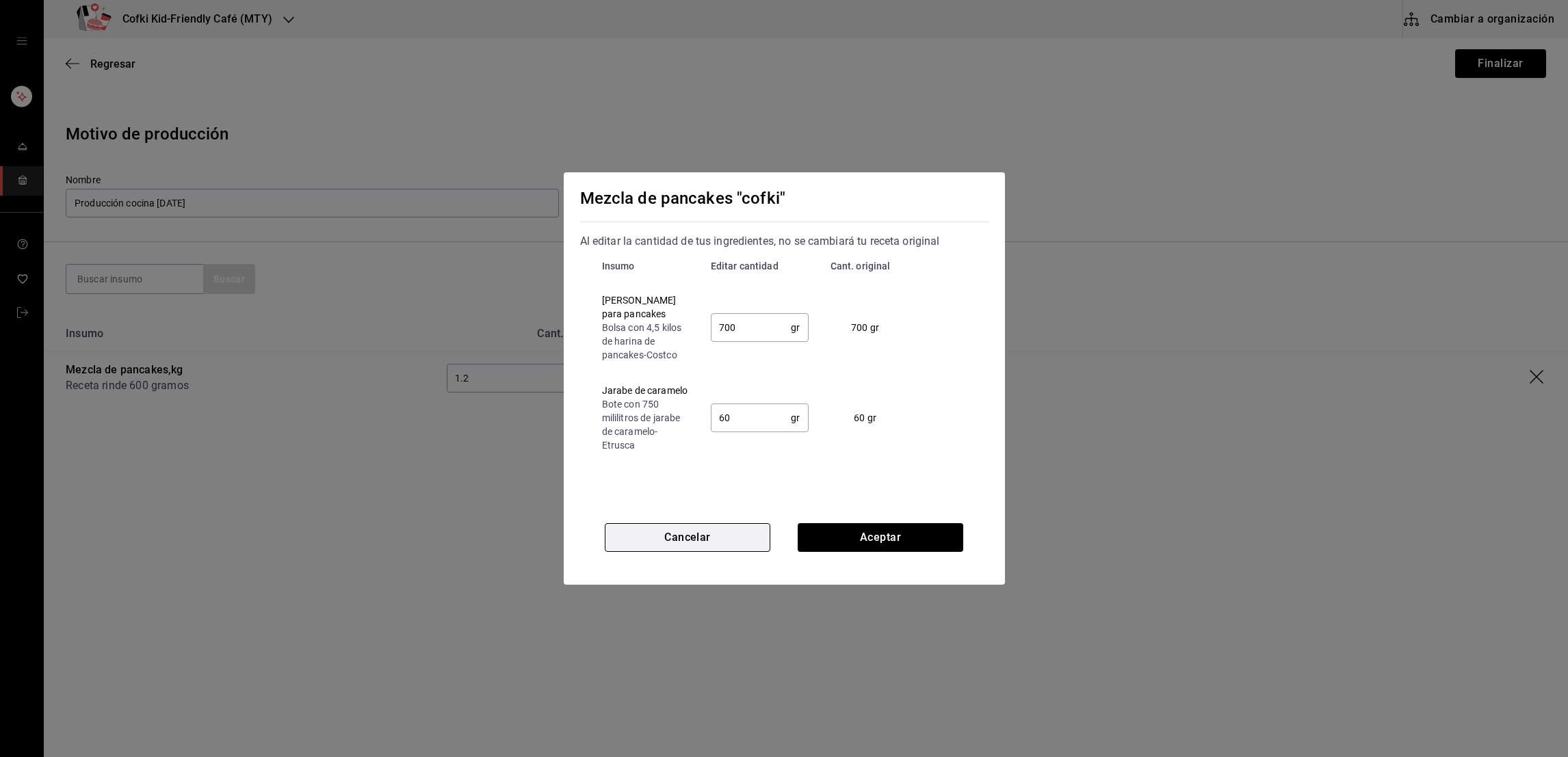
click at [654, 538] on button "Cancelar" at bounding box center [687, 538] width 165 height 29
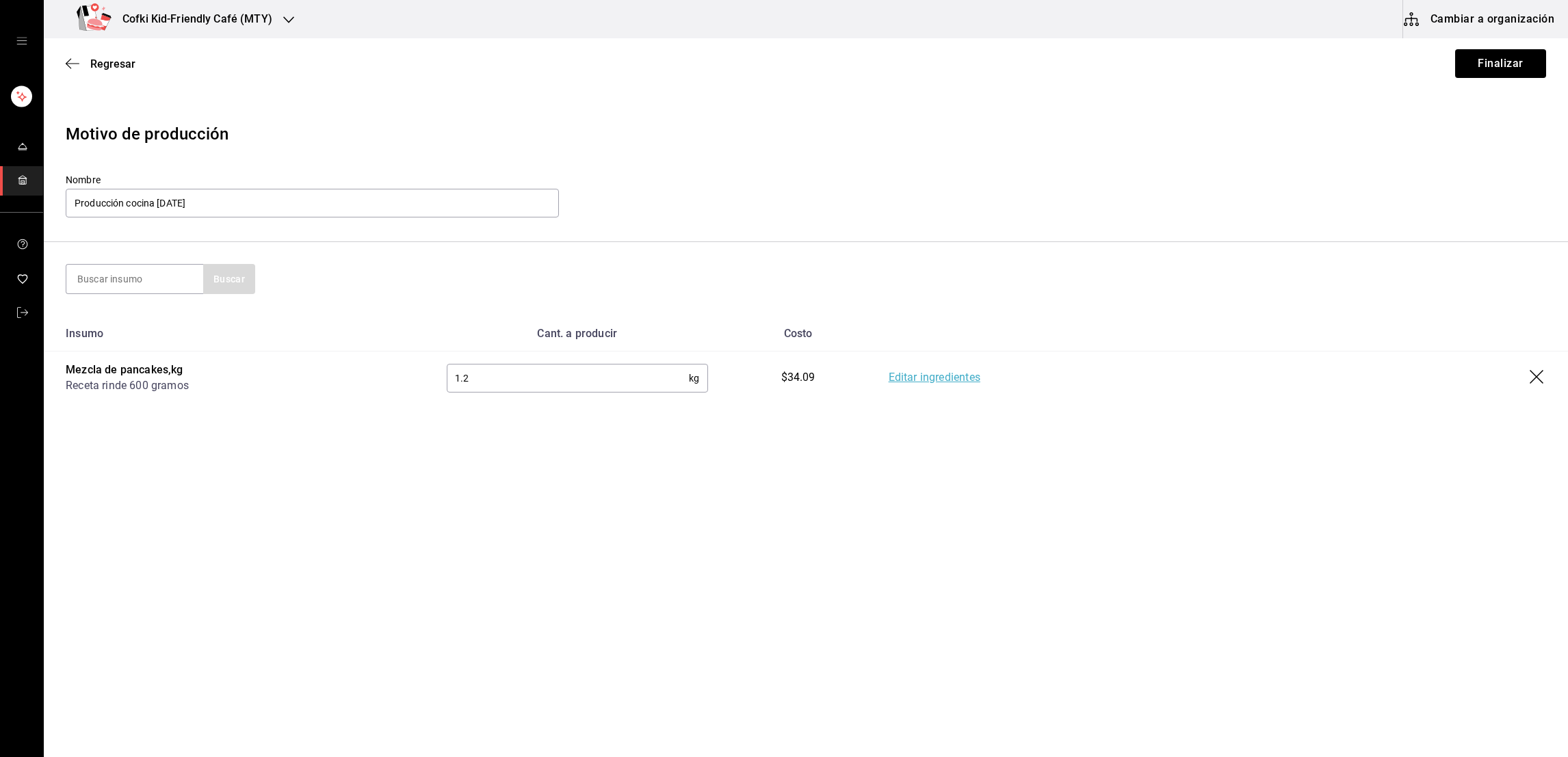
click at [494, 372] on input "1.2" at bounding box center [568, 378] width 242 height 27
click at [125, 284] on input at bounding box center [135, 279] width 137 height 29
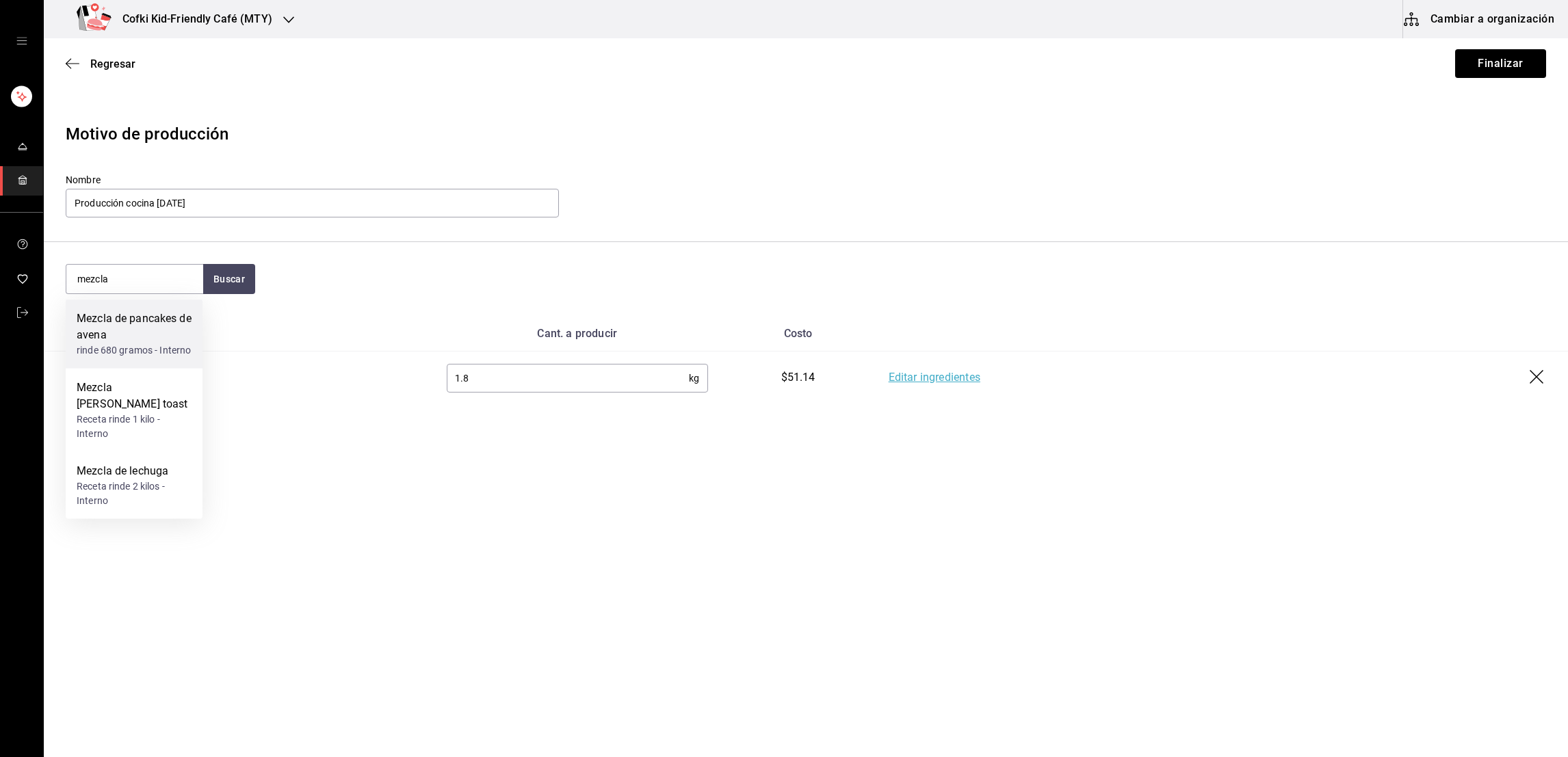
click at [147, 344] on div "rinde 680 gramos - Interno" at bounding box center [134, 350] width 115 height 14
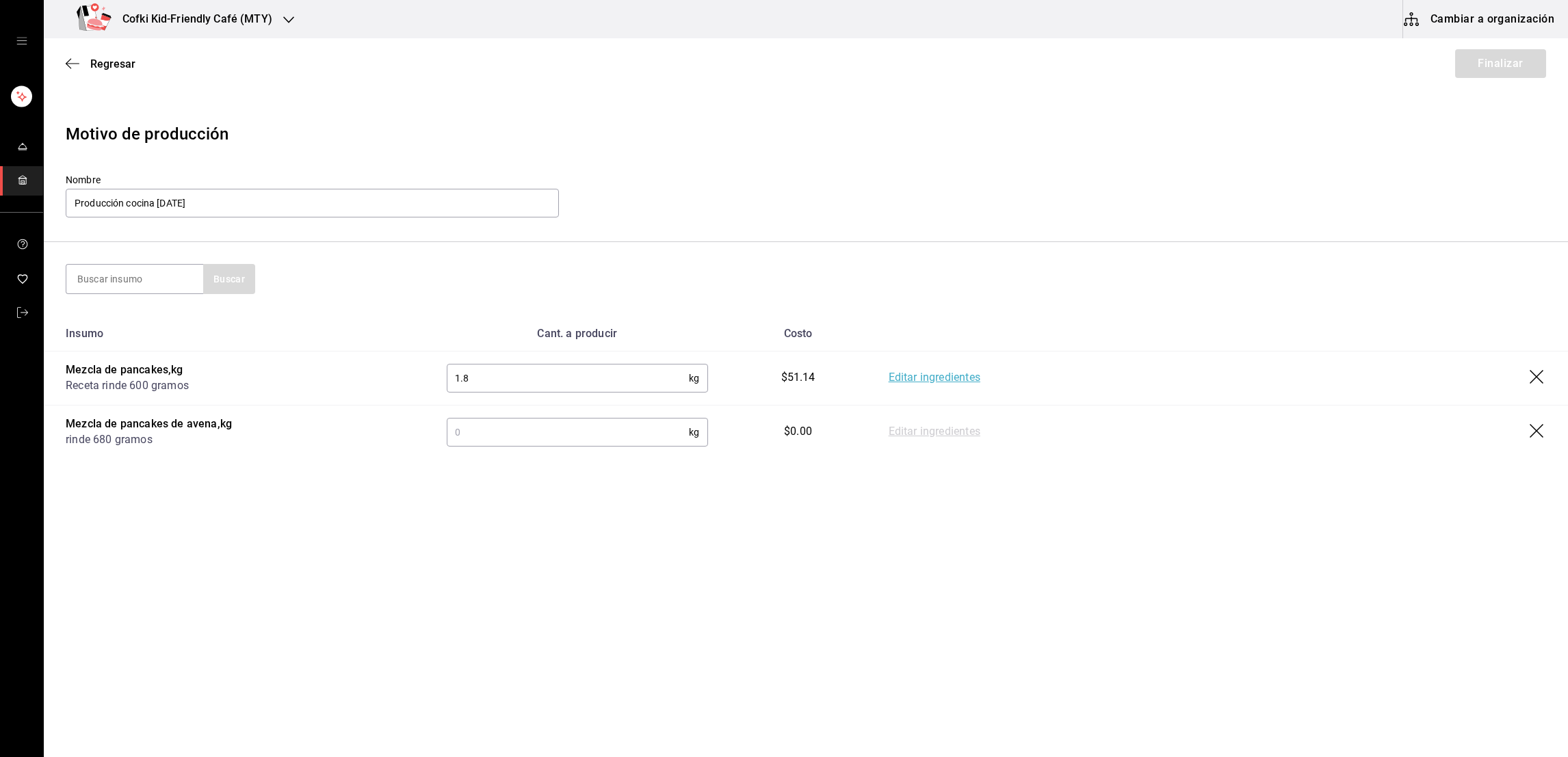
click at [534, 435] on input "text" at bounding box center [568, 432] width 242 height 27
click at [138, 276] on input at bounding box center [135, 279] width 137 height 29
click at [209, 276] on button "Buscar" at bounding box center [229, 279] width 52 height 30
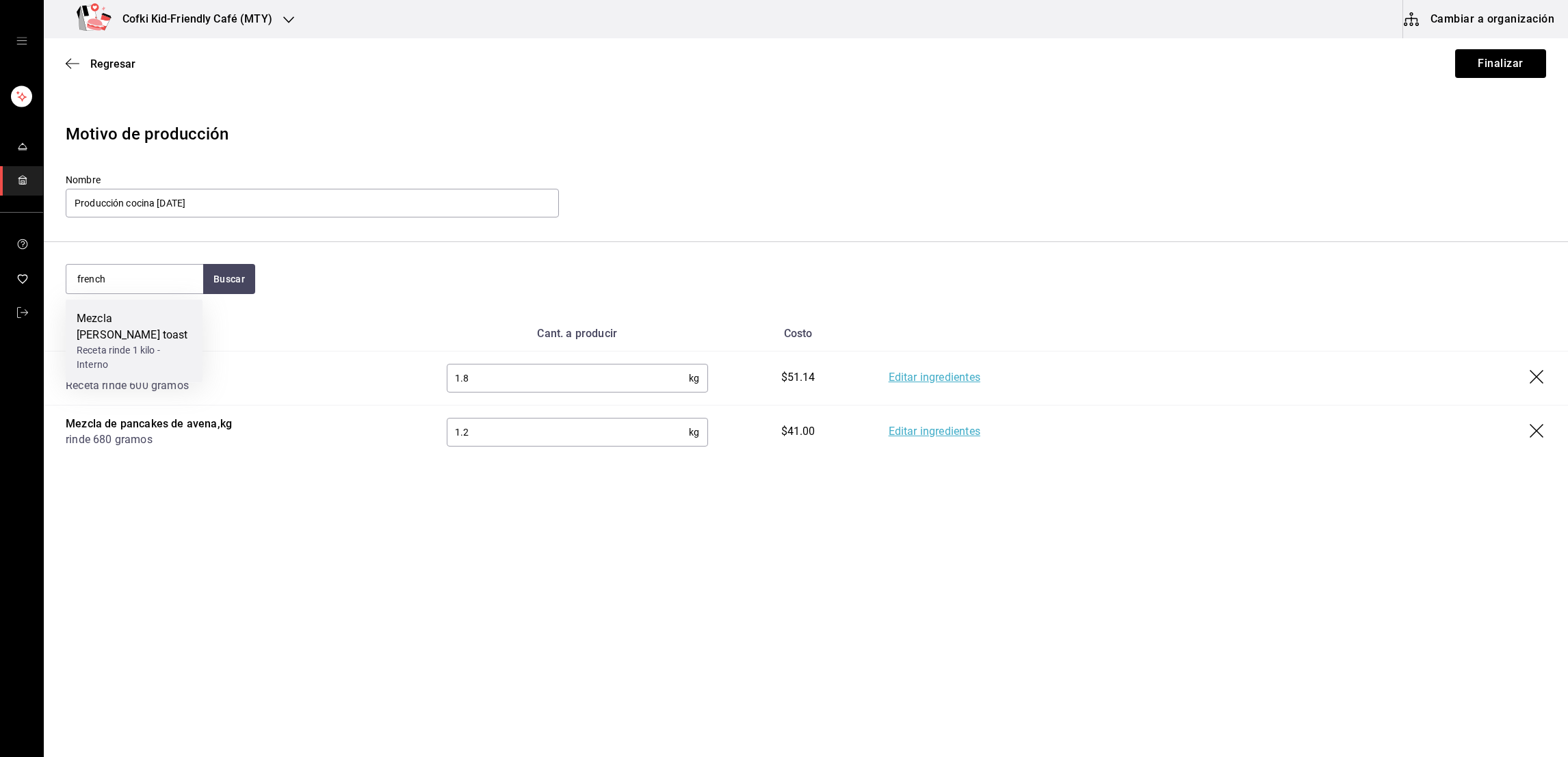
click at [163, 314] on div "Mezcla de french toast" at bounding box center [134, 326] width 115 height 33
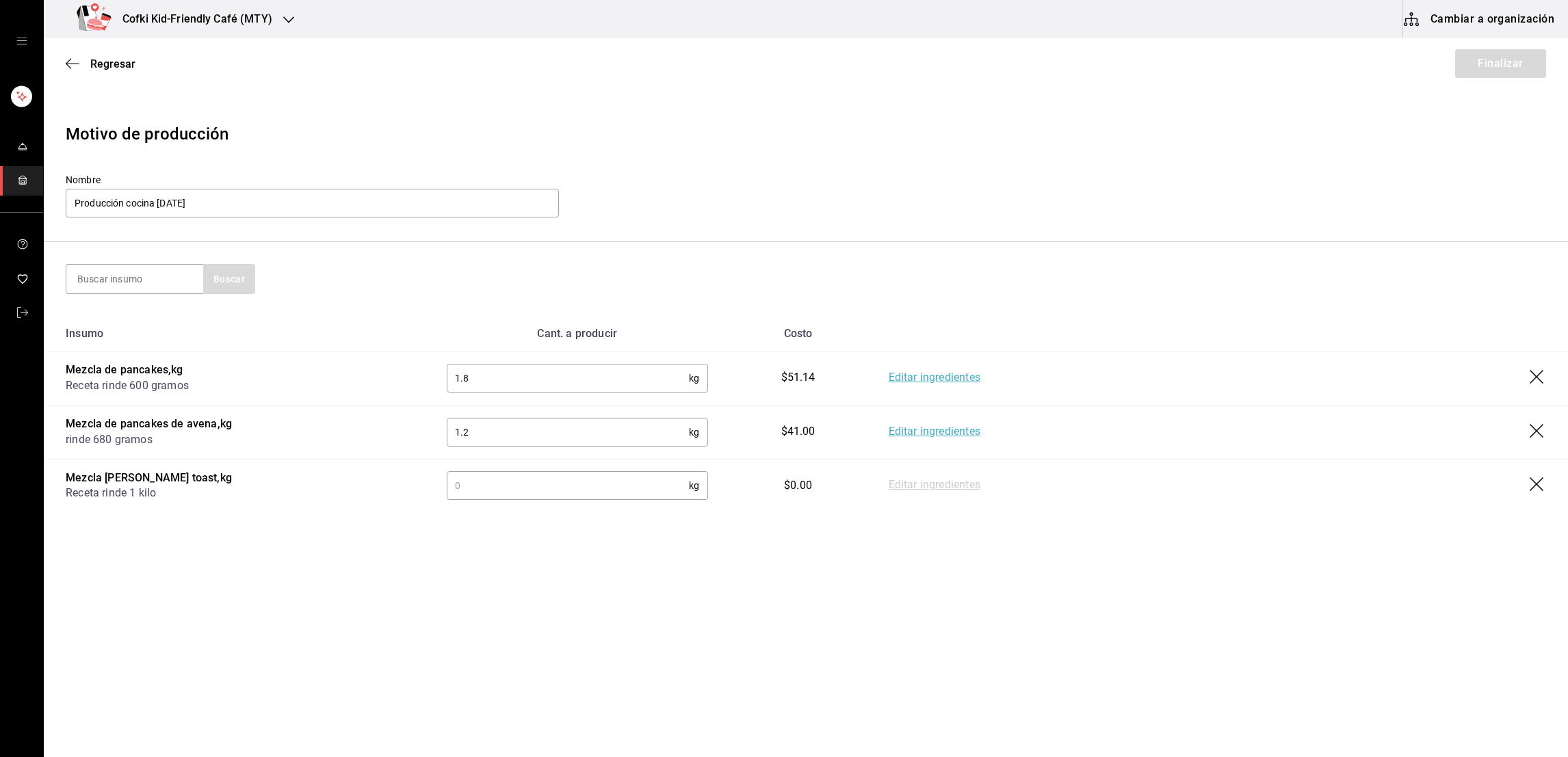
click at [456, 485] on input "text" at bounding box center [568, 486] width 242 height 27
click at [1508, 71] on button "Finalizar" at bounding box center [1501, 63] width 91 height 29
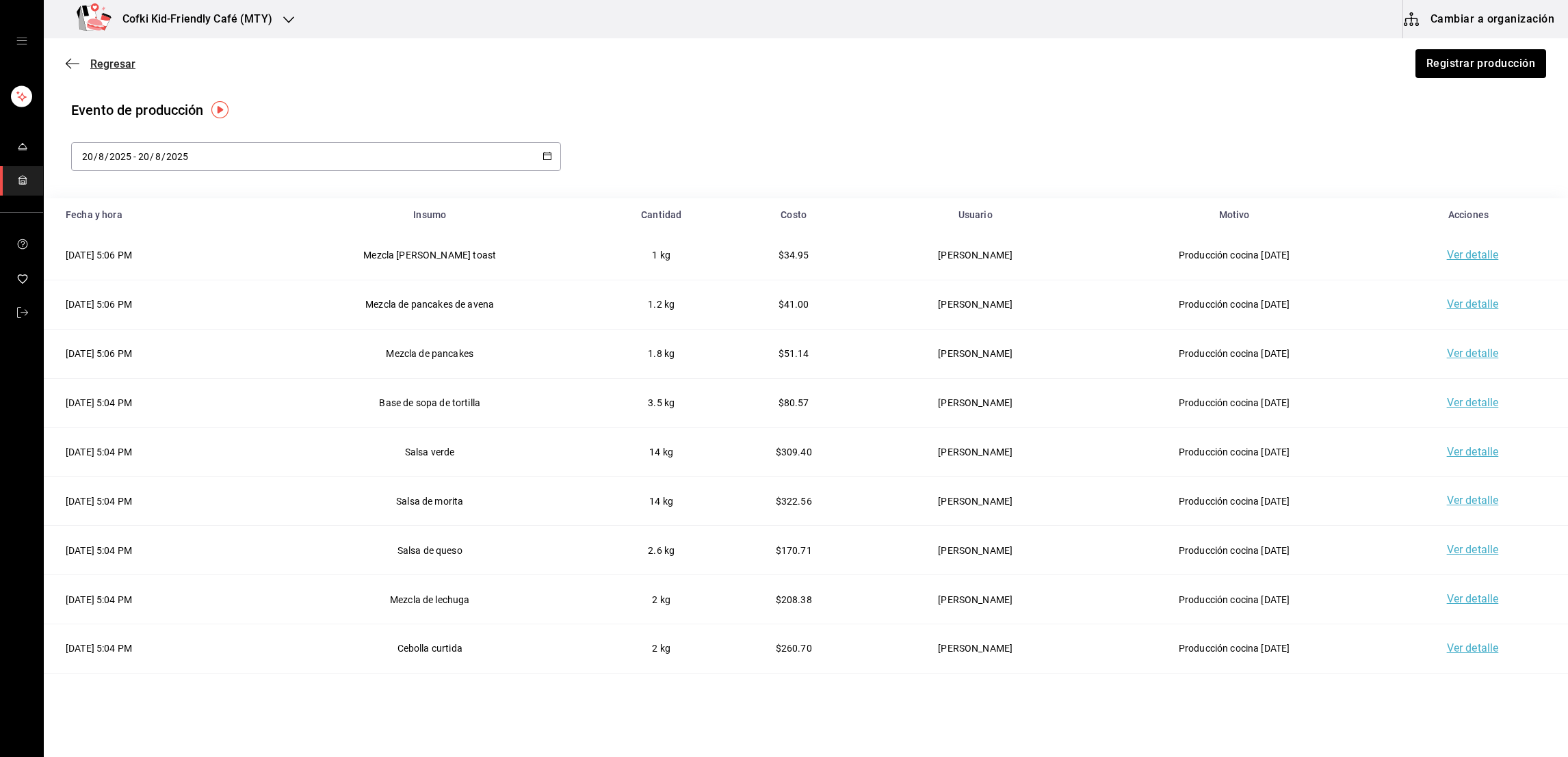
click at [114, 63] on span "Regresar" at bounding box center [113, 64] width 45 height 13
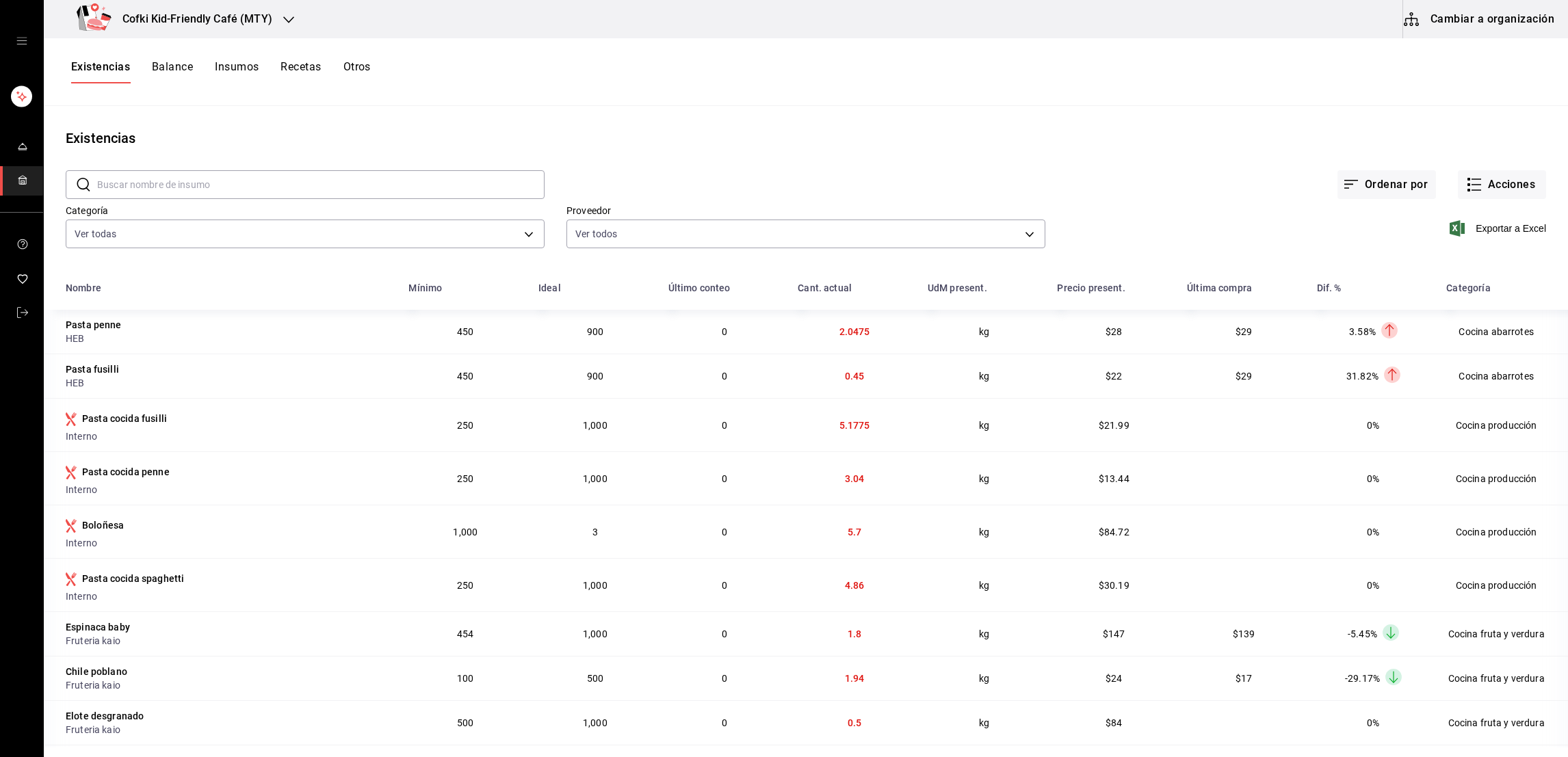
click at [1483, 207] on div "Exportar a Excel" at bounding box center [1296, 217] width 500 height 70
click at [1479, 184] on button "Acciones" at bounding box center [1502, 184] width 88 height 29
click at [1459, 329] on span "Merma" at bounding box center [1486, 331] width 115 height 14
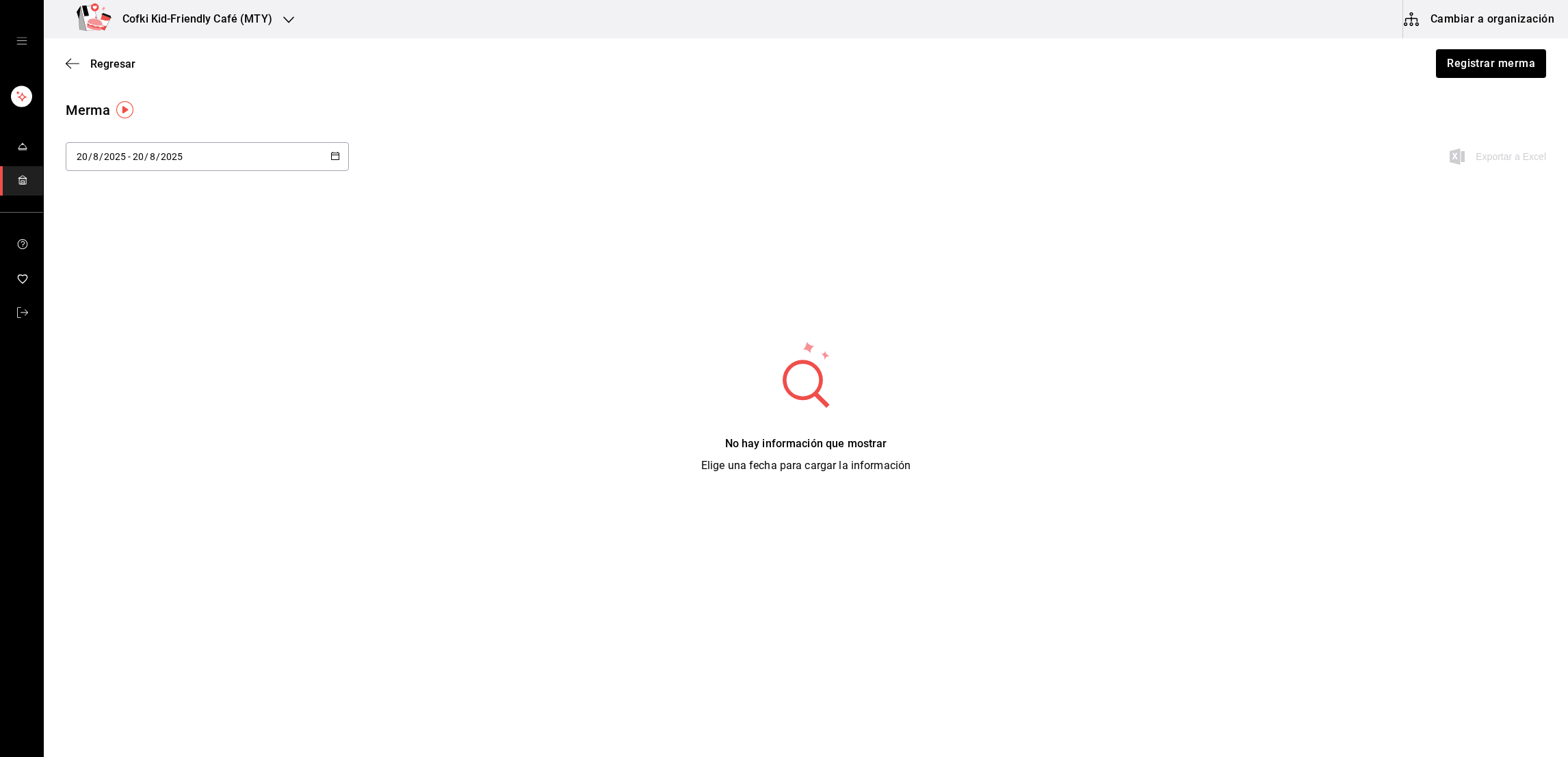
click at [206, 171] on div "2025-08-20 20 / 8 / 2025 - 2025-08-20 20 / 8 / 2025 Exportar a Excel" at bounding box center [806, 164] width 1525 height 45
click at [206, 160] on div "2025-08-20 20 / 8 / 2025 - 2025-08-20 20 / 8 / 2025" at bounding box center [207, 156] width 283 height 29
click at [125, 418] on li "Rango de fechas" at bounding box center [130, 415] width 129 height 30
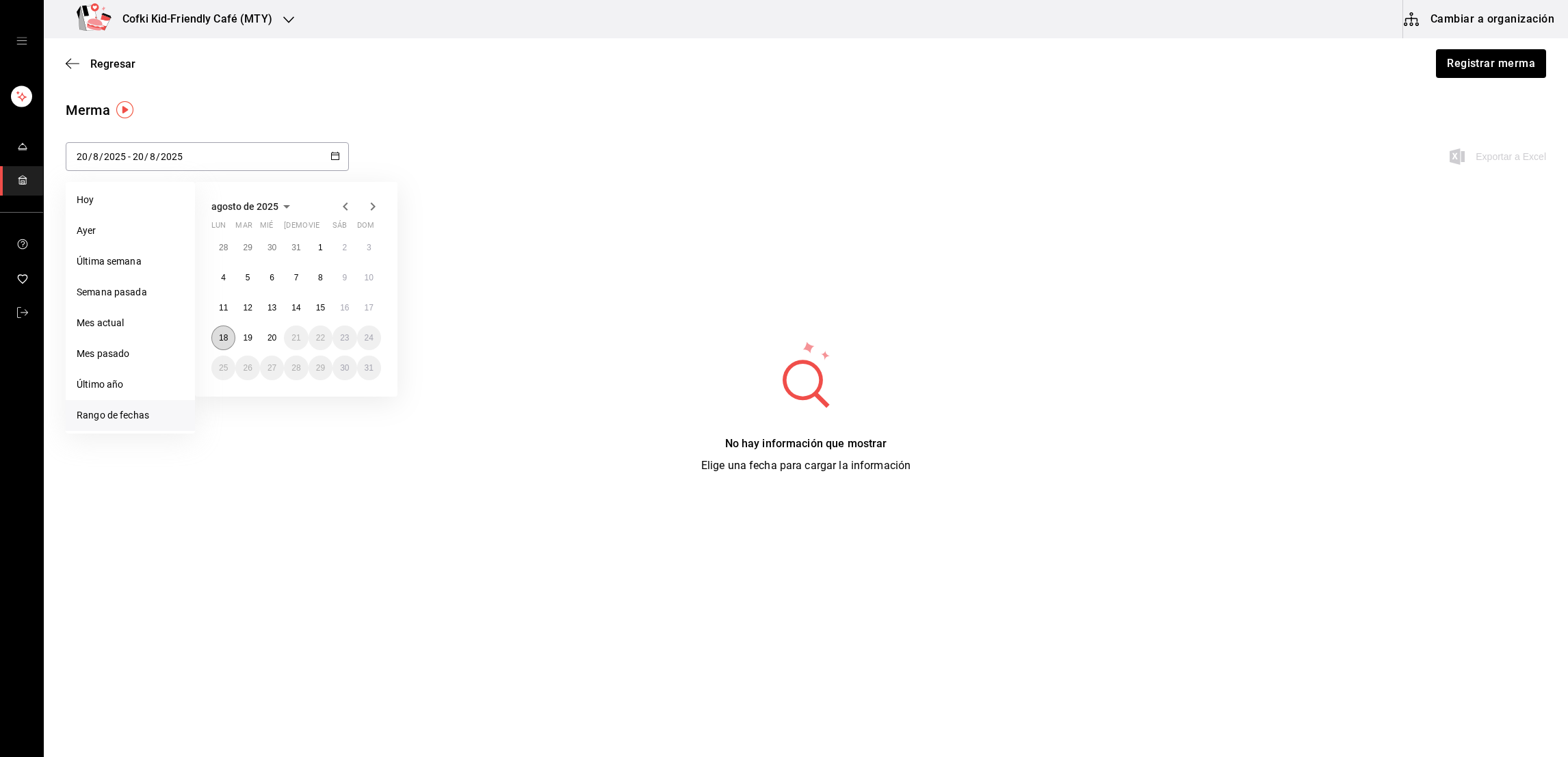
click at [227, 334] on abbr "18" at bounding box center [223, 338] width 9 height 10
click at [273, 336] on abbr "20" at bounding box center [272, 338] width 9 height 10
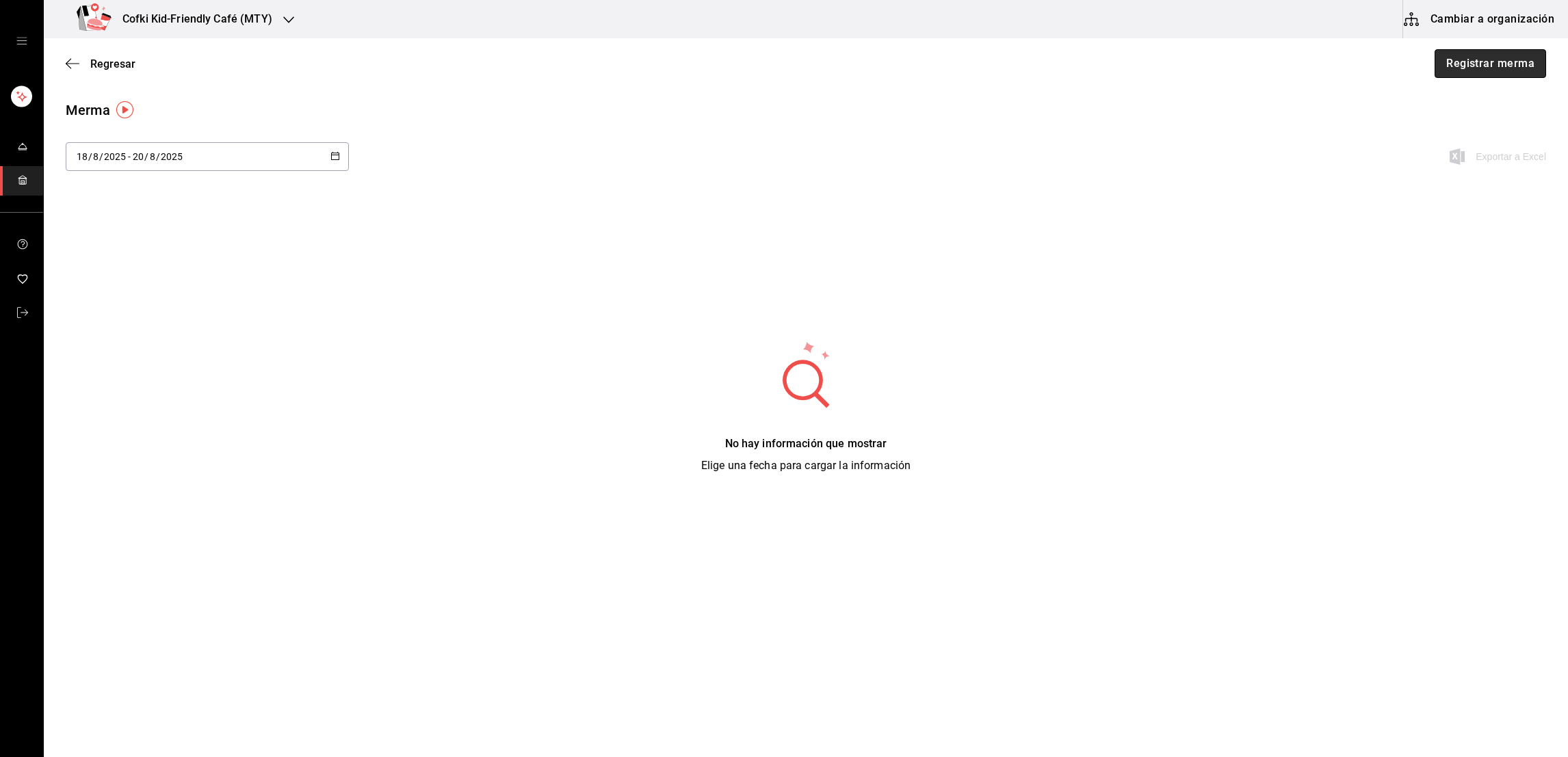
click at [1446, 63] on button "Registrar merma" at bounding box center [1490, 63] width 111 height 29
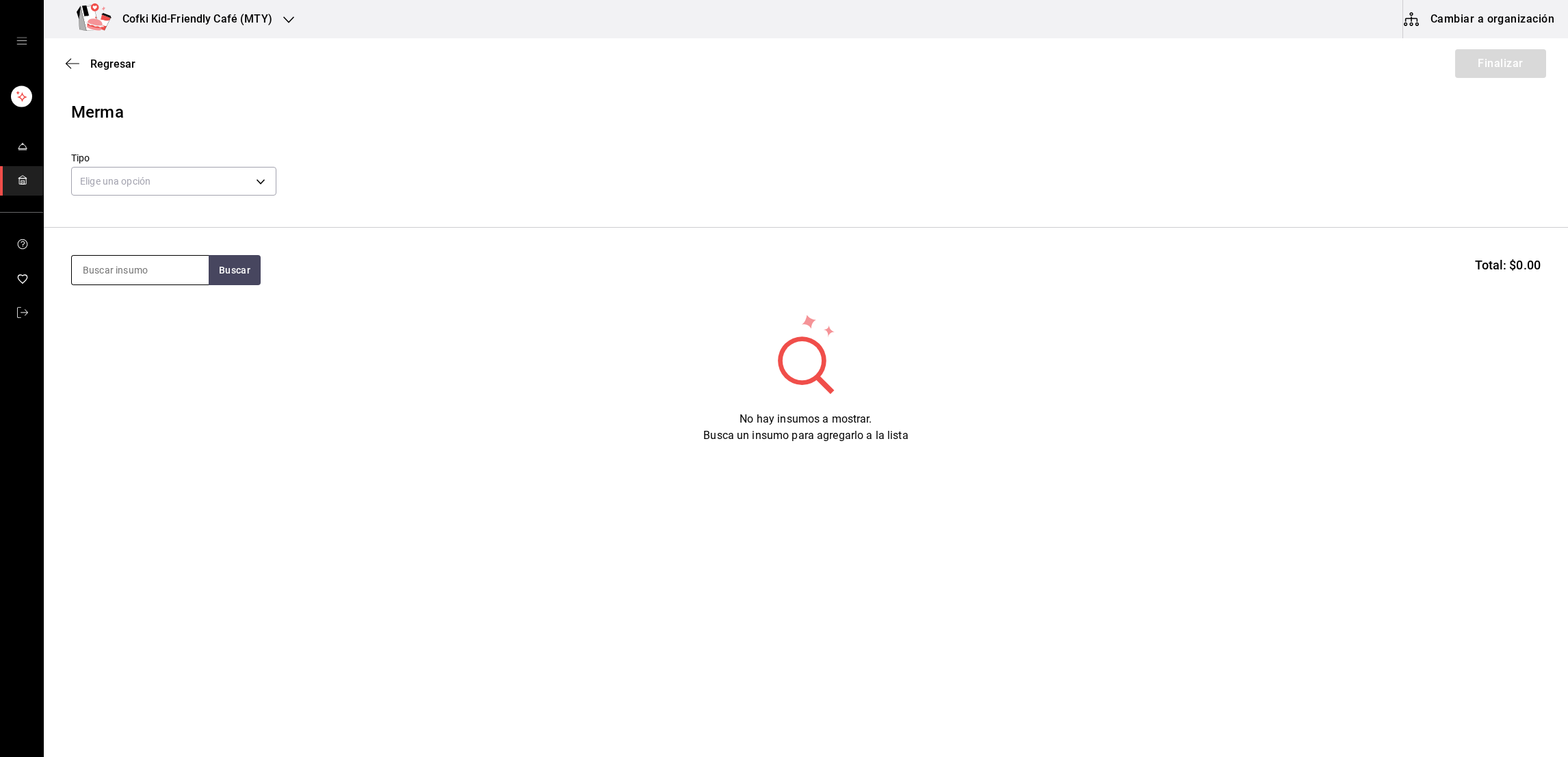
click at [160, 273] on input at bounding box center [140, 270] width 137 height 29
click at [285, 253] on section "frijol Buscar Total: $0.00" at bounding box center [806, 270] width 1525 height 85
click at [240, 280] on button "Buscar" at bounding box center [234, 270] width 52 height 30
click at [119, 389] on div "Receta rinde 14 kilos - Interno" at bounding box center [139, 400] width 115 height 29
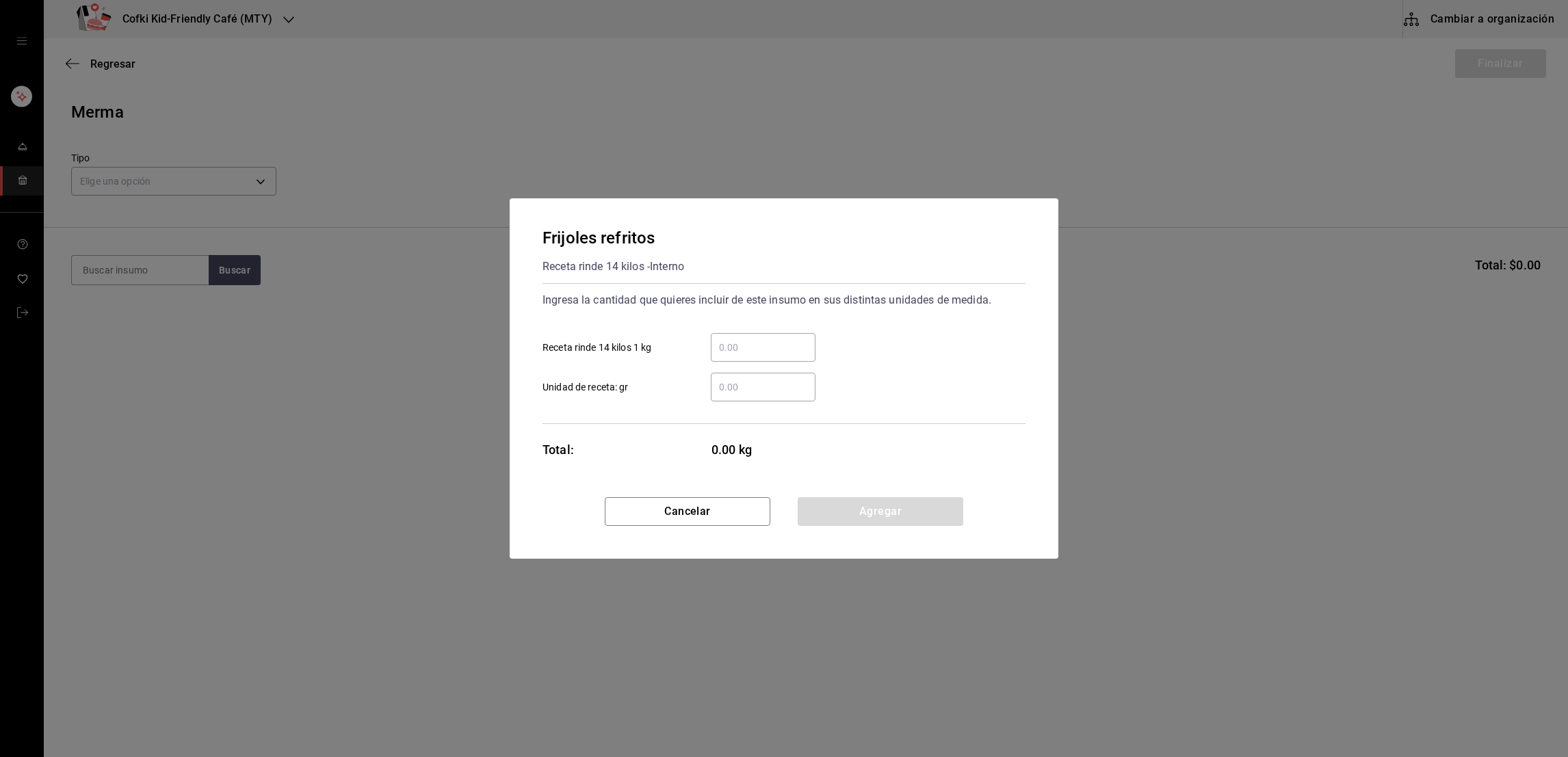
click at [743, 340] on input "​ Receta rinde 14 kilos 1 kg" at bounding box center [763, 347] width 105 height 16
click at [843, 317] on div "Ingresa la cantidad que quieres incluir de este insumo en sus distintas unidade…" at bounding box center [784, 346] width 483 height 112
click at [833, 506] on button "Agregar" at bounding box center [881, 512] width 165 height 29
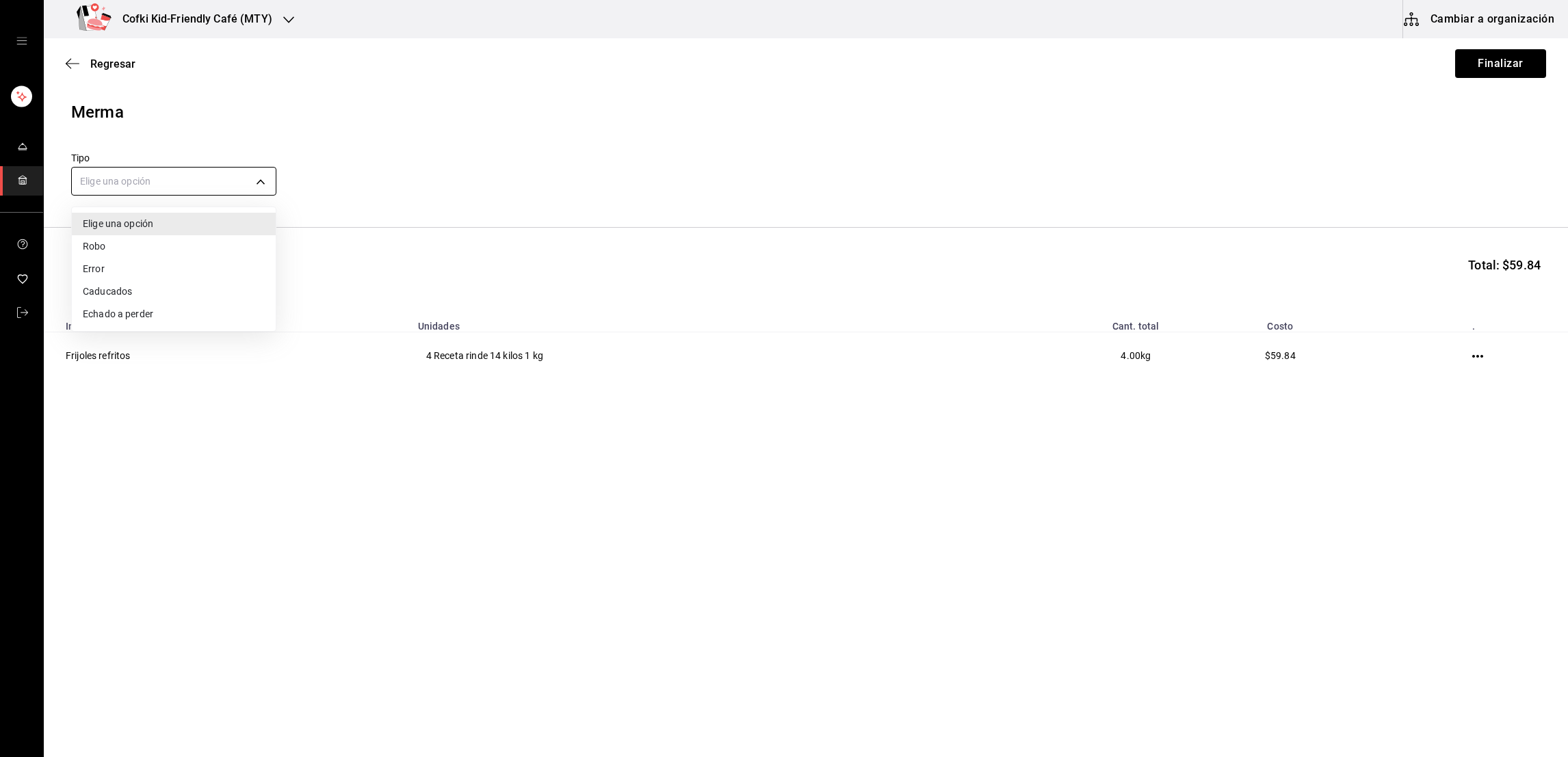
click at [239, 188] on body "Cofki Kid-Friendly Café (MTY) Cambiar a organización Regresar Finalizar Merma T…" at bounding box center [784, 340] width 1568 height 680
click at [130, 312] on li "Echado a perder" at bounding box center [174, 314] width 204 height 22
click at [140, 281] on input at bounding box center [140, 270] width 137 height 29
click at [261, 273] on div "pollo Buscar Total: $59.84" at bounding box center [806, 270] width 1470 height 30
click at [254, 274] on button "Buscar" at bounding box center [234, 270] width 52 height 30
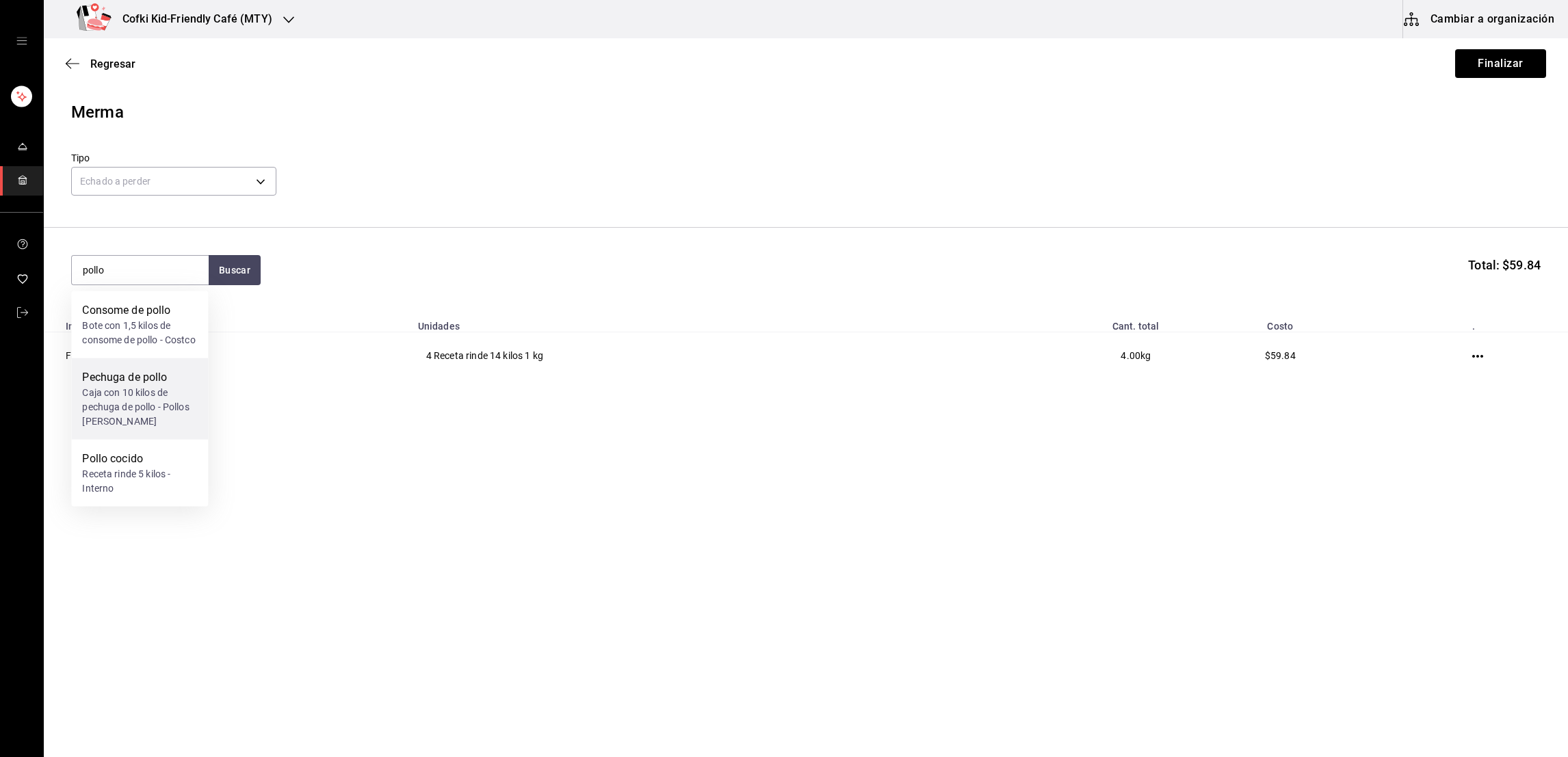
click at [130, 402] on div "Caja con 10 kilos de pechuga de pollo - Pollos Vidaurri" at bounding box center [139, 407] width 115 height 43
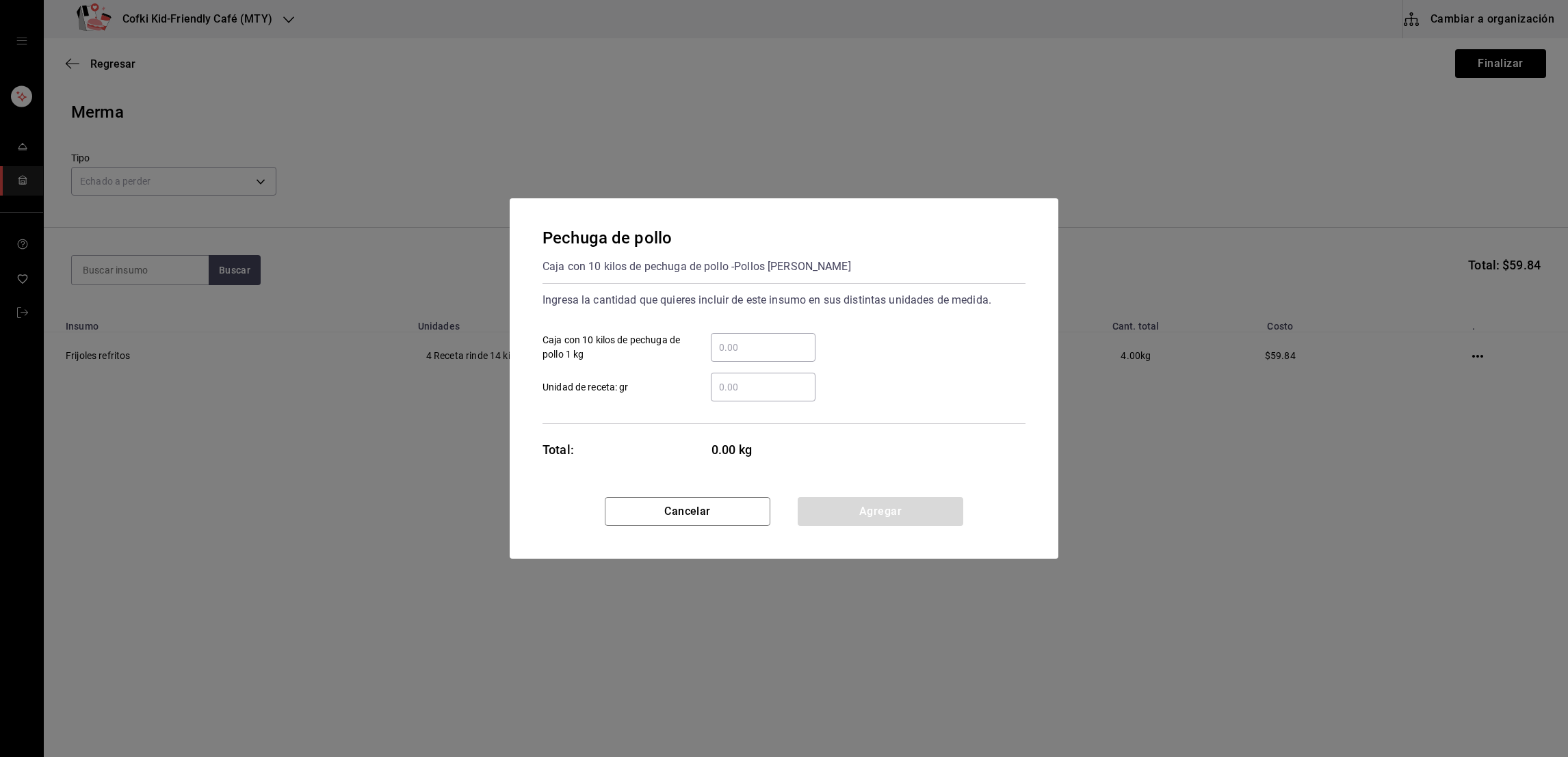
click at [729, 349] on input "​ Caja con 10 kilos de pechuga de pollo 1 kg" at bounding box center [763, 347] width 105 height 16
click at [838, 512] on button "Agregar" at bounding box center [881, 512] width 165 height 29
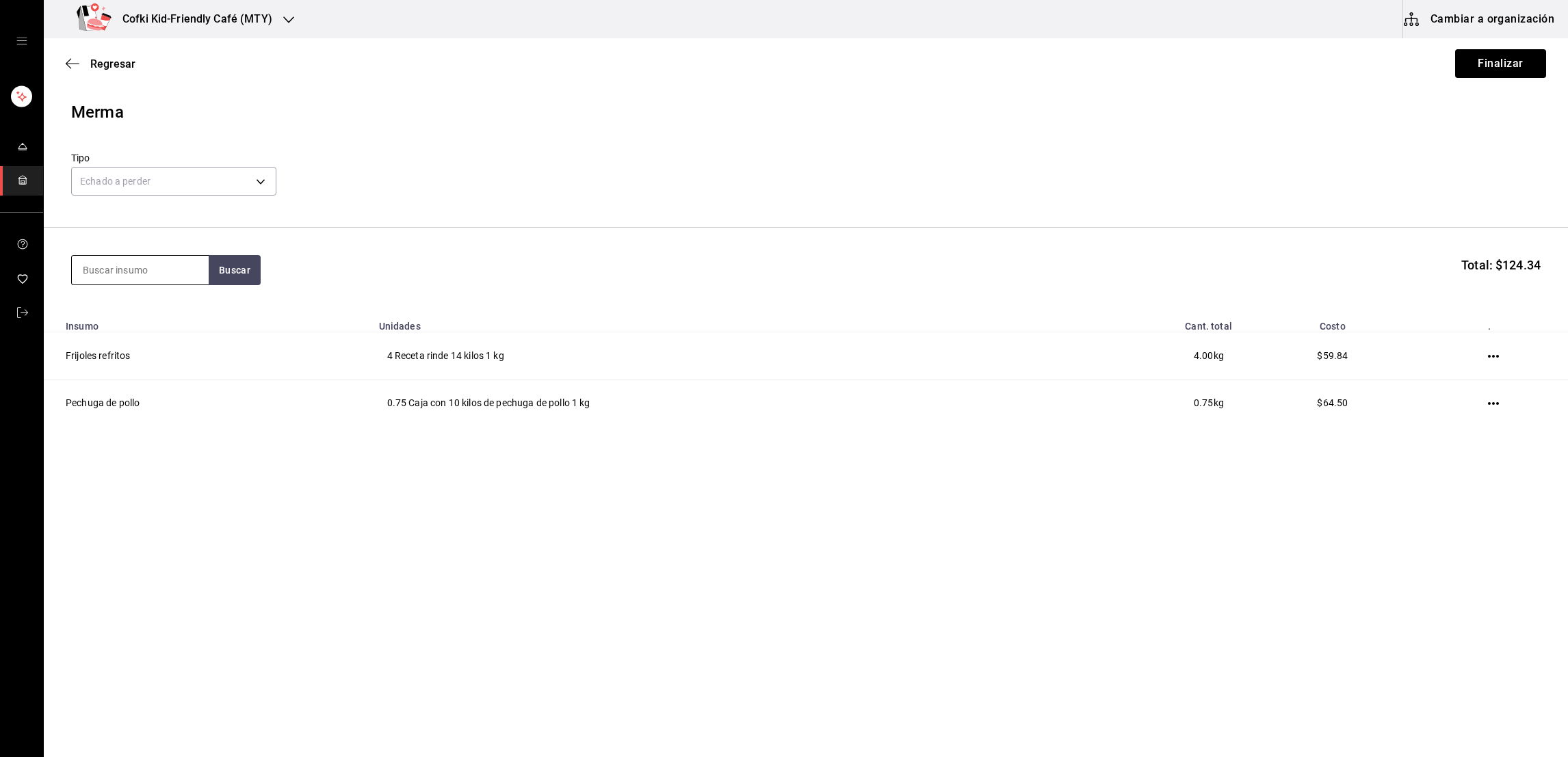
click at [162, 274] on input at bounding box center [140, 270] width 137 height 29
click at [241, 272] on button "Buscar" at bounding box center [234, 270] width 52 height 30
click at [160, 323] on div "Bolsa con 500 gramos de comino en polvo - Fruteria kaio" at bounding box center [139, 341] width 115 height 43
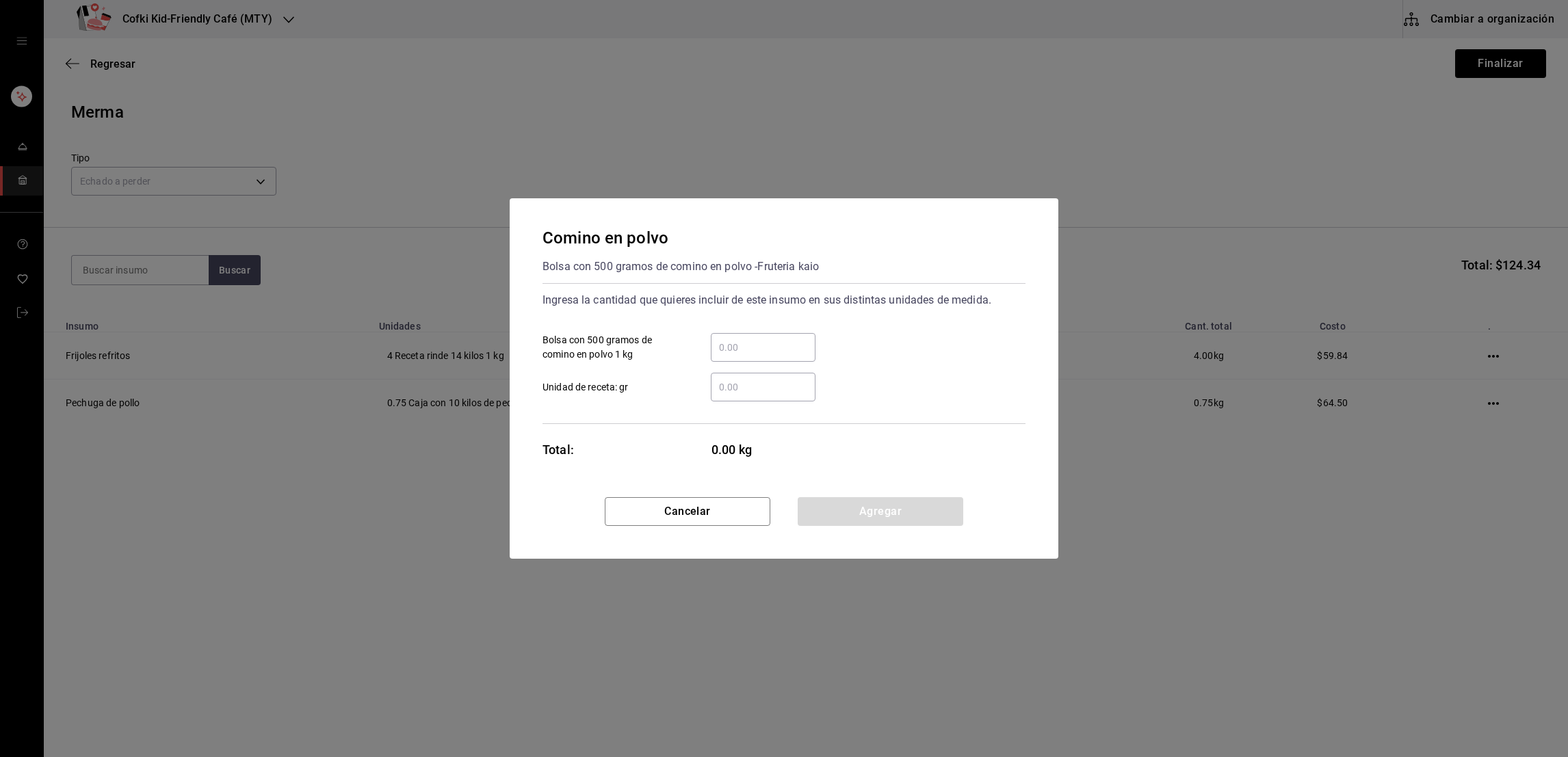
click at [749, 384] on input "​ Unidad de receta: gr" at bounding box center [763, 387] width 105 height 16
click at [740, 361] on div "​" at bounding box center [763, 347] width 105 height 29
click at [740, 356] on input "​ Bolsa con 500 gramos de comino en polvo 1 kg" at bounding box center [763, 347] width 105 height 16
click at [861, 516] on button "Agregar" at bounding box center [881, 512] width 165 height 29
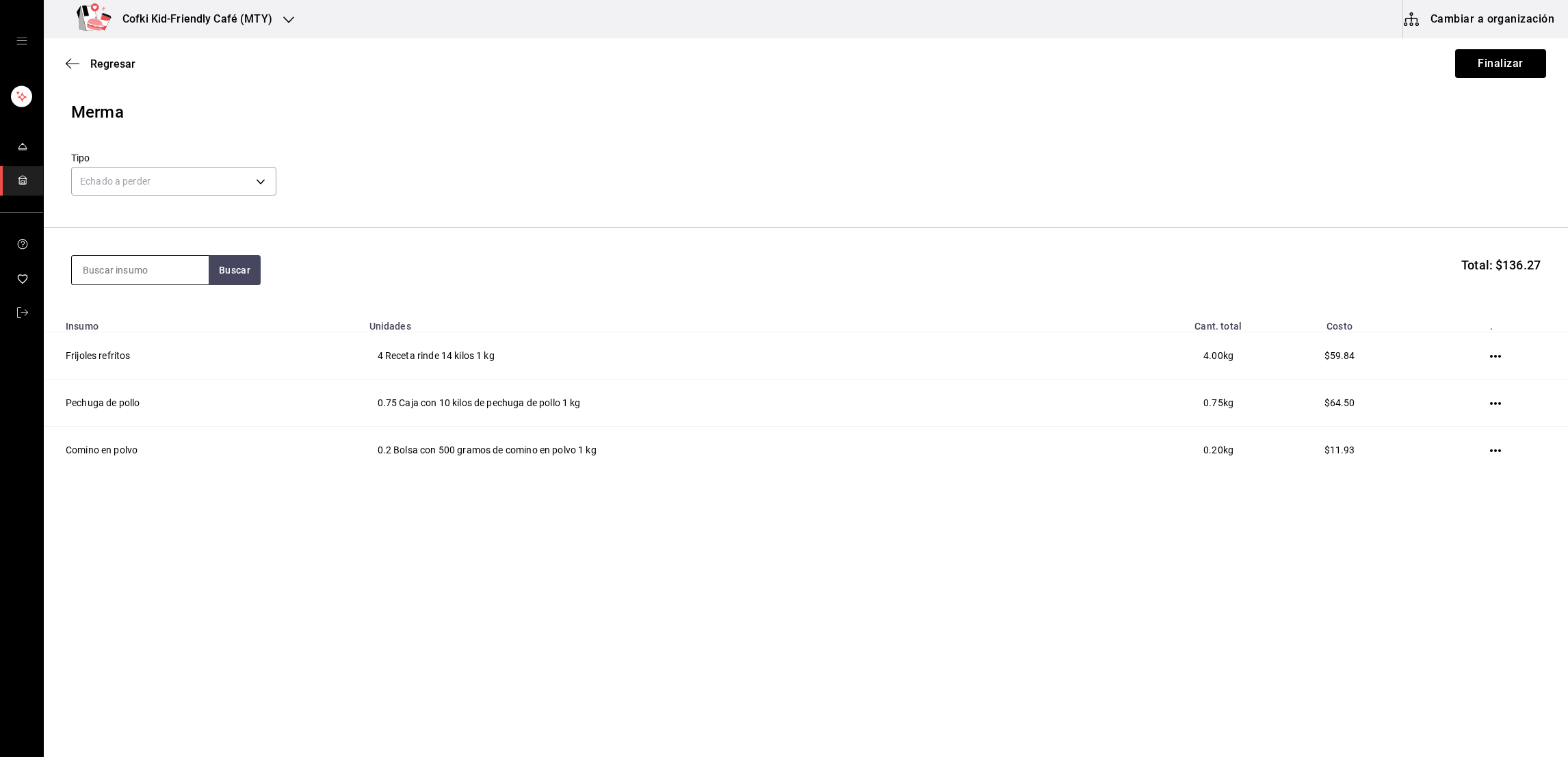
click at [149, 264] on input at bounding box center [140, 270] width 137 height 29
click at [226, 273] on button "Buscar" at bounding box center [234, 270] width 52 height 30
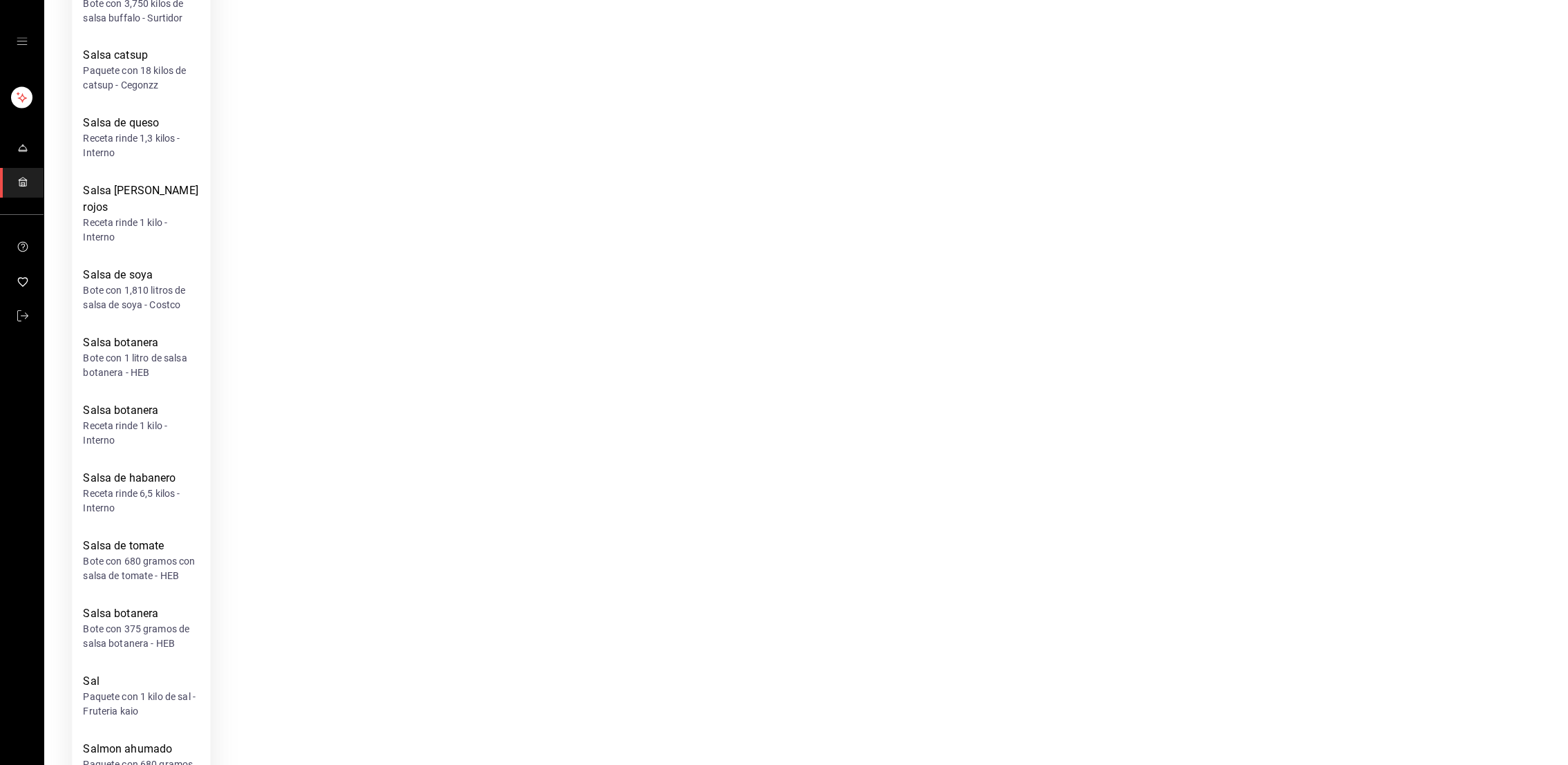
scroll to position [767, 0]
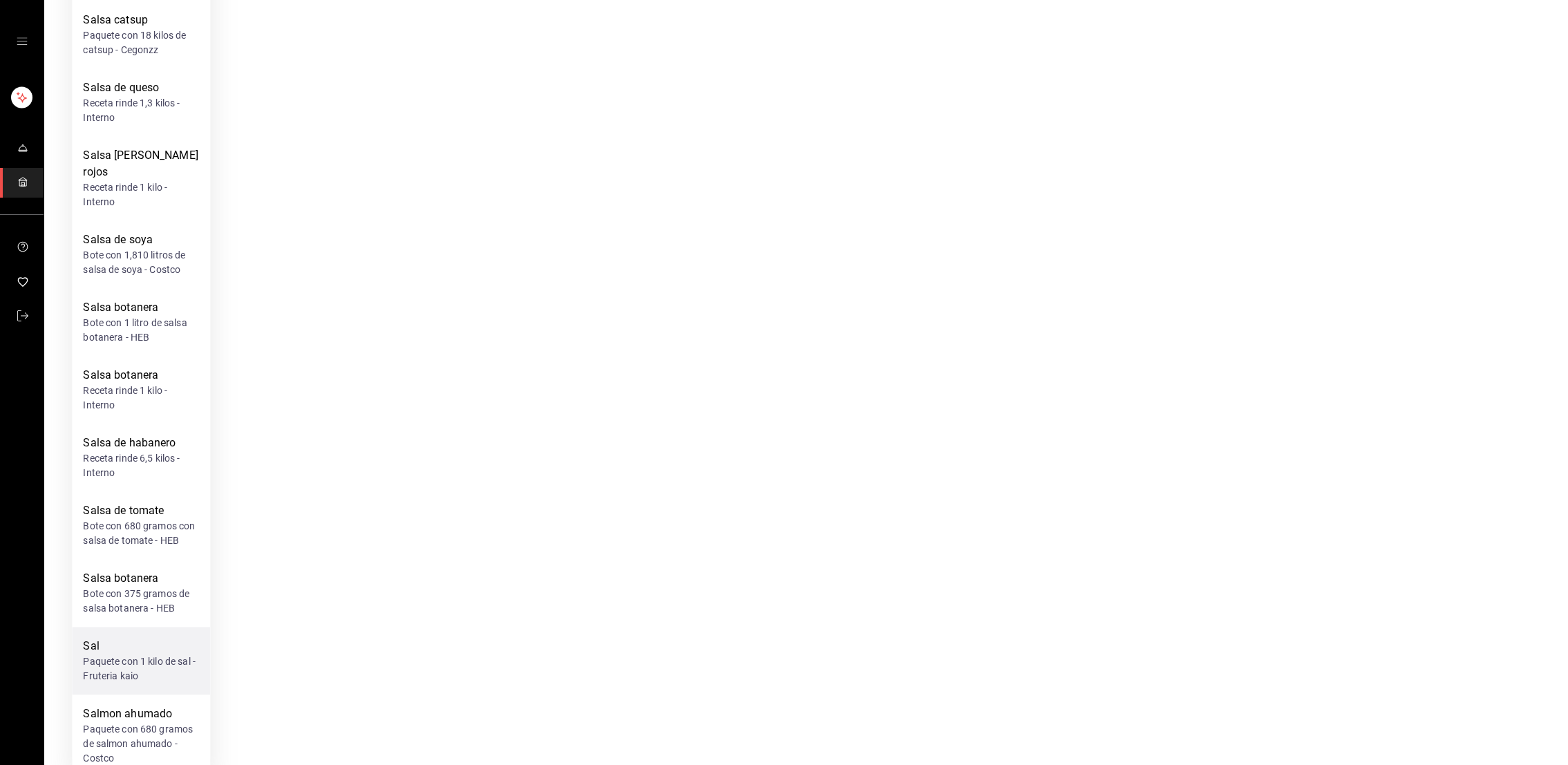
click at [135, 639] on div "Sal" at bounding box center [140, 647] width 116 height 16
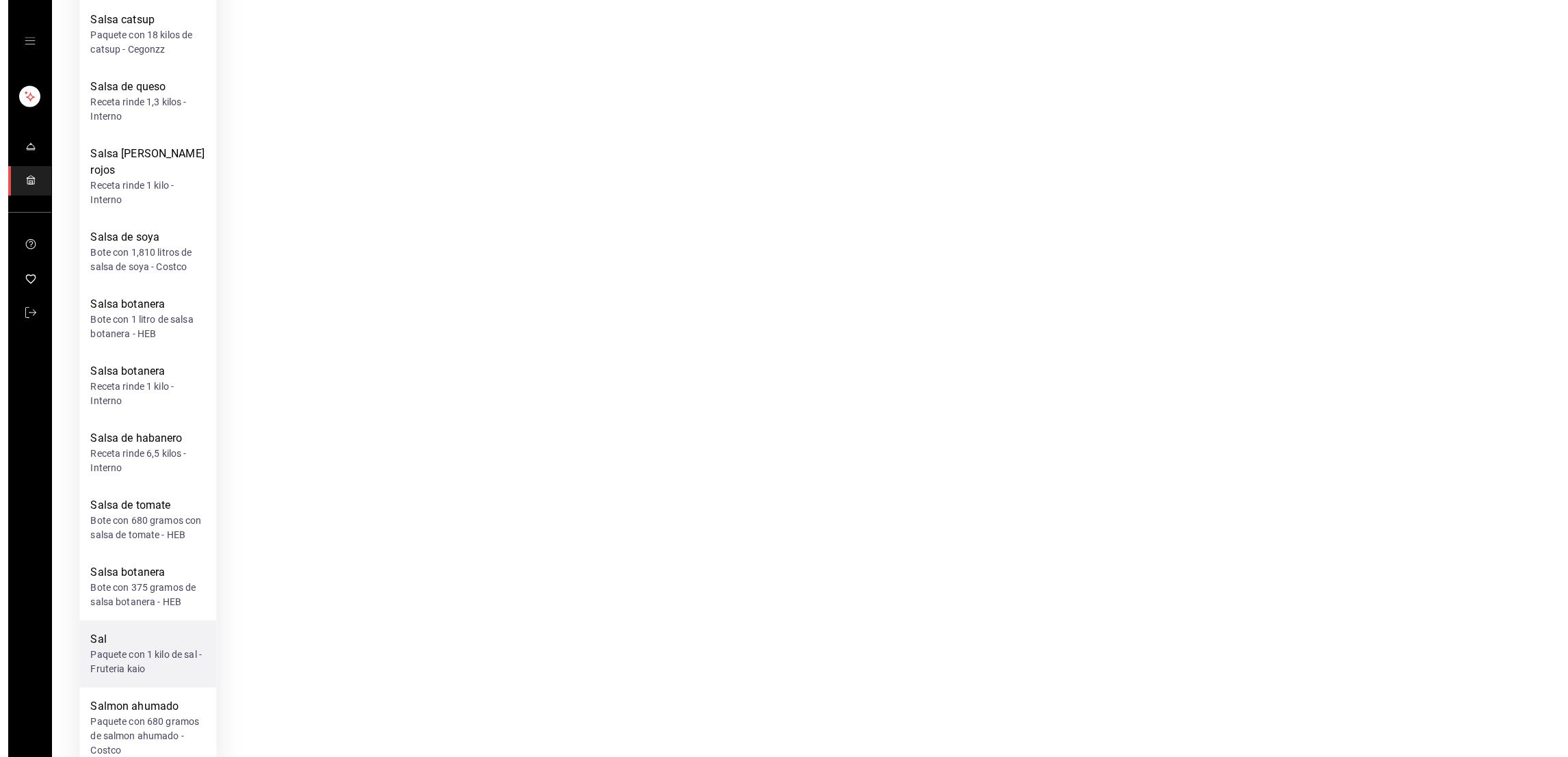
scroll to position [0, 0]
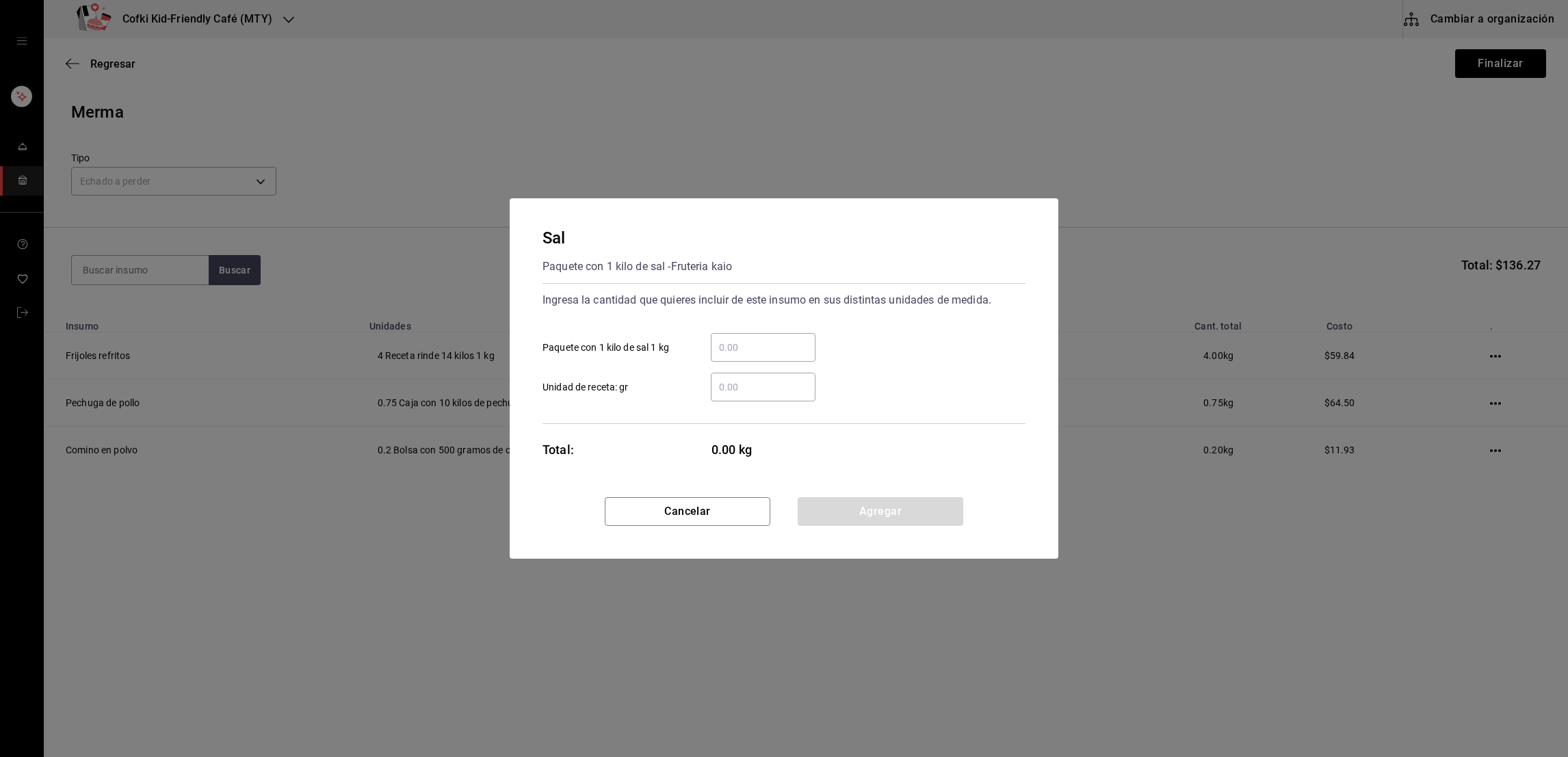
click at [806, 347] on input "​ Paquete con 1 kilo de sal 1 kg" at bounding box center [763, 347] width 105 height 16
click at [902, 505] on button "Agregar" at bounding box center [881, 512] width 165 height 29
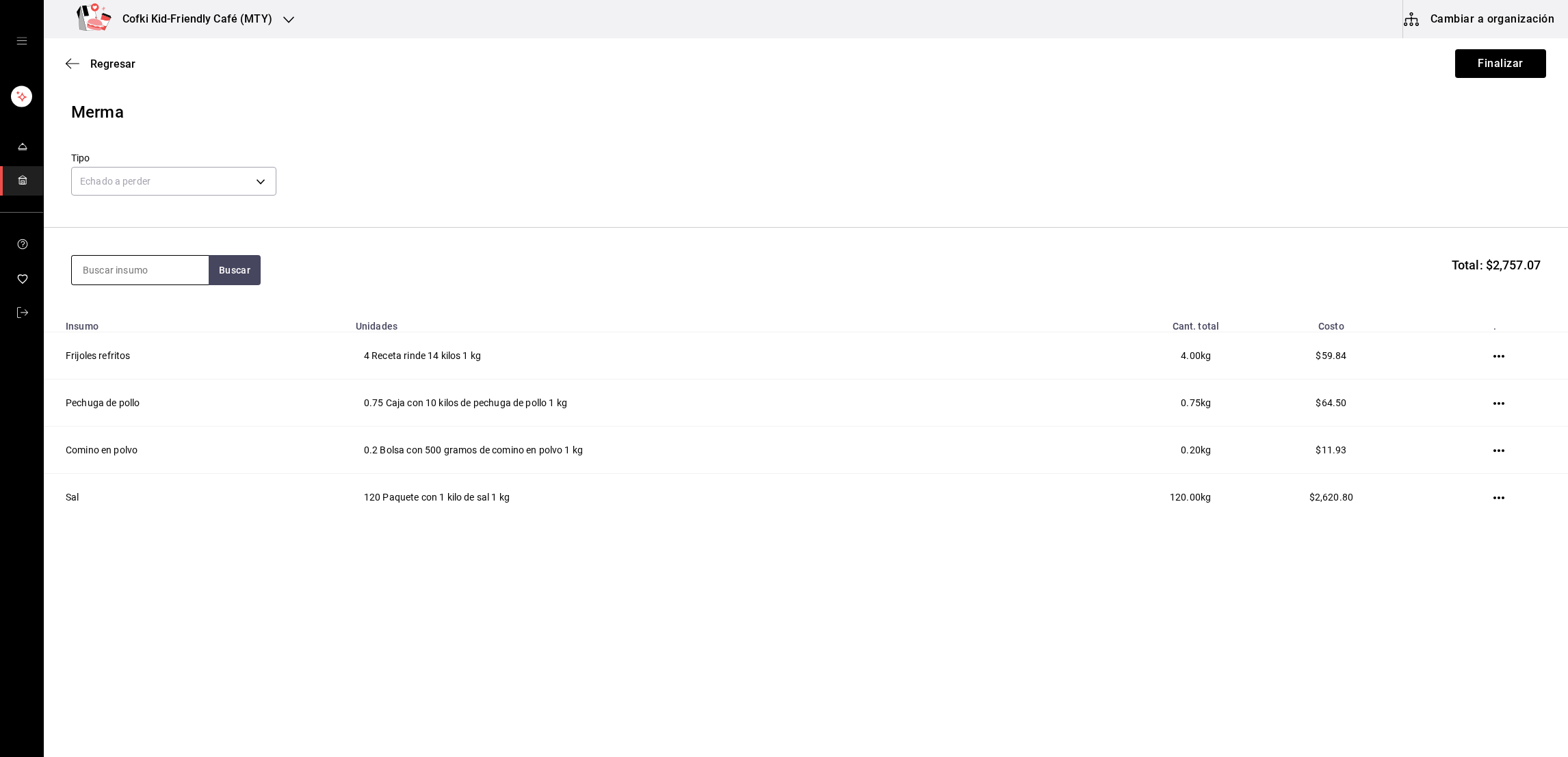
click at [117, 271] on input at bounding box center [140, 270] width 137 height 29
click at [233, 271] on button "Buscar" at bounding box center [234, 270] width 52 height 30
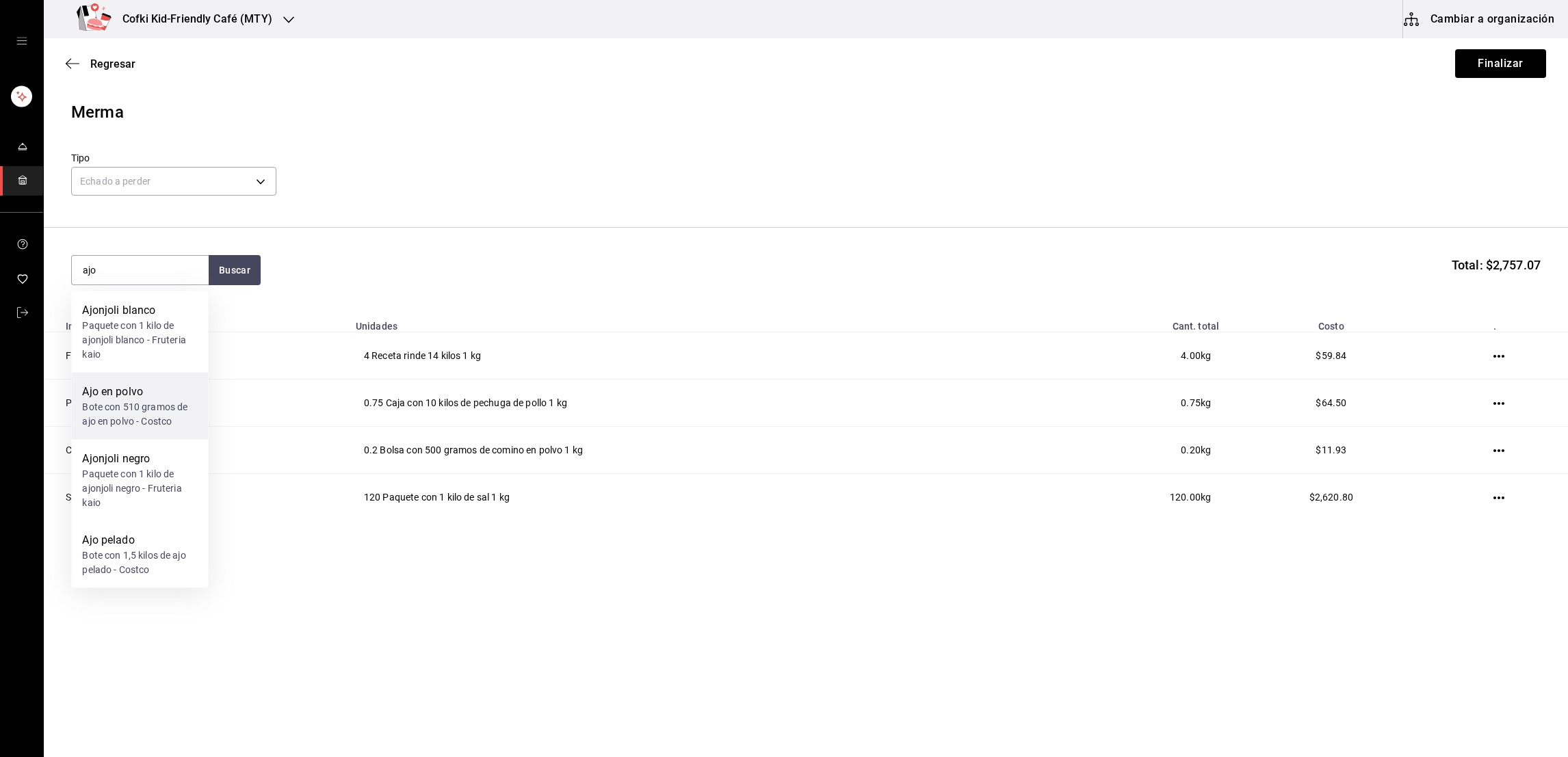
click at [123, 410] on div "Bote con 510 gramos de ajo en polvo - Costco" at bounding box center [139, 415] width 115 height 29
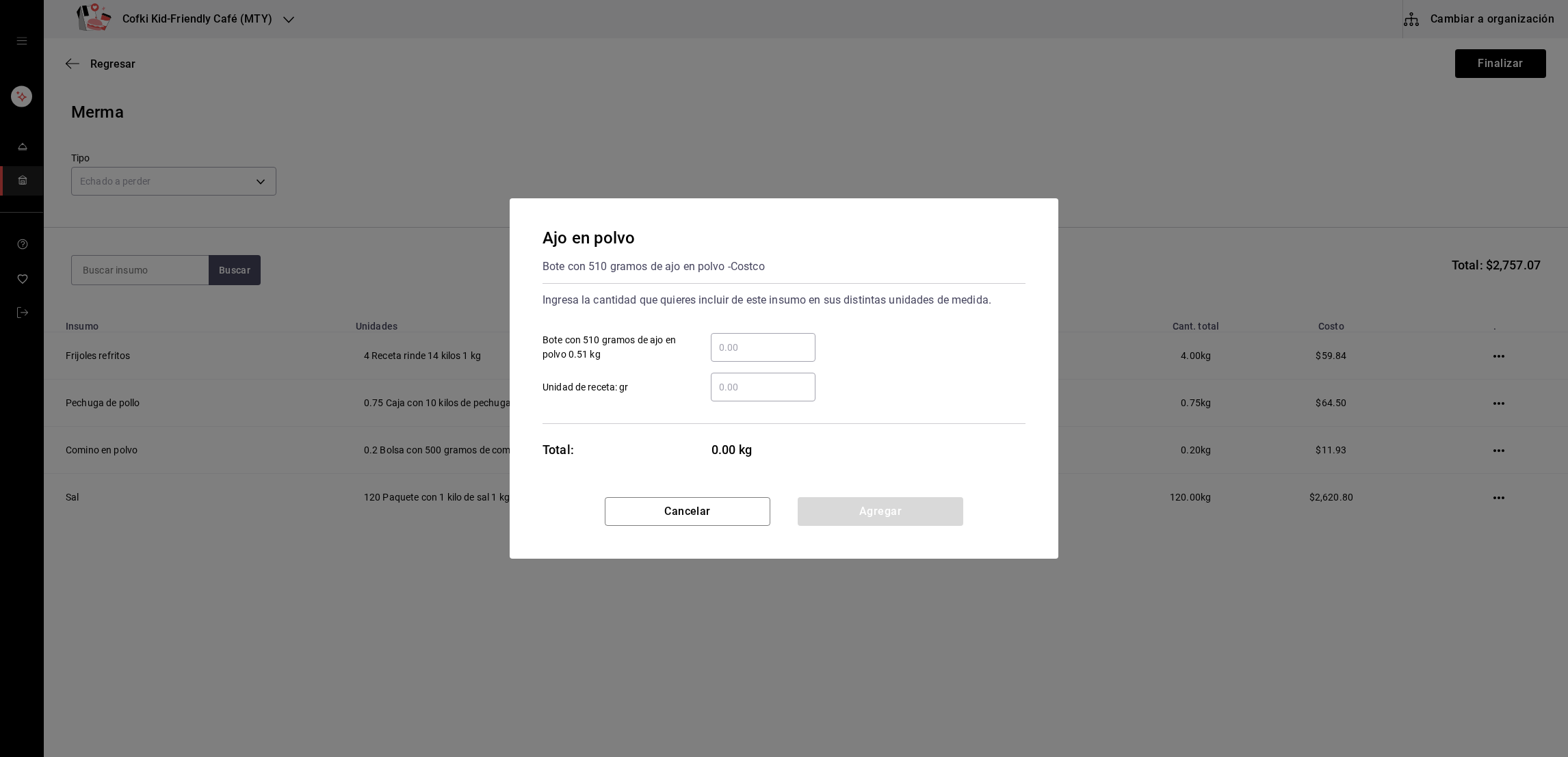
click at [748, 352] on input "​ Bote con 510 gramos de ajo en polvo 0.51 kg" at bounding box center [763, 347] width 105 height 16
drag, startPoint x: 743, startPoint y: 350, endPoint x: 664, endPoint y: 362, distance: 79.9
click at [664, 362] on div "100 ​ Bote con 510 gramos de ajo en polvo 0.51 kg ​ Unidad de receta: gr" at bounding box center [779, 362] width 494 height 79
click at [827, 506] on button "Agregar" at bounding box center [881, 512] width 165 height 29
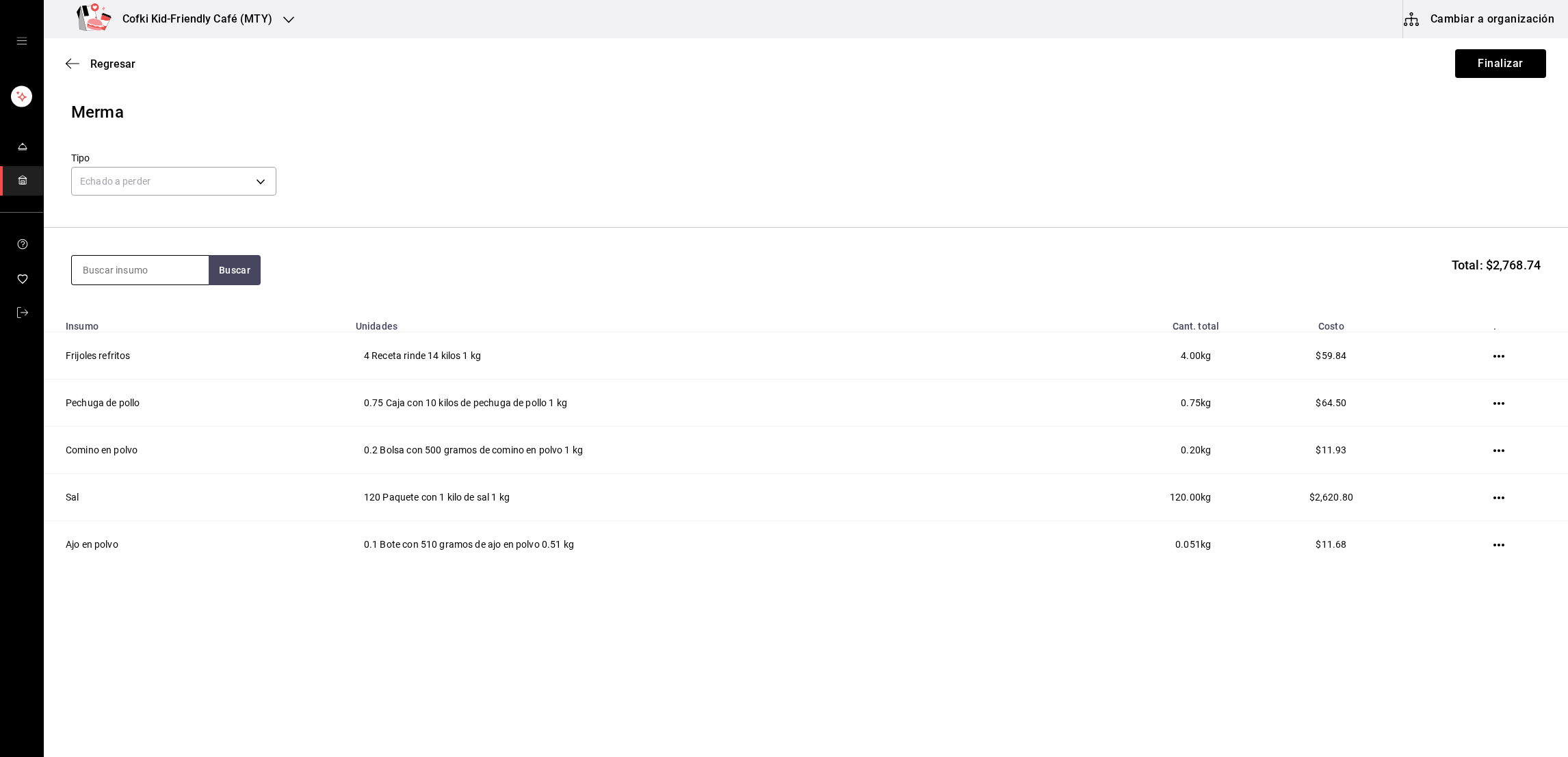
click at [125, 269] on input at bounding box center [140, 270] width 137 height 29
click at [235, 268] on button "Buscar" at bounding box center [234, 270] width 52 height 30
click at [151, 321] on div "Paquete con 6 latas de 220 gramos c/u con chile chipotle - Costco" at bounding box center [139, 341] width 115 height 43
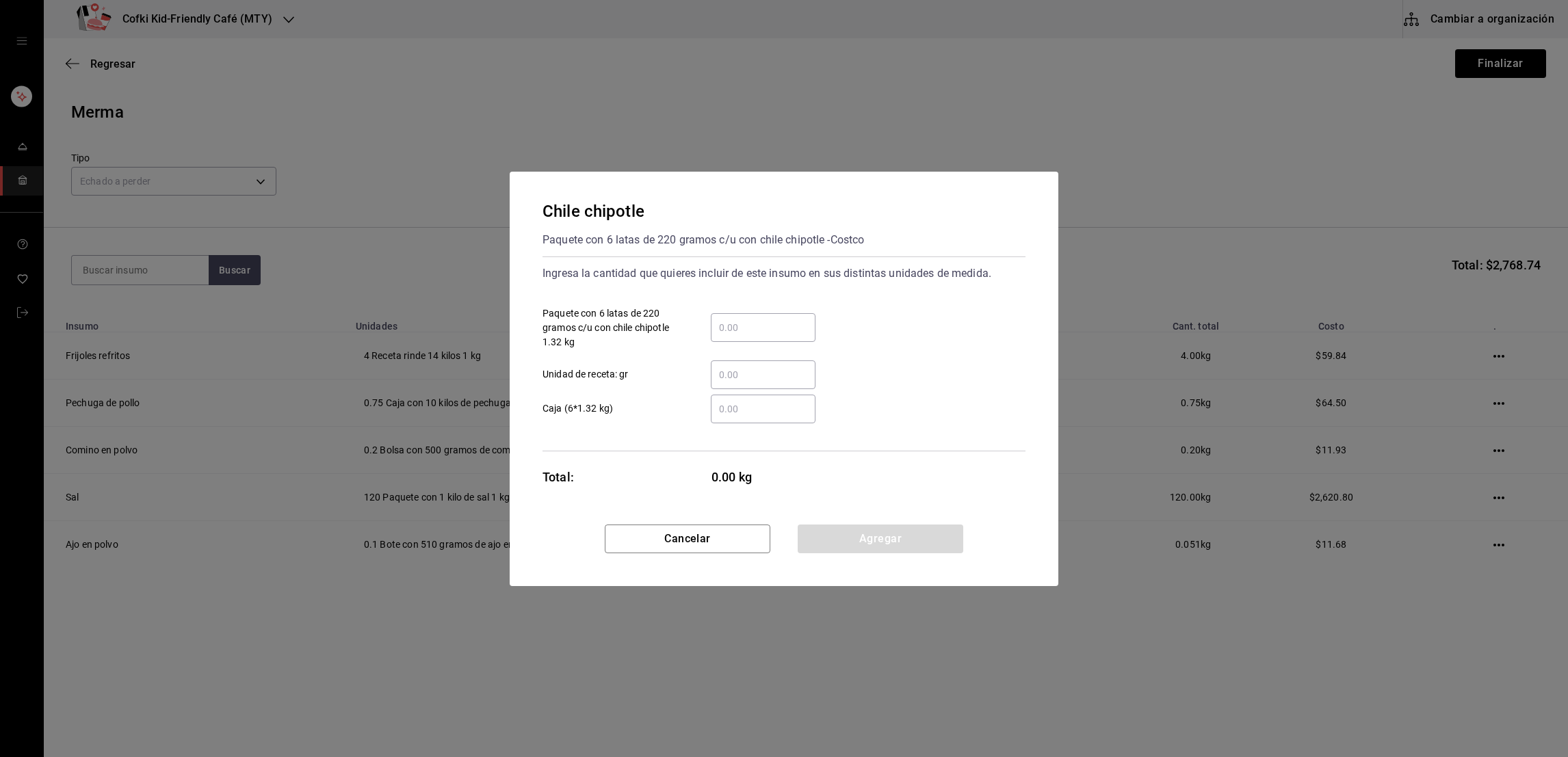
click at [739, 321] on input "​ Paquete con 6 latas de 220 gramos c/u con chile chipotle 1.32 kg" at bounding box center [763, 327] width 105 height 16
click at [843, 531] on button "Agregar" at bounding box center [881, 539] width 165 height 29
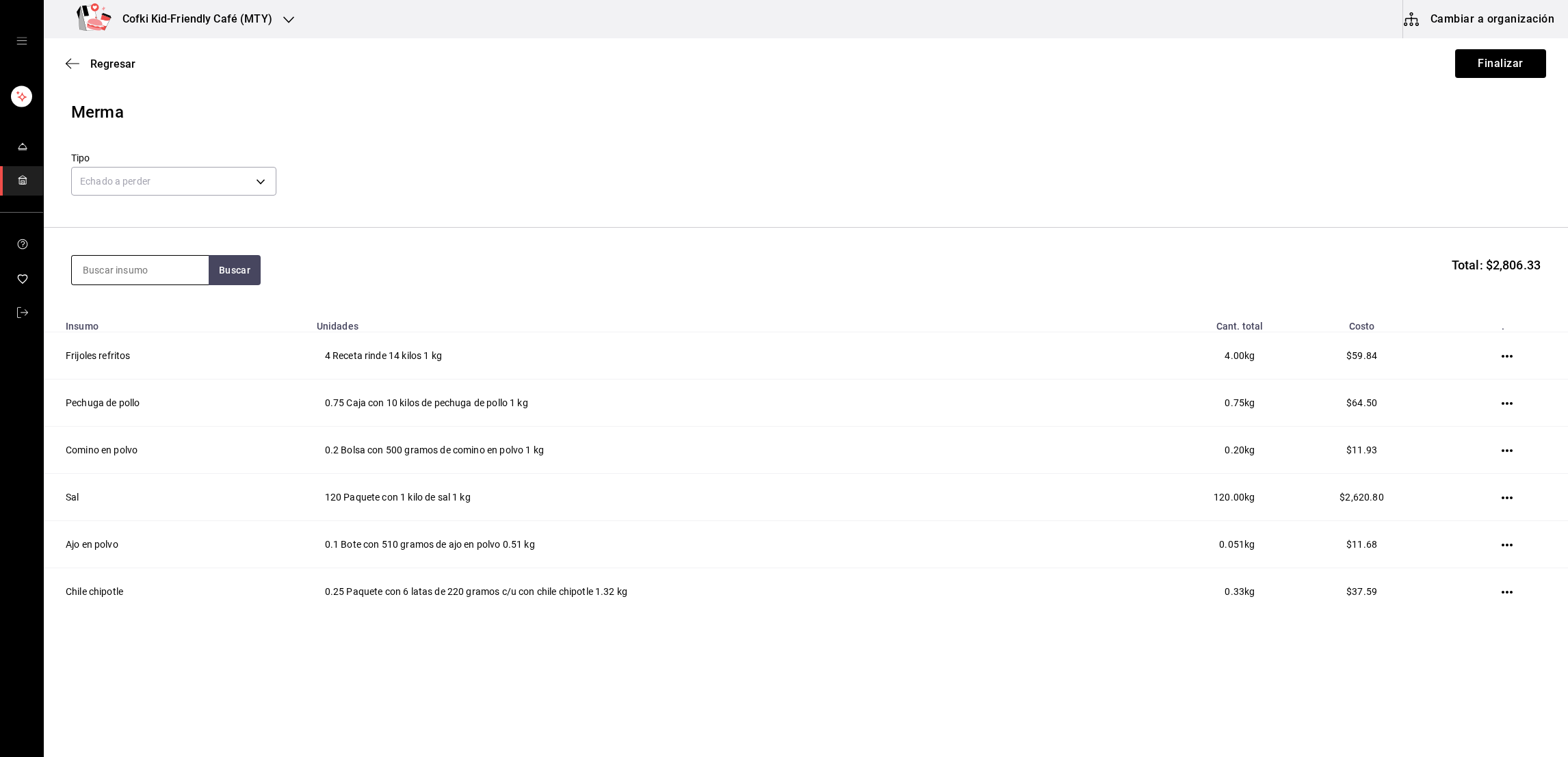
click at [151, 258] on input at bounding box center [140, 270] width 137 height 29
click at [187, 277] on input "manteca" at bounding box center [140, 270] width 137 height 29
click at [259, 274] on button "Buscar" at bounding box center [234, 270] width 52 height 30
click at [186, 319] on div "Bote con 1 kilo de manteca de puerco - Carnes sepulveda" at bounding box center [139, 341] width 115 height 43
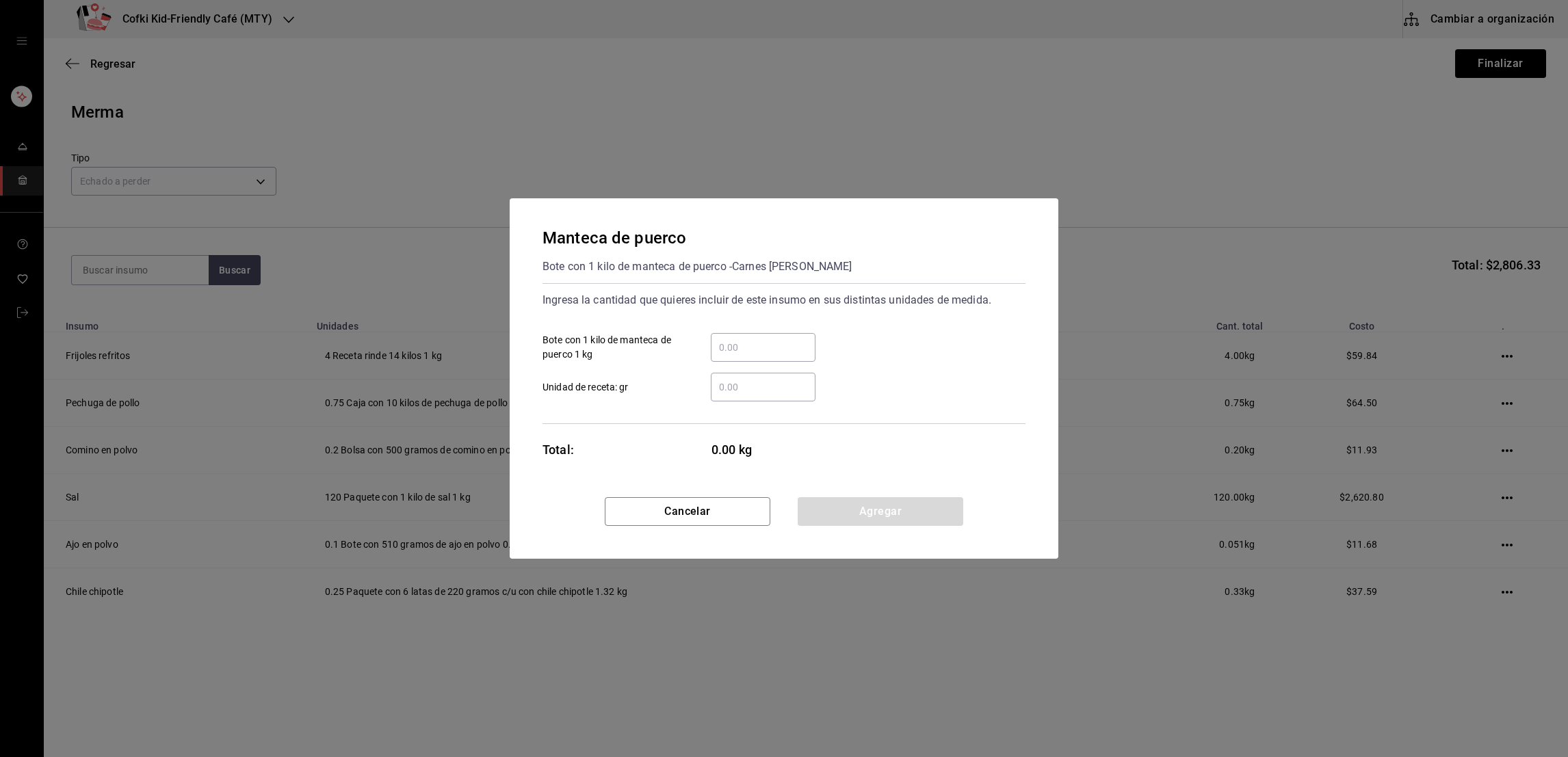
click at [746, 347] on input "​ Bote con 1 kilo de manteca de puerco 1 kg" at bounding box center [763, 347] width 105 height 16
click at [827, 518] on button "Agregar" at bounding box center [881, 512] width 165 height 29
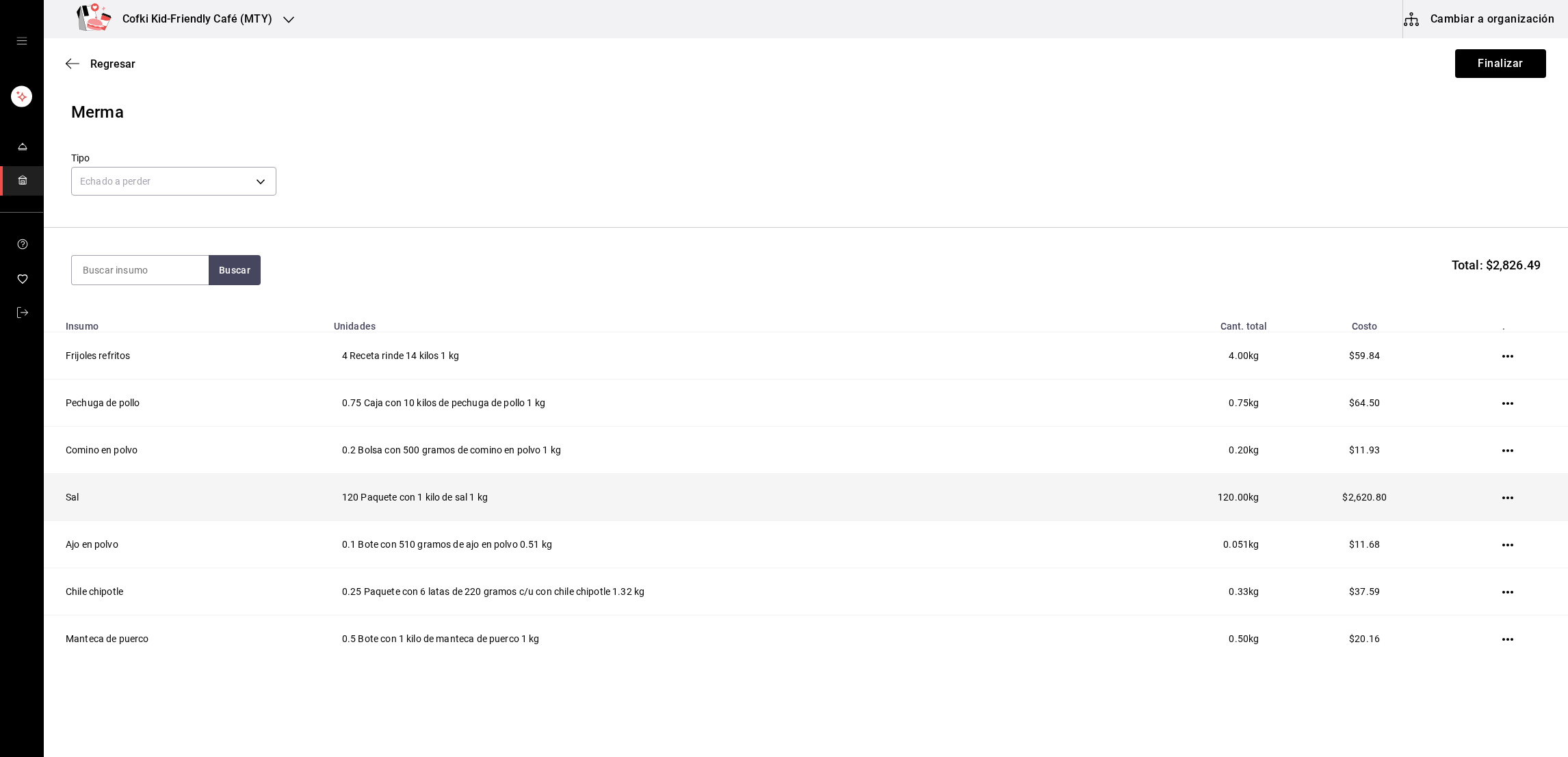
click at [1502, 493] on icon "button" at bounding box center [1508, 498] width 11 height 11
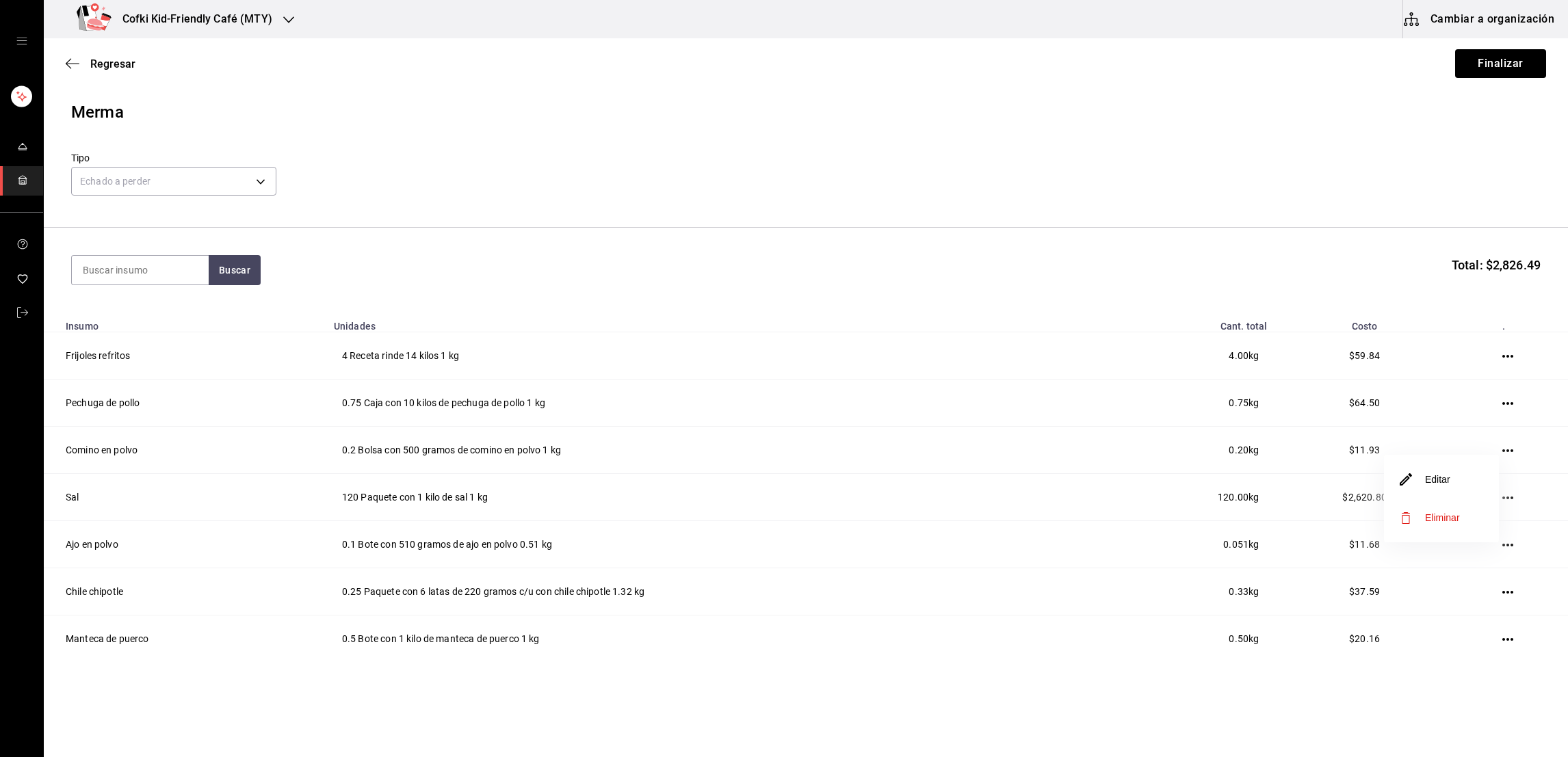
click at [1455, 484] on li "Editar" at bounding box center [1441, 480] width 115 height 38
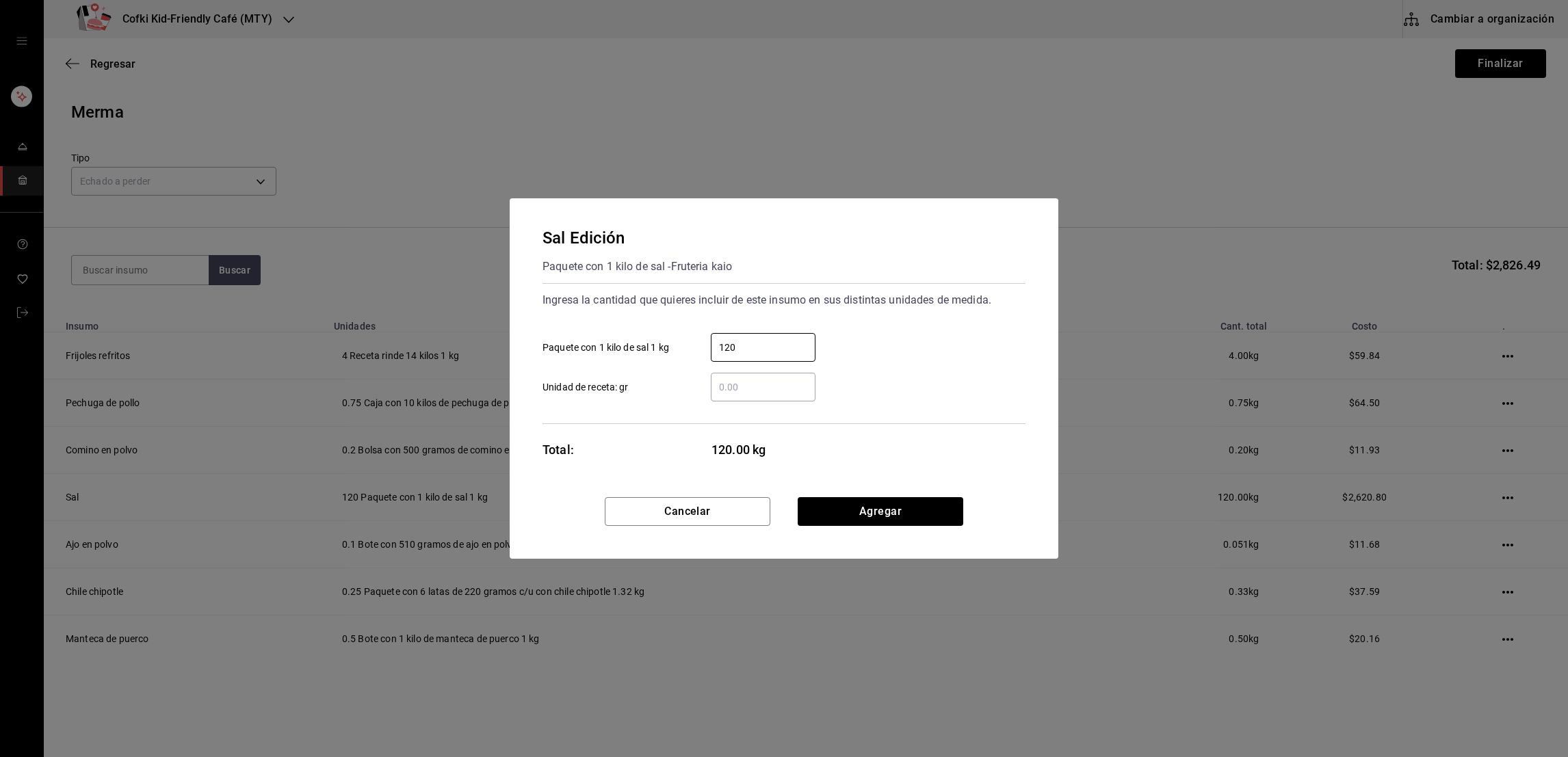
drag, startPoint x: 743, startPoint y: 346, endPoint x: 663, endPoint y: 353, distance: 80.3
click at [663, 353] on label "120 ​ Paquete con 1 kilo de sal 1 kg" at bounding box center [679, 347] width 273 height 29
click at [834, 505] on button "Agregar" at bounding box center [881, 512] width 165 height 29
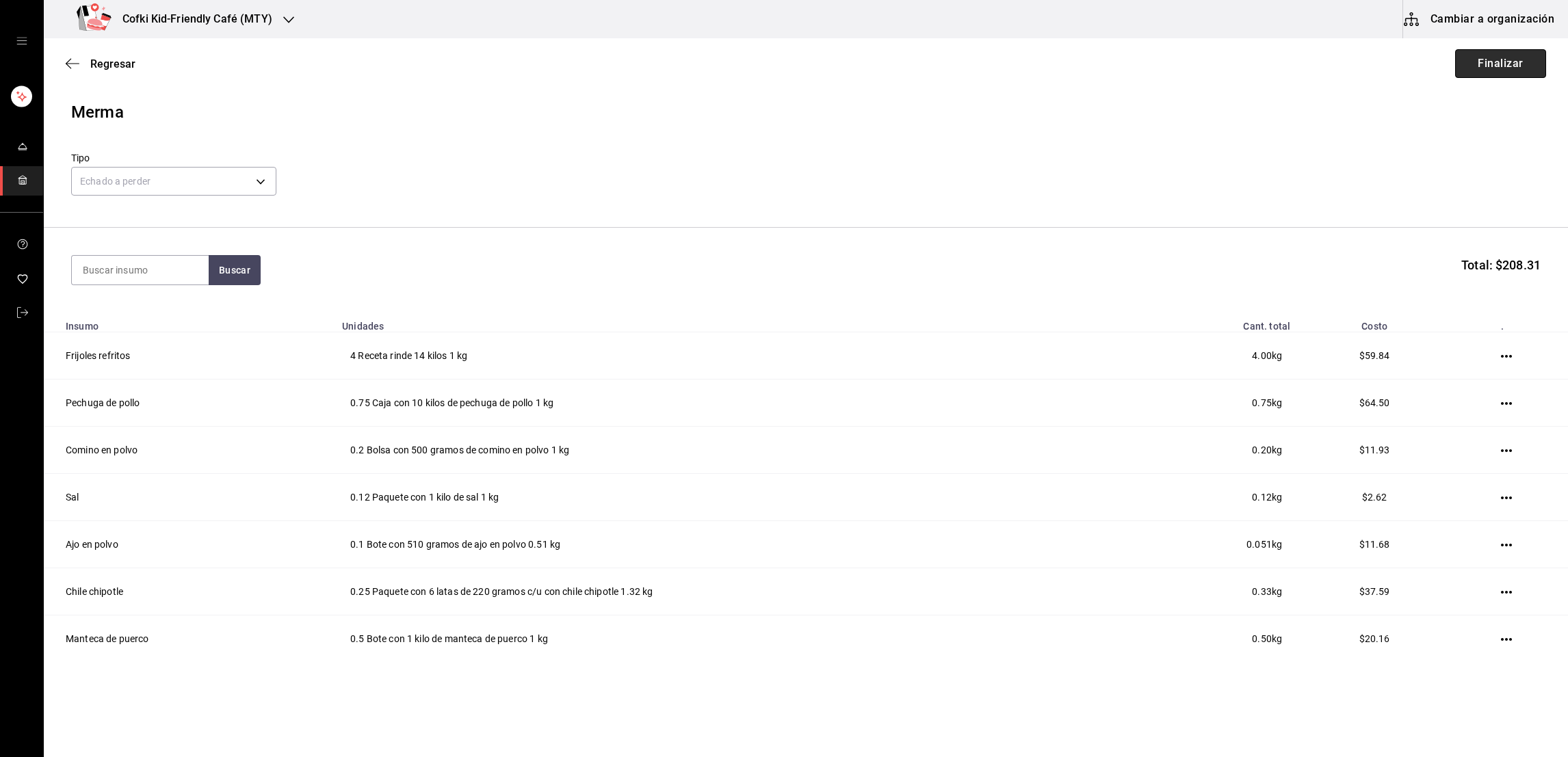
click at [1466, 59] on button "Finalizar" at bounding box center [1501, 63] width 91 height 29
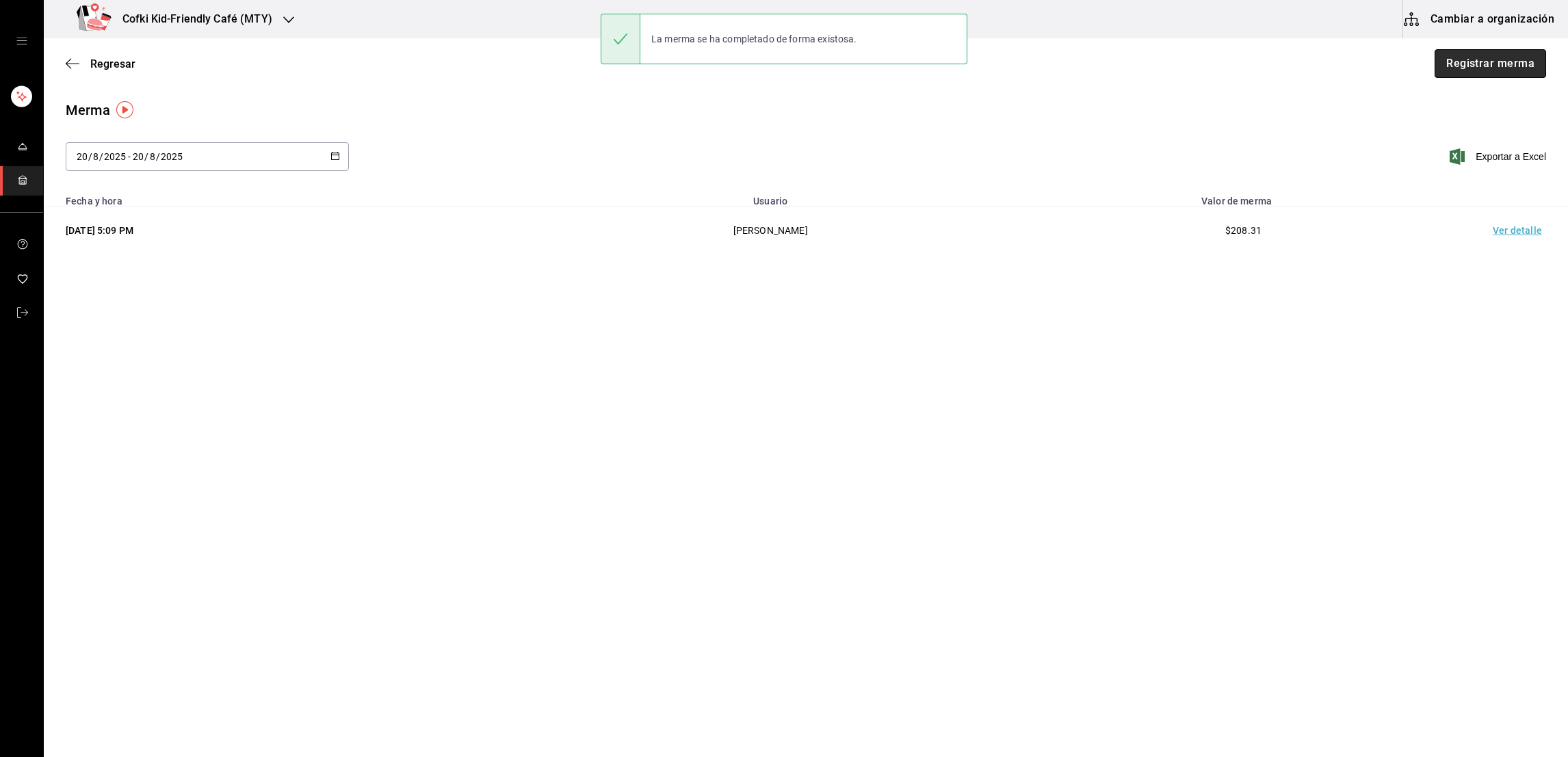
click at [1493, 63] on button "Registrar merma" at bounding box center [1490, 63] width 111 height 29
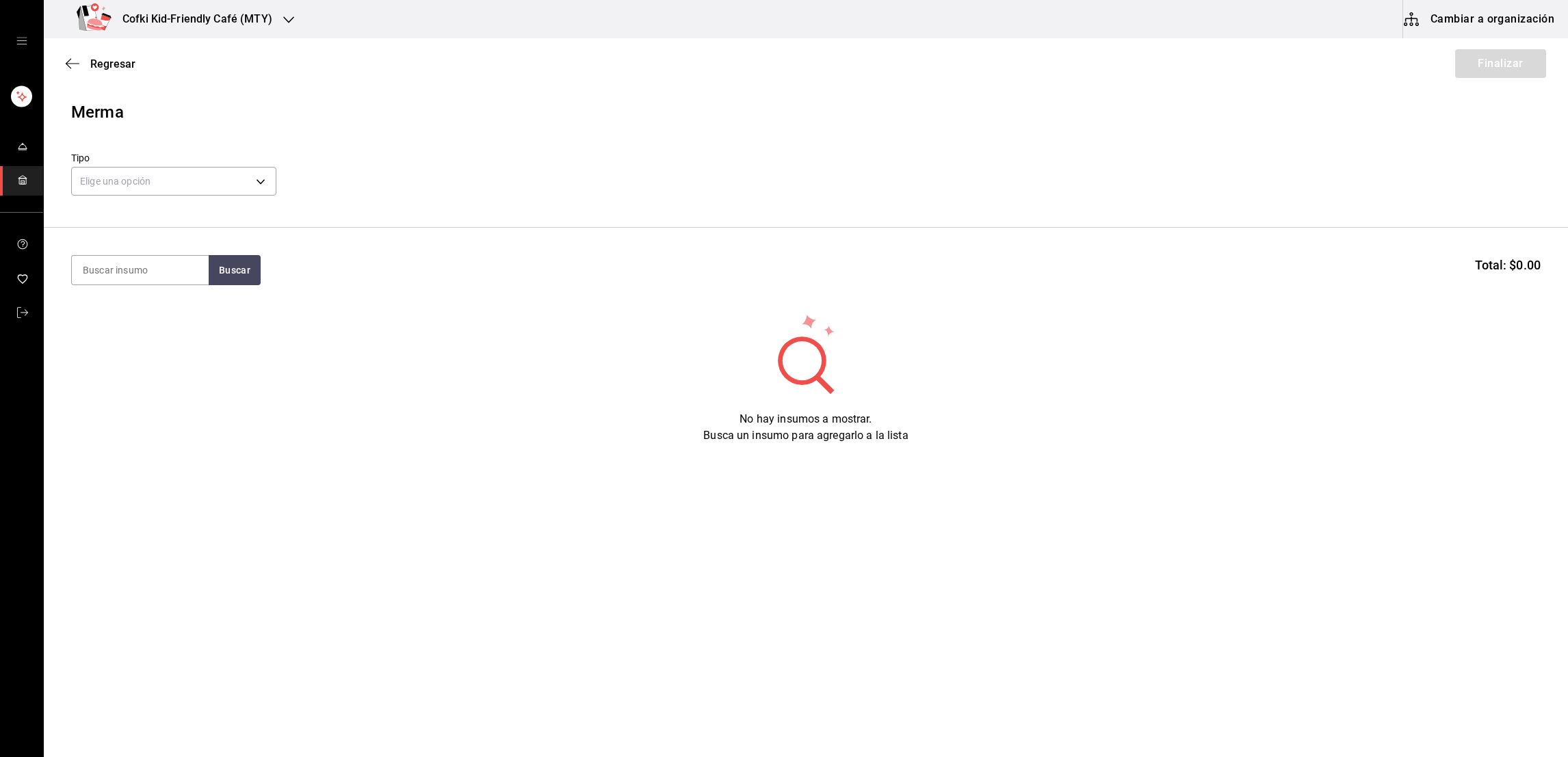
click at [189, 196] on div "Elige una opción default" at bounding box center [174, 179] width 205 height 36
click at [189, 193] on body "Cofki Kid-Friendly Café (MTY) Cambiar a organización Regresar Finalizar Merma T…" at bounding box center [784, 340] width 1568 height 680
click at [110, 268] on li "Error" at bounding box center [174, 269] width 204 height 22
click at [156, 272] on input at bounding box center [140, 270] width 137 height 29
click at [228, 261] on button "Buscar" at bounding box center [234, 270] width 52 height 30
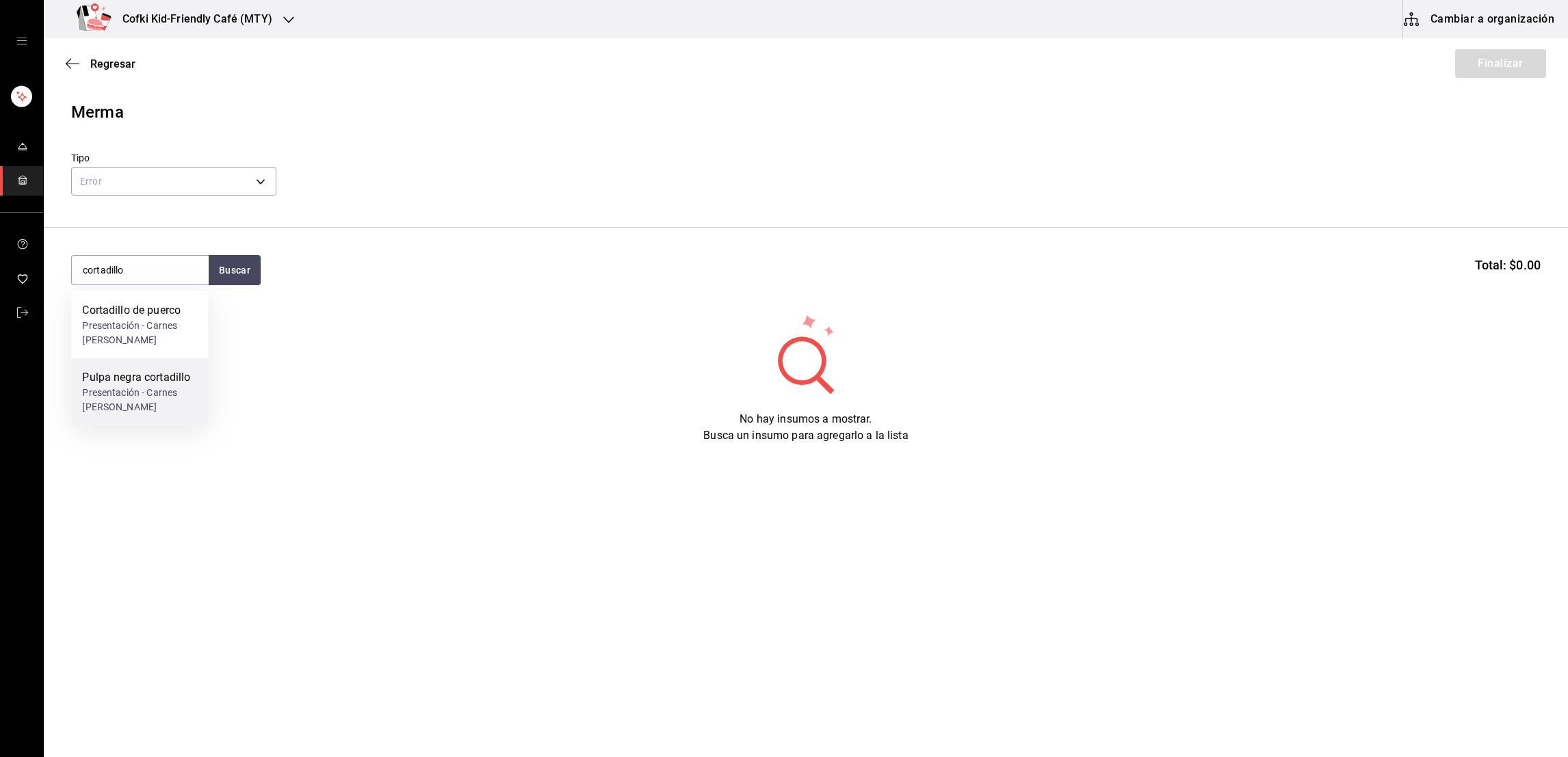
click at [147, 373] on div "Pulpa negra cortadillo" at bounding box center [139, 378] width 115 height 16
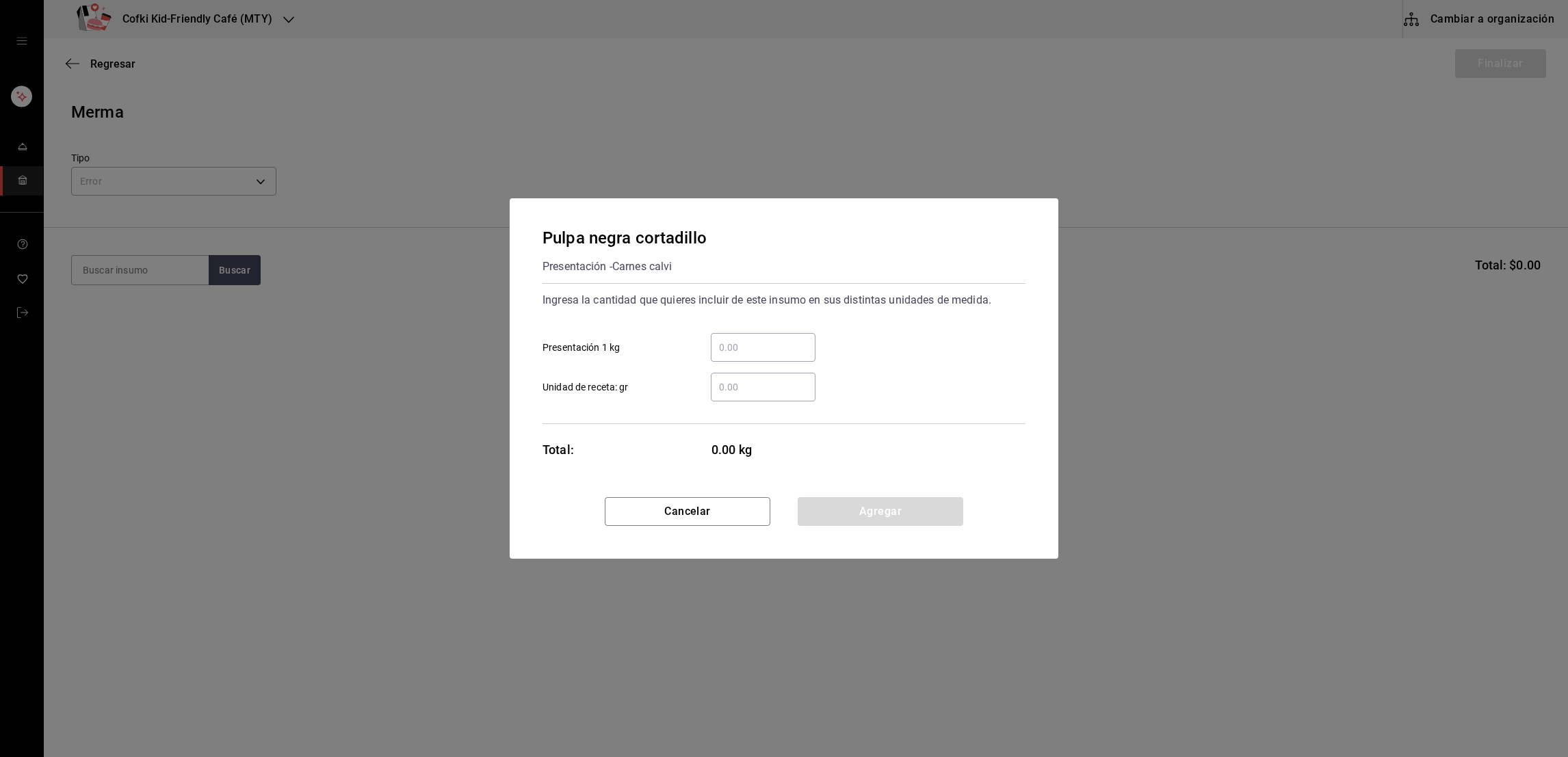
click at [720, 333] on div "​" at bounding box center [763, 347] width 105 height 29
click at [720, 339] on input "​ Presentación 1 kg" at bounding box center [763, 347] width 105 height 16
click at [873, 329] on div "1.5 ​ Presentación 1 kg" at bounding box center [779, 342] width 494 height 39
click at [729, 498] on button "Cancelar" at bounding box center [687, 512] width 165 height 29
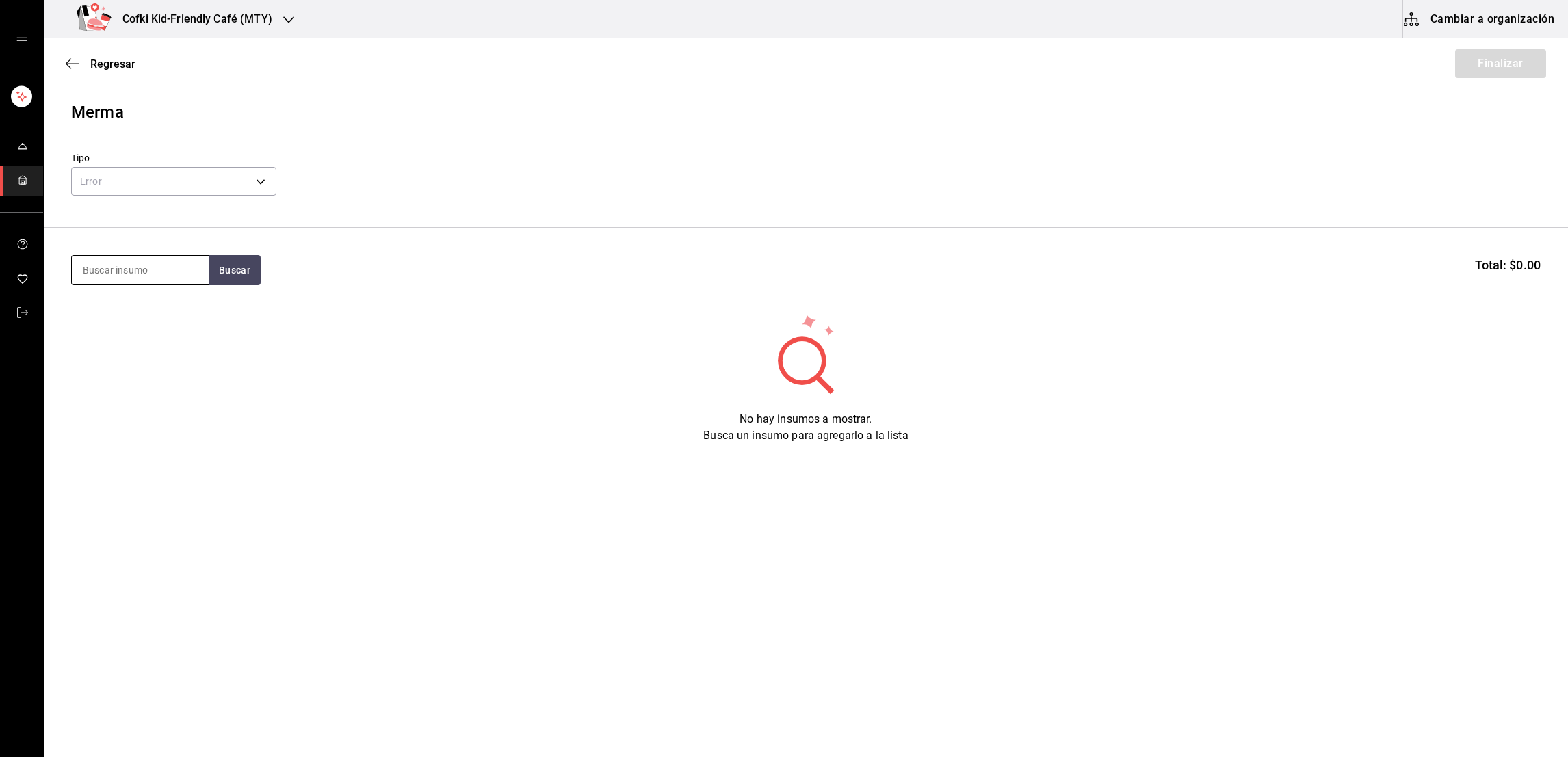
click at [179, 277] on input at bounding box center [140, 270] width 137 height 29
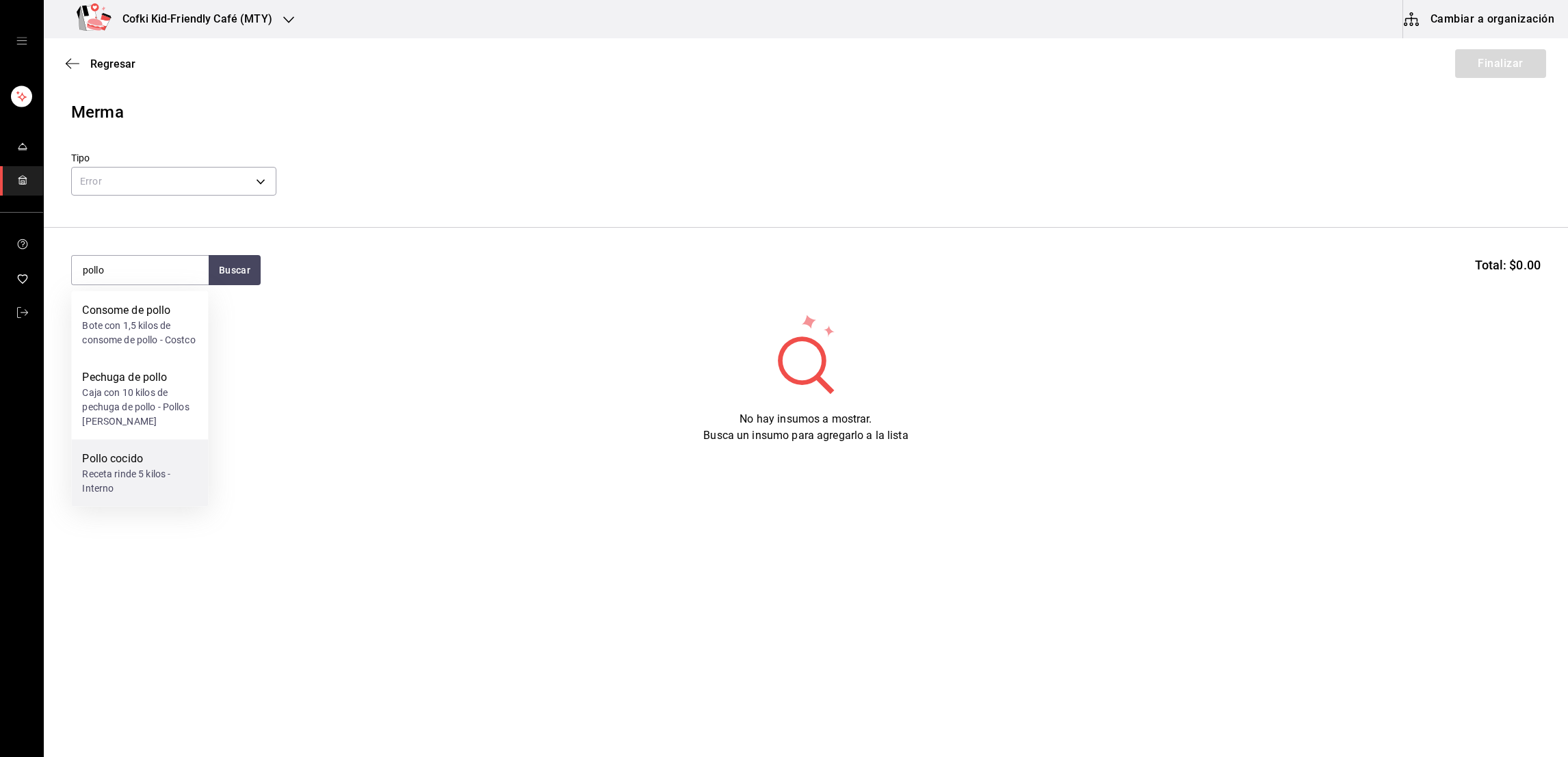
click at [173, 468] on div "Pollo cocido" at bounding box center [139, 459] width 115 height 16
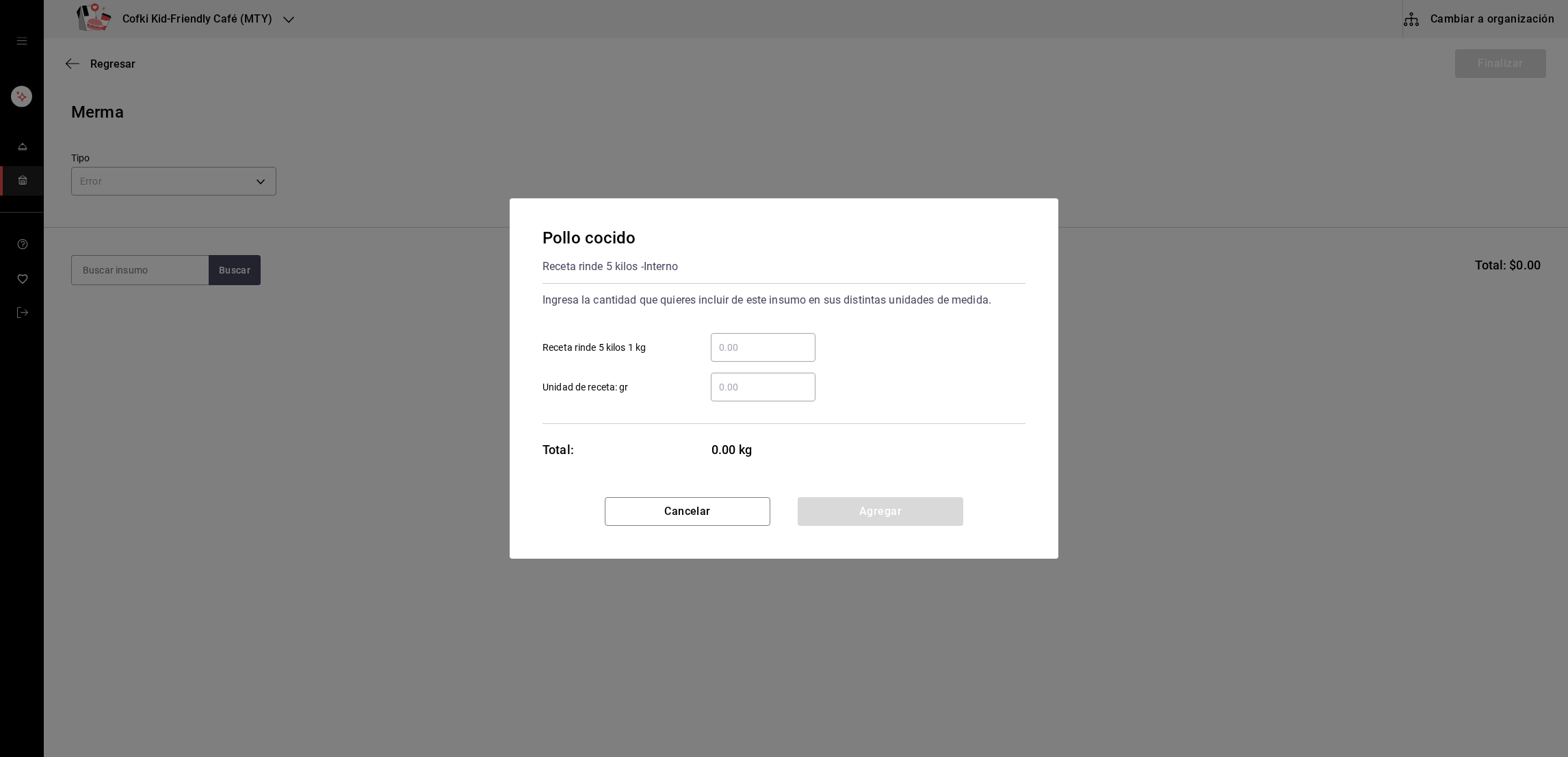
click at [751, 344] on input "​ Receta rinde 5 kilos 1 kg" at bounding box center [763, 347] width 105 height 16
click at [851, 520] on button "Agregar" at bounding box center [881, 512] width 165 height 29
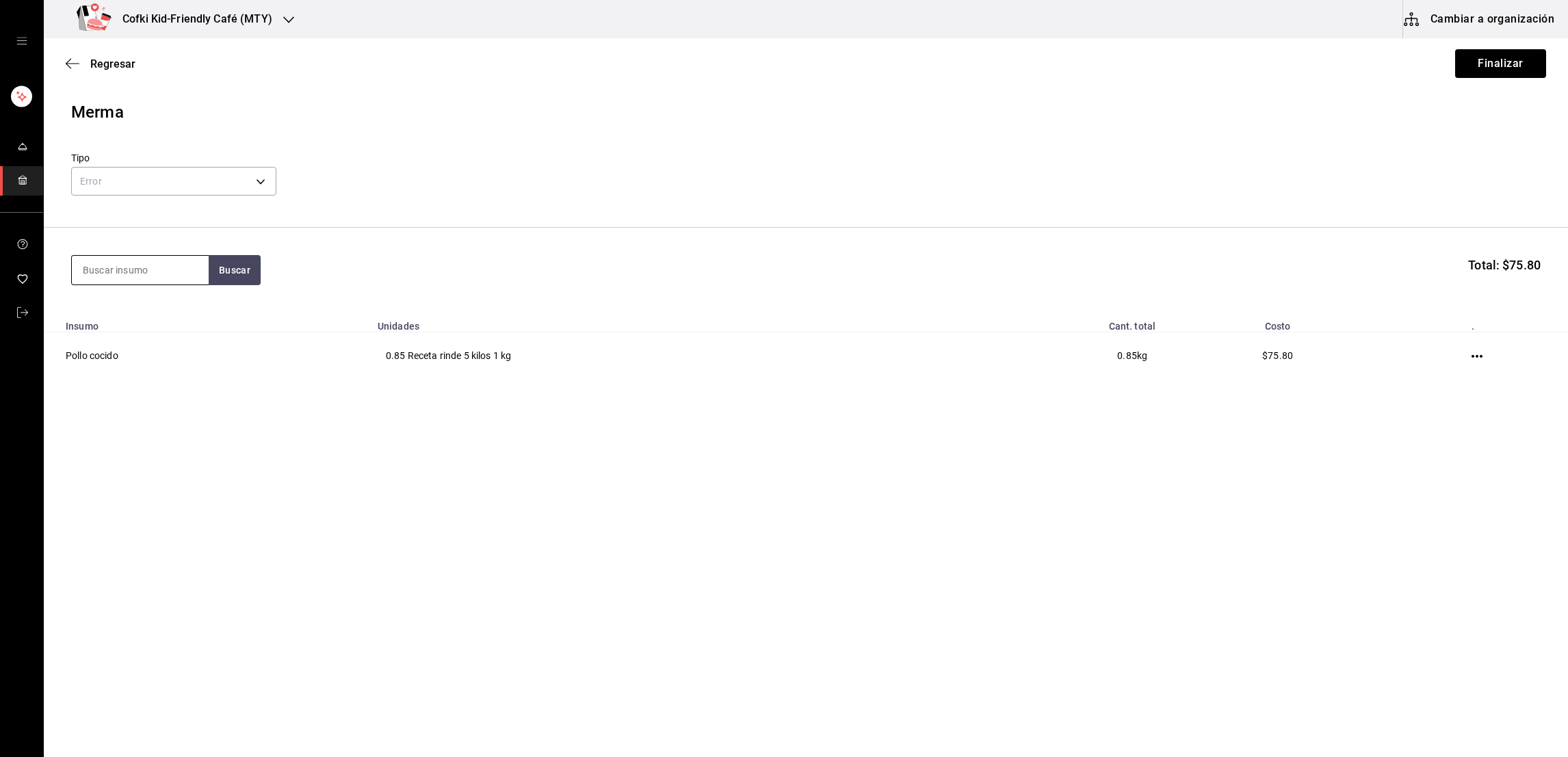
click at [173, 281] on input at bounding box center [140, 270] width 137 height 29
click at [236, 271] on button "Buscar" at bounding box center [234, 270] width 52 height 30
click at [159, 329] on div "Presentación - Fruteria kaio" at bounding box center [139, 334] width 115 height 29
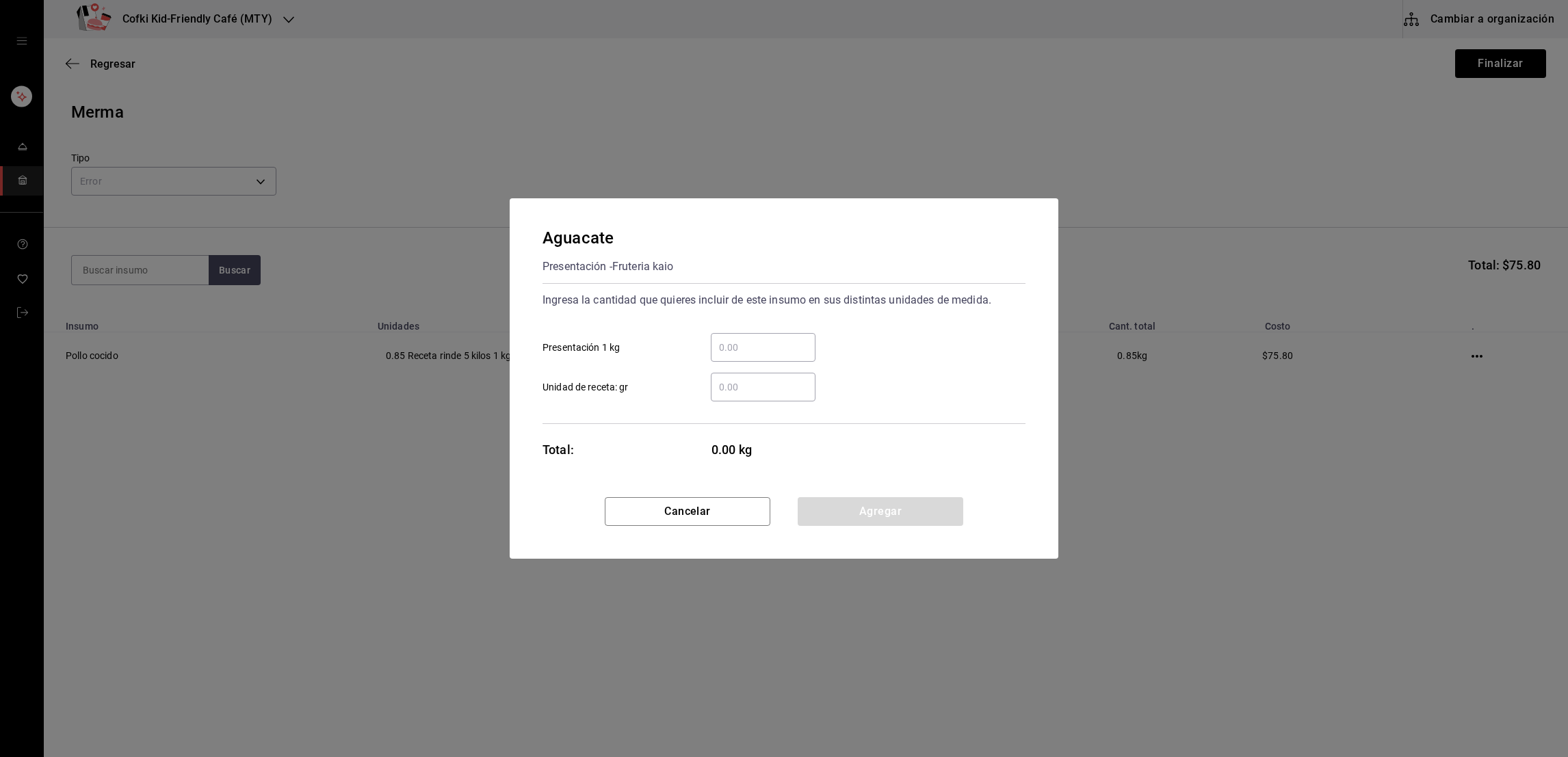
click at [765, 346] on input "​ Presentación 1 kg" at bounding box center [763, 347] width 105 height 16
click at [893, 329] on div "1 ​ Presentación 1 kg" at bounding box center [779, 342] width 494 height 39
click at [865, 524] on button "Agregar" at bounding box center [881, 512] width 165 height 29
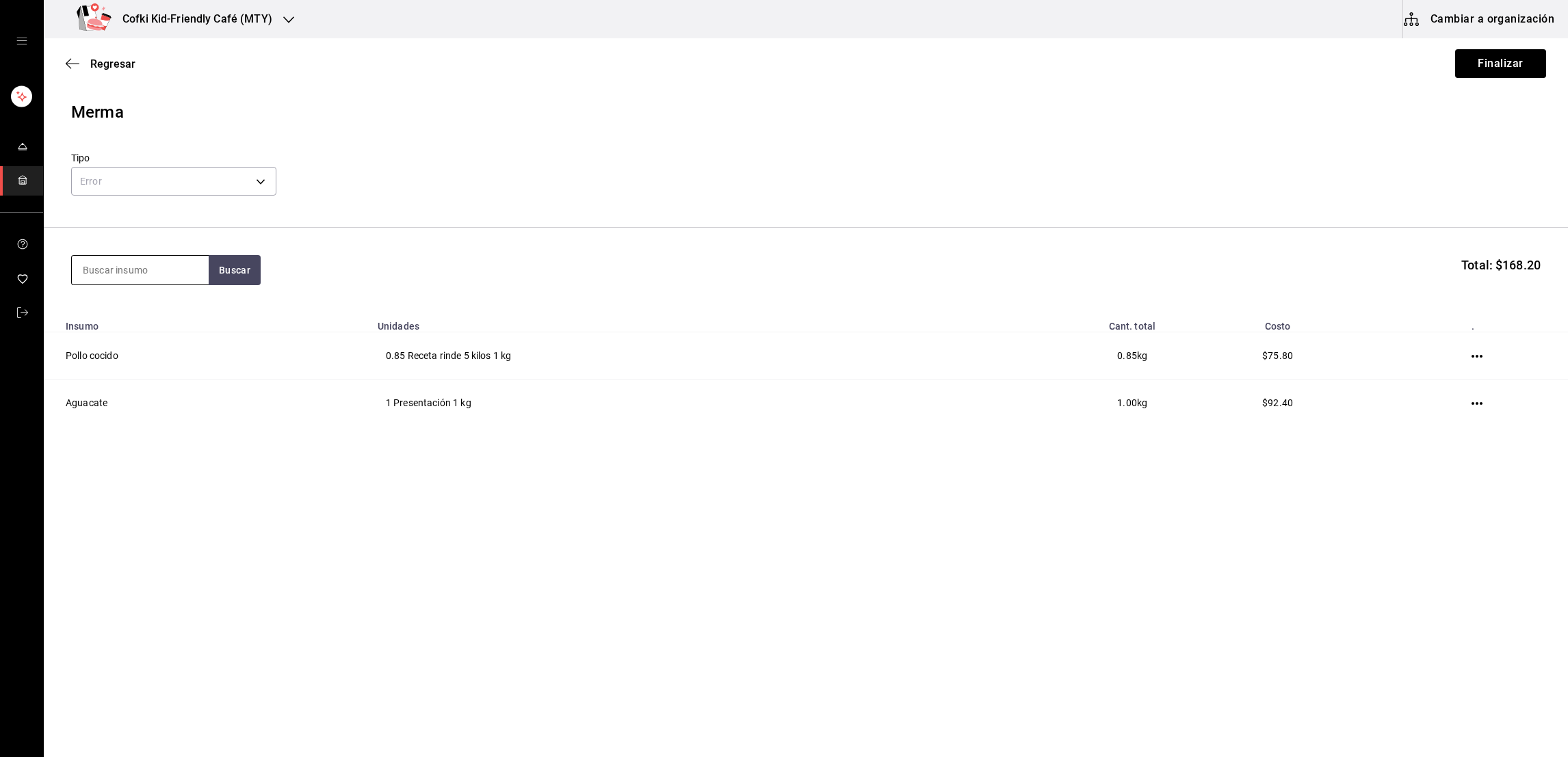
click at [72, 282] on input at bounding box center [140, 270] width 137 height 29
click at [88, 277] on input at bounding box center [140, 270] width 137 height 29
click at [241, 271] on button "Buscar" at bounding box center [234, 270] width 52 height 30
click at [161, 328] on div "Presentación - Fruteria kaio" at bounding box center [139, 334] width 115 height 29
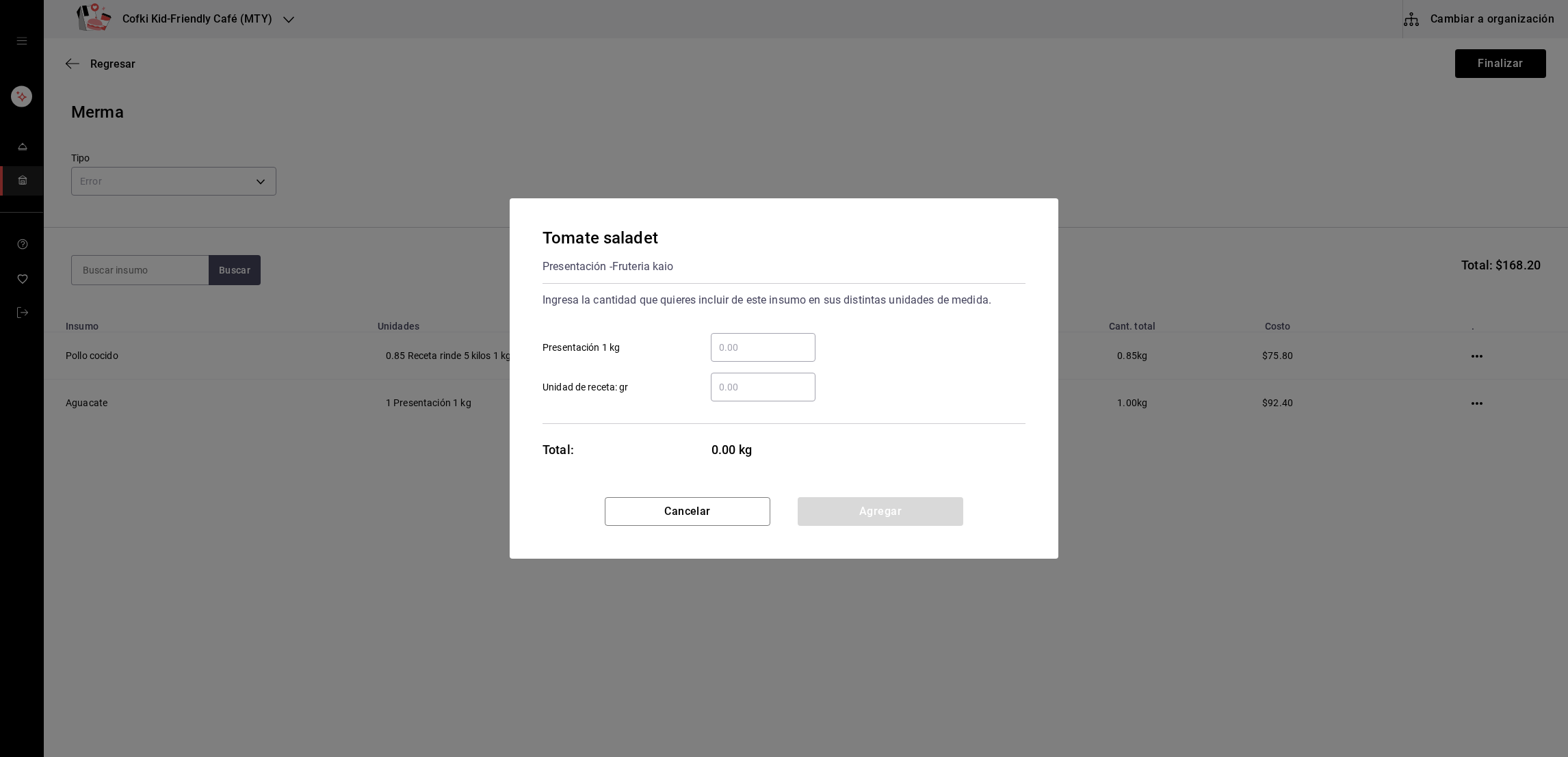
click at [743, 346] on input "​ Presentación 1 kg" at bounding box center [763, 347] width 105 height 16
click at [837, 342] on div "1 ​ Presentación 1 kg" at bounding box center [779, 342] width 494 height 39
click at [840, 508] on button "Agregar" at bounding box center [881, 512] width 165 height 29
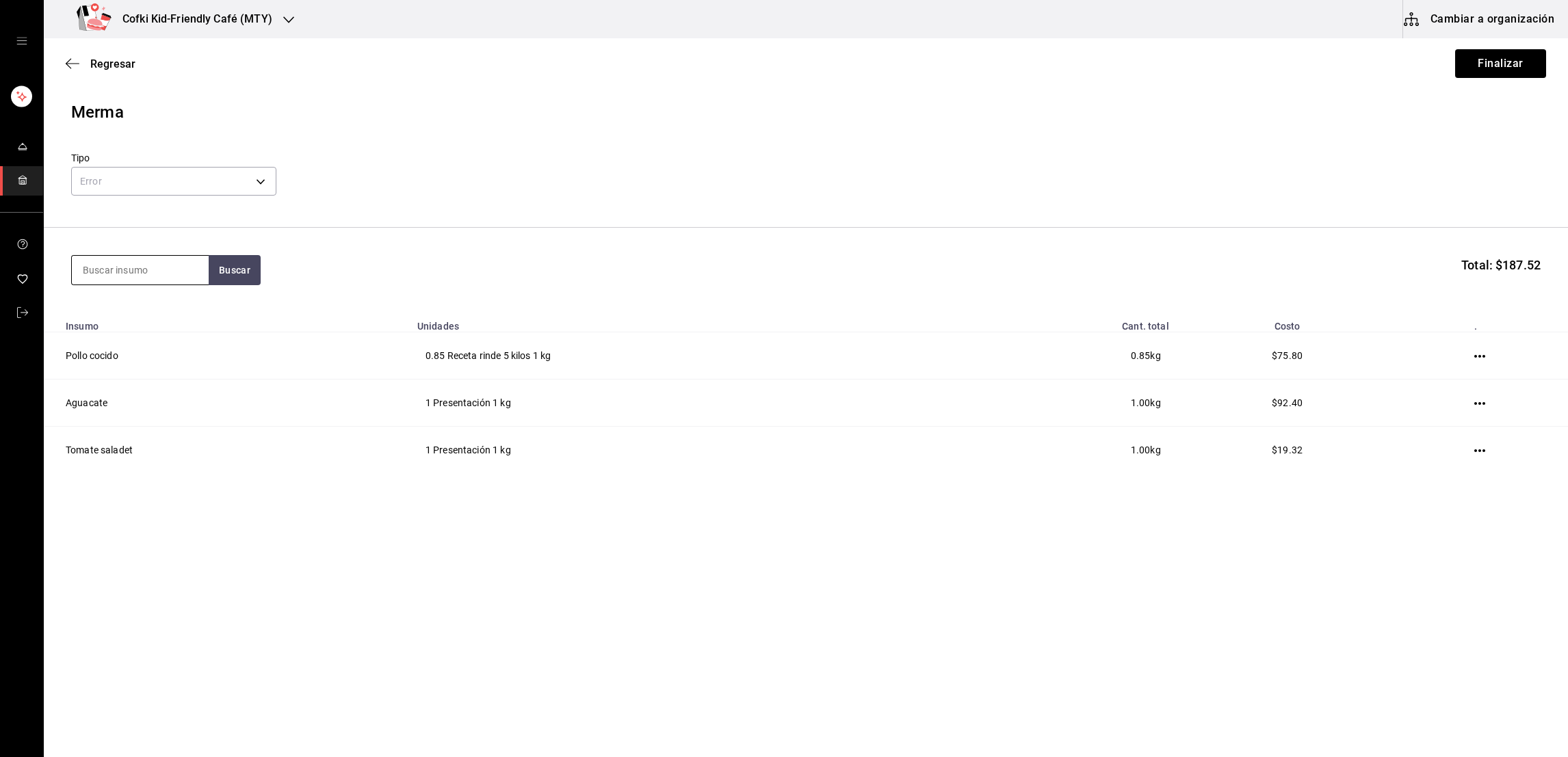
click at [171, 274] on input at bounding box center [140, 270] width 137 height 29
click at [233, 264] on button "Buscar" at bounding box center [234, 270] width 52 height 30
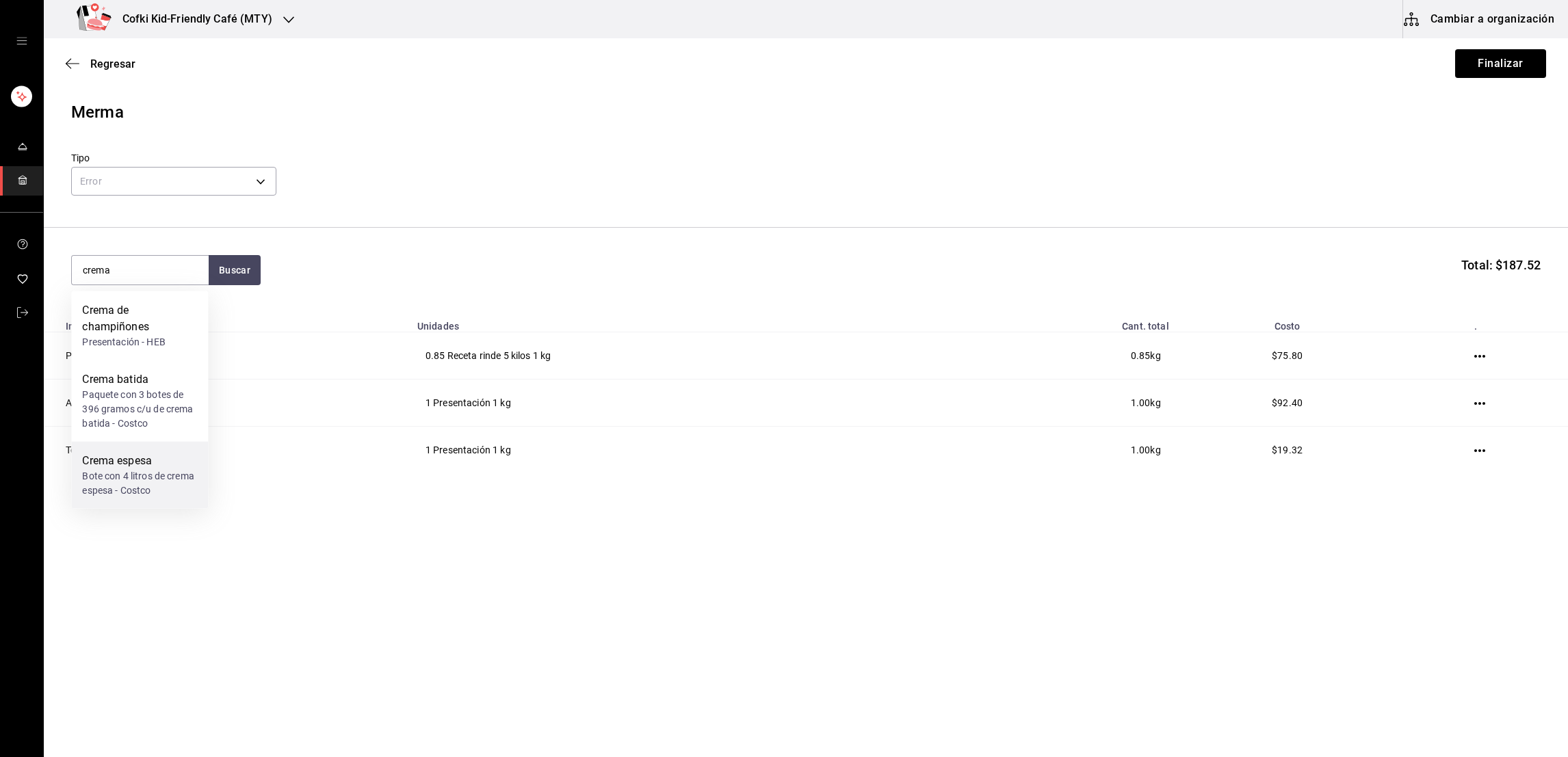
click at [156, 459] on div "Crema espesa" at bounding box center [139, 461] width 115 height 16
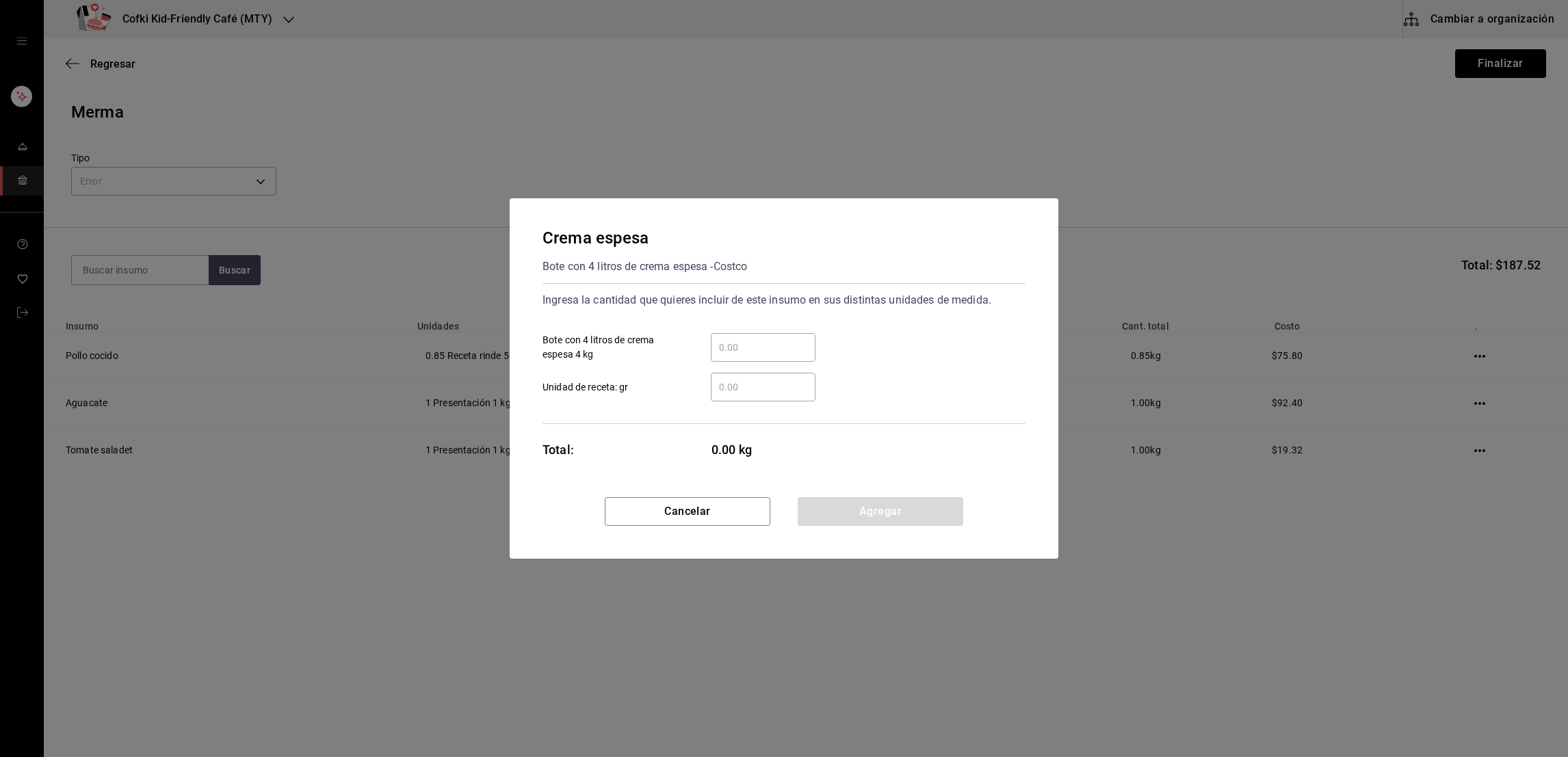
click at [739, 362] on div "​ Unidad de receta: gr" at bounding box center [779, 381] width 494 height 39
click at [743, 342] on input "​ Bote con 4 litros de crema espesa 4 kg" at bounding box center [763, 347] width 105 height 16
click at [839, 505] on button "Agregar" at bounding box center [881, 512] width 165 height 29
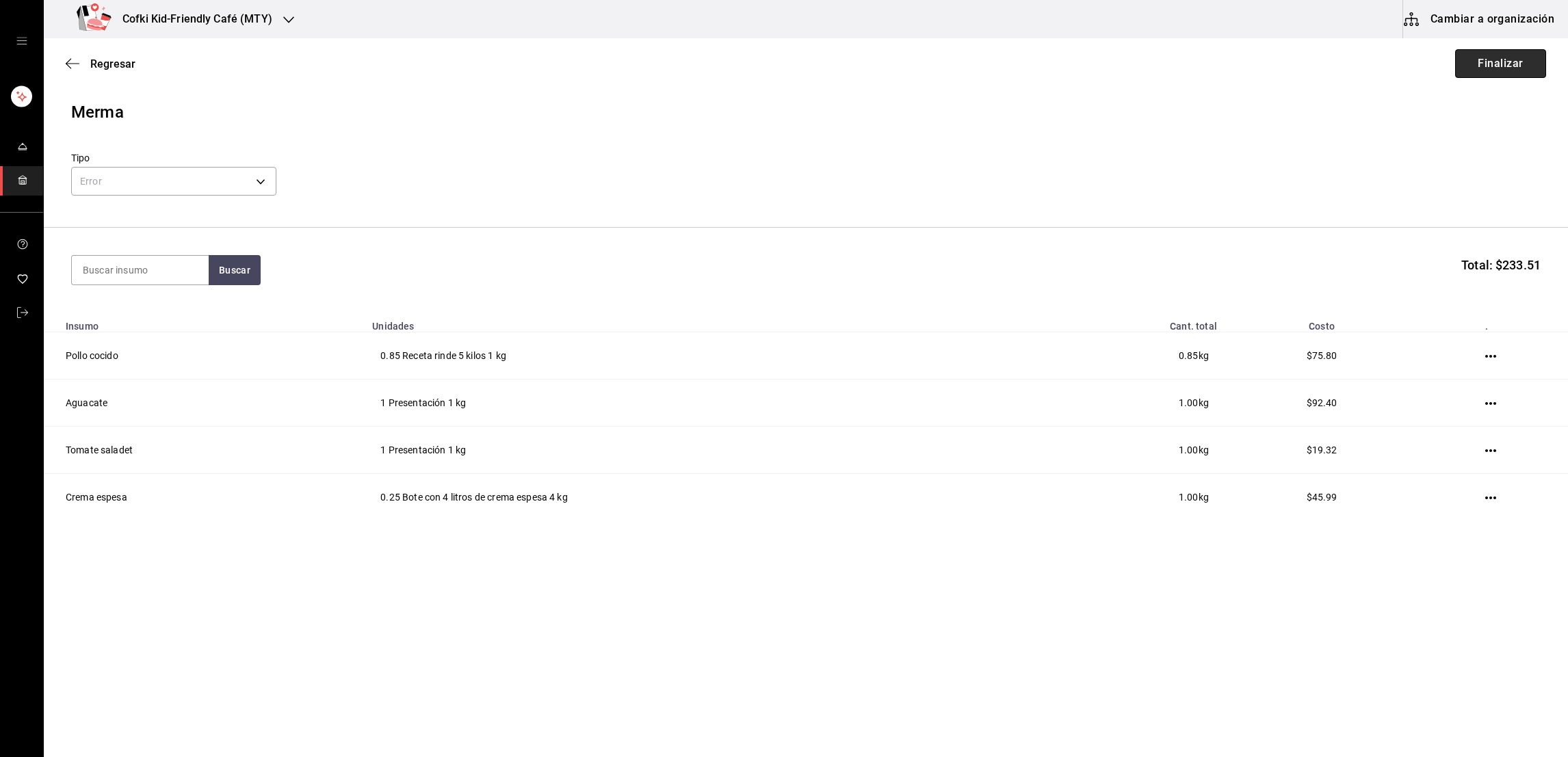
click at [1492, 62] on button "Finalizar" at bounding box center [1501, 63] width 91 height 29
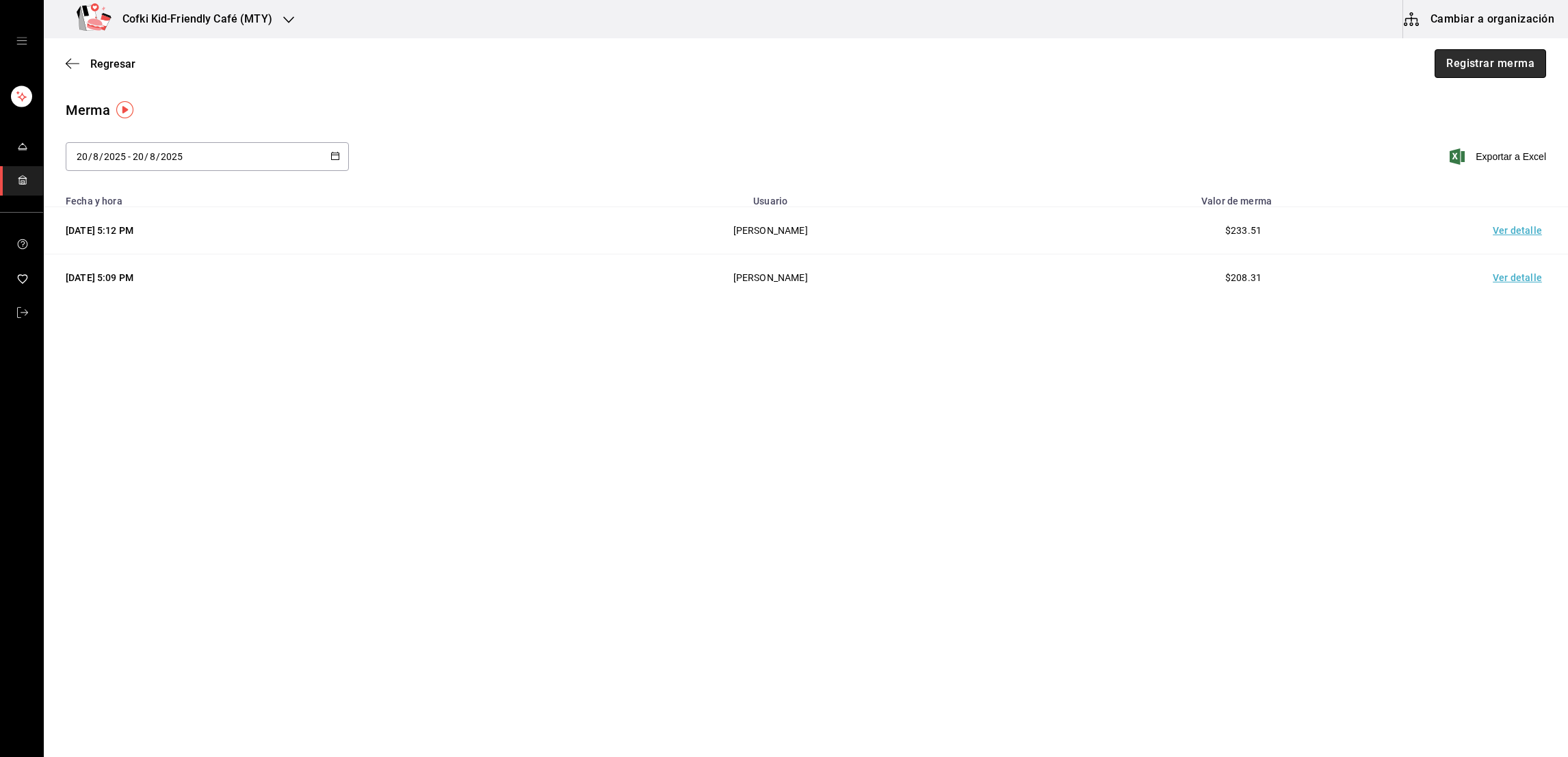
click at [1446, 56] on button "Registrar merma" at bounding box center [1490, 63] width 111 height 29
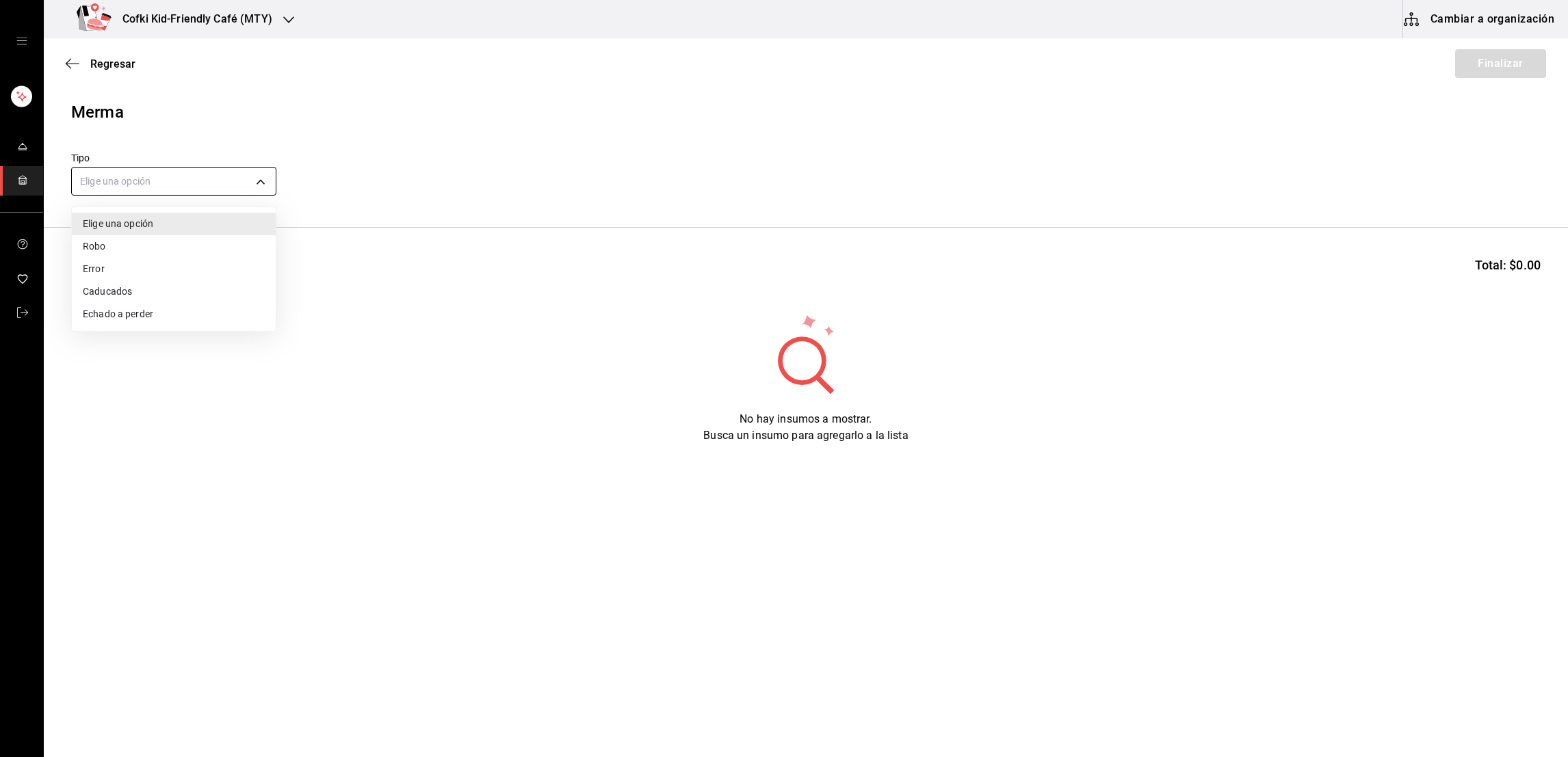
click at [208, 174] on body "Cofki Kid-Friendly Café (MTY) Cambiar a organización Regresar Finalizar Merma T…" at bounding box center [784, 340] width 1568 height 680
click at [150, 310] on li "Echado a perder" at bounding box center [174, 314] width 204 height 22
click at [154, 269] on input at bounding box center [140, 270] width 137 height 29
click at [270, 268] on div "frijol Buscar Total: $0.00" at bounding box center [806, 270] width 1470 height 30
click at [258, 270] on button "Buscar" at bounding box center [234, 270] width 52 height 30
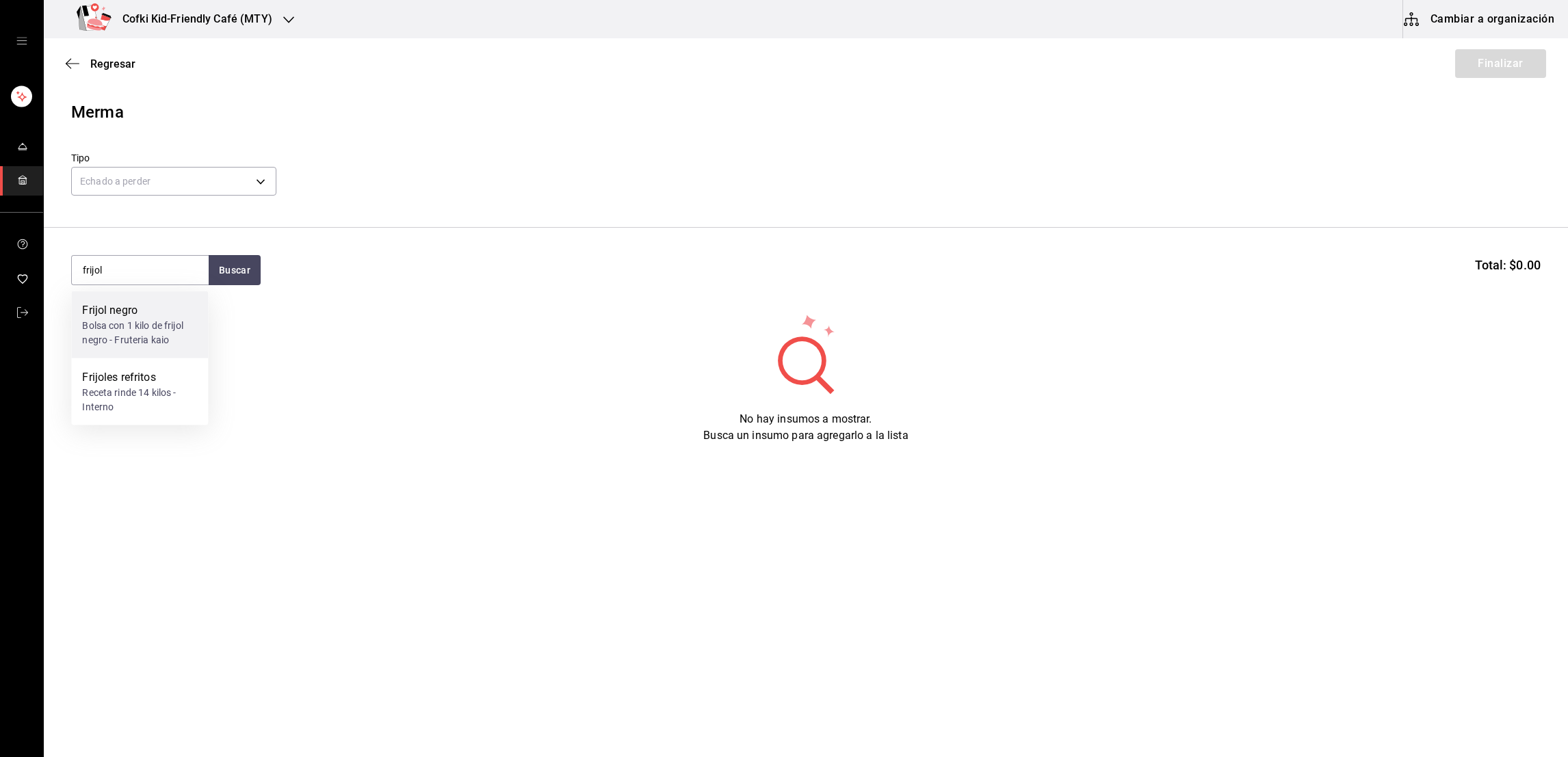
click at [166, 315] on div "Frijol negro" at bounding box center [139, 310] width 115 height 16
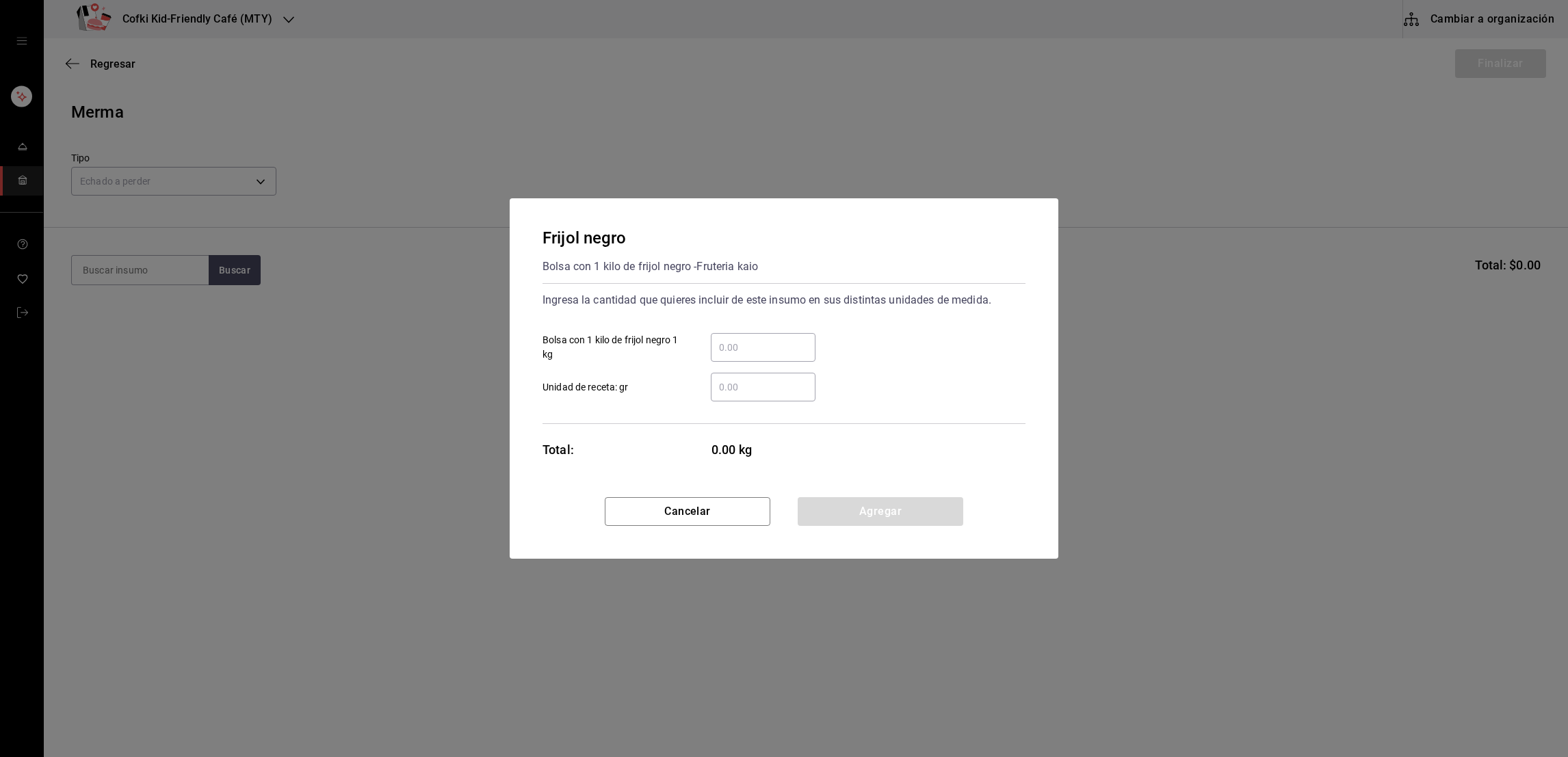
click at [754, 356] on input "​ Bolsa con 1 kilo de frijol negro 1 kg" at bounding box center [763, 347] width 105 height 16
click at [1173, 314] on div "Frijol negro Bolsa con 1 kilo de frijol negro - Fruteria kaio Ingresa la cantid…" at bounding box center [784, 378] width 1568 height 757
click at [865, 504] on button "Agregar" at bounding box center [881, 512] width 165 height 29
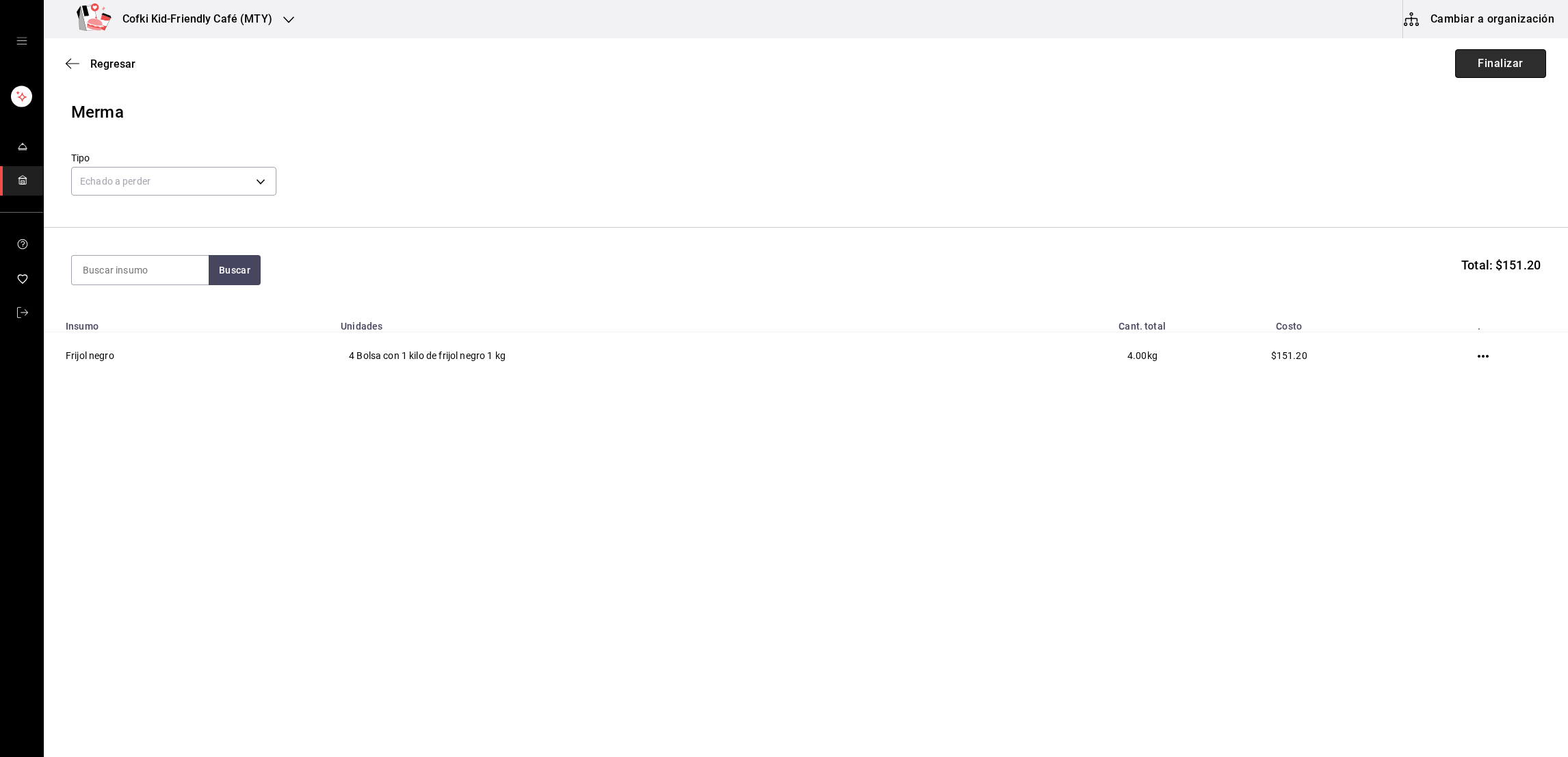
click at [1475, 57] on button "Finalizar" at bounding box center [1501, 63] width 91 height 29
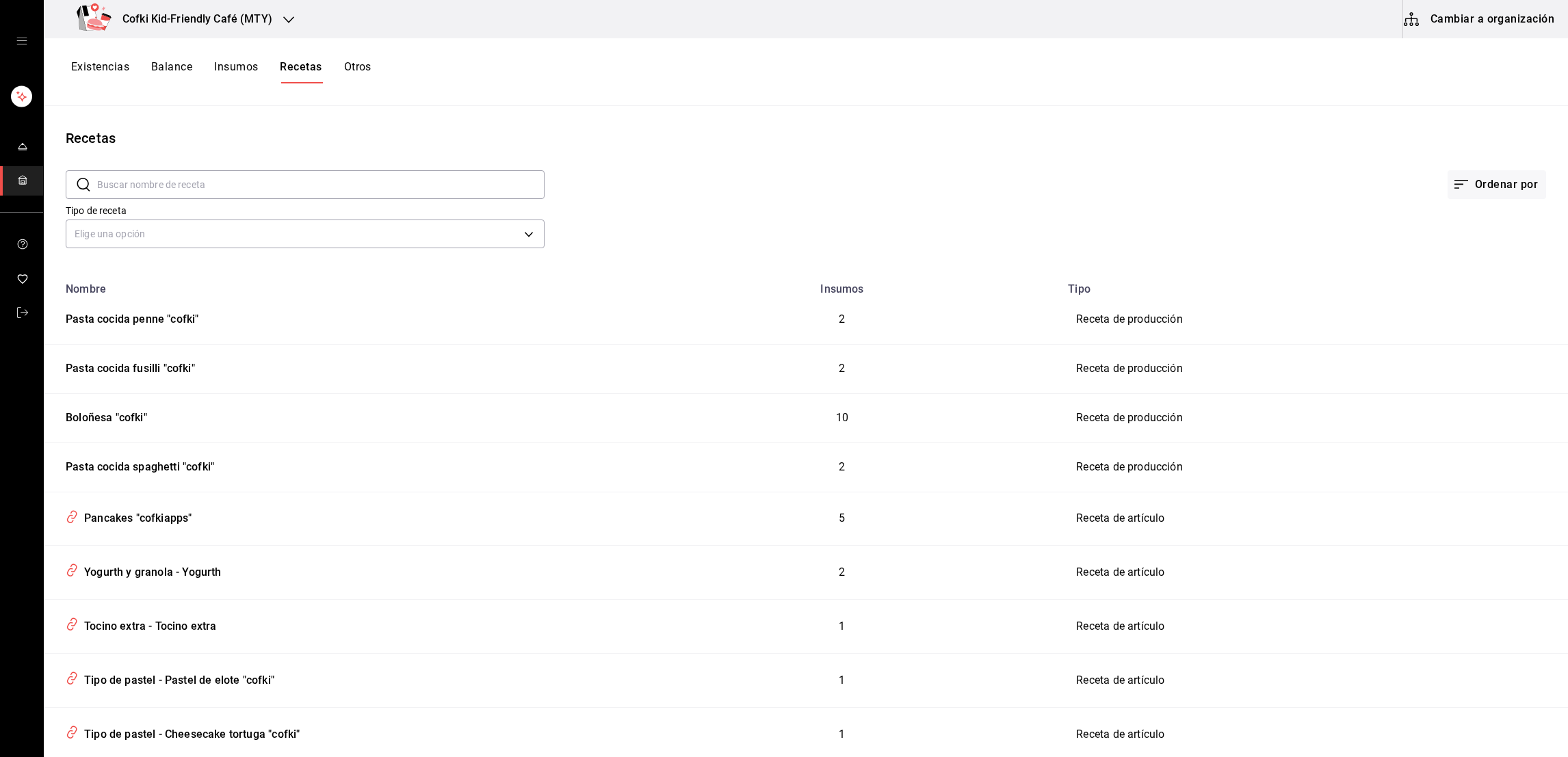
click at [119, 67] on button "Existencias" at bounding box center [100, 71] width 59 height 23
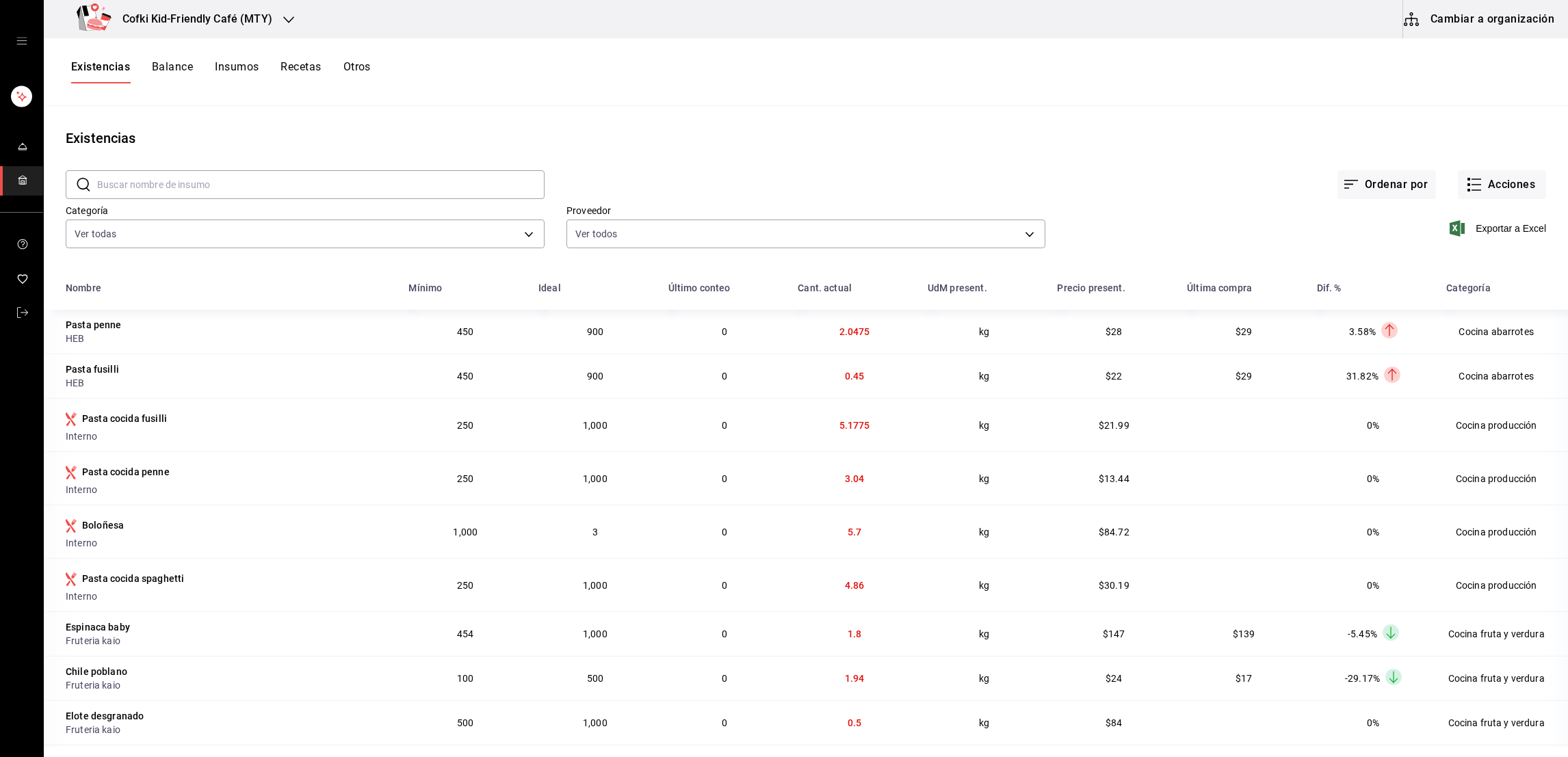
click at [143, 189] on input "text" at bounding box center [321, 184] width 448 height 27
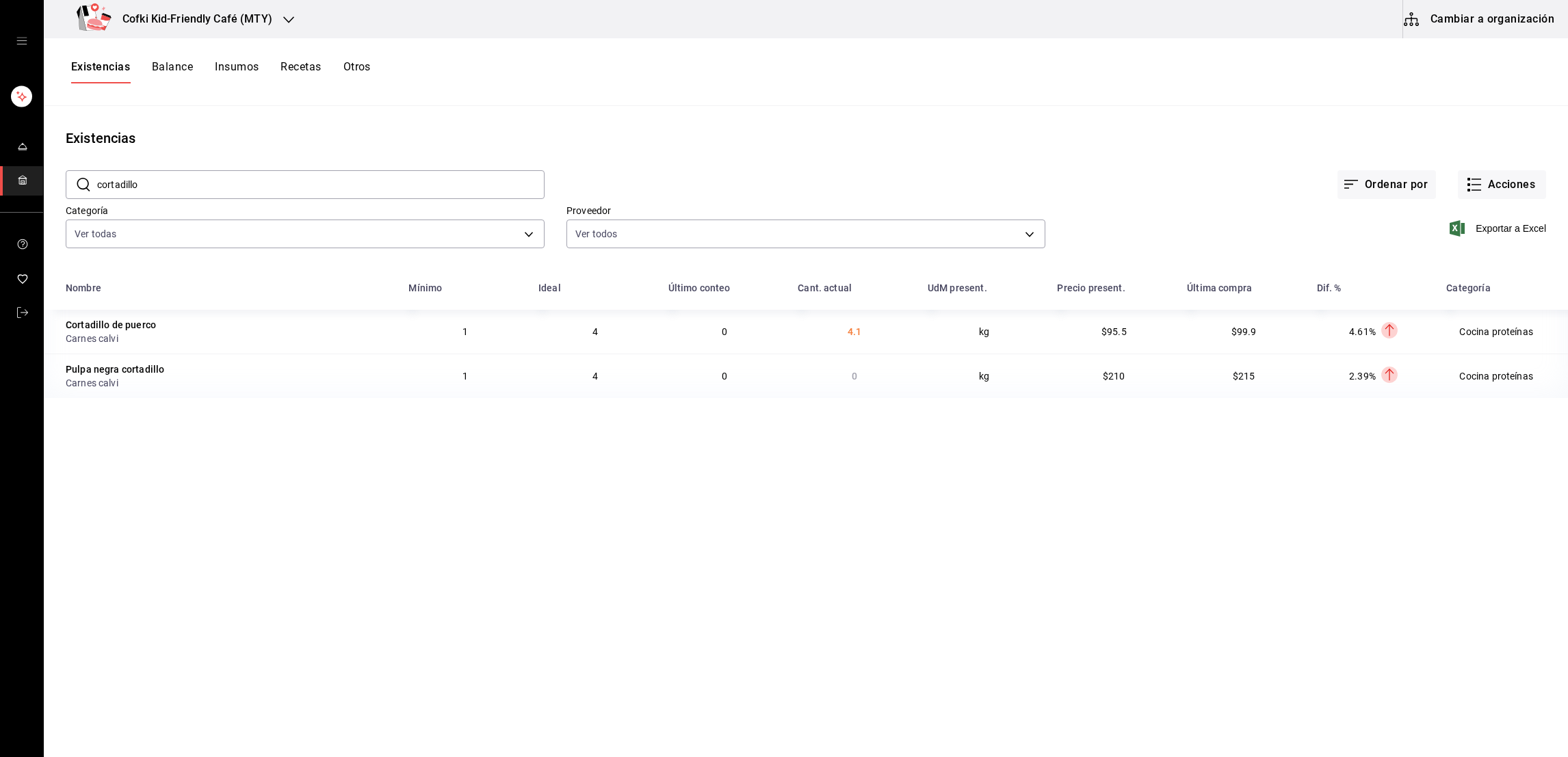
click at [178, 186] on input "cortadillo" at bounding box center [321, 184] width 448 height 27
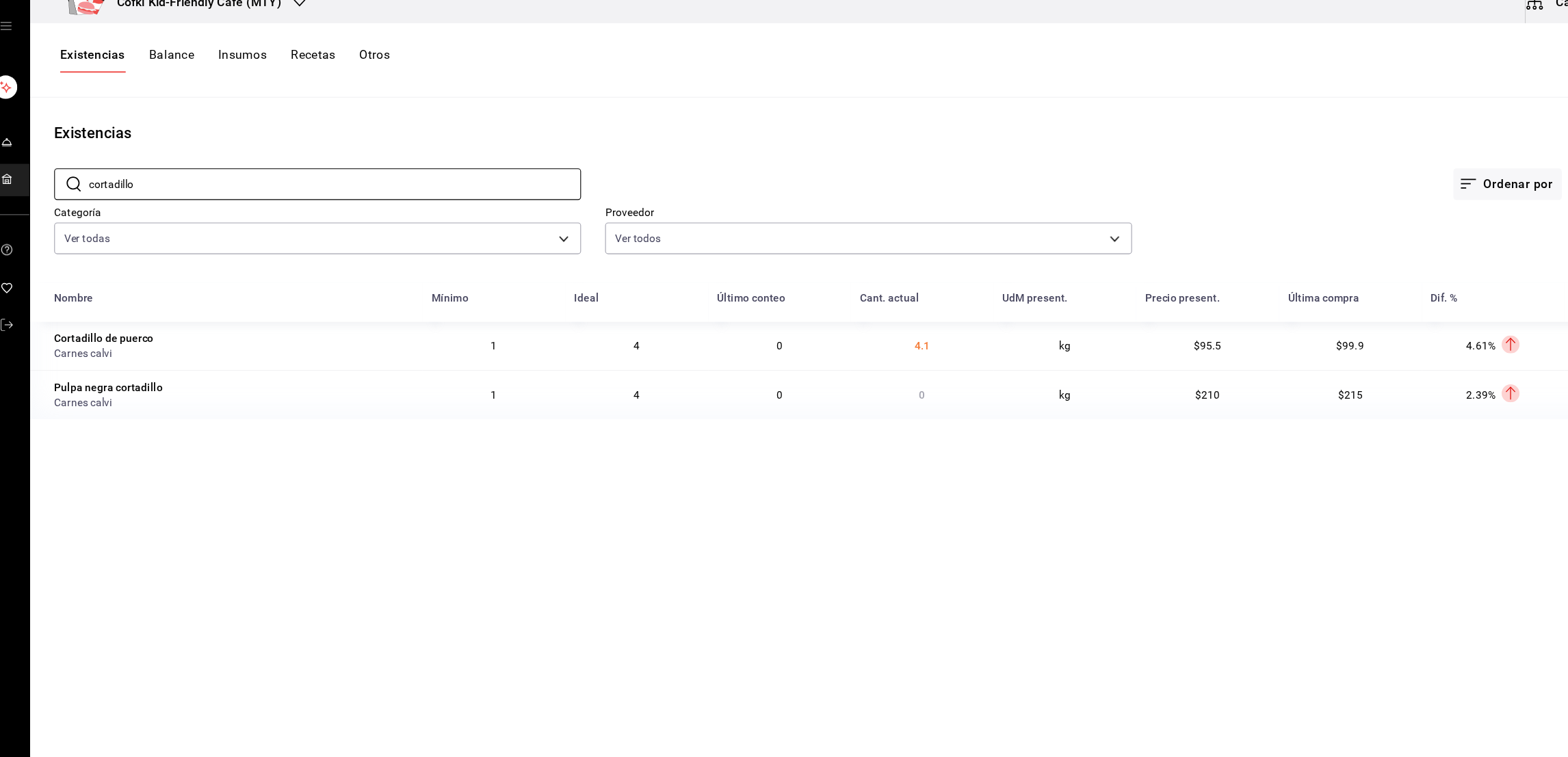
type input "cortadillo"
drag, startPoint x: 1230, startPoint y: 97, endPoint x: 981, endPoint y: 82, distance: 249.5
click at [981, 82] on div "Existencias Balance Insumos Recetas Otros" at bounding box center [806, 72] width 1525 height 67
